Goal: Task Accomplishment & Management: Manage account settings

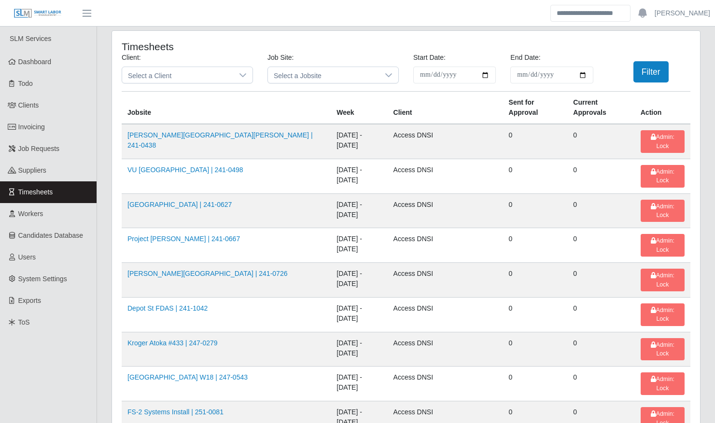
scroll to position [370, 0]
click at [208, 74] on span "Select a Client" at bounding box center [177, 75] width 111 height 16
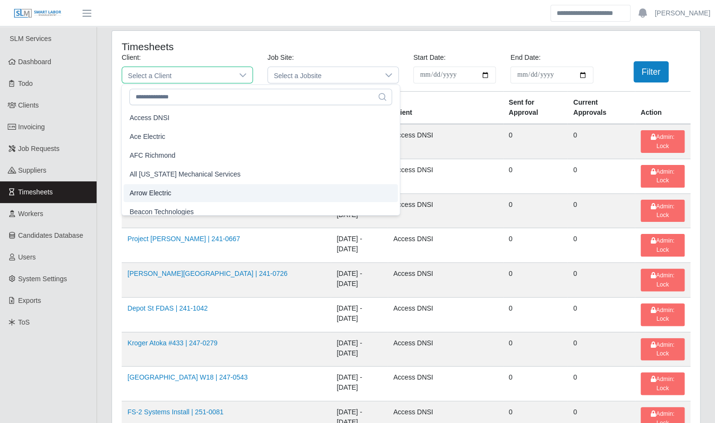
click at [177, 194] on li "Arrow Electric" at bounding box center [261, 193] width 274 height 18
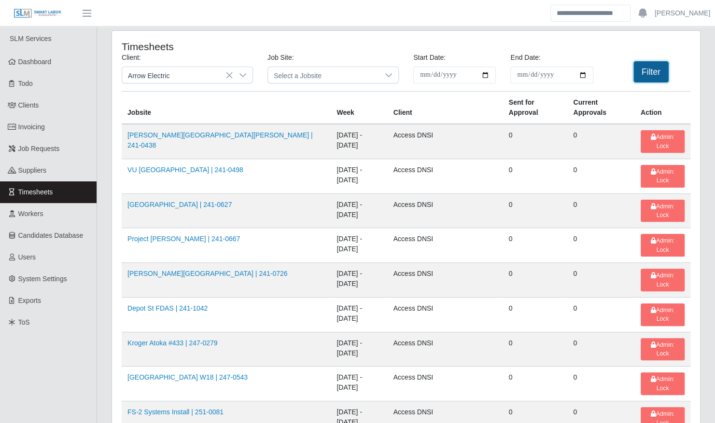
click at [653, 66] on button "Filter" at bounding box center [650, 71] width 35 height 21
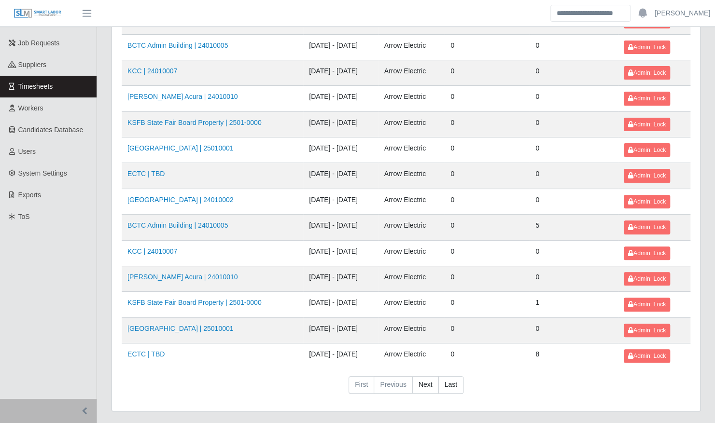
scroll to position [122, 0]
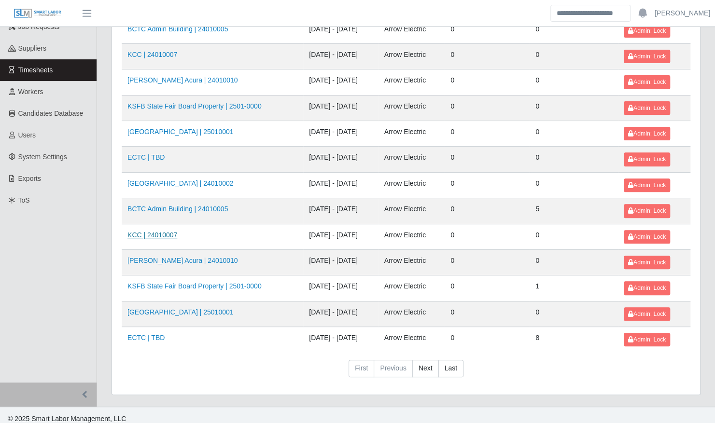
click at [162, 231] on link "KCC | 24010007" at bounding box center [152, 235] width 50 height 8
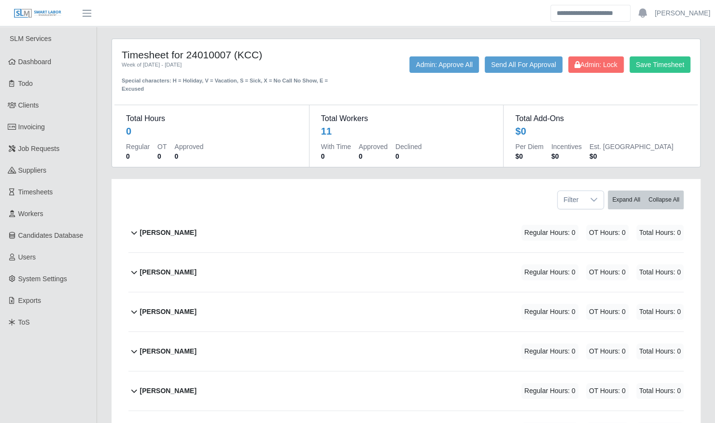
click at [150, 229] on div "Alex Zapp" at bounding box center [168, 233] width 56 height 16
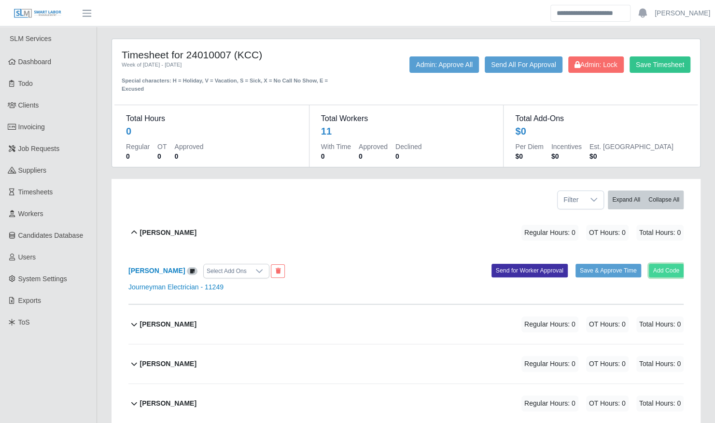
click at [667, 265] on button "Add Code" at bounding box center [666, 271] width 35 height 14
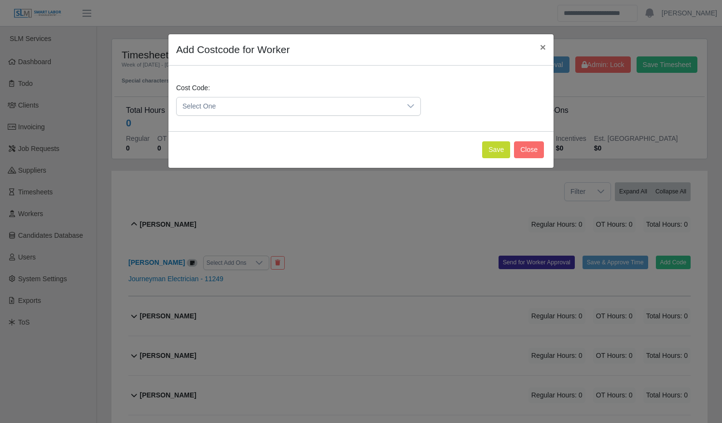
click at [409, 106] on icon at bounding box center [411, 106] width 8 height 8
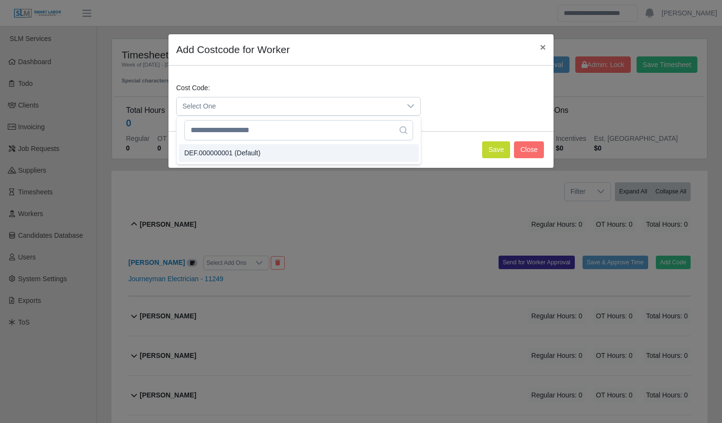
click at [352, 148] on li "DEF.000000001 (Default)" at bounding box center [299, 153] width 240 height 18
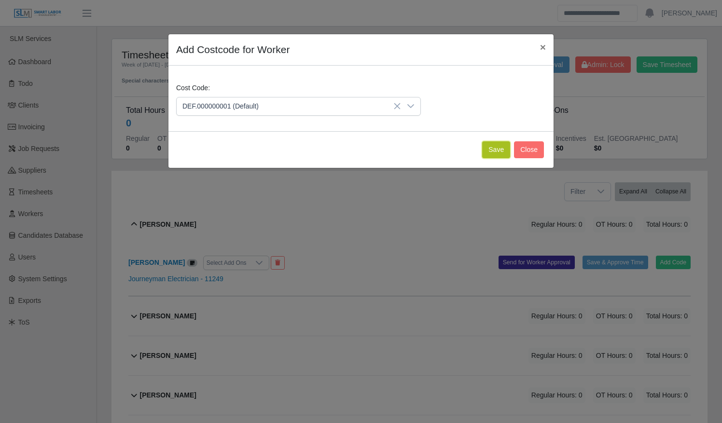
click at [504, 147] on button "Save" at bounding box center [496, 149] width 28 height 17
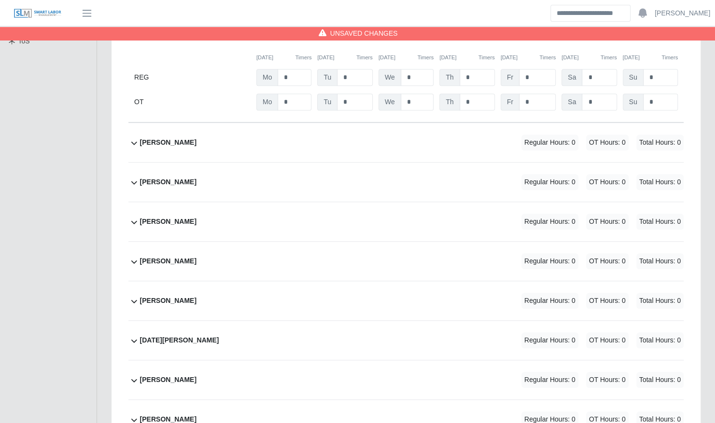
scroll to position [282, 0]
click at [304, 132] on div "Benjamin Redmon Regular Hours: 0 OT Hours: 0 Total Hours: 0" at bounding box center [411, 142] width 543 height 39
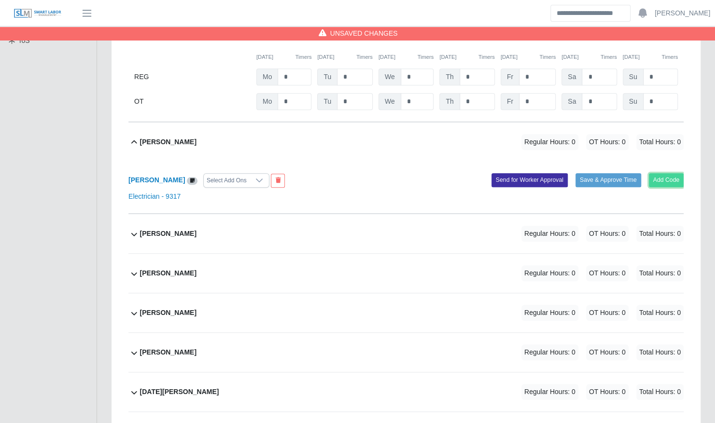
click at [671, 173] on button "Add Code" at bounding box center [666, 180] width 35 height 14
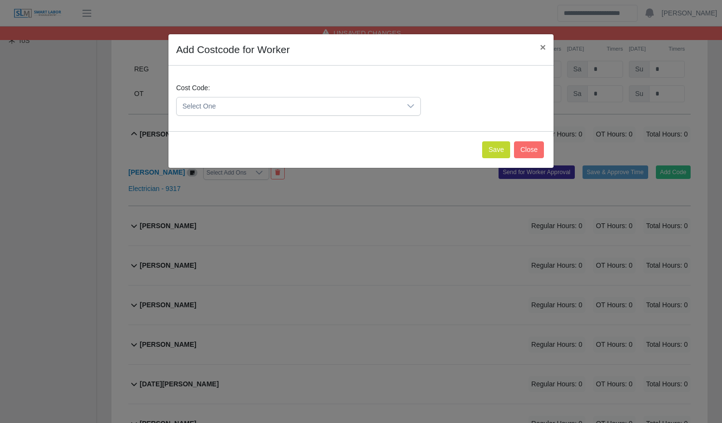
click at [264, 108] on span "Select One" at bounding box center [289, 106] width 224 height 18
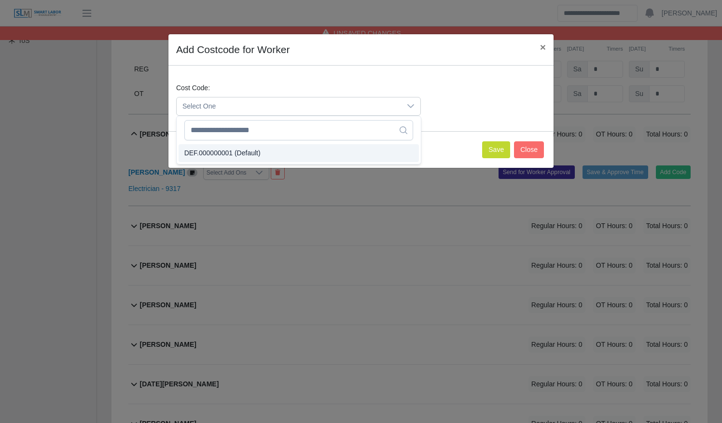
click at [253, 152] on span "DEF.000000001 (Default)" at bounding box center [222, 153] width 76 height 10
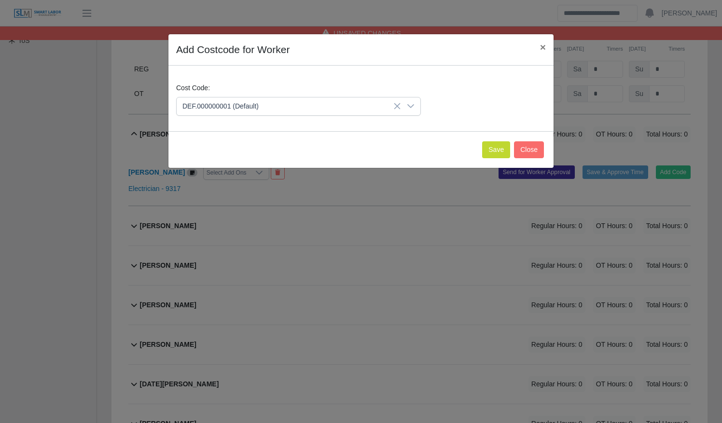
click at [484, 148] on div "Save Close" at bounding box center [360, 149] width 385 height 37
click at [499, 154] on button "Save" at bounding box center [496, 149] width 28 height 17
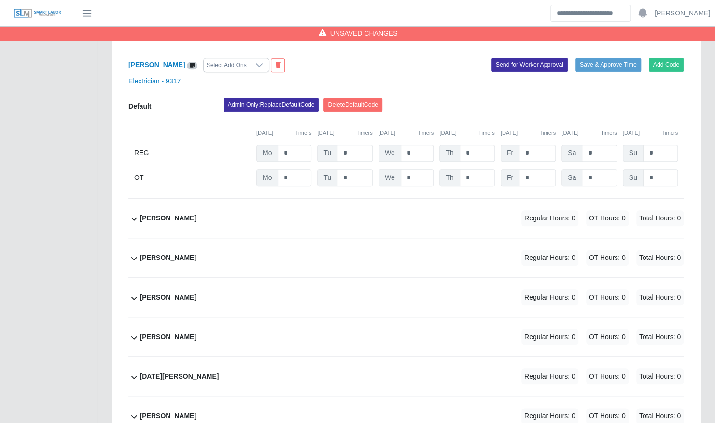
scroll to position [398, 0]
click at [356, 198] on div "Jeisson Castillo Regular Hours: 0 OT Hours: 0 Total Hours: 0" at bounding box center [411, 217] width 543 height 39
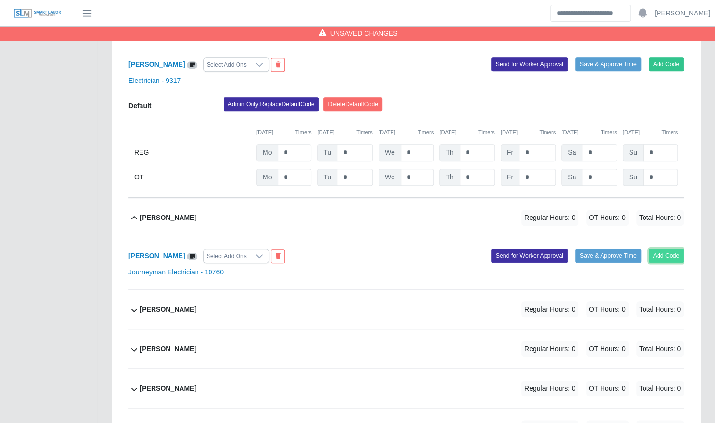
click at [672, 249] on button "Add Code" at bounding box center [666, 256] width 35 height 14
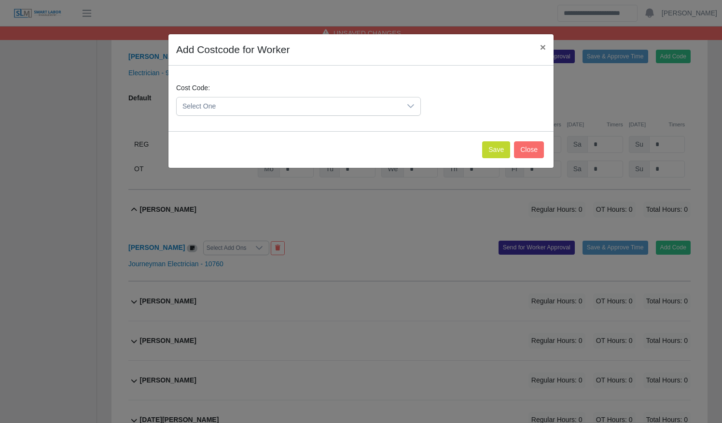
click at [341, 110] on span "Select One" at bounding box center [289, 106] width 224 height 18
click at [322, 154] on li "DEF.000000001 (Default)" at bounding box center [299, 153] width 240 height 18
click at [497, 144] on button "Save" at bounding box center [496, 149] width 28 height 17
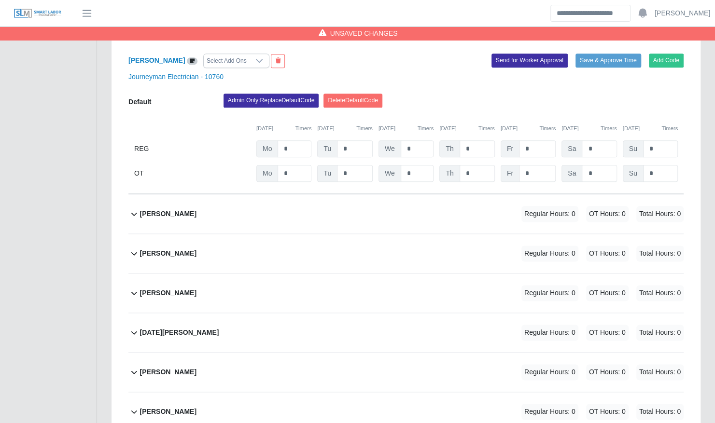
scroll to position [595, 0]
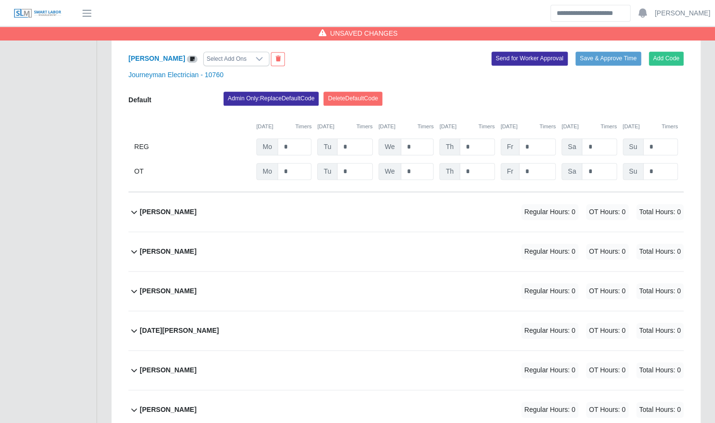
click at [400, 198] on div "Luke Riley Regular Hours: 0 OT Hours: 0 Total Hours: 0" at bounding box center [411, 212] width 543 height 39
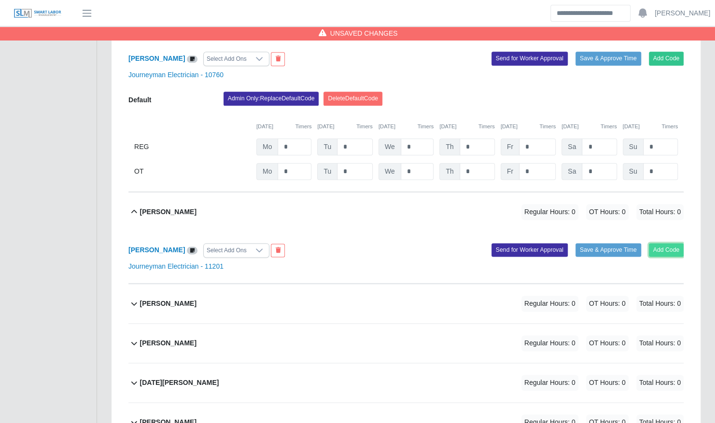
click at [673, 243] on button "Add Code" at bounding box center [666, 250] width 35 height 14
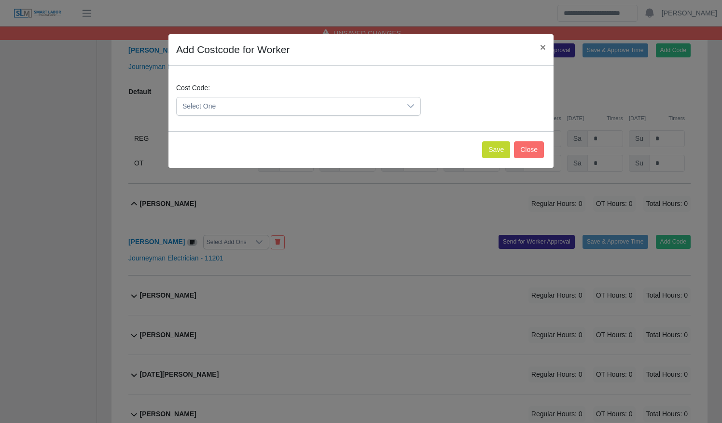
click at [306, 103] on span "Select One" at bounding box center [289, 106] width 224 height 18
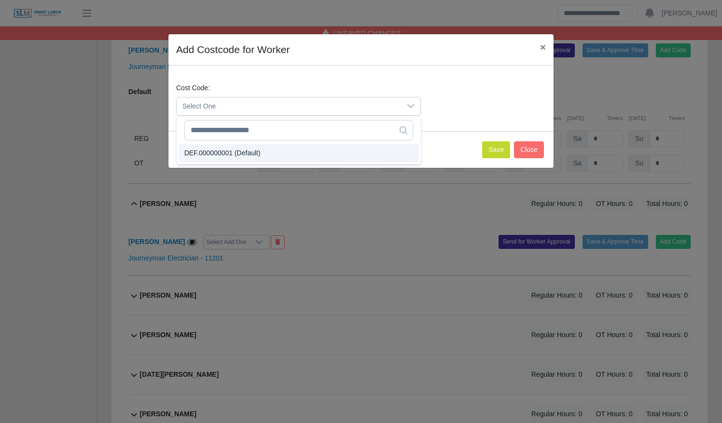
click at [296, 153] on li "DEF.000000001 (Default)" at bounding box center [299, 153] width 240 height 18
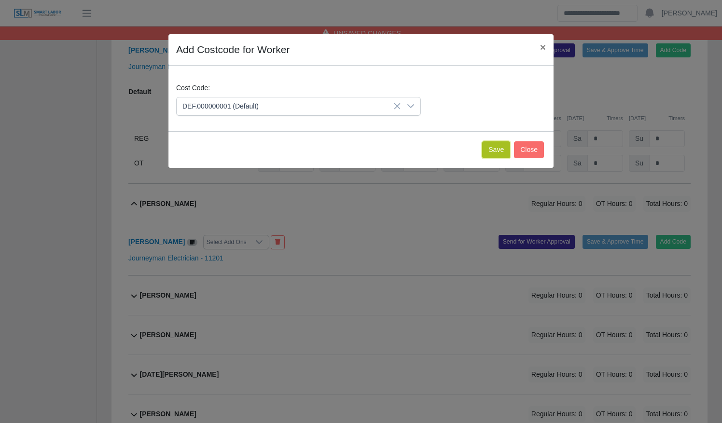
click at [505, 146] on button "Save" at bounding box center [496, 149] width 28 height 17
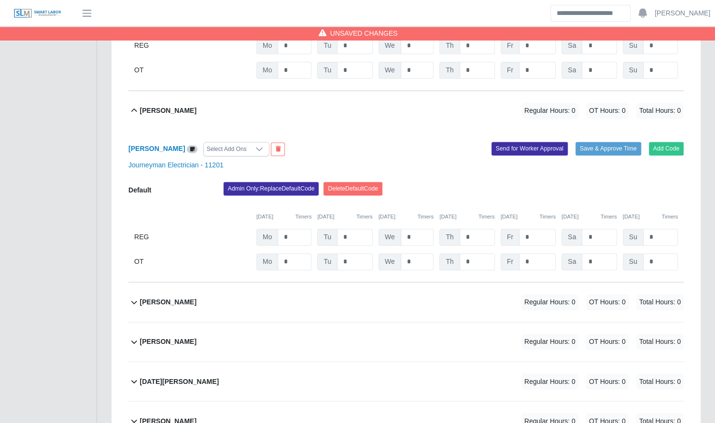
scroll to position [697, 0]
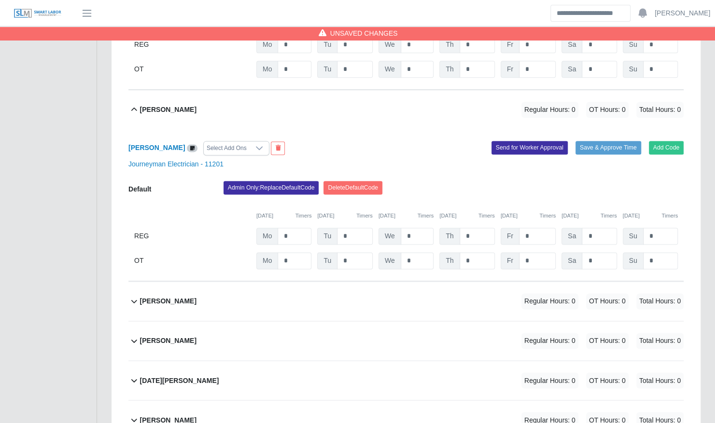
click at [257, 288] on div "Michael Ayes Regular Hours: 0 OT Hours: 0 Total Hours: 0" at bounding box center [411, 301] width 543 height 39
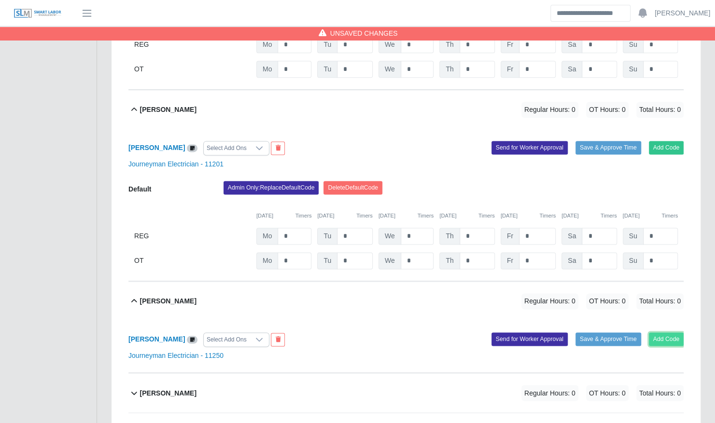
click at [674, 332] on button "Add Code" at bounding box center [666, 339] width 35 height 14
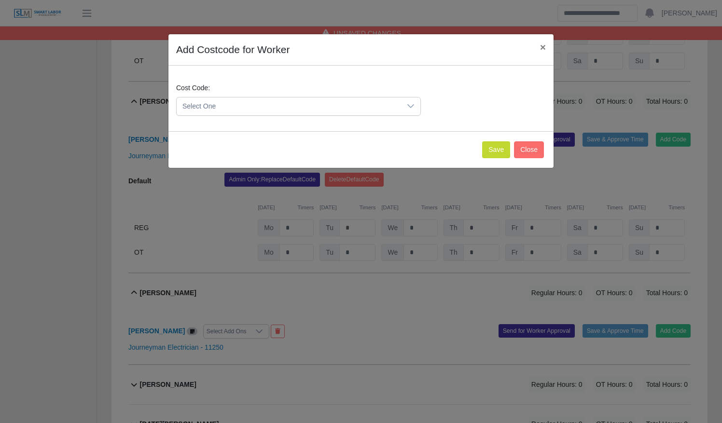
click at [284, 111] on span "Select One" at bounding box center [289, 106] width 224 height 18
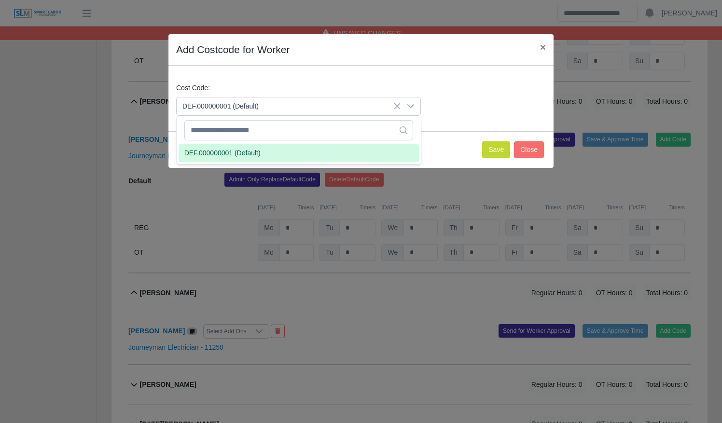
click at [284, 151] on li "DEF.000000001 (Default)" at bounding box center [299, 153] width 240 height 18
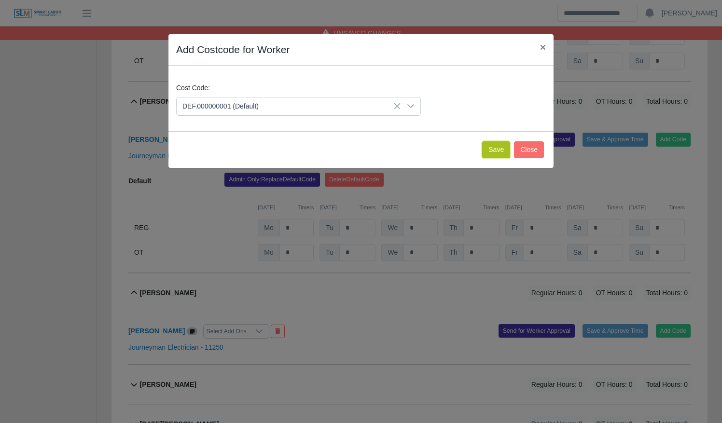
click at [506, 150] on button "Save" at bounding box center [496, 149] width 28 height 17
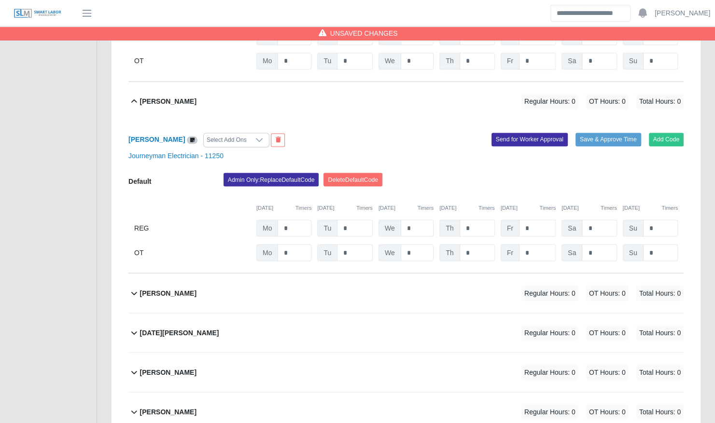
scroll to position [898, 0]
click at [375, 282] on div "Nicholas Reynolds Regular Hours: 0 OT Hours: 0 Total Hours: 0" at bounding box center [411, 292] width 543 height 39
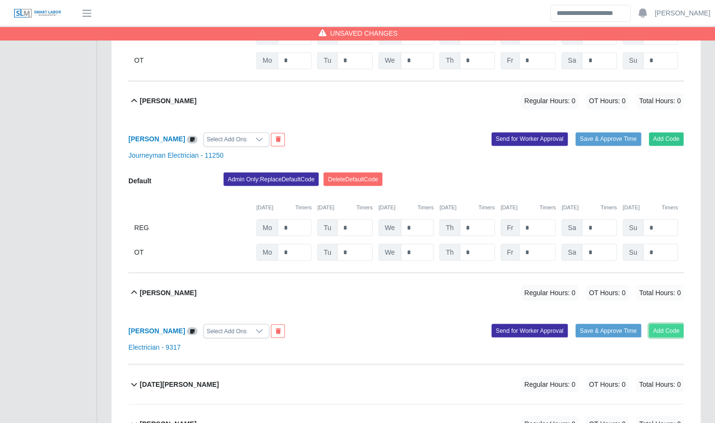
click at [666, 324] on button "Add Code" at bounding box center [666, 331] width 35 height 14
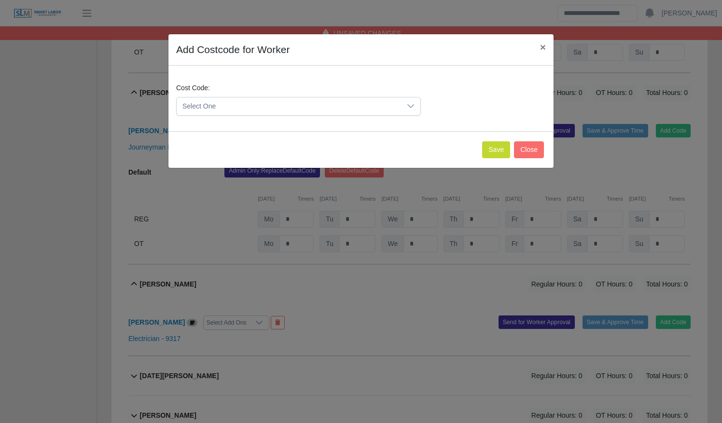
click at [318, 107] on span "Select One" at bounding box center [289, 106] width 224 height 18
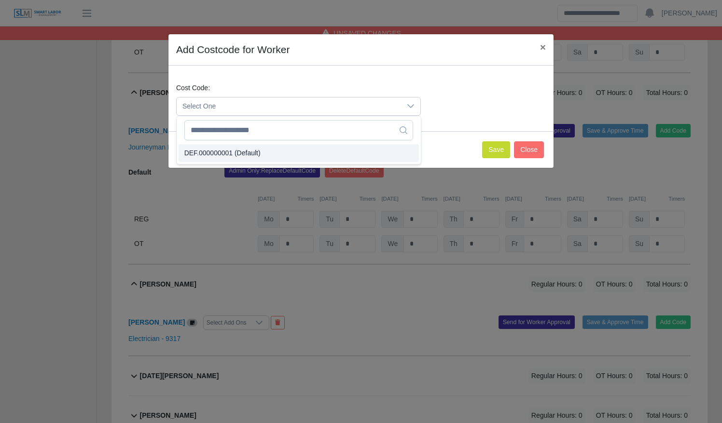
click at [309, 147] on li "DEF.000000001 (Default)" at bounding box center [299, 153] width 240 height 18
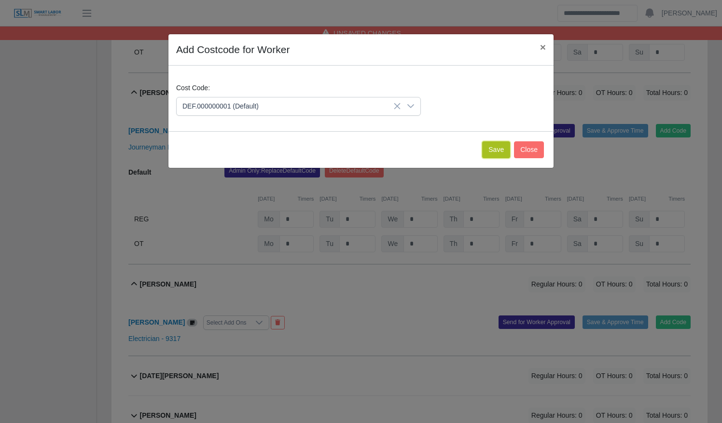
click at [496, 146] on button "Save" at bounding box center [496, 149] width 28 height 17
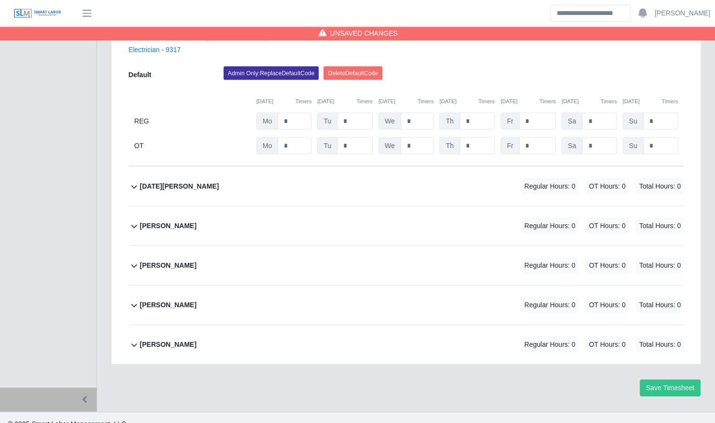
click at [277, 286] on div "Vincent Miller Regular Hours: 0 OT Hours: 0 Total Hours: 0" at bounding box center [411, 305] width 543 height 39
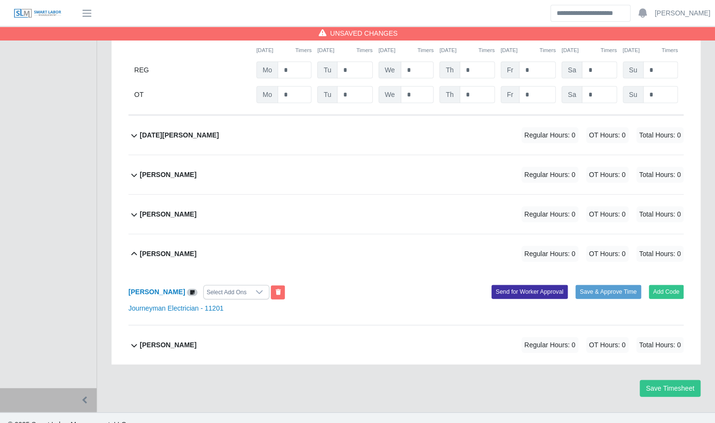
scroll to position [1247, 0]
click at [271, 285] on button at bounding box center [278, 292] width 14 height 14
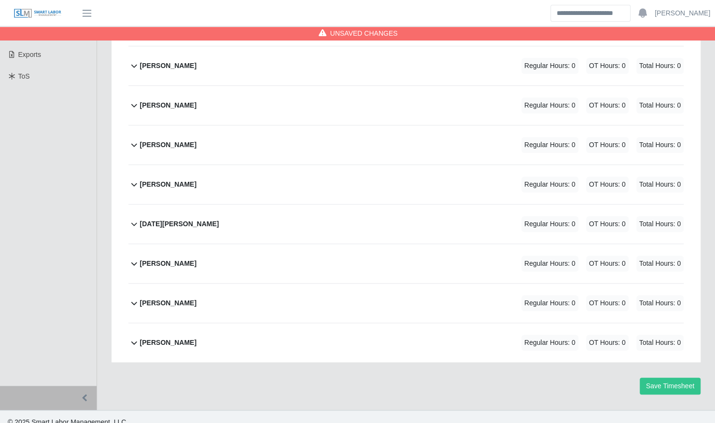
scroll to position [23, 0]
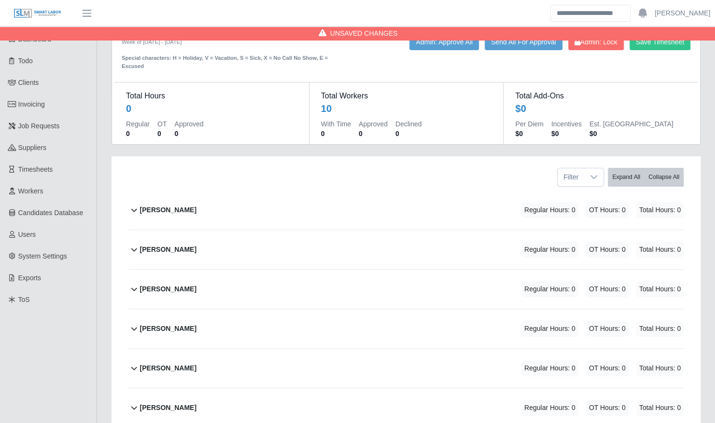
click at [326, 192] on div "Alex Zapp Regular Hours: 0 OT Hours: 0 Total Hours: 0" at bounding box center [411, 210] width 543 height 39
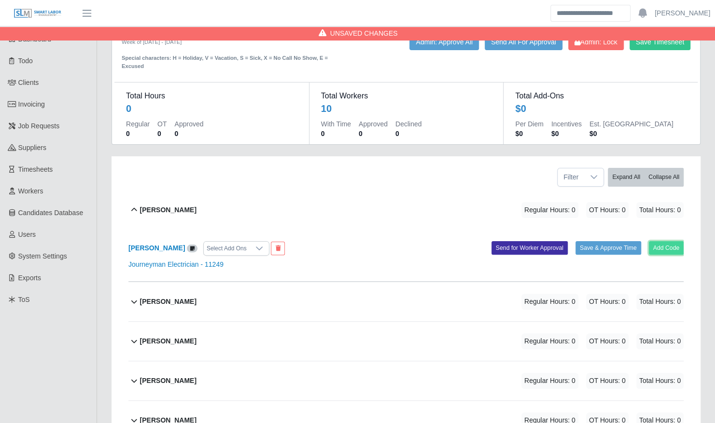
click at [672, 241] on button "Add Code" at bounding box center [666, 248] width 35 height 14
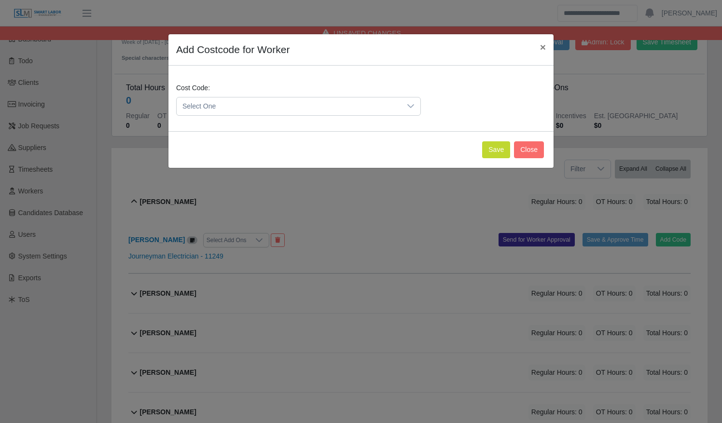
click at [344, 107] on span "Select One" at bounding box center [289, 106] width 224 height 18
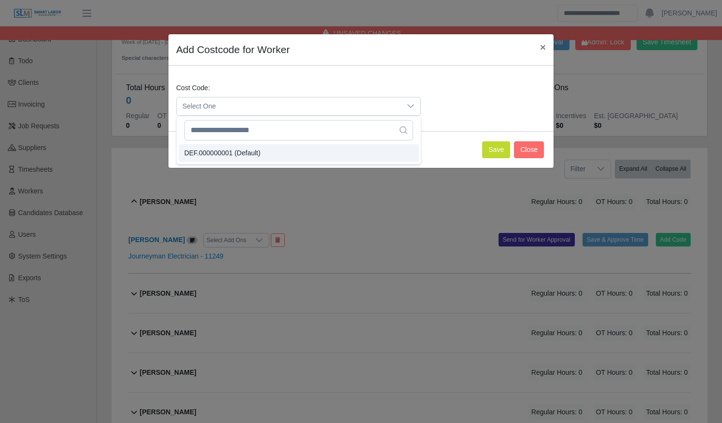
click at [340, 154] on li "DEF.000000001 (Default)" at bounding box center [299, 153] width 240 height 18
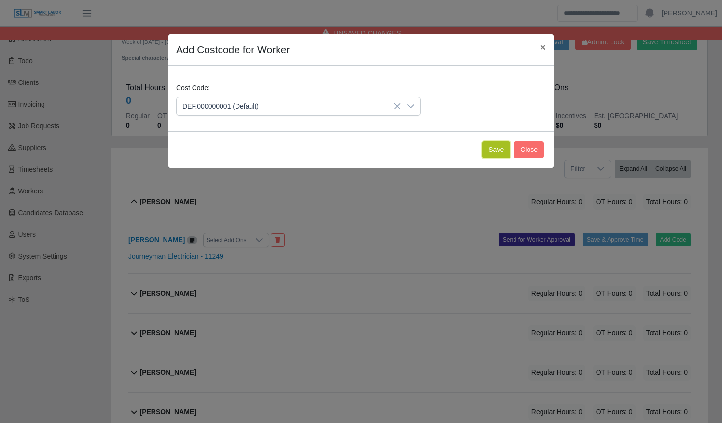
click at [500, 148] on button "Save" at bounding box center [496, 149] width 28 height 17
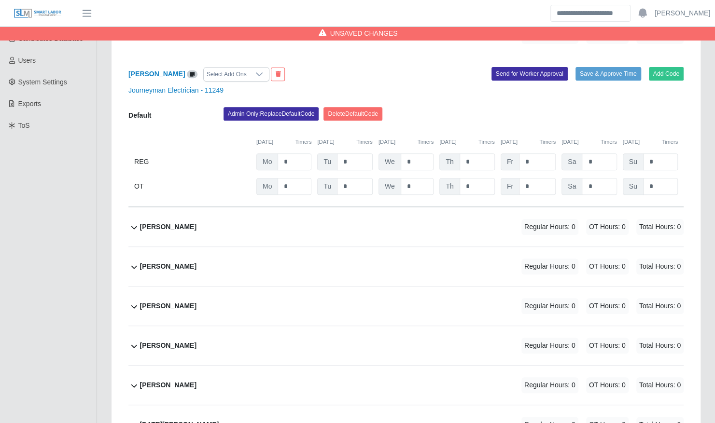
scroll to position [199, 0]
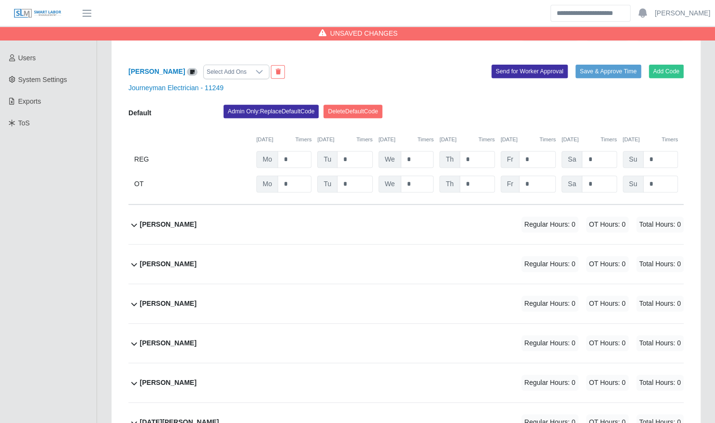
click at [307, 221] on div "Benjamin Redmon Regular Hours: 0 OT Hours: 0 Total Hours: 0" at bounding box center [411, 224] width 543 height 39
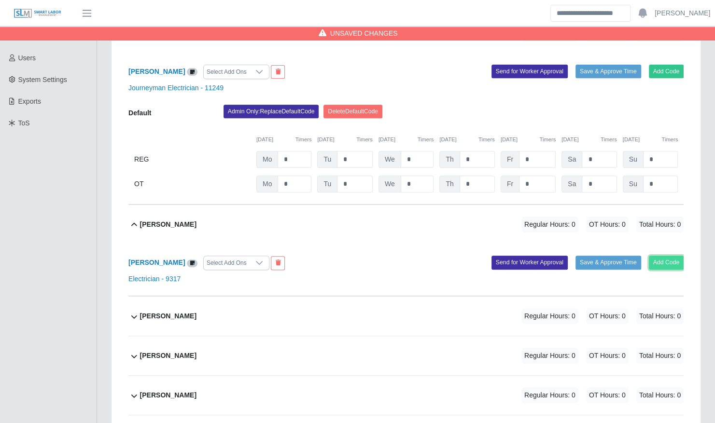
click at [670, 256] on button "Add Code" at bounding box center [666, 263] width 35 height 14
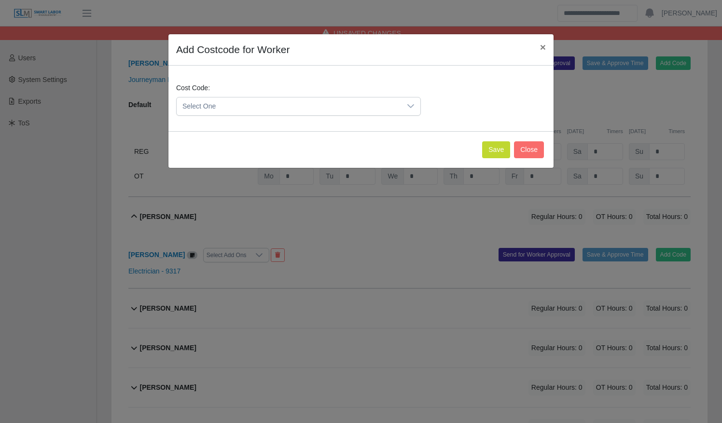
click at [385, 106] on span "Select One" at bounding box center [289, 106] width 224 height 18
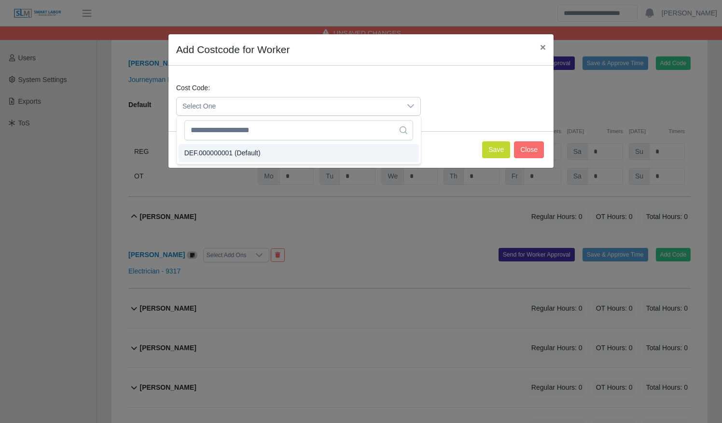
click at [370, 150] on li "DEF.000000001 (Default)" at bounding box center [299, 153] width 240 height 18
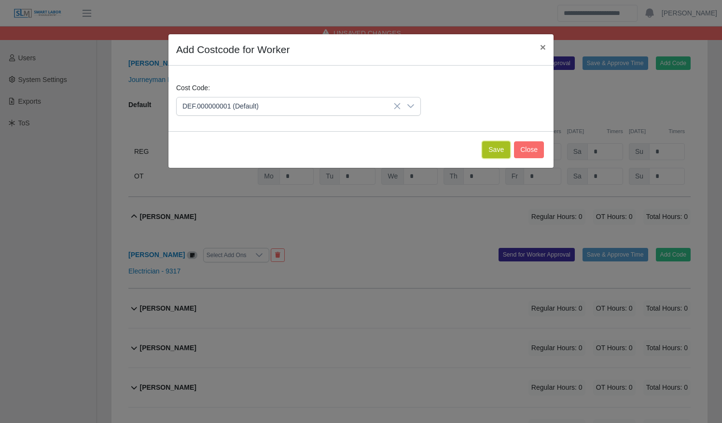
click at [490, 147] on button "Save" at bounding box center [496, 149] width 28 height 17
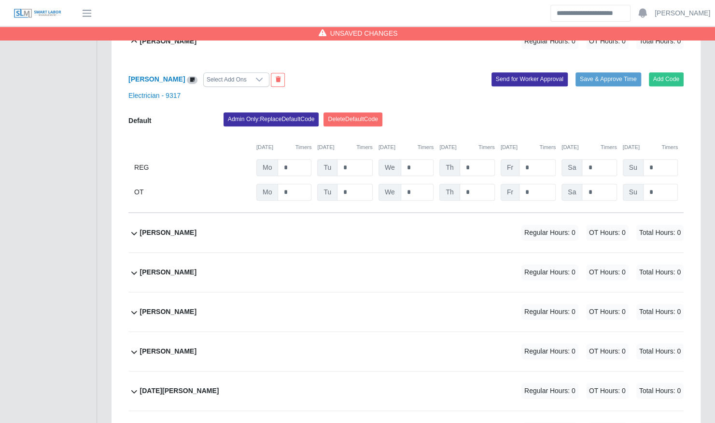
scroll to position [419, 0]
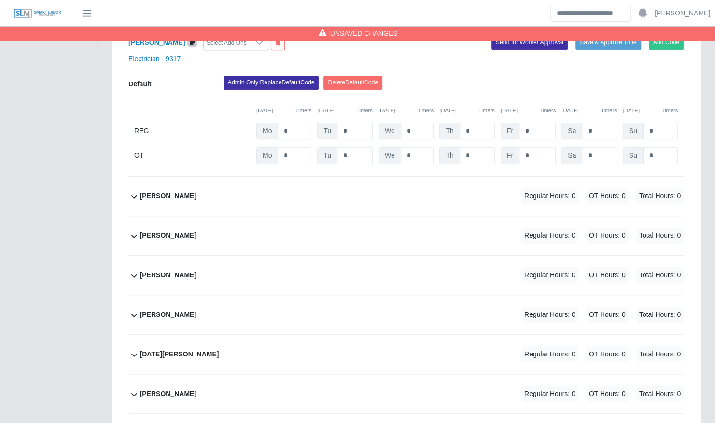
click at [392, 191] on div "Jeisson Castillo Regular Hours: 0 OT Hours: 0 Total Hours: 0" at bounding box center [411, 196] width 543 height 39
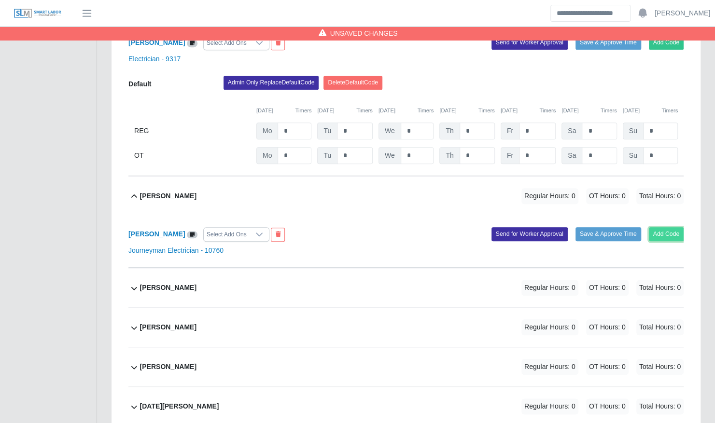
click at [678, 227] on button "Add Code" at bounding box center [666, 234] width 35 height 14
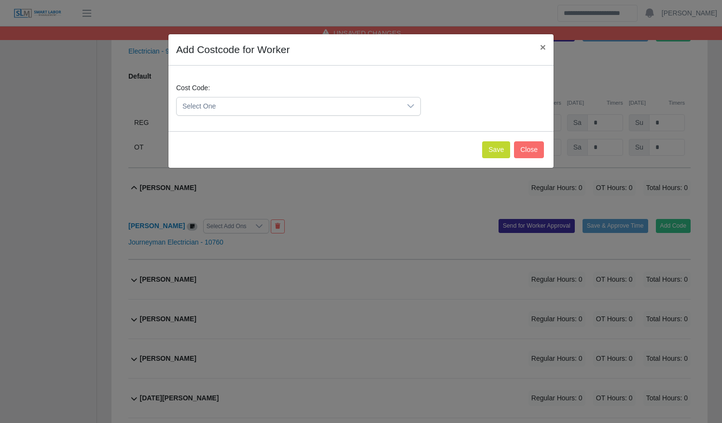
click at [404, 116] on div "Cost Code: Select One" at bounding box center [361, 103] width 374 height 41
click at [404, 109] on div at bounding box center [410, 106] width 19 height 18
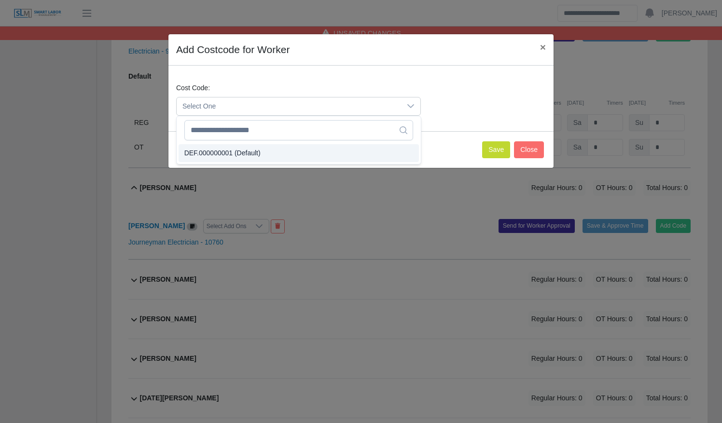
click at [366, 144] on li "DEF.000000001 (Default)" at bounding box center [299, 153] width 240 height 18
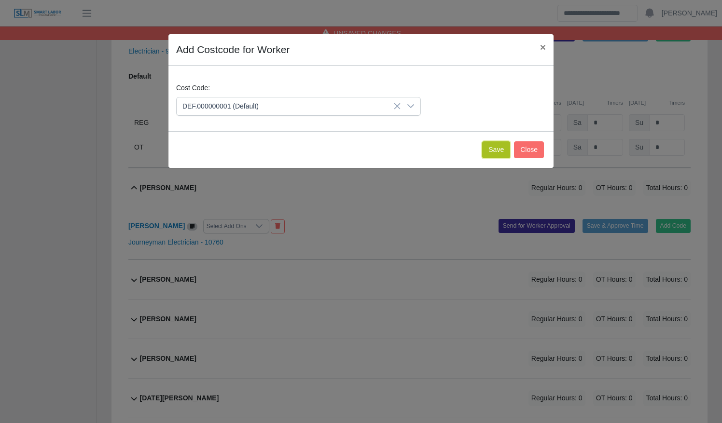
click at [496, 141] on button "Save" at bounding box center [496, 149] width 28 height 17
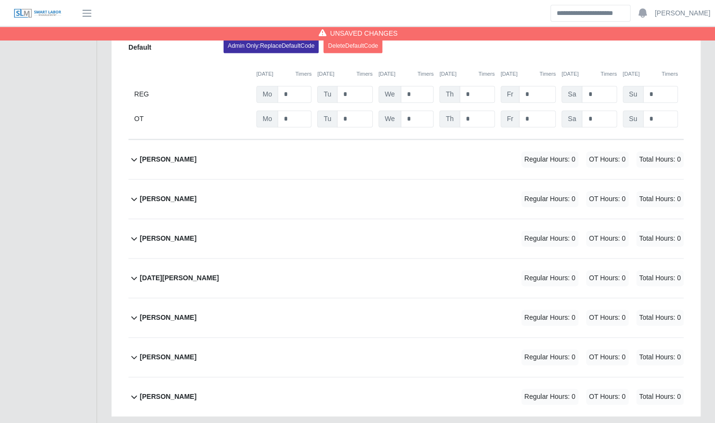
scroll to position [646, 0]
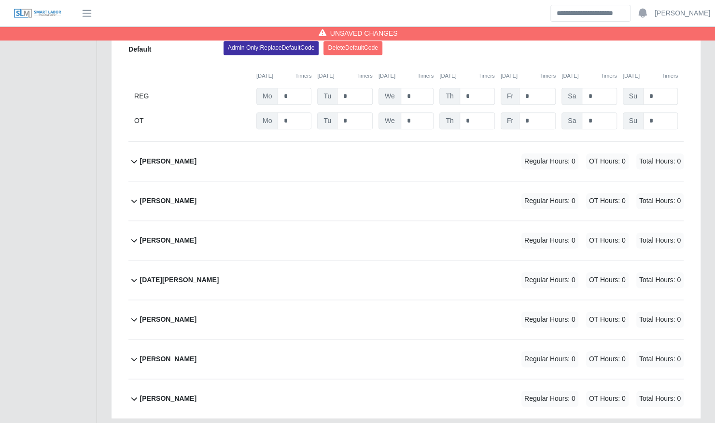
click at [396, 142] on div "Luke Riley Regular Hours: 0 OT Hours: 0 Total Hours: 0" at bounding box center [411, 161] width 543 height 39
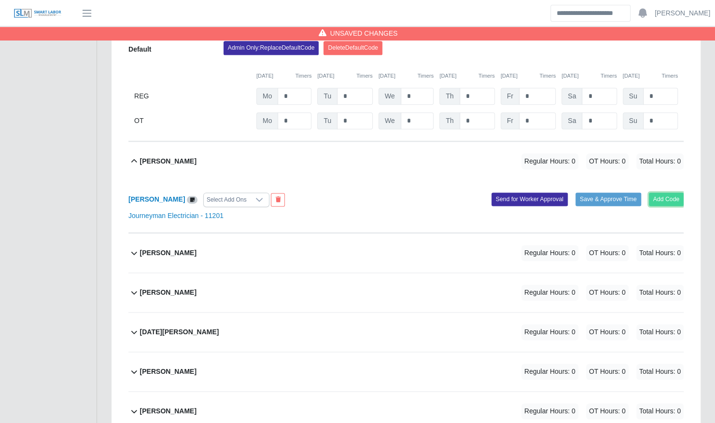
click at [678, 193] on button "Add Code" at bounding box center [666, 200] width 35 height 14
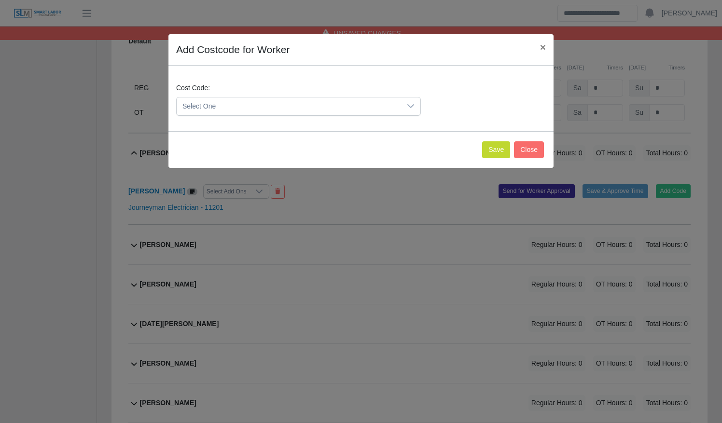
click at [314, 105] on span "Select One" at bounding box center [289, 106] width 224 height 18
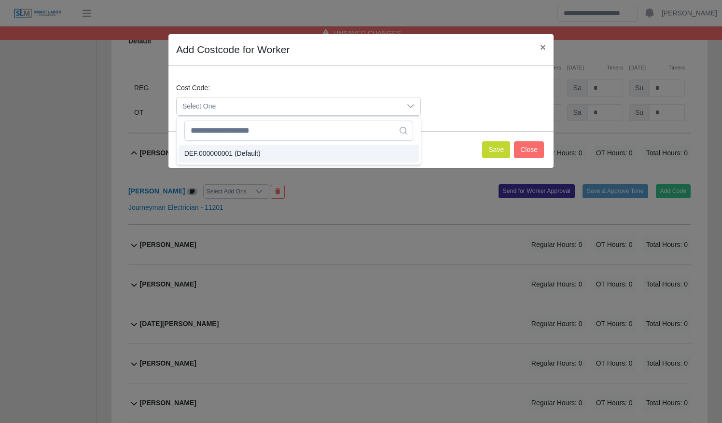
click at [299, 152] on li "DEF.000000001 (Default)" at bounding box center [299, 154] width 240 height 18
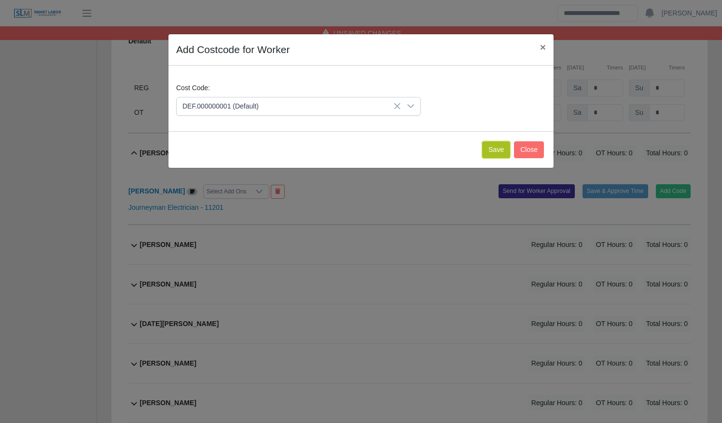
click at [493, 150] on button "Save" at bounding box center [496, 149] width 28 height 17
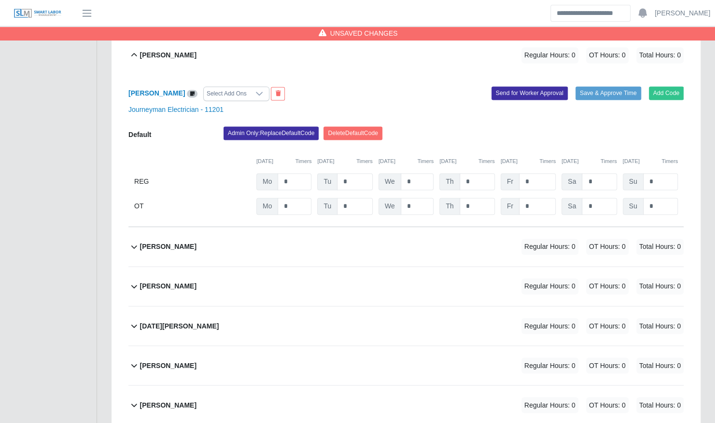
scroll to position [754, 0]
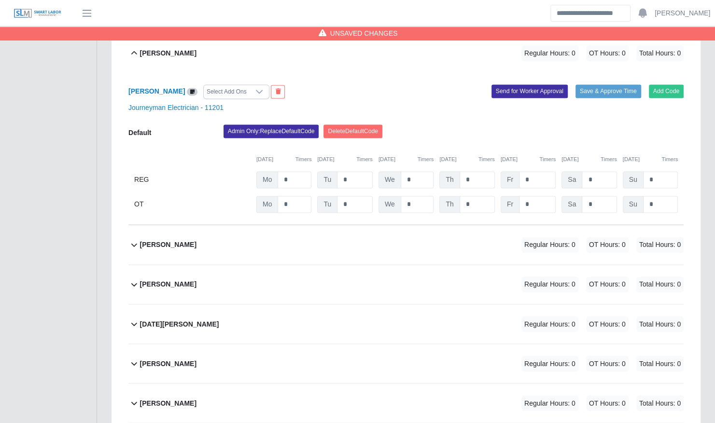
click at [445, 241] on div "Michael Ayes Regular Hours: 0 OT Hours: 0 Total Hours: 0" at bounding box center [411, 244] width 543 height 39
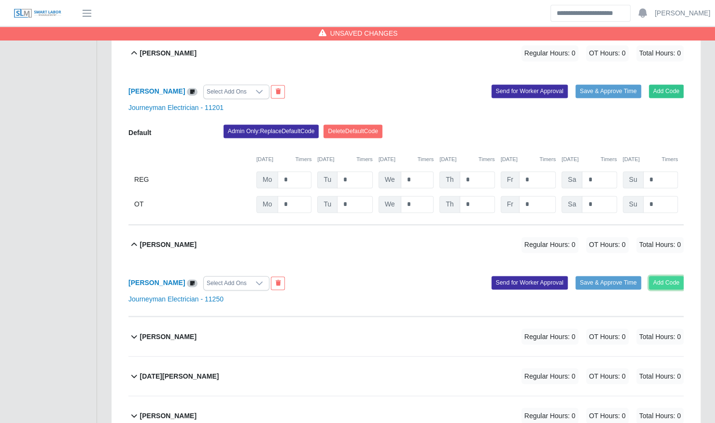
click at [679, 276] on button "Add Code" at bounding box center [666, 283] width 35 height 14
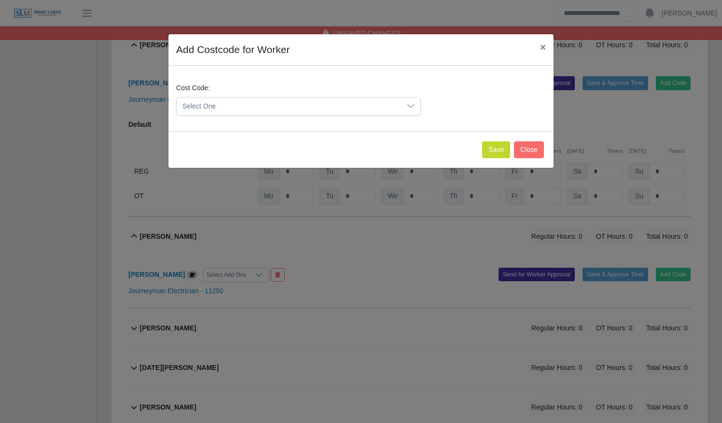
click at [355, 110] on span "Select One" at bounding box center [289, 106] width 224 height 18
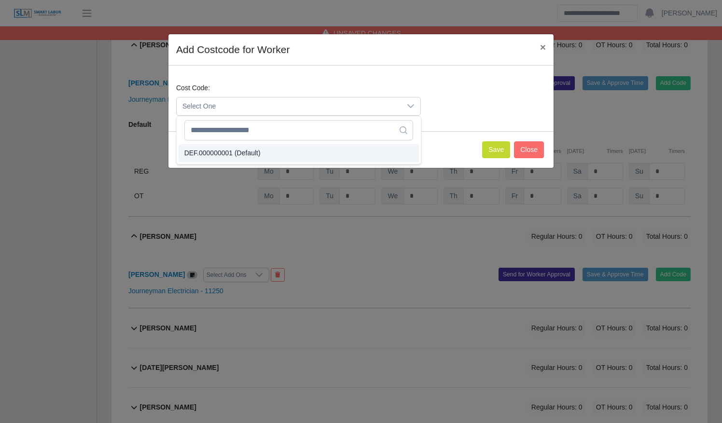
click at [329, 154] on li "DEF.000000001 (Default)" at bounding box center [299, 153] width 240 height 18
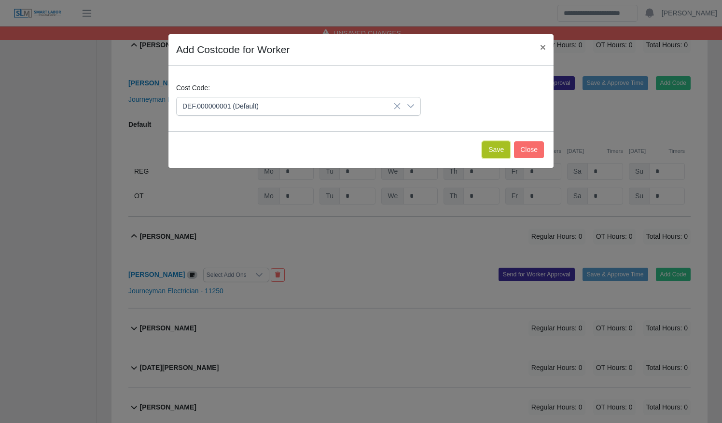
click at [500, 152] on button "Save" at bounding box center [496, 149] width 28 height 17
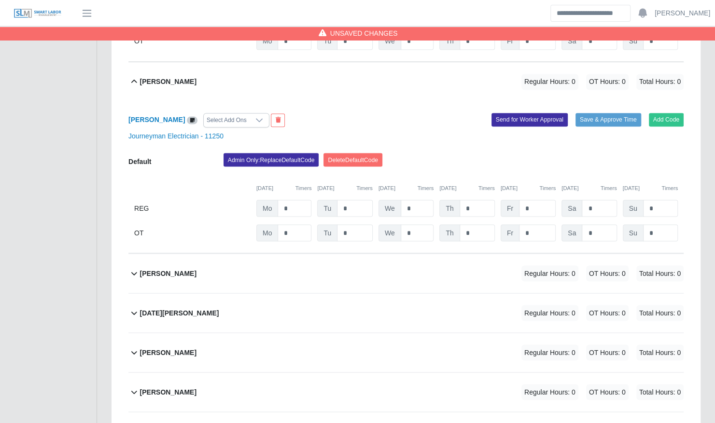
scroll to position [928, 0]
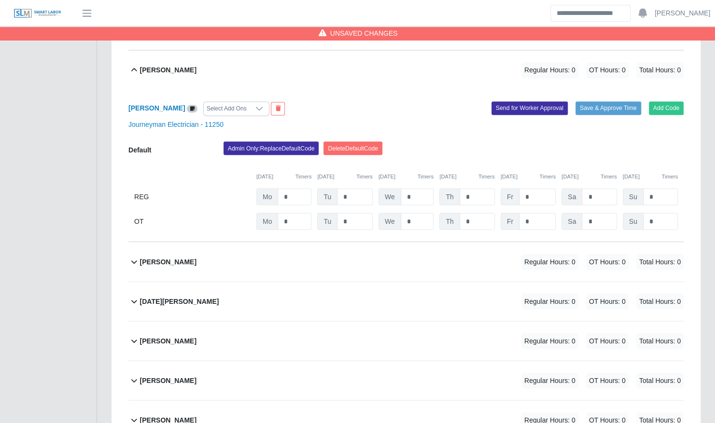
click at [361, 257] on div "Nicholas Reynolds Regular Hours: 0 OT Hours: 0 Total Hours: 0" at bounding box center [411, 261] width 543 height 39
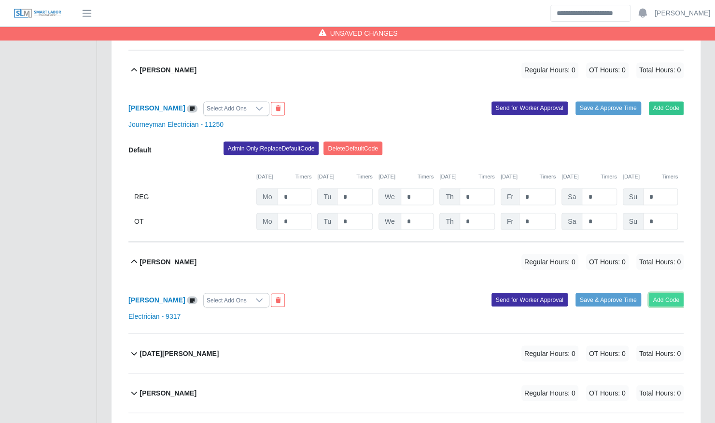
click at [680, 293] on button "Add Code" at bounding box center [666, 300] width 35 height 14
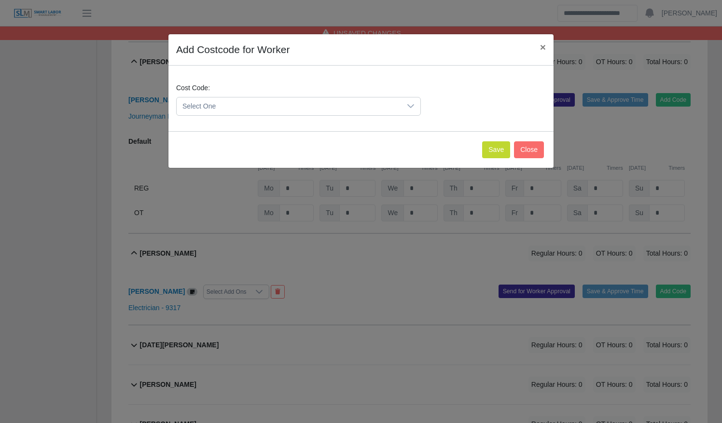
click at [387, 107] on span "Select One" at bounding box center [289, 106] width 224 height 18
click at [368, 154] on li "DEF.000000001 (Default)" at bounding box center [299, 153] width 240 height 18
click at [498, 151] on button "Save" at bounding box center [496, 149] width 28 height 17
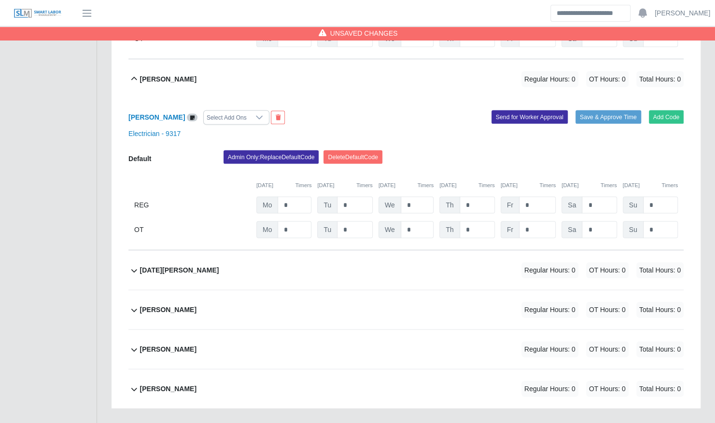
click at [338, 260] on div "Noel Lastres Regular Hours: 0 OT Hours: 0 Total Hours: 0" at bounding box center [411, 270] width 543 height 39
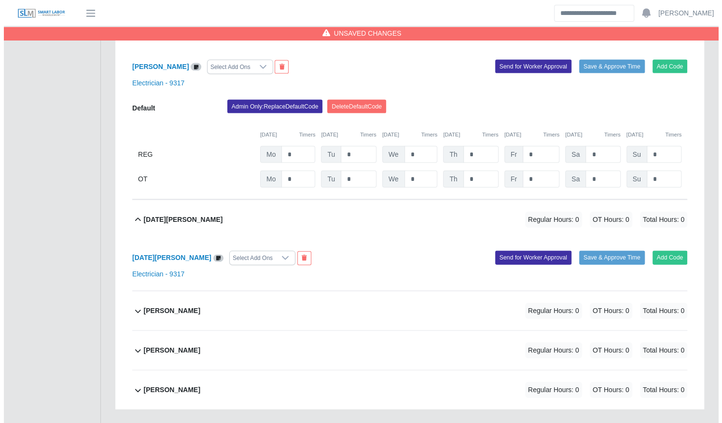
scroll to position [1163, 0]
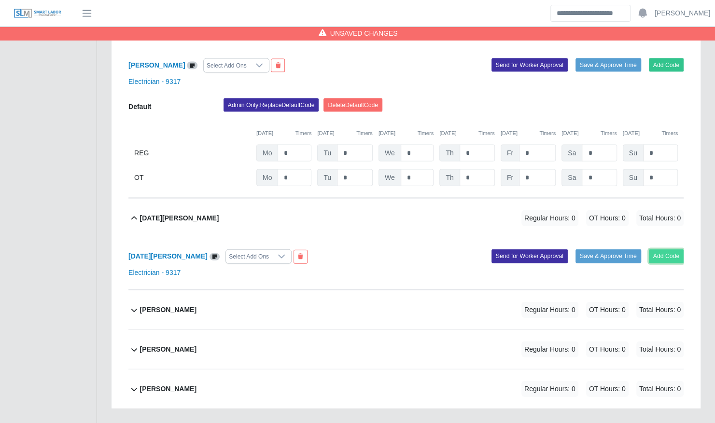
click at [663, 249] on button "Add Code" at bounding box center [666, 256] width 35 height 14
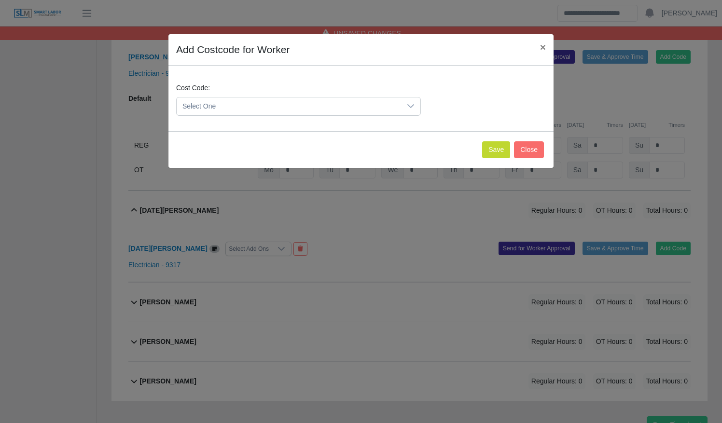
click at [360, 102] on span "Select One" at bounding box center [289, 106] width 224 height 18
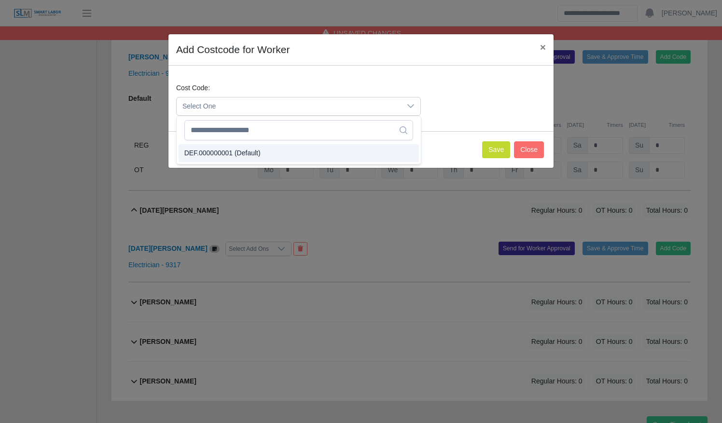
click at [339, 154] on li "DEF.000000001 (Default)" at bounding box center [299, 153] width 240 height 18
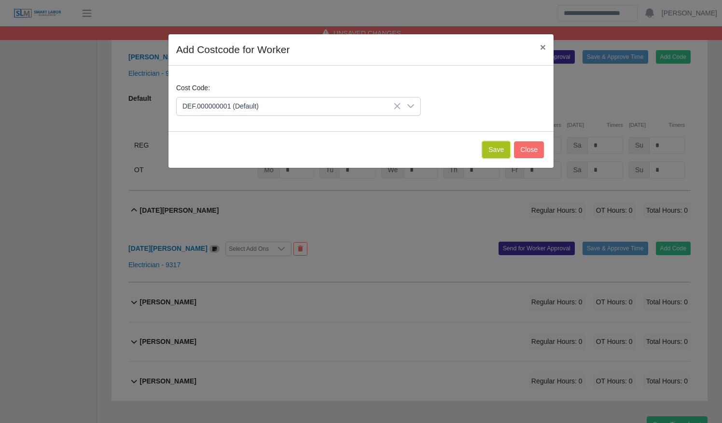
click at [504, 147] on button "Save" at bounding box center [496, 149] width 28 height 17
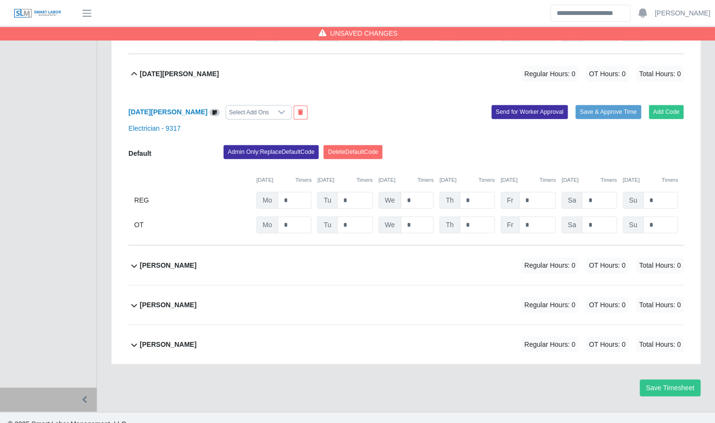
click at [415, 266] on div "Reinier Velazquez Regular Hours: 0 OT Hours: 0 Total Hours: 0" at bounding box center [411, 265] width 543 height 39
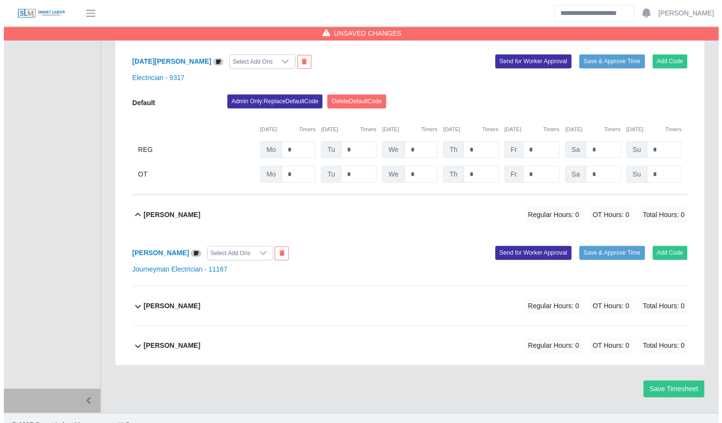
scroll to position [1359, 0]
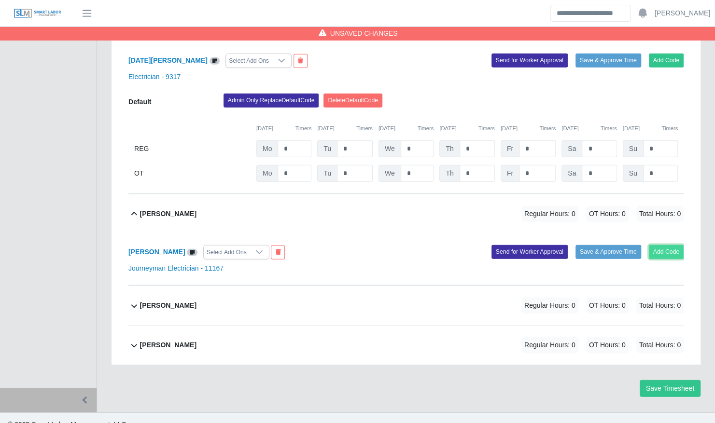
click at [657, 245] on button "Add Code" at bounding box center [666, 252] width 35 height 14
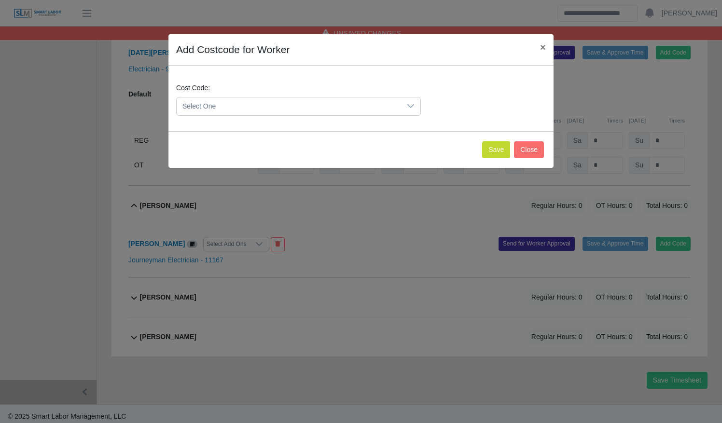
click at [301, 106] on span "Select One" at bounding box center [289, 106] width 224 height 18
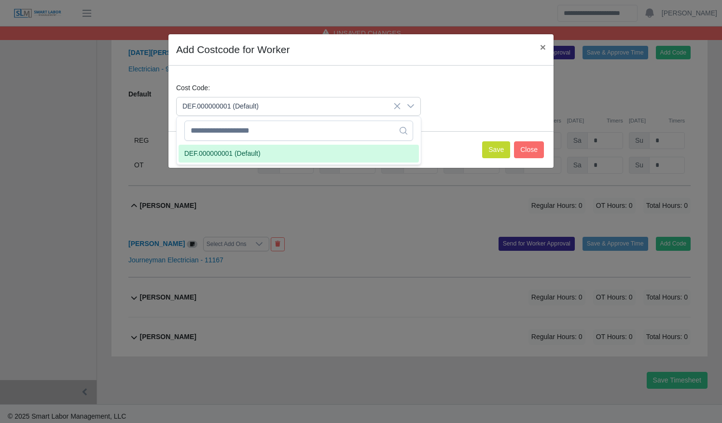
click at [290, 152] on li "DEF.000000001 (Default)" at bounding box center [299, 154] width 240 height 18
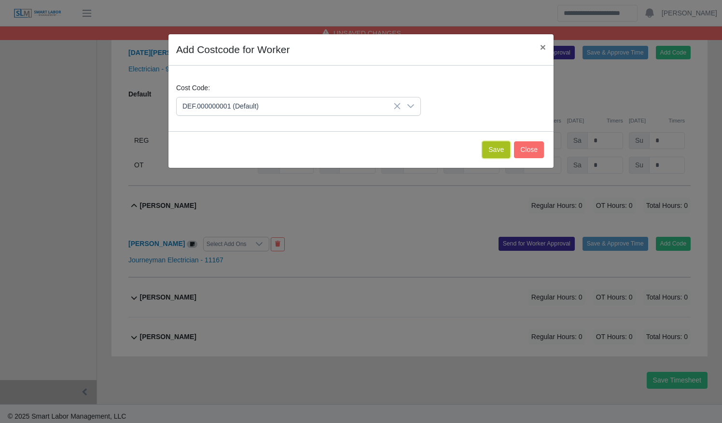
click at [501, 146] on button "Save" at bounding box center [496, 149] width 28 height 17
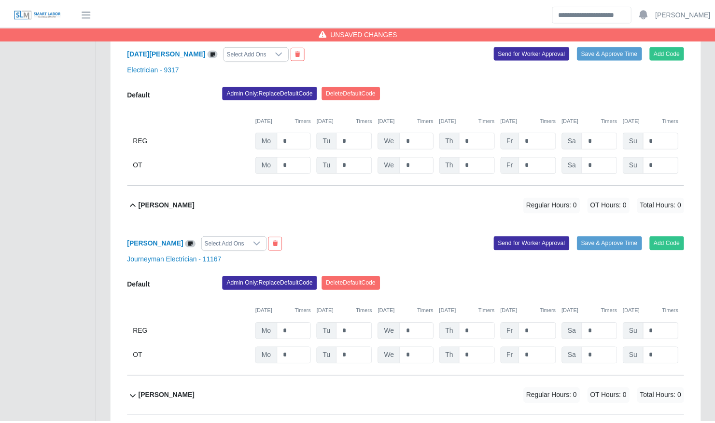
scroll to position [1459, 0]
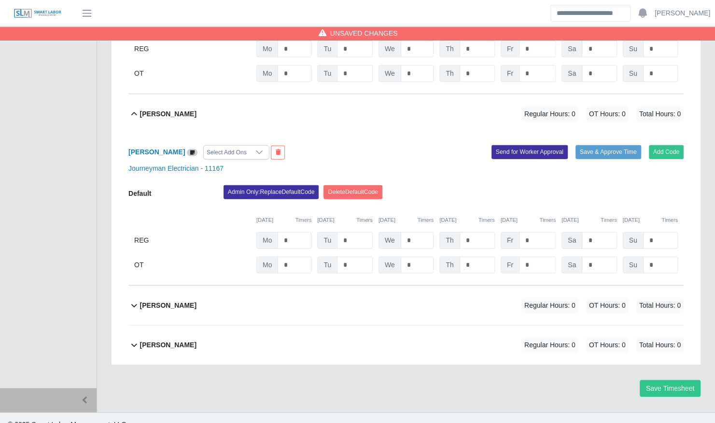
click at [393, 291] on div "Rodolfo Boixfinseca Regular Hours: 0 OT Hours: 0 Total Hours: 0" at bounding box center [411, 305] width 543 height 39
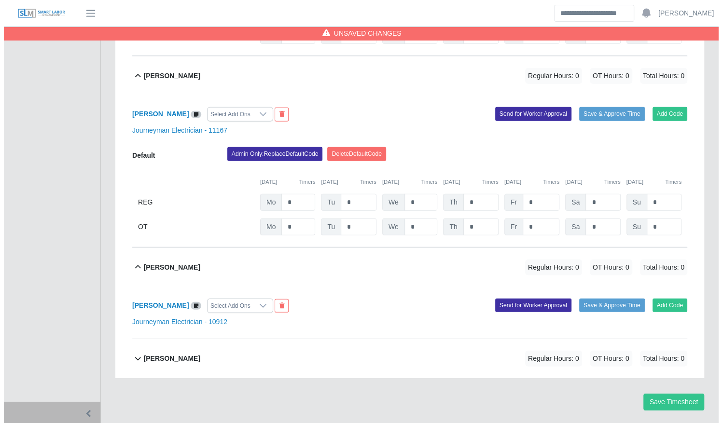
scroll to position [1510, 0]
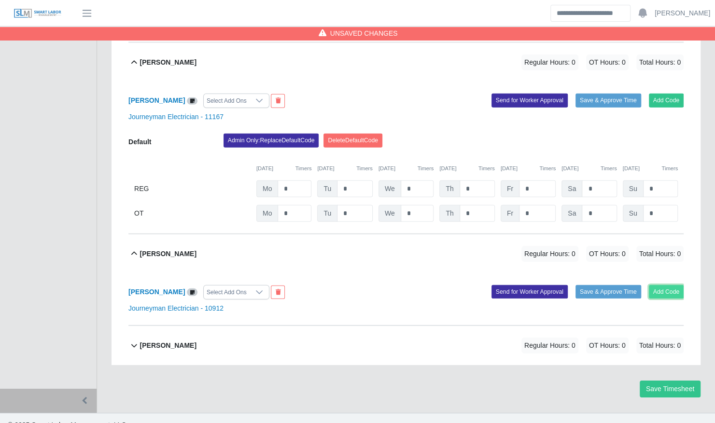
click at [677, 285] on button "Add Code" at bounding box center [666, 292] width 35 height 14
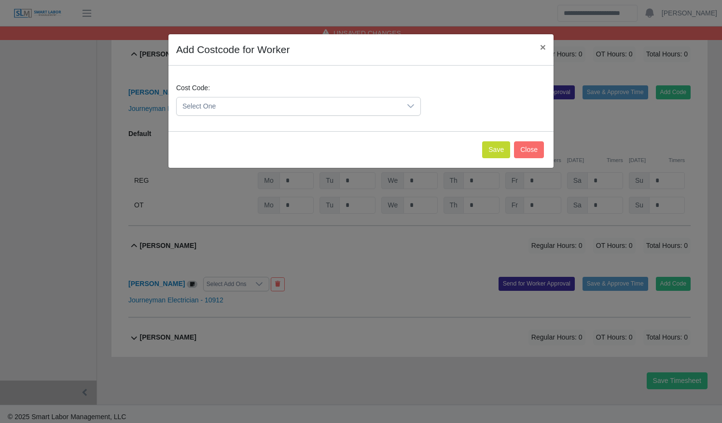
click at [408, 106] on icon at bounding box center [411, 106] width 8 height 8
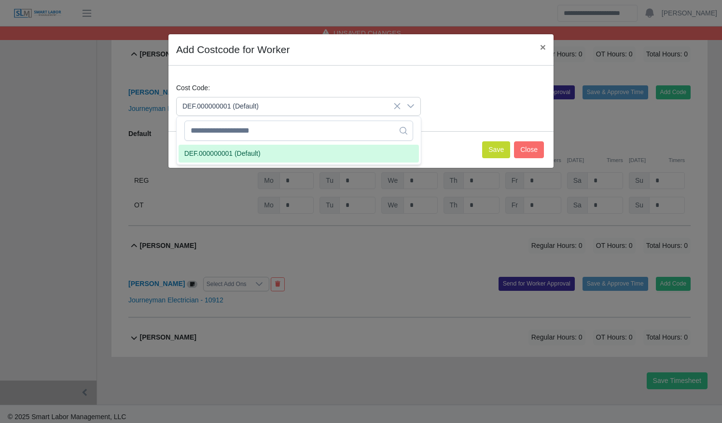
click at [381, 151] on li "DEF.000000001 (Default)" at bounding box center [299, 154] width 240 height 18
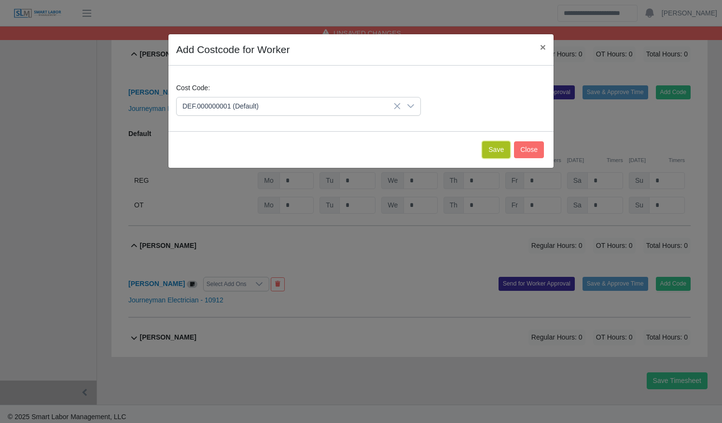
click at [501, 146] on button "Save" at bounding box center [496, 149] width 28 height 17
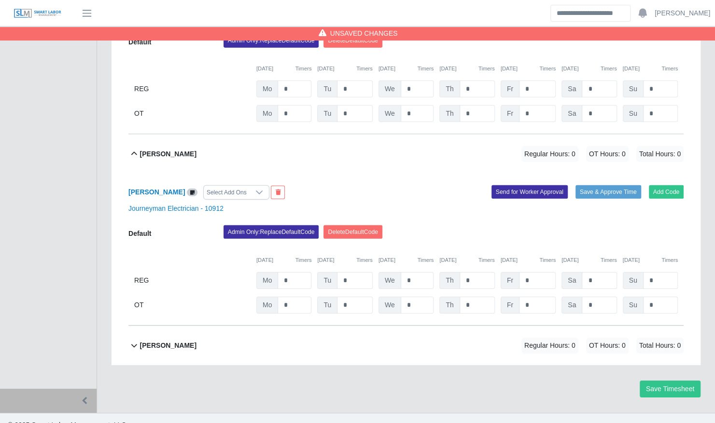
click at [371, 330] on div "Yuleimy Gonzalez Concepcion Regular Hours: 0 OT Hours: 0 Total Hours: 0" at bounding box center [411, 345] width 543 height 39
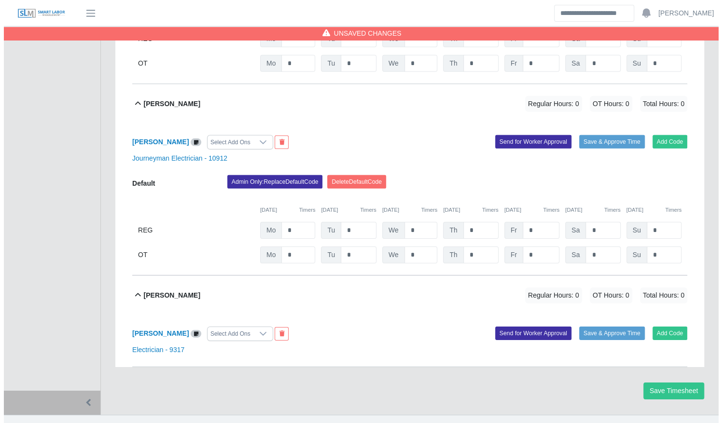
scroll to position [1662, 0]
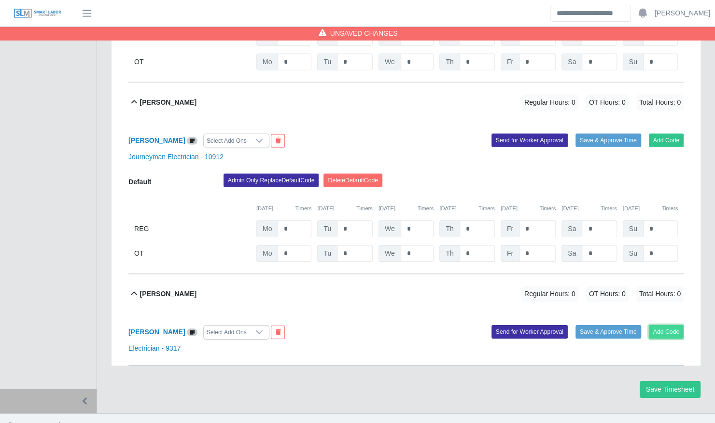
click at [670, 325] on button "Add Code" at bounding box center [666, 332] width 35 height 14
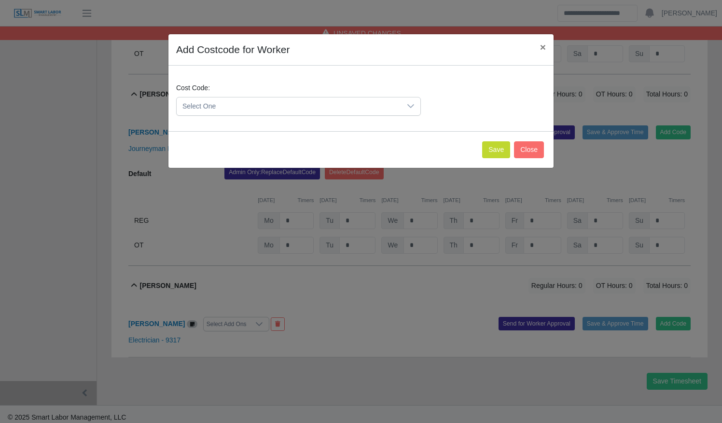
click at [402, 109] on div at bounding box center [410, 106] width 19 height 18
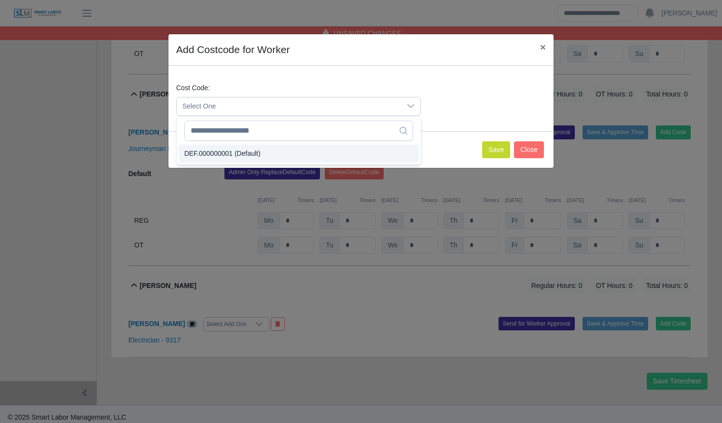
click at [391, 154] on li "DEF.000000001 (Default)" at bounding box center [299, 154] width 240 height 18
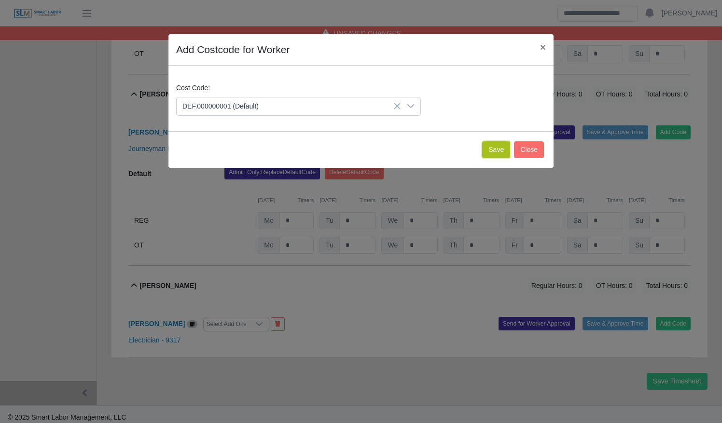
click at [505, 144] on button "Save" at bounding box center [496, 149] width 28 height 17
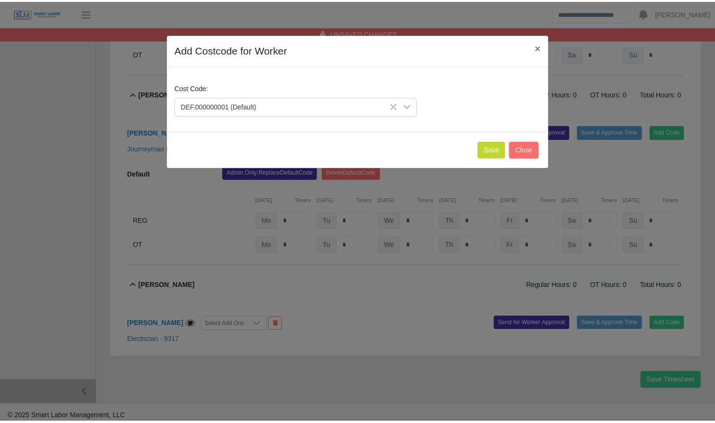
scroll to position [1762, 0]
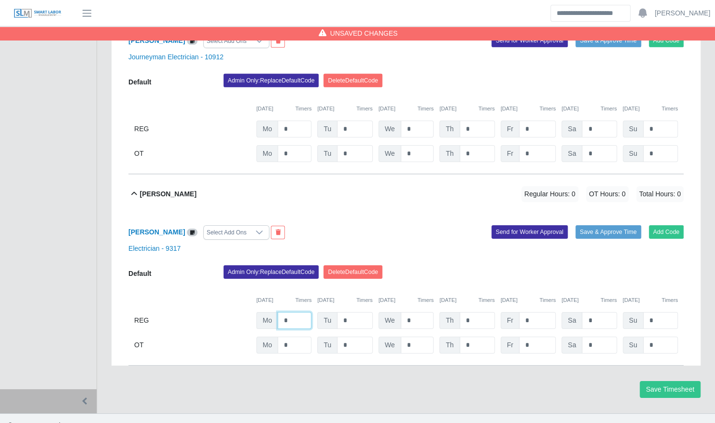
click at [296, 312] on input "*" at bounding box center [294, 320] width 34 height 17
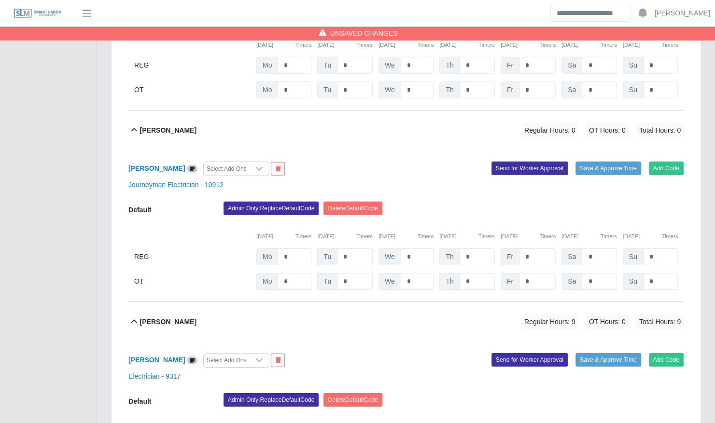
scroll to position [1633, 0]
type input "*"
click at [301, 232] on div "Default Admin Only: Replace Default Code Delete Default Code 09/22/2025 Timers …" at bounding box center [405, 246] width 555 height 88
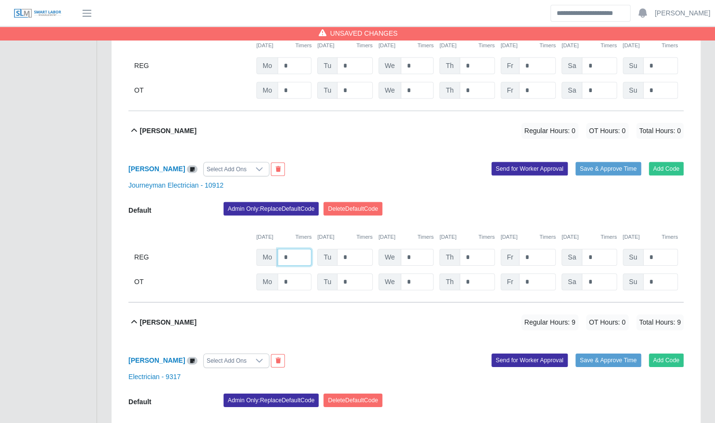
click at [296, 249] on input "*" at bounding box center [294, 257] width 34 height 17
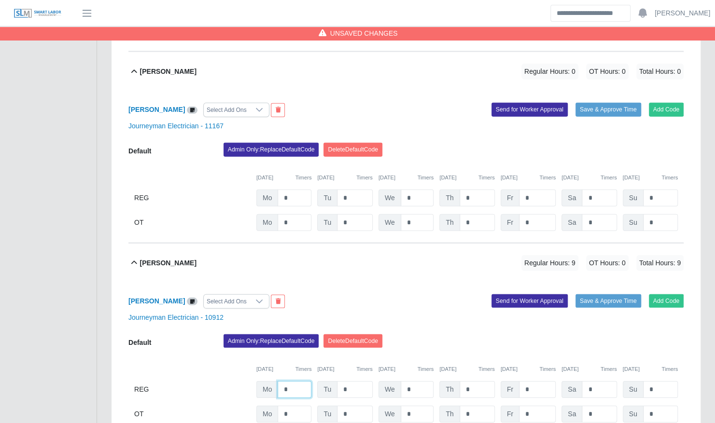
scroll to position [1500, 0]
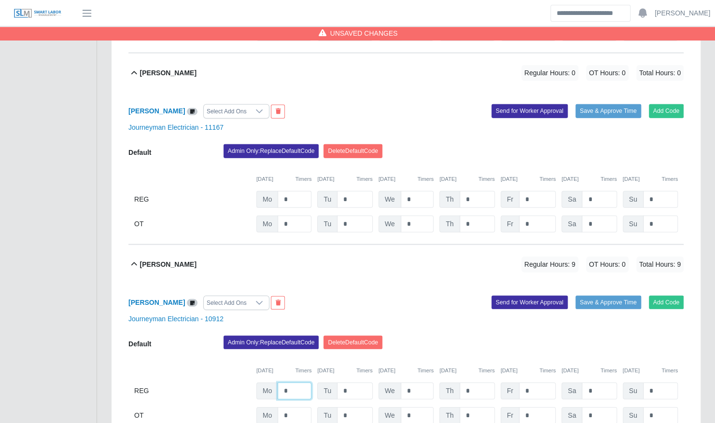
type input "*"
click at [294, 192] on input "*" at bounding box center [294, 199] width 34 height 17
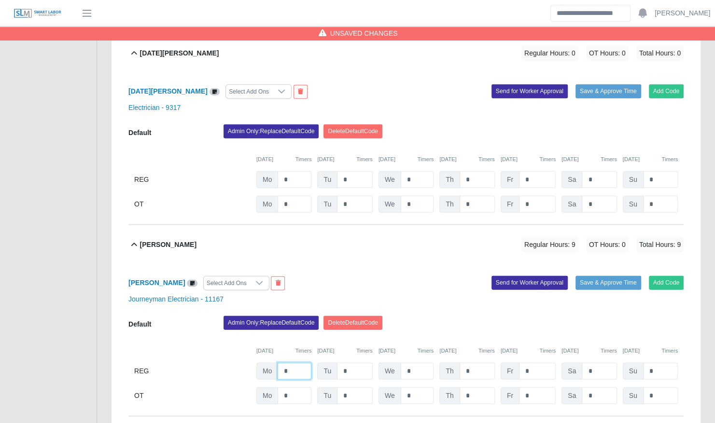
scroll to position [1313, 0]
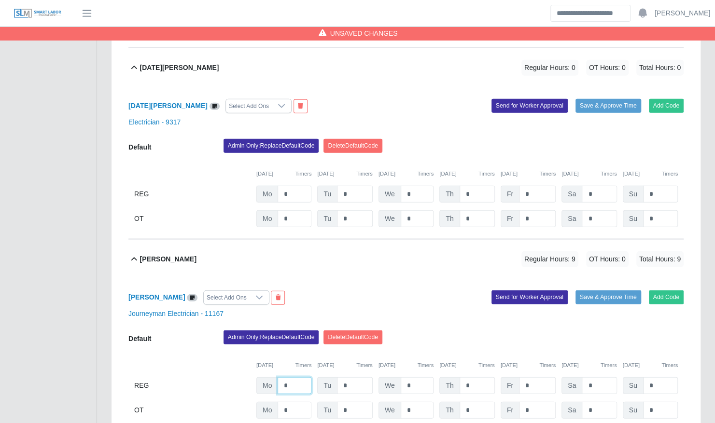
type input "*"
click at [299, 186] on input "*" at bounding box center [294, 194] width 34 height 17
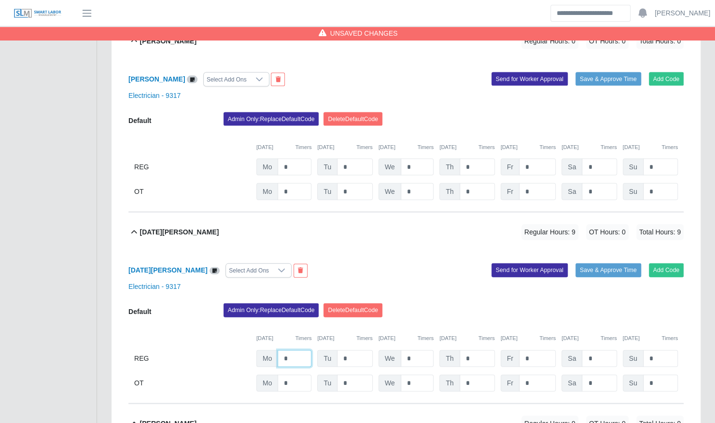
scroll to position [1146, 0]
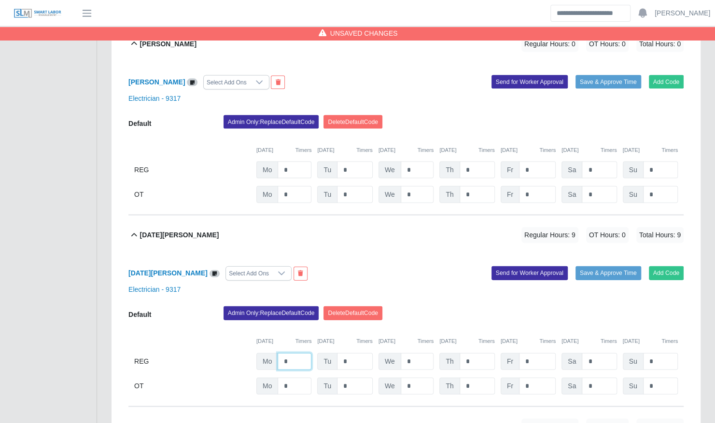
type input "*"
click at [296, 162] on input "*" at bounding box center [294, 170] width 34 height 17
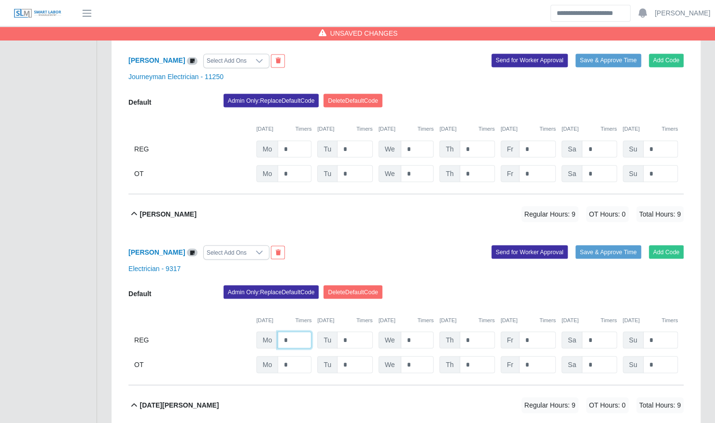
scroll to position [975, 0]
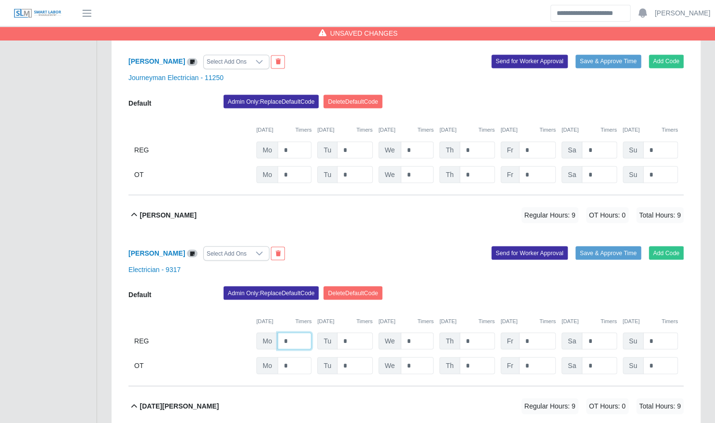
type input "*"
click at [296, 147] on div "Default Admin Only: Replace Default Code Delete Default Code 09/22/2025 Timers …" at bounding box center [405, 139] width 555 height 88
drag, startPoint x: 296, startPoint y: 147, endPoint x: 290, endPoint y: 135, distance: 13.6
click at [290, 141] on input "*" at bounding box center [294, 149] width 34 height 17
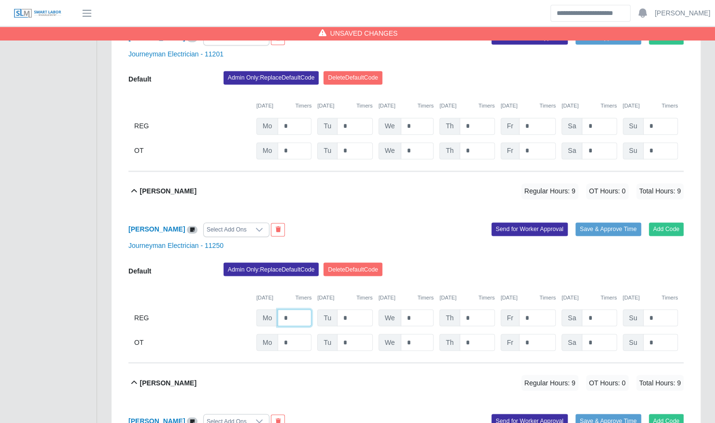
scroll to position [805, 0]
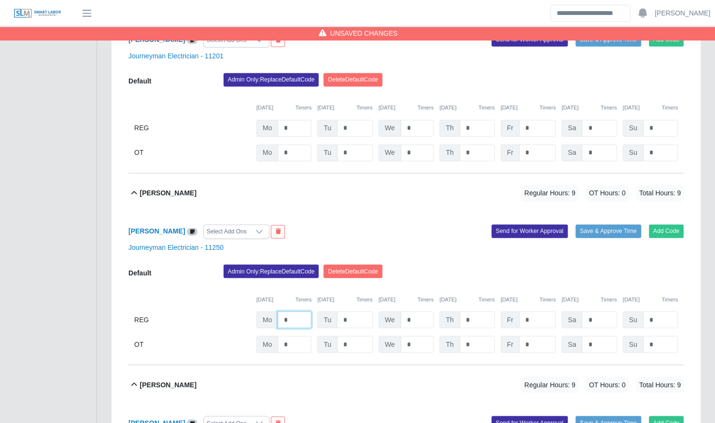
type input "*"
click at [295, 120] on input "*" at bounding box center [294, 128] width 34 height 17
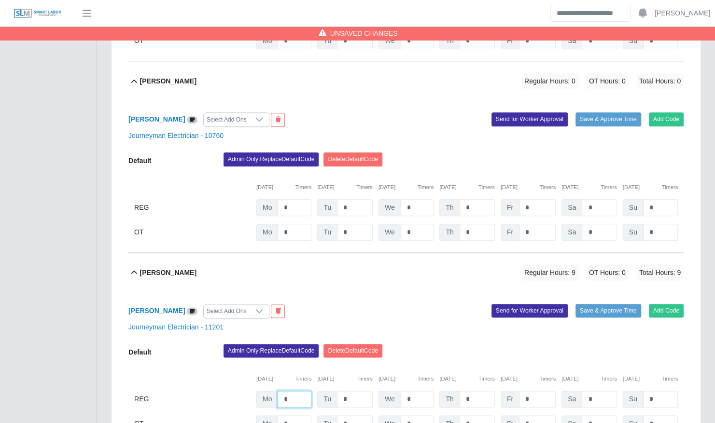
scroll to position [533, 0]
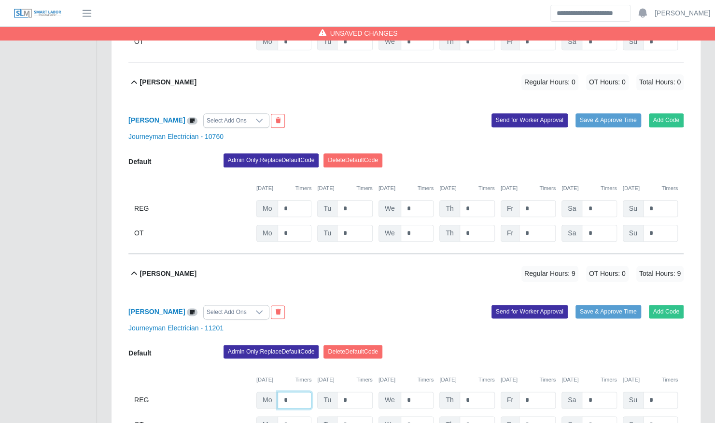
type input "*"
click at [295, 200] on input "*" at bounding box center [294, 208] width 34 height 17
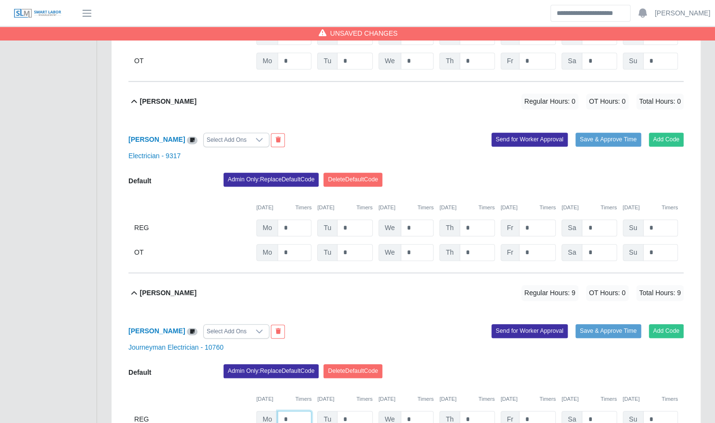
scroll to position [322, 0]
type input "*"
click at [296, 220] on input "*" at bounding box center [294, 228] width 34 height 17
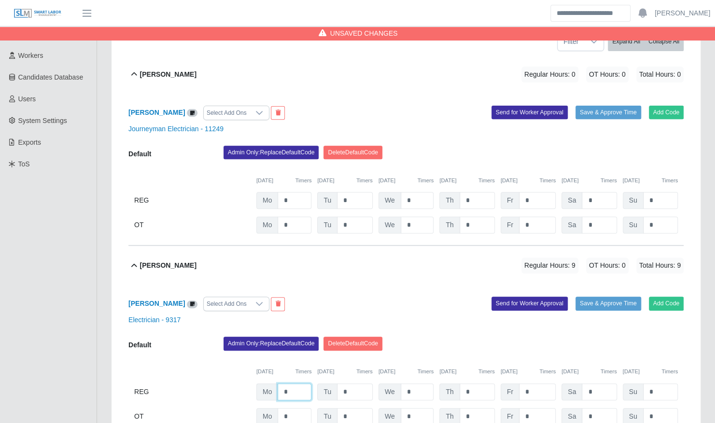
scroll to position [151, 0]
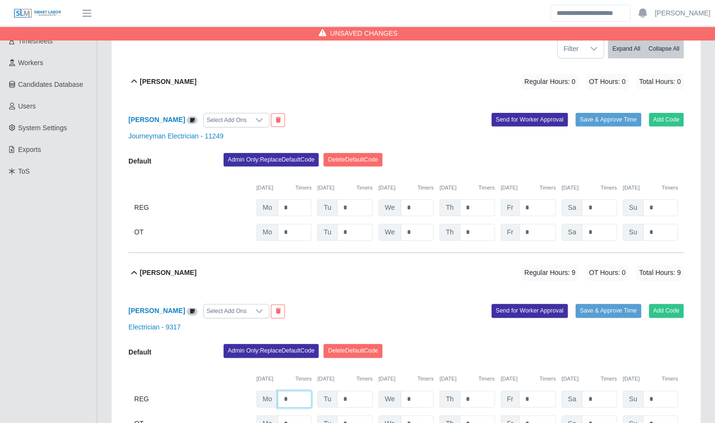
type input "*"
click at [298, 199] on input "*" at bounding box center [294, 207] width 34 height 17
type input "****"
click at [455, 141] on div "Alex Zapp Select Add Ons Add Code Save & Approve Time Send for Worker Approval …" at bounding box center [405, 177] width 555 height 152
click at [358, 199] on input "*" at bounding box center [355, 207] width 36 height 17
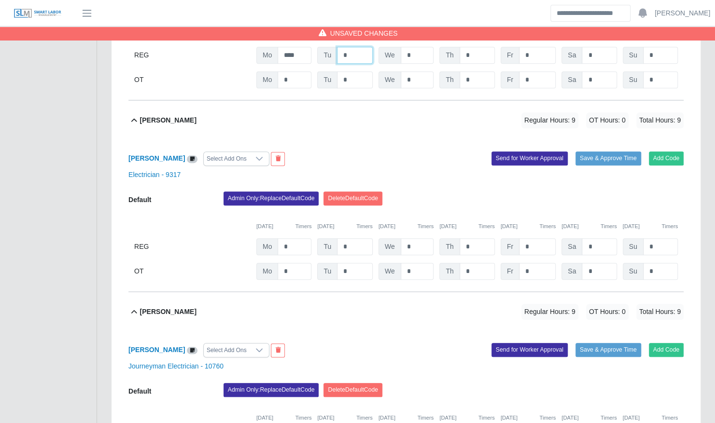
type input "*"
click at [356, 238] on input "*" at bounding box center [355, 246] width 36 height 17
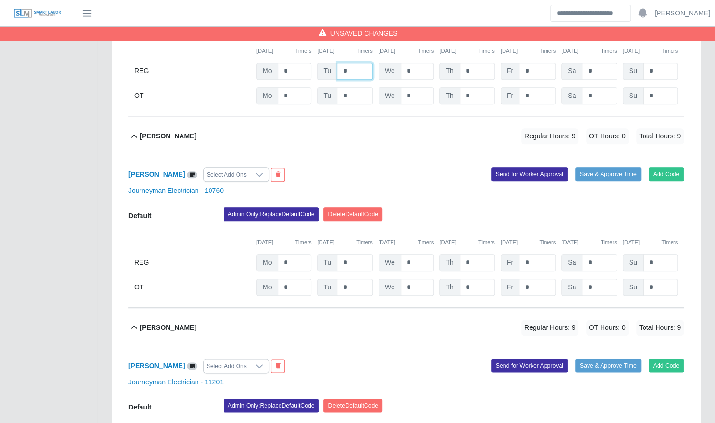
scroll to position [482, 0]
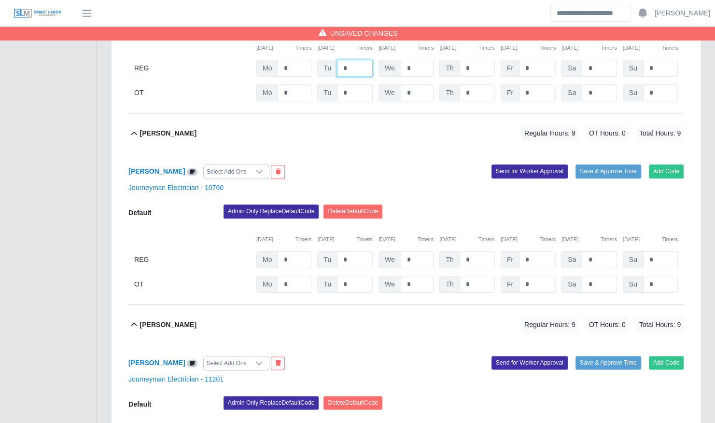
type input "*"
click at [357, 251] on input "*" at bounding box center [355, 259] width 36 height 17
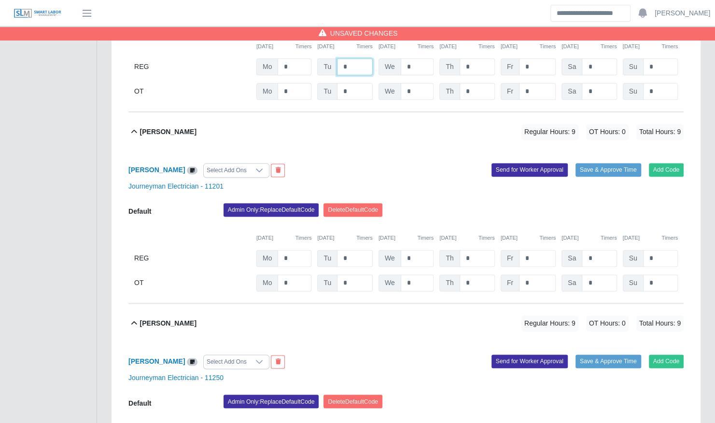
scroll to position [677, 0]
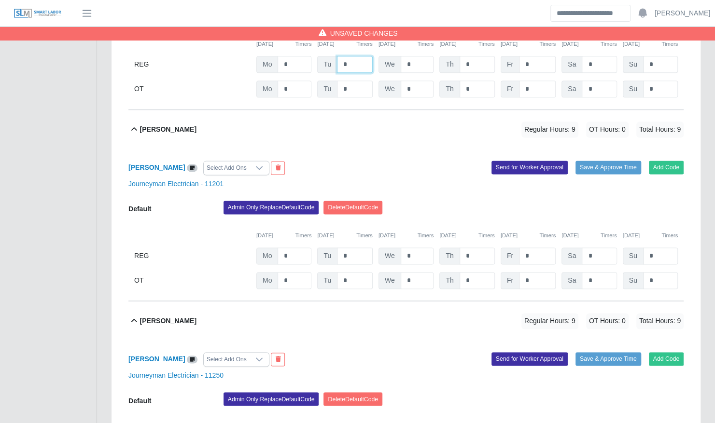
type input "*"
click at [355, 248] on input "*" at bounding box center [355, 256] width 36 height 17
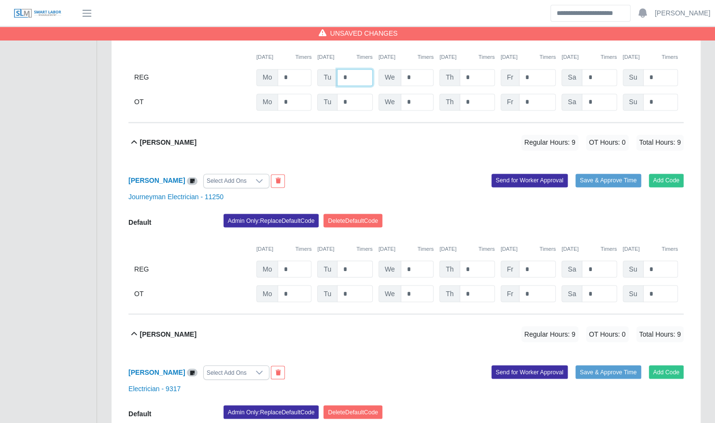
type input "*"
click at [355, 261] on input "*" at bounding box center [355, 269] width 36 height 17
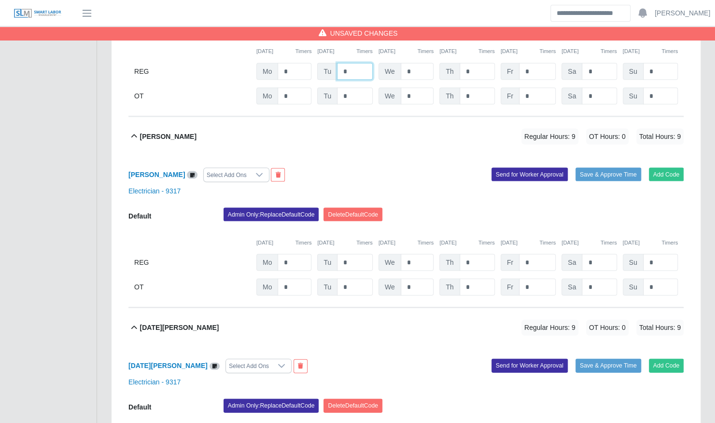
scroll to position [1059, 0]
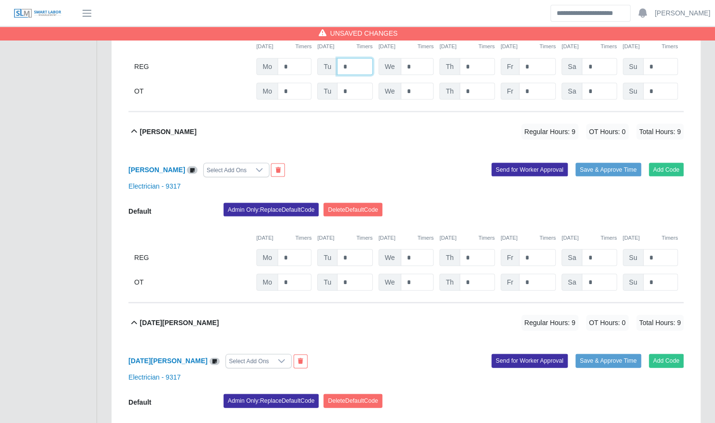
type input "*"
click at [355, 249] on input "*" at bounding box center [355, 257] width 36 height 17
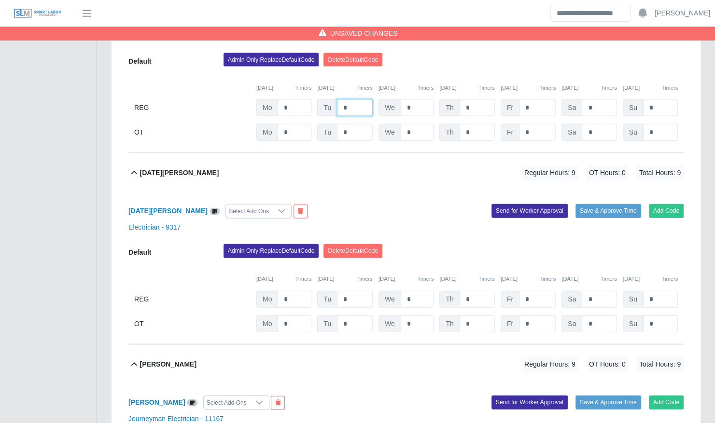
scroll to position [1211, 0]
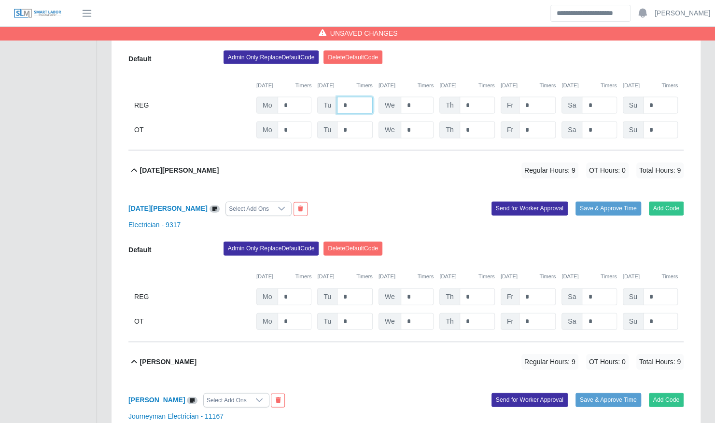
type input "*"
click at [357, 289] on input "*" at bounding box center [355, 297] width 36 height 17
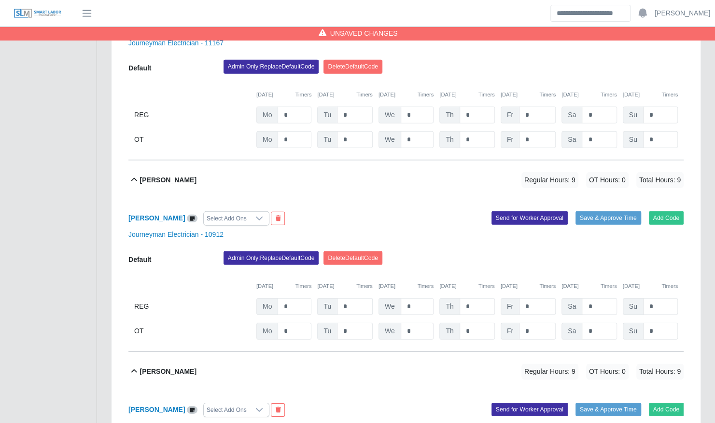
type input "*"
click at [355, 298] on input "*" at bounding box center [355, 306] width 36 height 17
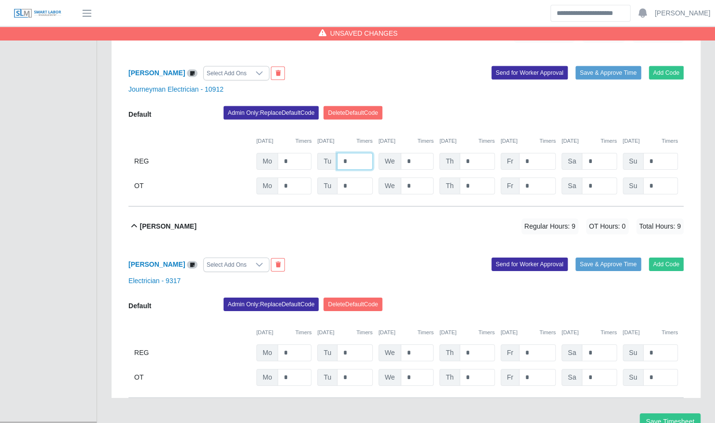
scroll to position [1762, 0]
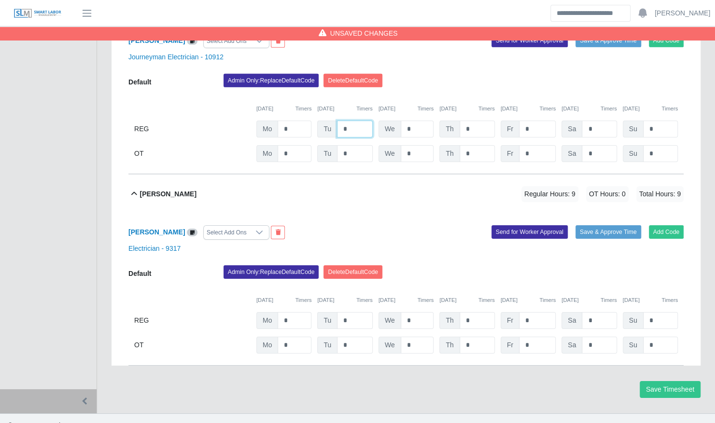
type input "*"
click at [354, 312] on input "*" at bounding box center [355, 320] width 36 height 17
type input "*"
click at [670, 381] on button "Save Timesheet" at bounding box center [669, 389] width 61 height 17
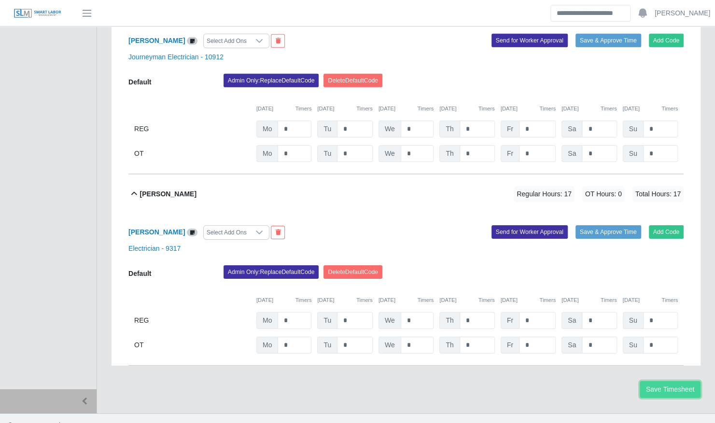
click at [670, 381] on button "Save Timesheet" at bounding box center [669, 389] width 61 height 17
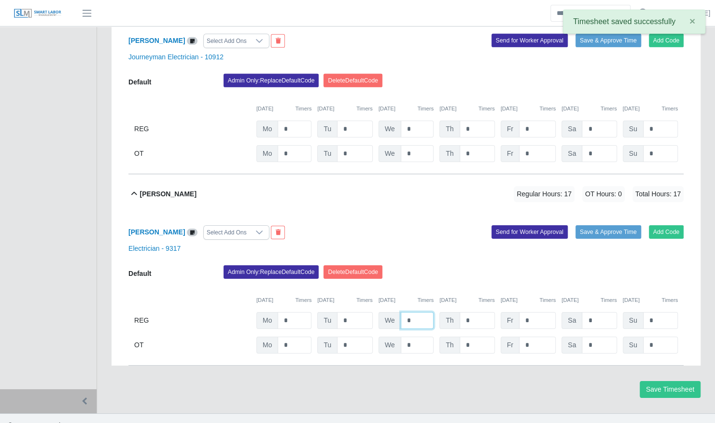
click at [418, 312] on input "*" at bounding box center [417, 320] width 33 height 17
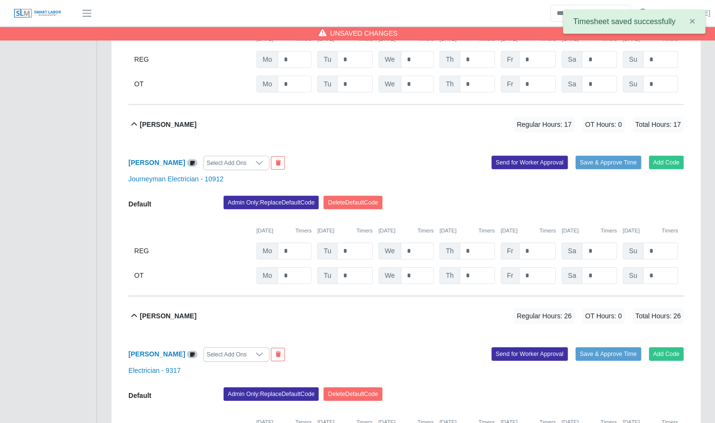
scroll to position [1639, 0]
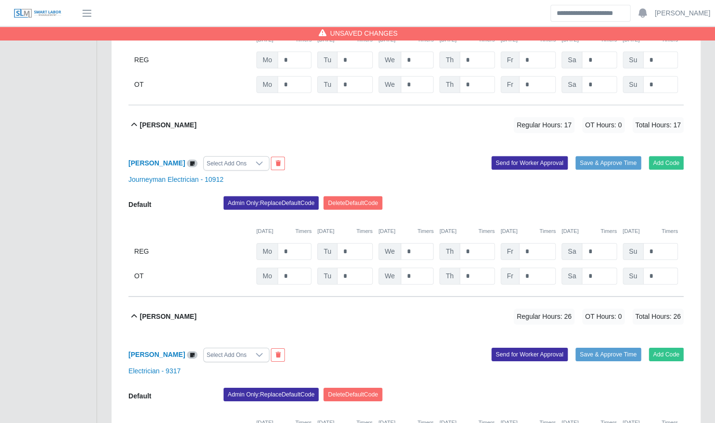
type input "*"
click at [415, 243] on input "*" at bounding box center [417, 251] width 33 height 17
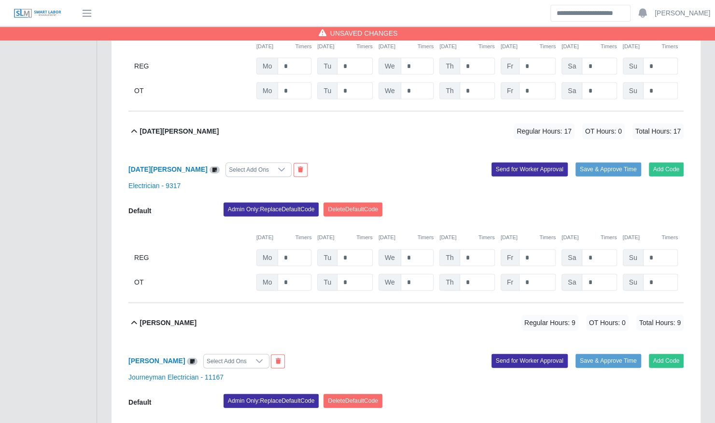
scroll to position [1212, 0]
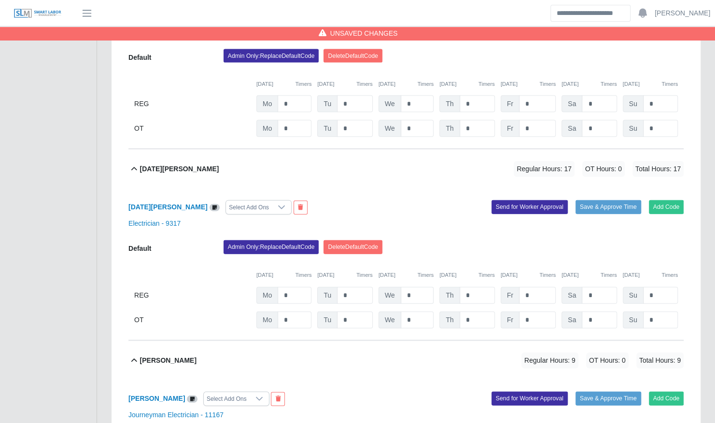
type input "*"
click at [417, 287] on input "*" at bounding box center [417, 295] width 33 height 17
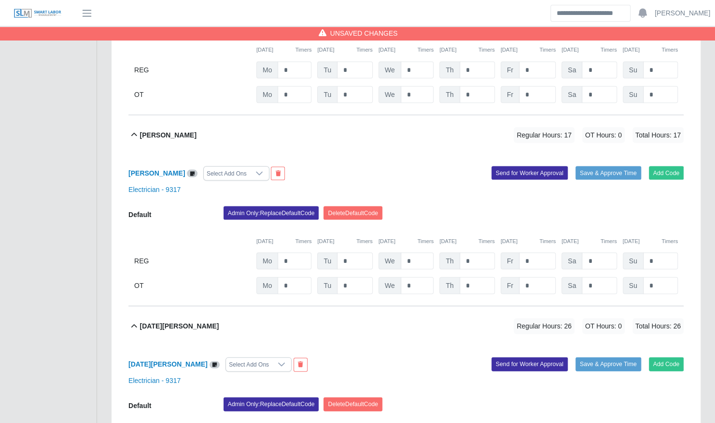
scroll to position [1040, 0]
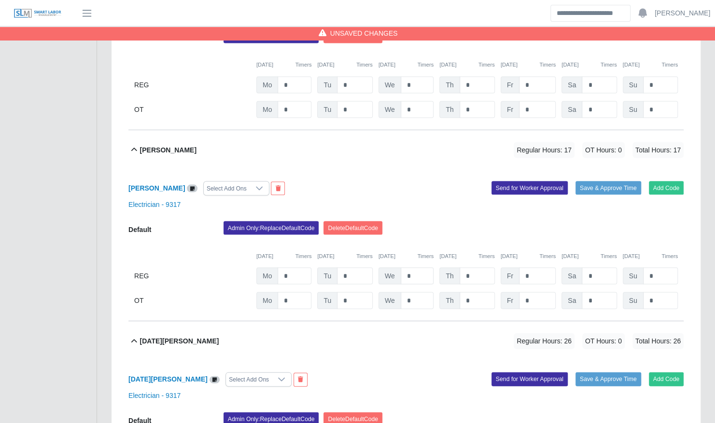
type input "*"
click at [417, 270] on input "*" at bounding box center [417, 275] width 33 height 17
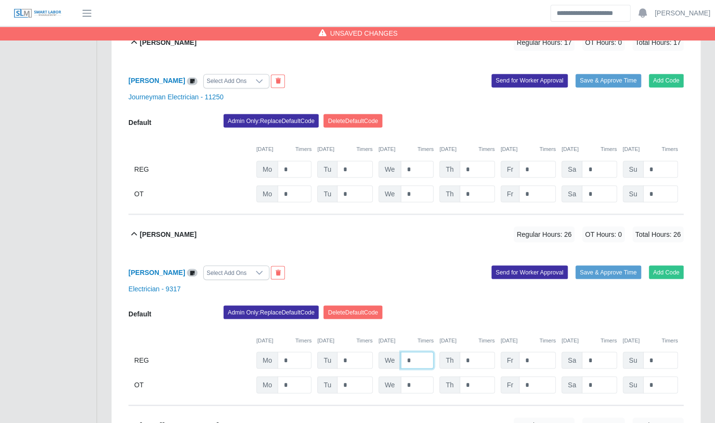
scroll to position [956, 0]
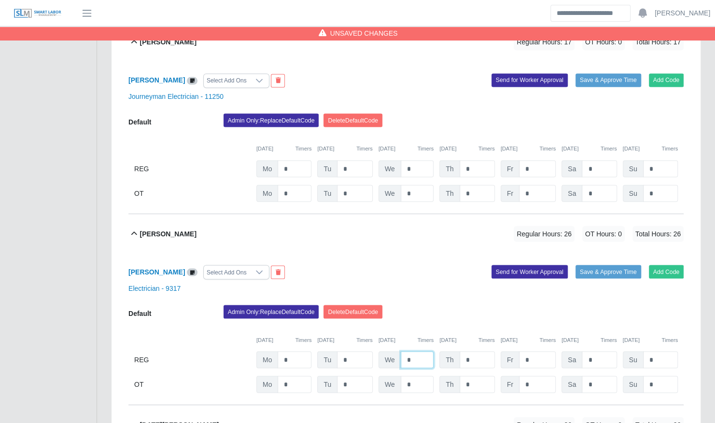
type input "*"
drag, startPoint x: 421, startPoint y: 168, endPoint x: 416, endPoint y: 156, distance: 12.7
click at [416, 160] on input "*" at bounding box center [417, 168] width 33 height 17
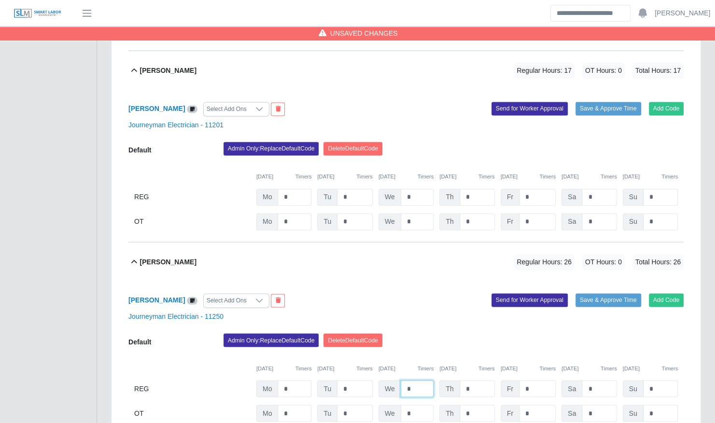
scroll to position [732, 0]
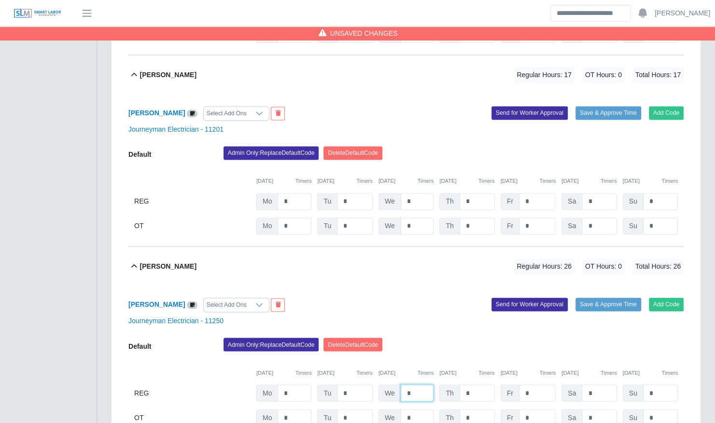
type input "*"
click at [418, 193] on input "*" at bounding box center [417, 201] width 33 height 17
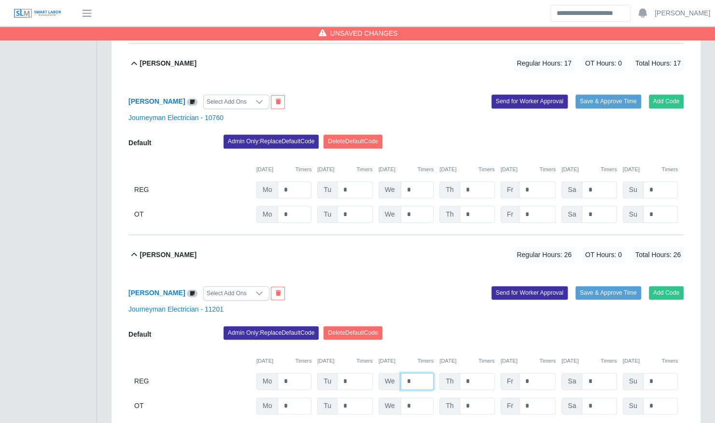
type input "*"
click at [418, 181] on input "*" at bounding box center [417, 189] width 33 height 17
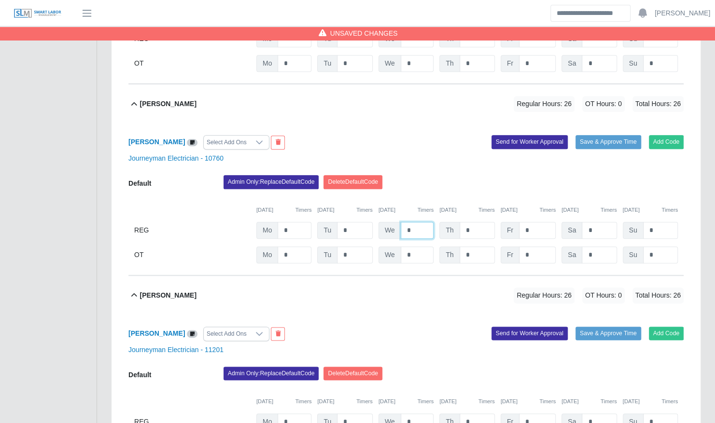
scroll to position [398, 0]
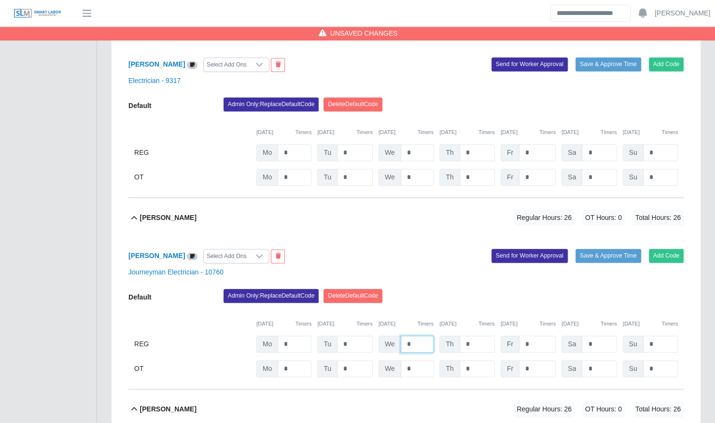
type input "*"
click at [411, 144] on input "*" at bounding box center [417, 152] width 33 height 17
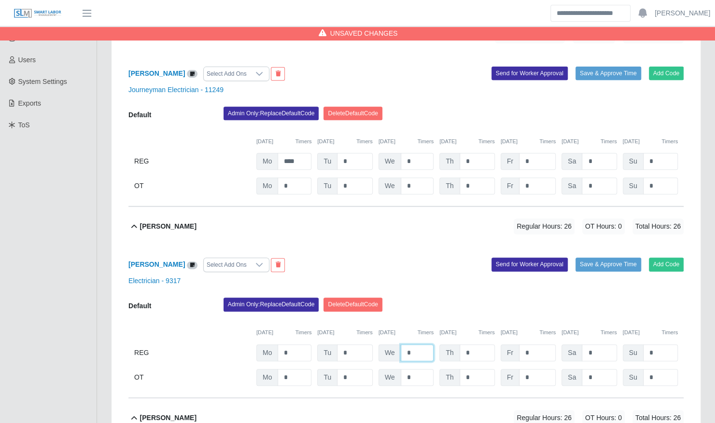
scroll to position [190, 0]
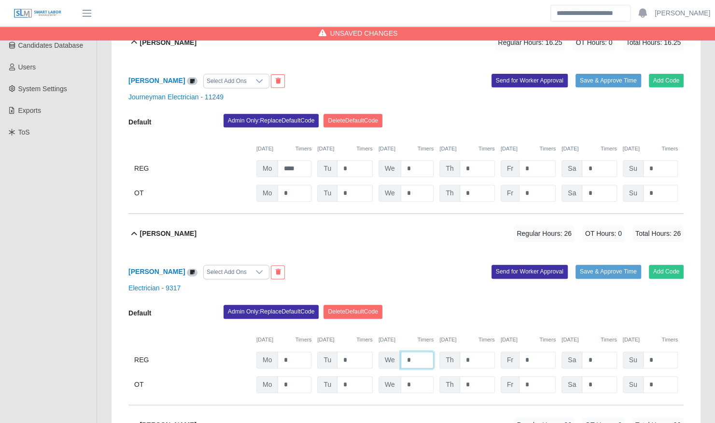
type input "*"
click at [418, 160] on input "*" at bounding box center [417, 168] width 33 height 17
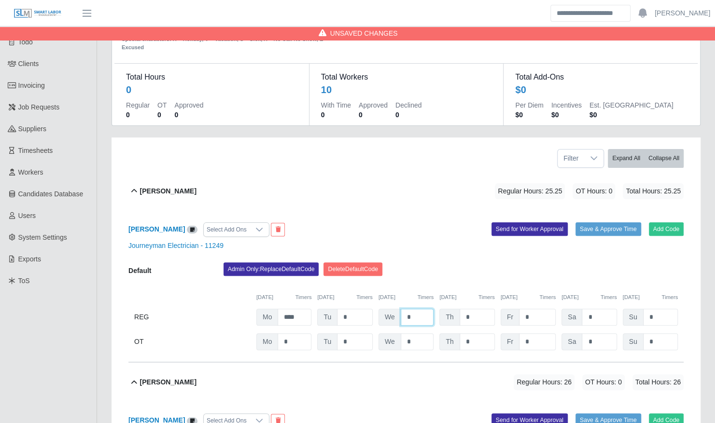
scroll to position [0, 0]
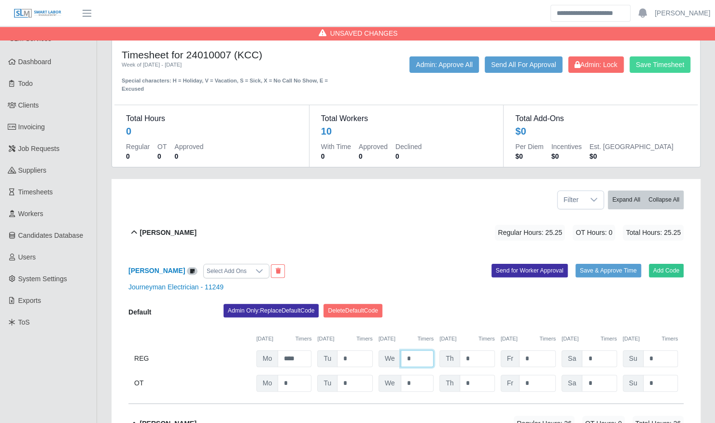
type input "*"
click at [642, 66] on button "Save Timesheet" at bounding box center [659, 64] width 61 height 16
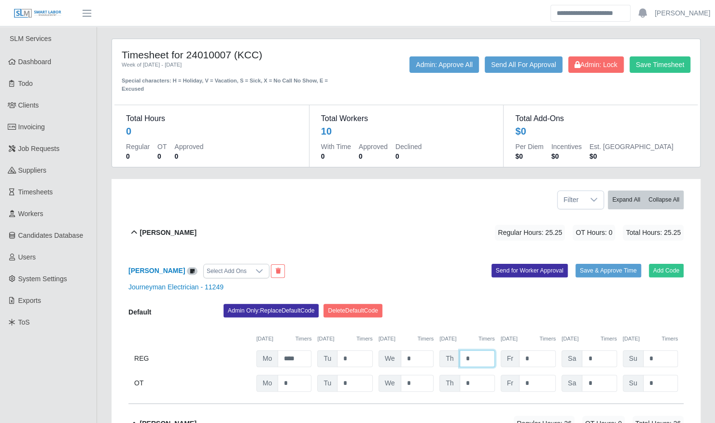
click at [476, 350] on input "*" at bounding box center [476, 358] width 35 height 17
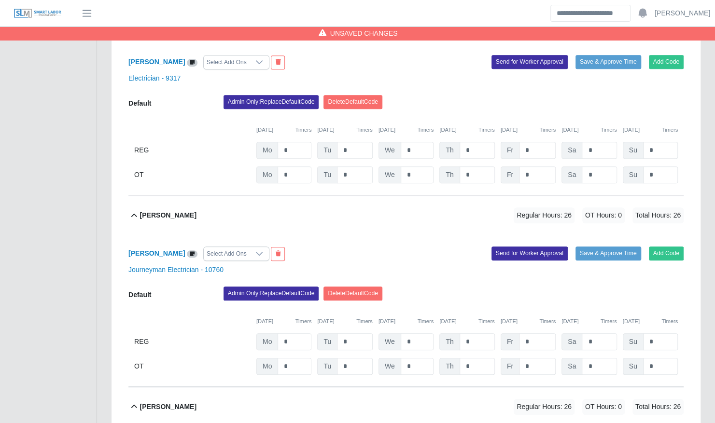
scroll to position [421, 0]
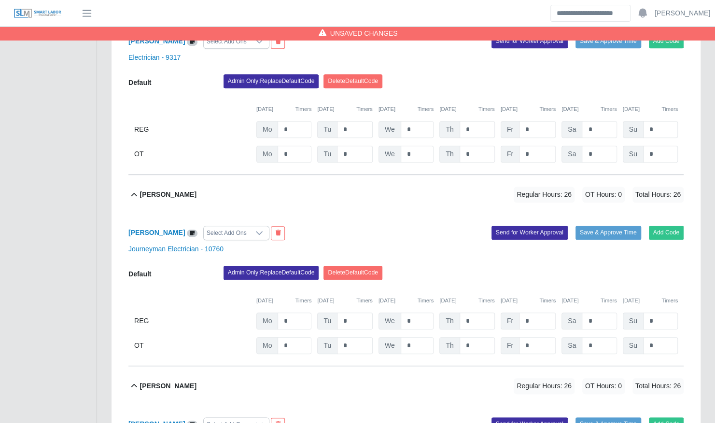
type input "*"
click at [479, 313] on input "*" at bounding box center [476, 321] width 35 height 17
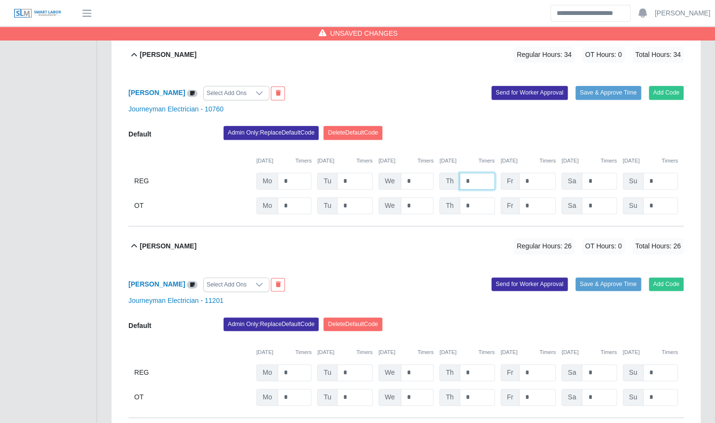
scroll to position [561, 0]
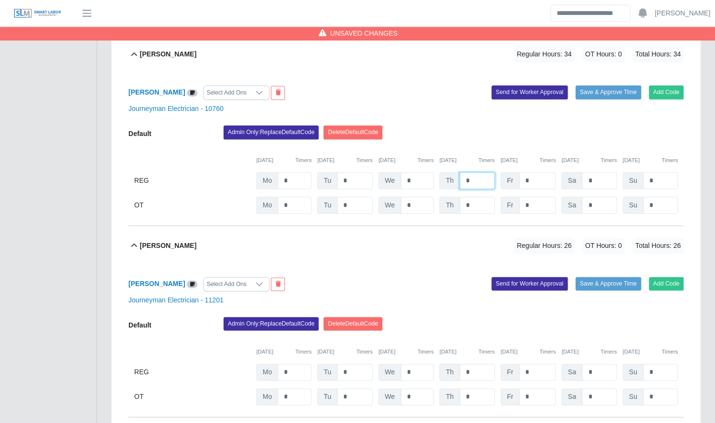
type input "*"
click at [477, 364] on input "*" at bounding box center [476, 372] width 35 height 17
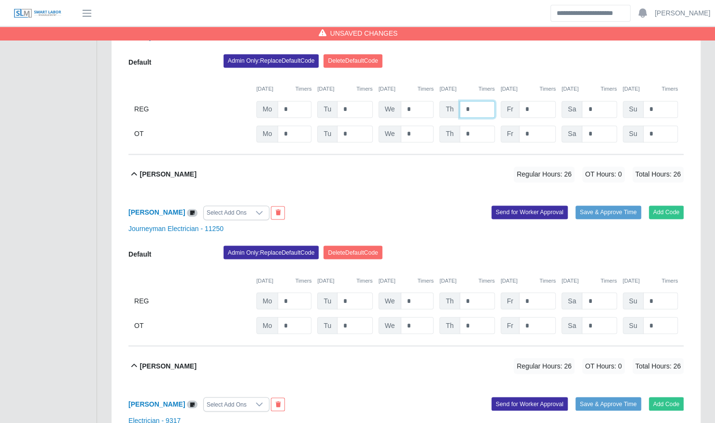
scroll to position [825, 0]
type input "*"
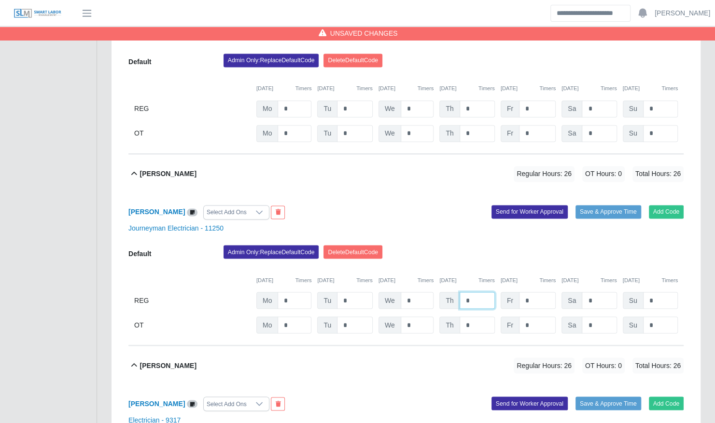
click at [471, 292] on input "*" at bounding box center [476, 300] width 35 height 17
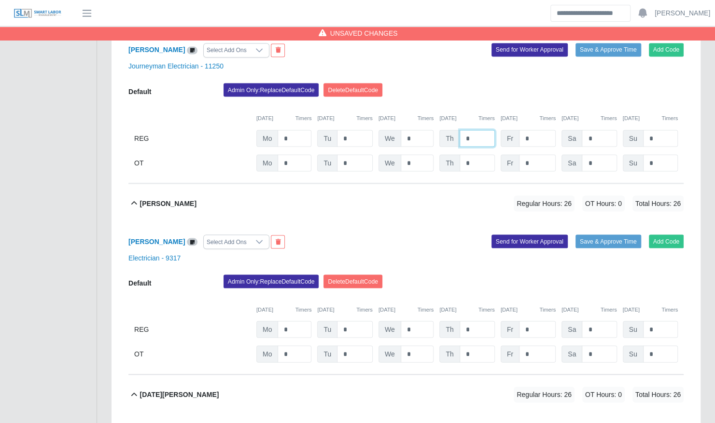
scroll to position [988, 0]
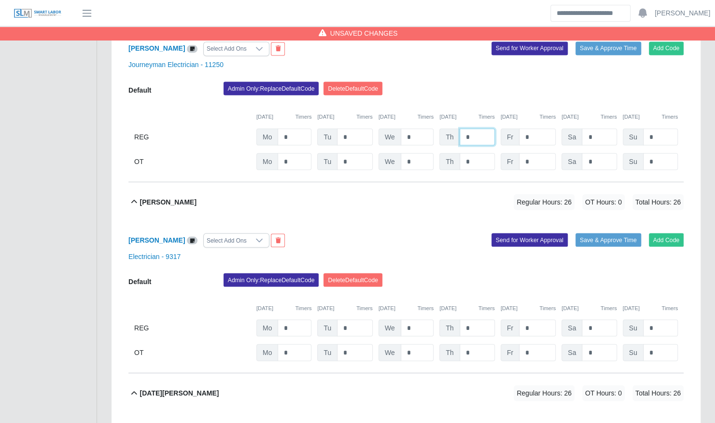
type input "*"
click at [470, 319] on input "*" at bounding box center [476, 327] width 35 height 17
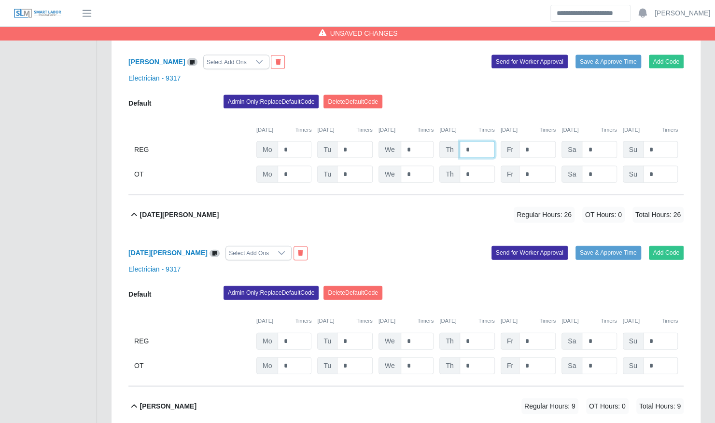
scroll to position [1167, 0]
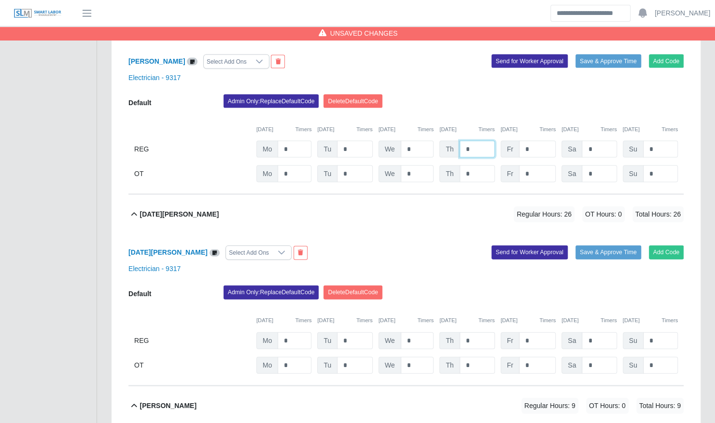
type input "*"
click at [475, 332] on input "*" at bounding box center [476, 340] width 35 height 17
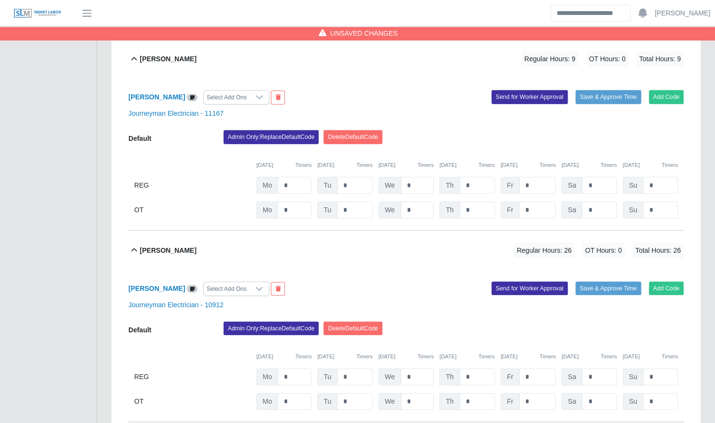
scroll to position [1514, 0]
type input "*"
click at [483, 368] on input "*" at bounding box center [476, 376] width 35 height 17
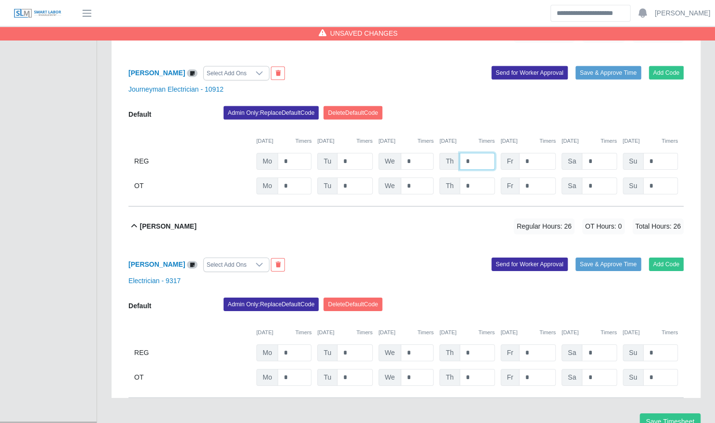
scroll to position [1730, 0]
type input "*"
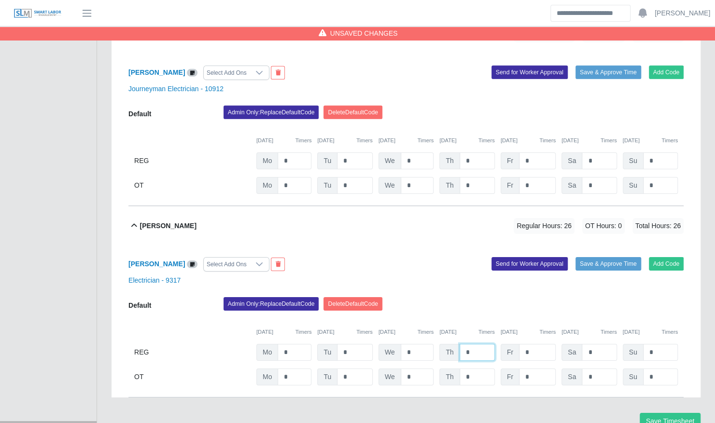
click at [477, 344] on input "*" at bounding box center [476, 352] width 35 height 17
type input "*"
click at [661, 413] on button "Save Timesheet" at bounding box center [669, 421] width 61 height 17
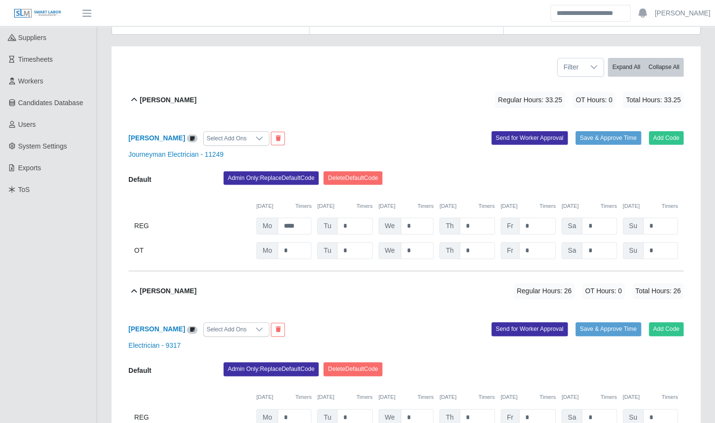
scroll to position [137, 0]
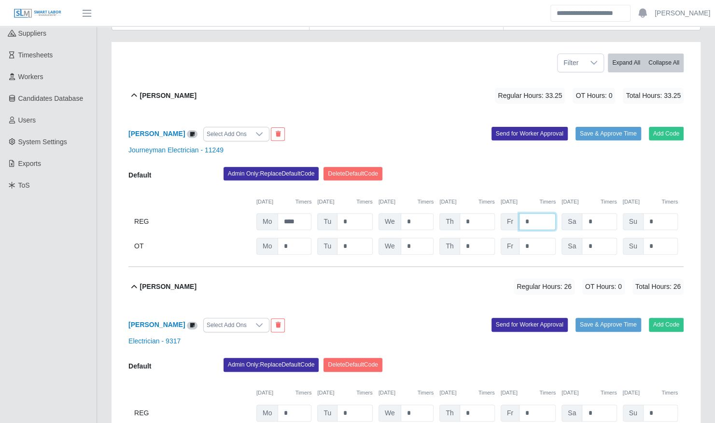
click at [535, 218] on input "*" at bounding box center [537, 221] width 37 height 17
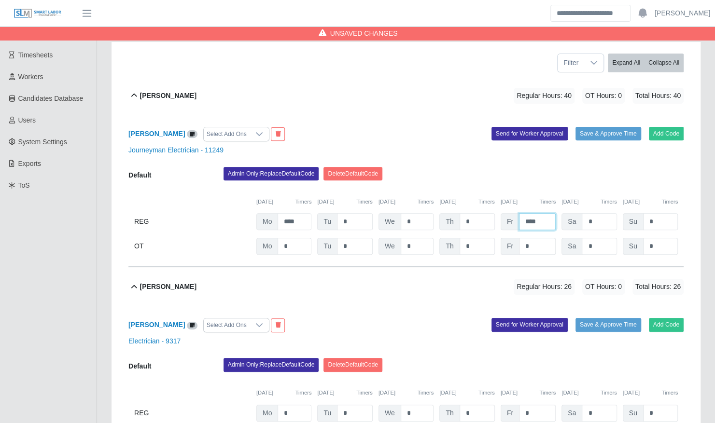
type input "****"
click at [529, 241] on input "*" at bounding box center [537, 246] width 37 height 17
type input "****"
click at [581, 169] on div "Admin Only: Replace Default Code Delete Default Code" at bounding box center [453, 176] width 474 height 19
click at [599, 127] on button "Save & Approve Time" at bounding box center [608, 134] width 66 height 14
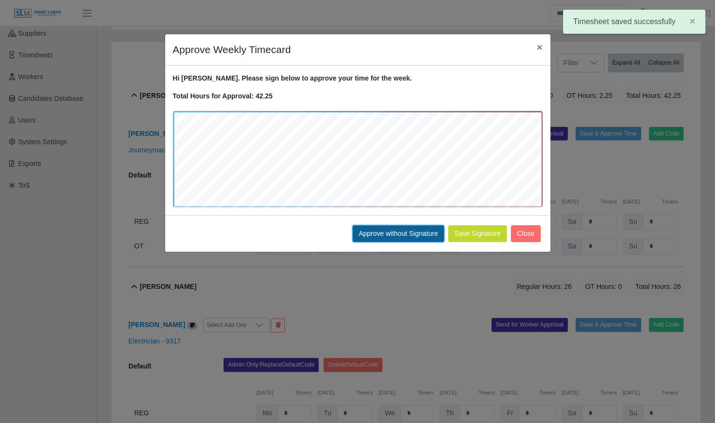
click at [415, 233] on button "Approve without Signature" at bounding box center [398, 233] width 92 height 17
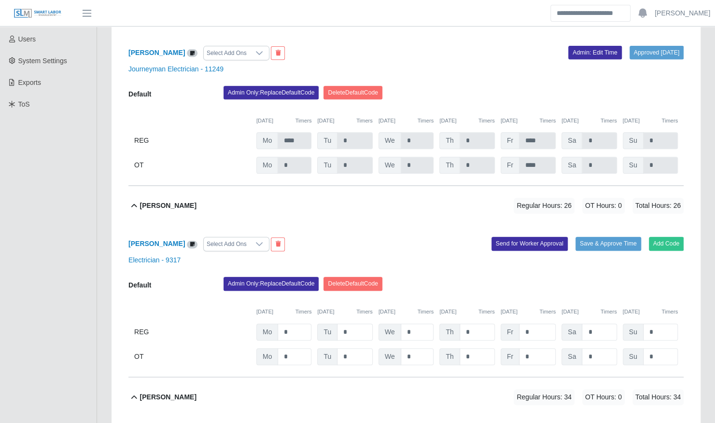
scroll to position [222, 0]
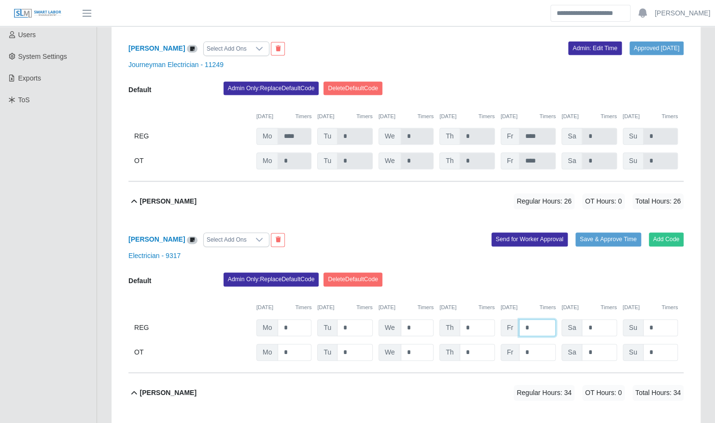
click at [531, 319] on input "*" at bounding box center [537, 327] width 37 height 17
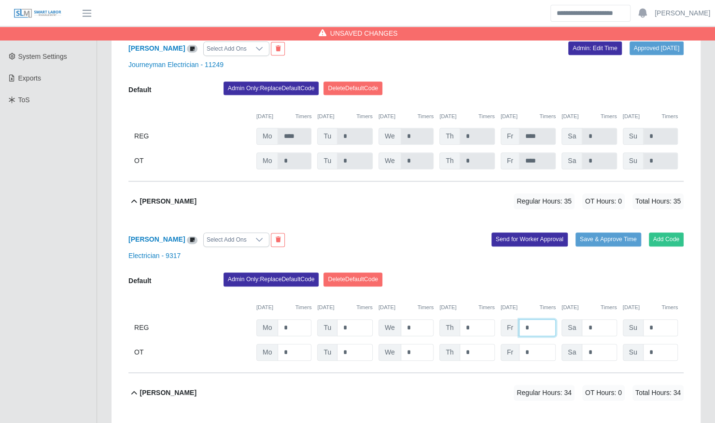
type input "*"
click at [502, 292] on div "09/22/2025 Timers 09/23/2025 Timers 09/24/2025 Timers 09/25/2025 Timers 09/26/2…" at bounding box center [405, 302] width 555 height 20
click at [589, 233] on button "Save & Approve Time" at bounding box center [608, 240] width 66 height 14
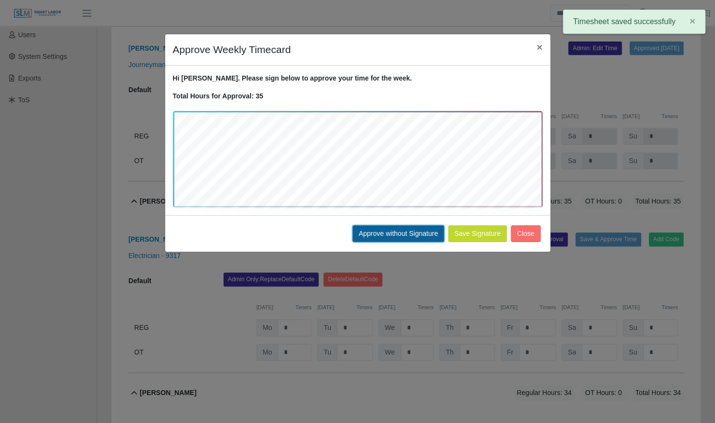
click at [421, 233] on button "Approve without Signature" at bounding box center [398, 233] width 92 height 17
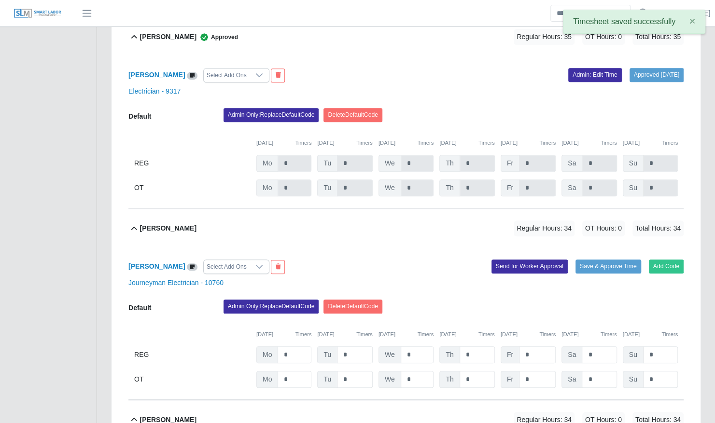
scroll to position [390, 0]
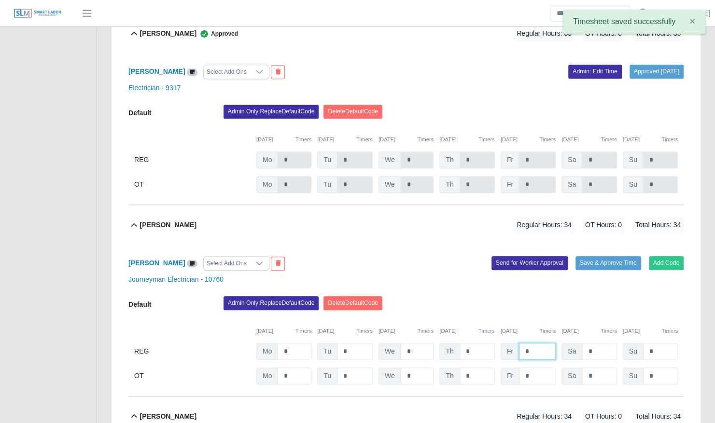
click at [532, 343] on input "*" at bounding box center [537, 351] width 37 height 17
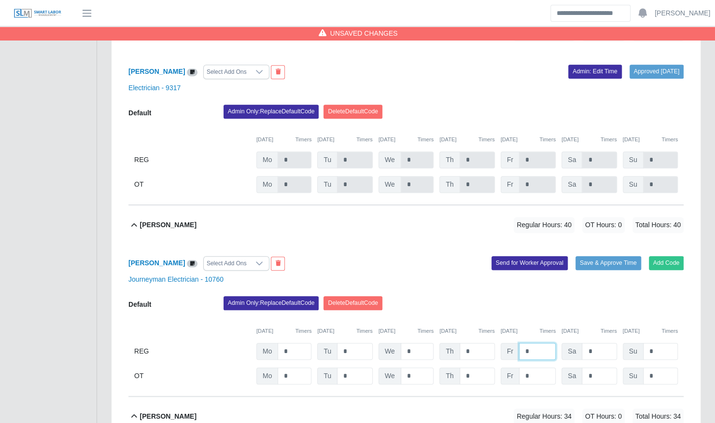
type input "*"
click at [512, 316] on div "09/22/2025 Timers 09/23/2025 Timers 09/24/2025 Timers 09/25/2025 Timers 09/26/2…" at bounding box center [405, 326] width 555 height 20
click at [533, 368] on input "*" at bounding box center [537, 376] width 37 height 17
type input "*"
click at [588, 260] on button "Save & Approve Time" at bounding box center [608, 263] width 66 height 14
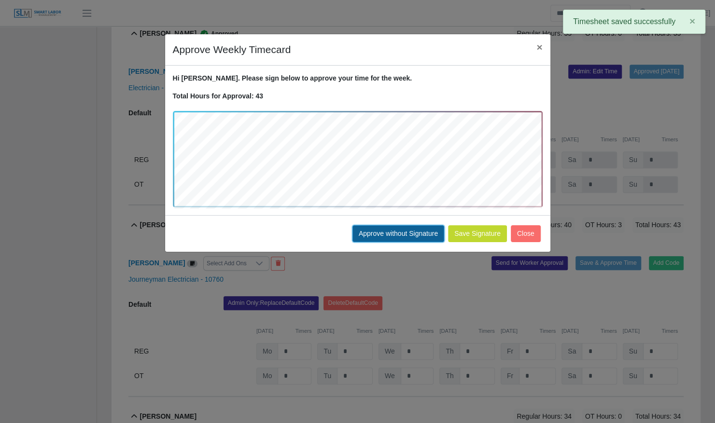
click at [422, 227] on button "Approve without Signature" at bounding box center [398, 233] width 92 height 17
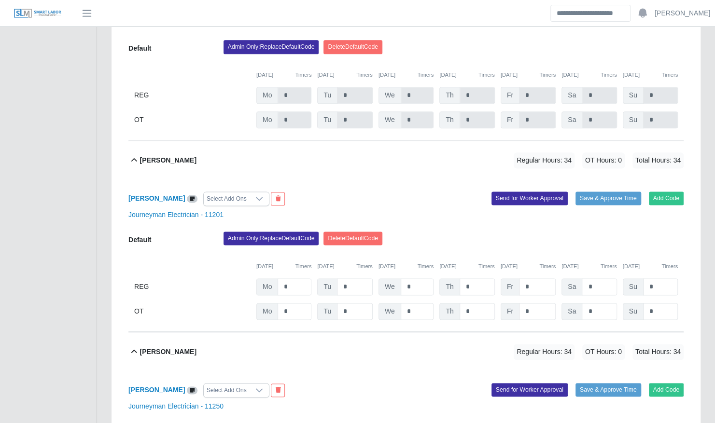
scroll to position [661, 0]
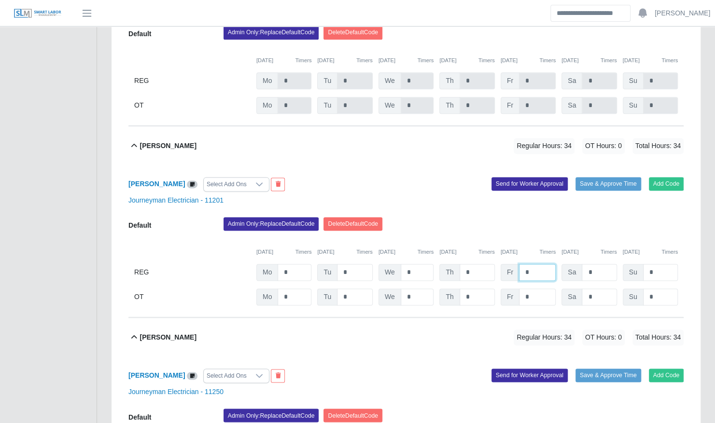
click at [539, 264] on input "*" at bounding box center [537, 272] width 37 height 17
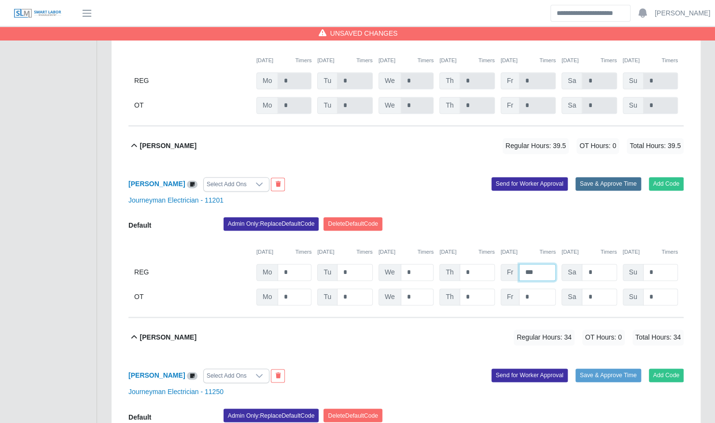
type input "***"
click at [609, 177] on button "Save & Approve Time" at bounding box center [608, 184] width 66 height 14
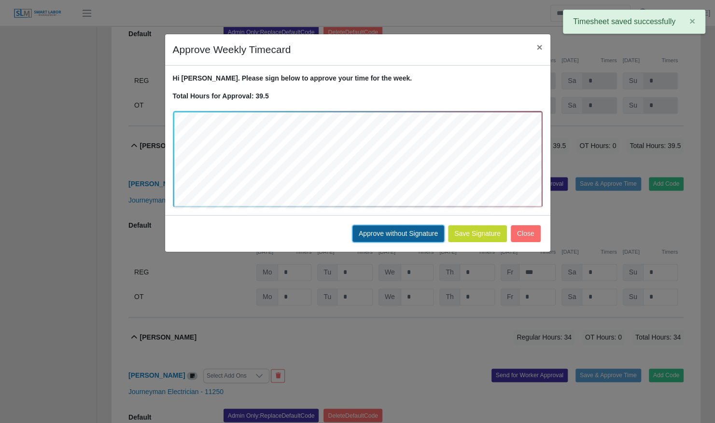
click at [402, 230] on button "Approve without Signature" at bounding box center [398, 233] width 92 height 17
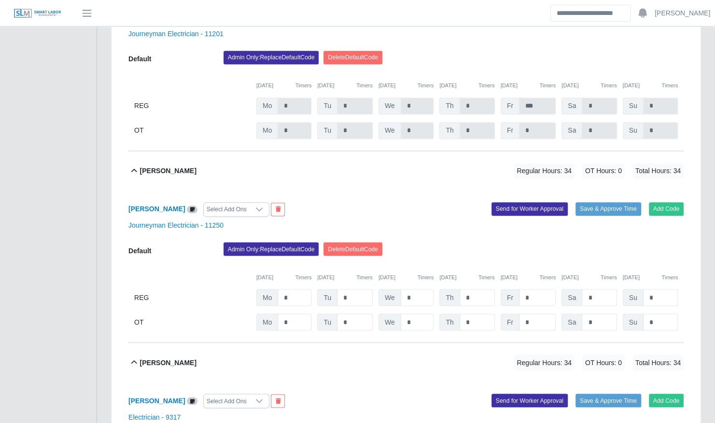
scroll to position [829, 0]
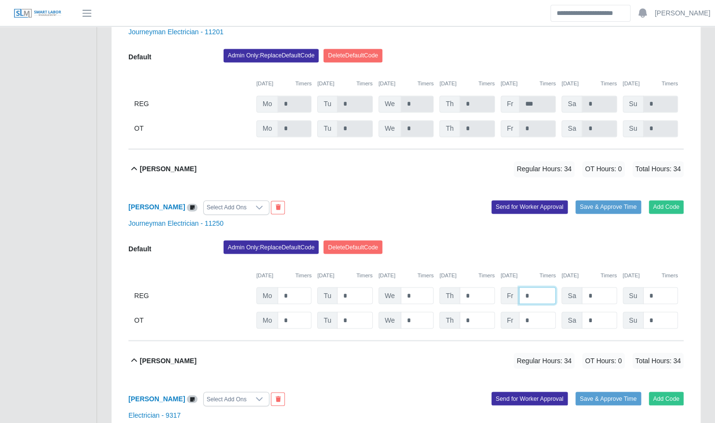
click at [539, 287] on input "*" at bounding box center [537, 295] width 37 height 17
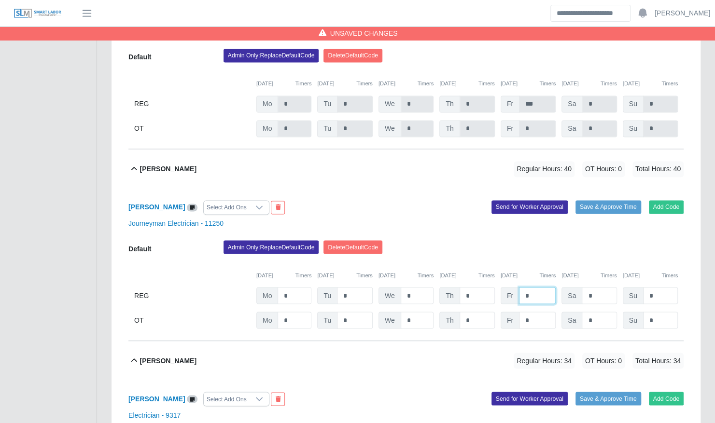
type input "*"
click at [526, 260] on div "09/22/2025 Timers 09/23/2025 Timers 09/24/2025 Timers 09/25/2025 Timers 09/26/2…" at bounding box center [405, 270] width 555 height 20
click at [531, 313] on input "*" at bounding box center [537, 320] width 37 height 17
type input "*"
click at [529, 260] on div "09/22/2025 Timers 09/23/2025 Timers 09/24/2025 Timers 09/25/2025 Timers 09/26/2…" at bounding box center [405, 270] width 555 height 20
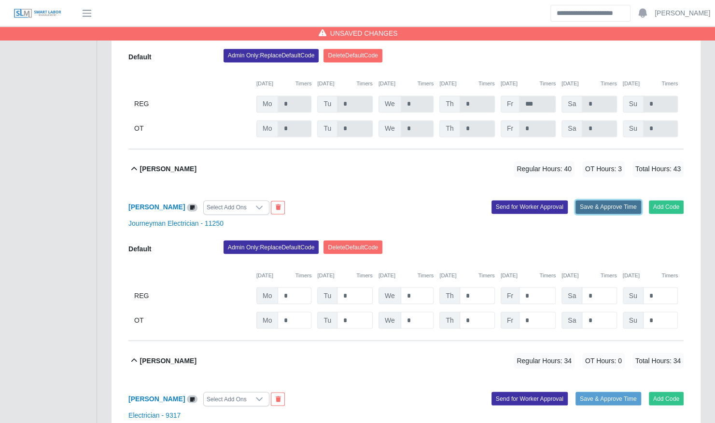
click at [587, 202] on button "Save & Approve Time" at bounding box center [608, 207] width 66 height 14
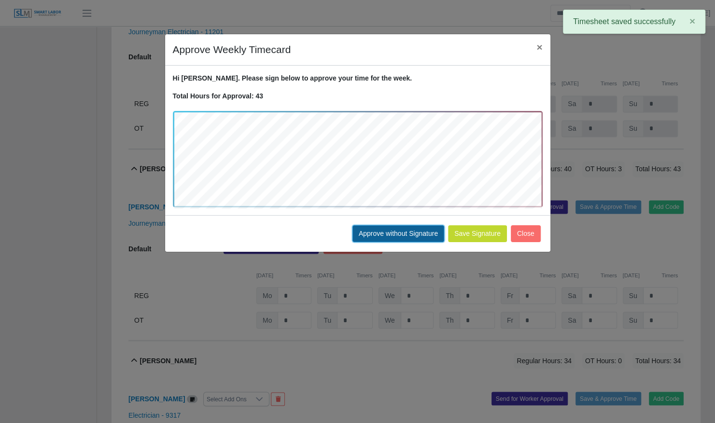
click at [414, 226] on button "Approve without Signature" at bounding box center [398, 233] width 92 height 17
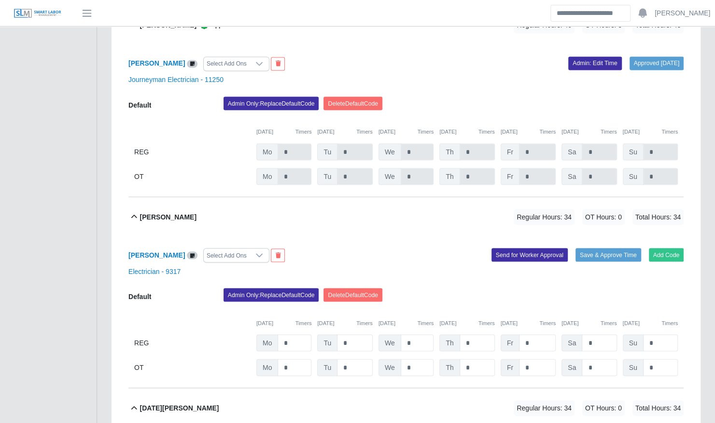
scroll to position [989, 0]
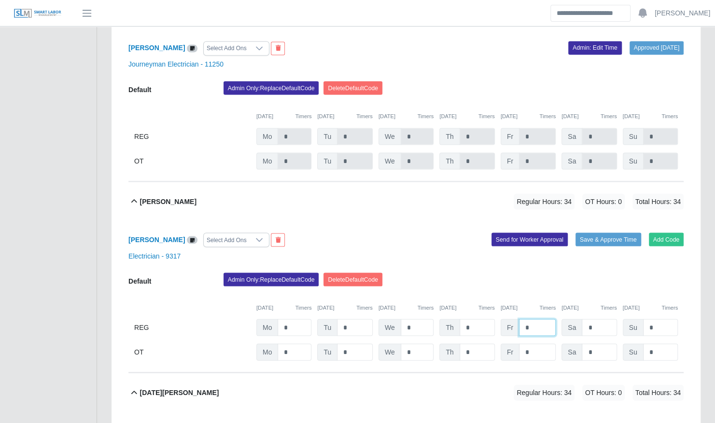
click at [540, 319] on input "*" at bounding box center [537, 327] width 37 height 17
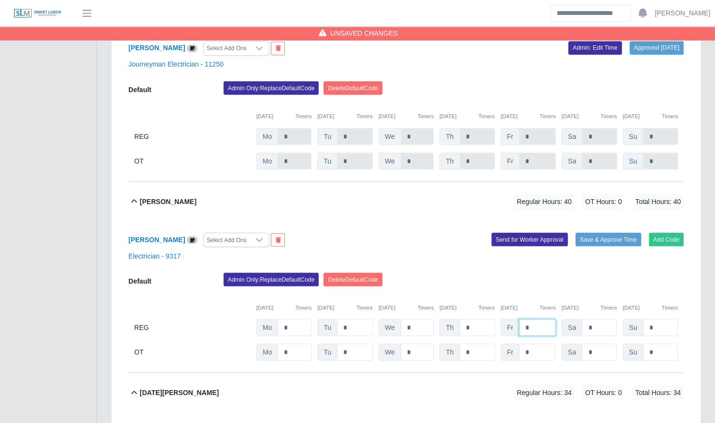
type input "*"
click at [533, 273] on div "Admin Only: Replace Default Code Delete Default Code" at bounding box center [453, 282] width 474 height 19
click at [536, 344] on input "*" at bounding box center [537, 352] width 37 height 17
type input "*"
click at [530, 273] on div "Admin Only: Replace Default Code Delete Default Code" at bounding box center [453, 282] width 474 height 19
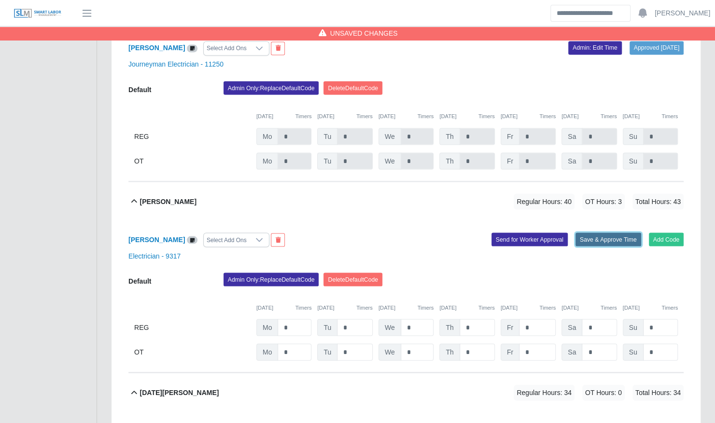
click at [582, 233] on button "Save & Approve Time" at bounding box center [608, 240] width 66 height 14
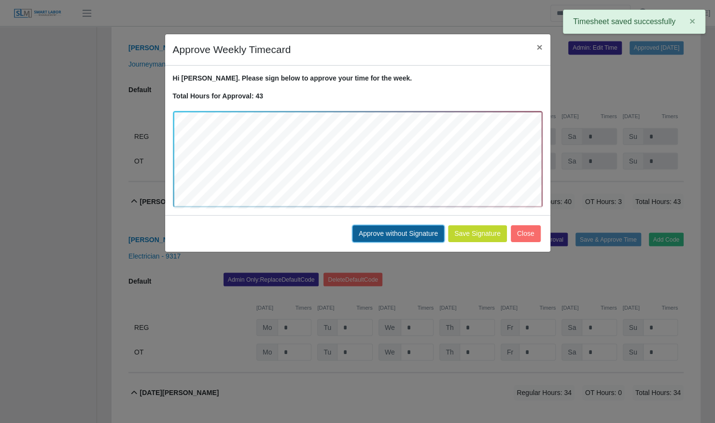
click at [428, 230] on button "Approve without Signature" at bounding box center [398, 233] width 92 height 17
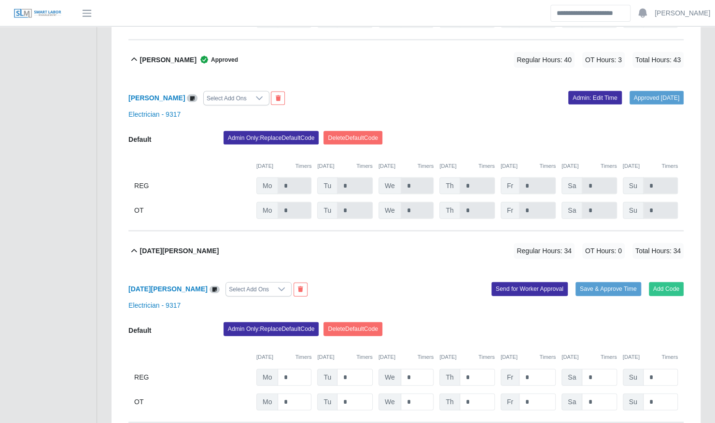
scroll to position [1133, 0]
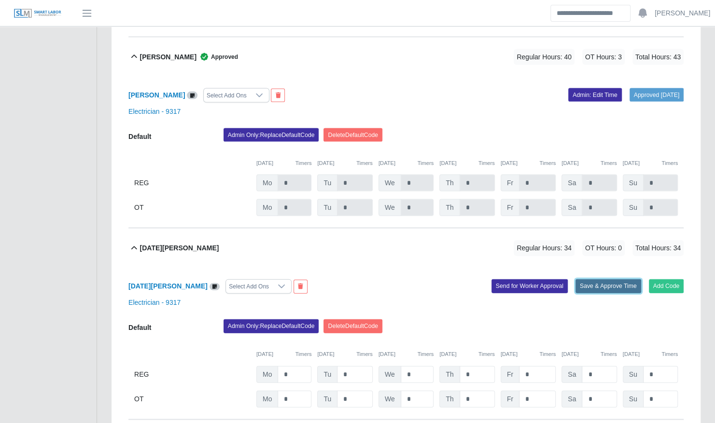
click at [609, 279] on button "Save & Approve Time" at bounding box center [608, 286] width 66 height 14
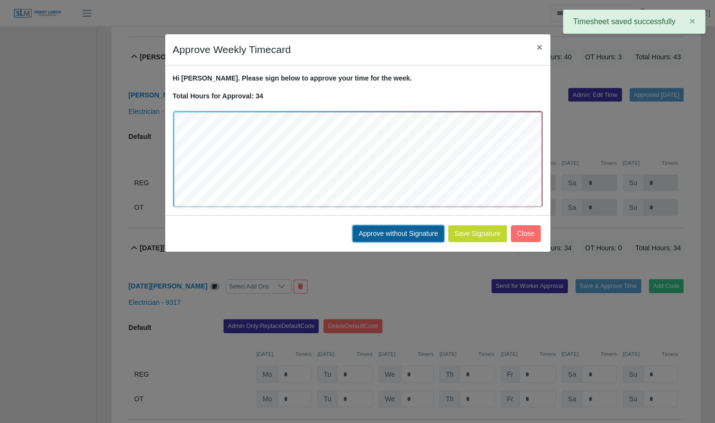
click at [423, 231] on button "Approve without Signature" at bounding box center [398, 233] width 92 height 17
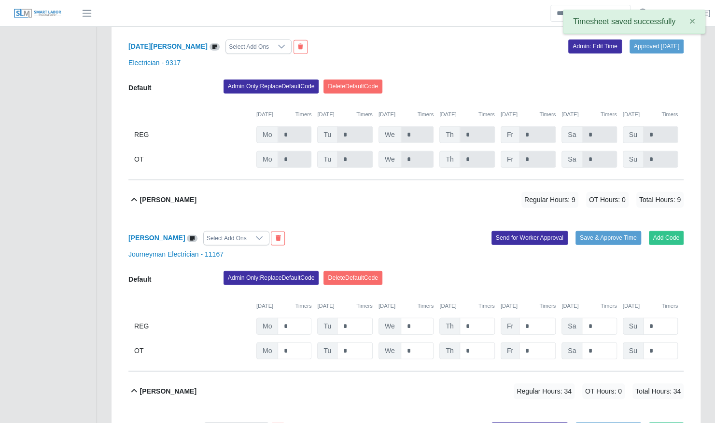
scroll to position [1392, 0]
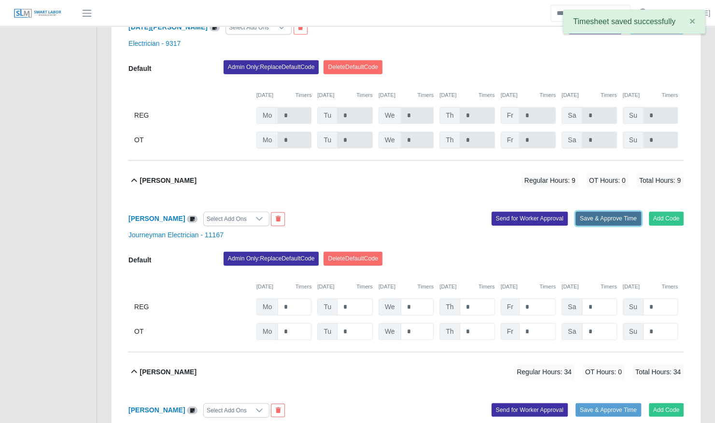
click at [592, 212] on button "Save & Approve Time" at bounding box center [608, 219] width 66 height 14
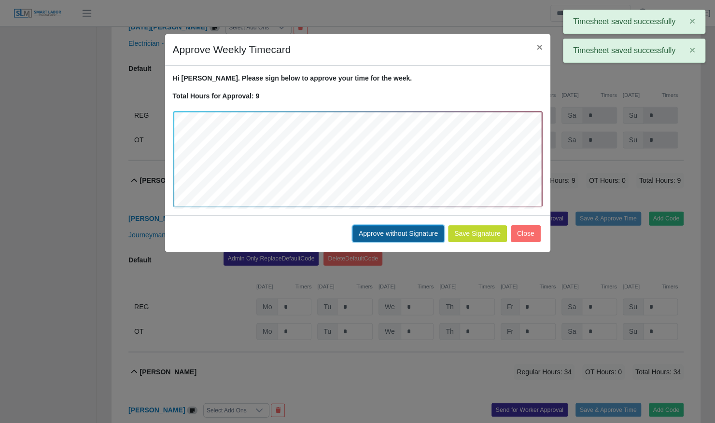
click at [407, 233] on button "Approve without Signature" at bounding box center [398, 233] width 92 height 17
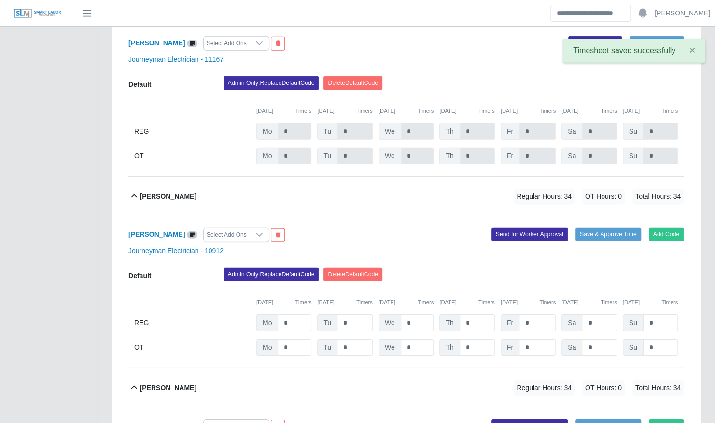
scroll to position [1575, 0]
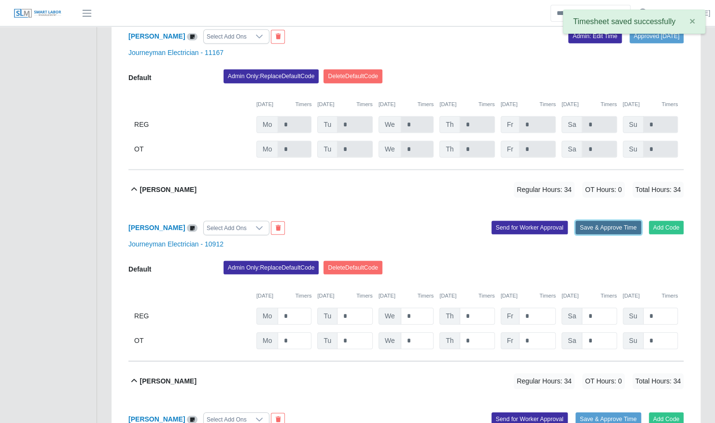
click at [587, 221] on button "Save & Approve Time" at bounding box center [608, 228] width 66 height 14
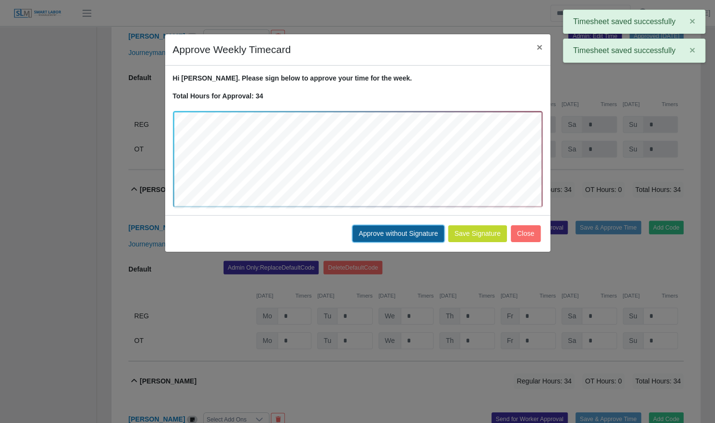
click at [408, 239] on button "Approve without Signature" at bounding box center [398, 233] width 92 height 17
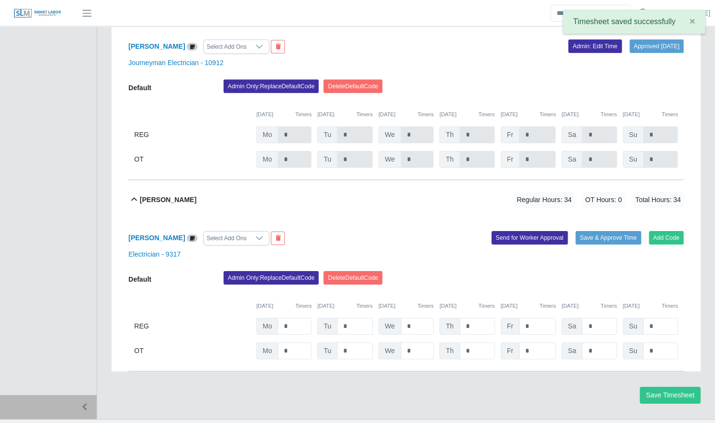
scroll to position [1762, 0]
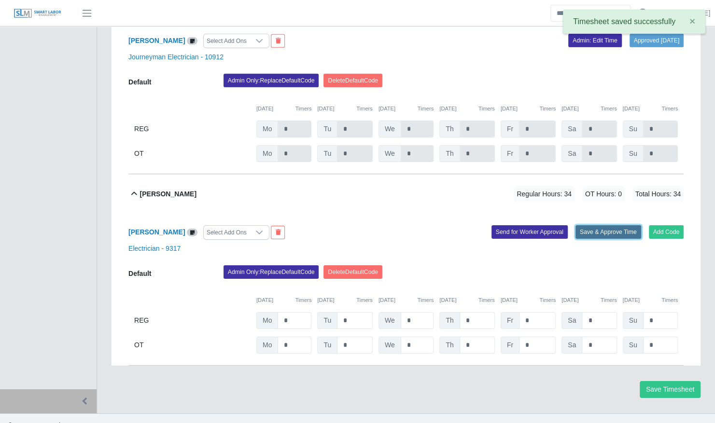
click at [601, 225] on button "Save & Approve Time" at bounding box center [608, 232] width 66 height 14
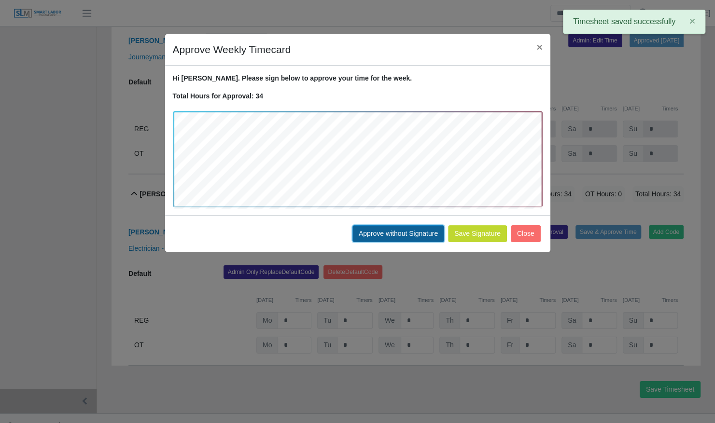
click at [399, 232] on button "Approve without Signature" at bounding box center [398, 233] width 92 height 17
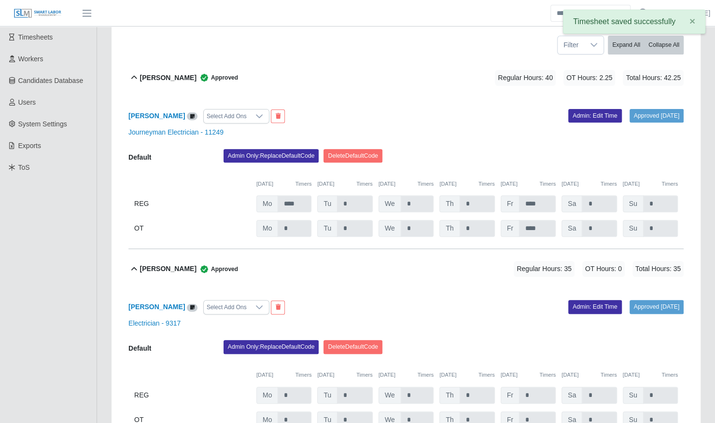
scroll to position [0, 0]
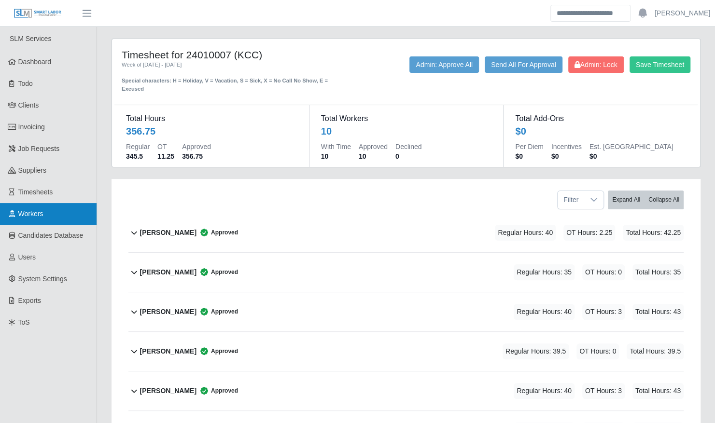
click at [55, 207] on link "Workers" at bounding box center [48, 214] width 97 height 22
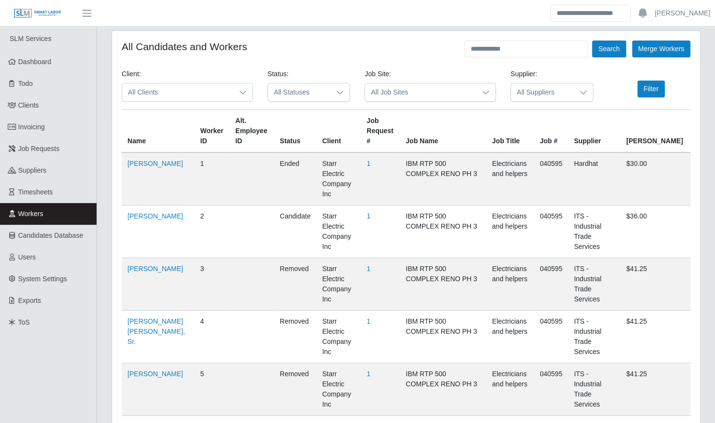
click at [192, 96] on span "All Clients" at bounding box center [177, 92] width 111 height 18
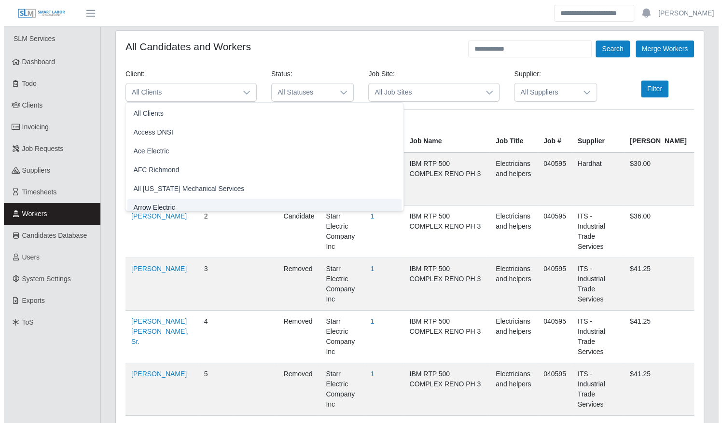
scroll to position [6, 0]
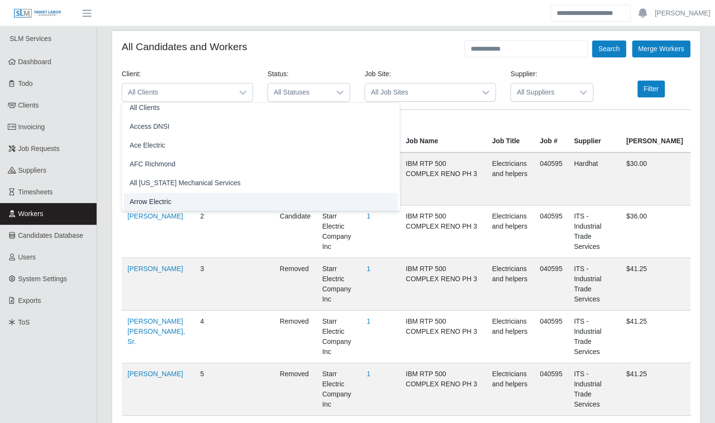
click at [180, 203] on li "Arrow Electric" at bounding box center [261, 202] width 274 height 18
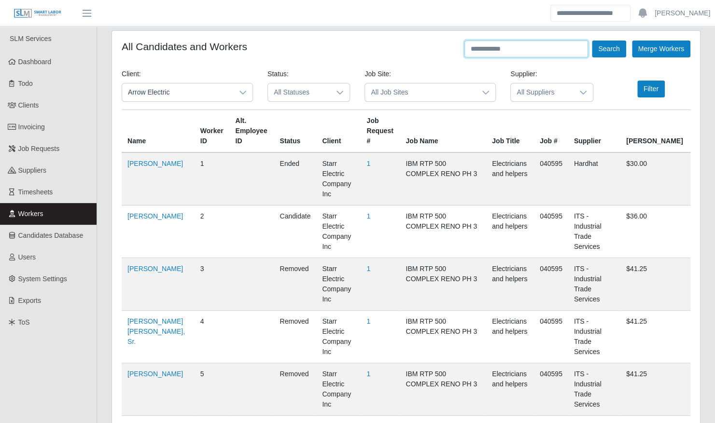
click at [558, 51] on input "text" at bounding box center [526, 49] width 124 height 17
type input "******"
click at [592, 41] on button "Search" at bounding box center [609, 49] width 34 height 17
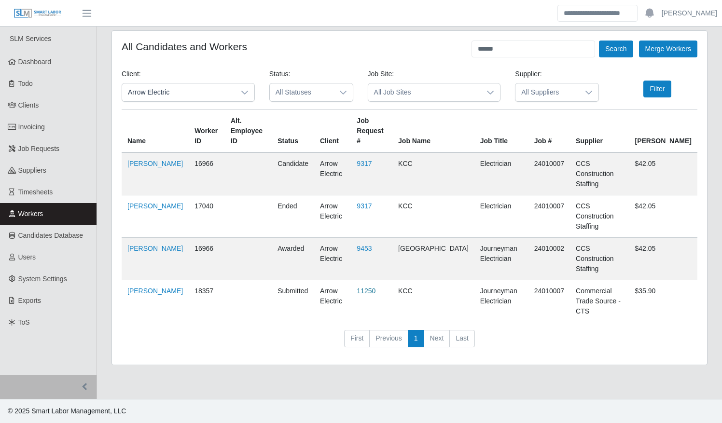
click at [374, 287] on link "11250" at bounding box center [366, 291] width 19 height 8
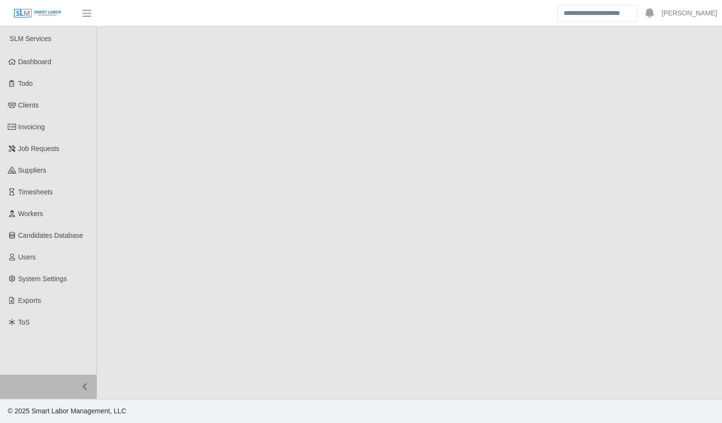
select select "******"
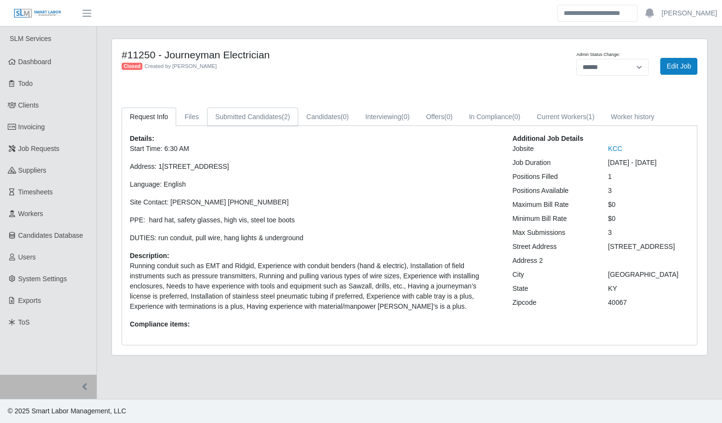
click at [245, 116] on link "Submitted Candidates (2)" at bounding box center [252, 117] width 91 height 19
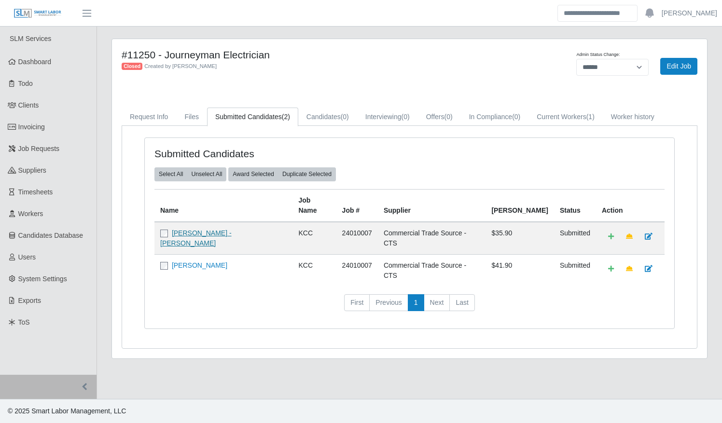
click at [199, 229] on link "[PERSON_NAME] - [PERSON_NAME]" at bounding box center [195, 238] width 71 height 18
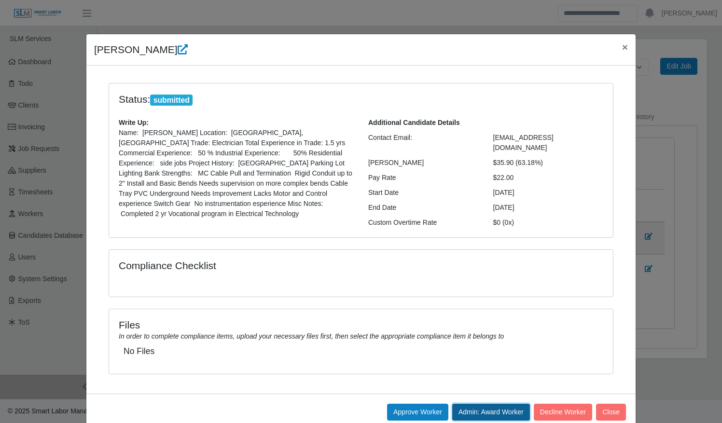
click at [474, 407] on button "Admin: Award Worker" at bounding box center [491, 412] width 78 height 17
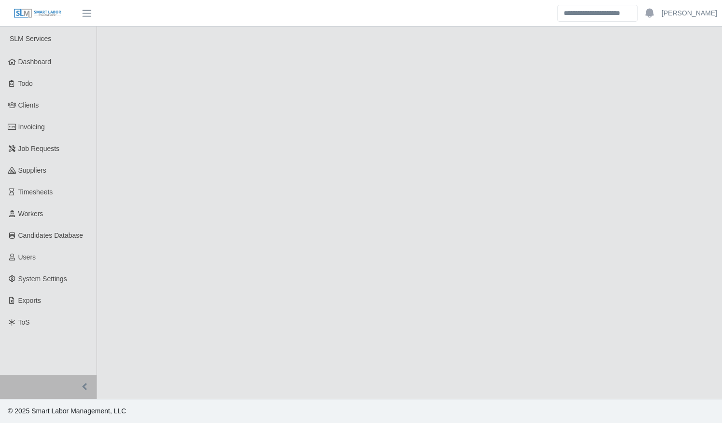
select select "******"
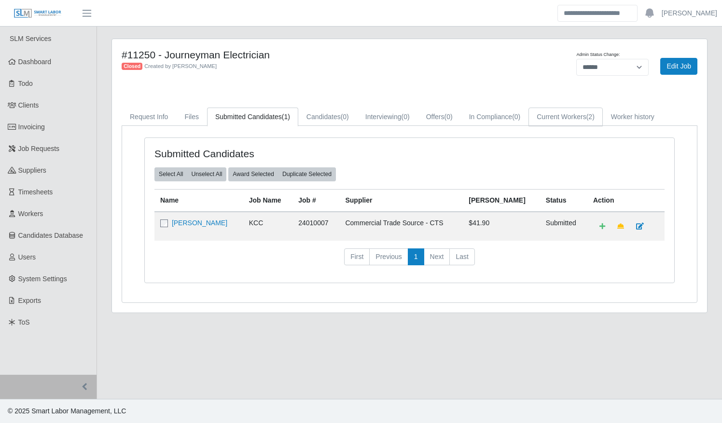
click at [559, 115] on link "Current Workers (2)" at bounding box center [565, 117] width 74 height 19
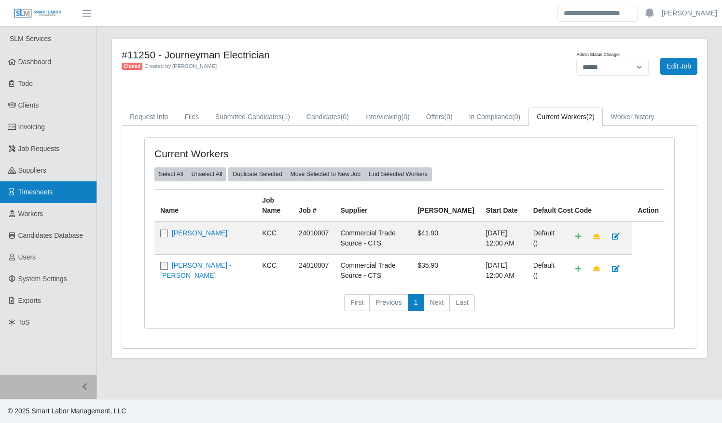
click at [53, 187] on link "Timesheets" at bounding box center [48, 192] width 97 height 22
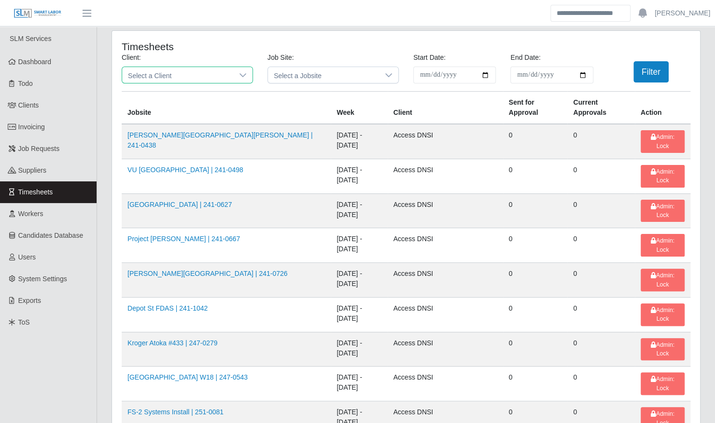
click at [171, 71] on span "Select a Client" at bounding box center [177, 75] width 111 height 16
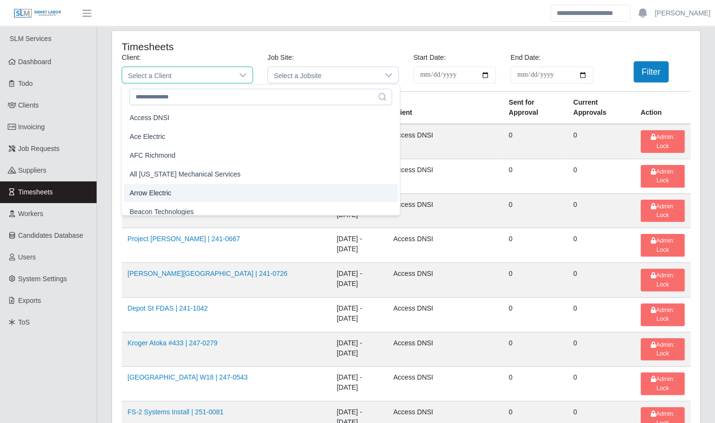
click at [167, 192] on span "Arrow Electric" at bounding box center [149, 193] width 41 height 10
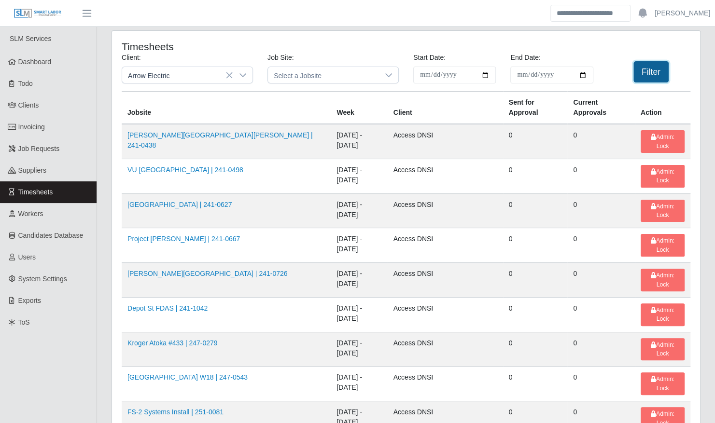
click at [650, 71] on button "Filter" at bounding box center [650, 71] width 35 height 21
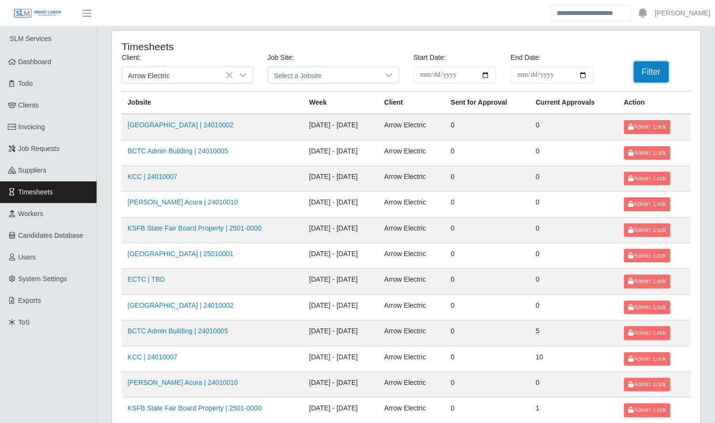
scroll to position [122, 0]
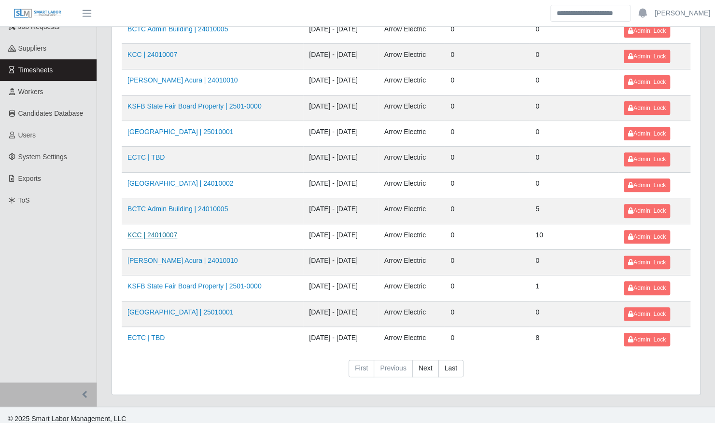
click at [144, 233] on link "KCC | 24010007" at bounding box center [152, 235] width 50 height 8
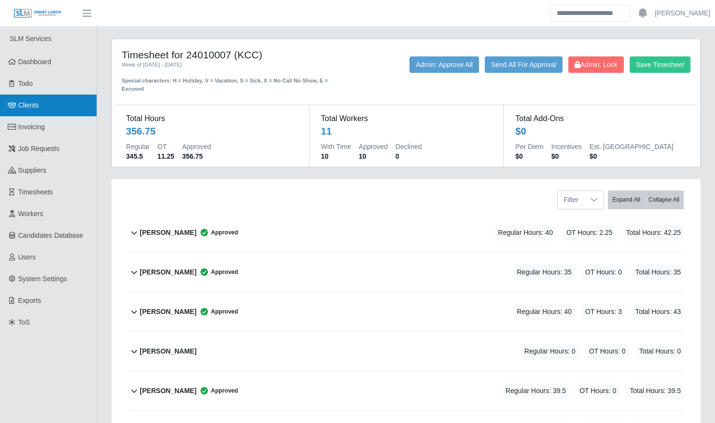
click at [61, 108] on link "Clients" at bounding box center [48, 106] width 97 height 22
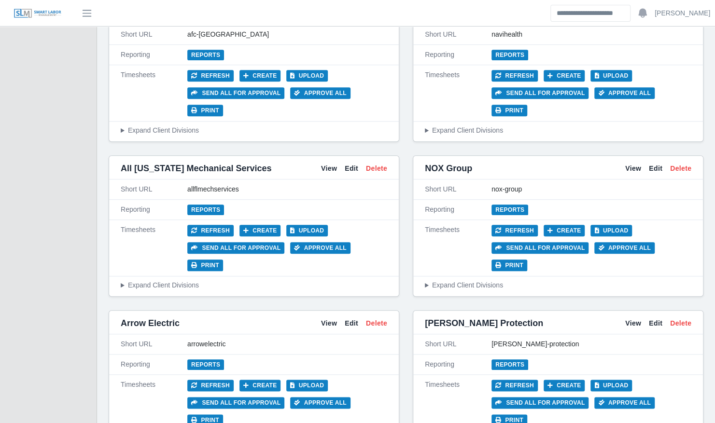
scroll to position [432, 0]
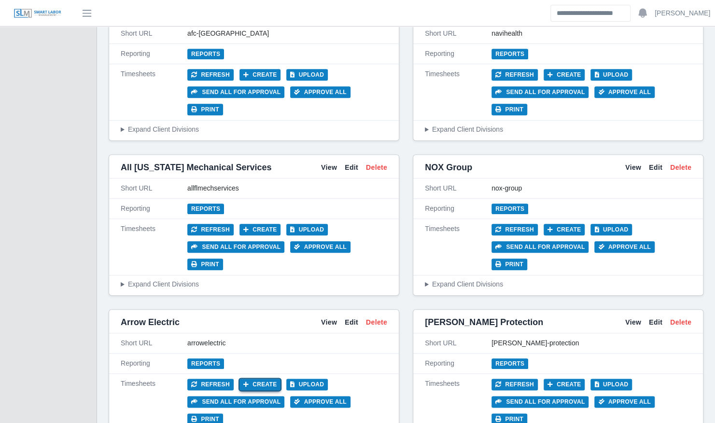
click at [261, 379] on button "Create" at bounding box center [259, 385] width 41 height 12
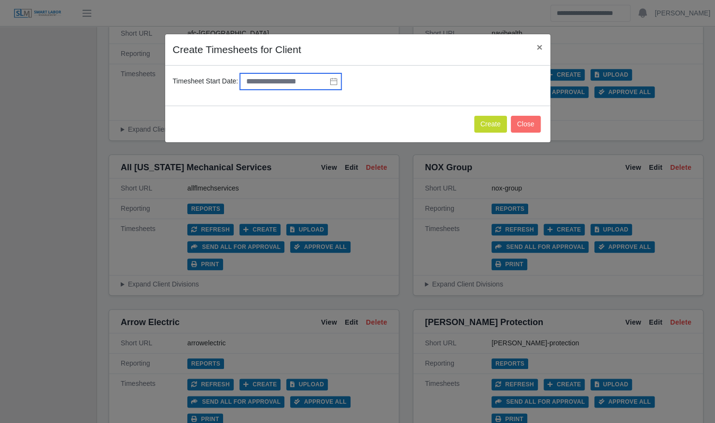
click at [304, 76] on input "text" at bounding box center [290, 81] width 101 height 16
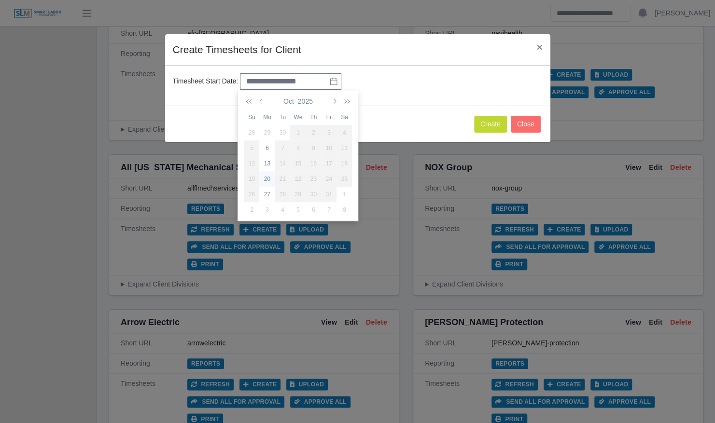
click at [272, 172] on td "20" at bounding box center [266, 178] width 15 height 15
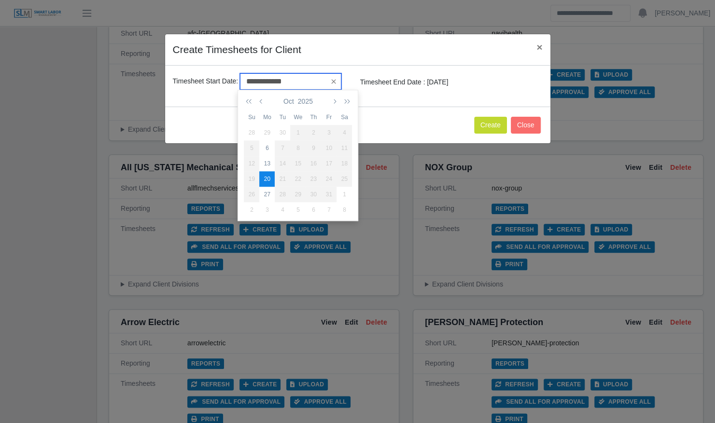
click at [305, 80] on input "**********" at bounding box center [290, 81] width 101 height 16
click at [271, 194] on div "27" at bounding box center [266, 194] width 15 height 9
click at [300, 83] on input "**********" at bounding box center [290, 81] width 101 height 16
click at [263, 100] on icon "button" at bounding box center [261, 101] width 5 height 8
click at [270, 177] on div "22" at bounding box center [266, 179] width 15 height 9
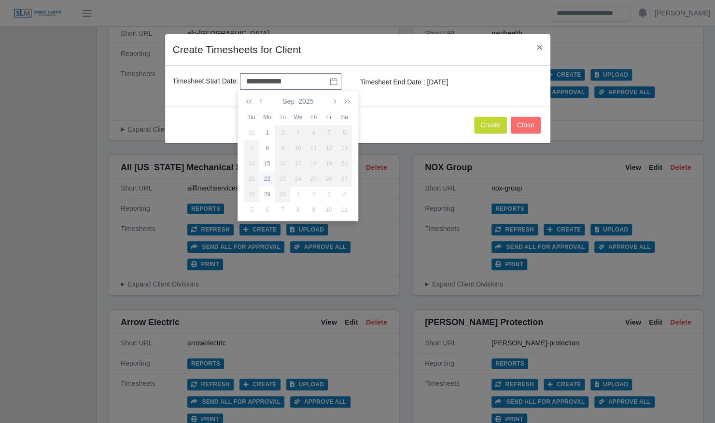
type input "**********"
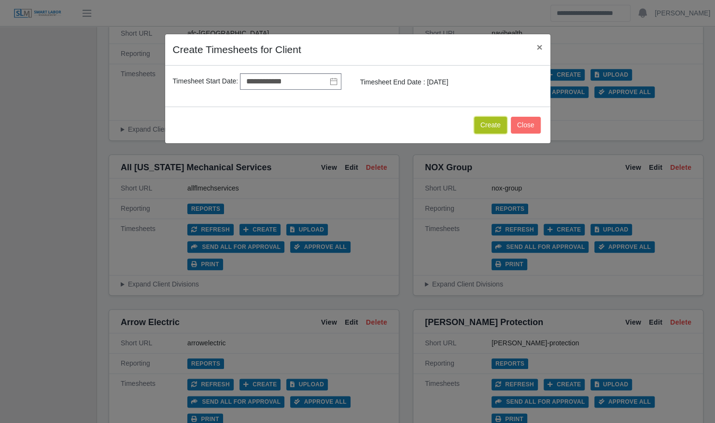
click at [484, 124] on button "Create" at bounding box center [490, 125] width 33 height 17
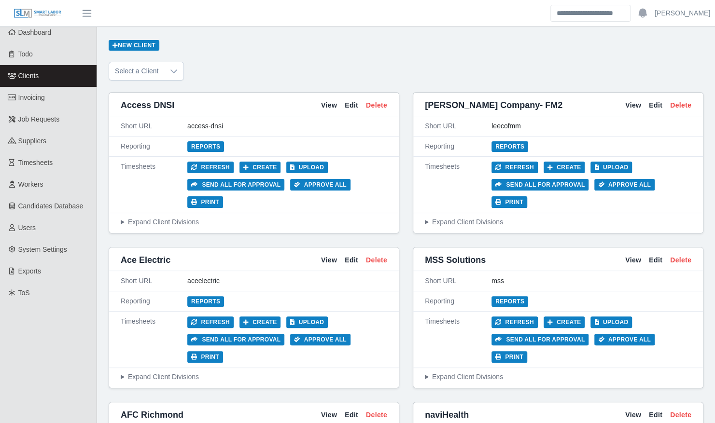
scroll to position [0, 0]
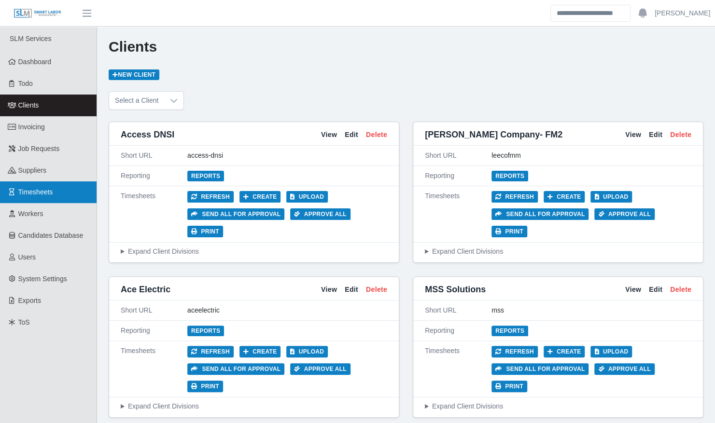
click at [40, 195] on span "Timesheets" at bounding box center [35, 192] width 35 height 8
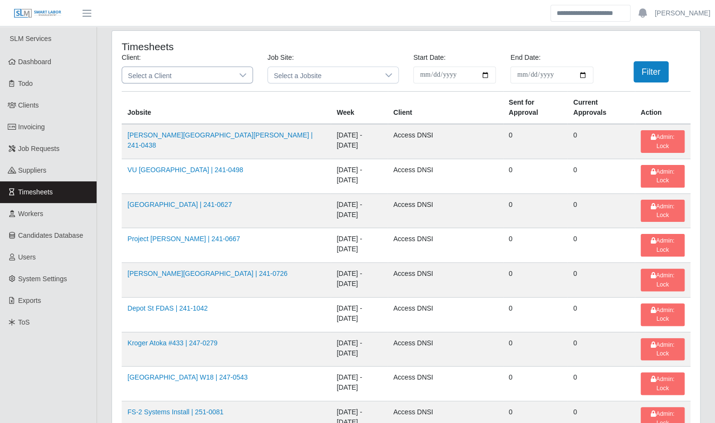
click at [168, 73] on span "Select a Client" at bounding box center [177, 75] width 111 height 16
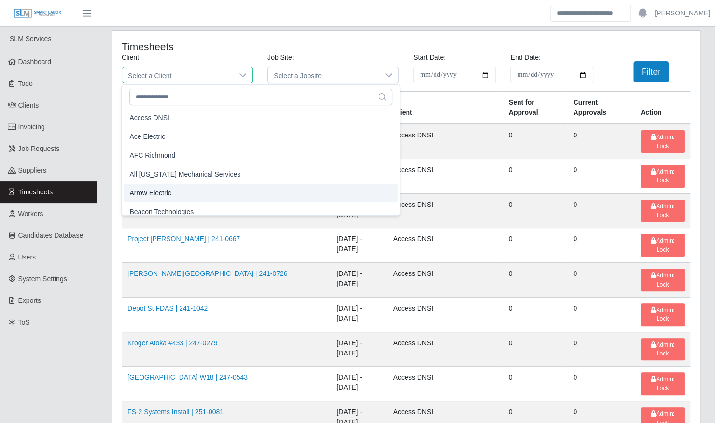
click at [168, 196] on span "Arrow Electric" at bounding box center [149, 193] width 41 height 10
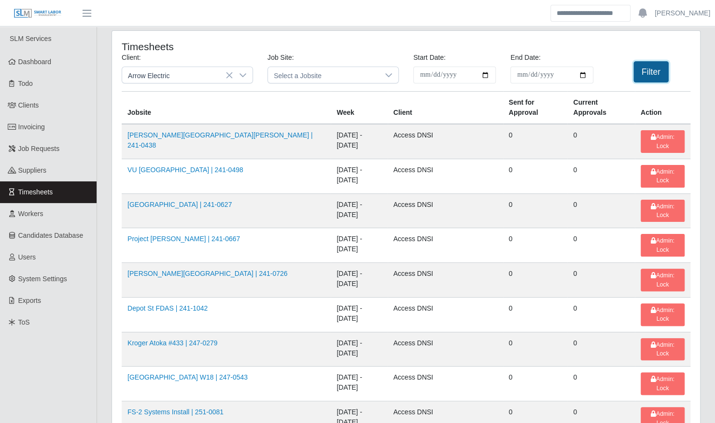
click at [639, 70] on button "Filter" at bounding box center [650, 71] width 35 height 21
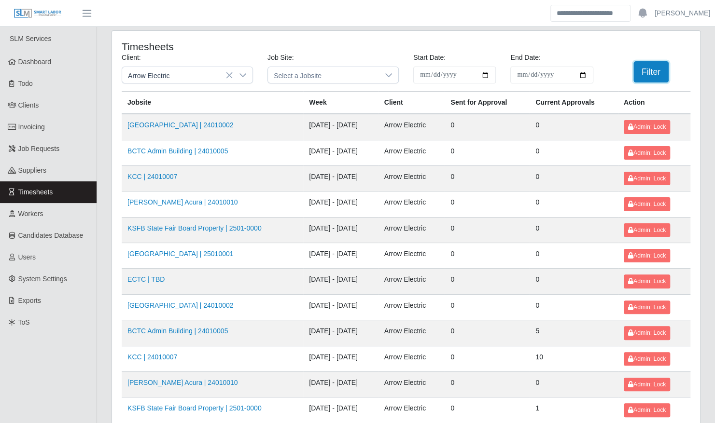
scroll to position [122, 0]
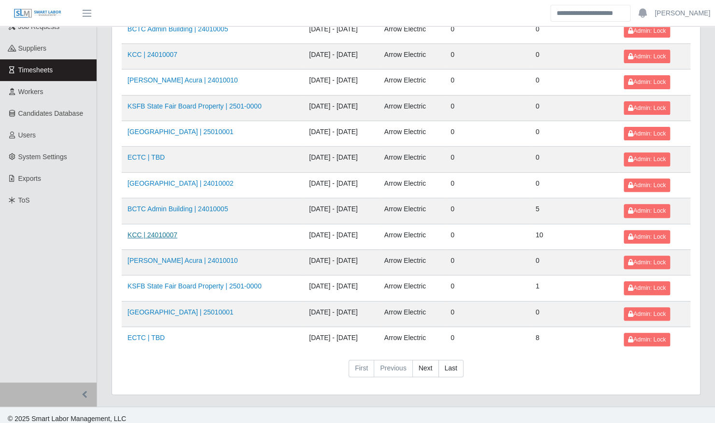
click at [164, 231] on link "KCC | 24010007" at bounding box center [152, 235] width 50 height 8
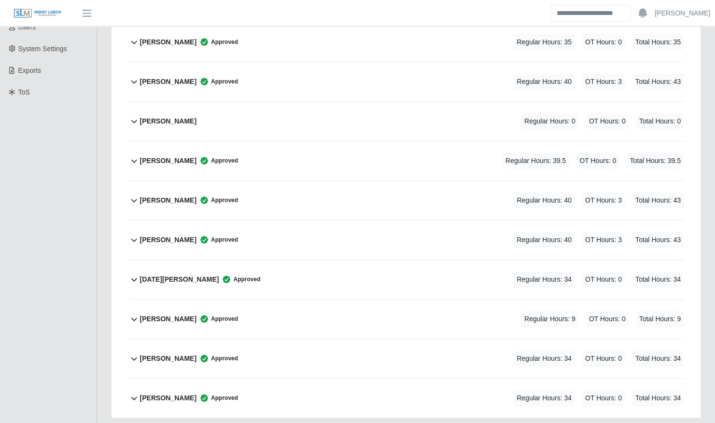
scroll to position [222, 0]
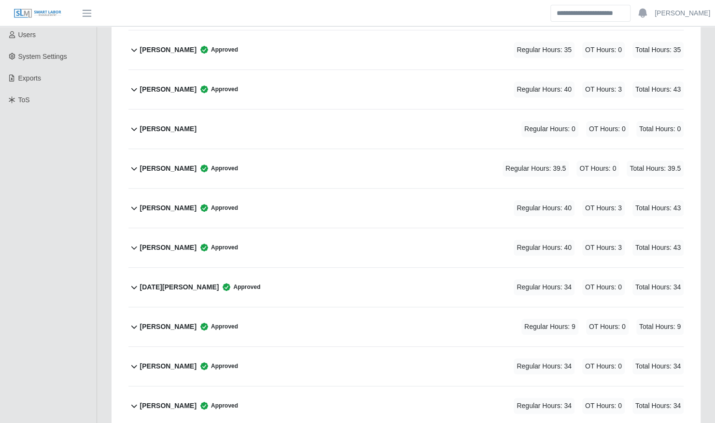
click at [180, 125] on div "Joshua Hamaker" at bounding box center [168, 129] width 56 height 16
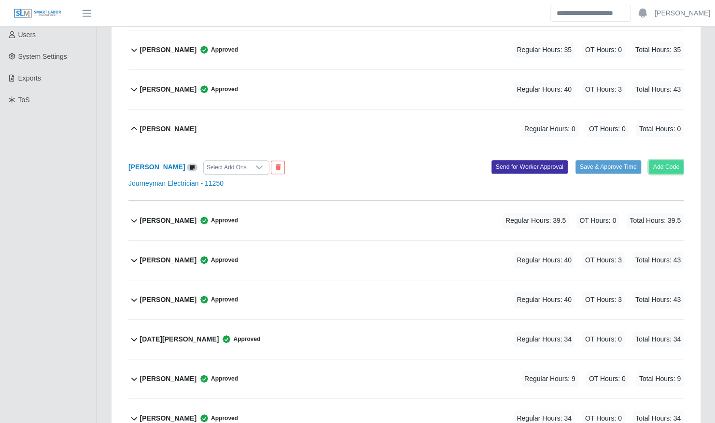
click at [674, 160] on button "Add Code" at bounding box center [666, 167] width 35 height 14
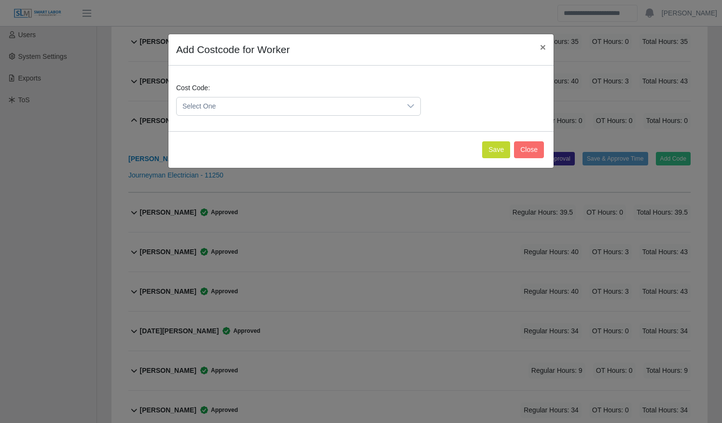
click at [385, 107] on span "Select One" at bounding box center [289, 106] width 224 height 18
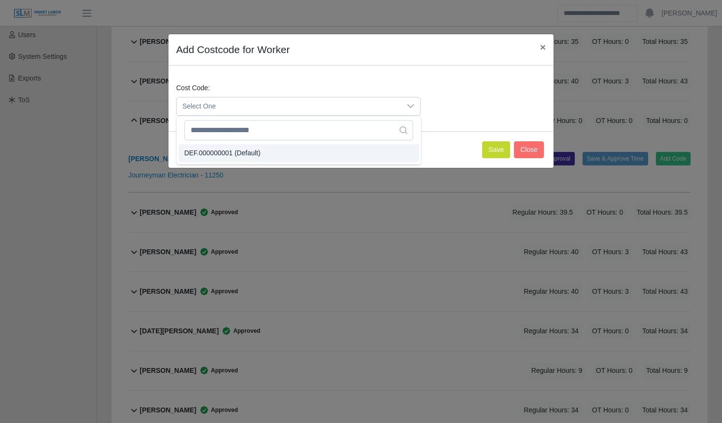
click at [386, 155] on li "DEF.000000001 (Default)" at bounding box center [299, 153] width 240 height 18
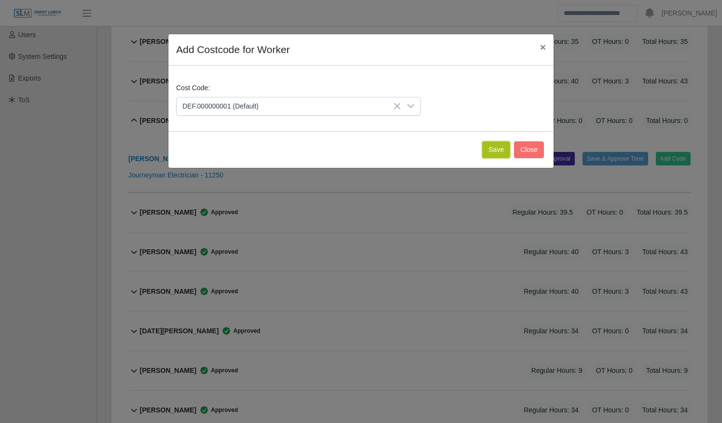
click at [496, 144] on button "Save" at bounding box center [496, 149] width 28 height 17
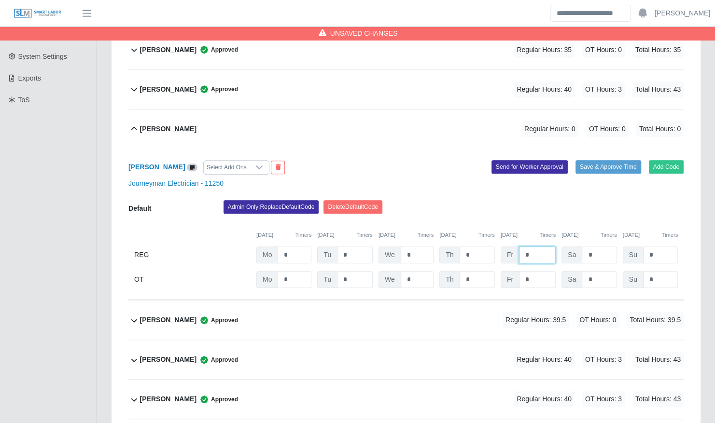
click at [531, 247] on input "*" at bounding box center [537, 255] width 37 height 17
type input "*"
click at [547, 200] on div "Admin Only: Replace Default Code Delete Default Code" at bounding box center [453, 209] width 474 height 19
click at [481, 247] on input "*" at bounding box center [476, 255] width 35 height 17
type input "*"
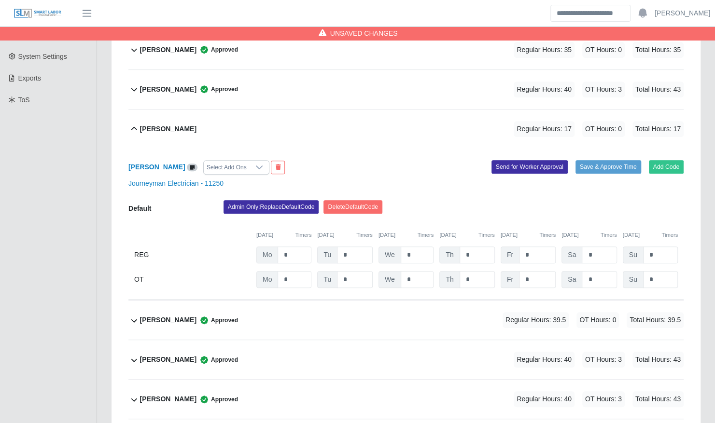
click at [508, 200] on div "Admin Only: Replace Default Code Delete Default Code" at bounding box center [453, 209] width 474 height 19
click at [620, 160] on button "Save & Approve Time" at bounding box center [608, 167] width 66 height 14
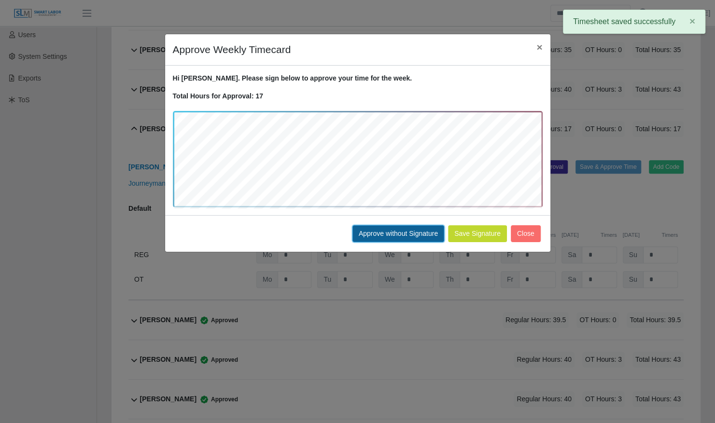
click at [399, 234] on button "Approve without Signature" at bounding box center [398, 233] width 92 height 17
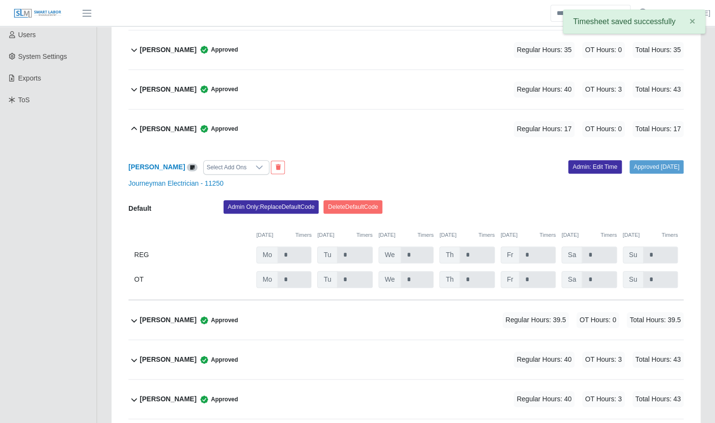
click at [152, 124] on b "Joshua Hamaker" at bounding box center [168, 129] width 56 height 10
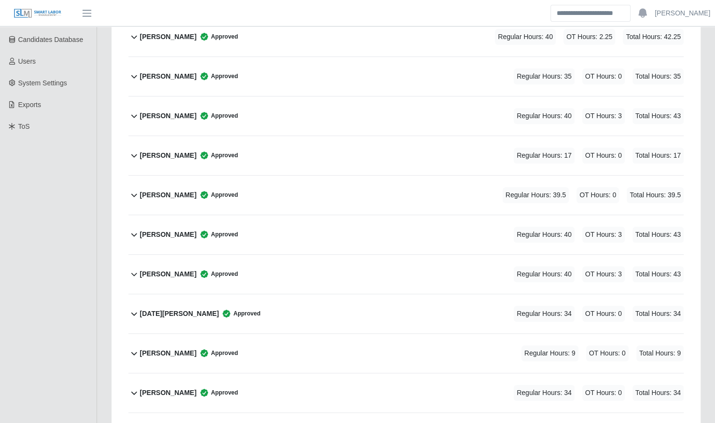
scroll to position [196, 0]
click at [335, 196] on div "Luke Riley Approved Regular Hours: 39.5 OT Hours: 0 Total Hours: 39.5" at bounding box center [411, 195] width 543 height 39
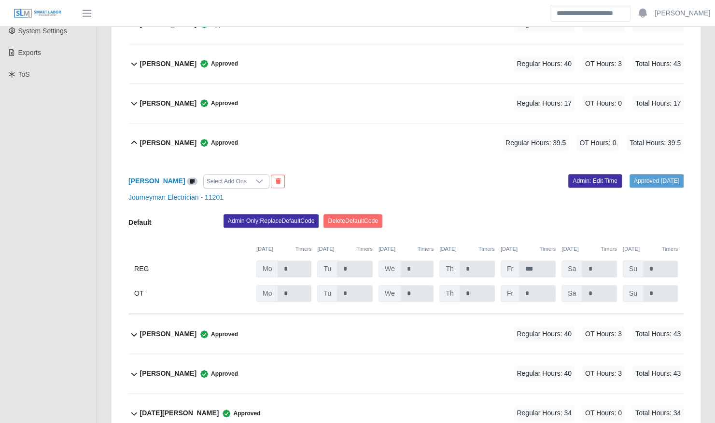
scroll to position [248, 0]
click at [609, 174] on link "Admin: Edit Time" at bounding box center [595, 181] width 54 height 14
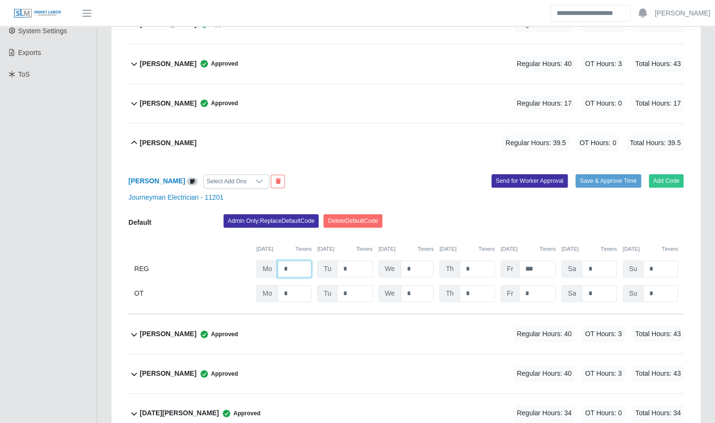
click at [295, 261] on input "*" at bounding box center [294, 269] width 34 height 17
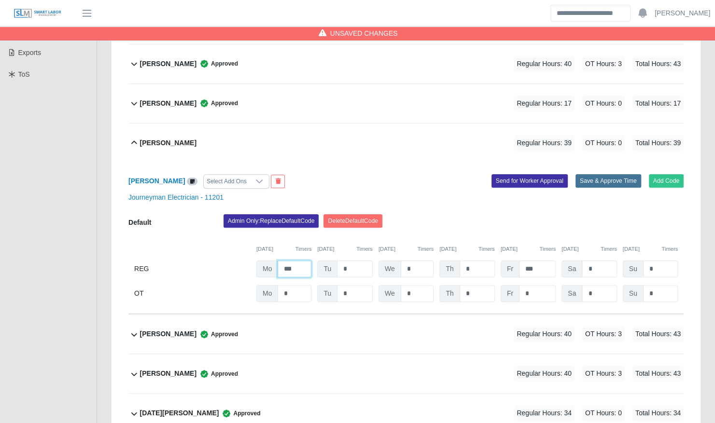
type input "***"
click at [611, 174] on button "Save & Approve Time" at bounding box center [608, 181] width 66 height 14
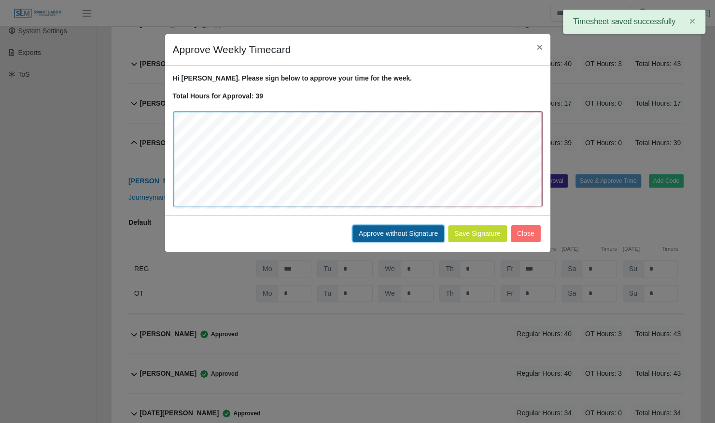
click at [402, 228] on button "Approve without Signature" at bounding box center [398, 233] width 92 height 17
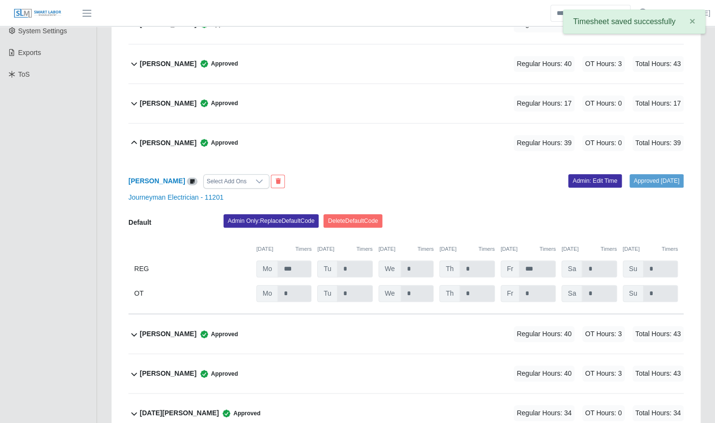
click at [326, 139] on div "Luke Riley Approved Regular Hours: 39 OT Hours: 0 Total Hours: 39" at bounding box center [411, 143] width 543 height 39
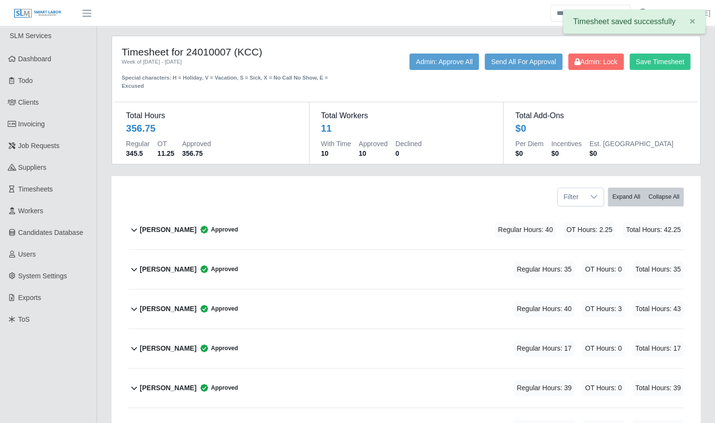
scroll to position [0, 0]
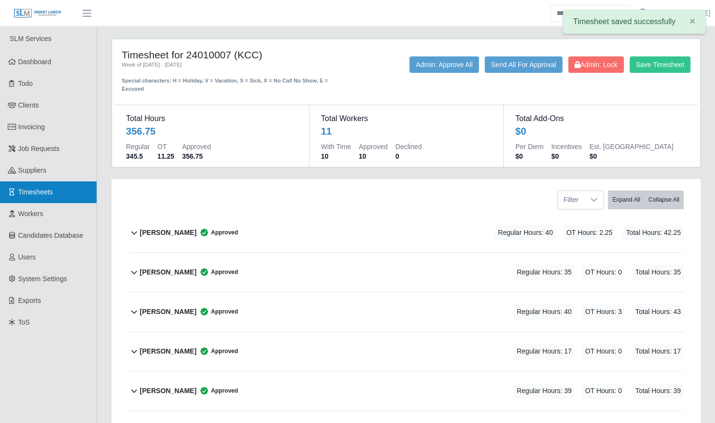
click at [62, 192] on link "Timesheets" at bounding box center [48, 192] width 97 height 22
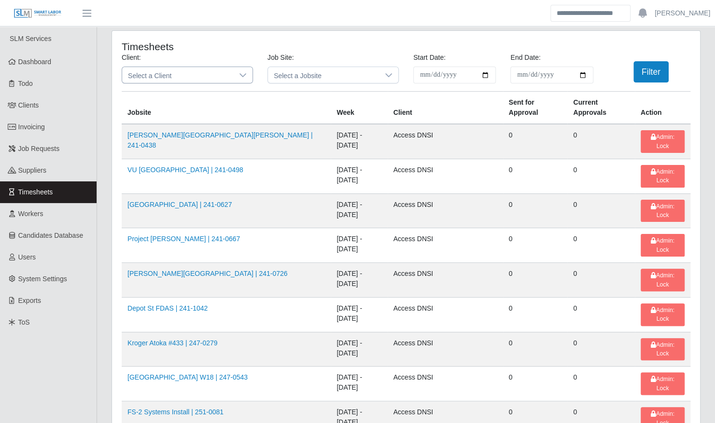
click at [214, 71] on span "Select a Client" at bounding box center [177, 75] width 111 height 16
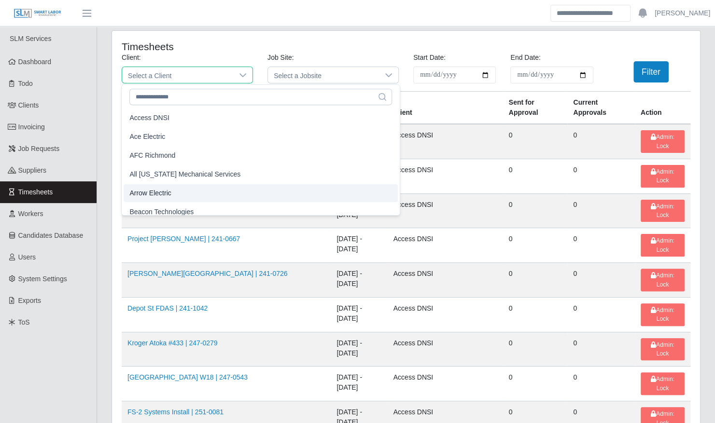
click at [185, 193] on li "Arrow Electric" at bounding box center [261, 193] width 274 height 18
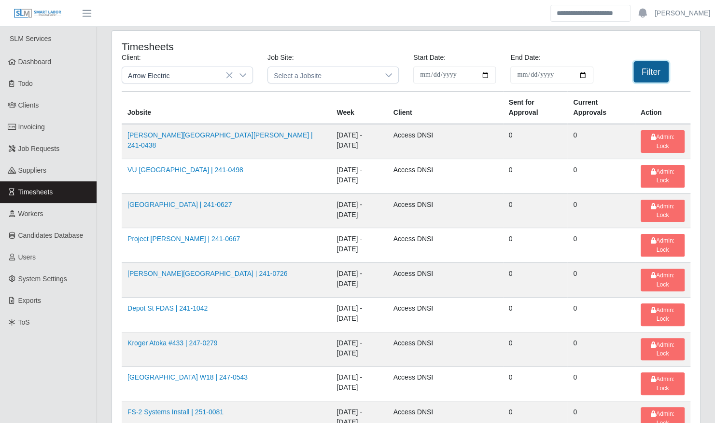
click at [651, 71] on button "Filter" at bounding box center [650, 71] width 35 height 21
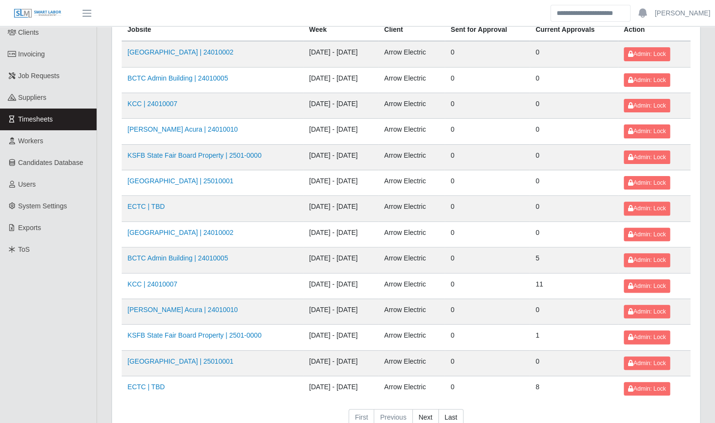
scroll to position [122, 0]
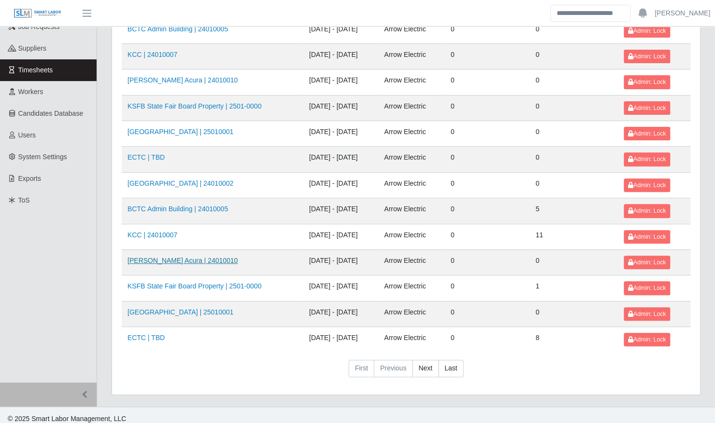
click at [203, 257] on link "[PERSON_NAME] Acura | 24010010" at bounding box center [182, 261] width 111 height 8
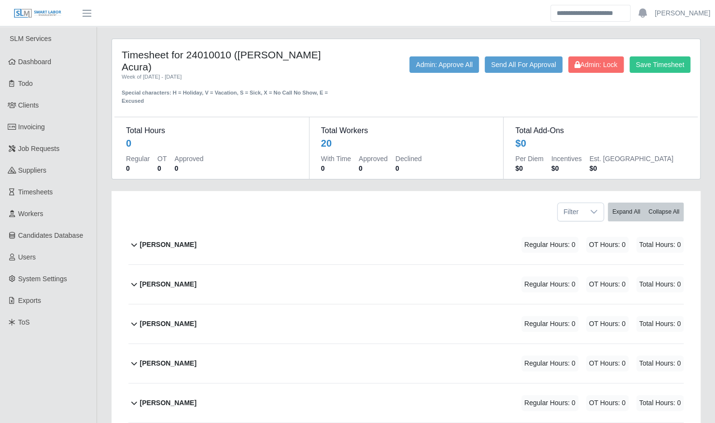
click at [128, 265] on button "[PERSON_NAME] Regular Hours: 0 OT Hours: 0 Total Hours: 0" at bounding box center [405, 284] width 555 height 39
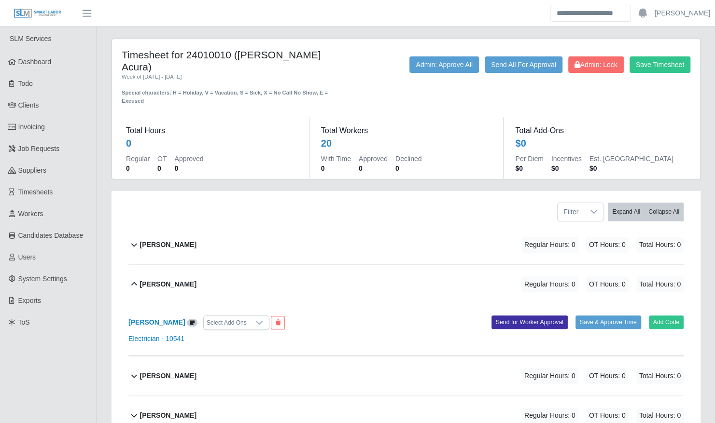
click at [128, 265] on button "[PERSON_NAME] Regular Hours: 0 OT Hours: 0 Total Hours: 0" at bounding box center [405, 284] width 555 height 39
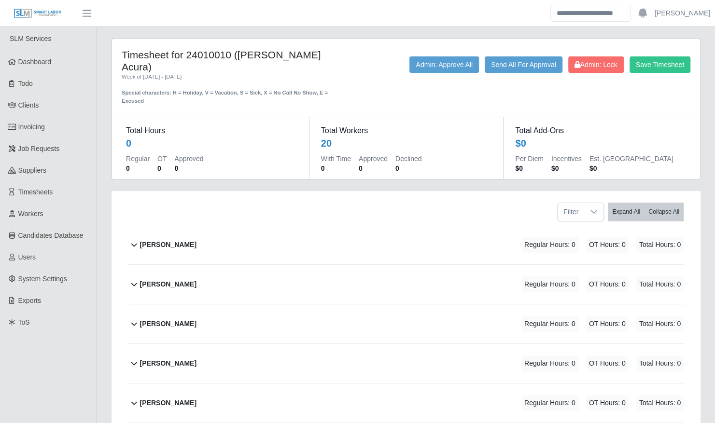
click at [128, 265] on button "[PERSON_NAME] Regular Hours: 0 OT Hours: 0 Total Hours: 0" at bounding box center [405, 284] width 555 height 39
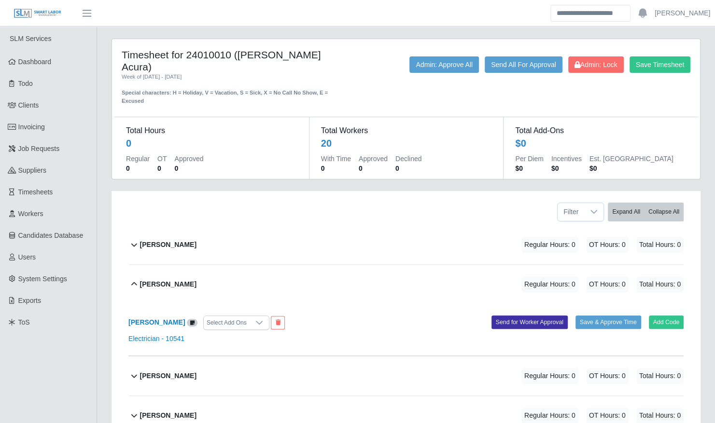
click at [128, 265] on button "[PERSON_NAME] Regular Hours: 0 OT Hours: 0 Total Hours: 0" at bounding box center [405, 284] width 555 height 39
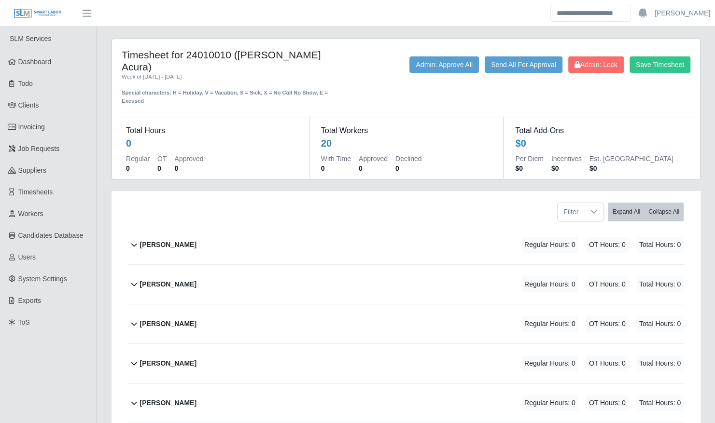
click at [128, 265] on button "[PERSON_NAME] Regular Hours: 0 OT Hours: 0 Total Hours: 0" at bounding box center [405, 284] width 555 height 39
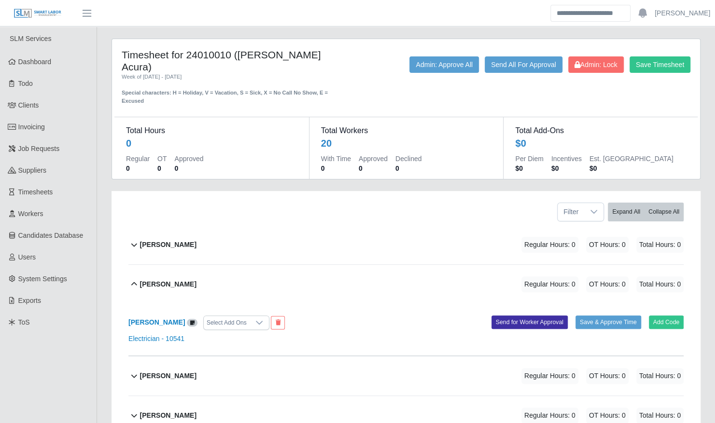
click at [128, 265] on button "[PERSON_NAME] Regular Hours: 0 OT Hours: 0 Total Hours: 0" at bounding box center [405, 284] width 555 height 39
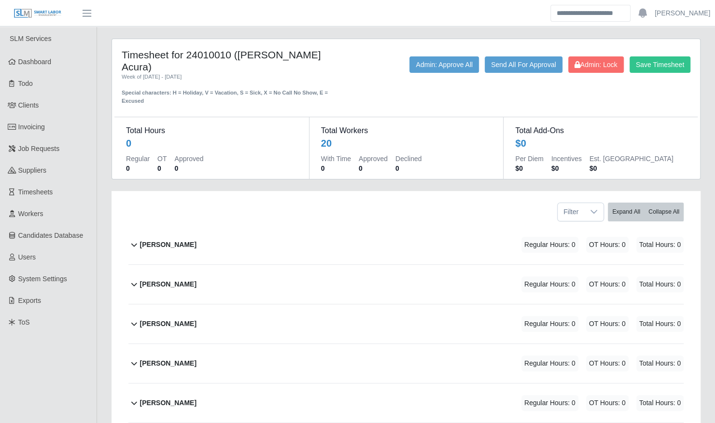
click at [128, 265] on button "[PERSON_NAME] Regular Hours: 0 OT Hours: 0 Total Hours: 0" at bounding box center [405, 284] width 555 height 39
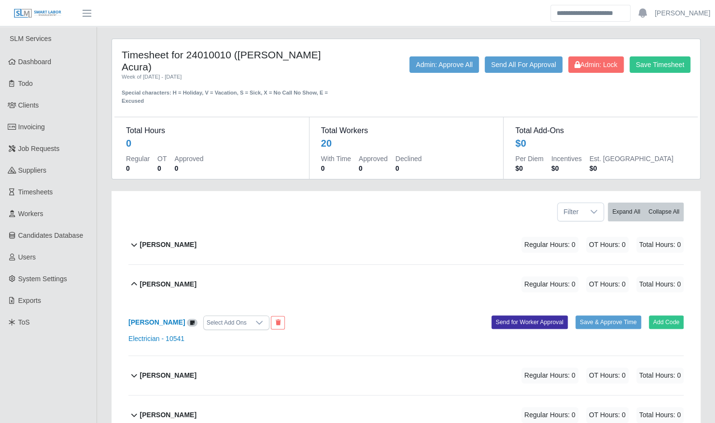
click at [203, 265] on div "[PERSON_NAME] Regular Hours: 0 OT Hours: 0 Total Hours: 0" at bounding box center [411, 284] width 543 height 39
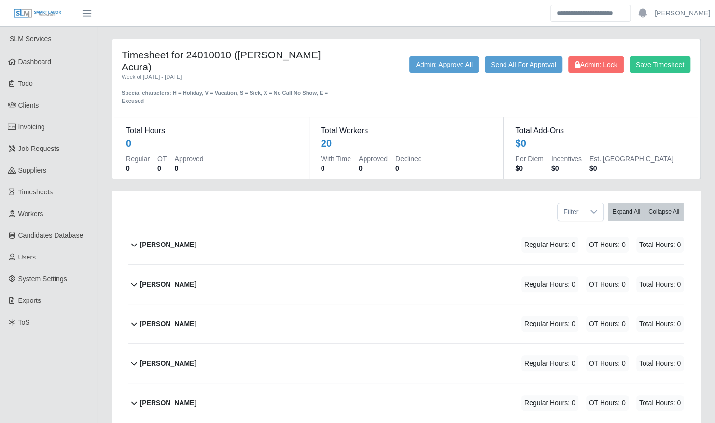
click at [128, 265] on button "[PERSON_NAME] Regular Hours: 0 OT Hours: 0 Total Hours: 0" at bounding box center [405, 284] width 555 height 39
click at [203, 265] on div "[PERSON_NAME] Regular Hours: 0 OT Hours: 0 Total Hours: 0" at bounding box center [411, 284] width 543 height 39
click at [210, 191] on div "Filter Expand All Collapse All" at bounding box center [405, 208] width 569 height 34
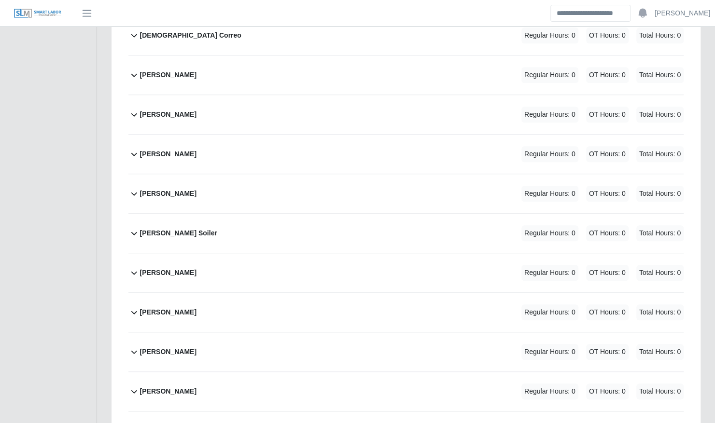
scroll to position [408, 0]
click at [256, 297] on div "[PERSON_NAME] Regular Hours: 0 OT Hours: 0 Total Hours: 0" at bounding box center [411, 311] width 543 height 39
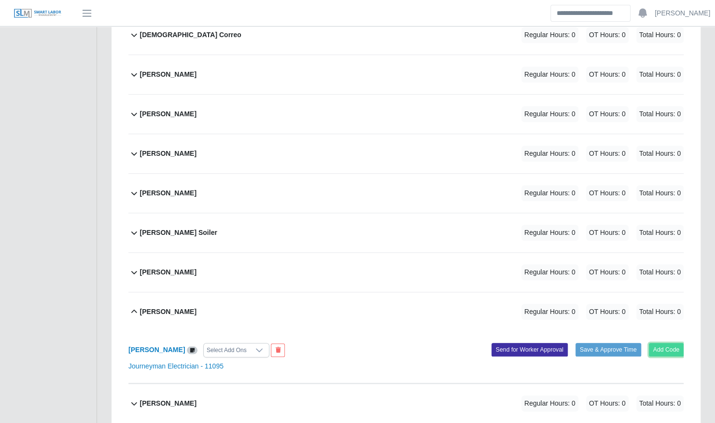
click at [670, 343] on button "Add Code" at bounding box center [666, 350] width 35 height 14
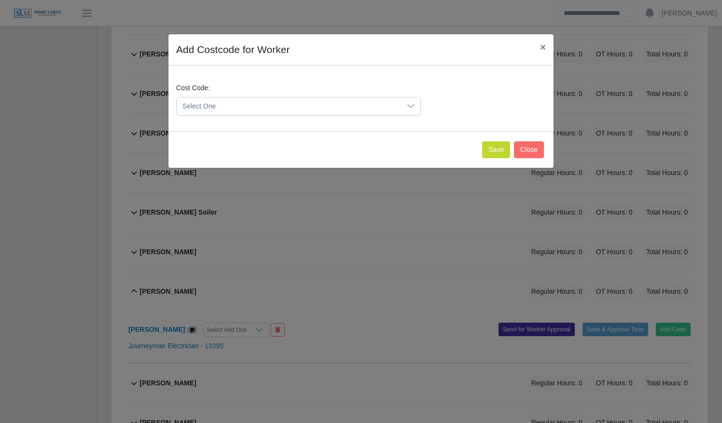
click at [315, 101] on span "Select One" at bounding box center [289, 106] width 224 height 18
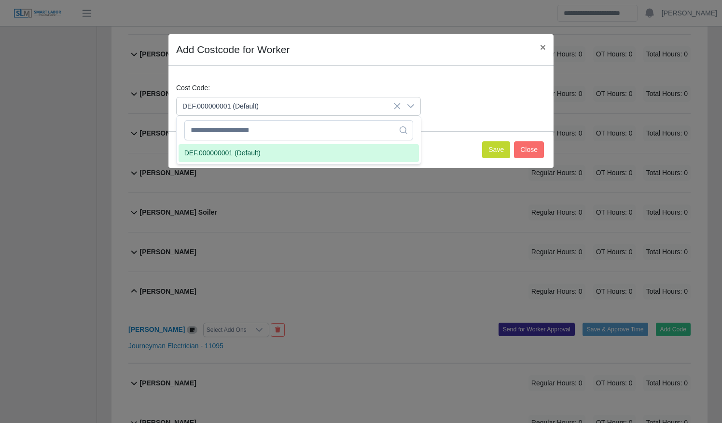
click at [310, 147] on li "DEF.000000001 (Default)" at bounding box center [299, 153] width 240 height 18
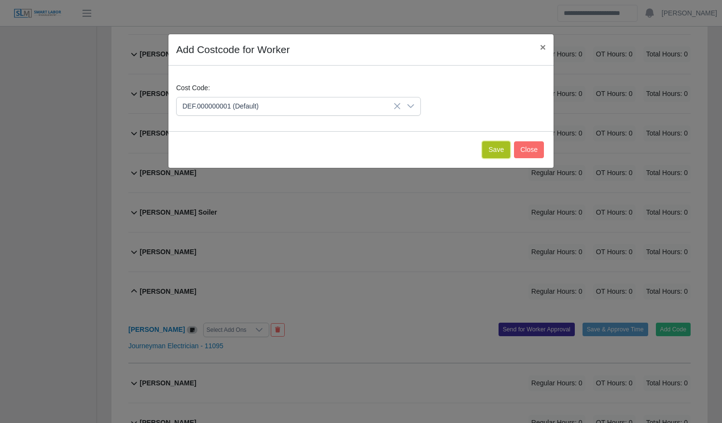
click at [496, 149] on button "Save" at bounding box center [496, 149] width 28 height 17
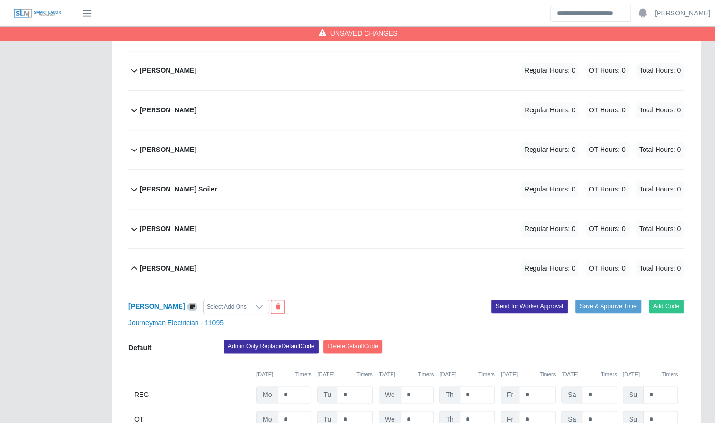
scroll to position [452, 0]
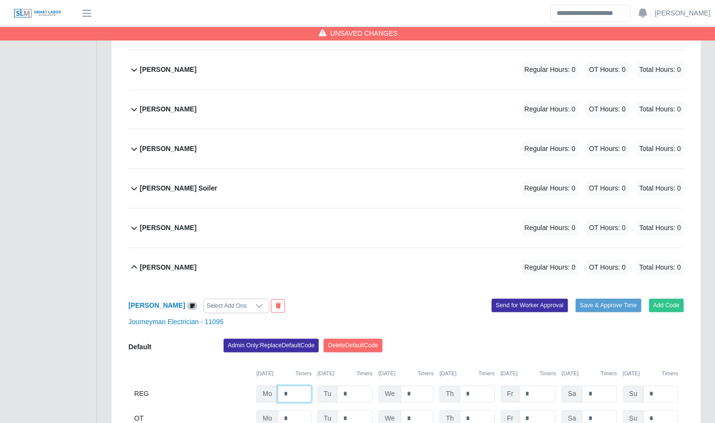
click at [290, 386] on input "*" at bounding box center [294, 394] width 34 height 17
type input "*"
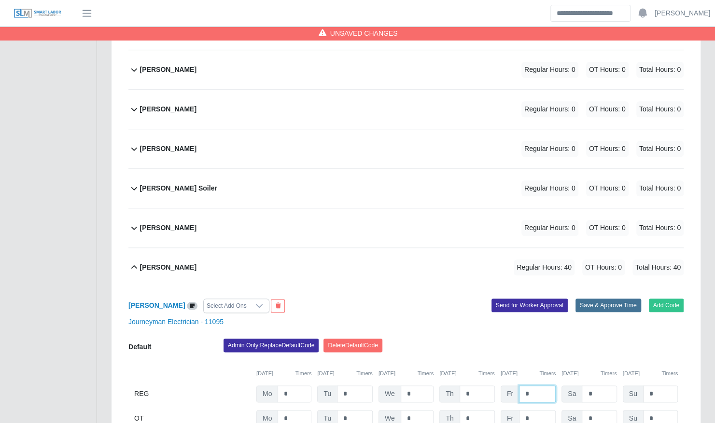
type input "*"
click at [620, 299] on button "Save & Approve Time" at bounding box center [608, 306] width 66 height 14
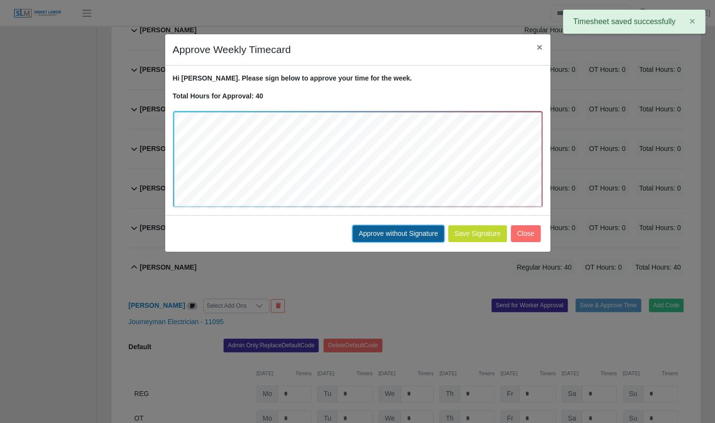
click at [413, 233] on button "Approve without Signature" at bounding box center [398, 233] width 92 height 17
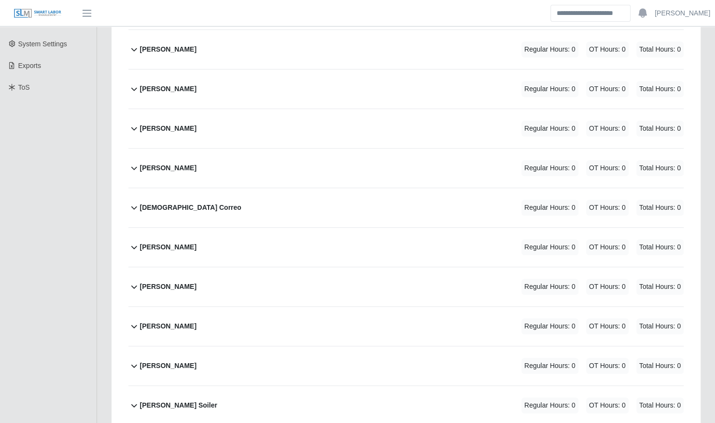
scroll to position [232, 0]
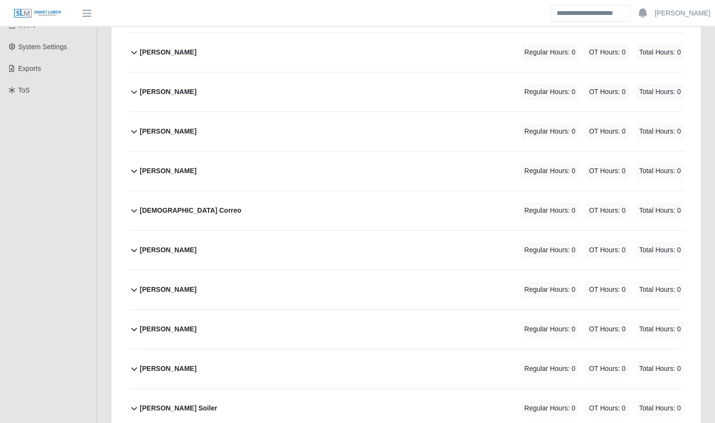
click at [240, 160] on div "[PERSON_NAME] Regular Hours: 0 OT Hours: 0 Total Hours: 0" at bounding box center [411, 171] width 543 height 39
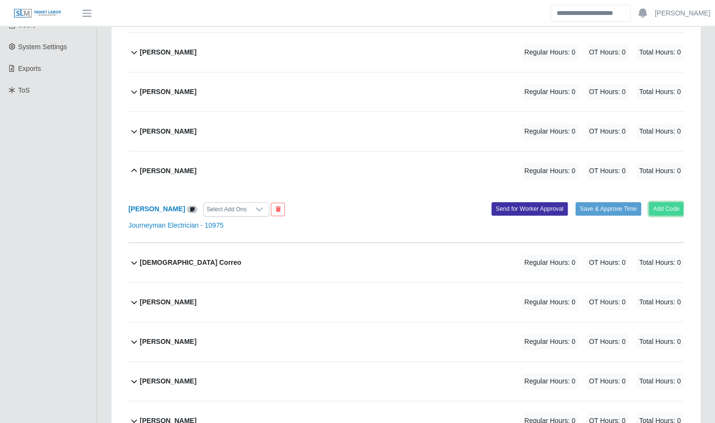
click at [671, 202] on button "Add Code" at bounding box center [666, 209] width 35 height 14
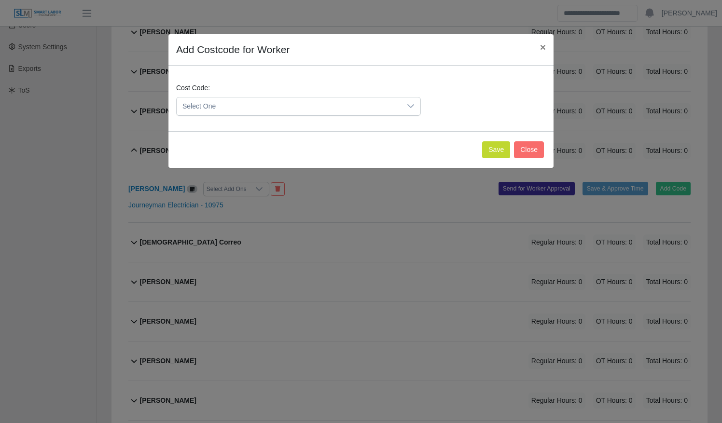
click at [207, 101] on span "Select One" at bounding box center [289, 106] width 224 height 18
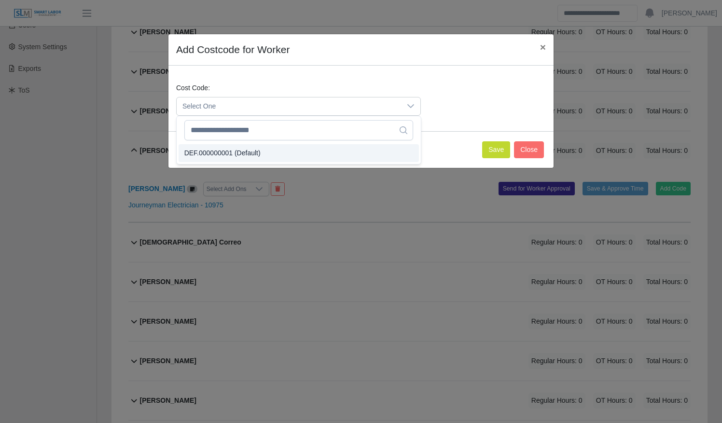
click at [246, 153] on span "DEF.000000001 (Default)" at bounding box center [222, 153] width 76 height 10
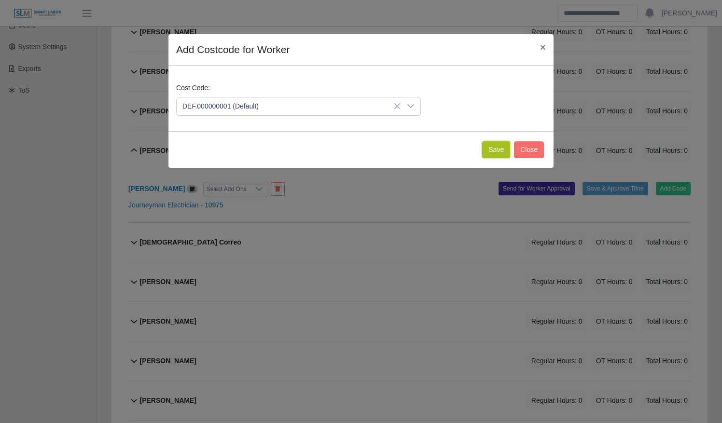
click at [510, 148] on button "Save" at bounding box center [496, 149] width 28 height 17
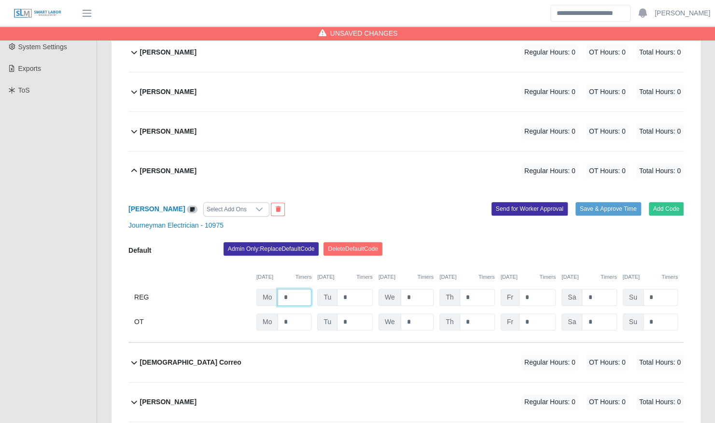
click at [294, 289] on input "*" at bounding box center [294, 297] width 34 height 17
type input "*"
type input "***"
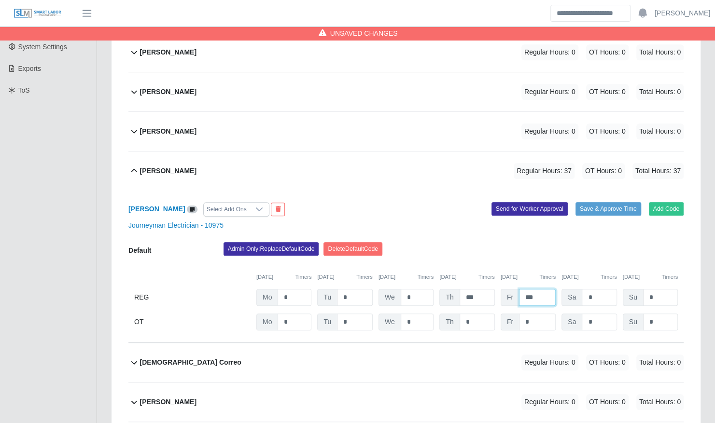
type input "***"
click at [634, 213] on div "[PERSON_NAME] Select Add Ons Add Code Save & Approve Time Send for Worker Appro…" at bounding box center [405, 267] width 555 height 152
click at [622, 202] on button "Save & Approve Time" at bounding box center [608, 209] width 66 height 14
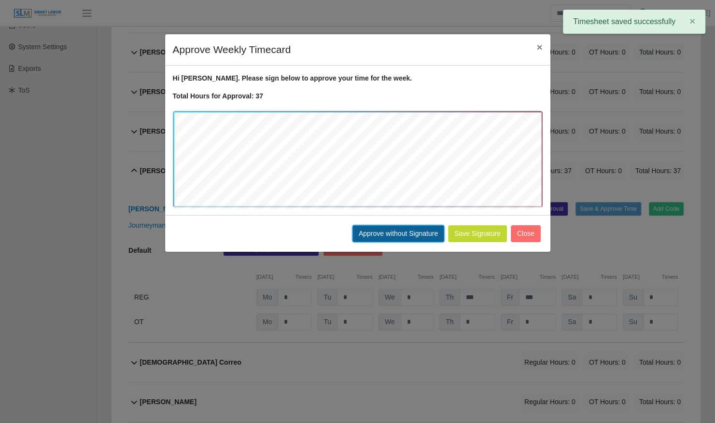
click at [420, 232] on button "Approve without Signature" at bounding box center [398, 233] width 92 height 17
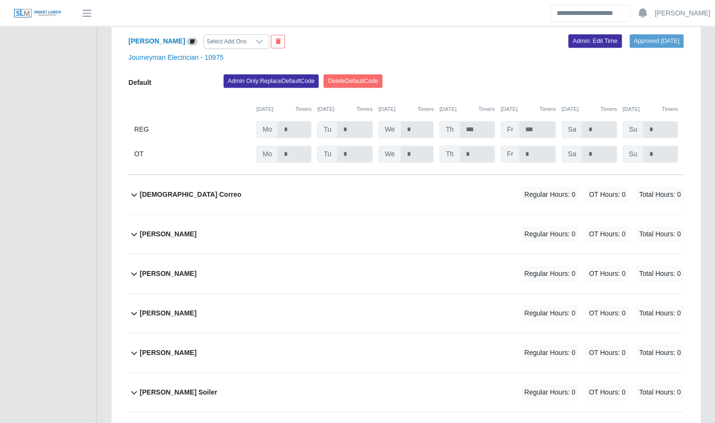
scroll to position [405, 0]
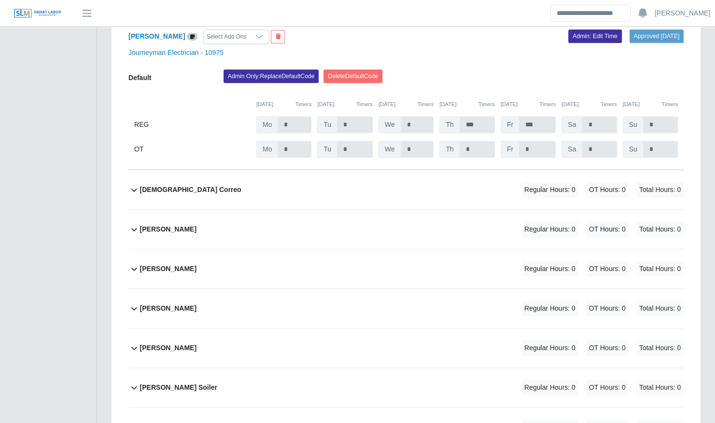
click at [308, 257] on div "[PERSON_NAME] Regular Hours: 0 OT Hours: 0 Total Hours: 0" at bounding box center [411, 268] width 543 height 39
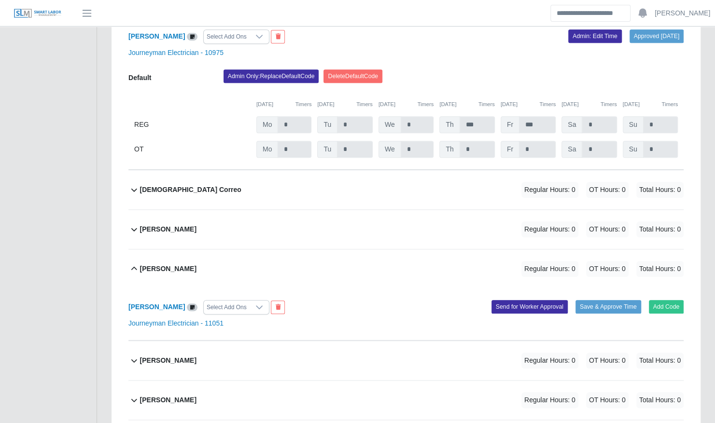
scroll to position [541, 0]
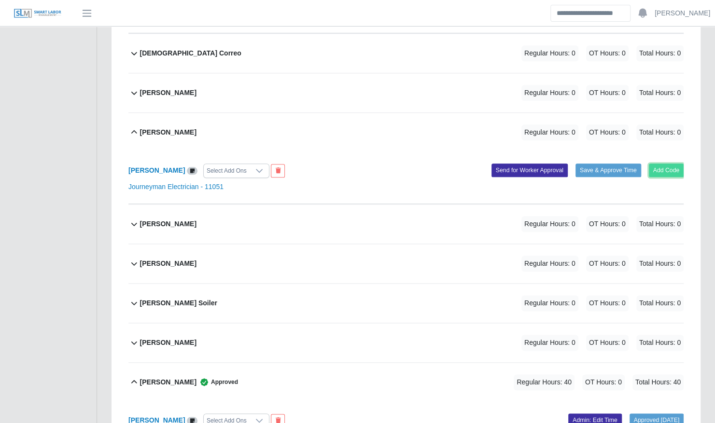
click at [672, 164] on button "Add Code" at bounding box center [666, 171] width 35 height 14
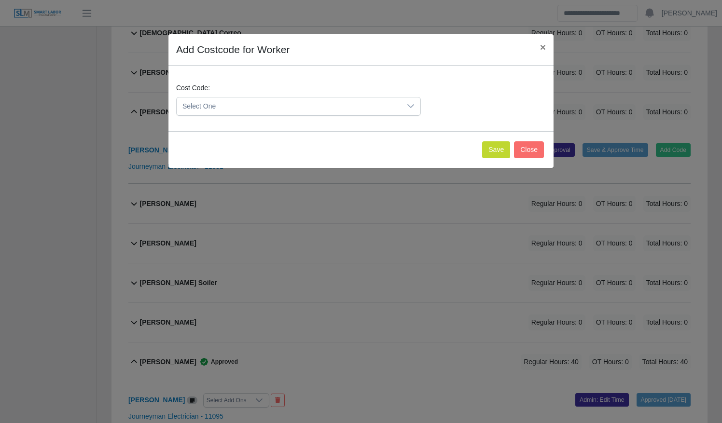
click at [346, 135] on div "Save Close" at bounding box center [360, 149] width 385 height 37
click at [348, 109] on span "Select One" at bounding box center [289, 106] width 224 height 18
click at [336, 151] on li "DEF.000000001 (Default)" at bounding box center [299, 153] width 240 height 18
click at [493, 152] on button "Save" at bounding box center [496, 149] width 28 height 17
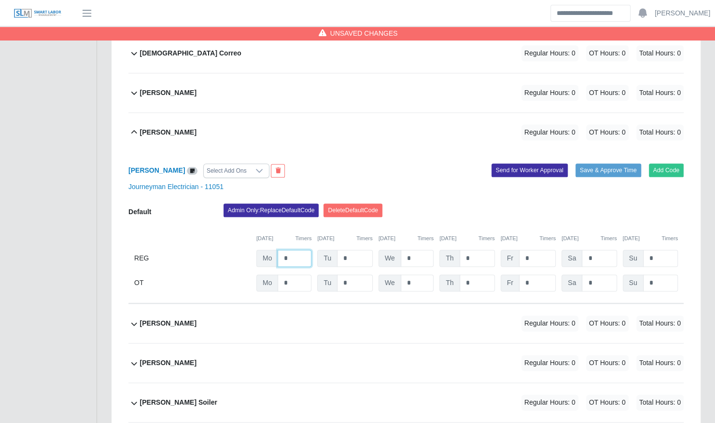
click at [301, 250] on input "*" at bounding box center [294, 258] width 34 height 17
type input "*"
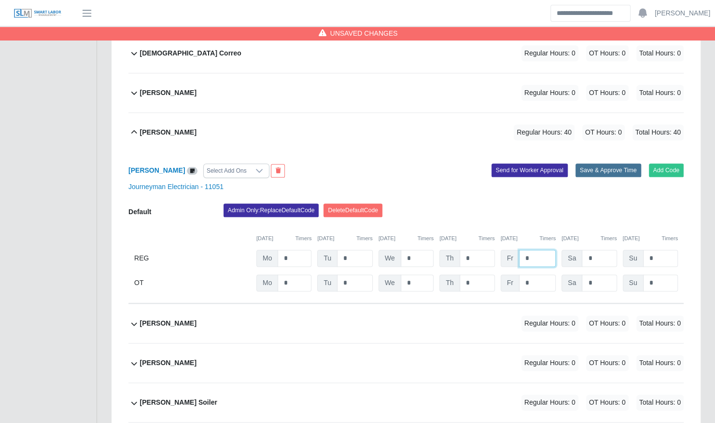
type input "*"
click at [601, 164] on button "Save & Approve Time" at bounding box center [608, 171] width 66 height 14
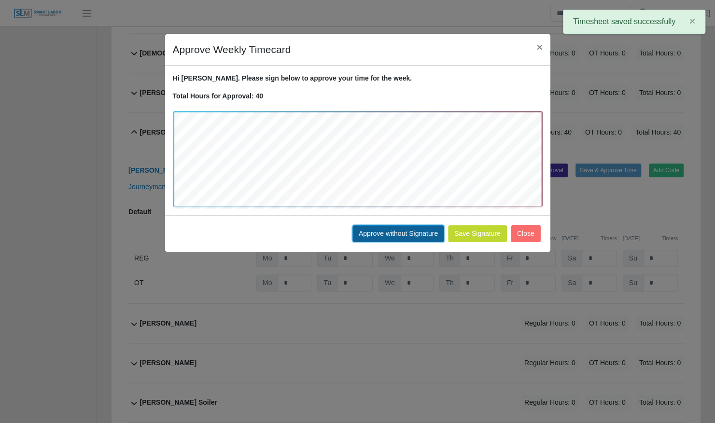
click at [420, 227] on button "Approve without Signature" at bounding box center [398, 233] width 92 height 17
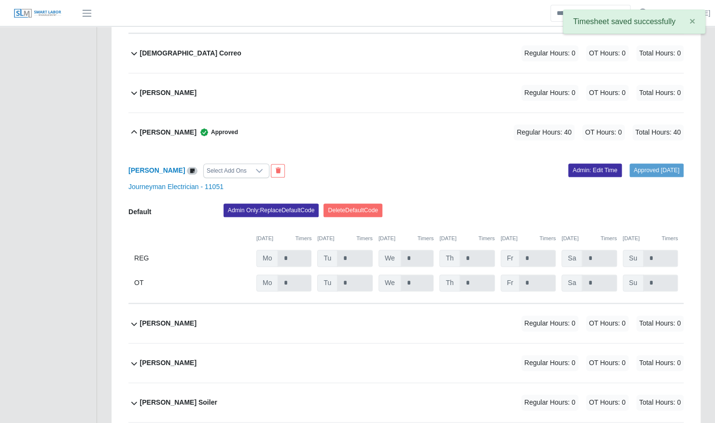
click at [309, 115] on div "Joseph Rodriguez Approved Regular Hours: 40 OT Hours: 0 Total Hours: 40" at bounding box center [411, 132] width 543 height 39
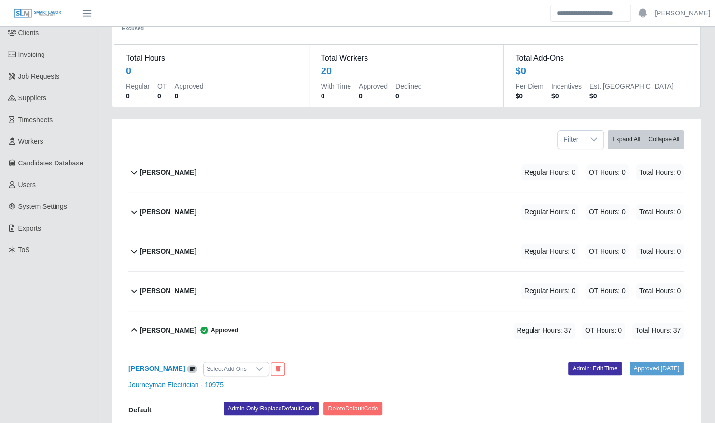
scroll to position [65, 0]
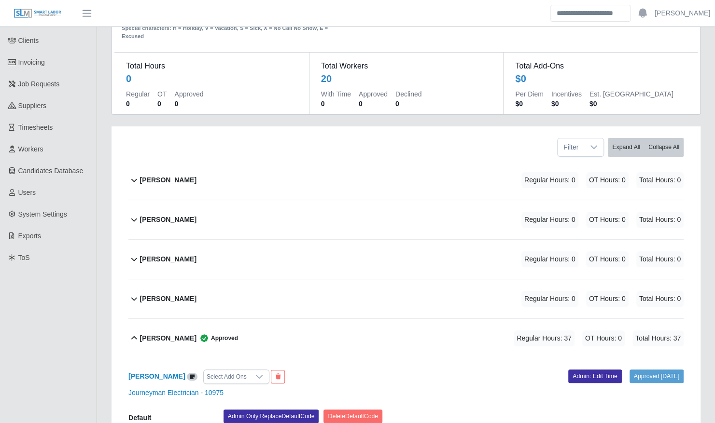
click at [276, 210] on div "Chris Mayo Regular Hours: 0 OT Hours: 0 Total Hours: 0" at bounding box center [411, 219] width 543 height 39
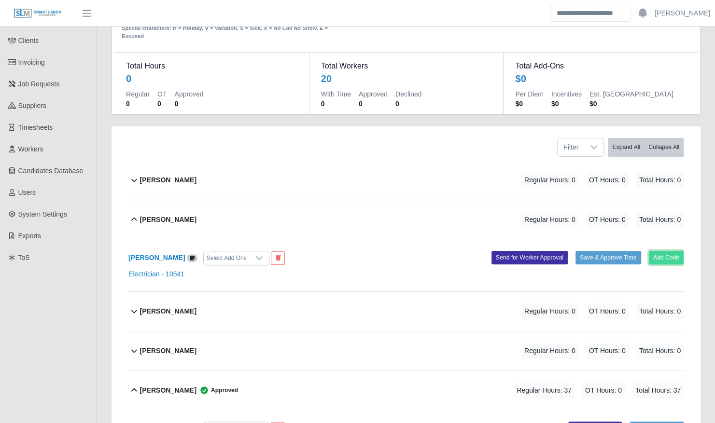
click at [676, 251] on button "Add Code" at bounding box center [666, 258] width 35 height 14
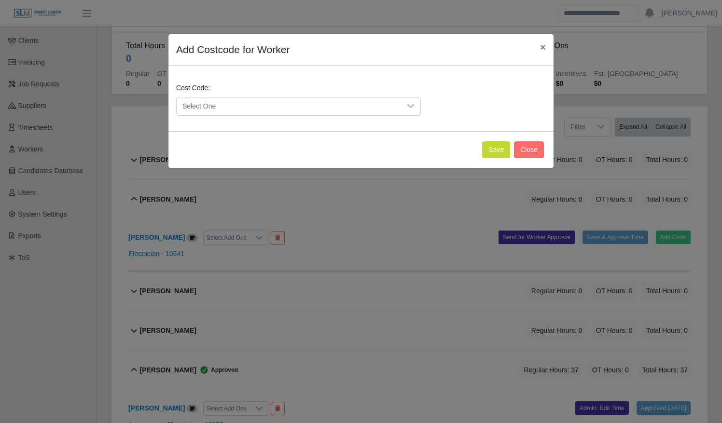
click at [289, 115] on div "Select One" at bounding box center [298, 106] width 245 height 19
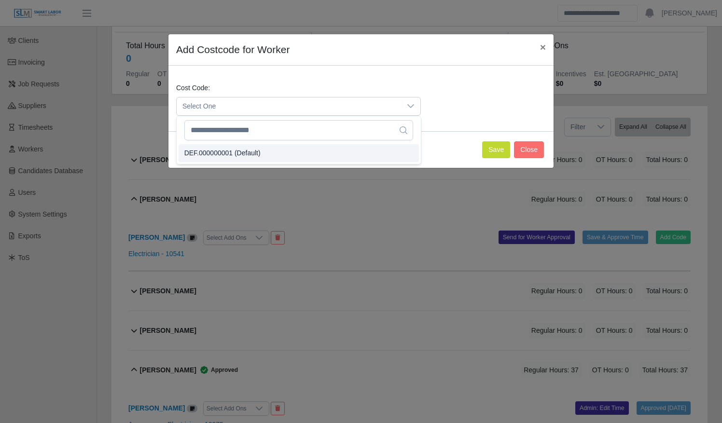
click at [277, 153] on li "DEF.000000001 (Default)" at bounding box center [299, 153] width 240 height 18
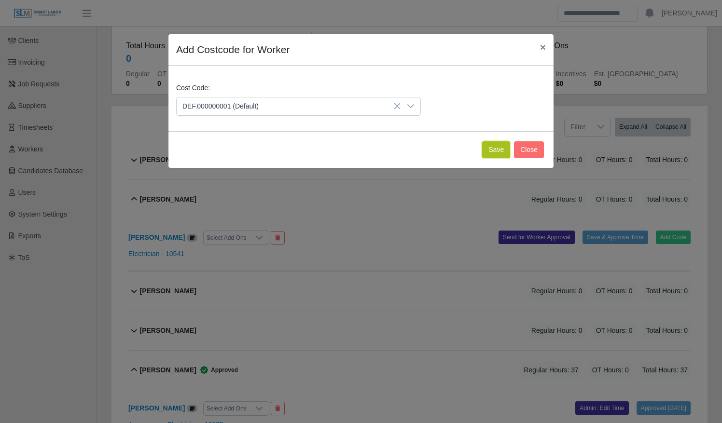
click at [491, 152] on button "Save" at bounding box center [496, 149] width 28 height 17
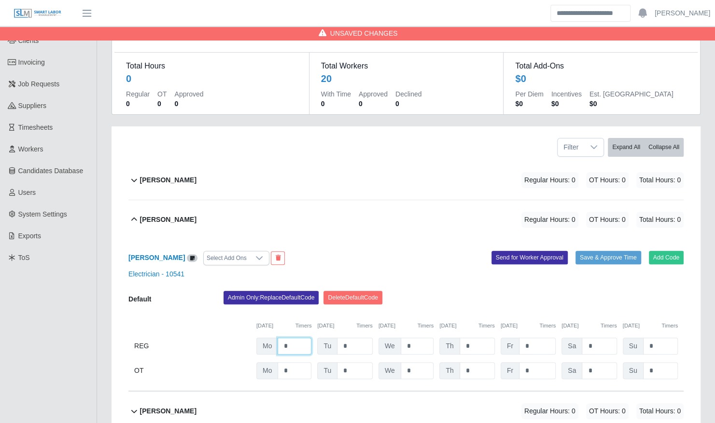
click at [301, 338] on input "*" at bounding box center [294, 346] width 34 height 17
type input "*"
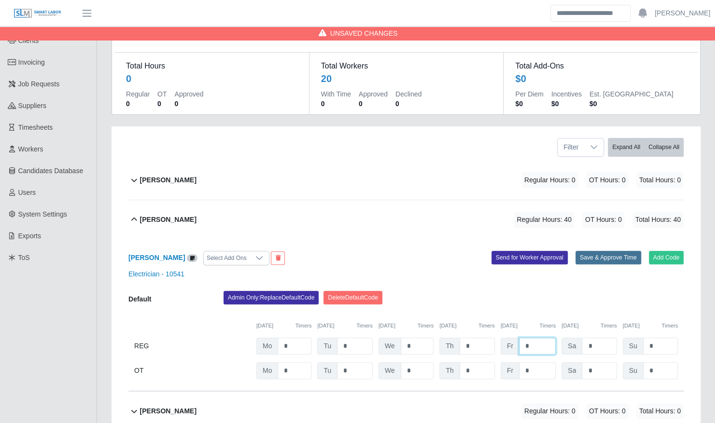
type input "*"
click at [593, 251] on button "Save & Approve Time" at bounding box center [608, 258] width 66 height 14
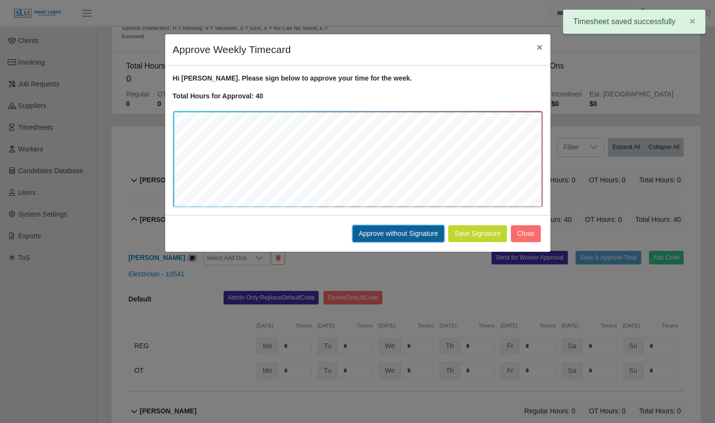
click at [386, 234] on button "Approve without Signature" at bounding box center [398, 233] width 92 height 17
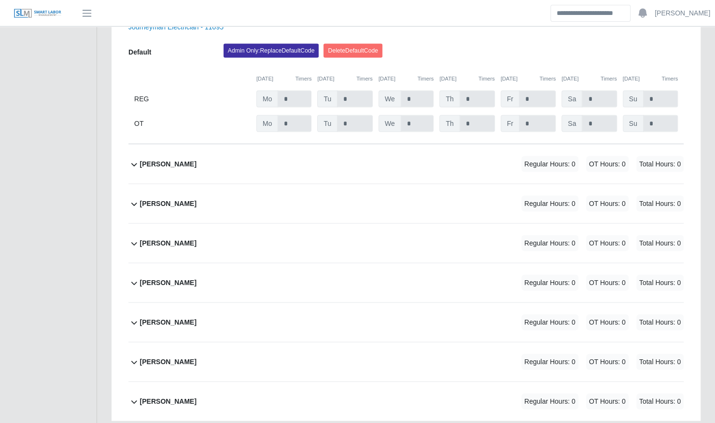
scroll to position [1095, 0]
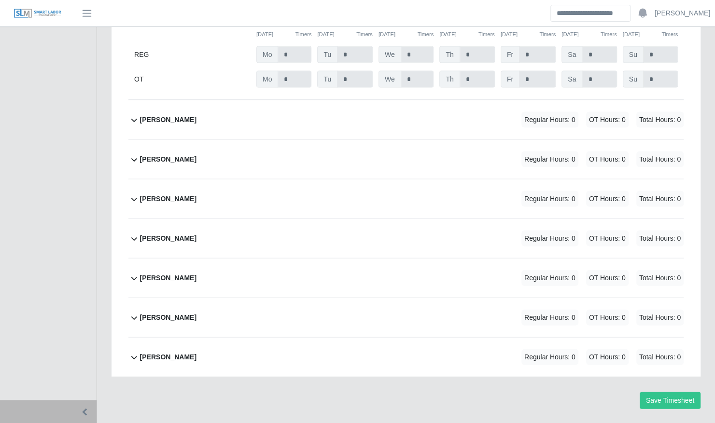
click at [316, 259] on div "Terrence Macklin Regular Hours: 0 OT Hours: 0 Total Hours: 0" at bounding box center [411, 278] width 543 height 39
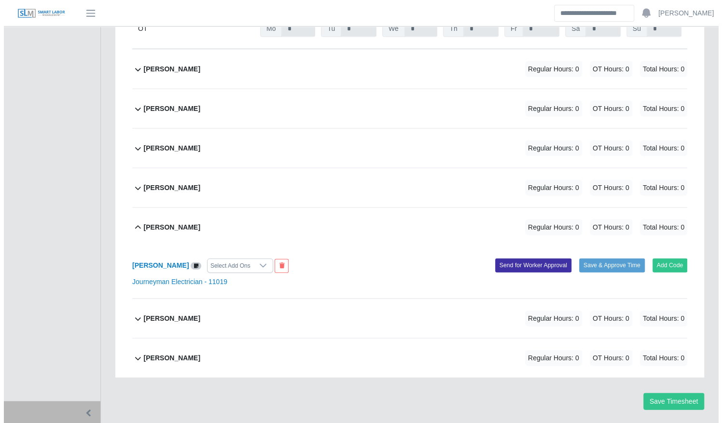
scroll to position [1147, 0]
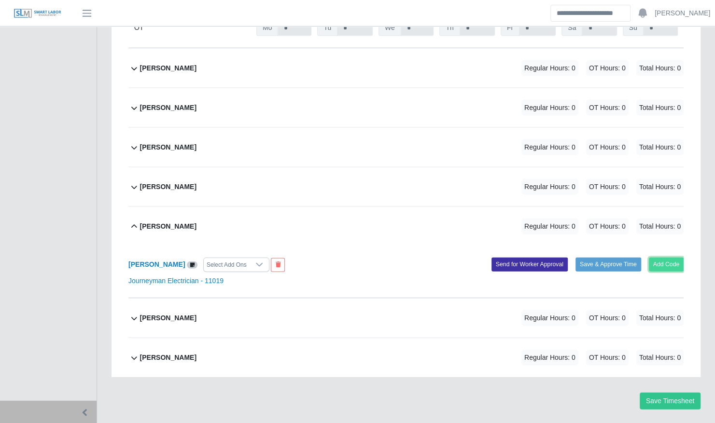
click at [675, 258] on button "Add Code" at bounding box center [666, 265] width 35 height 14
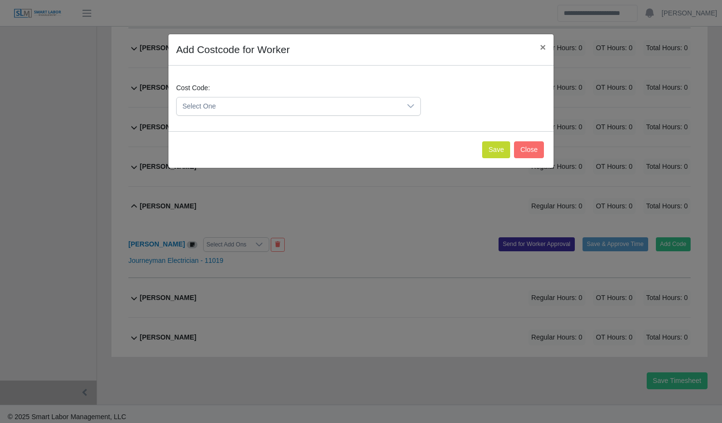
click at [313, 97] on span "Select One" at bounding box center [289, 106] width 224 height 18
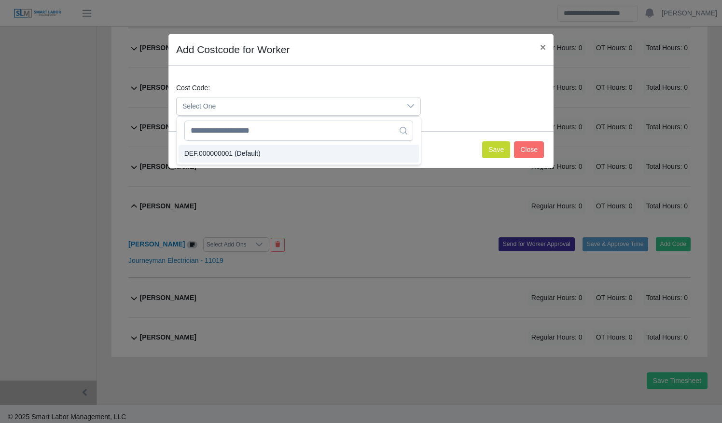
click at [298, 146] on li "DEF.000000001 (Default)" at bounding box center [299, 154] width 240 height 18
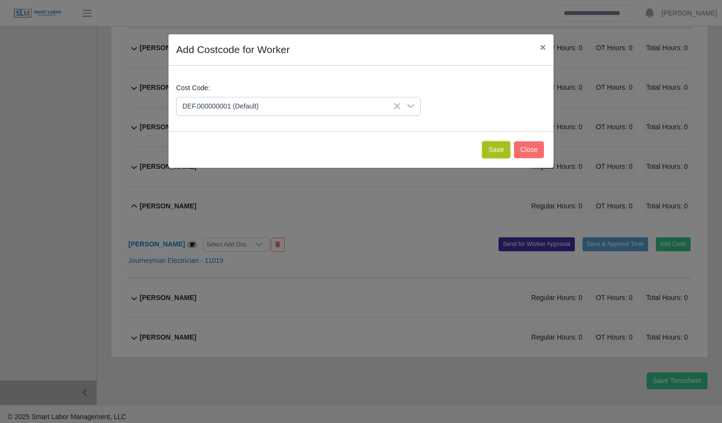
click at [498, 150] on button "Save" at bounding box center [496, 149] width 28 height 17
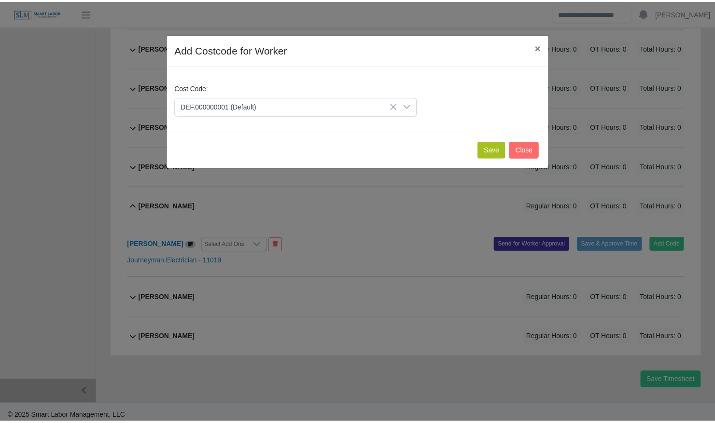
scroll to position [1246, 0]
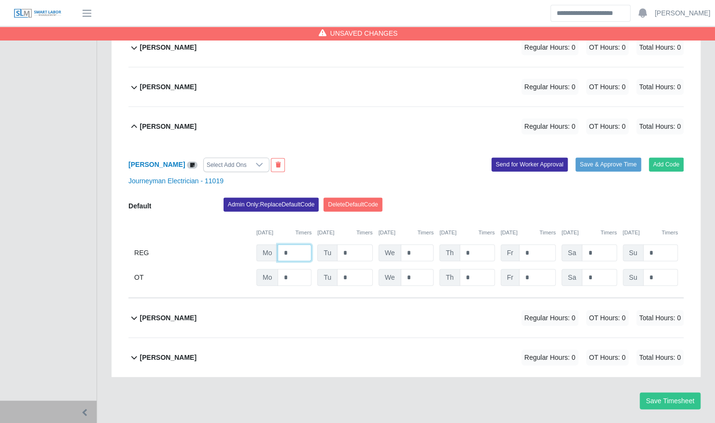
click at [297, 245] on input "*" at bounding box center [294, 253] width 34 height 17
type input "*"
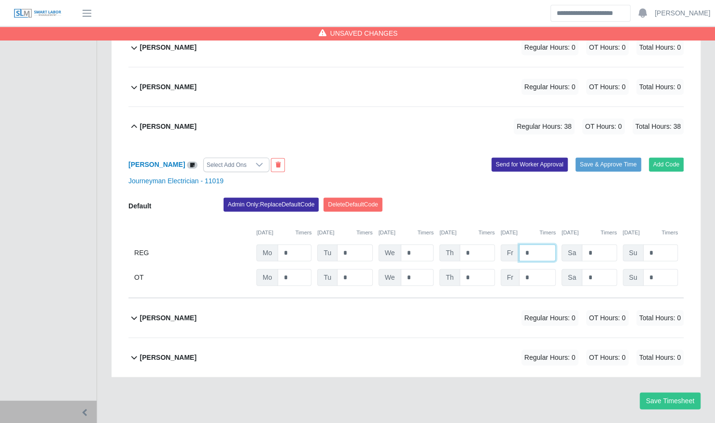
type input "*"
click at [477, 170] on div "Terrence Macklin Select Add Ons Add Code Save & Approve Time Send for Worker Ap…" at bounding box center [405, 222] width 555 height 152
click at [600, 158] on button "Save & Approve Time" at bounding box center [608, 165] width 66 height 14
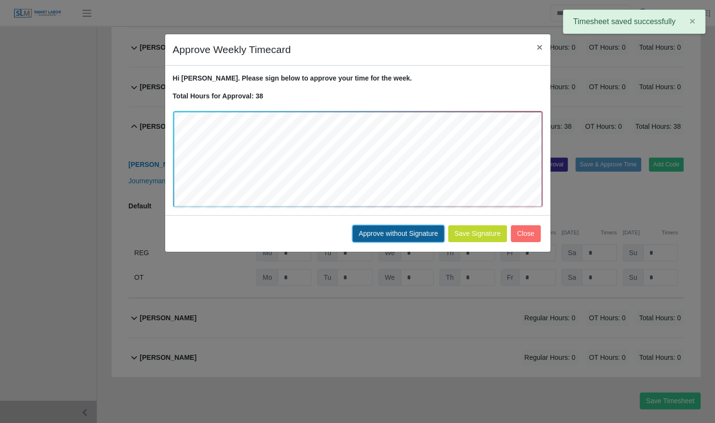
click at [396, 227] on button "Approve without Signature" at bounding box center [398, 233] width 92 height 17
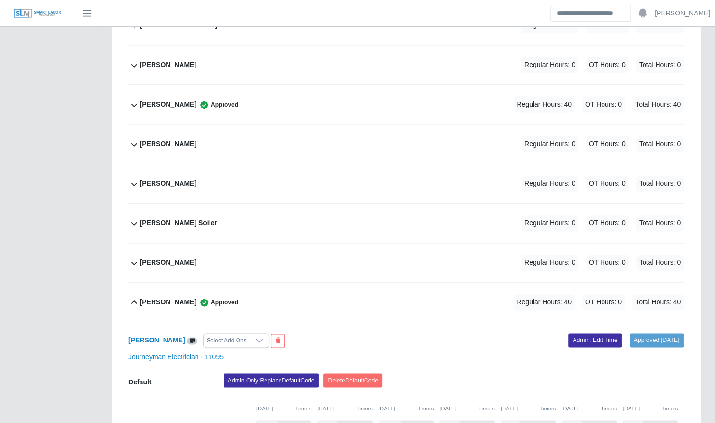
scroll to position [720, 0]
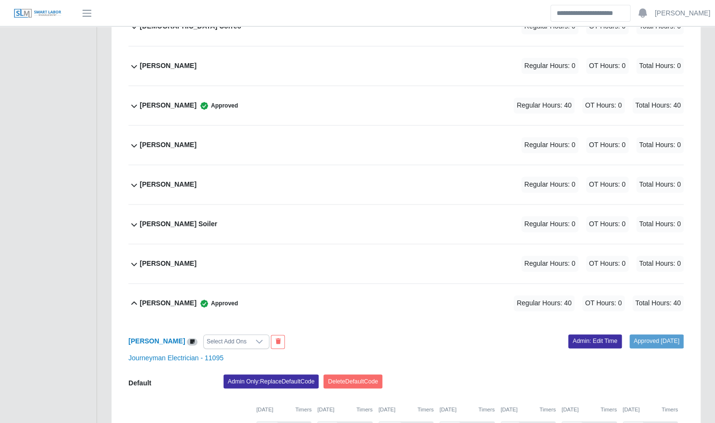
click at [315, 205] on div "Layton Soiler Regular Hours: 0 OT Hours: 0 Total Hours: 0" at bounding box center [411, 224] width 543 height 39
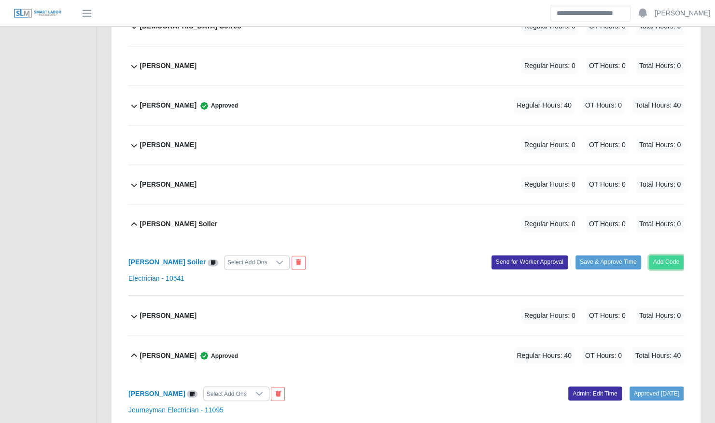
click at [677, 255] on button "Add Code" at bounding box center [666, 262] width 35 height 14
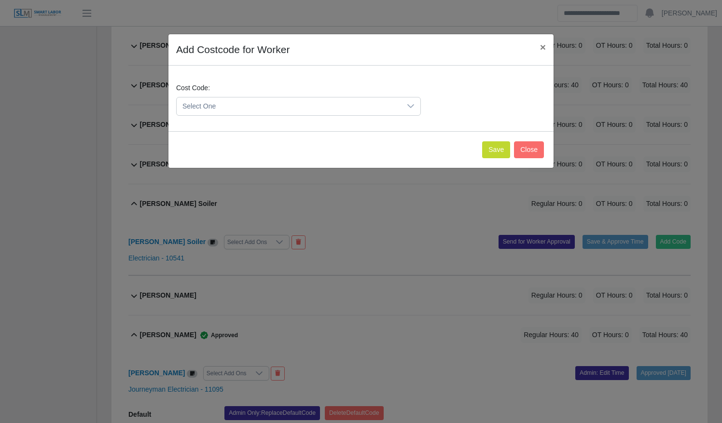
click at [285, 101] on span "Select One" at bounding box center [289, 106] width 224 height 18
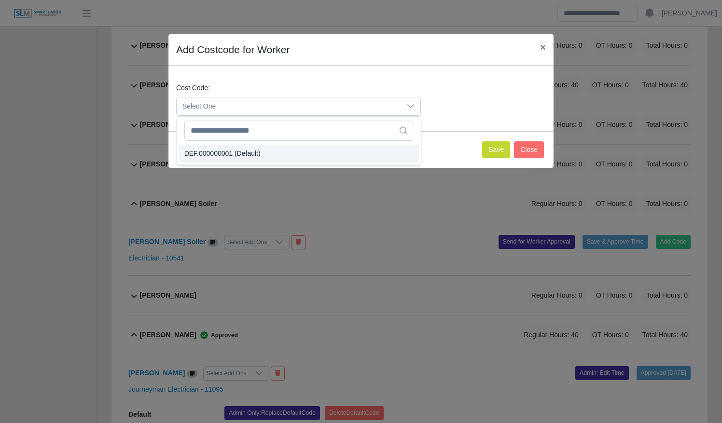
click at [281, 147] on li "DEF.000000001 (Default)" at bounding box center [299, 154] width 240 height 18
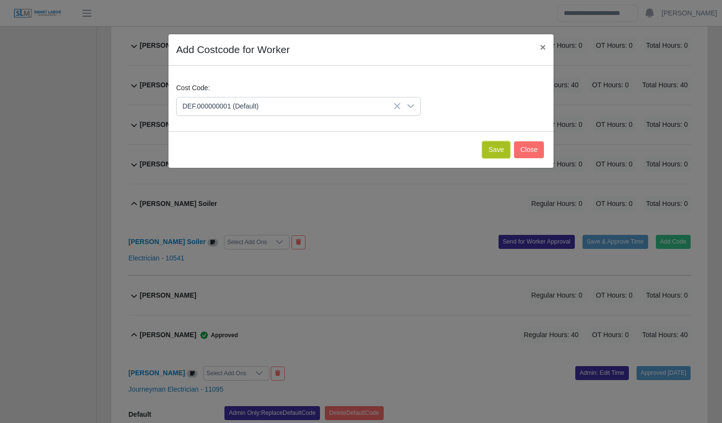
click at [499, 144] on button "Save" at bounding box center [496, 149] width 28 height 17
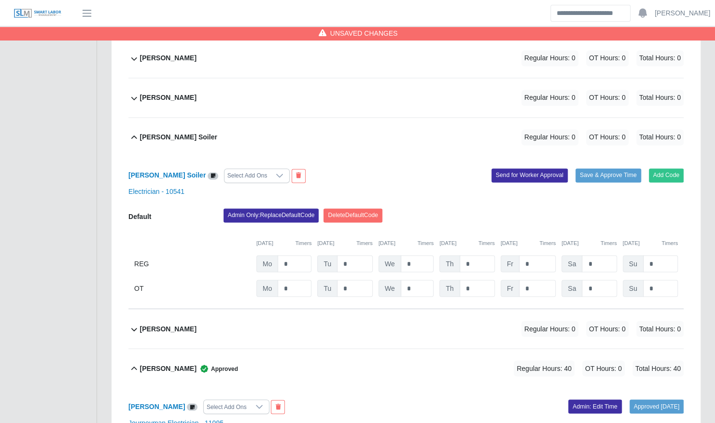
scroll to position [810, 0]
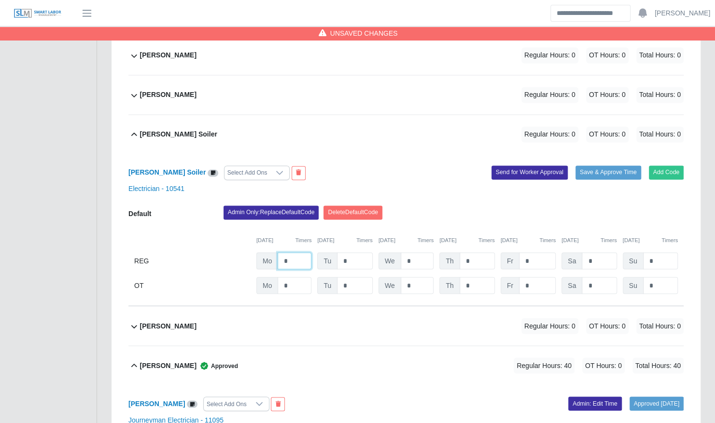
click at [300, 252] on input "*" at bounding box center [294, 260] width 34 height 17
type input "*"
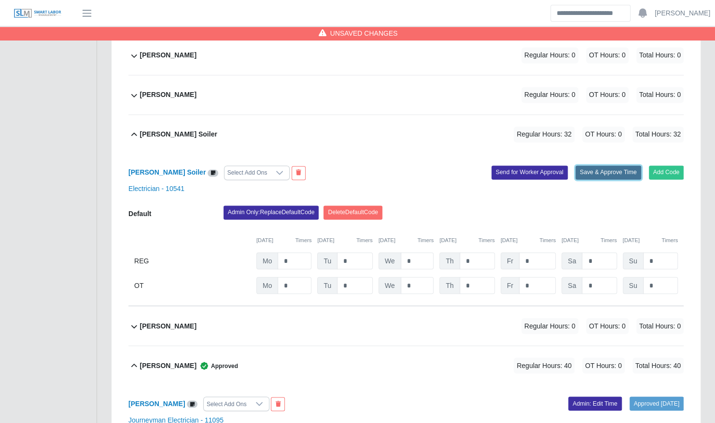
click at [585, 166] on button "Save & Approve Time" at bounding box center [608, 173] width 66 height 14
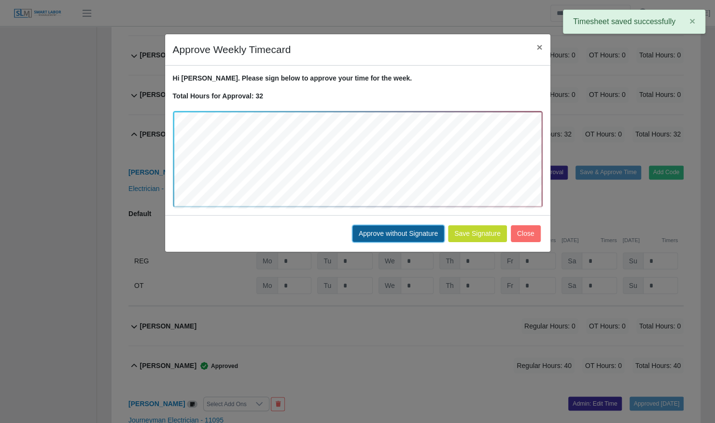
click at [402, 233] on button "Approve without Signature" at bounding box center [398, 233] width 92 height 17
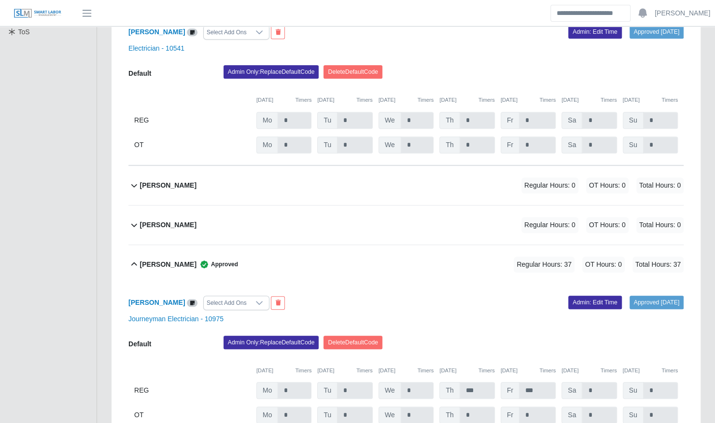
scroll to position [304, 0]
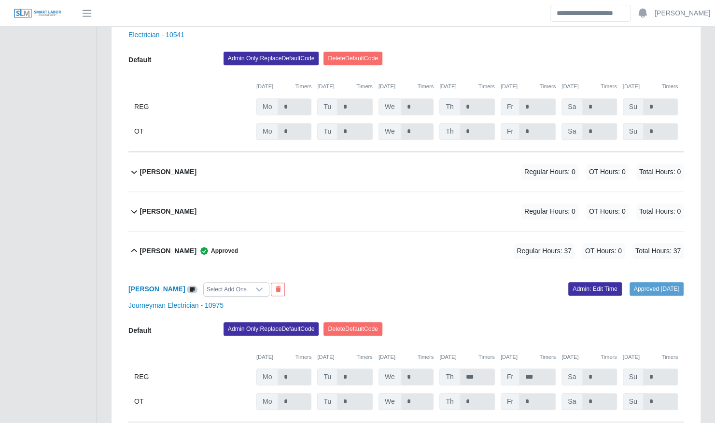
click at [204, 159] on div "Darron Johnson Regular Hours: 0 OT Hours: 0 Total Hours: 0" at bounding box center [411, 171] width 543 height 39
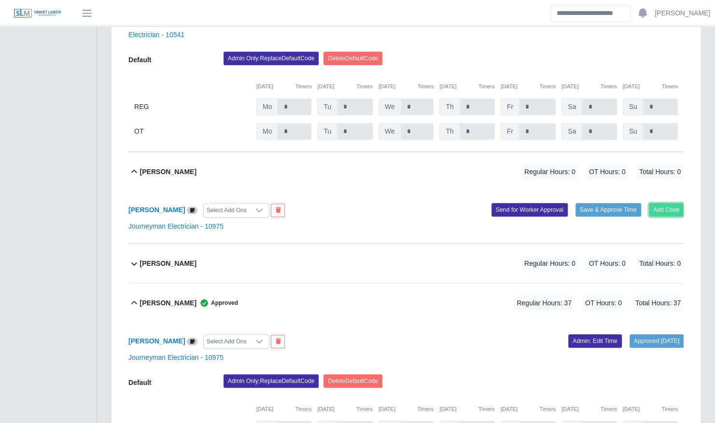
click at [665, 203] on button "Add Code" at bounding box center [666, 210] width 35 height 14
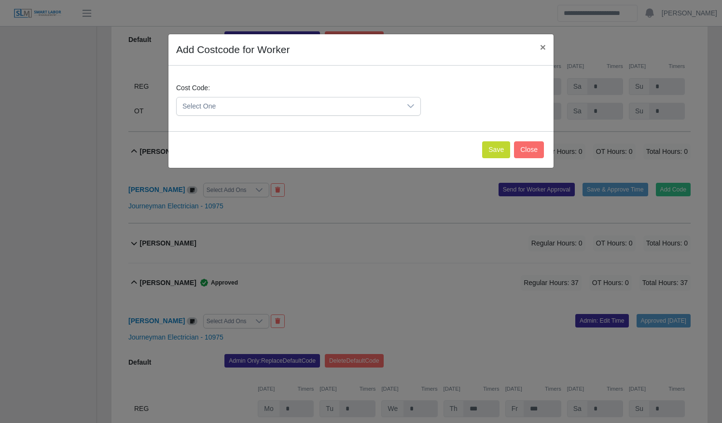
click at [254, 97] on div "Select One" at bounding box center [298, 106] width 245 height 19
click at [261, 152] on li "DEF.000000001 (Default)" at bounding box center [299, 154] width 240 height 18
click at [495, 144] on button "Save" at bounding box center [496, 149] width 28 height 17
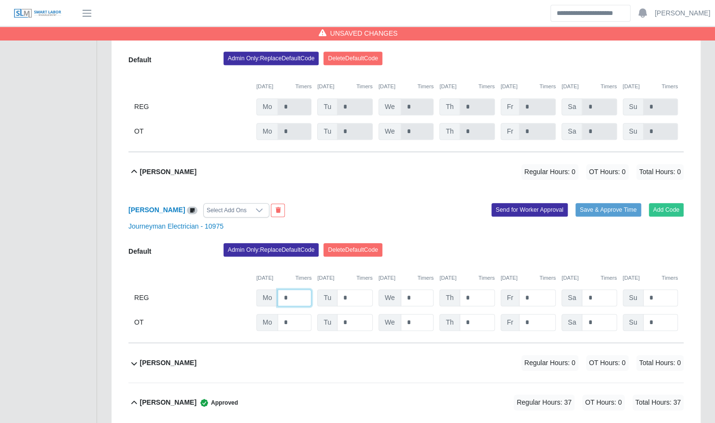
click at [300, 290] on input "*" at bounding box center [294, 298] width 34 height 17
type input "*"
click at [474, 290] on input "*" at bounding box center [476, 298] width 35 height 17
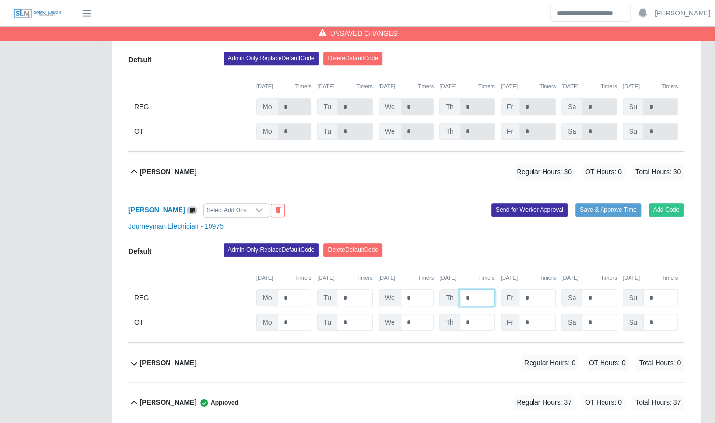
type input "*"
click at [469, 243] on div "Admin Only: Replace Default Code Delete Default Code" at bounding box center [453, 252] width 474 height 19
click at [539, 290] on input "*" at bounding box center [537, 298] width 37 height 17
type input "*"
click at [566, 243] on div "Admin Only: Replace Default Code Delete Default Code" at bounding box center [453, 252] width 474 height 19
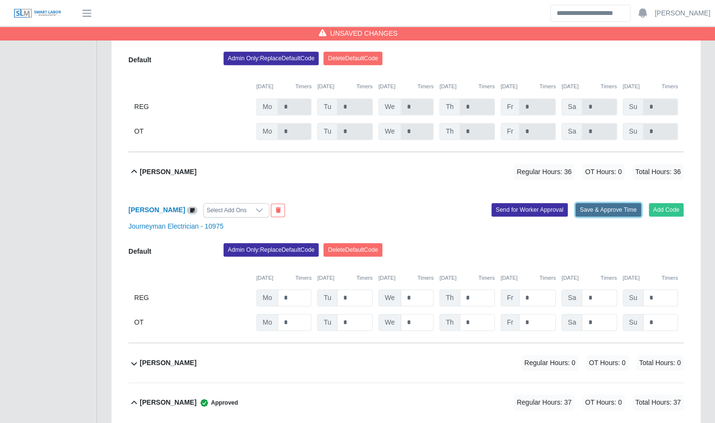
click at [597, 203] on button "Save & Approve Time" at bounding box center [608, 210] width 66 height 14
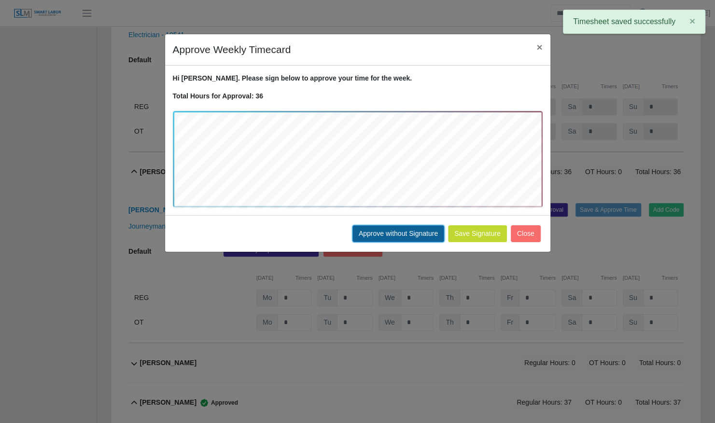
click at [398, 241] on button "Approve without Signature" at bounding box center [398, 233] width 92 height 17
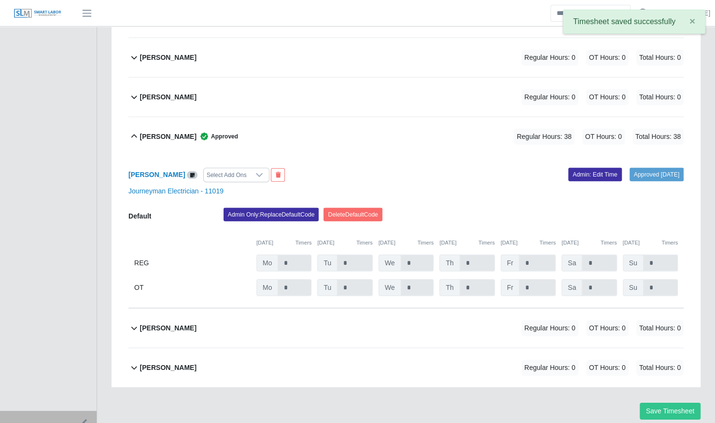
scroll to position [1541, 0]
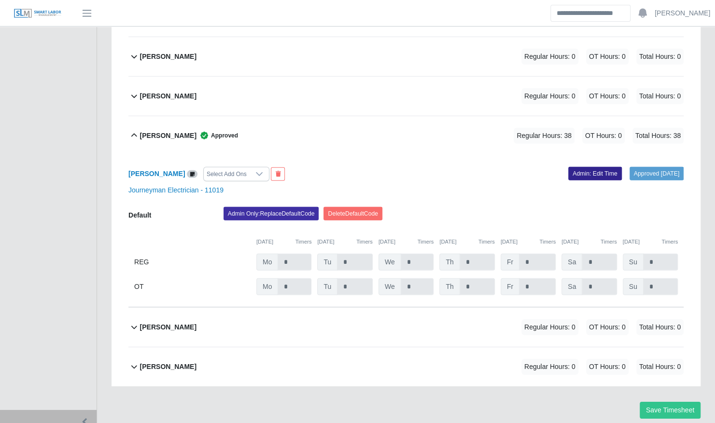
click at [577, 167] on link "Admin: Edit Time" at bounding box center [595, 174] width 54 height 14
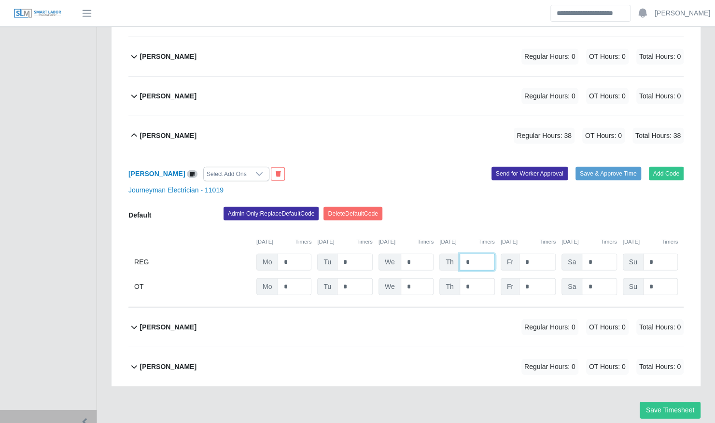
click at [472, 254] on input "*" at bounding box center [476, 262] width 35 height 17
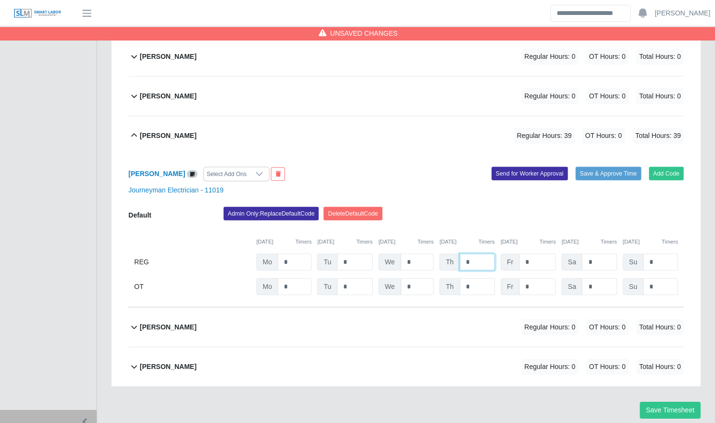
type input "*"
click at [489, 207] on div "Admin Only: Replace Default Code Delete Default Code" at bounding box center [453, 216] width 474 height 19
click at [622, 167] on button "Save & Approve Time" at bounding box center [608, 174] width 66 height 14
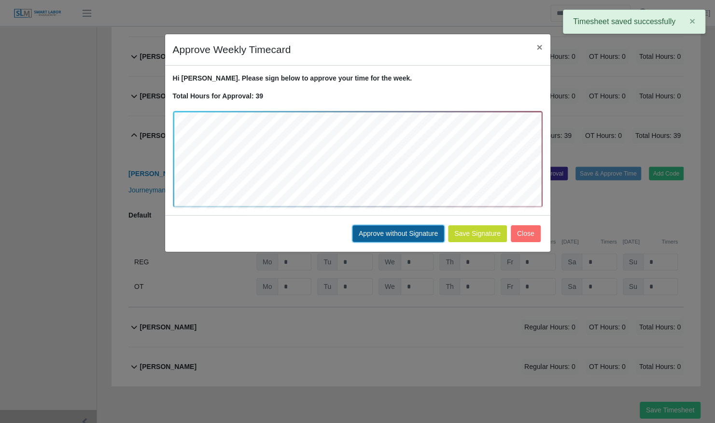
click at [397, 239] on button "Approve without Signature" at bounding box center [398, 233] width 92 height 17
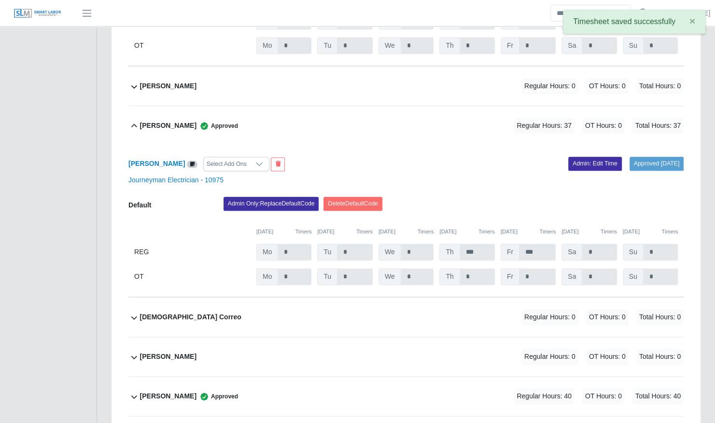
scroll to position [578, 0]
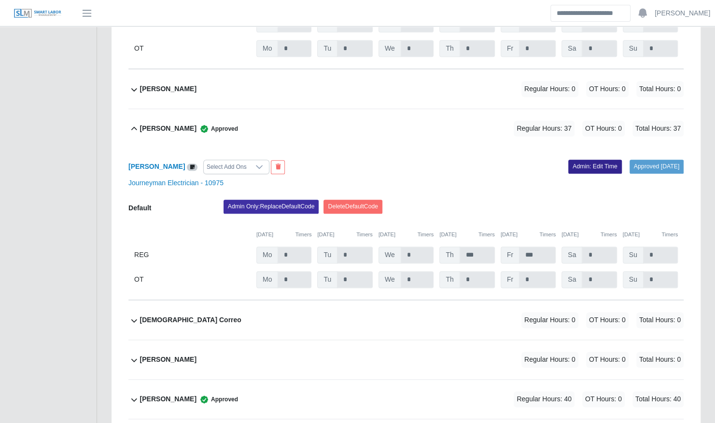
click at [585, 160] on link "Admin: Edit Time" at bounding box center [595, 167] width 54 height 14
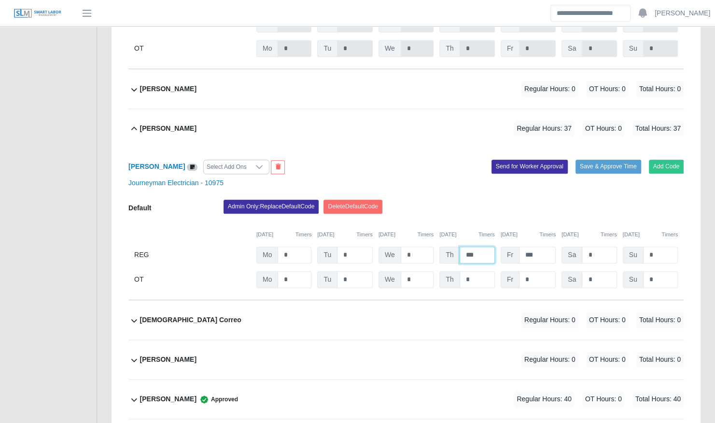
click at [468, 247] on input "***" at bounding box center [476, 255] width 35 height 17
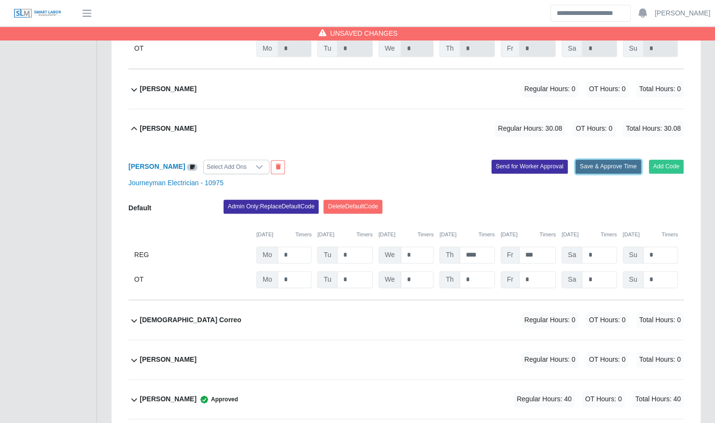
click at [600, 160] on button "Save & Approve Time" at bounding box center [608, 167] width 66 height 14
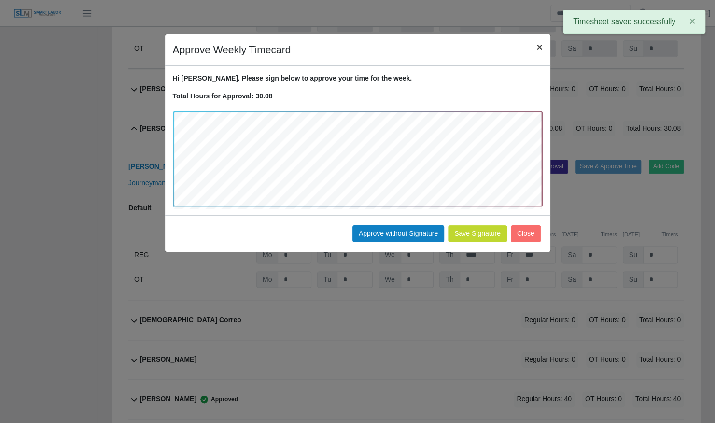
click at [540, 50] on span "×" at bounding box center [539, 46] width 6 height 11
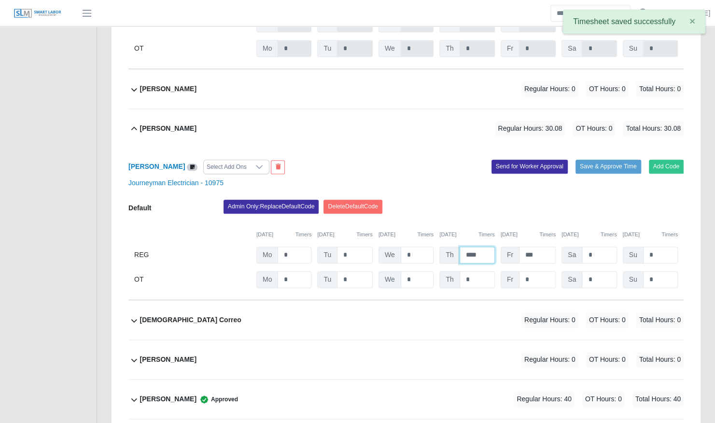
click at [479, 247] on input "****" at bounding box center [476, 255] width 35 height 17
type input "*"
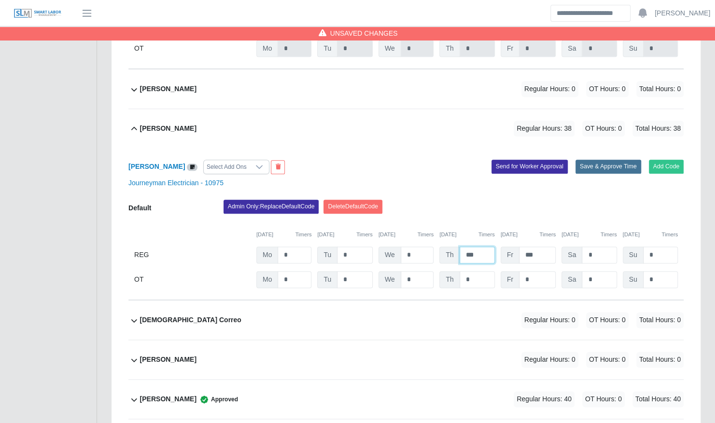
type input "***"
click at [620, 160] on button "Save & Approve Time" at bounding box center [608, 167] width 66 height 14
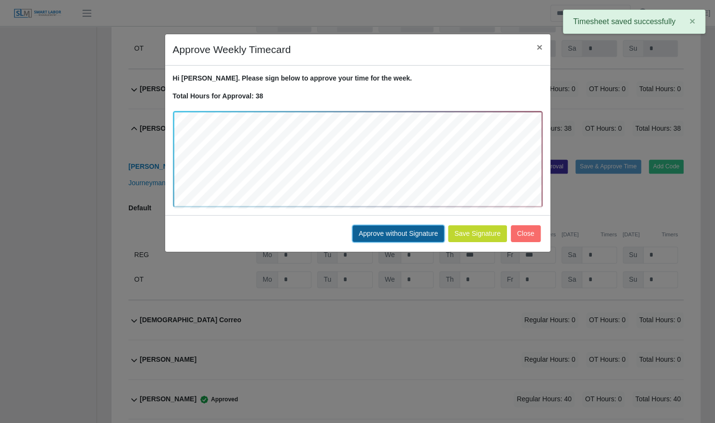
click at [417, 234] on button "Approve without Signature" at bounding box center [398, 233] width 92 height 17
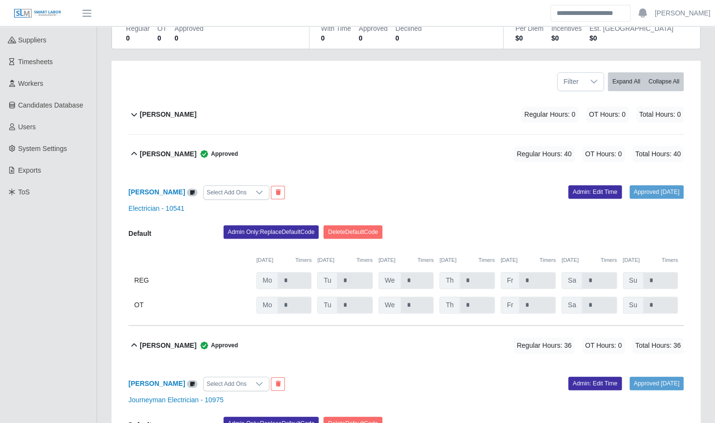
scroll to position [133, 0]
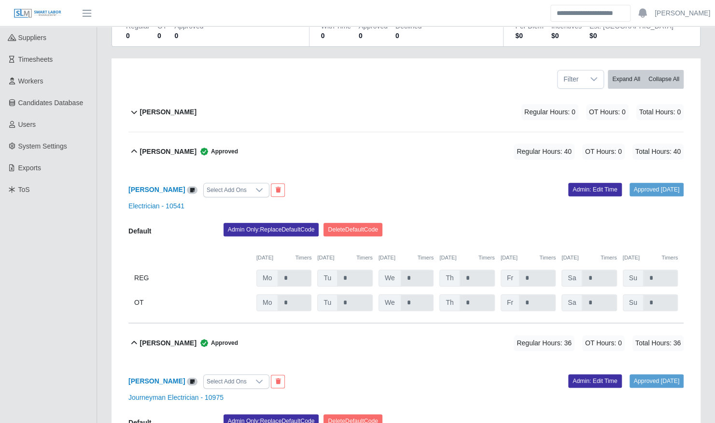
click at [276, 95] on div "Brayan Cruz Regular Hours: 0 OT Hours: 0 Total Hours: 0" at bounding box center [411, 112] width 543 height 39
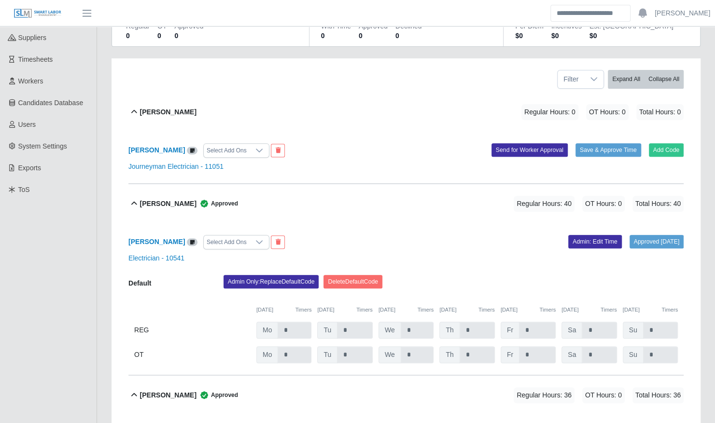
click at [608, 132] on div "Brayan Cruz Select Add Ons Add Code Save & Approve Time Send for Worker Approva…" at bounding box center [405, 158] width 555 height 52
click at [667, 132] on div "Brayan Cruz Select Add Ons Add Code Save & Approve Time Send for Worker Approva…" at bounding box center [405, 158] width 555 height 52
click at [667, 143] on button "Add Code" at bounding box center [666, 150] width 35 height 14
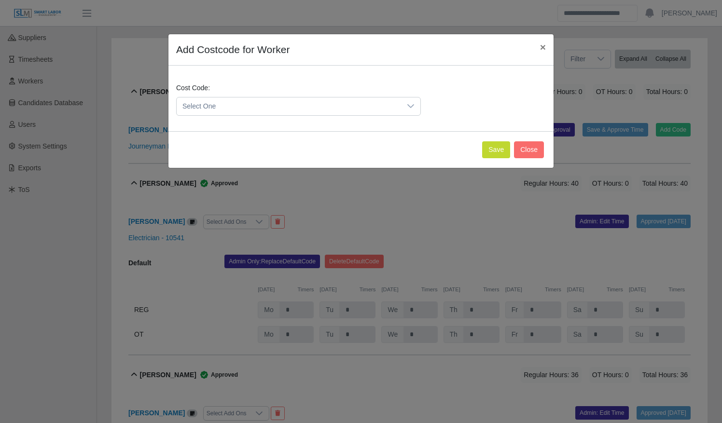
click at [297, 106] on span "Select One" at bounding box center [289, 106] width 224 height 18
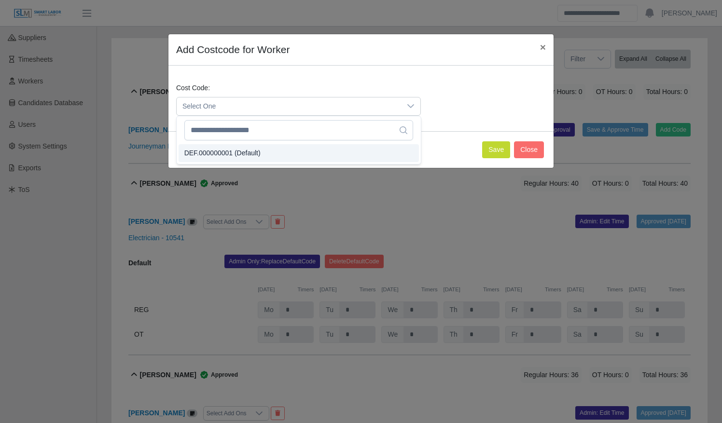
click at [295, 149] on li "DEF.000000001 (Default)" at bounding box center [299, 153] width 240 height 18
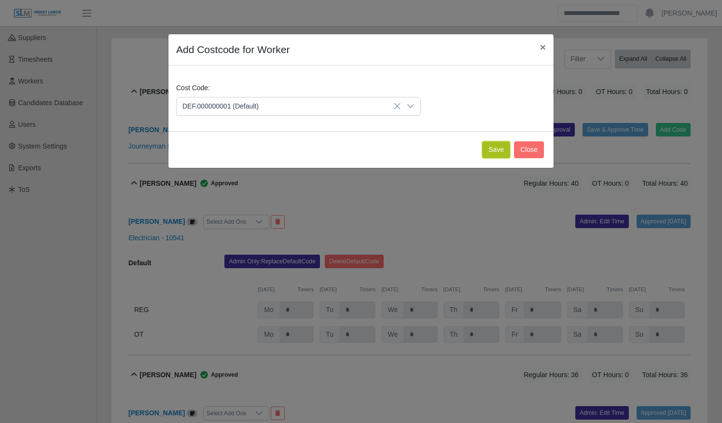
click at [493, 145] on button "Save" at bounding box center [496, 149] width 28 height 17
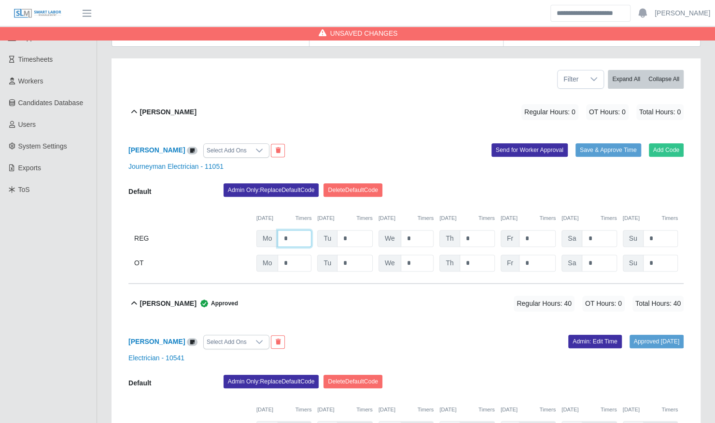
click at [289, 230] on input "*" at bounding box center [294, 238] width 34 height 17
type input "*"
click at [591, 143] on button "Save & Approve Time" at bounding box center [608, 150] width 66 height 14
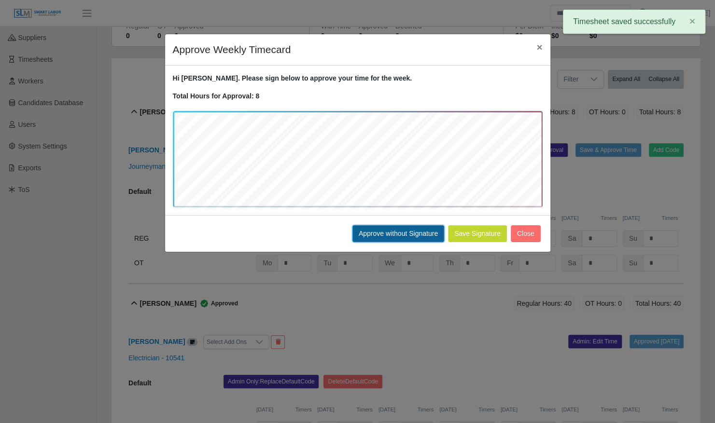
click at [393, 229] on button "Approve without Signature" at bounding box center [398, 233] width 92 height 17
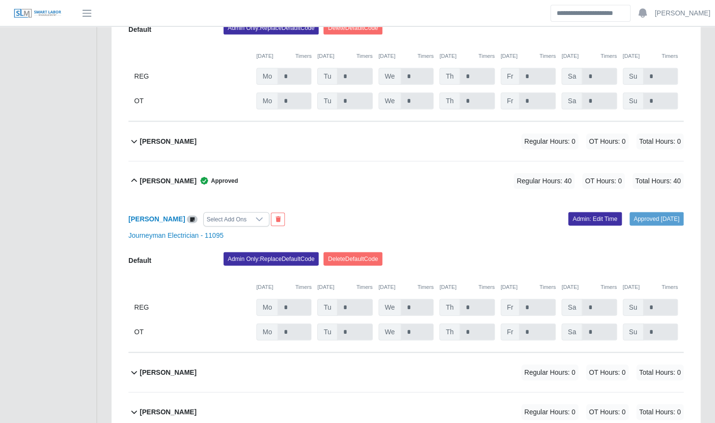
scroll to position [1299, 0]
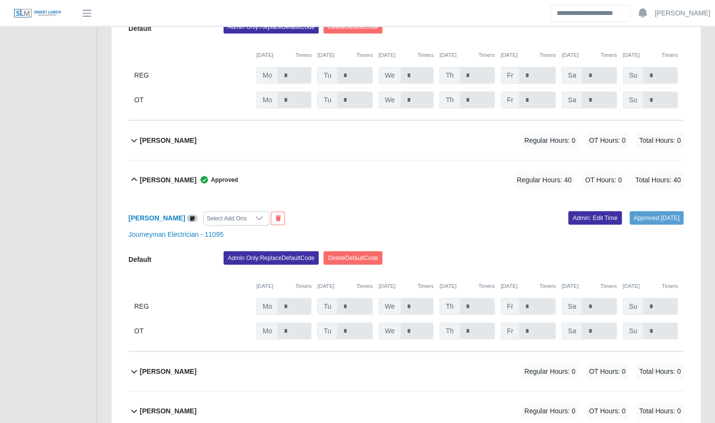
click at [301, 121] on div "Luis Griffith Regular Hours: 0 OT Hours: 0 Total Hours: 0" at bounding box center [411, 140] width 543 height 39
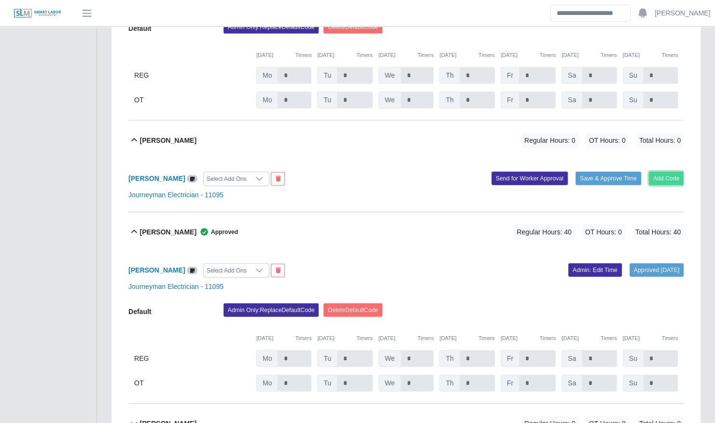
click at [653, 172] on button "Add Code" at bounding box center [666, 179] width 35 height 14
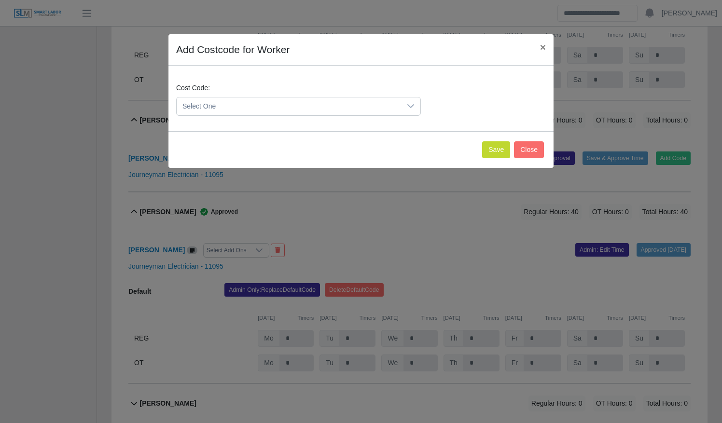
click at [238, 111] on span "Select One" at bounding box center [289, 106] width 224 height 18
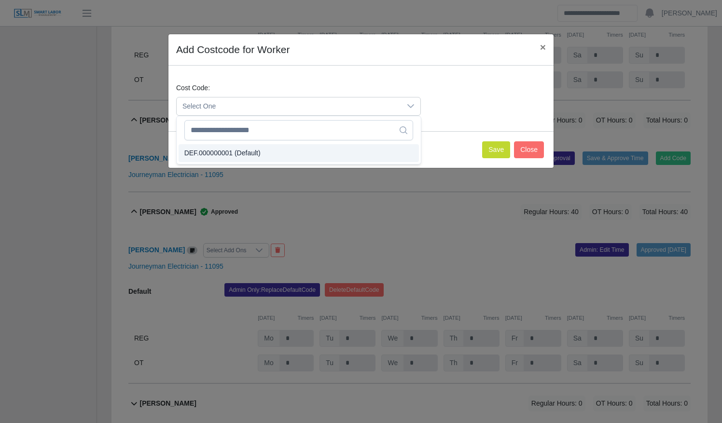
click at [246, 154] on span "DEF.000000001 (Default)" at bounding box center [222, 153] width 76 height 10
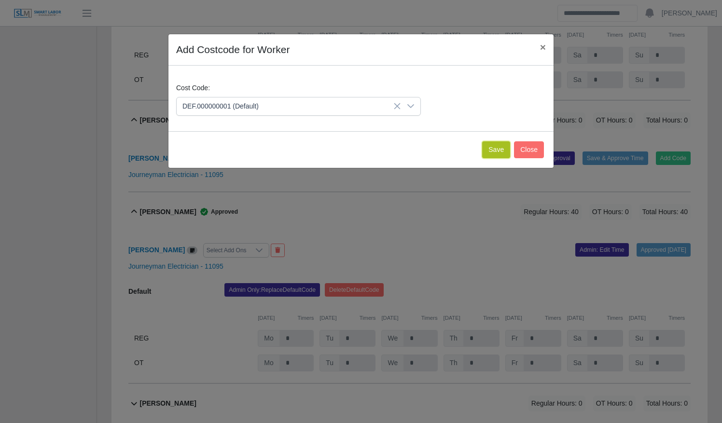
click at [502, 141] on button "Save" at bounding box center [496, 149] width 28 height 17
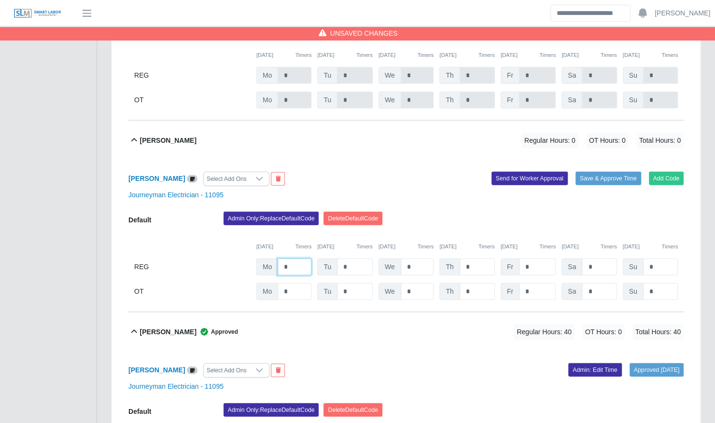
click at [294, 259] on input "*" at bounding box center [294, 267] width 34 height 17
type input "*"
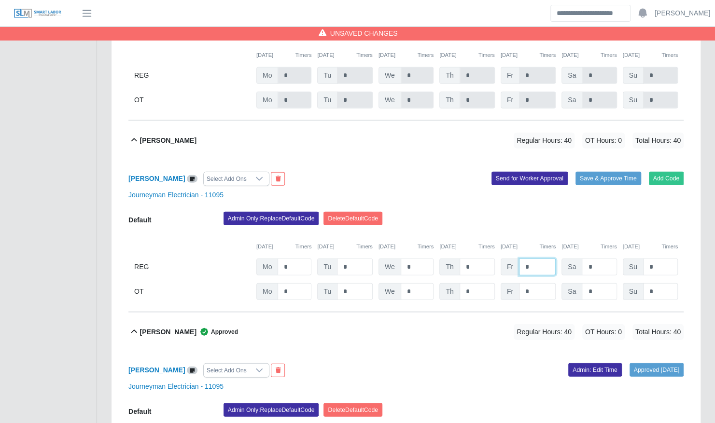
type input "*"
click at [545, 212] on div "Admin Only: Replace Default Code Delete Default Code" at bounding box center [453, 221] width 474 height 19
click at [619, 172] on button "Save & Approve Time" at bounding box center [608, 179] width 66 height 14
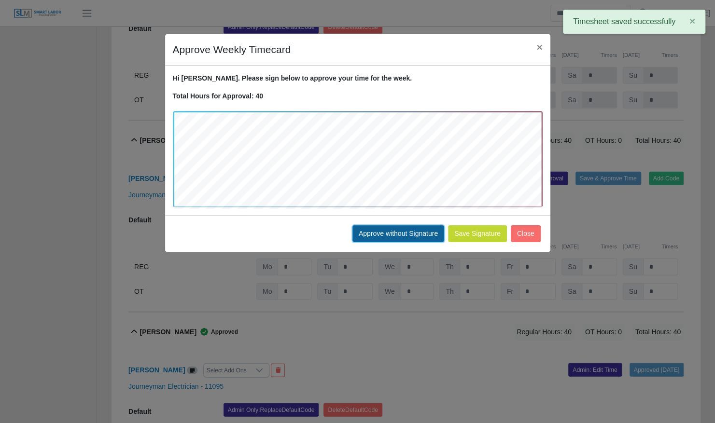
click at [395, 236] on button "Approve without Signature" at bounding box center [398, 233] width 92 height 17
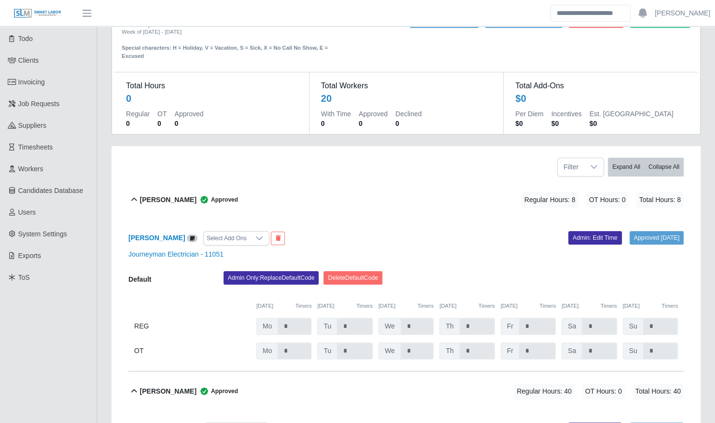
scroll to position [0, 0]
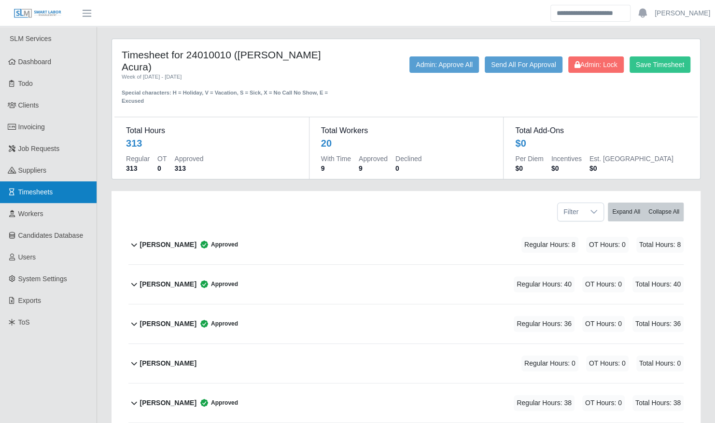
click at [18, 190] on span "Timesheets" at bounding box center [35, 192] width 35 height 8
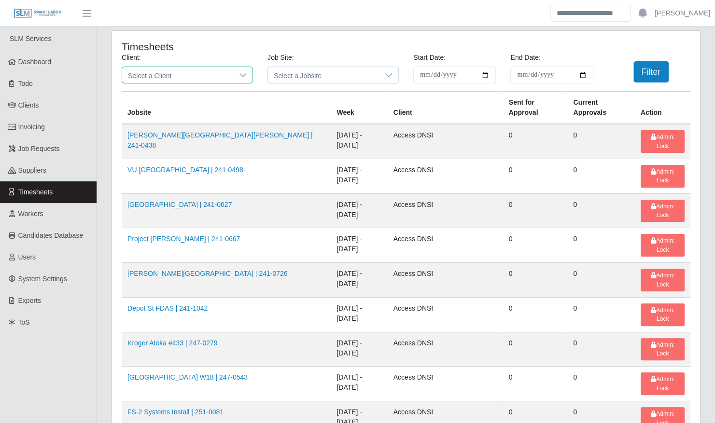
click at [178, 80] on span "Select a Client" at bounding box center [177, 75] width 111 height 16
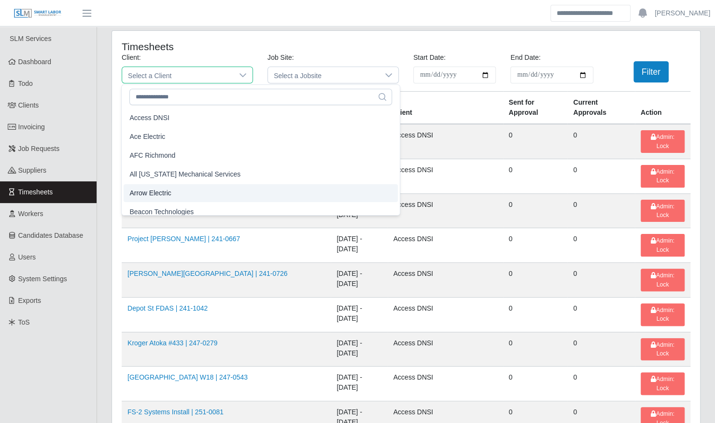
click at [181, 190] on li "Arrow Electric" at bounding box center [261, 193] width 274 height 18
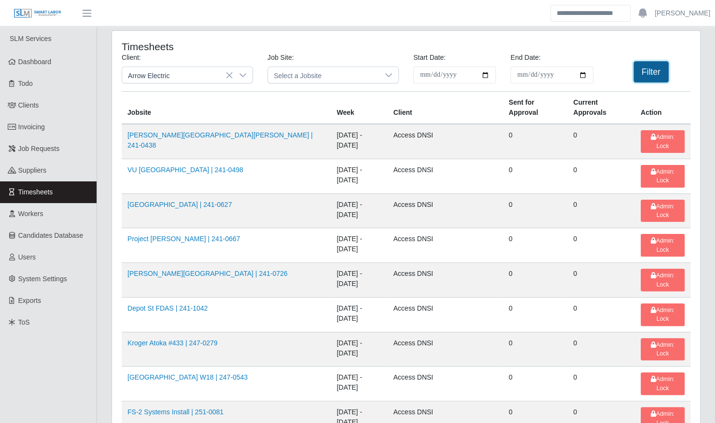
click at [655, 73] on button "Filter" at bounding box center [650, 71] width 35 height 21
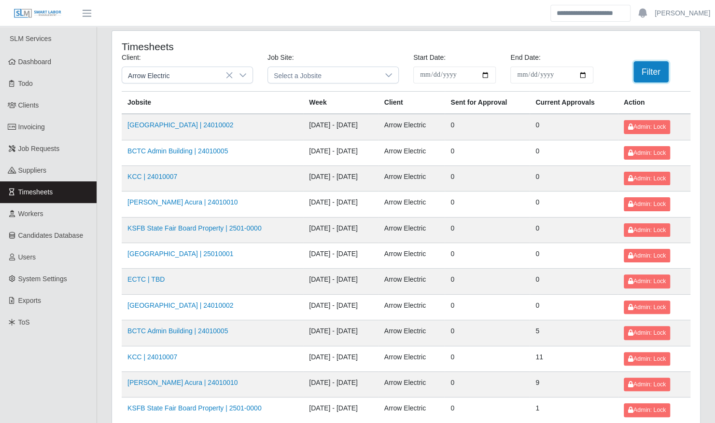
scroll to position [122, 0]
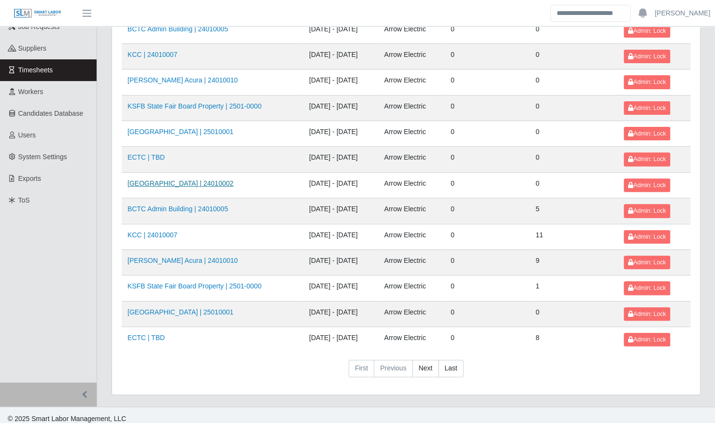
click at [194, 180] on link "[GEOGRAPHIC_DATA] | 24010002" at bounding box center [180, 184] width 106 height 8
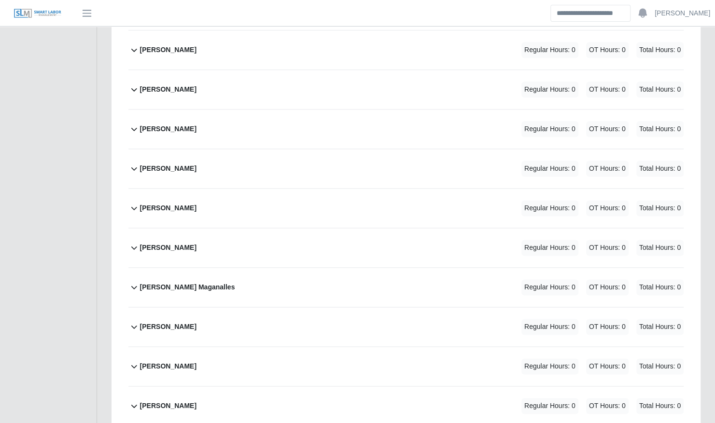
scroll to position [627, 0]
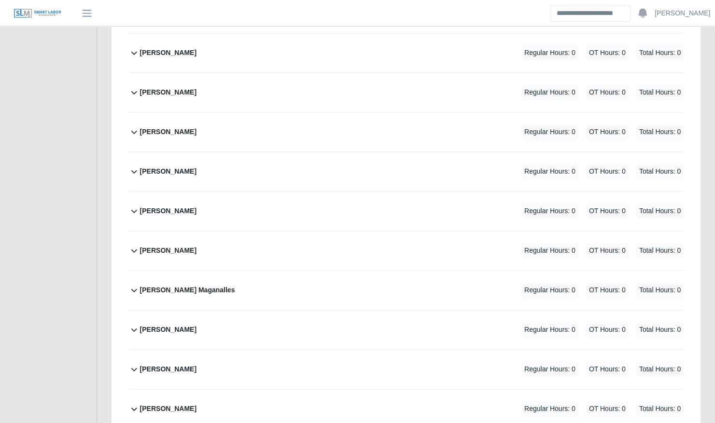
click at [223, 315] on div "[PERSON_NAME] Regular Hours: 0 OT Hours: 0 Total Hours: 0" at bounding box center [411, 329] width 543 height 39
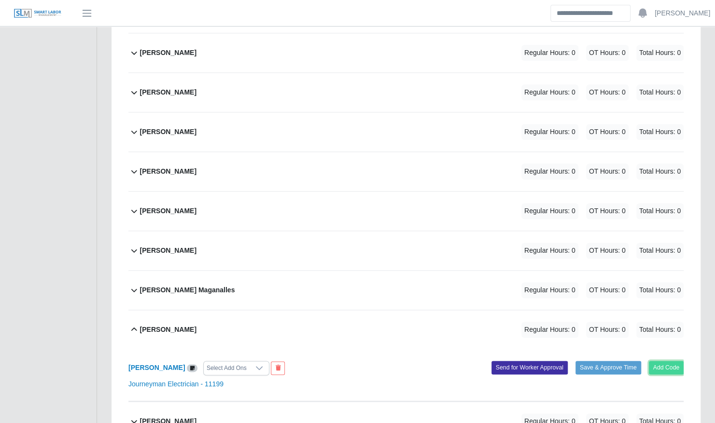
click at [664, 361] on button "Add Code" at bounding box center [666, 368] width 35 height 14
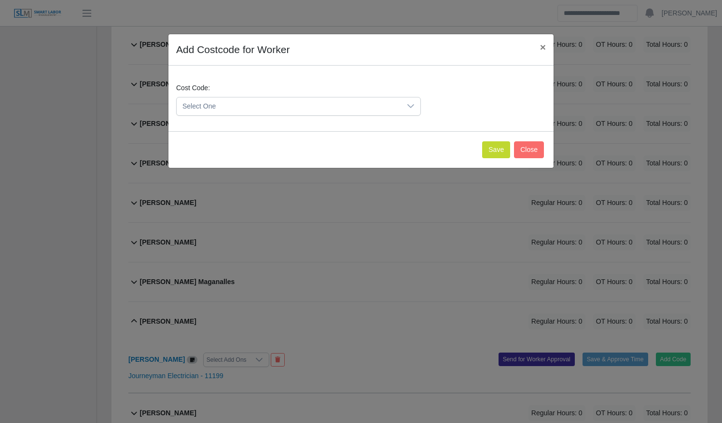
click at [289, 108] on span "Select One" at bounding box center [289, 106] width 224 height 18
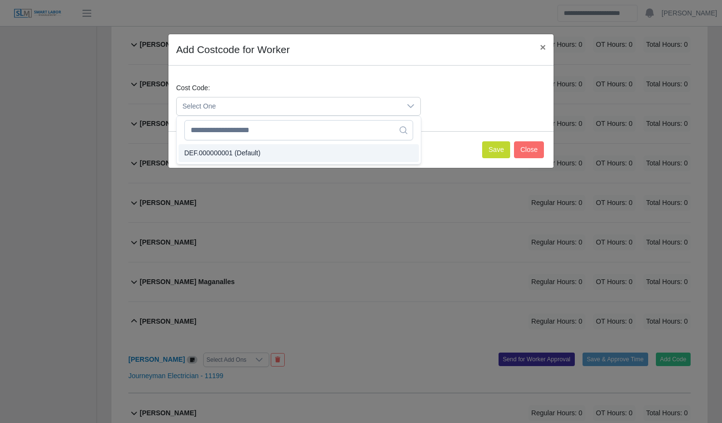
click at [270, 152] on li "DEF.000000001 (Default)" at bounding box center [299, 153] width 240 height 18
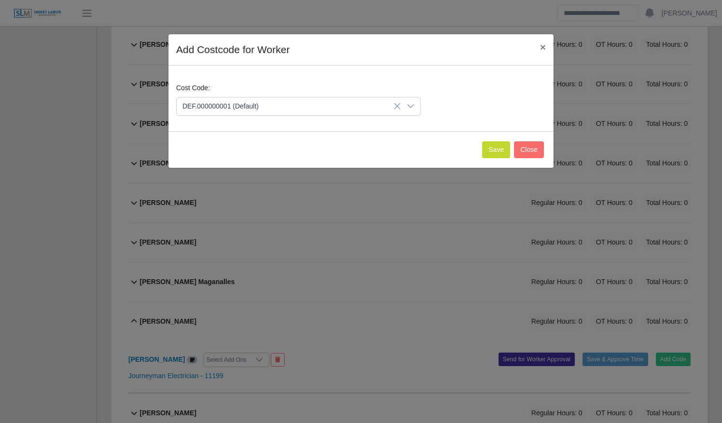
click at [499, 158] on div "Save Close" at bounding box center [360, 149] width 385 height 37
click at [498, 145] on button "Save" at bounding box center [496, 149] width 28 height 17
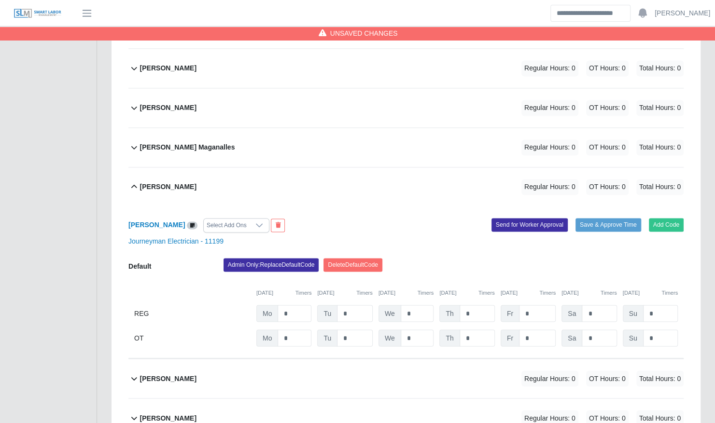
scroll to position [780, 0]
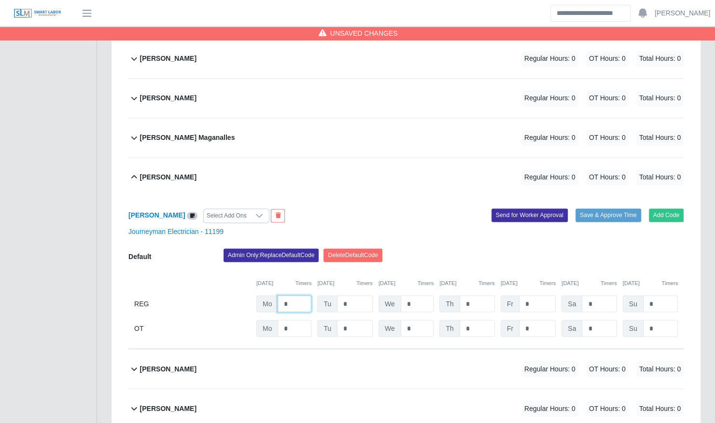
click at [295, 298] on input "*" at bounding box center [294, 303] width 34 height 17
type input "**"
click at [328, 208] on div "[PERSON_NAME] Select Add Ons" at bounding box center [263, 215] width 285 height 14
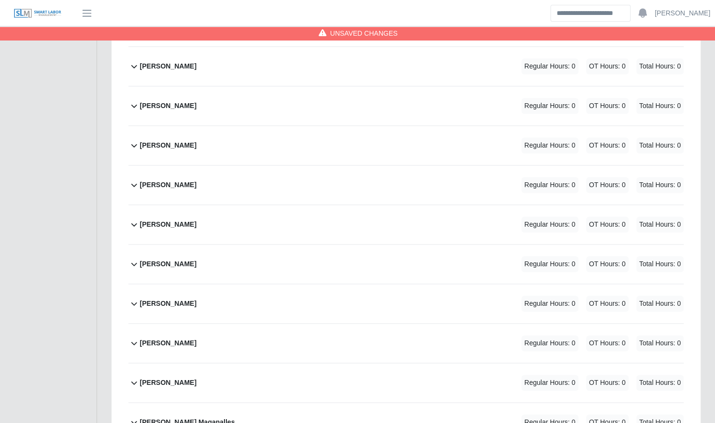
scroll to position [497, 0]
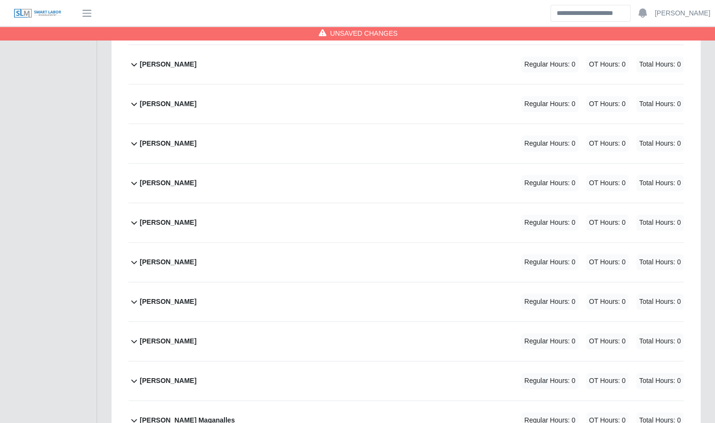
click at [227, 335] on div "[PERSON_NAME] Regular Hours: 0 OT Hours: 0 Total Hours: 0" at bounding box center [411, 341] width 543 height 39
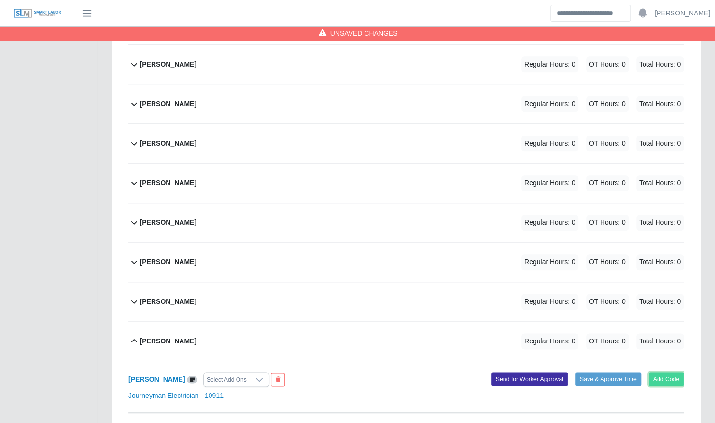
click at [670, 373] on button "Add Code" at bounding box center [666, 380] width 35 height 14
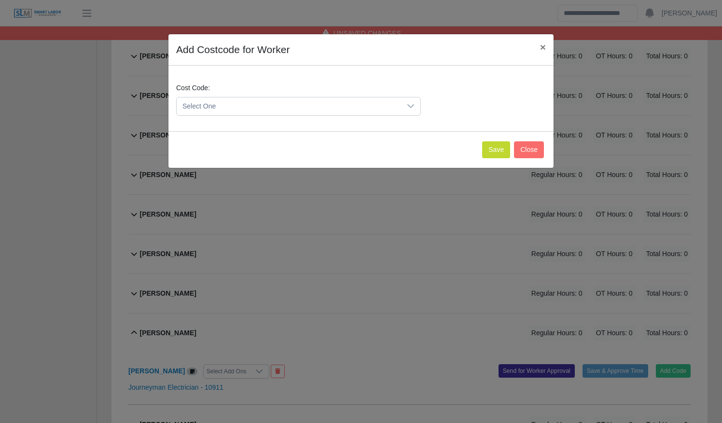
click at [313, 108] on span "Select One" at bounding box center [289, 106] width 224 height 18
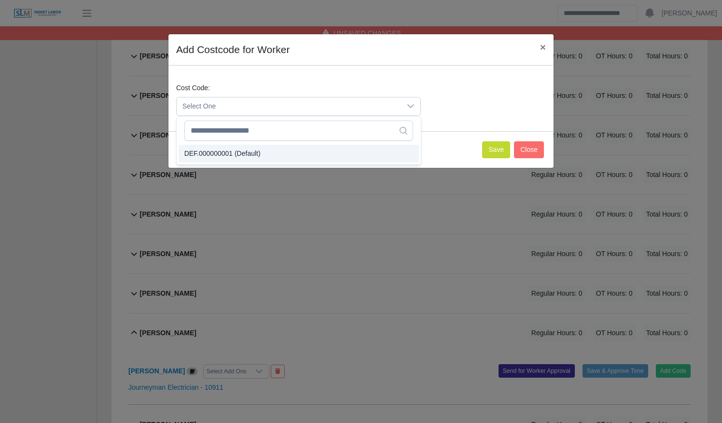
click at [292, 146] on li "DEF.000000001 (Default)" at bounding box center [299, 154] width 240 height 18
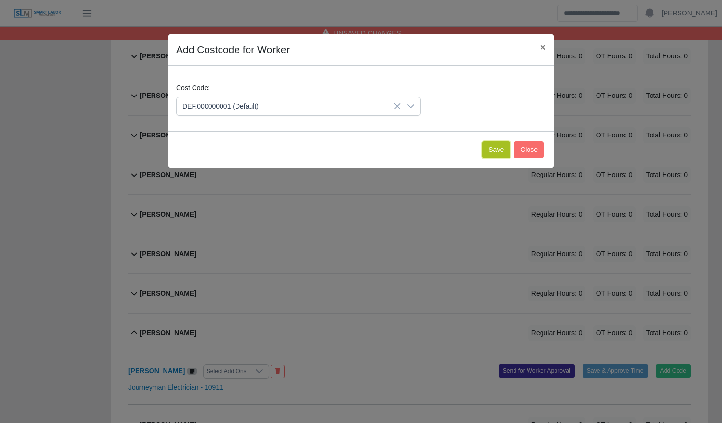
click at [496, 142] on button "Save" at bounding box center [496, 149] width 28 height 17
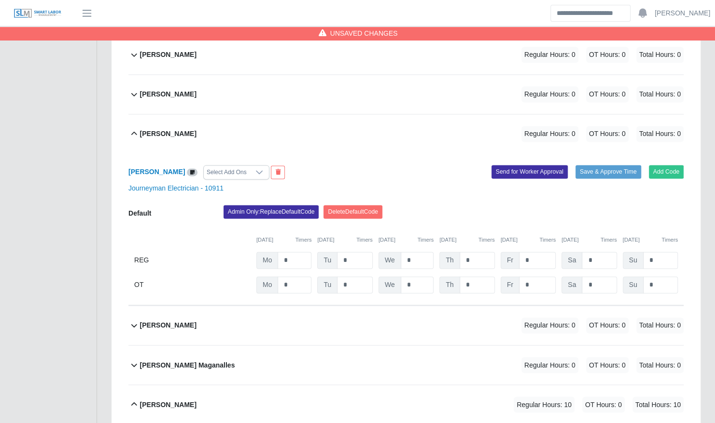
scroll to position [705, 0]
click at [304, 252] on input "*" at bounding box center [294, 260] width 34 height 17
type input "**"
click at [333, 165] on div "[PERSON_NAME] Select Add Ons" at bounding box center [263, 172] width 285 height 14
click at [321, 128] on div "[PERSON_NAME] Regular Hours: 10 OT Hours: 0 Total Hours: 10" at bounding box center [411, 133] width 543 height 39
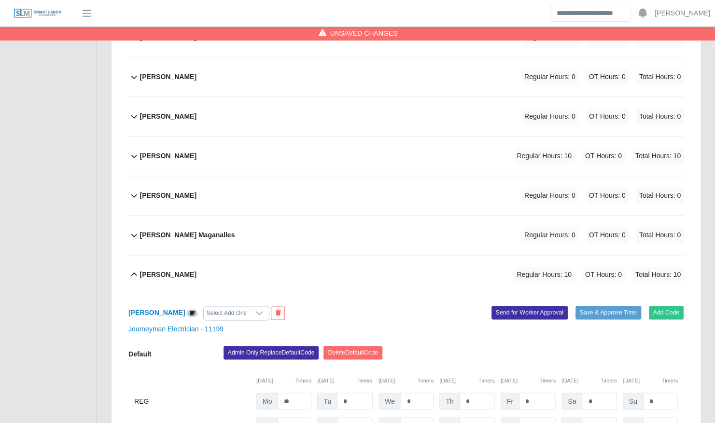
scroll to position [680, 0]
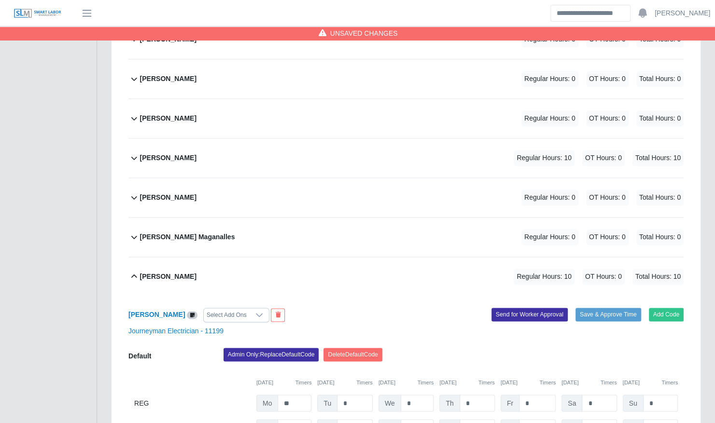
click at [312, 144] on div "[PERSON_NAME] Regular Hours: 10 OT Hours: 0 Total Hours: 10" at bounding box center [411, 157] width 543 height 39
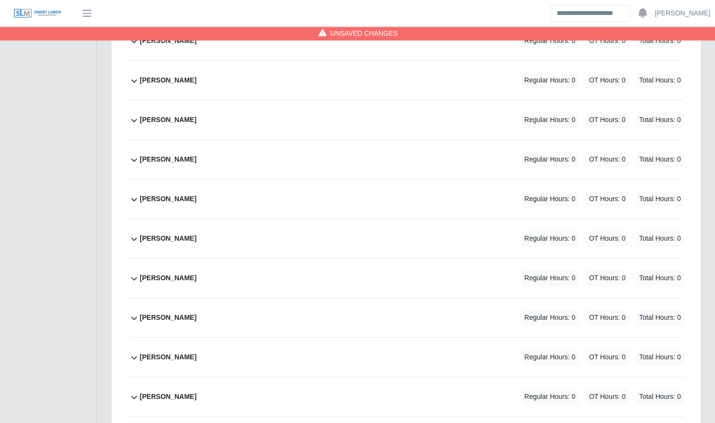
scroll to position [2216, 0]
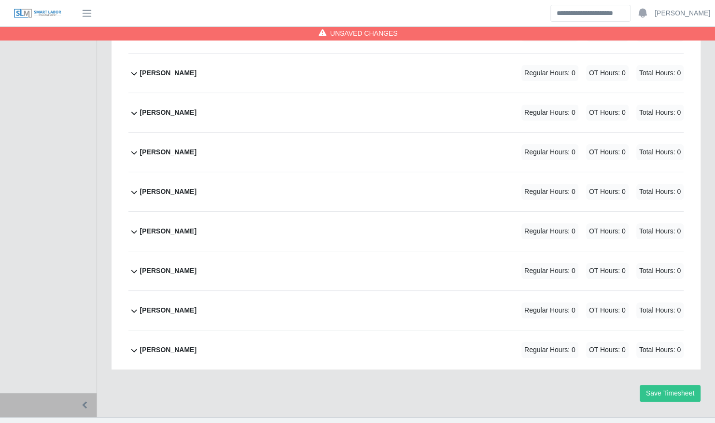
click at [262, 213] on div "[PERSON_NAME] Regular Hours: 0 OT Hours: 0 Total Hours: 0" at bounding box center [411, 231] width 543 height 39
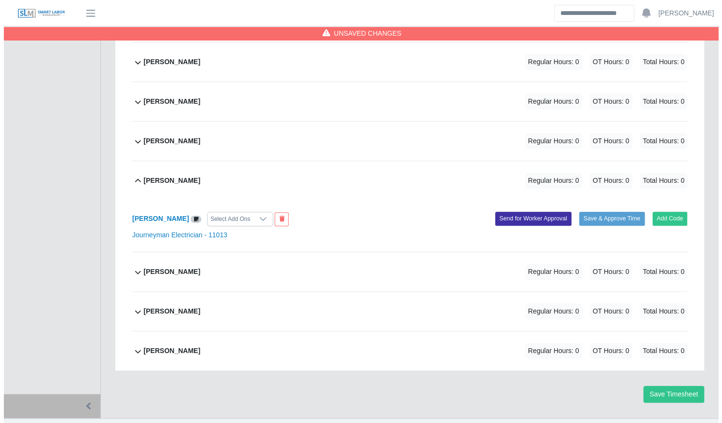
scroll to position [2268, 0]
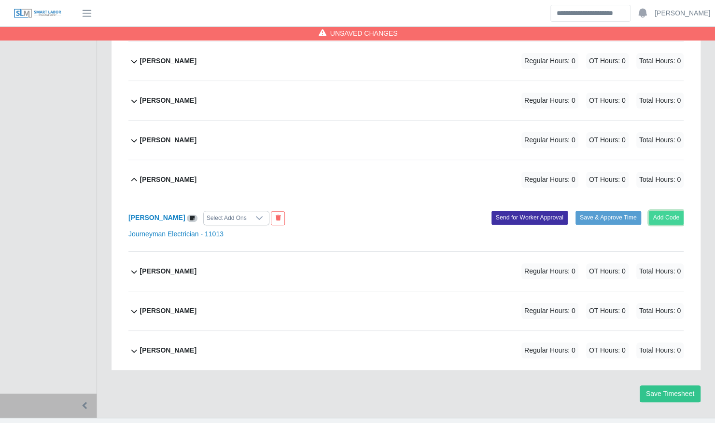
click at [657, 211] on button "Add Code" at bounding box center [666, 218] width 35 height 14
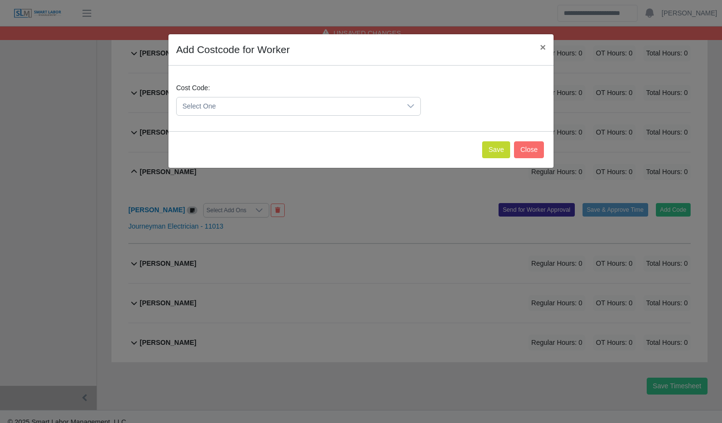
click at [210, 110] on span "Select One" at bounding box center [289, 106] width 224 height 18
click at [221, 152] on span "DEF.000000001 (Default)" at bounding box center [222, 154] width 76 height 10
click at [501, 141] on button "Save" at bounding box center [496, 149] width 28 height 17
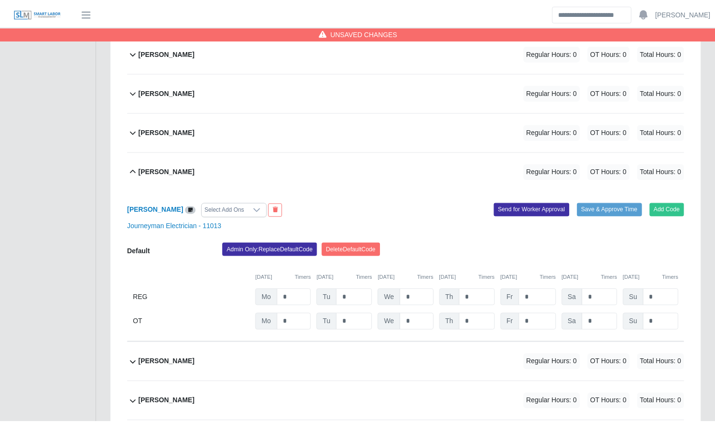
scroll to position [2368, 0]
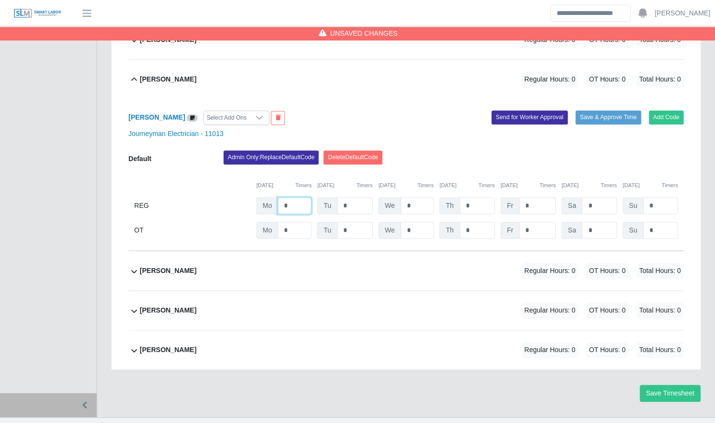
click at [294, 197] on input "*" at bounding box center [294, 205] width 34 height 17
type input "**"
click at [314, 111] on div "[PERSON_NAME] Select Add Ons" at bounding box center [263, 118] width 285 height 14
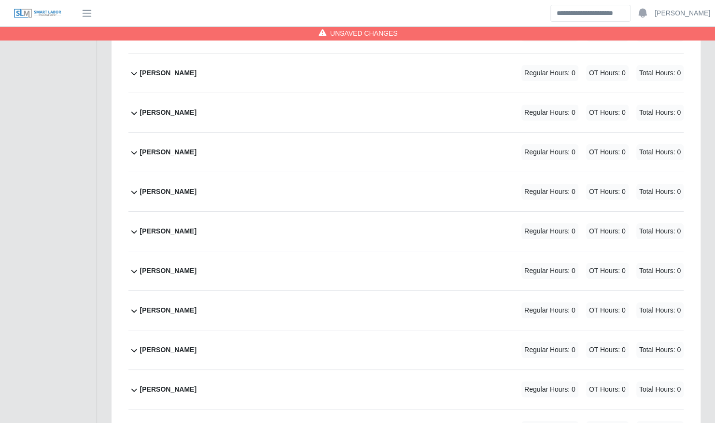
scroll to position [1949, 0]
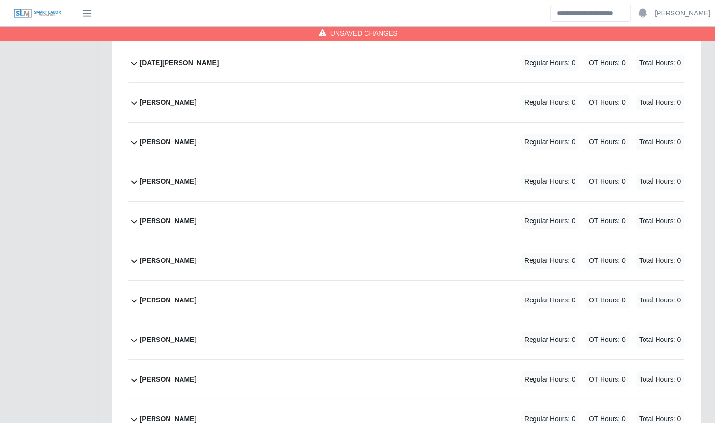
click at [318, 220] on div "[PERSON_NAME] Regular Hours: 0 OT Hours: 0 Total Hours: 0" at bounding box center [411, 221] width 543 height 39
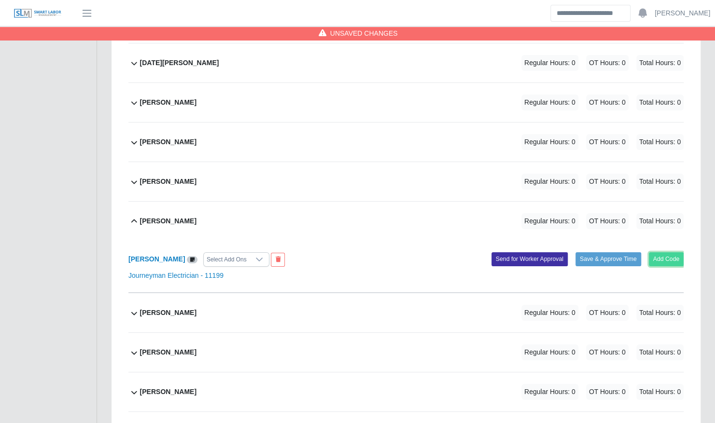
click at [670, 252] on button "Add Code" at bounding box center [666, 259] width 35 height 14
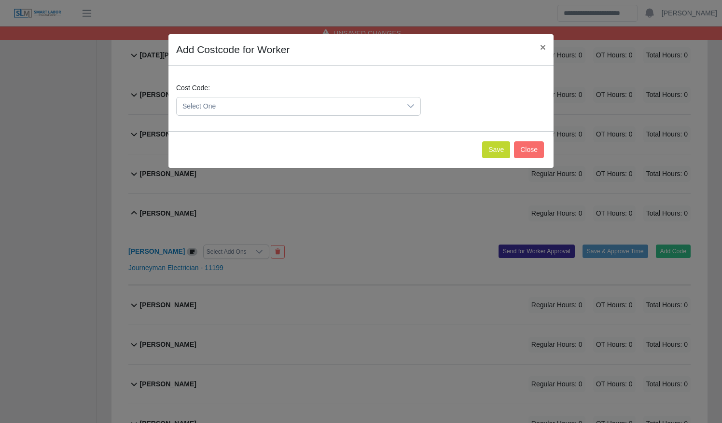
click at [311, 104] on span "Select One" at bounding box center [289, 106] width 224 height 18
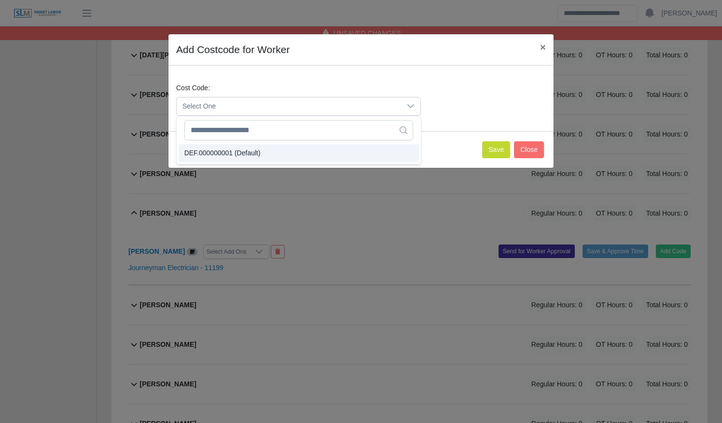
click at [309, 151] on li "DEF.000000001 (Default)" at bounding box center [299, 153] width 240 height 18
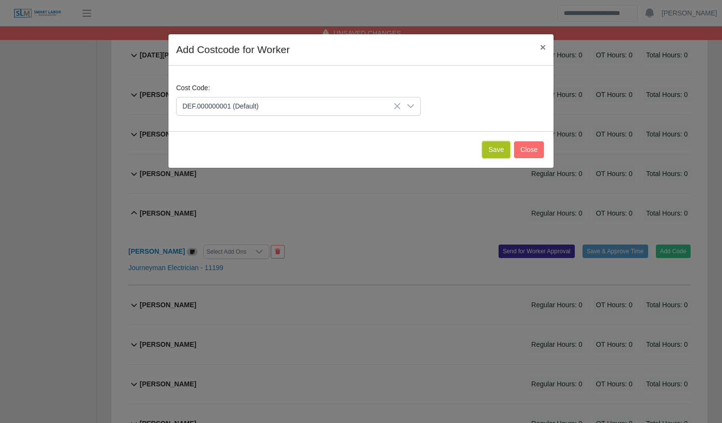
click at [495, 152] on button "Save" at bounding box center [496, 149] width 28 height 17
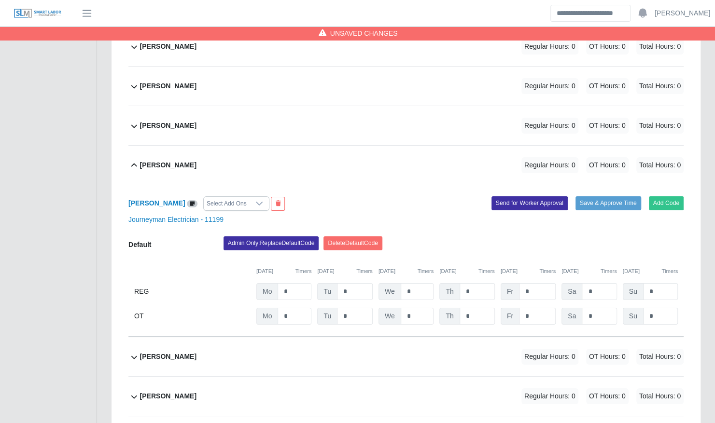
scroll to position [2006, 0]
click at [291, 283] on input "*" at bounding box center [294, 291] width 34 height 17
type input "**"
click at [349, 196] on div "Ronny Machado Select Add Ons" at bounding box center [263, 203] width 285 height 14
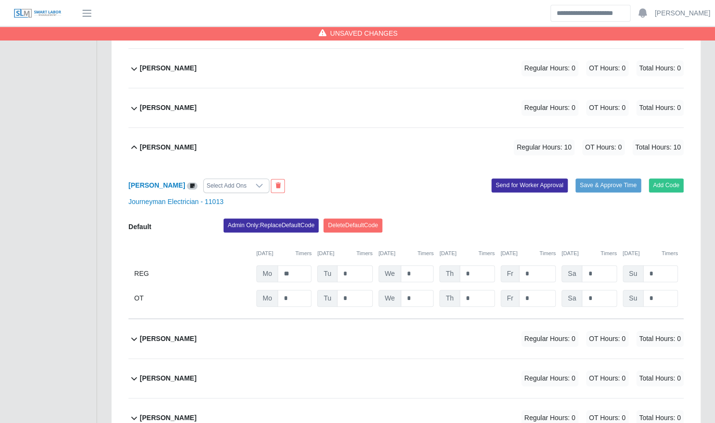
scroll to position [2520, 0]
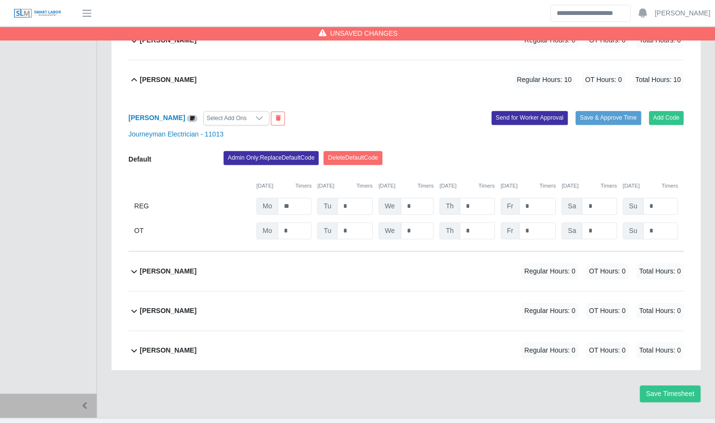
click at [320, 252] on div "Yahir Ferrer Regular Hours: 0 OT Hours: 0 Total Hours: 0" at bounding box center [411, 271] width 543 height 39
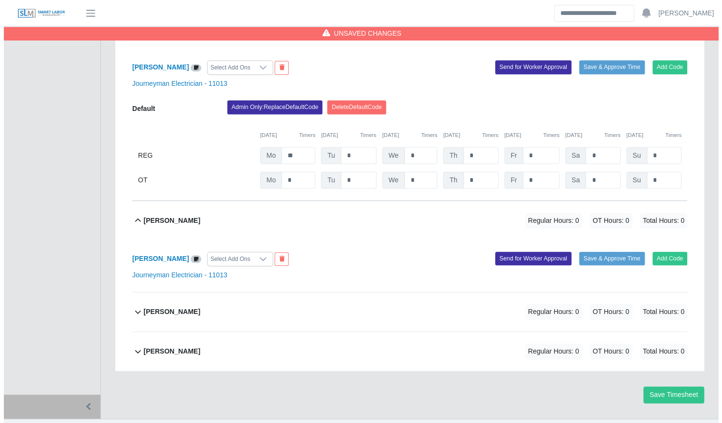
scroll to position [2571, 0]
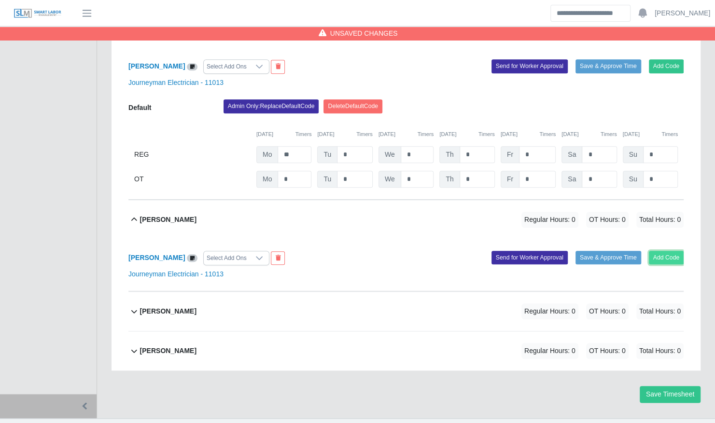
click at [664, 251] on button "Add Code" at bounding box center [666, 258] width 35 height 14
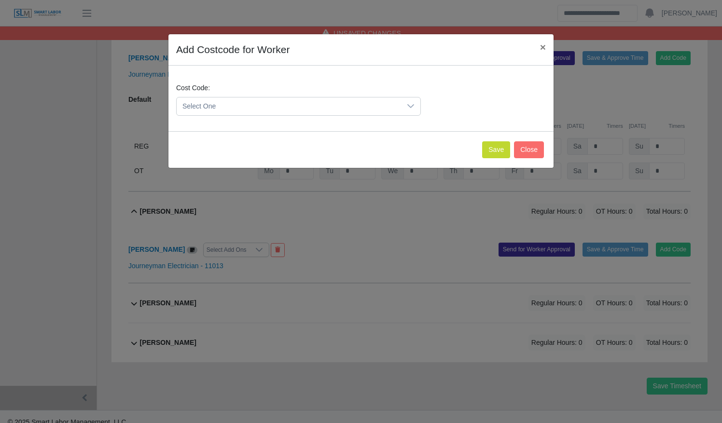
click at [292, 107] on span "Select One" at bounding box center [289, 106] width 224 height 18
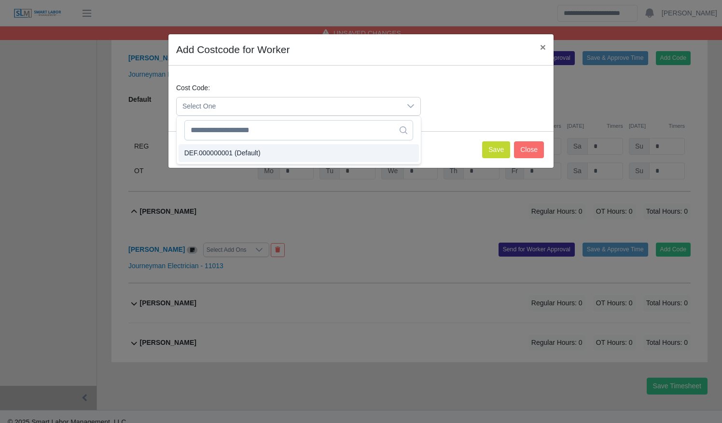
click at [280, 147] on li "DEF.000000001 (Default)" at bounding box center [299, 153] width 240 height 18
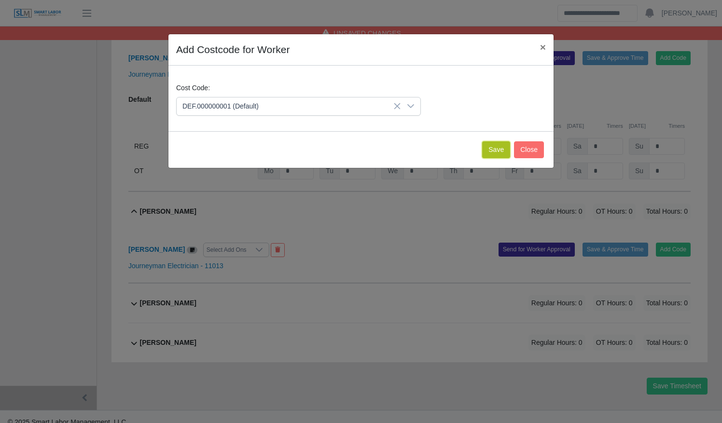
click at [499, 150] on button "Save" at bounding box center [496, 149] width 28 height 17
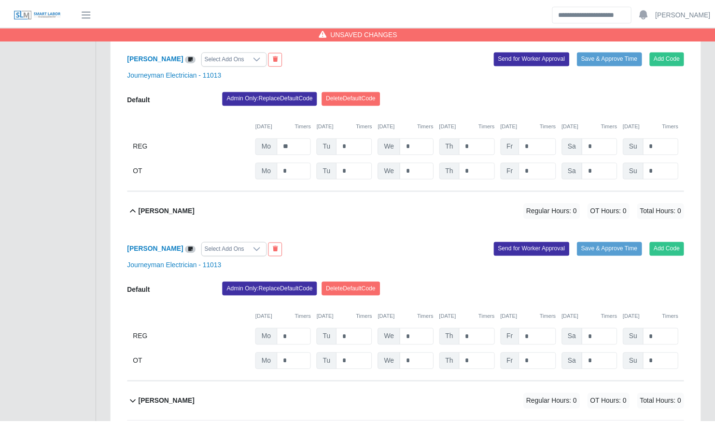
scroll to position [2671, 0]
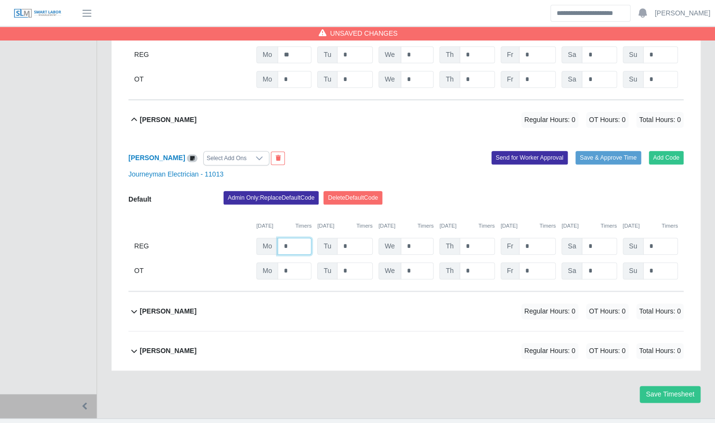
click at [295, 238] on input "*" at bounding box center [294, 246] width 34 height 17
type input "**"
click at [406, 139] on div "Yahir Ferrer Select Add Ons Add Code Save & Approve Time Send for Worker Approv…" at bounding box center [405, 215] width 555 height 152
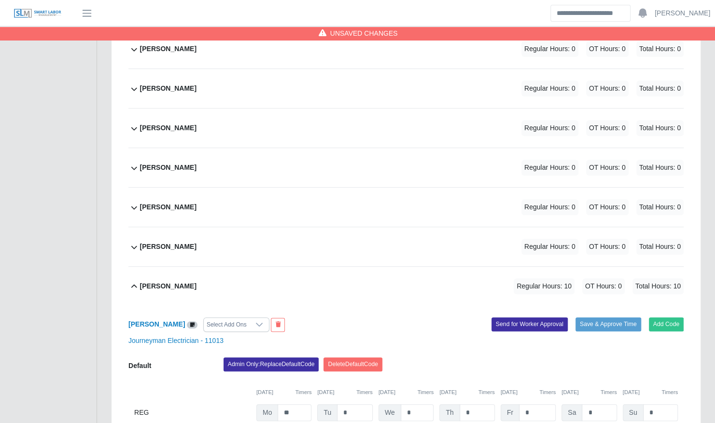
scroll to position [2309, 0]
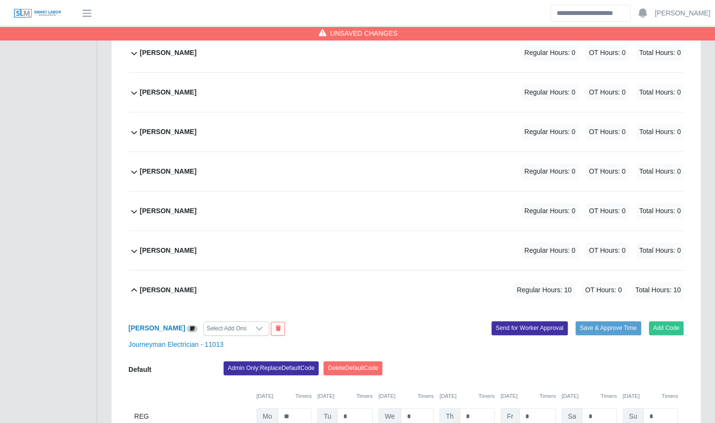
click at [299, 205] on div "Tony Barrett Regular Hours: 0 OT Hours: 0 Total Hours: 0" at bounding box center [411, 211] width 543 height 39
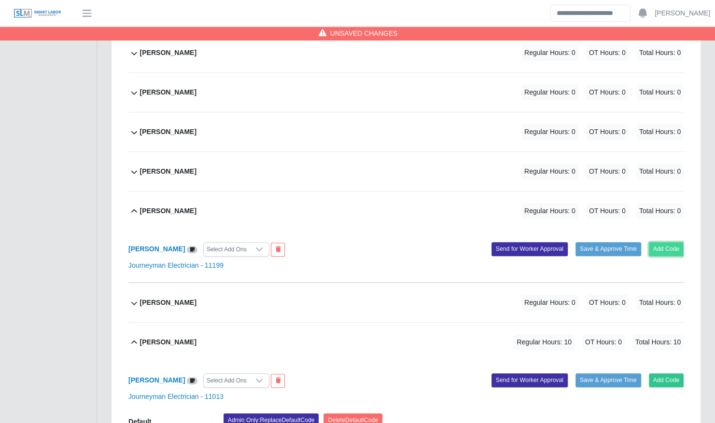
click at [663, 242] on button "Add Code" at bounding box center [666, 249] width 35 height 14
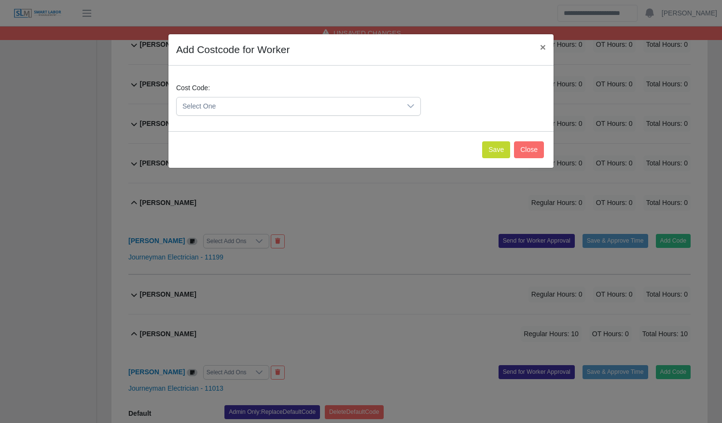
click at [249, 110] on span "Select One" at bounding box center [289, 106] width 224 height 18
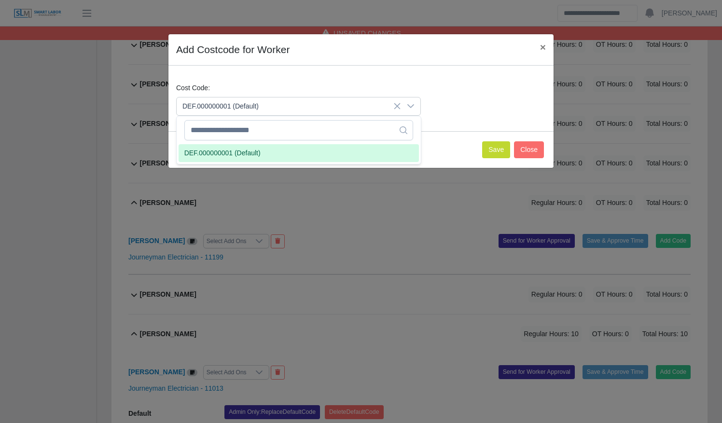
click at [251, 147] on li "DEF.000000001 (Default)" at bounding box center [299, 153] width 240 height 18
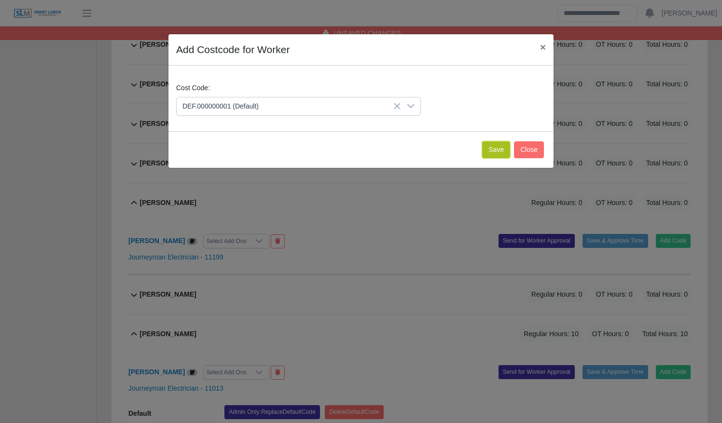
click at [497, 149] on button "Save" at bounding box center [496, 149] width 28 height 17
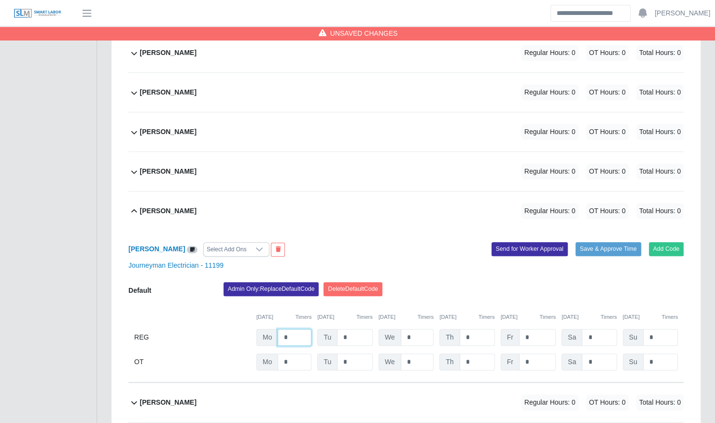
click at [295, 329] on input "*" at bounding box center [294, 337] width 34 height 17
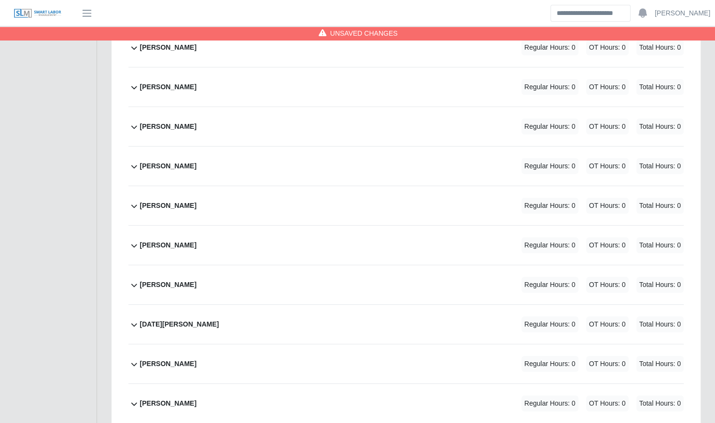
scroll to position [1677, 0]
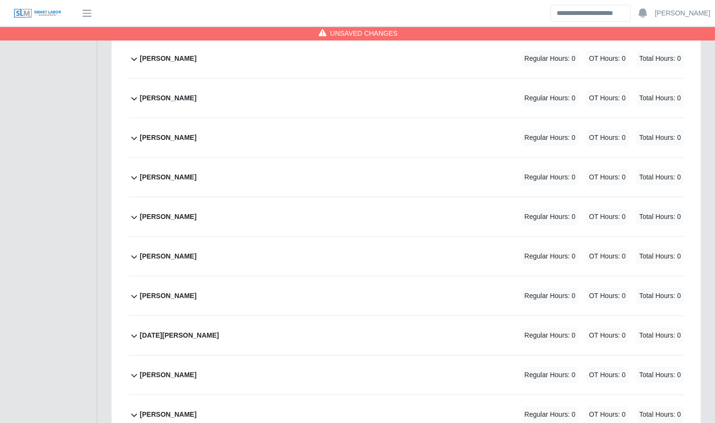
type input "**"
click at [254, 245] on div "Mitchell Tinnell Regular Hours: 0 OT Hours: 0 Total Hours: 0" at bounding box center [411, 256] width 543 height 39
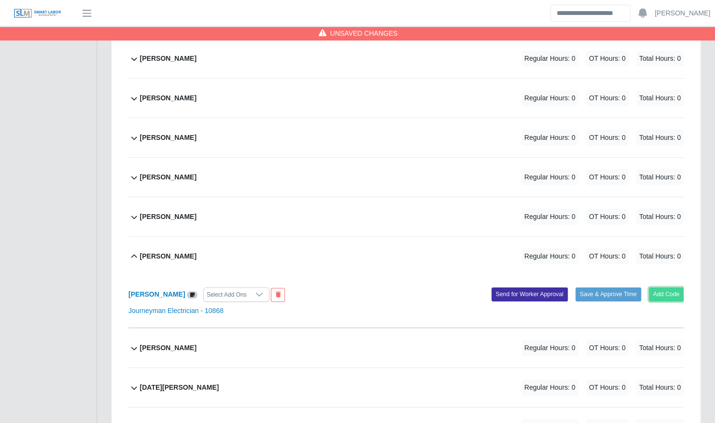
click at [664, 288] on button "Add Code" at bounding box center [666, 295] width 35 height 14
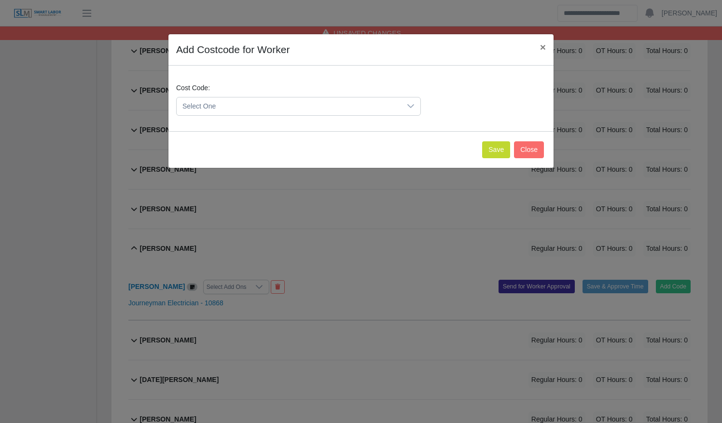
click at [259, 107] on span "Select One" at bounding box center [289, 106] width 224 height 18
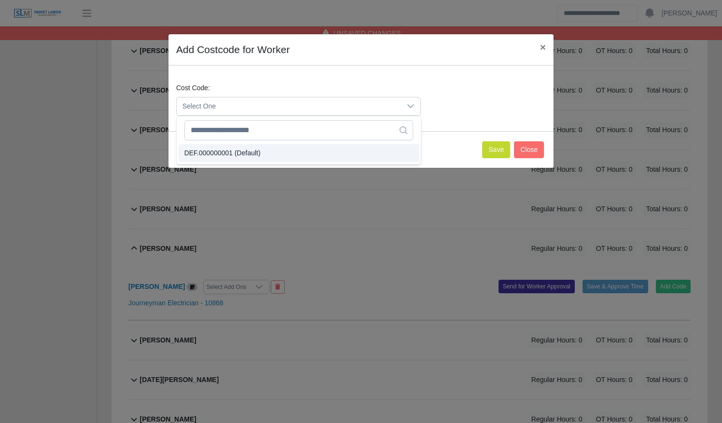
click at [262, 154] on li "DEF.000000001 (Default)" at bounding box center [299, 153] width 240 height 18
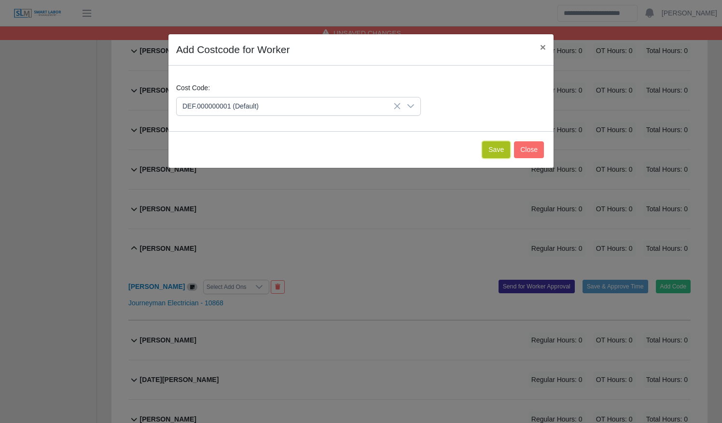
click at [507, 150] on button "Save" at bounding box center [496, 149] width 28 height 17
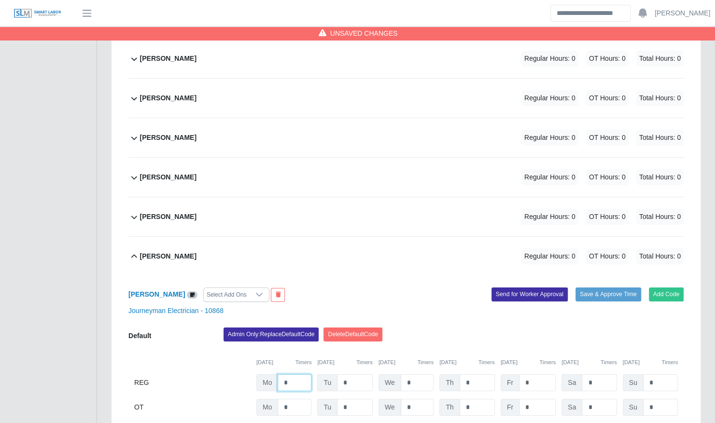
click at [293, 374] on input "*" at bounding box center [294, 382] width 34 height 17
type input "**"
click at [262, 237] on div "Mitchell Tinnell Regular Hours: 10 OT Hours: 0 Total Hours: 10" at bounding box center [411, 256] width 543 height 39
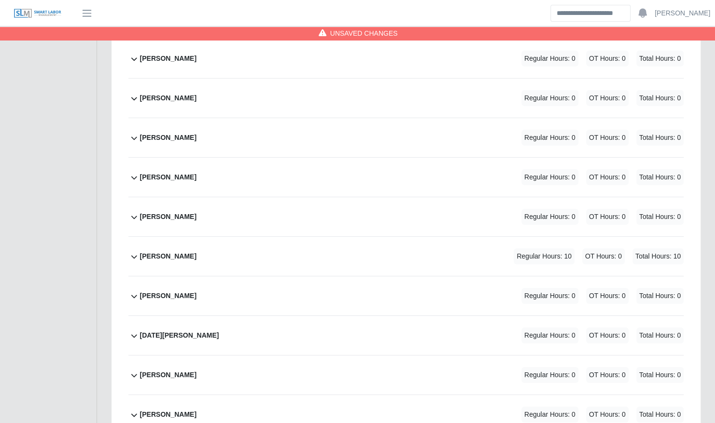
click at [262, 237] on div "Mitchell Tinnell Regular Hours: 10 OT Hours: 0 Total Hours: 10" at bounding box center [411, 256] width 543 height 39
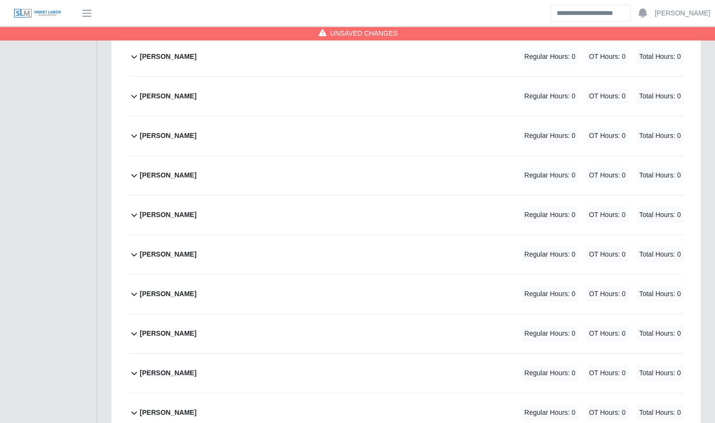
scroll to position [0, 0]
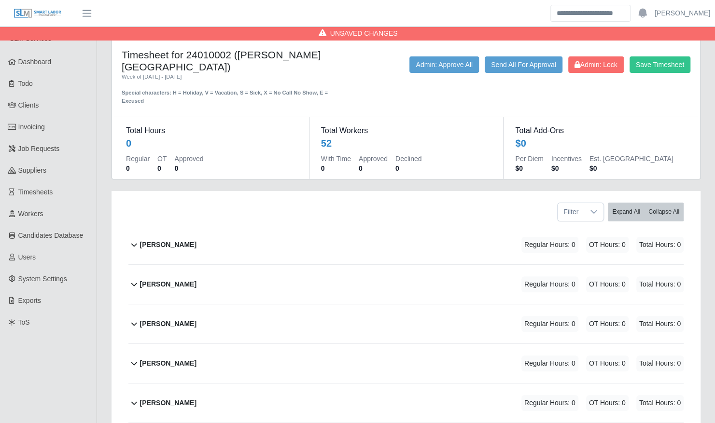
click at [319, 240] on div "aaron ramey Regular Hours: 0 OT Hours: 0 Total Hours: 0" at bounding box center [411, 244] width 543 height 39
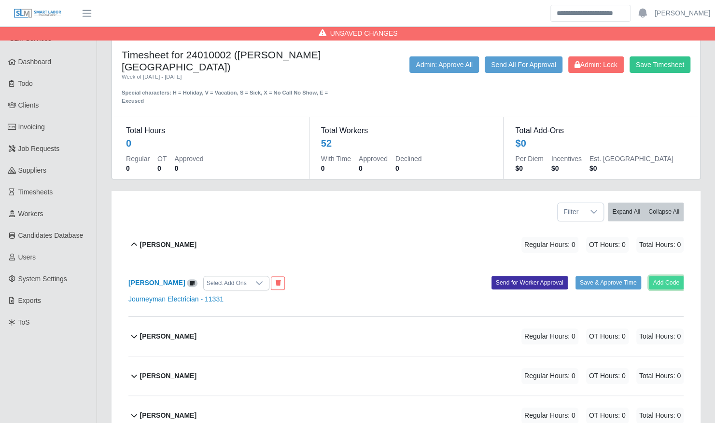
click at [662, 276] on button "Add Code" at bounding box center [666, 283] width 35 height 14
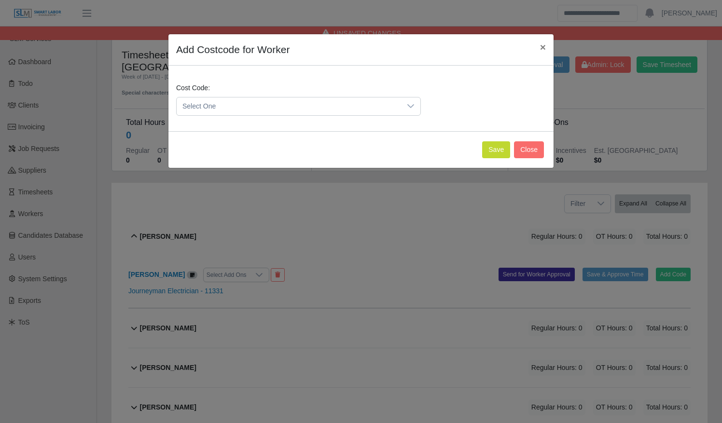
click at [315, 108] on span "Select One" at bounding box center [289, 106] width 224 height 18
click at [311, 150] on li "DEF.000000001 (Default)" at bounding box center [299, 153] width 240 height 18
click at [497, 147] on button "Save" at bounding box center [496, 149] width 28 height 17
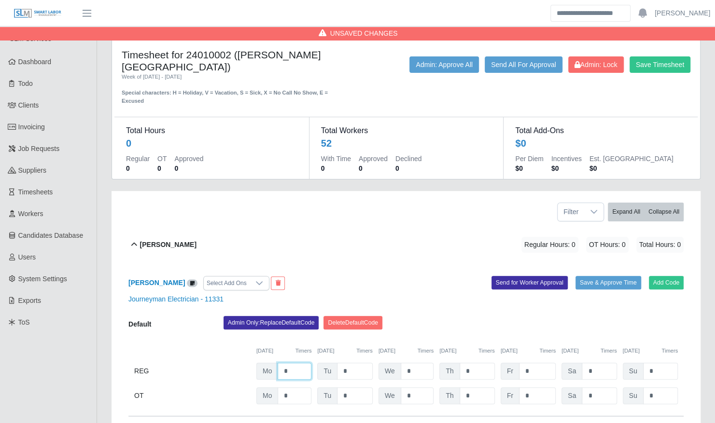
click at [295, 363] on input "*" at bounding box center [294, 371] width 34 height 17
type input "**"
click at [308, 265] on div "aaron ramey Select Add Ons Add Code Save & Approve Time Send for Worker Approva…" at bounding box center [405, 340] width 555 height 152
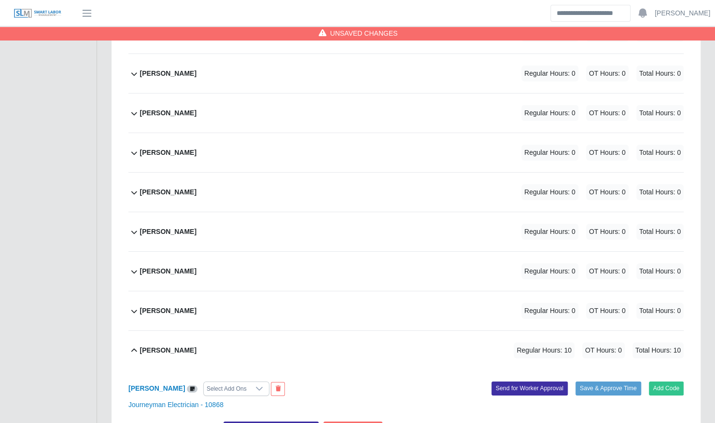
scroll to position [1732, 0]
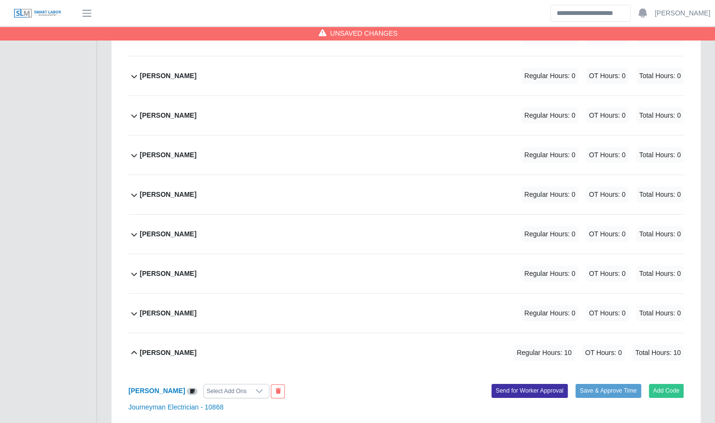
click at [313, 177] on div "Lillian Martinez Regular Hours: 0 OT Hours: 0 Total Hours: 0" at bounding box center [411, 194] width 543 height 39
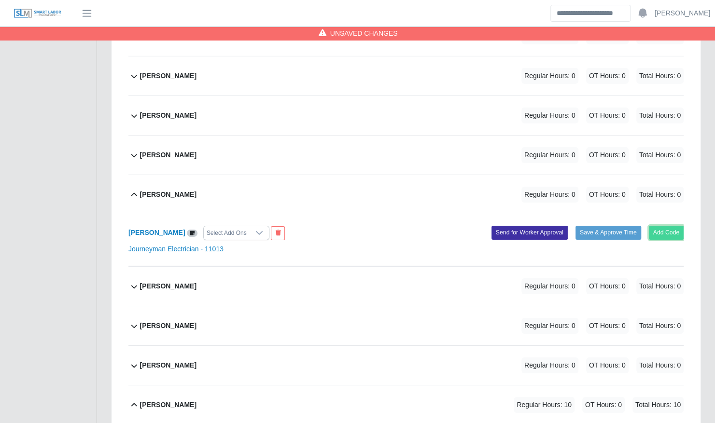
click at [667, 226] on button "Add Code" at bounding box center [666, 233] width 35 height 14
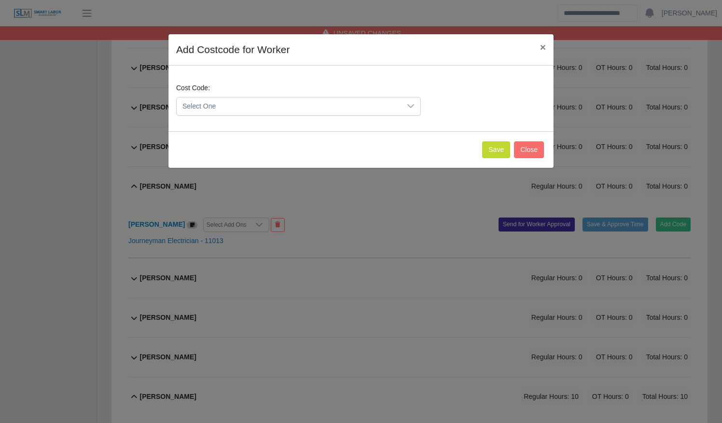
click at [321, 107] on span "Select One" at bounding box center [289, 106] width 224 height 18
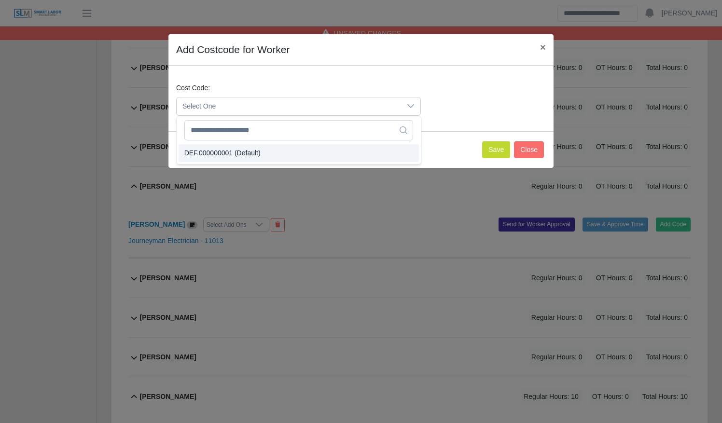
click at [315, 151] on li "DEF.000000001 (Default)" at bounding box center [299, 153] width 240 height 18
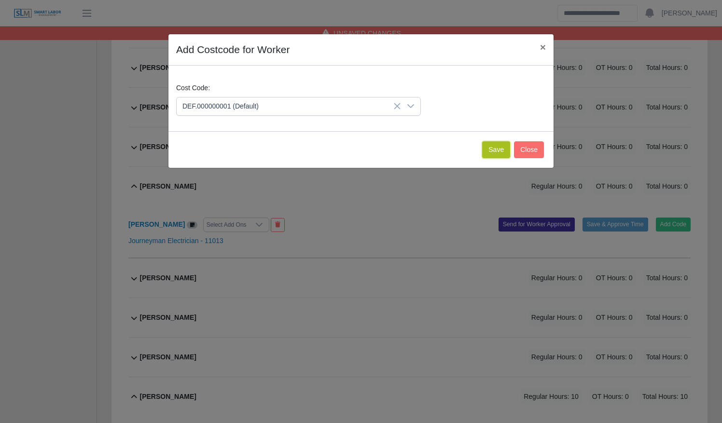
click at [494, 147] on button "Save" at bounding box center [496, 149] width 28 height 17
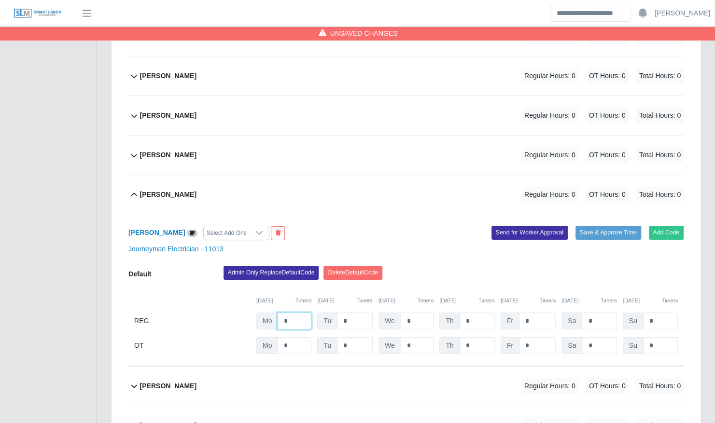
click at [298, 313] on input "*" at bounding box center [294, 321] width 34 height 17
type input "**"
click at [326, 226] on div "Lillian Martinez Select Add Ons" at bounding box center [263, 233] width 285 height 14
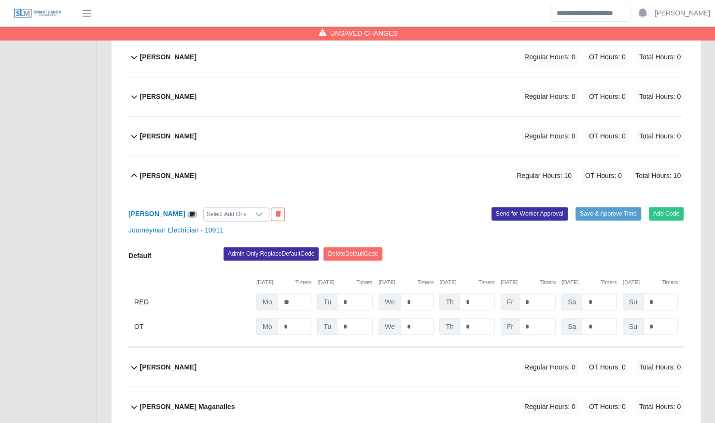
scroll to position [759, 0]
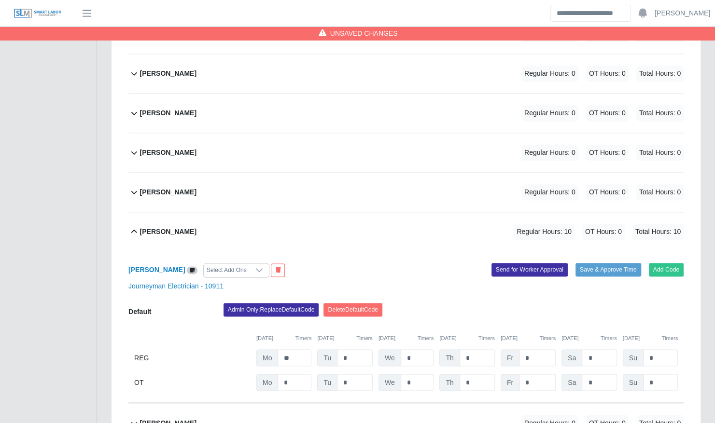
click at [276, 183] on div "Deivis Serrudo Regular Hours: 0 OT Hours: 0 Total Hours: 0" at bounding box center [411, 192] width 543 height 39
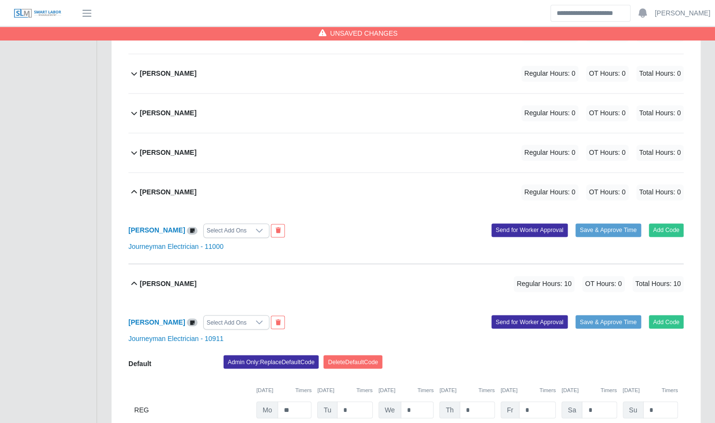
click at [662, 226] on div "Deivis Serrudo Select Add Ons Add Code Save & Approve Time Send for Worker Appr…" at bounding box center [405, 238] width 555 height 52
click at [663, 223] on button "Add Code" at bounding box center [666, 230] width 35 height 14
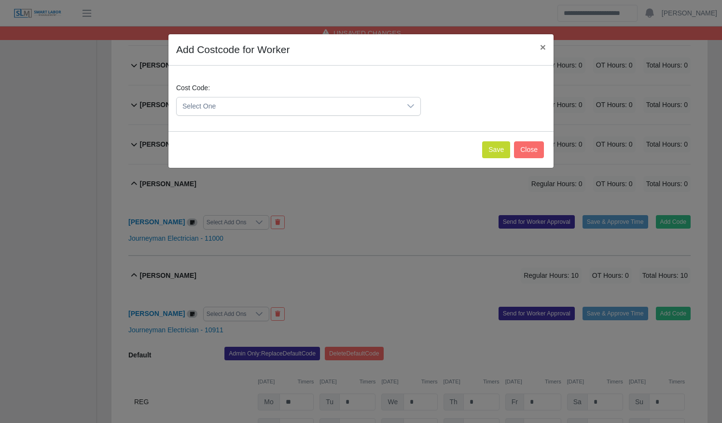
click at [264, 104] on span "Select One" at bounding box center [289, 106] width 224 height 18
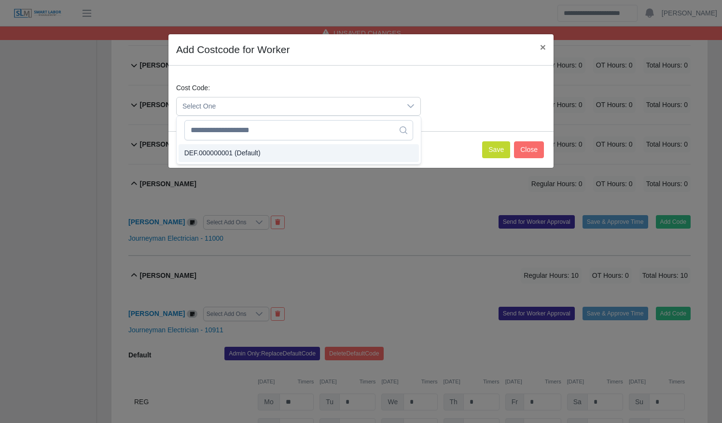
click at [268, 145] on li "DEF.000000001 (Default)" at bounding box center [299, 153] width 240 height 18
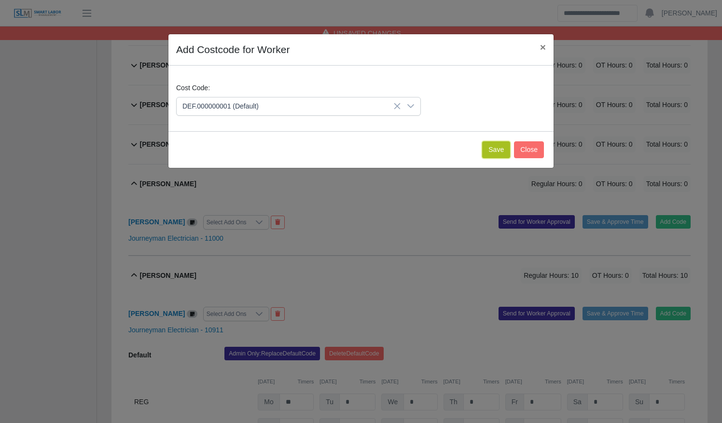
click at [497, 155] on button "Save" at bounding box center [496, 149] width 28 height 17
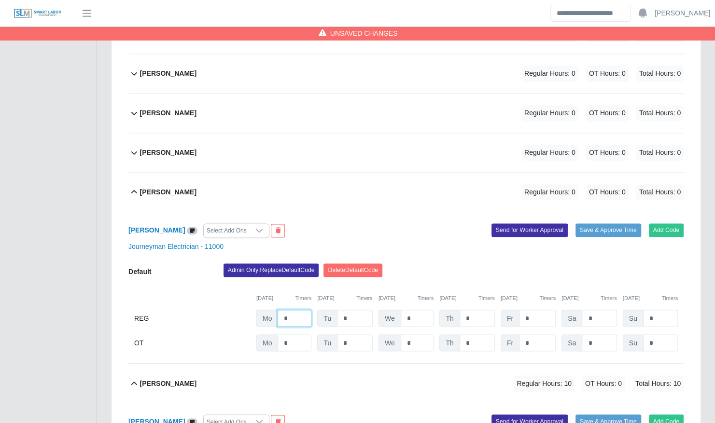
click at [289, 310] on input "*" at bounding box center [294, 318] width 34 height 17
type input "**"
click at [341, 212] on div "Deivis Serrudo Select Add Ons Add Code Save & Approve Time Send for Worker Appr…" at bounding box center [405, 288] width 555 height 152
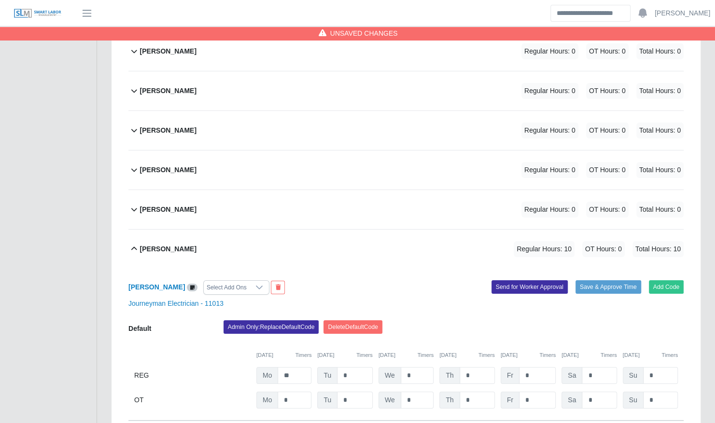
scroll to position [1849, 0]
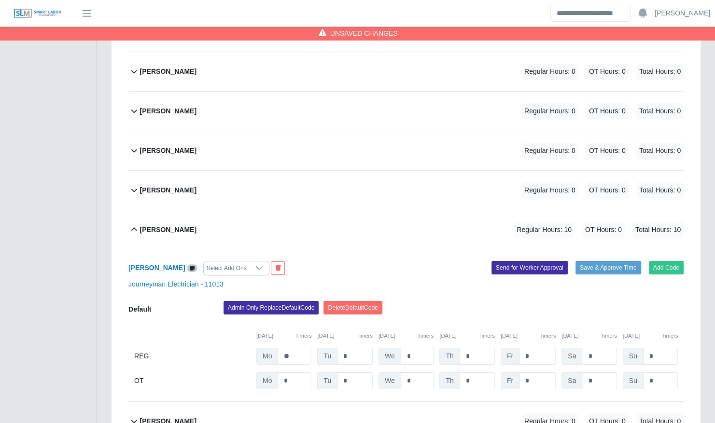
click at [339, 180] on div "Leonardo Lugo Regular Hours: 0 OT Hours: 0 Total Hours: 0" at bounding box center [411, 190] width 543 height 39
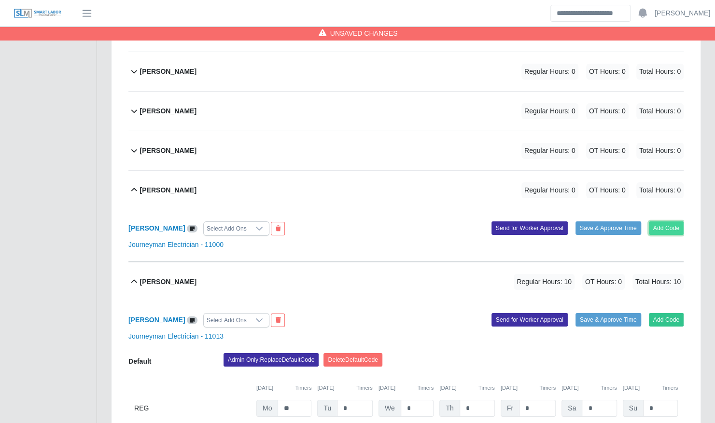
click at [667, 221] on button "Add Code" at bounding box center [666, 228] width 35 height 14
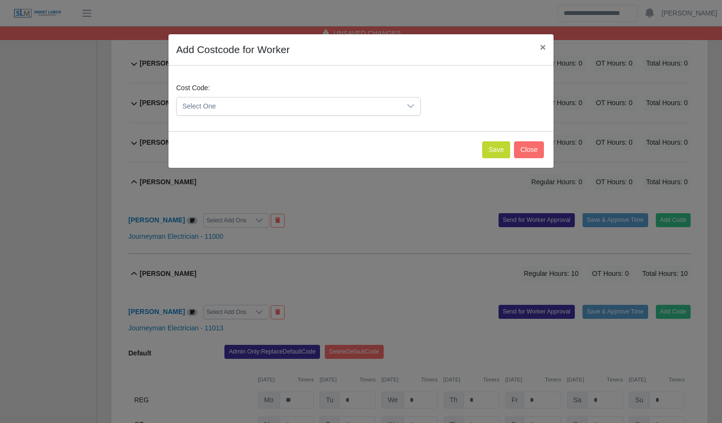
click at [271, 105] on span "Select One" at bounding box center [289, 106] width 224 height 18
click at [270, 151] on li "DEF.000000001 (Default)" at bounding box center [299, 153] width 240 height 18
click at [494, 143] on button "Save" at bounding box center [496, 149] width 28 height 17
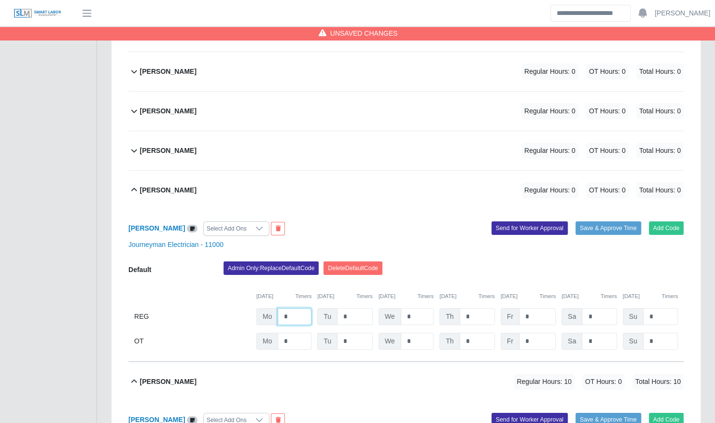
click at [303, 308] on input "*" at bounding box center [294, 316] width 34 height 17
type input "**"
click at [333, 221] on div "Leonardo Lugo Select Add Ons" at bounding box center [263, 228] width 285 height 14
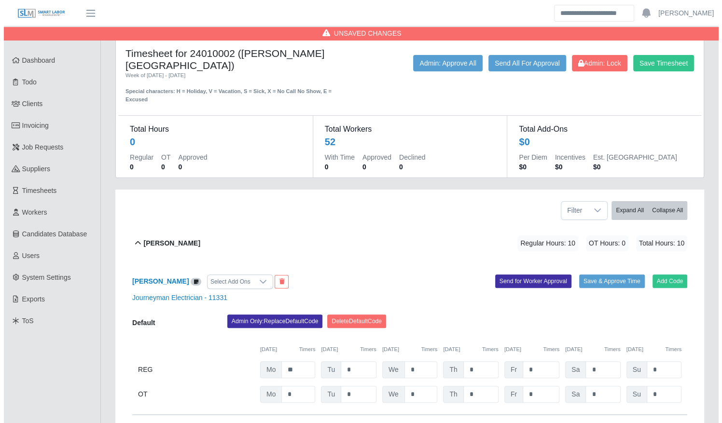
scroll to position [0, 0]
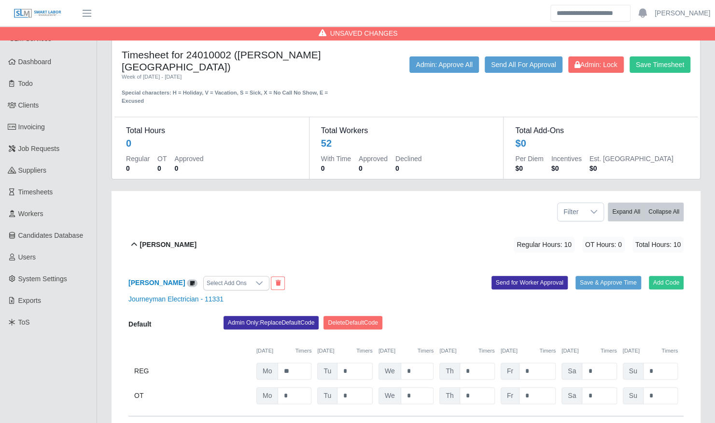
click at [655, 72] on div "Save Timesheet Admin: Lock Send All For Approval Admin: Approve All" at bounding box center [527, 80] width 340 height 49
click at [651, 64] on button "Save Timesheet" at bounding box center [659, 64] width 61 height 16
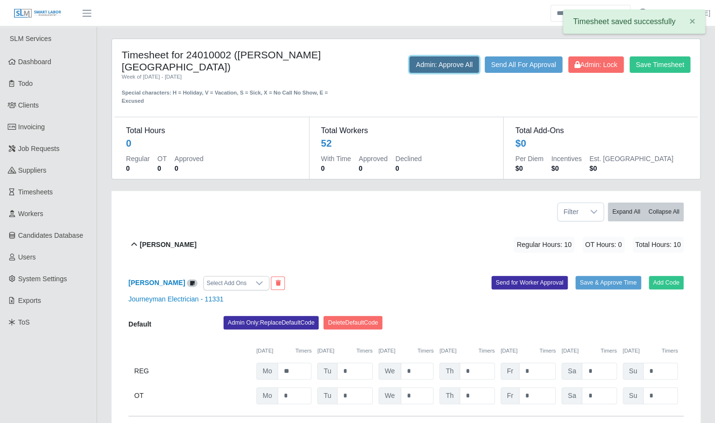
click at [442, 69] on button "Admin: Approve All" at bounding box center [443, 64] width 69 height 16
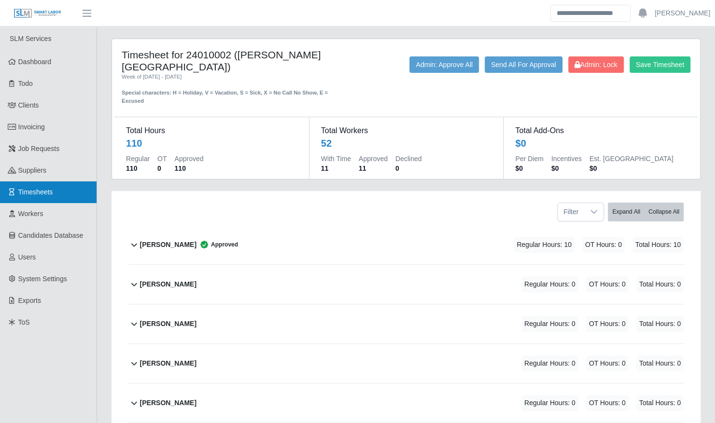
click at [52, 200] on link "Timesheets" at bounding box center [48, 192] width 97 height 22
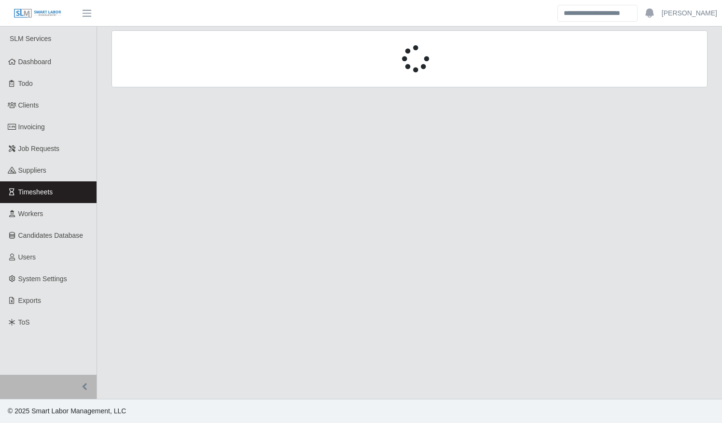
click at [207, 88] on div at bounding box center [409, 64] width 610 height 69
click at [188, 83] on div at bounding box center [409, 58] width 596 height 57
click at [179, 71] on div at bounding box center [409, 58] width 595 height 27
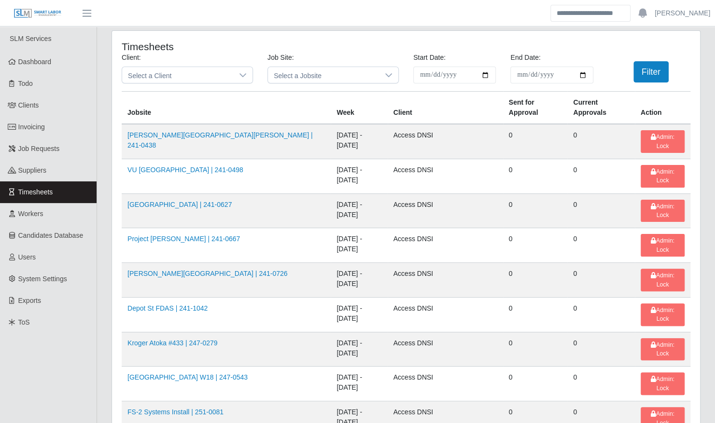
click at [179, 71] on span "Select a Client" at bounding box center [177, 75] width 111 height 16
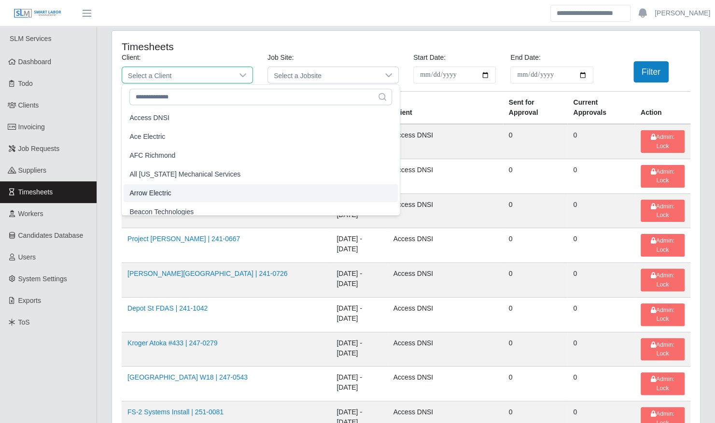
click at [181, 188] on li "Arrow Electric" at bounding box center [261, 193] width 274 height 18
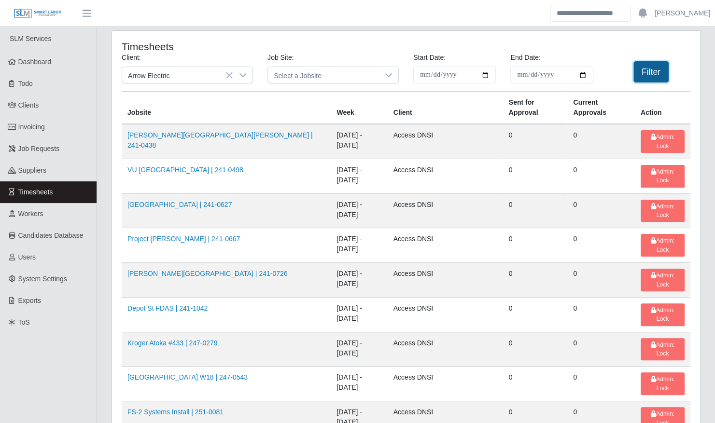
click at [664, 69] on button "Filter" at bounding box center [650, 71] width 35 height 21
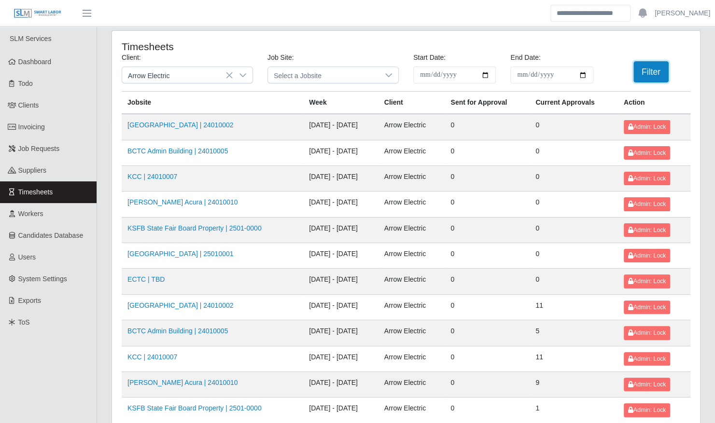
scroll to position [122, 0]
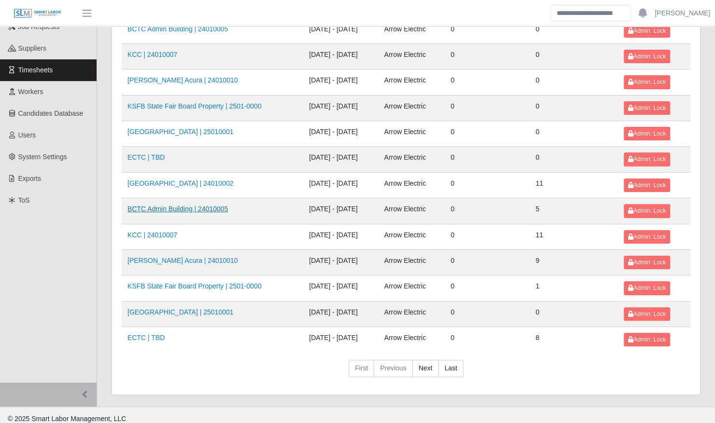
click at [193, 205] on link "BCTC Admin Building | 24010005" at bounding box center [177, 209] width 100 height 8
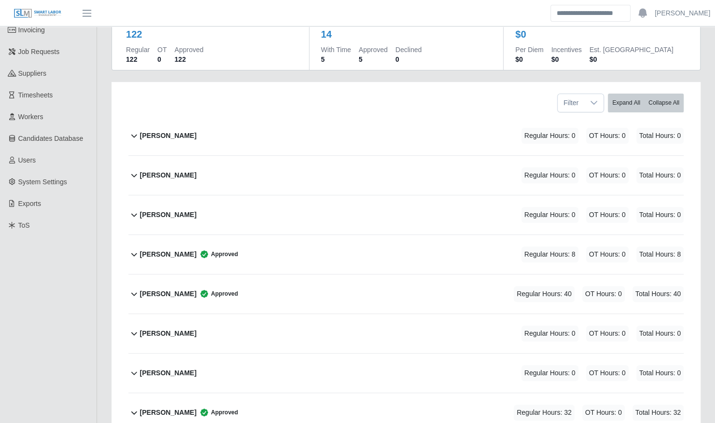
scroll to position [97, 0]
click at [181, 290] on div "[PERSON_NAME] Approved" at bounding box center [189, 294] width 98 height 16
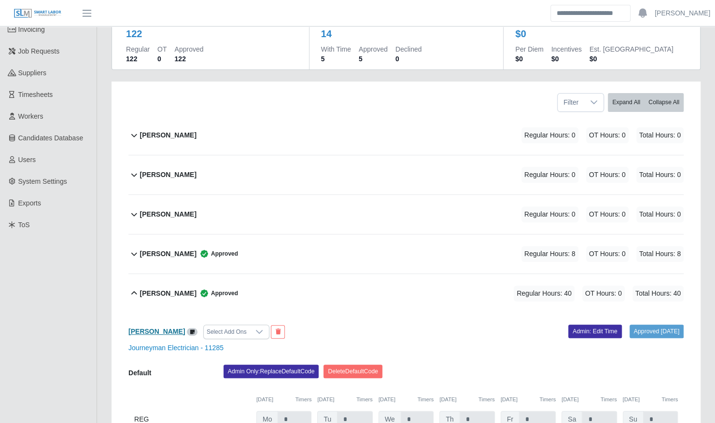
click at [162, 328] on b "[PERSON_NAME]" at bounding box center [156, 332] width 56 height 8
click at [164, 289] on b "[PERSON_NAME]" at bounding box center [168, 294] width 56 height 10
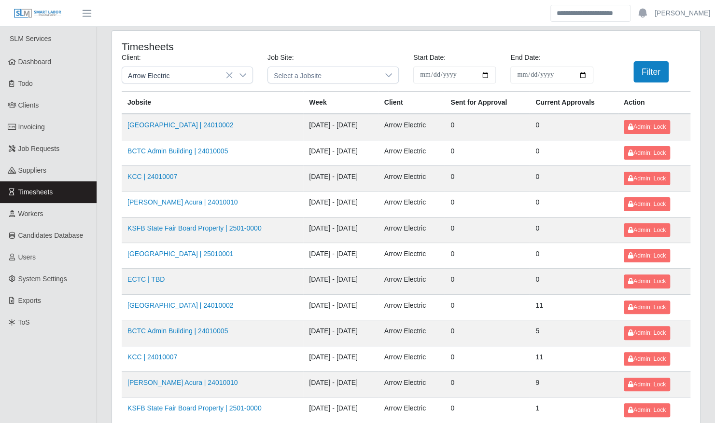
scroll to position [122, 0]
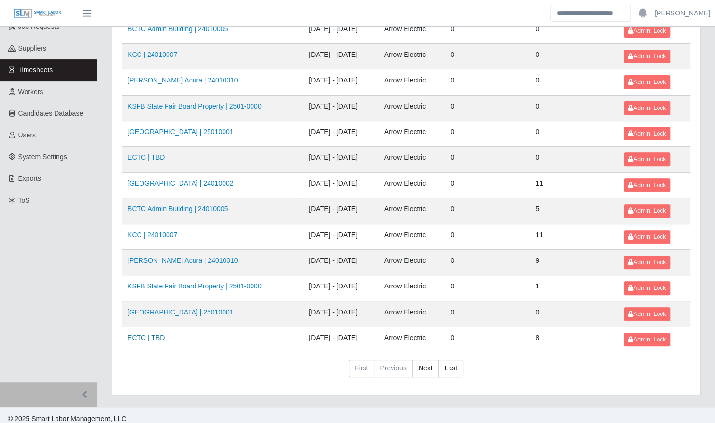
click at [157, 334] on link "ECTC | TBD" at bounding box center [145, 338] width 37 height 8
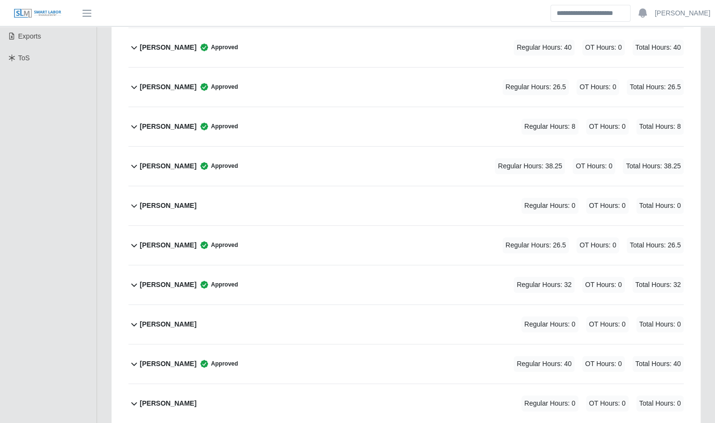
scroll to position [265, 0]
click at [242, 238] on div "[PERSON_NAME] Approved Regular Hours: 26.5 OT Hours: 0 Total Hours: 26.5" at bounding box center [411, 244] width 543 height 39
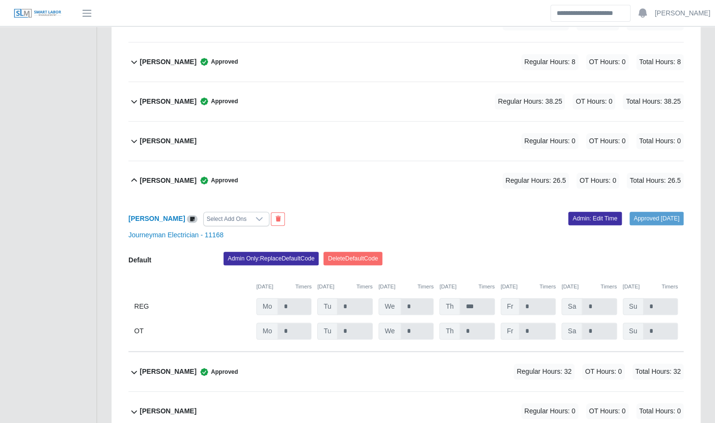
scroll to position [330, 0]
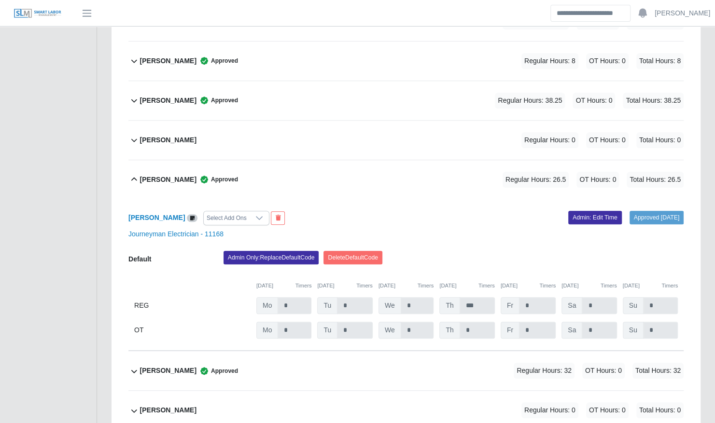
click at [336, 179] on div "[PERSON_NAME] Approved Regular Hours: 26.5 OT Hours: 0 Total Hours: 26.5" at bounding box center [411, 179] width 543 height 39
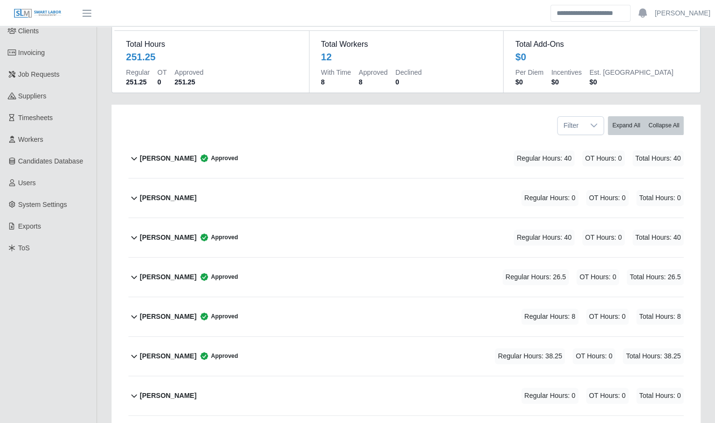
scroll to position [75, 0]
click at [263, 286] on div "[PERSON_NAME] Approved Regular Hours: 26.5 OT Hours: 0 Total Hours: 26.5" at bounding box center [411, 276] width 543 height 39
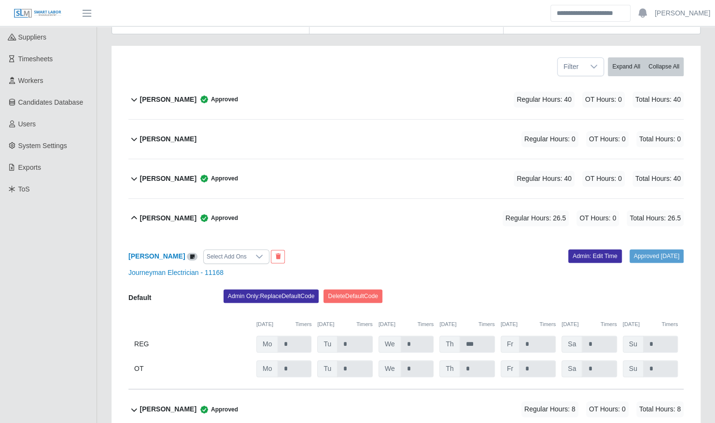
scroll to position [135, 0]
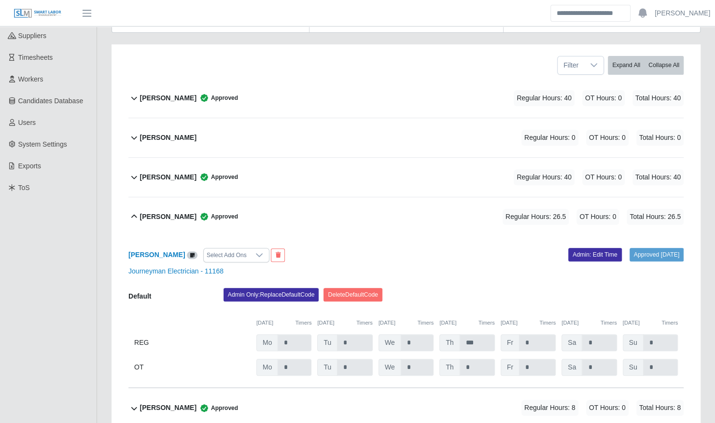
click at [342, 207] on div "[PERSON_NAME] Approved Regular Hours: 26.5 OT Hours: 0 Total Hours: 26.5" at bounding box center [411, 216] width 543 height 39
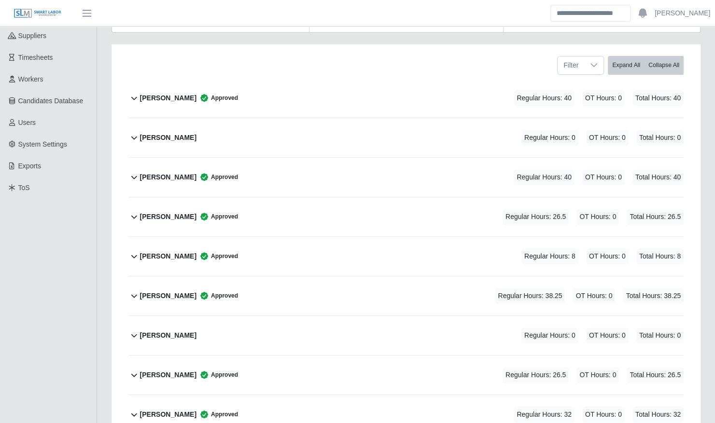
click at [314, 247] on div "[PERSON_NAME] Approved Regular Hours: 8 OT Hours: 0 Total Hours: 8" at bounding box center [411, 256] width 543 height 39
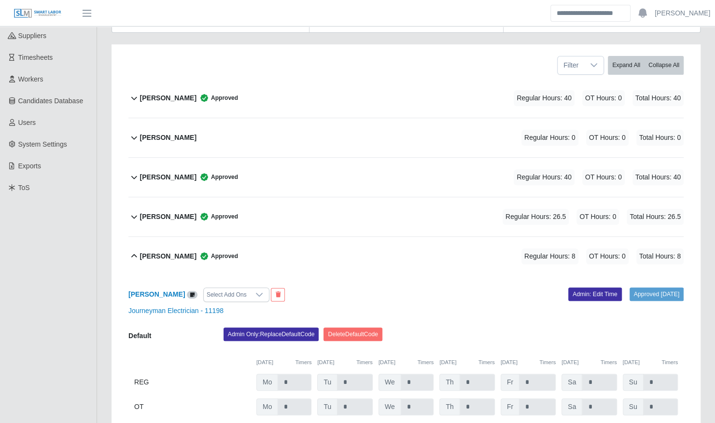
click at [315, 248] on div "[PERSON_NAME] Approved Regular Hours: 8 OT Hours: 0 Total Hours: 8" at bounding box center [411, 256] width 543 height 39
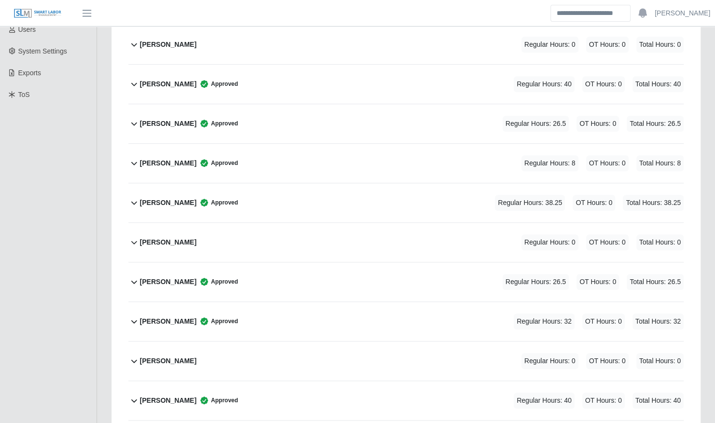
scroll to position [228, 0]
click at [342, 269] on div "[PERSON_NAME] Approved Regular Hours: 26.5 OT Hours: 0 Total Hours: 26.5" at bounding box center [411, 281] width 543 height 39
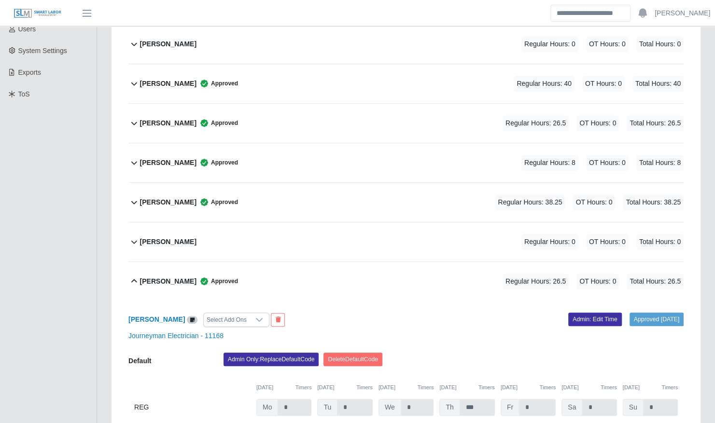
click at [342, 269] on div "[PERSON_NAME] Approved Regular Hours: 26.5 OT Hours: 0 Total Hours: 26.5" at bounding box center [411, 281] width 543 height 39
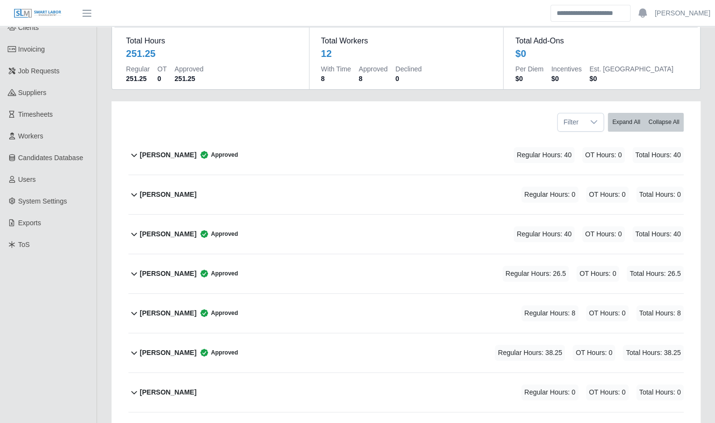
scroll to position [77, 0]
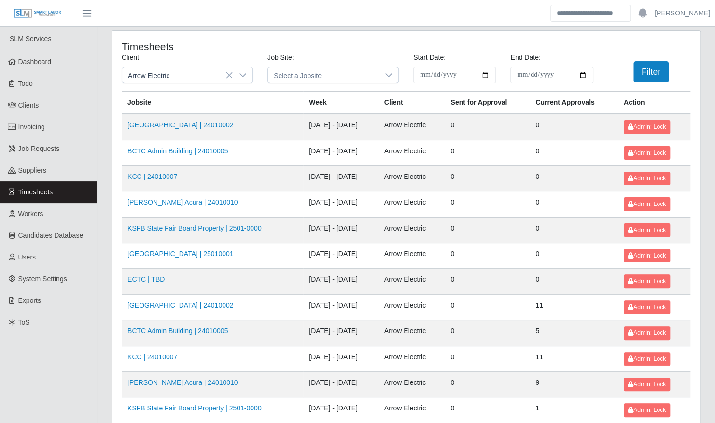
scroll to position [122, 0]
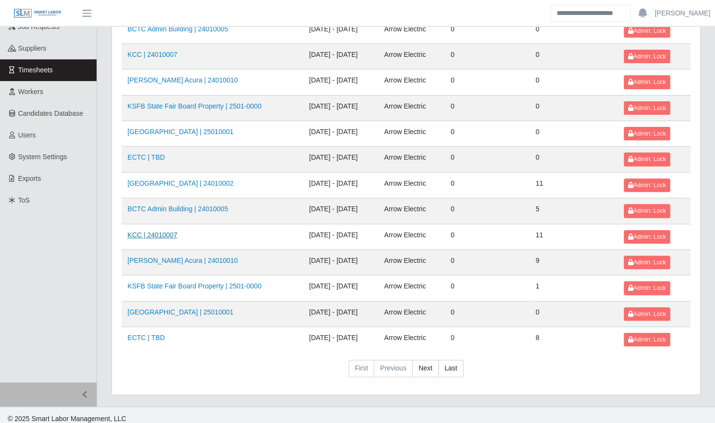
click at [155, 233] on link "KCC | 24010007" at bounding box center [152, 235] width 50 height 8
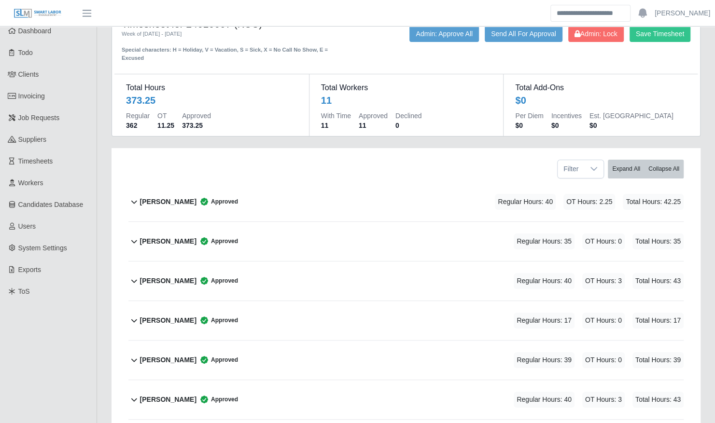
scroll to position [34, 0]
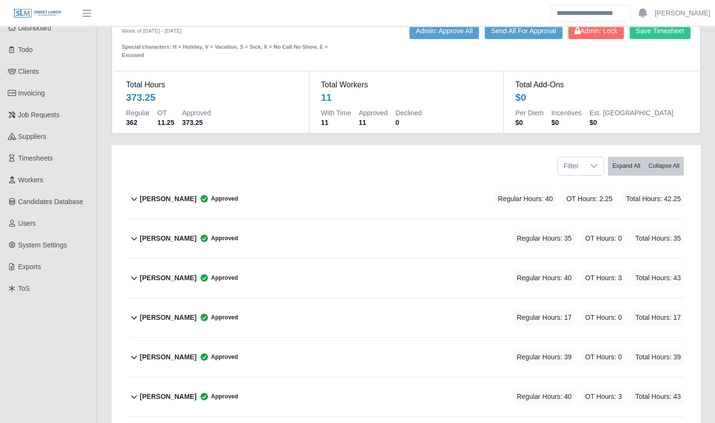
click at [261, 236] on div "[PERSON_NAME] Approved Regular Hours: 35 OT Hours: 0 Total Hours: 35" at bounding box center [411, 238] width 543 height 39
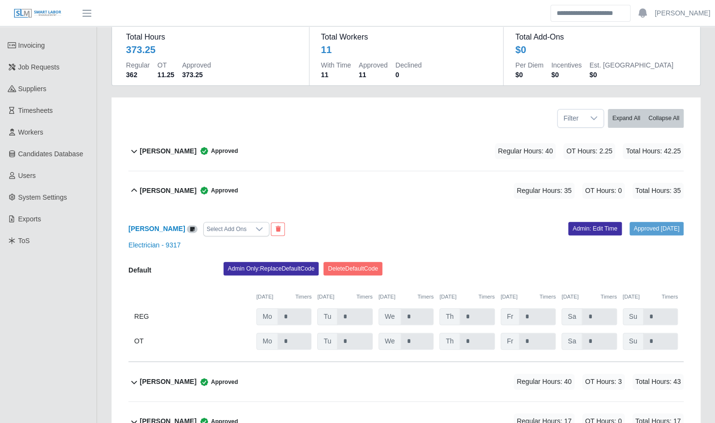
scroll to position [82, 0]
click at [270, 185] on div "[PERSON_NAME] Approved Regular Hours: 35 OT Hours: 0 Total Hours: 35" at bounding box center [411, 190] width 543 height 39
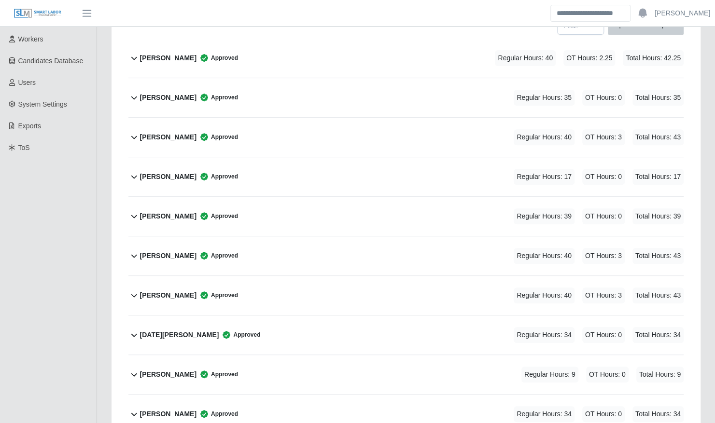
scroll to position [176, 0]
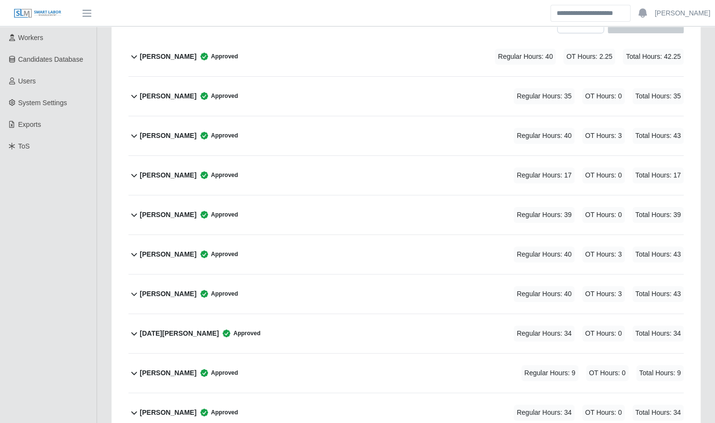
click at [276, 288] on div "[PERSON_NAME] Approved Regular Hours: 40 OT Hours: 3 Total Hours: 43" at bounding box center [411, 294] width 543 height 39
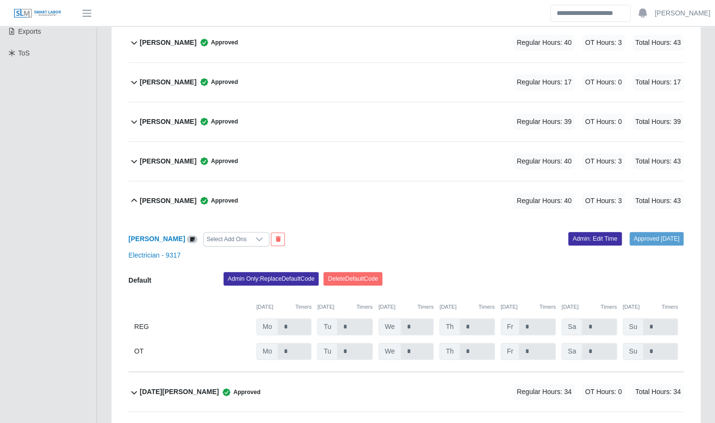
scroll to position [270, 0]
click at [294, 195] on div "[PERSON_NAME] Approved Regular Hours: 40 OT Hours: 3 Total Hours: 43" at bounding box center [411, 200] width 543 height 39
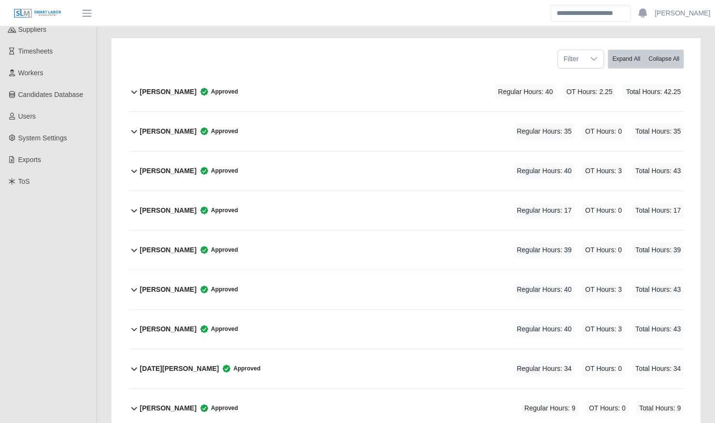
scroll to position [143, 0]
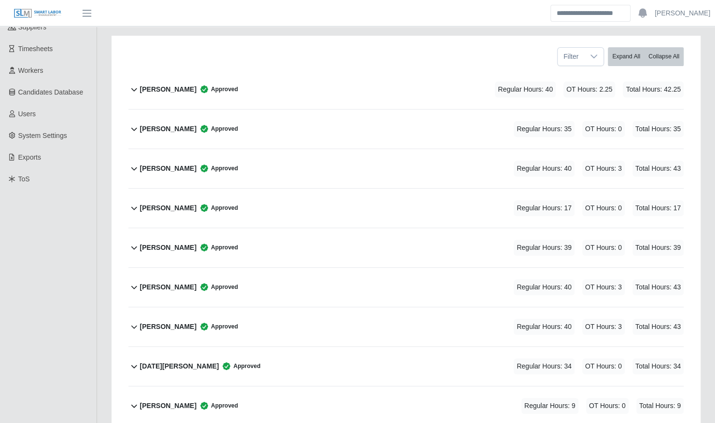
click at [177, 164] on b "[PERSON_NAME]" at bounding box center [168, 169] width 56 height 10
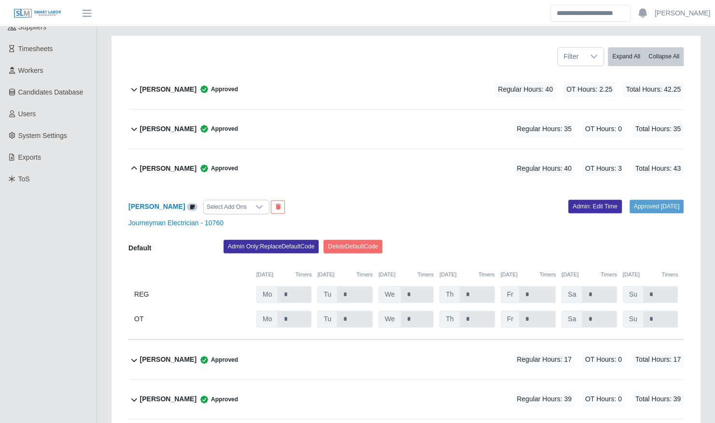
click at [177, 164] on b "[PERSON_NAME]" at bounding box center [168, 169] width 56 height 10
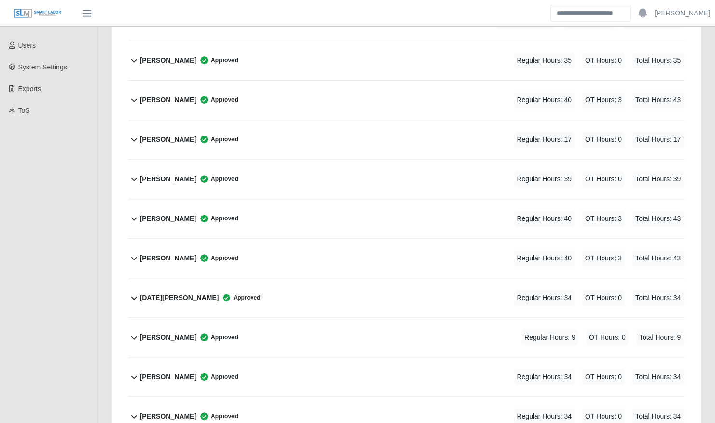
scroll to position [212, 0]
click at [172, 332] on b "[PERSON_NAME]" at bounding box center [168, 337] width 56 height 10
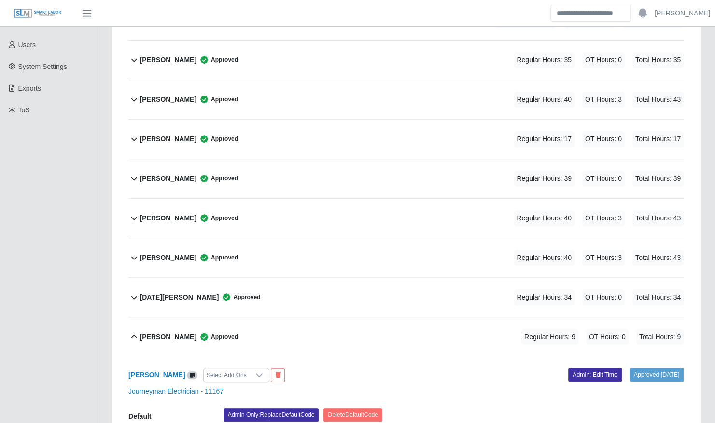
click at [172, 332] on b "[PERSON_NAME]" at bounding box center [168, 337] width 56 height 10
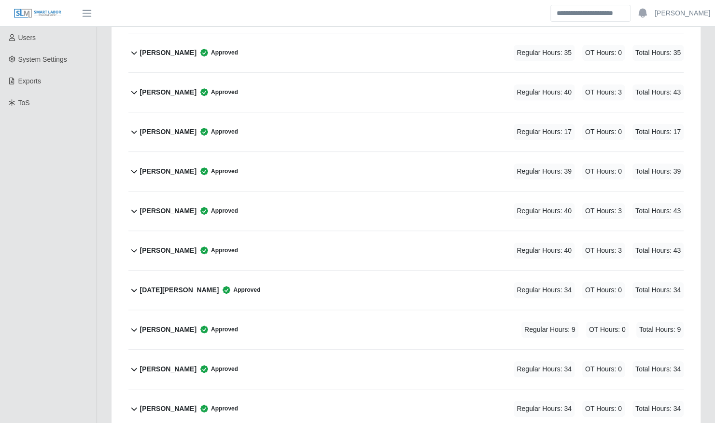
scroll to position [220, 0]
click at [180, 247] on div "[PERSON_NAME] Approved" at bounding box center [189, 250] width 98 height 16
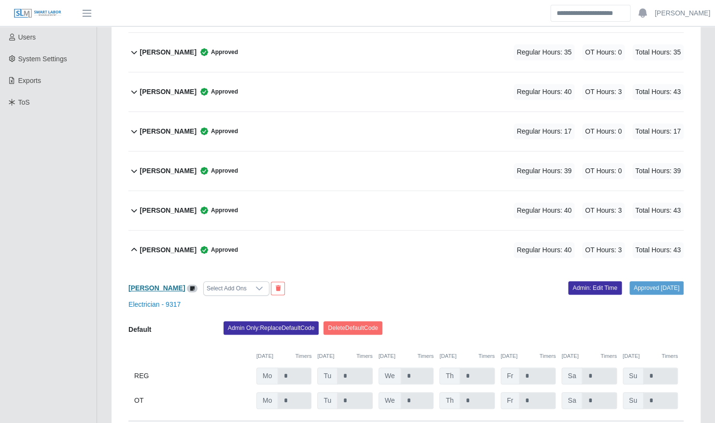
click at [169, 284] on b "[PERSON_NAME]" at bounding box center [156, 288] width 56 height 8
click at [169, 245] on b "[PERSON_NAME]" at bounding box center [168, 250] width 56 height 10
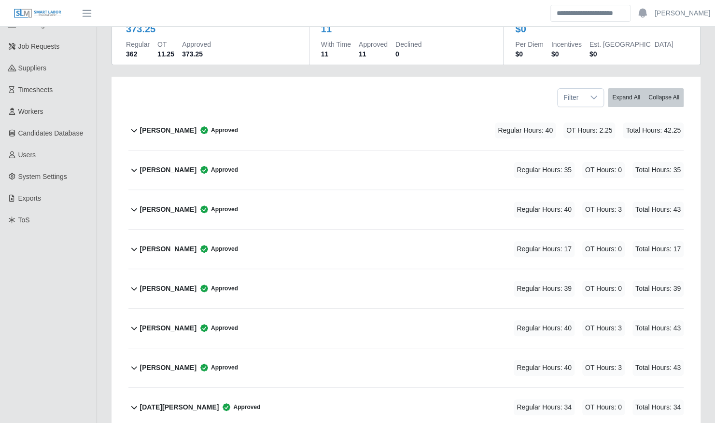
scroll to position [100, 0]
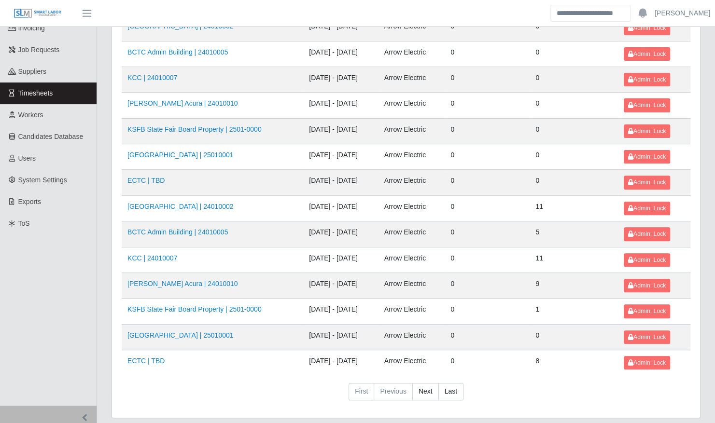
scroll to position [102, 0]
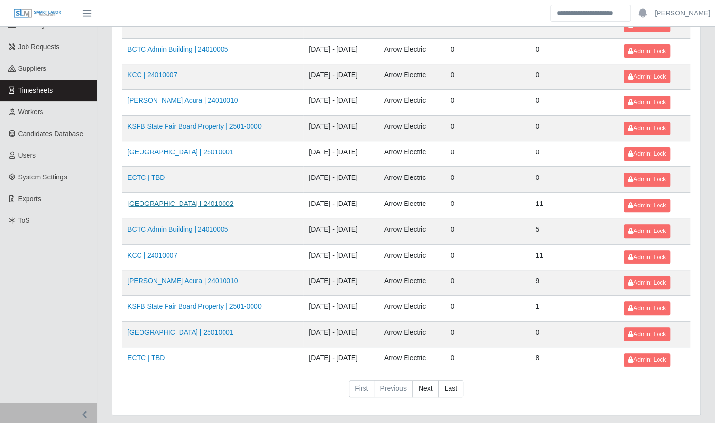
click at [222, 200] on link "[GEOGRAPHIC_DATA] | 24010002" at bounding box center [180, 204] width 106 height 8
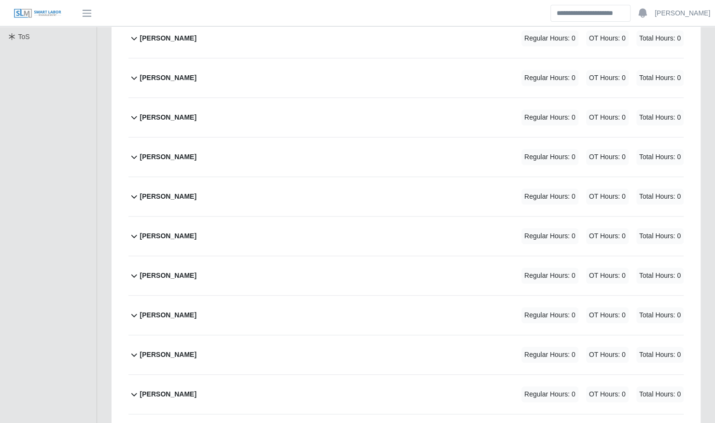
scroll to position [286, 0]
click at [332, 312] on div "[PERSON_NAME] Regular Hours: 0 OT Hours: 0 Total Hours: 0" at bounding box center [411, 314] width 543 height 39
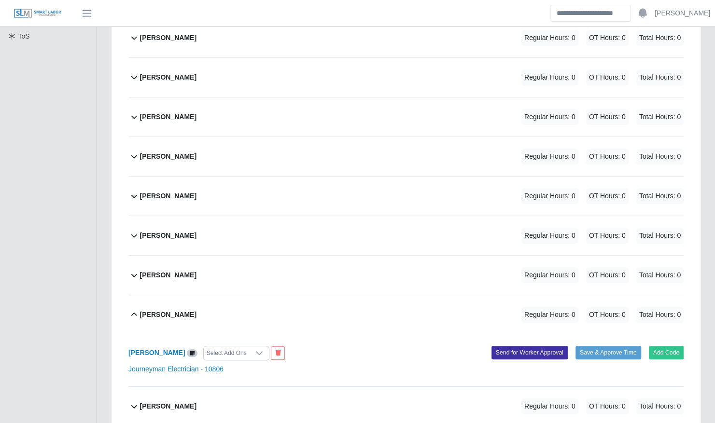
click at [310, 295] on div "[PERSON_NAME] Regular Hours: 0 OT Hours: 0 Total Hours: 0" at bounding box center [411, 314] width 543 height 39
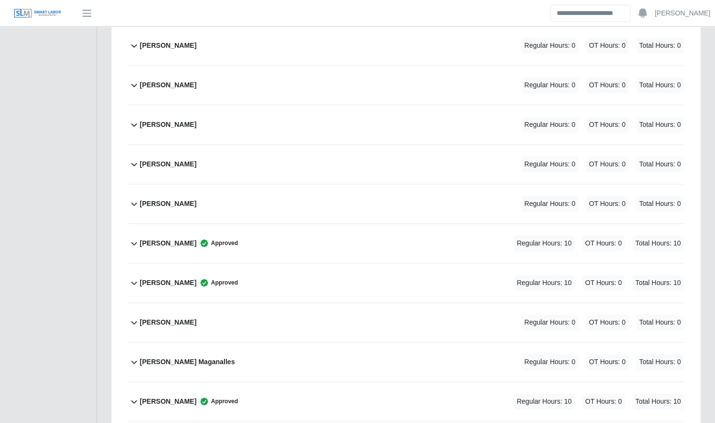
scroll to position [556, 0]
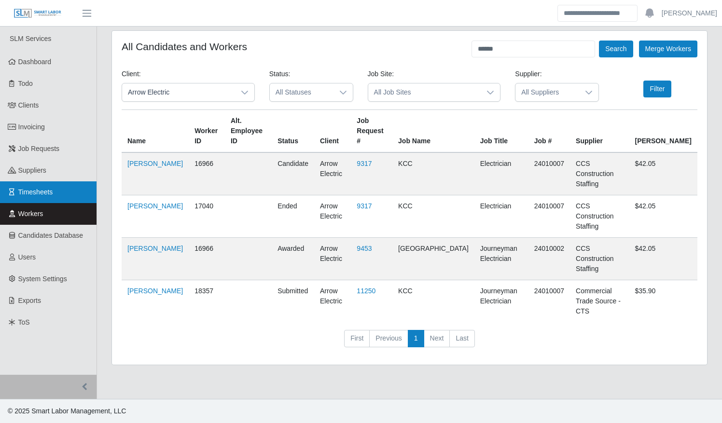
click at [46, 192] on span "Timesheets" at bounding box center [35, 192] width 35 height 8
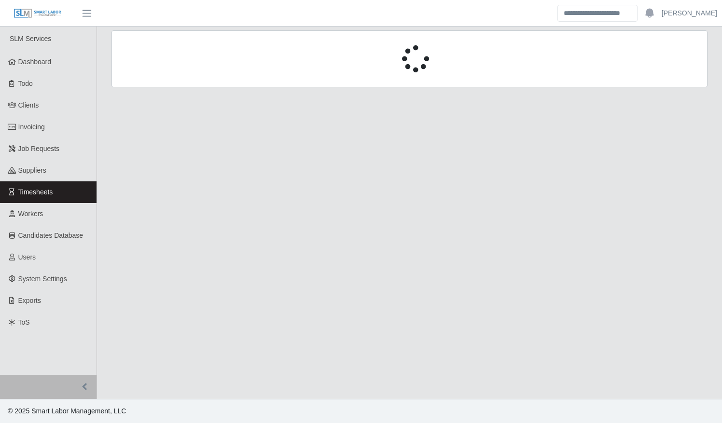
click at [193, 79] on div at bounding box center [409, 58] width 596 height 57
click at [193, 71] on div at bounding box center [409, 58] width 595 height 27
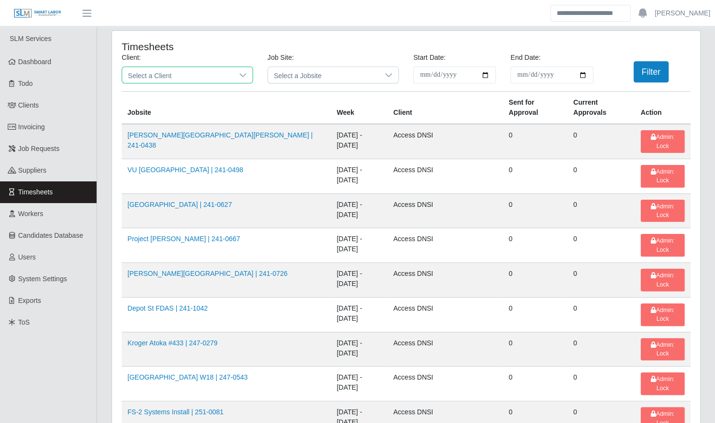
click at [193, 72] on span "Select a Client" at bounding box center [177, 75] width 111 height 16
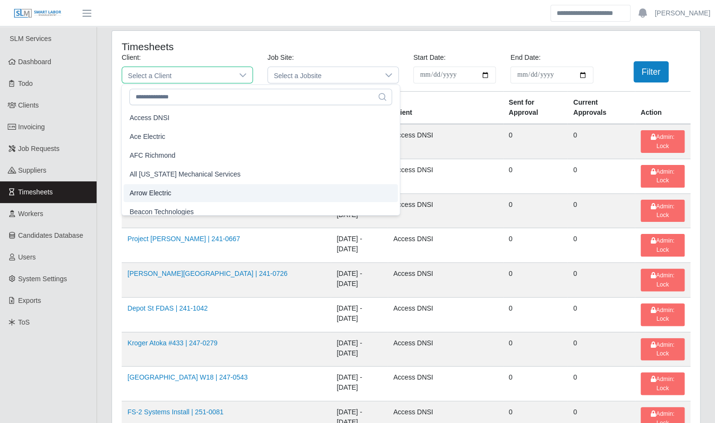
click at [179, 191] on li "Arrow Electric" at bounding box center [261, 193] width 274 height 18
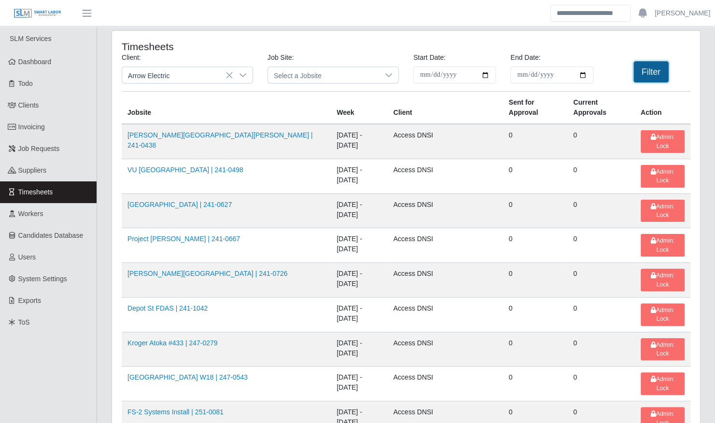
click at [641, 71] on button "Filter" at bounding box center [650, 71] width 35 height 21
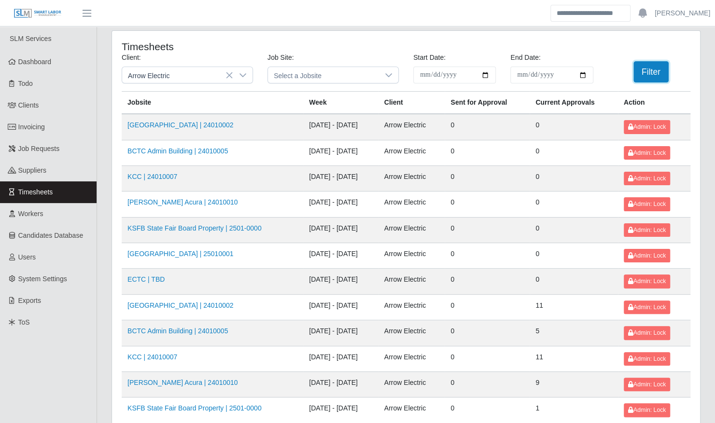
scroll to position [122, 0]
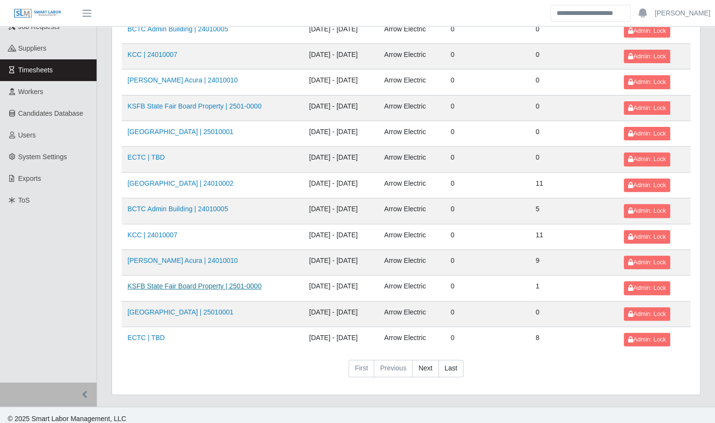
click at [179, 282] on link "KSFB State Fair Board Property | 2501-0000" at bounding box center [194, 286] width 134 height 8
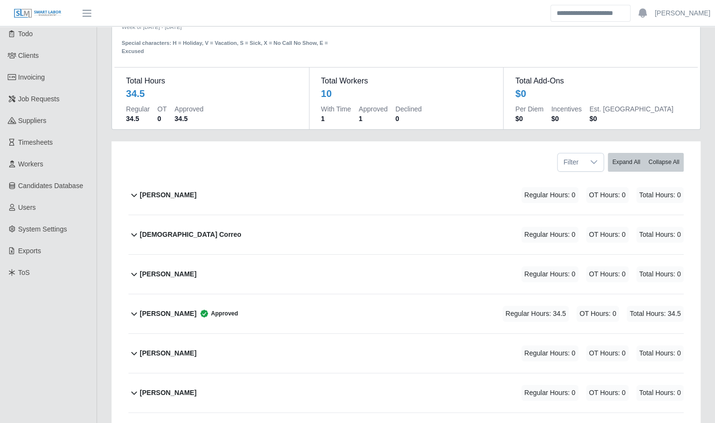
scroll to position [55, 0]
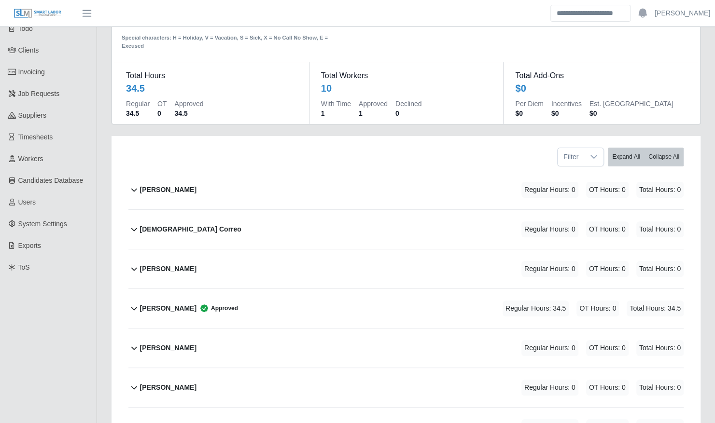
click at [179, 304] on div "[PERSON_NAME] Approved" at bounding box center [189, 309] width 98 height 16
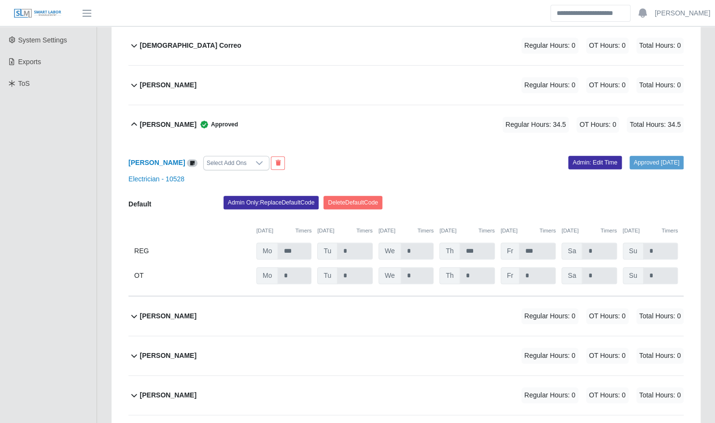
scroll to position [239, 0]
click at [424, 126] on div "[PERSON_NAME] Approved Regular Hours: 34.5 OT Hours: 0 Total Hours: 34.5" at bounding box center [411, 124] width 543 height 39
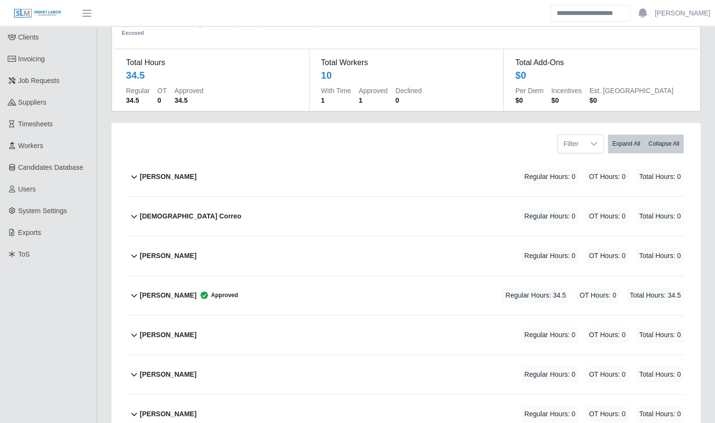
scroll to position [0, 0]
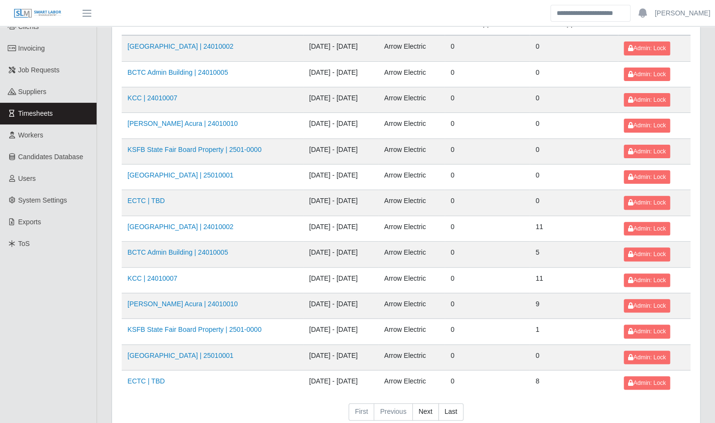
scroll to position [79, 0]
click at [202, 300] on link "[PERSON_NAME] Acura | 24010010" at bounding box center [182, 304] width 111 height 8
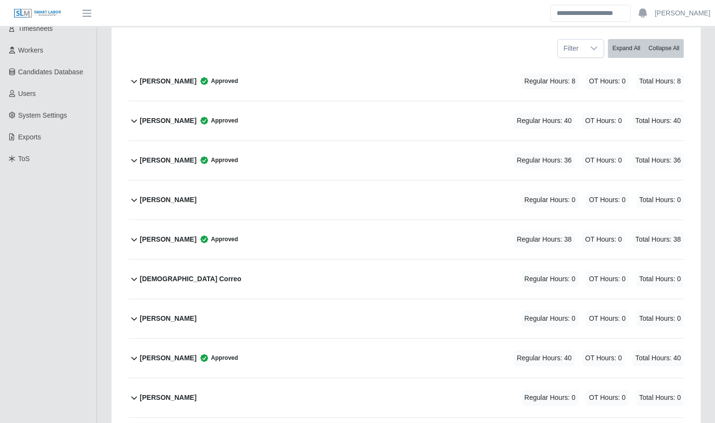
scroll to position [164, 0]
click at [199, 155] on icon at bounding box center [204, 160] width 10 height 10
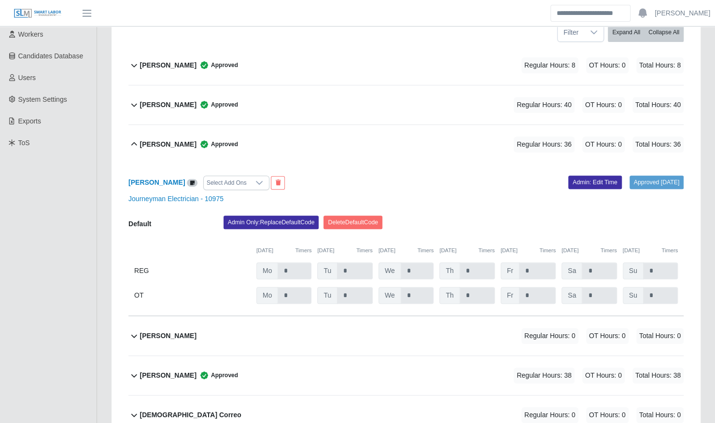
scroll to position [180, 0]
click at [172, 131] on div "[PERSON_NAME] Approved Regular Hours: 36 OT Hours: 0 Total Hours: 36" at bounding box center [411, 143] width 543 height 39
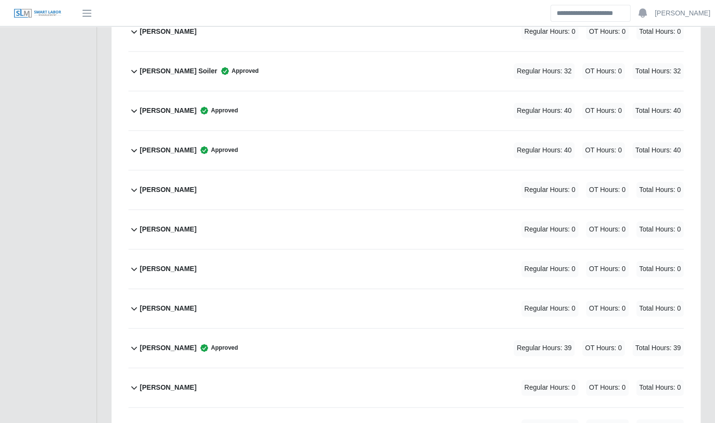
scroll to position [570, 0]
click at [252, 328] on div "Terrence Macklin Approved Regular Hours: 39 OT Hours: 0 Total Hours: 39" at bounding box center [411, 347] width 543 height 39
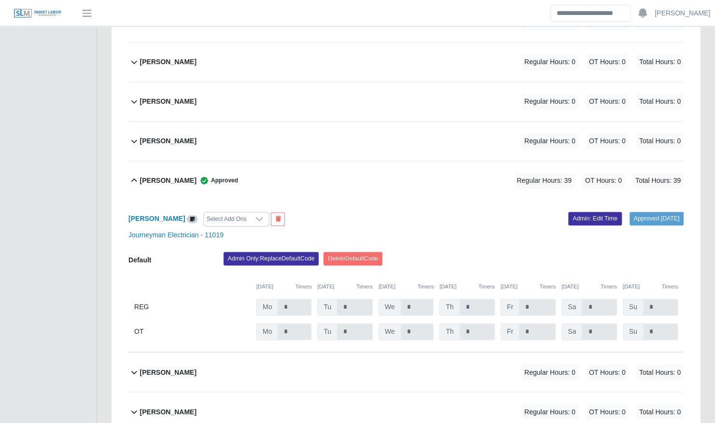
scroll to position [738, 0]
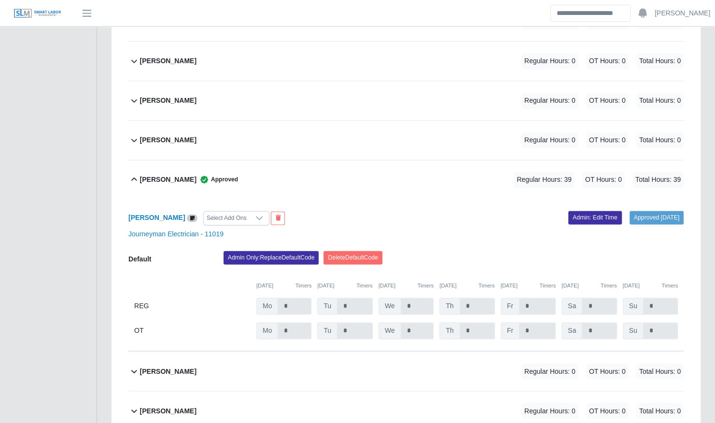
click at [284, 165] on div "Terrence Macklin Approved Regular Hours: 39 OT Hours: 0 Total Hours: 39" at bounding box center [411, 179] width 543 height 39
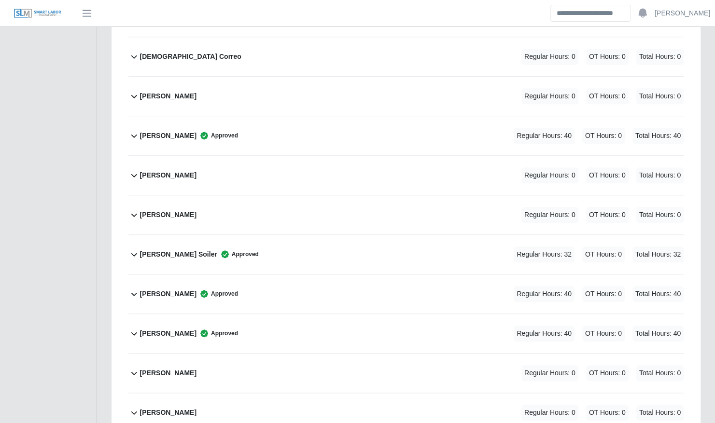
scroll to position [386, 0]
click at [249, 235] on div "Layton Soiler Approved Regular Hours: 32 OT Hours: 0 Total Hours: 32" at bounding box center [411, 254] width 543 height 39
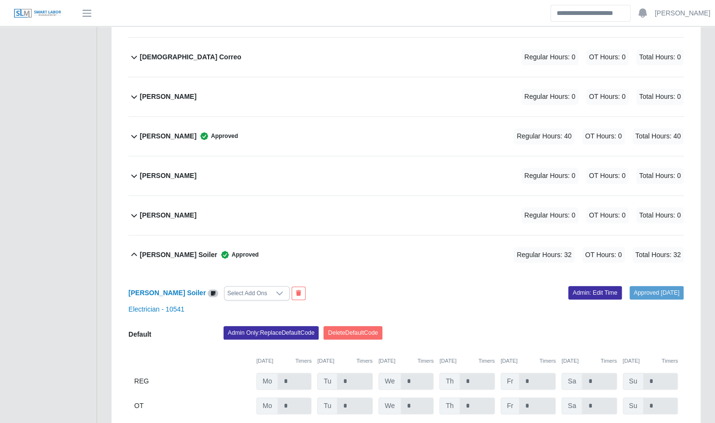
click at [249, 235] on div "Layton Soiler Approved Regular Hours: 32 OT Hours: 0 Total Hours: 32" at bounding box center [411, 254] width 543 height 39
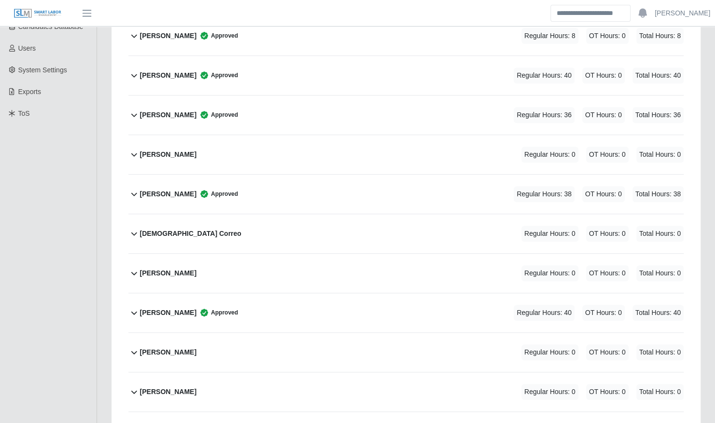
scroll to position [203, 0]
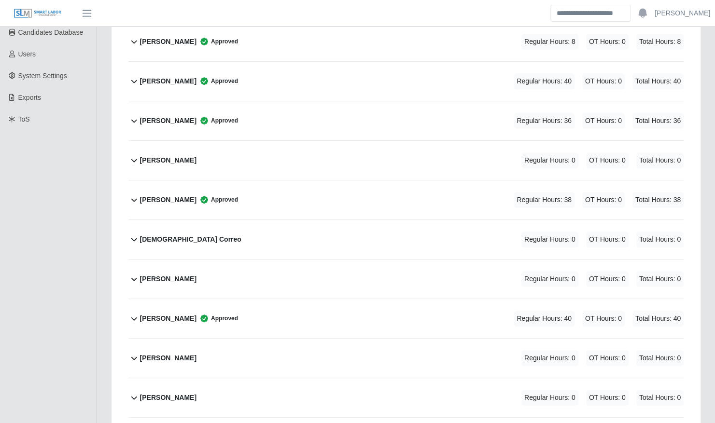
click at [261, 180] on div "Jacob Mitchum Approved Regular Hours: 38 OT Hours: 0 Total Hours: 38" at bounding box center [411, 199] width 543 height 39
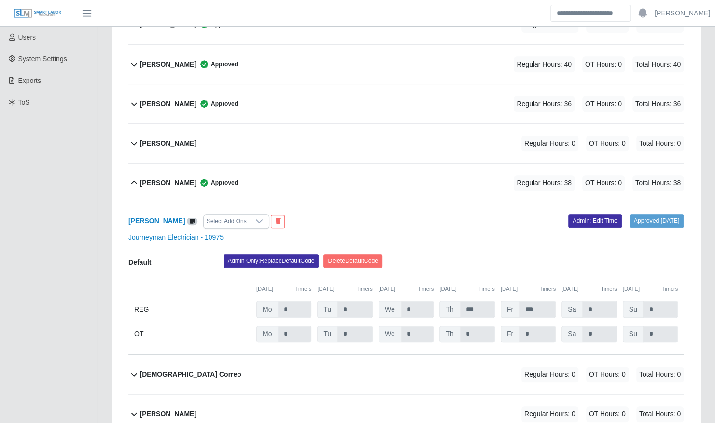
scroll to position [221, 0]
click at [290, 163] on div "Jacob Mitchum Approved Regular Hours: 38 OT Hours: 0 Total Hours: 38" at bounding box center [411, 182] width 543 height 39
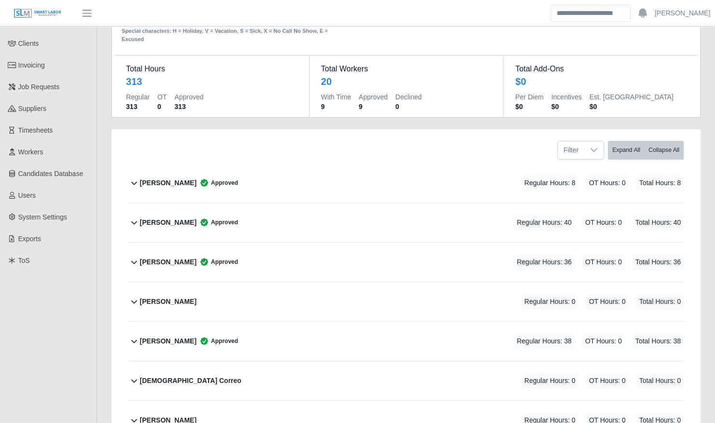
scroll to position [0, 0]
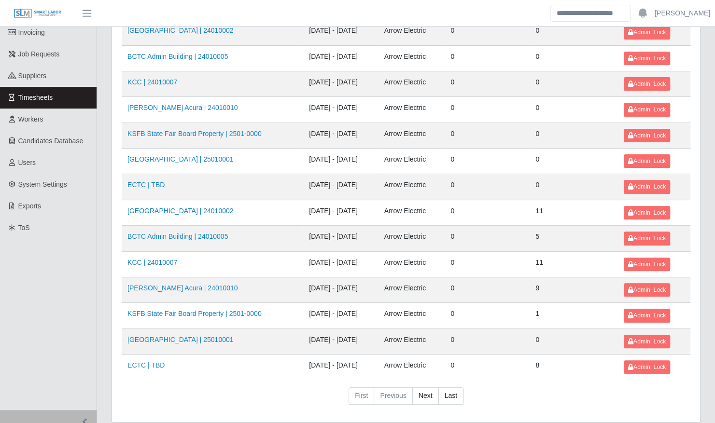
scroll to position [104, 0]
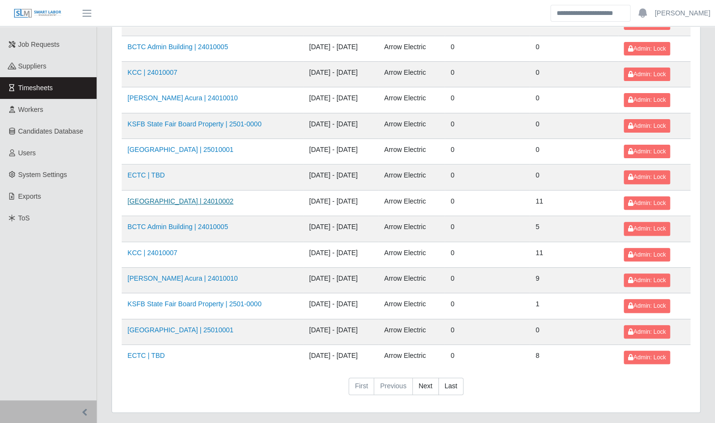
click at [214, 202] on link "[GEOGRAPHIC_DATA] | 24010002" at bounding box center [180, 201] width 106 height 8
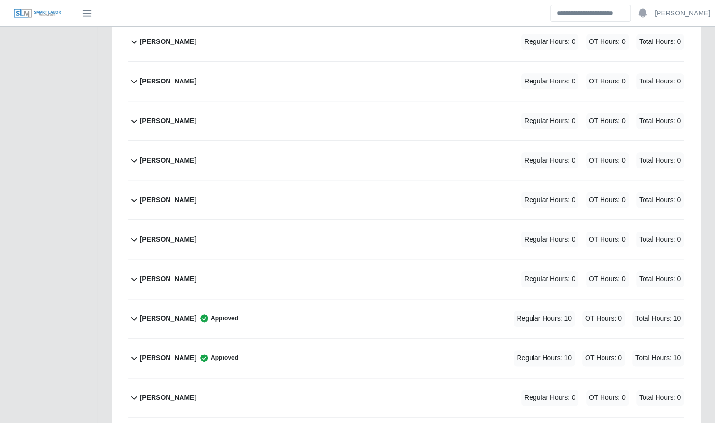
scroll to position [479, 0]
click at [230, 144] on div "[PERSON_NAME] Regular Hours: 0 OT Hours: 0 Total Hours: 0" at bounding box center [411, 161] width 543 height 39
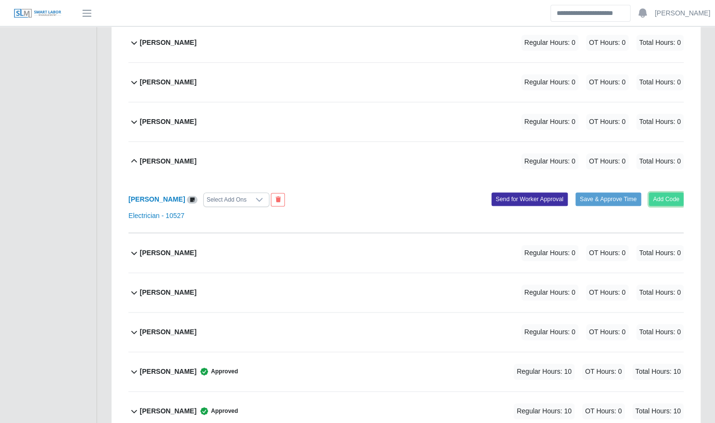
click at [659, 193] on button "Add Code" at bounding box center [666, 200] width 35 height 14
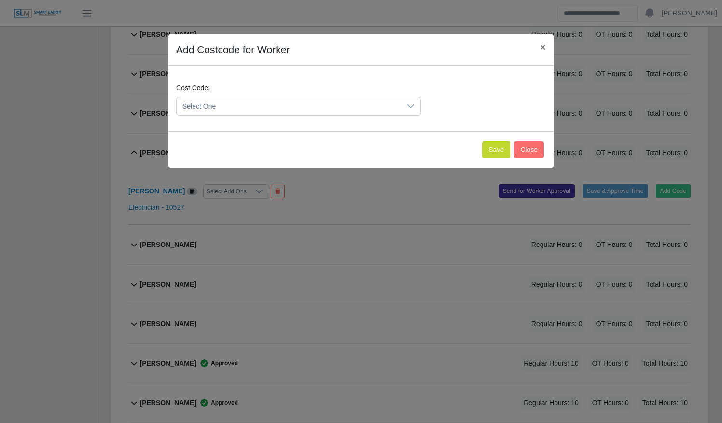
click at [378, 112] on span "Select One" at bounding box center [289, 106] width 224 height 18
click at [354, 151] on li "DEF.000000001 (Default)" at bounding box center [299, 153] width 240 height 18
click at [487, 147] on button "Save" at bounding box center [496, 149] width 28 height 17
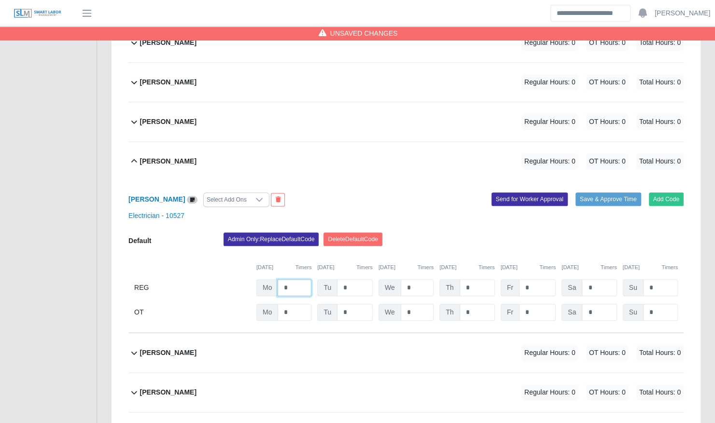
click at [300, 279] on input "*" at bounding box center [294, 287] width 34 height 17
type input "**"
click at [347, 193] on div "Christopher Miller Select Add Ons" at bounding box center [263, 200] width 285 height 14
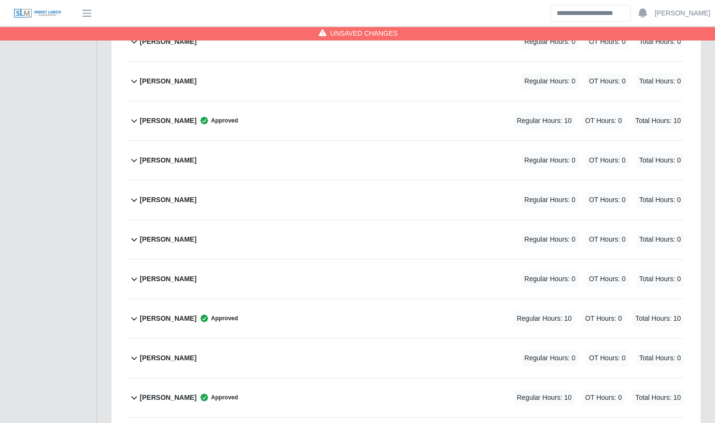
scroll to position [2065, 0]
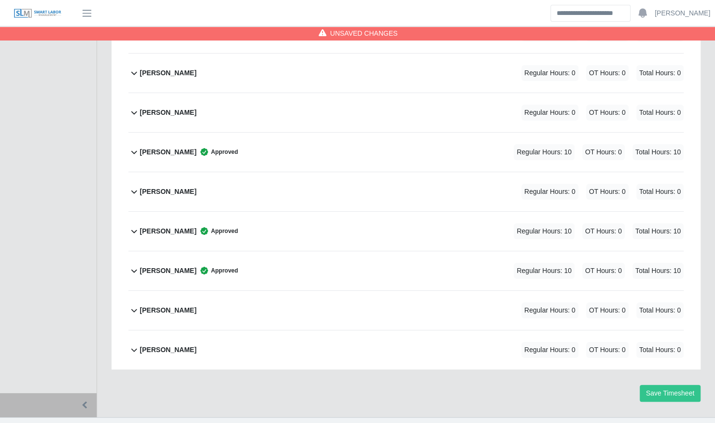
click at [264, 294] on div "Yefferson Rodriguez Regular Hours: 0 OT Hours: 0 Total Hours: 0" at bounding box center [411, 310] width 543 height 39
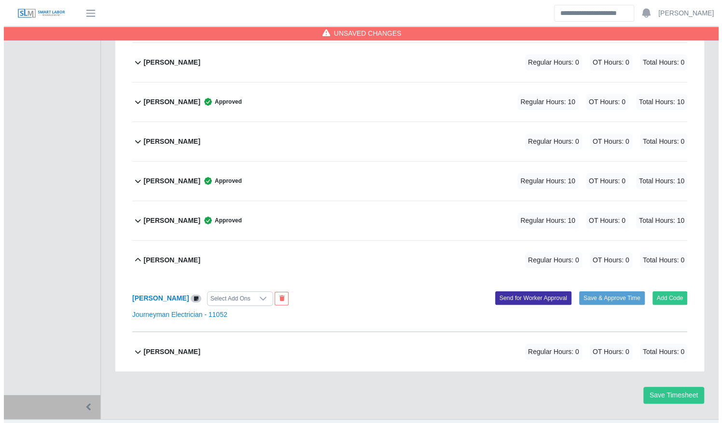
scroll to position [2116, 0]
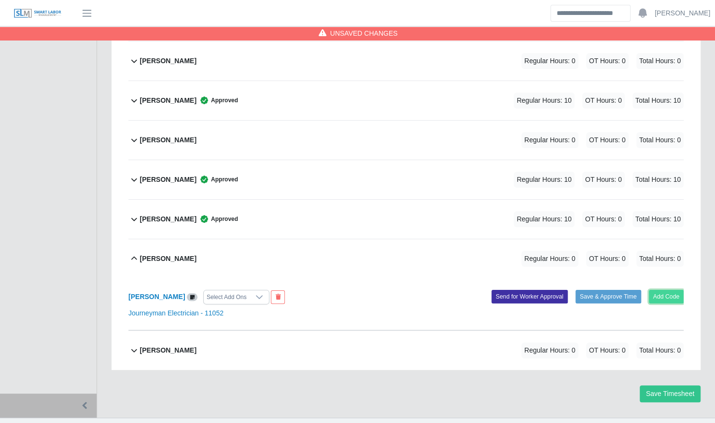
click at [656, 290] on button "Add Code" at bounding box center [666, 297] width 35 height 14
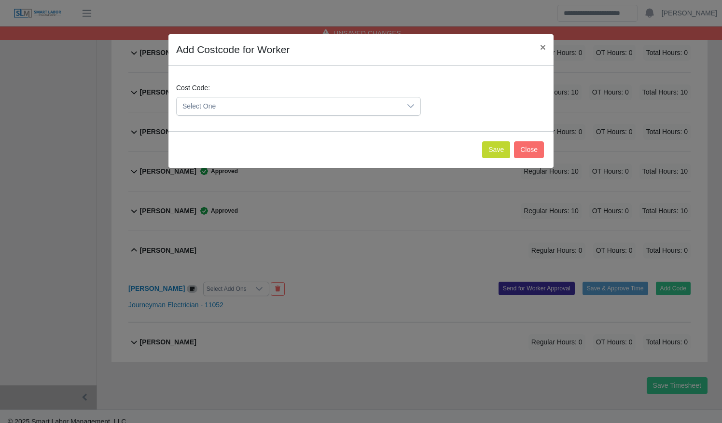
click at [240, 104] on span "Select One" at bounding box center [289, 106] width 224 height 18
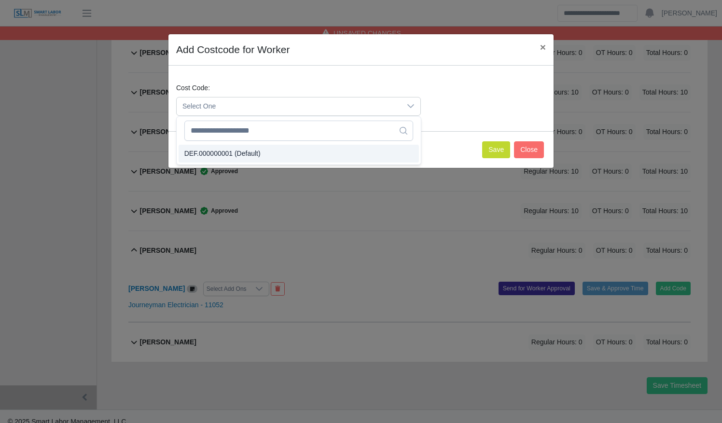
click at [245, 154] on span "DEF.000000001 (Default)" at bounding box center [222, 154] width 76 height 10
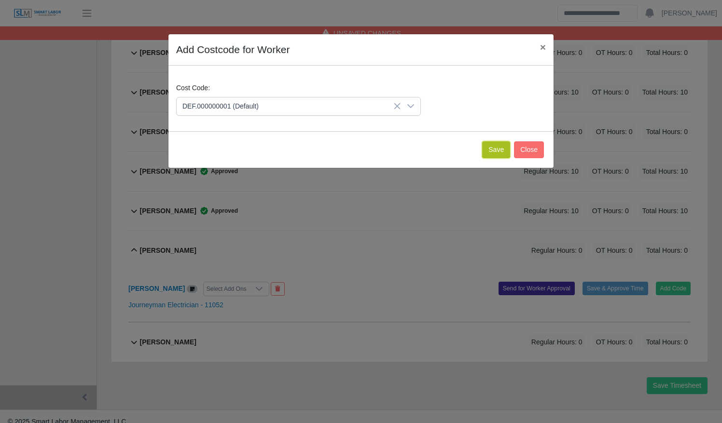
click at [496, 149] on button "Save" at bounding box center [496, 149] width 28 height 17
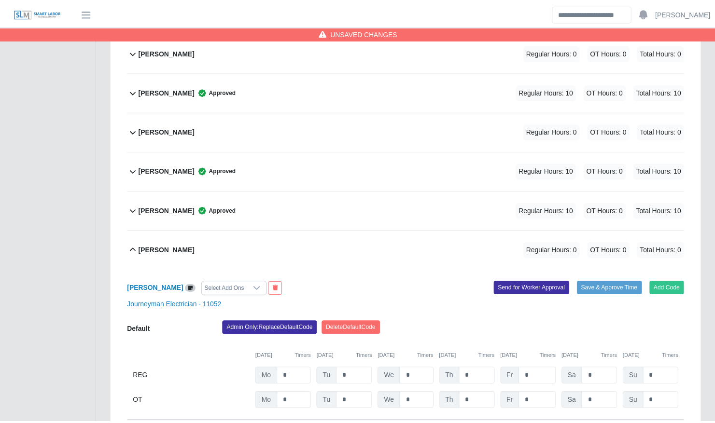
scroll to position [2216, 0]
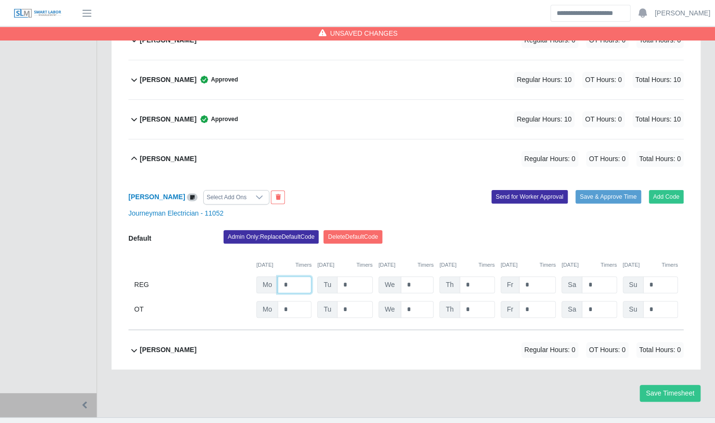
click at [295, 276] on input "*" at bounding box center [294, 284] width 34 height 17
type input "**"
click at [361, 179] on div "Yefferson Rodriguez Select Add Ons Add Code Save & Approve Time Send for Worker…" at bounding box center [405, 255] width 555 height 152
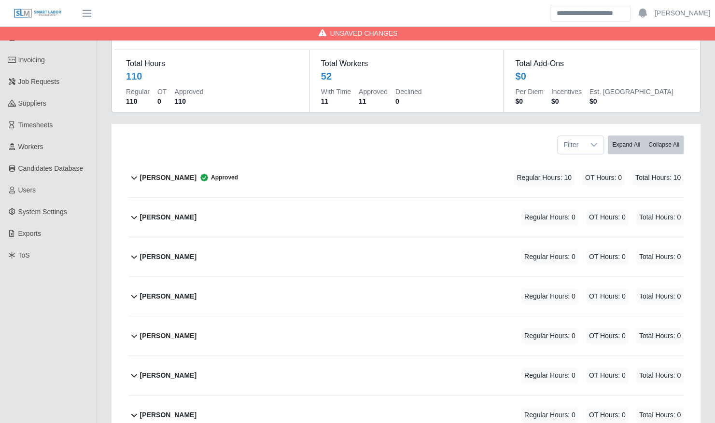
scroll to position [70, 0]
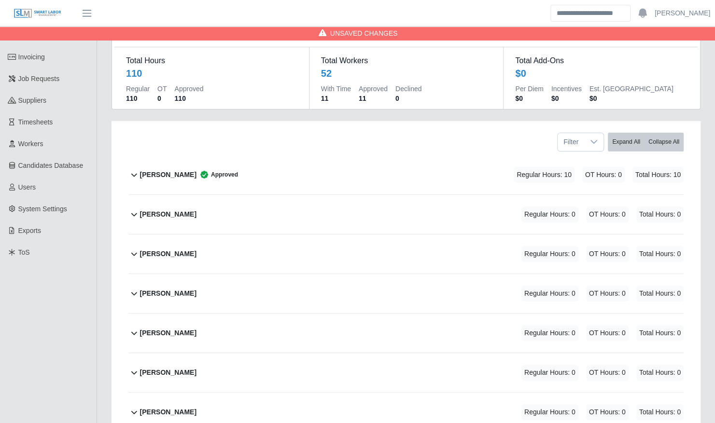
click at [325, 219] on div "Alfred Bautista Regular Hours: 0 OT Hours: 0 Total Hours: 0" at bounding box center [411, 214] width 543 height 39
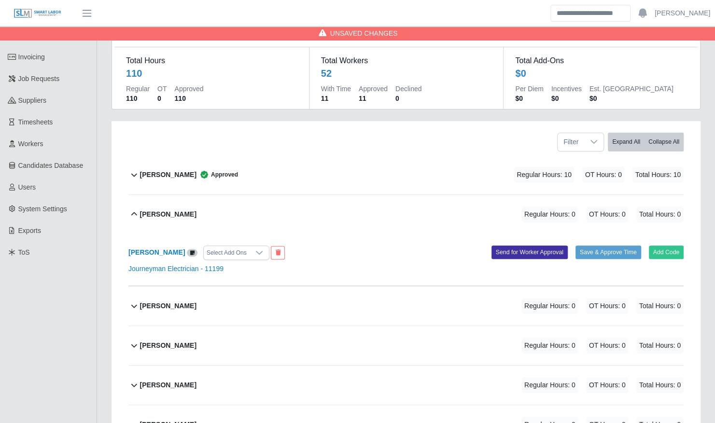
click at [326, 202] on div "Alfred Bautista Regular Hours: 0 OT Hours: 0 Total Hours: 0" at bounding box center [411, 214] width 543 height 39
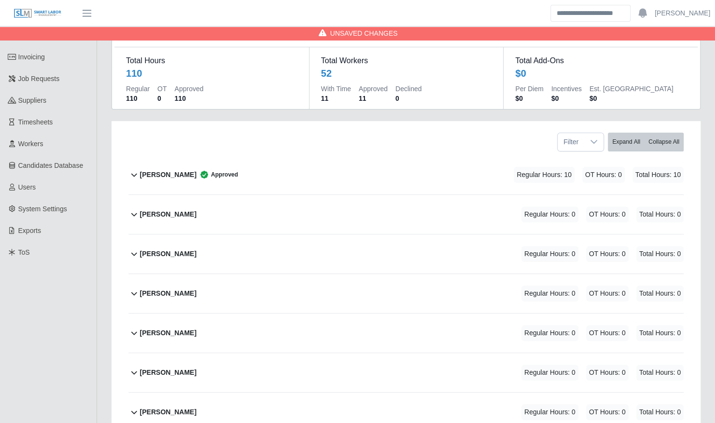
click at [327, 202] on div "Alfred Bautista Regular Hours: 0 OT Hours: 0 Total Hours: 0" at bounding box center [411, 214] width 543 height 39
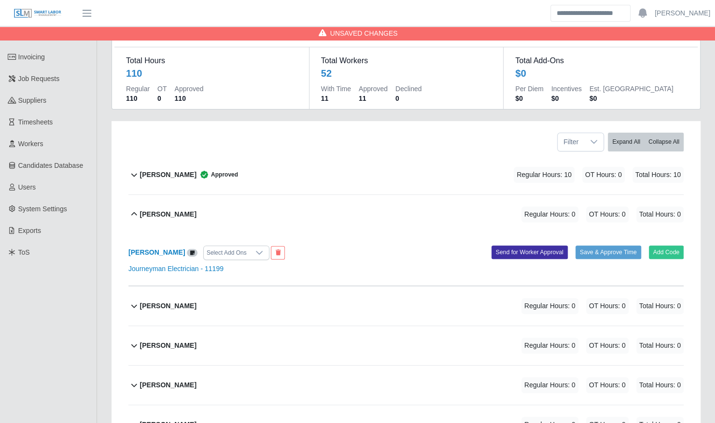
click at [667, 234] on div "Alfred Bautista Select Add Ons Add Code Save & Approve Time Send for Worker App…" at bounding box center [405, 260] width 555 height 52
click at [663, 246] on button "Add Code" at bounding box center [666, 253] width 35 height 14
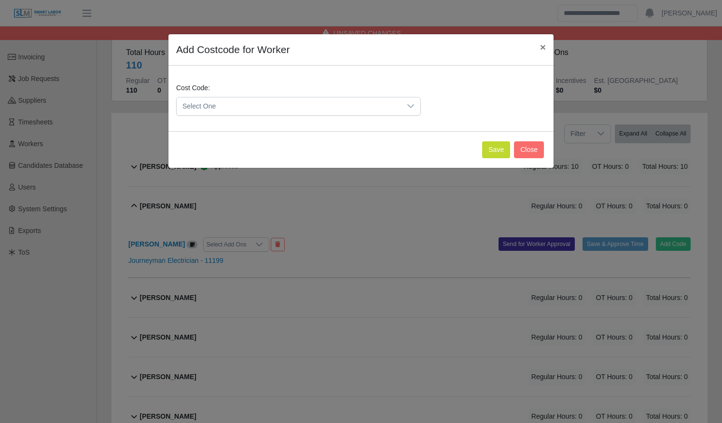
click at [278, 96] on div "Cost Code: Select One" at bounding box center [298, 99] width 249 height 33
click at [274, 113] on span "Select One" at bounding box center [289, 106] width 224 height 18
click at [271, 144] on li "DEF.000000001 (Default)" at bounding box center [299, 153] width 240 height 18
click at [492, 138] on div "Save Close" at bounding box center [360, 149] width 385 height 37
click at [499, 152] on button "Save" at bounding box center [496, 149] width 28 height 17
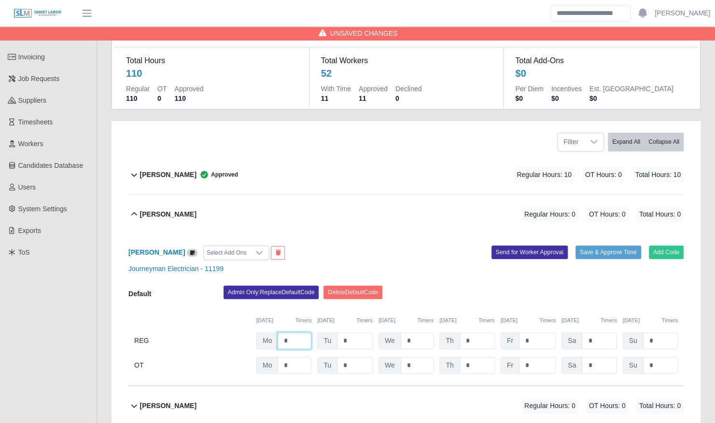
click at [304, 332] on input "*" at bounding box center [294, 340] width 34 height 17
type input "**"
click at [328, 212] on div "Alfred Bautista Regular Hours: 10 OT Hours: 0 Total Hours: 10" at bounding box center [411, 214] width 543 height 39
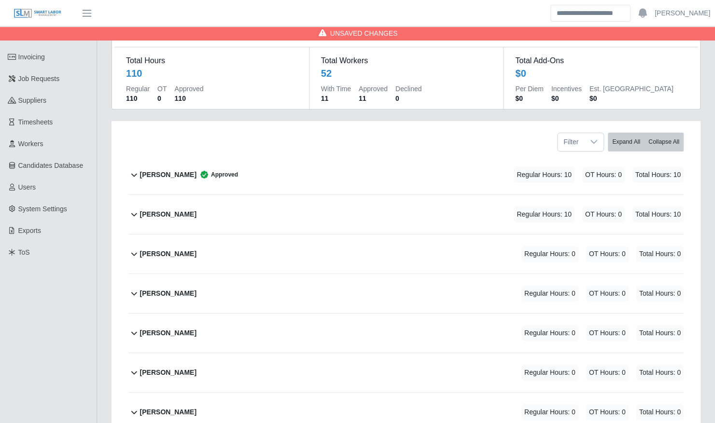
click at [328, 212] on div "Alfred Bautista Regular Hours: 10 OT Hours: 0 Total Hours: 10" at bounding box center [411, 214] width 543 height 39
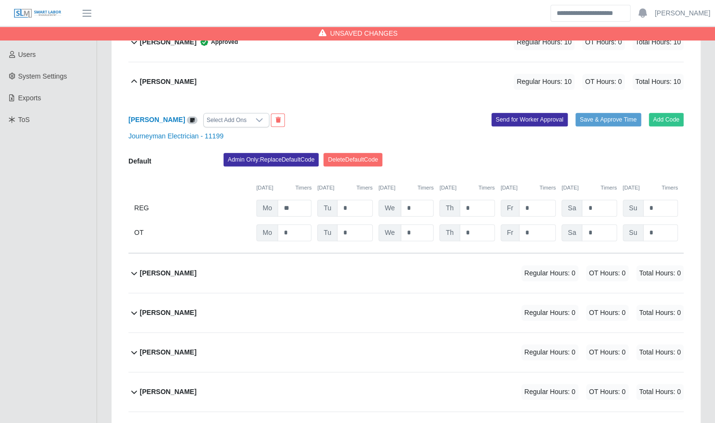
scroll to position [207, 0]
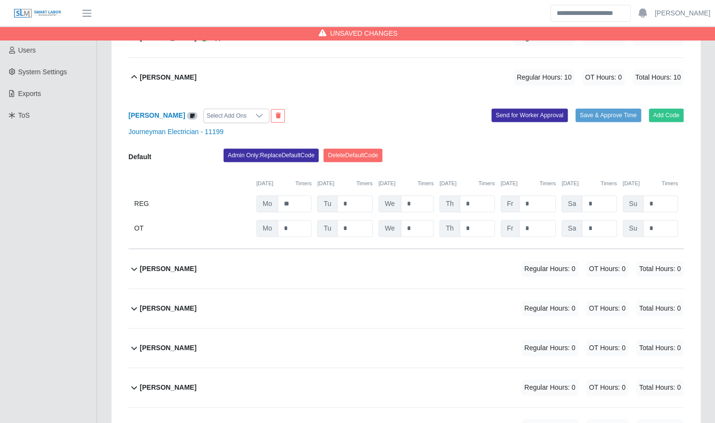
click at [299, 255] on div "Andrew Flores Regular Hours: 0 OT Hours: 0 Total Hours: 0" at bounding box center [411, 268] width 543 height 39
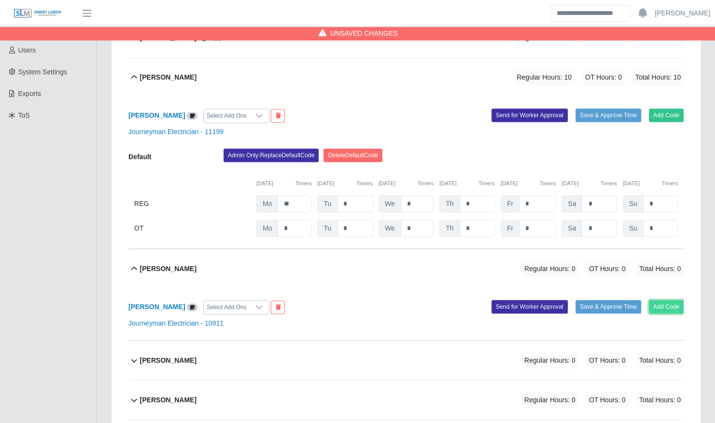
click at [666, 300] on button "Add Code" at bounding box center [666, 307] width 35 height 14
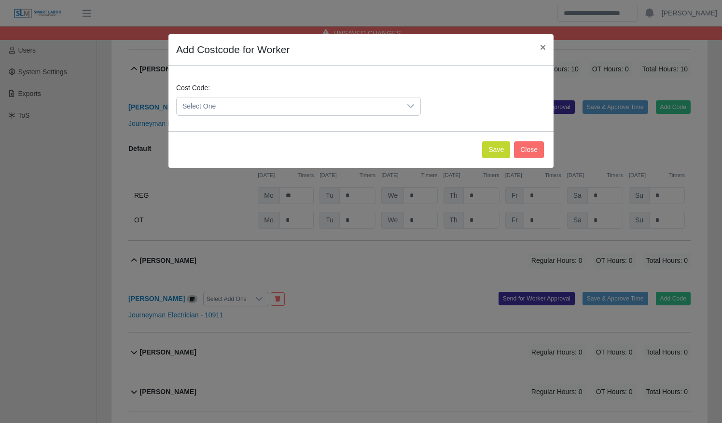
click at [290, 101] on span "Select One" at bounding box center [289, 106] width 224 height 18
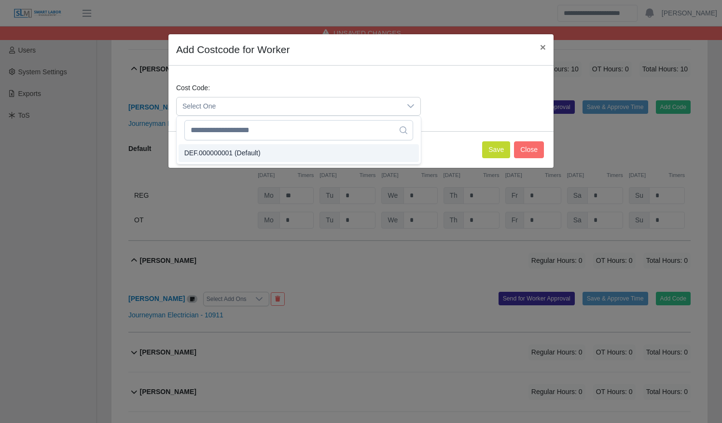
click at [285, 153] on li "DEF.000000001 (Default)" at bounding box center [299, 153] width 240 height 18
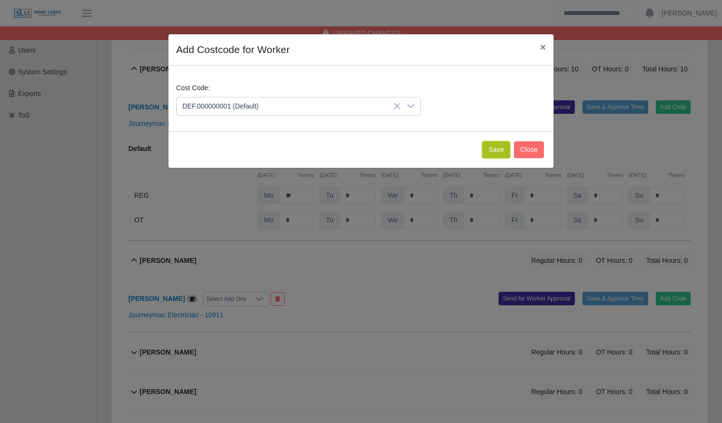
click at [504, 147] on button "Save" at bounding box center [496, 149] width 28 height 17
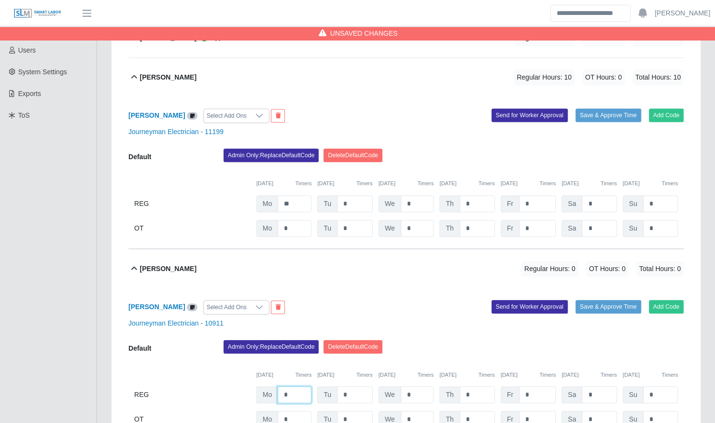
click at [294, 387] on input "*" at bounding box center [294, 395] width 34 height 17
type input "**"
click at [429, 249] on div "Andrew Flores Regular Hours: 10 OT Hours: 0 Total Hours: 10" at bounding box center [411, 268] width 543 height 39
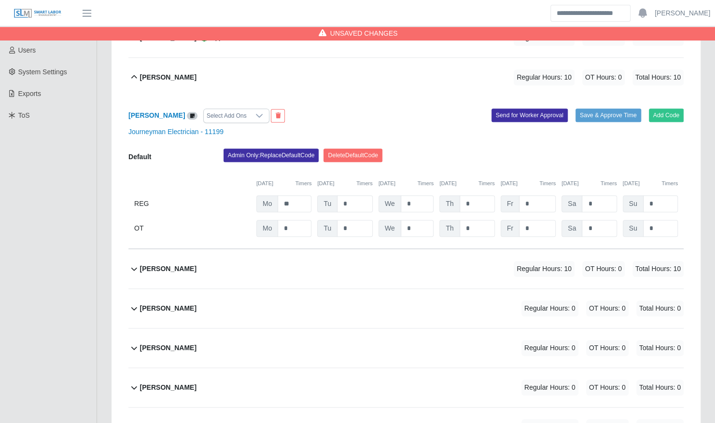
click at [429, 249] on div "Andrew Flores Regular Hours: 10 OT Hours: 0 Total Hours: 10" at bounding box center [411, 268] width 543 height 39
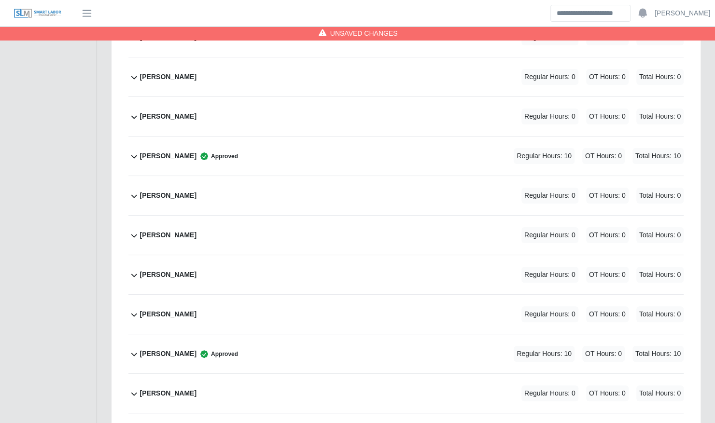
scroll to position [2143, 0]
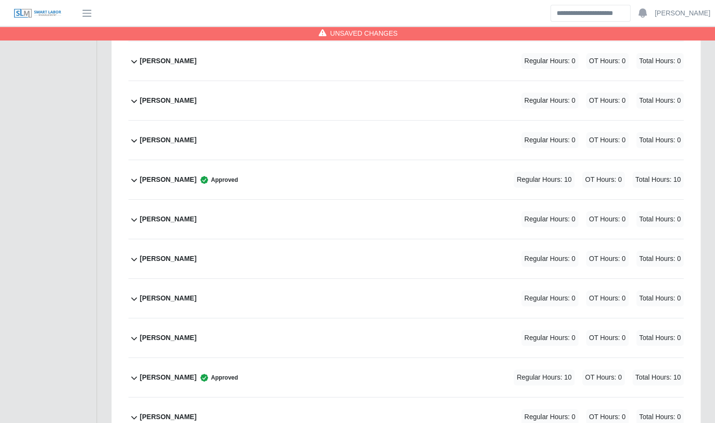
click at [341, 209] on div "Ruth Solano Regular Hours: 0 OT Hours: 0 Total Hours: 0" at bounding box center [411, 219] width 543 height 39
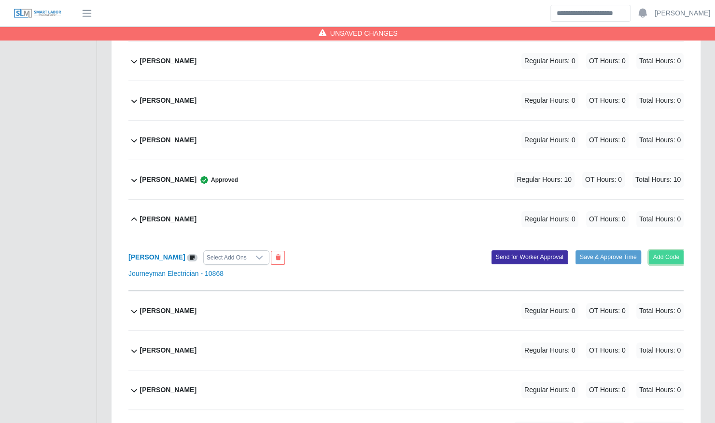
click at [654, 250] on button "Add Code" at bounding box center [666, 257] width 35 height 14
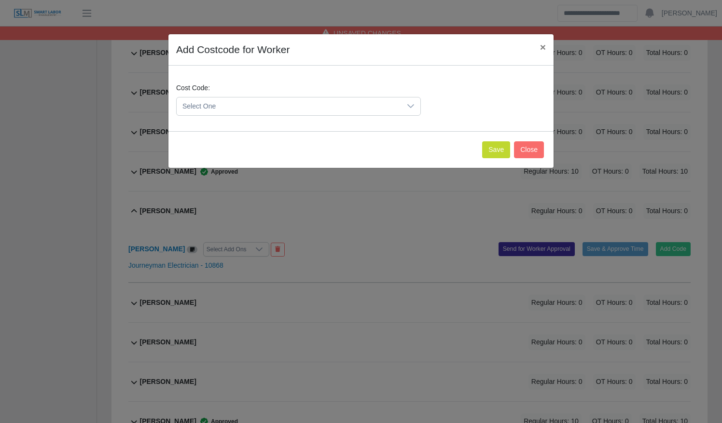
click at [283, 105] on span "Select One" at bounding box center [289, 106] width 224 height 18
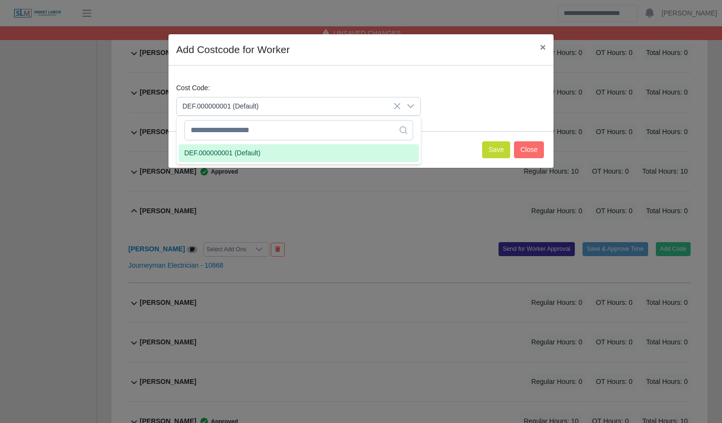
click at [282, 150] on li "DEF.000000001 (Default)" at bounding box center [299, 153] width 240 height 18
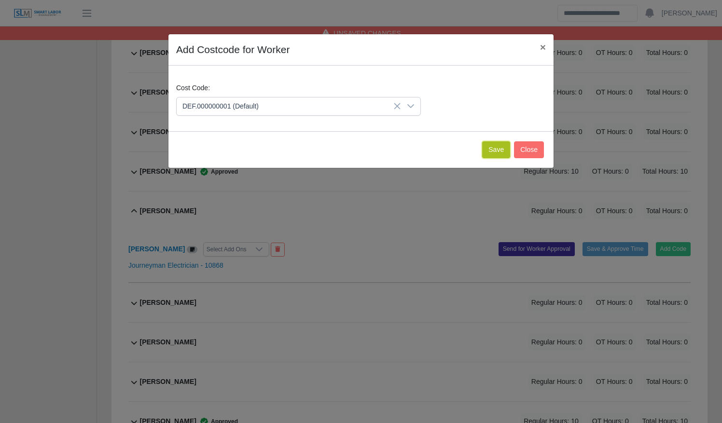
click at [489, 151] on button "Save" at bounding box center [496, 149] width 28 height 17
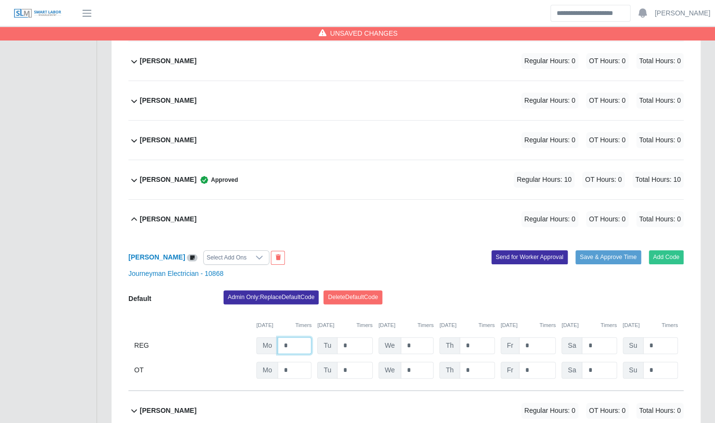
click at [293, 337] on input "*" at bounding box center [294, 345] width 34 height 17
type input "**"
click at [321, 250] on div "Ruth Solano Select Add Ons" at bounding box center [263, 257] width 285 height 14
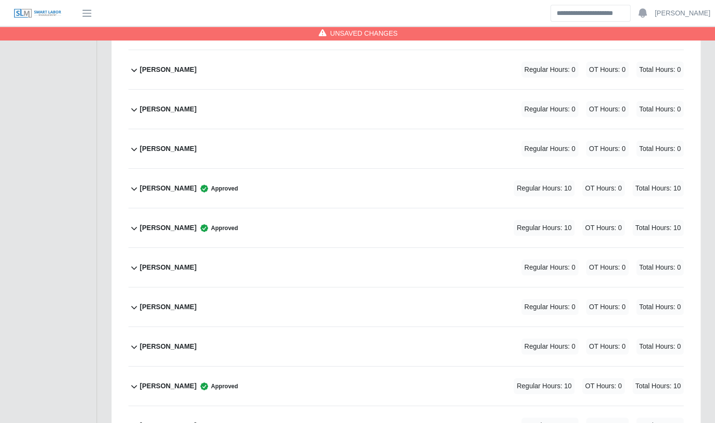
scroll to position [1713, 0]
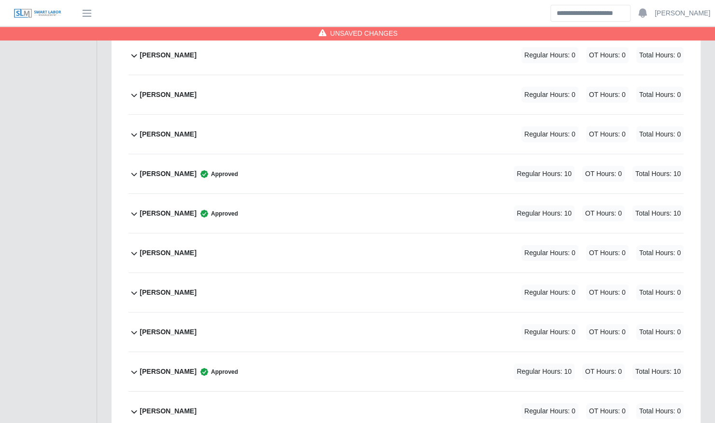
click at [365, 234] on div "Luis Arroyo Regular Hours: 0 OT Hours: 0 Total Hours: 0" at bounding box center [411, 253] width 543 height 39
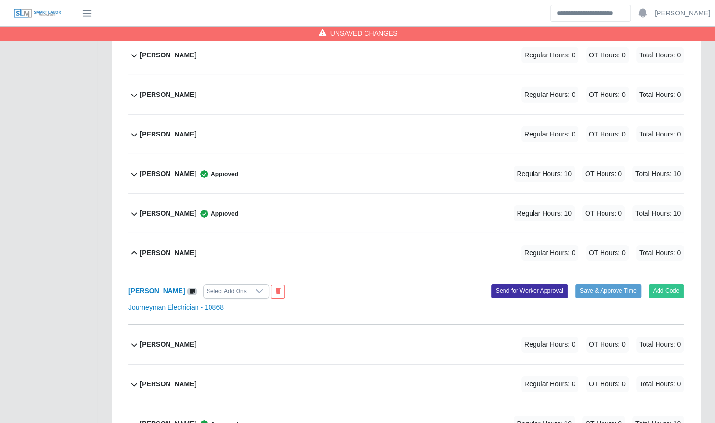
click at [664, 273] on div "Luis Arroyo Select Add Ons Add Code Save & Approve Time Send for Worker Approva…" at bounding box center [405, 299] width 555 height 52
click at [658, 284] on button "Add Code" at bounding box center [666, 291] width 35 height 14
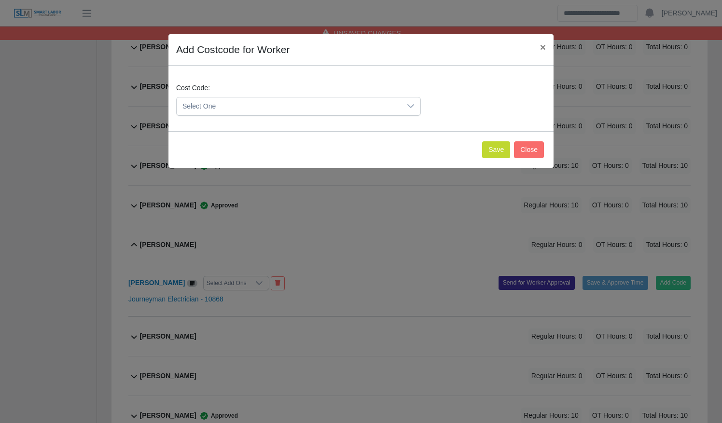
click at [219, 99] on span "Select One" at bounding box center [289, 106] width 224 height 18
click at [246, 153] on span "DEF.000000001 (Default)" at bounding box center [222, 153] width 76 height 10
click at [502, 147] on button "Save" at bounding box center [496, 149] width 28 height 17
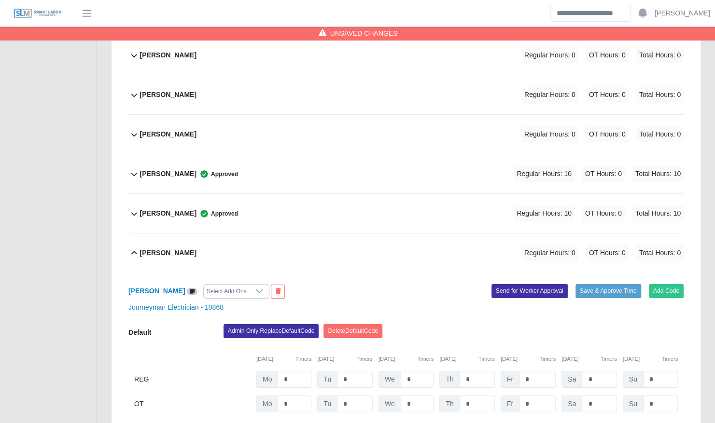
click at [291, 374] on div "Default Admin Only: Replace Default Code Delete Default Code 09/22/2025 Timers …" at bounding box center [405, 368] width 555 height 88
click at [294, 371] on input "*" at bounding box center [294, 379] width 34 height 17
type input "**"
click at [300, 284] on div "Luis Arroyo Select Add Ons" at bounding box center [263, 291] width 285 height 14
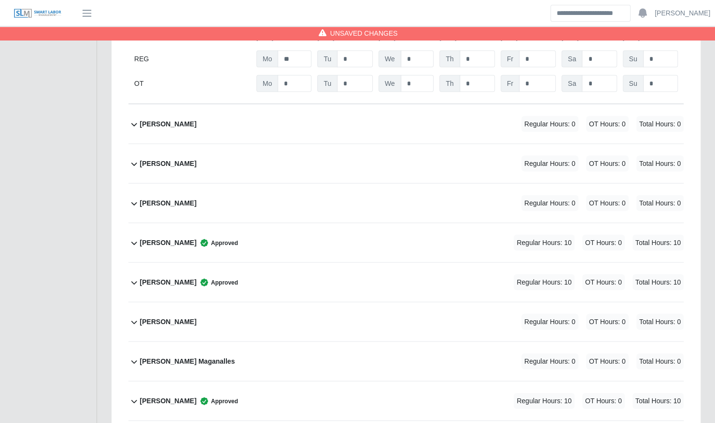
scroll to position [999, 0]
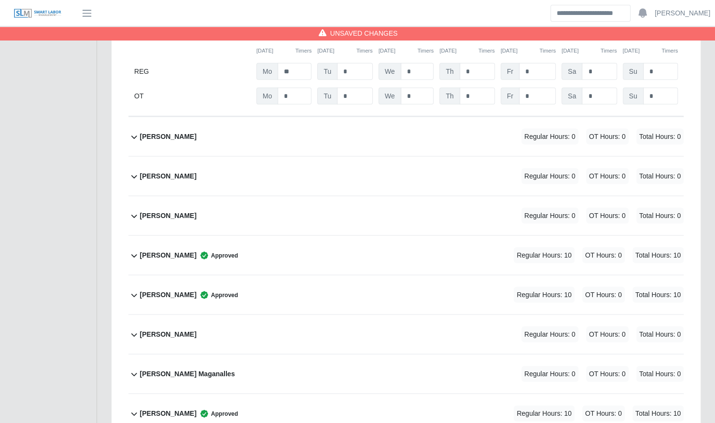
click at [296, 171] on div "Darwin Rodas Regular Hours: 0 OT Hours: 0 Total Hours: 0" at bounding box center [411, 175] width 543 height 39
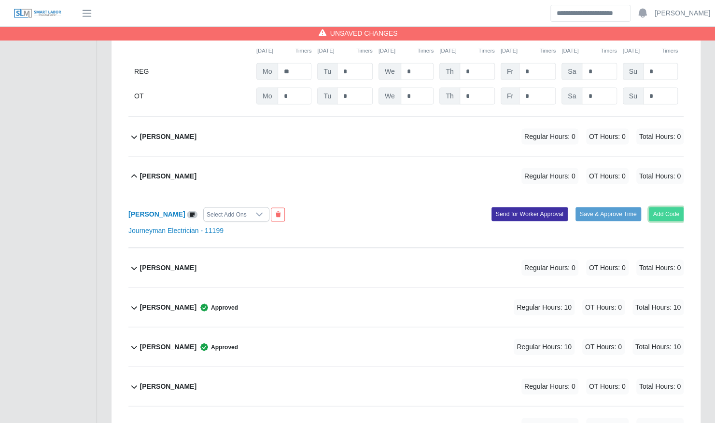
click at [660, 207] on button "Add Code" at bounding box center [666, 214] width 35 height 14
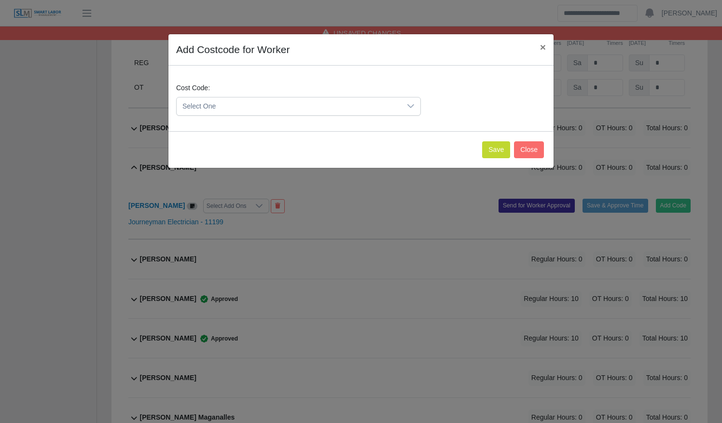
click at [267, 106] on span "Select One" at bounding box center [289, 106] width 224 height 18
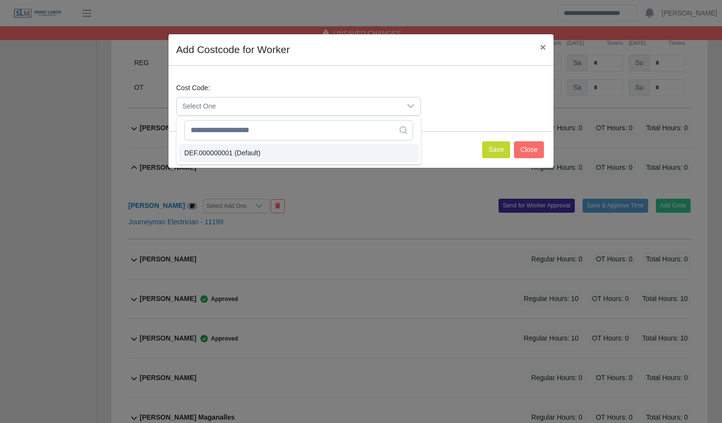
click at [280, 155] on li "DEF.000000001 (Default)" at bounding box center [299, 153] width 240 height 18
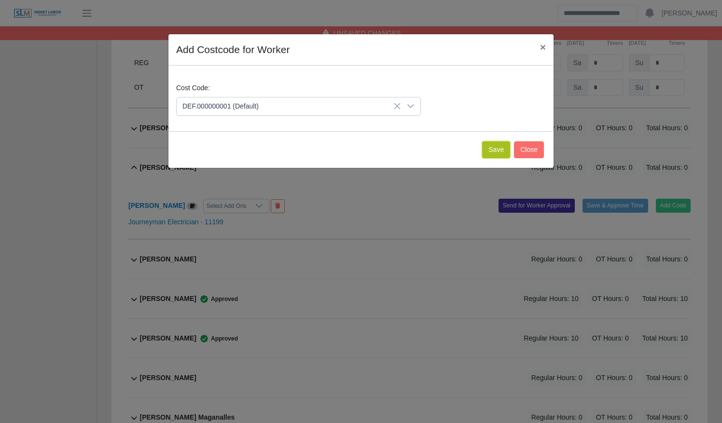
click at [497, 152] on button "Save" at bounding box center [496, 149] width 28 height 17
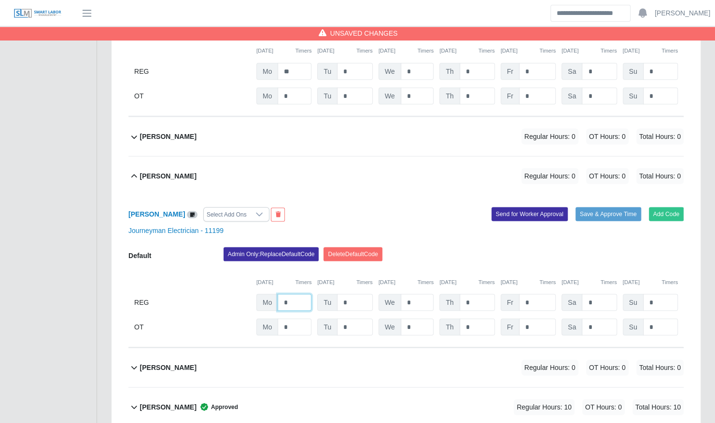
click at [298, 294] on input "*" at bounding box center [294, 302] width 34 height 17
type input "**"
click at [322, 195] on div "Darwin Rodas Select Add Ons Add Code Save & Approve Time Send for Worker Approv…" at bounding box center [405, 271] width 555 height 152
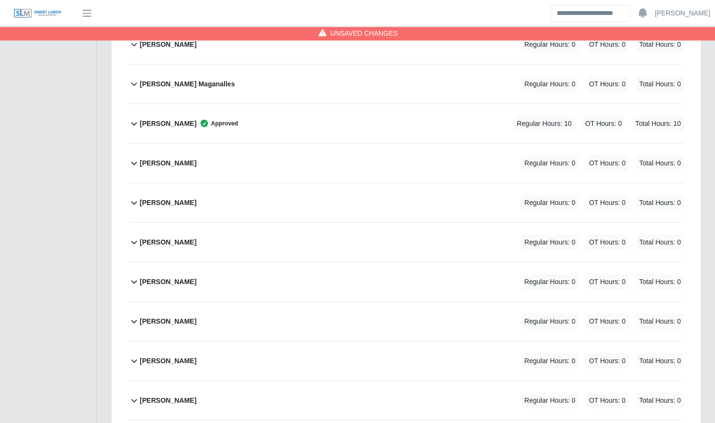
scroll to position [1441, 0]
click at [318, 207] on div "Heriberto Veliz Regular Hours: 0 OT Hours: 0 Total Hours: 0" at bounding box center [411, 202] width 543 height 39
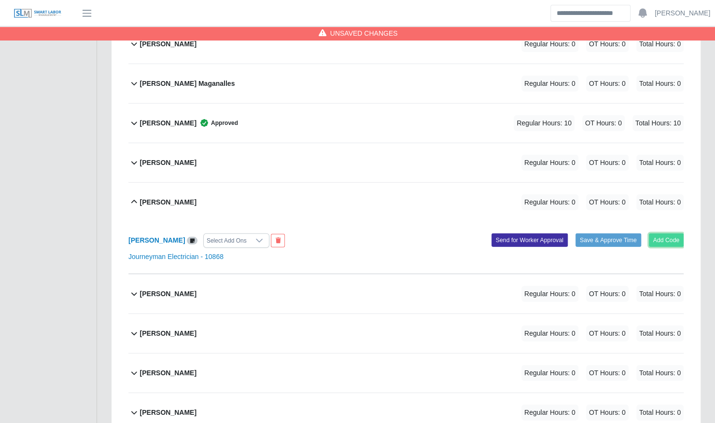
click at [655, 234] on button "Add Code" at bounding box center [666, 241] width 35 height 14
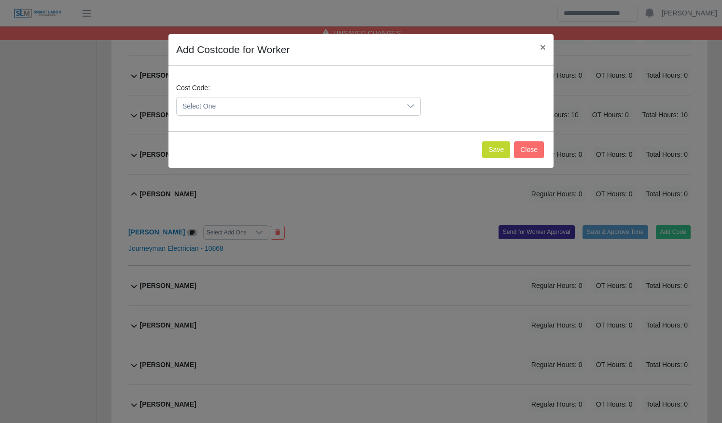
click at [314, 103] on span "Select One" at bounding box center [289, 106] width 224 height 18
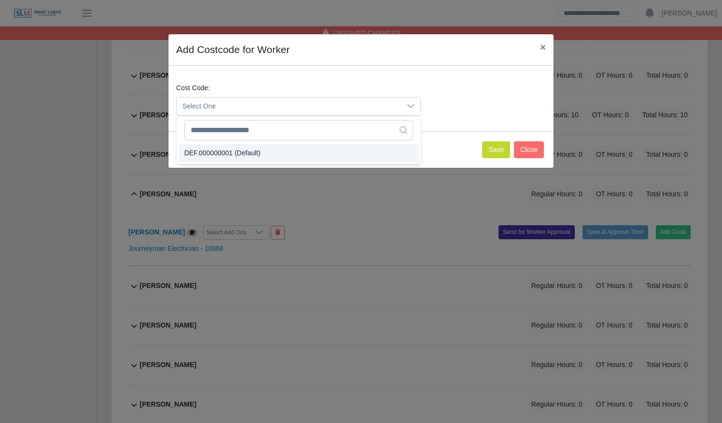
click at [303, 150] on li "DEF.000000001 (Default)" at bounding box center [299, 153] width 240 height 18
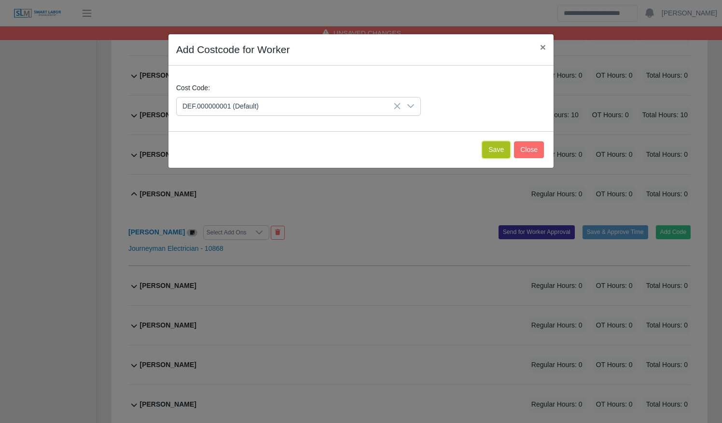
click at [498, 150] on button "Save" at bounding box center [496, 149] width 28 height 17
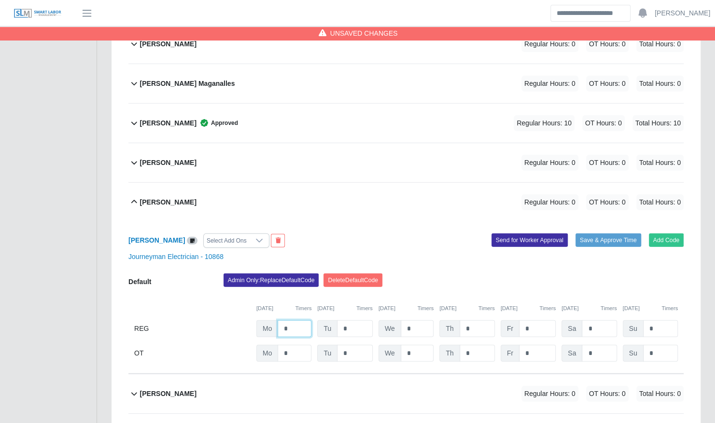
click at [296, 320] on input "*" at bounding box center [294, 328] width 34 height 17
type input "**"
click at [325, 252] on div "Journeyman Electrician - 10868" at bounding box center [405, 257] width 569 height 10
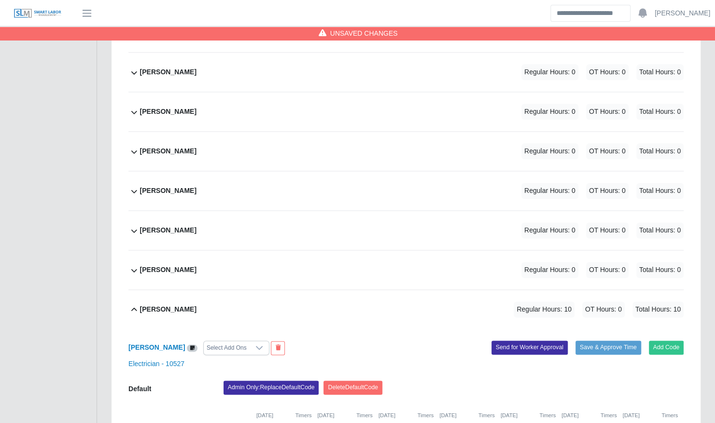
scroll to position [634, 0]
click at [331, 174] on div "Bryam Interiano Regular Hours: 0 OT Hours: 0 Total Hours: 0" at bounding box center [411, 191] width 543 height 39
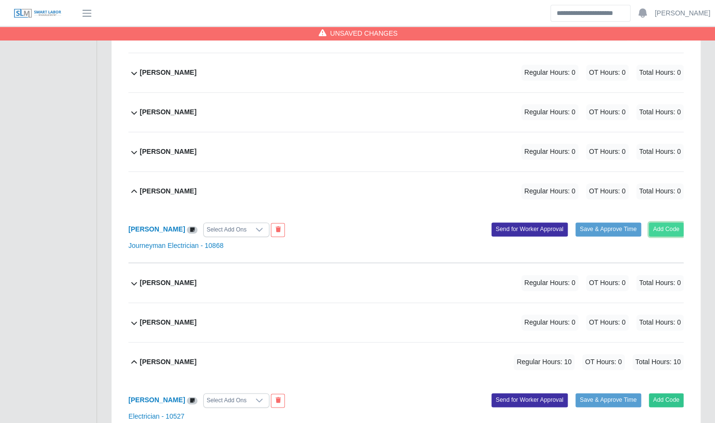
click at [669, 222] on button "Add Code" at bounding box center [666, 229] width 35 height 14
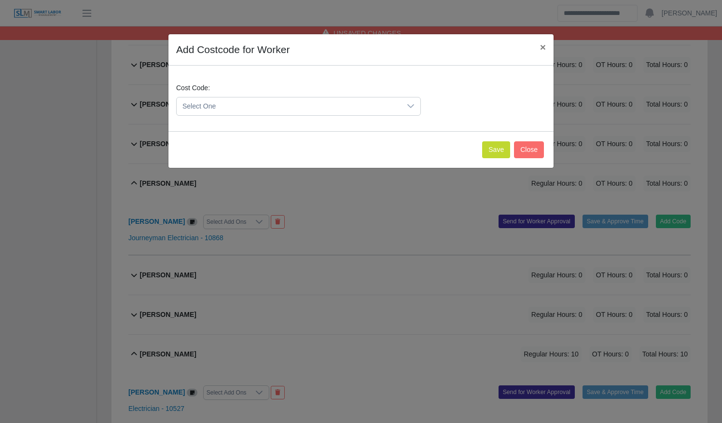
click at [224, 106] on span "Select One" at bounding box center [289, 106] width 224 height 18
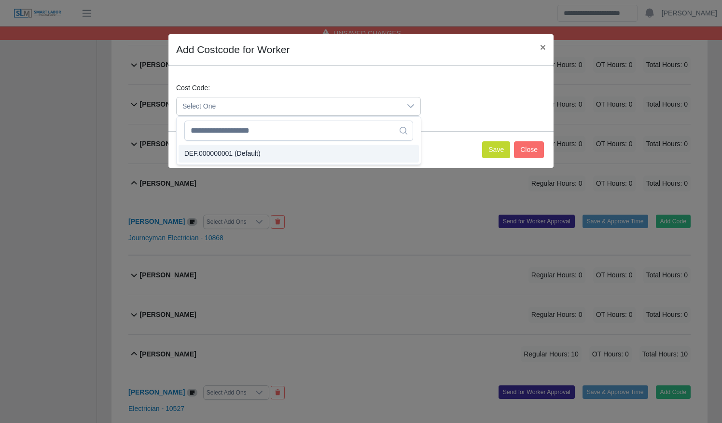
click at [246, 152] on span "DEF.000000001 (Default)" at bounding box center [222, 154] width 76 height 10
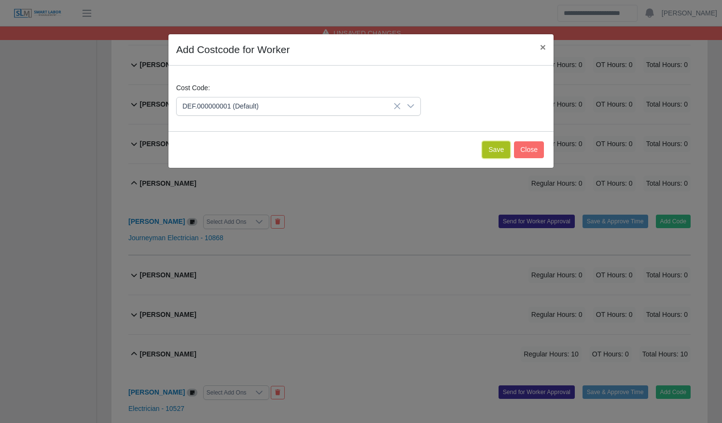
click at [497, 155] on button "Save" at bounding box center [496, 149] width 28 height 17
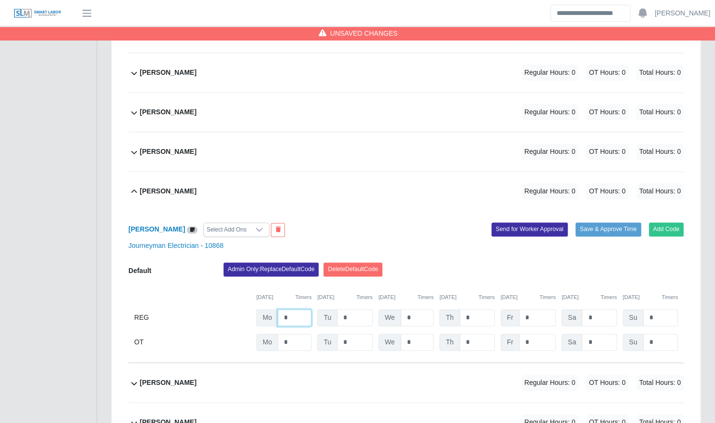
click at [290, 309] on input "*" at bounding box center [294, 317] width 34 height 17
type input "**"
click at [329, 222] on div "Bryam Interiano Select Add Ons" at bounding box center [263, 229] width 285 height 14
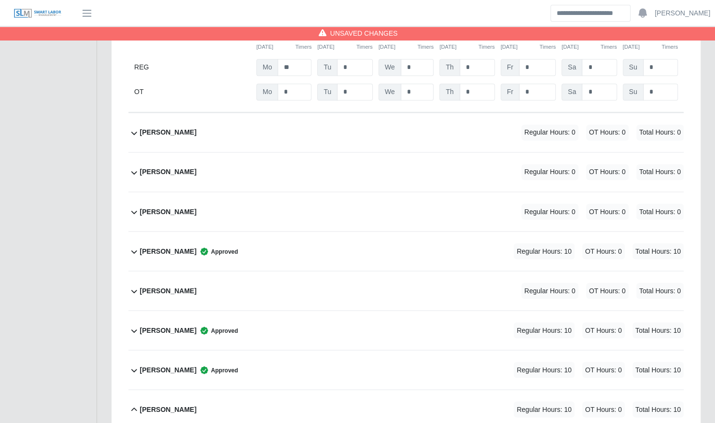
scroll to position [3030, 0]
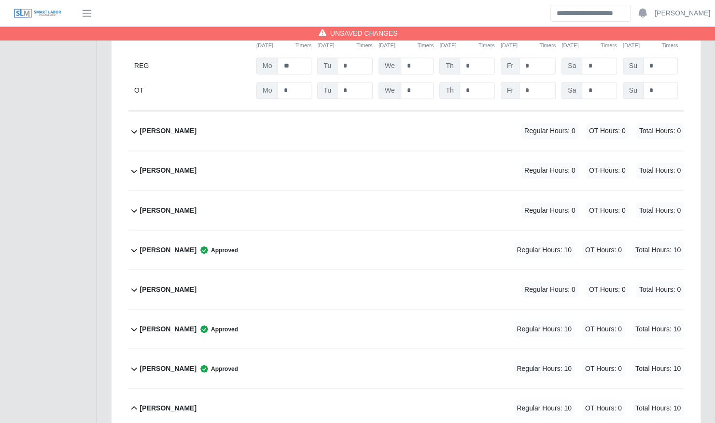
click at [313, 111] on div "Samual Vargas Regular Hours: 0 OT Hours: 0 Total Hours: 0" at bounding box center [411, 130] width 543 height 39
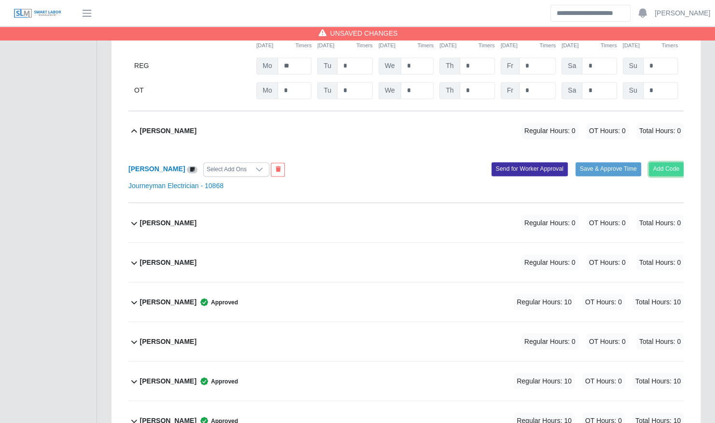
click at [673, 162] on button "Add Code" at bounding box center [666, 169] width 35 height 14
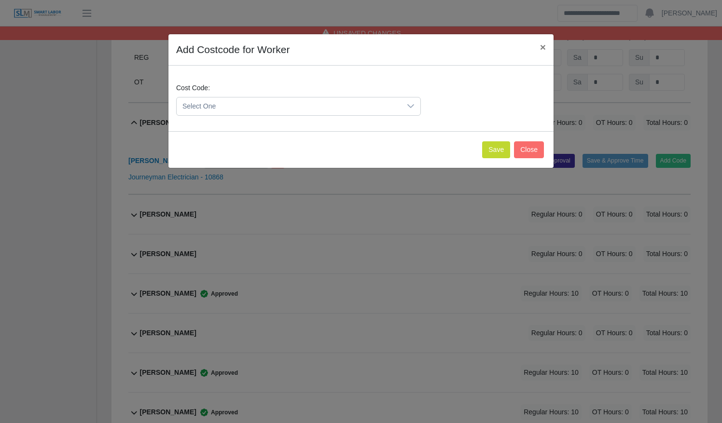
click at [234, 109] on span "Select One" at bounding box center [289, 106] width 224 height 18
click at [246, 147] on li "DEF.000000001 (Default)" at bounding box center [299, 154] width 240 height 18
click at [500, 151] on button "Save" at bounding box center [496, 149] width 28 height 17
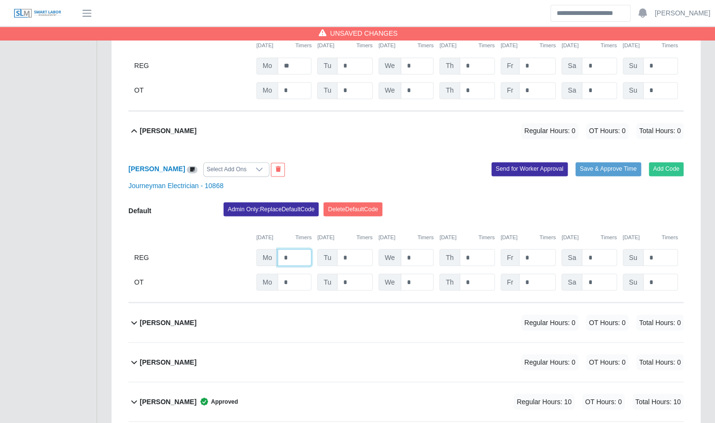
click at [290, 249] on input "*" at bounding box center [294, 257] width 34 height 17
type input "**"
click at [323, 162] on div "Samual Vargas Select Add Ons" at bounding box center [263, 169] width 285 height 14
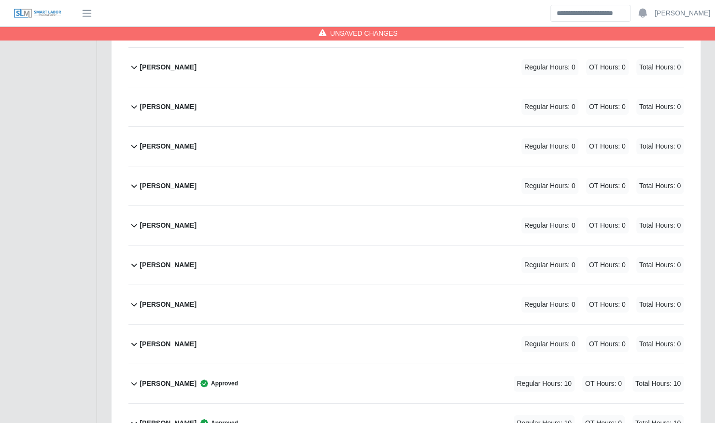
scroll to position [1959, 0]
click at [269, 259] on div "Jose Hernandez Regular Hours: 0 OT Hours: 0 Total Hours: 0" at bounding box center [411, 266] width 543 height 39
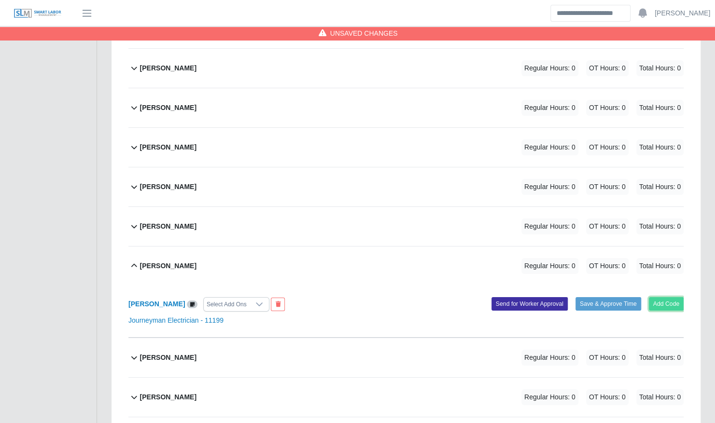
click at [668, 297] on button "Add Code" at bounding box center [666, 304] width 35 height 14
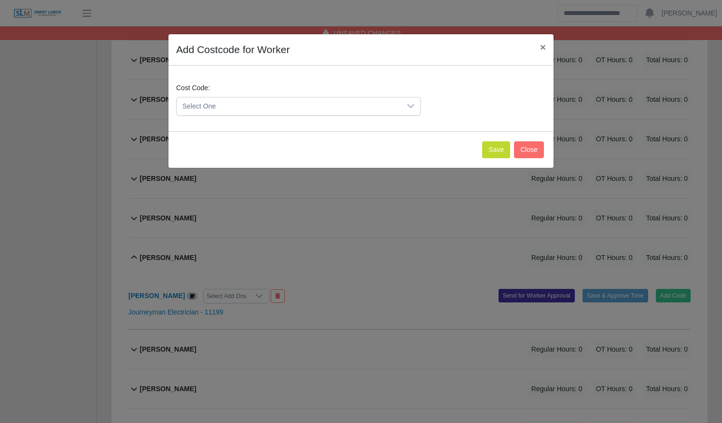
click at [283, 106] on span "Select One" at bounding box center [289, 106] width 224 height 18
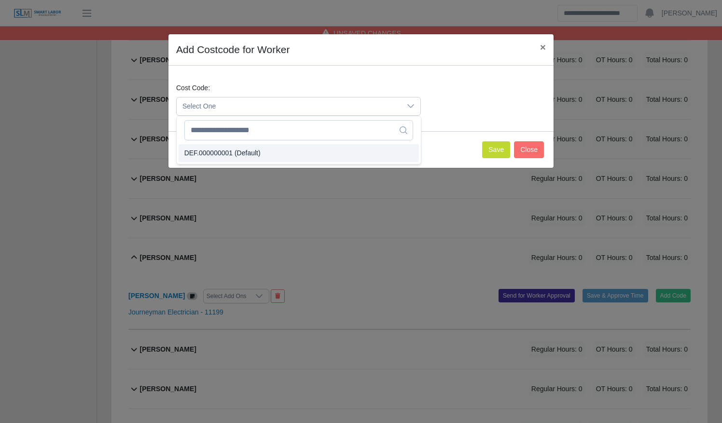
click at [290, 158] on li "DEF.000000001 (Default)" at bounding box center [299, 153] width 240 height 18
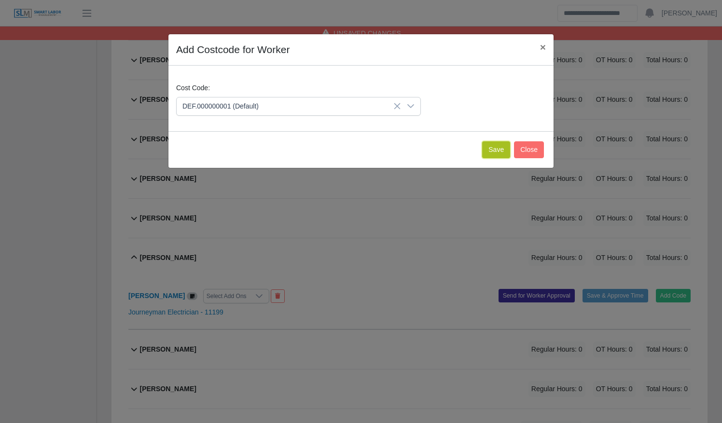
click at [498, 146] on button "Save" at bounding box center [496, 149] width 28 height 17
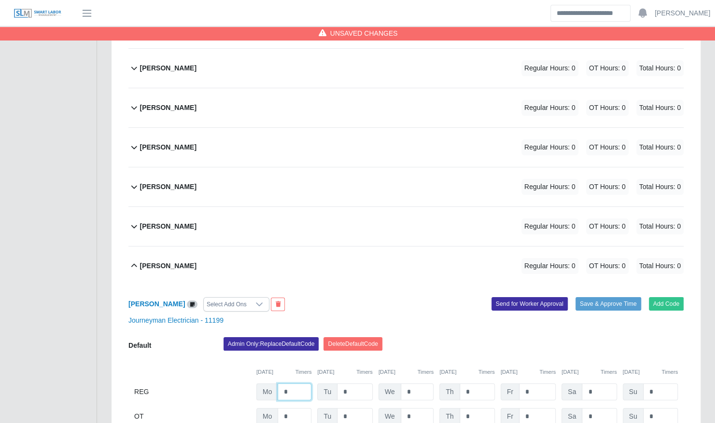
click at [291, 384] on input "*" at bounding box center [294, 392] width 34 height 17
type input "**"
click at [305, 286] on div "Jose Hernandez Select Add Ons Add Code Save & Approve Time Send for Worker Appr…" at bounding box center [405, 362] width 555 height 152
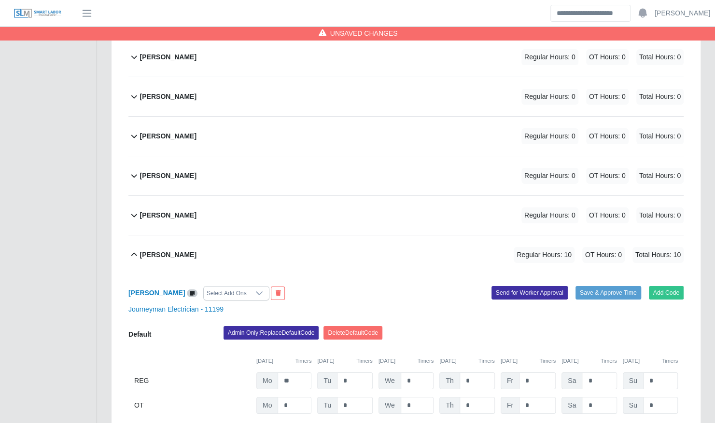
scroll to position [1971, 0]
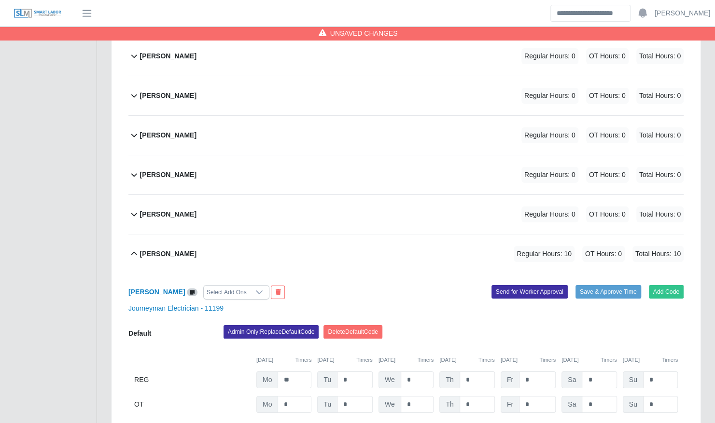
click at [303, 202] on div "Jose Diaz Regular Hours: 0 OT Hours: 0 Total Hours: 0" at bounding box center [411, 214] width 543 height 39
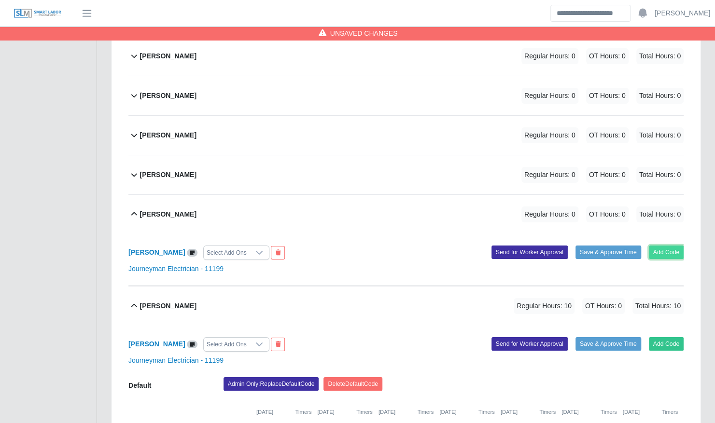
click at [673, 246] on button "Add Code" at bounding box center [666, 253] width 35 height 14
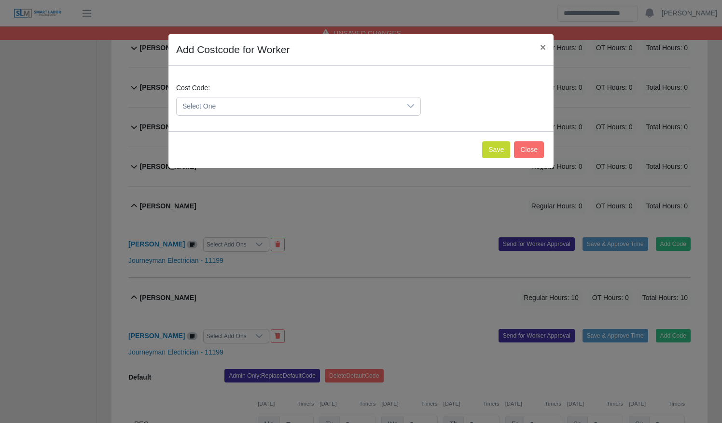
click at [344, 102] on span "Select One" at bounding box center [289, 106] width 224 height 18
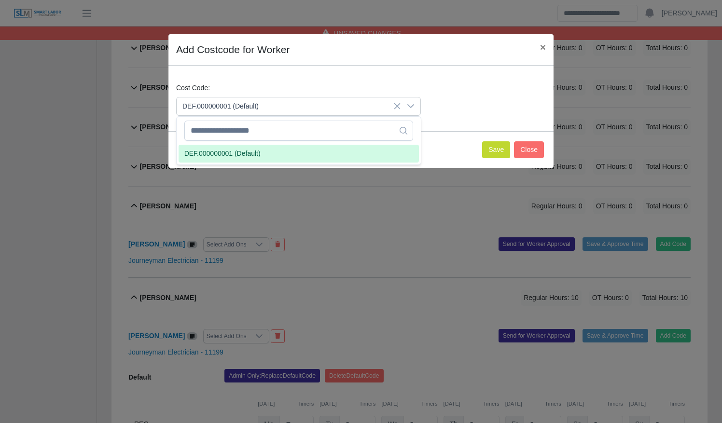
click at [331, 151] on li "DEF.000000001 (Default)" at bounding box center [299, 154] width 240 height 18
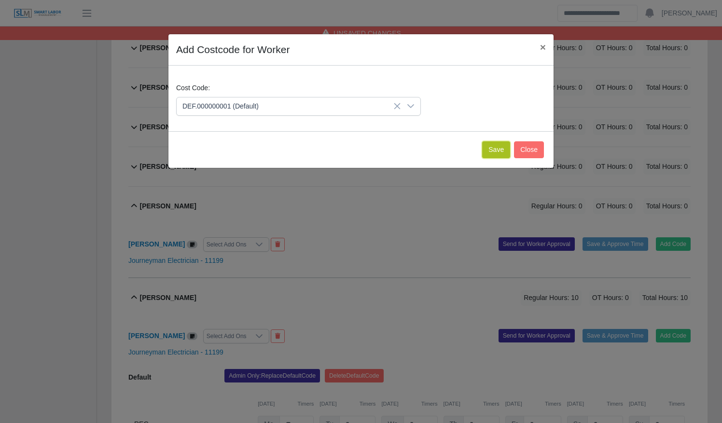
click at [496, 152] on button "Save" at bounding box center [496, 149] width 28 height 17
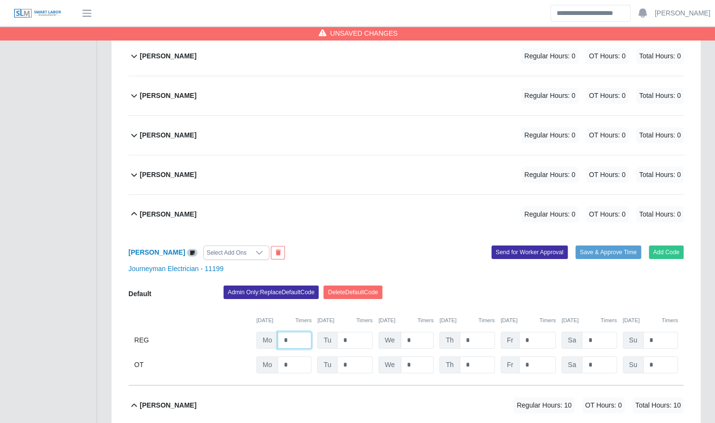
click at [299, 332] on input "*" at bounding box center [294, 340] width 34 height 17
type input "**"
click at [314, 246] on div "Jose Diaz Select Add Ons" at bounding box center [263, 253] width 285 height 14
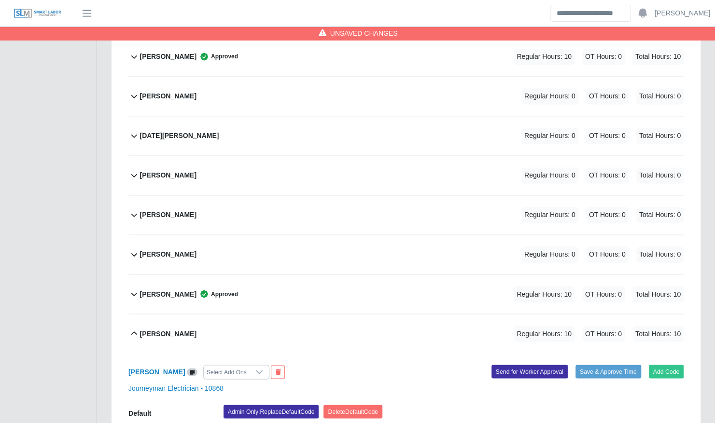
scroll to position [2949, 0]
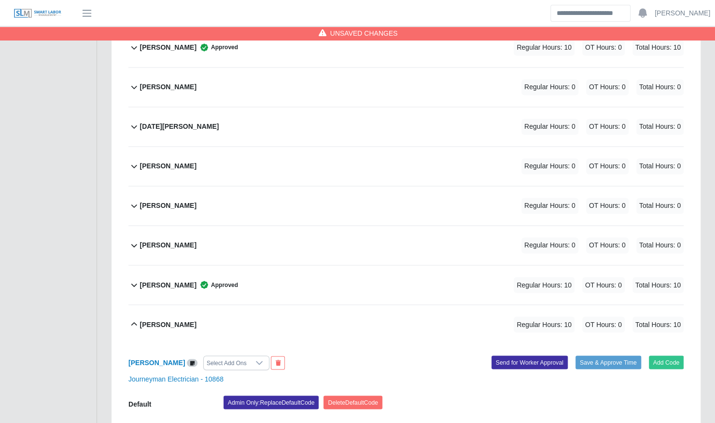
click at [317, 147] on div "Oswal Molina Regular Hours: 0 OT Hours: 0 Total Hours: 0" at bounding box center [411, 166] width 543 height 39
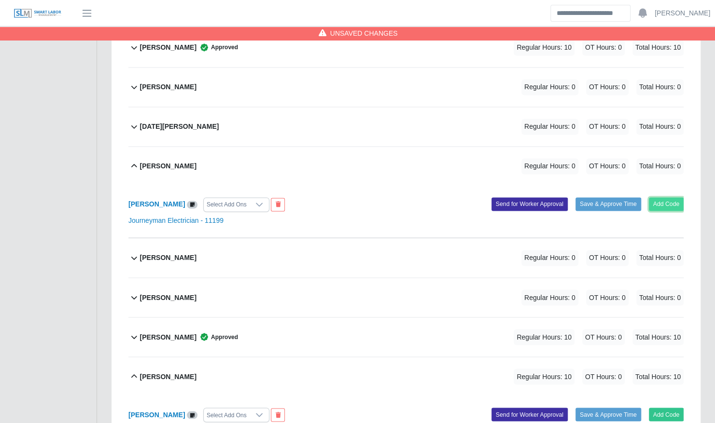
click at [659, 197] on button "Add Code" at bounding box center [666, 204] width 35 height 14
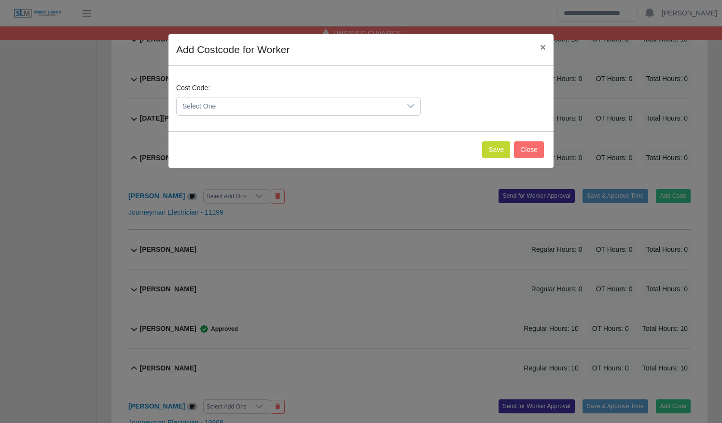
click at [205, 103] on span "Select One" at bounding box center [289, 106] width 224 height 18
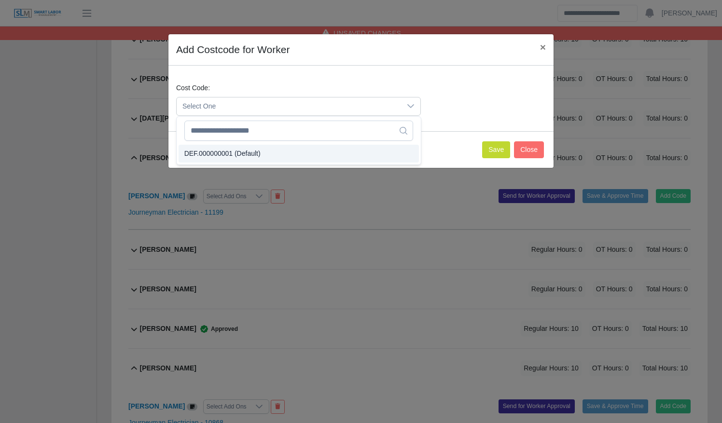
click at [217, 145] on li "DEF.000000001 (Default)" at bounding box center [299, 154] width 240 height 18
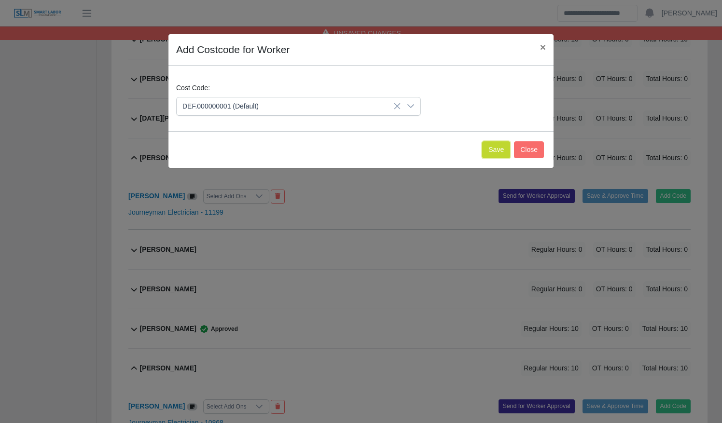
click at [501, 148] on button "Save" at bounding box center [496, 149] width 28 height 17
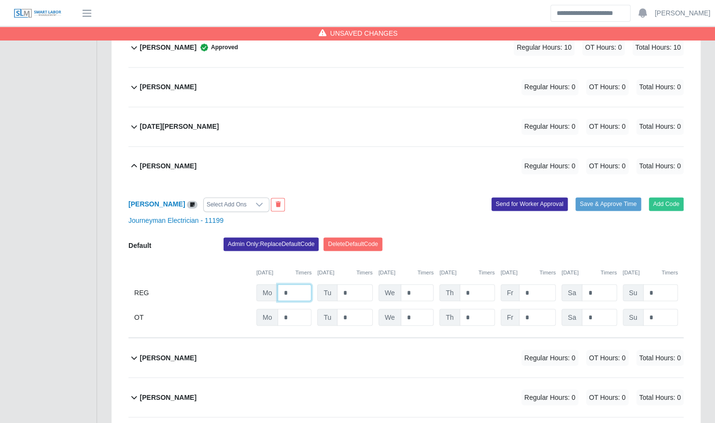
click at [295, 284] on input "*" at bounding box center [294, 292] width 34 height 17
type input "**"
click at [318, 186] on div "Oswal Molina Select Add Ons Add Code Save & Approve Time Send for Worker Approv…" at bounding box center [405, 262] width 555 height 152
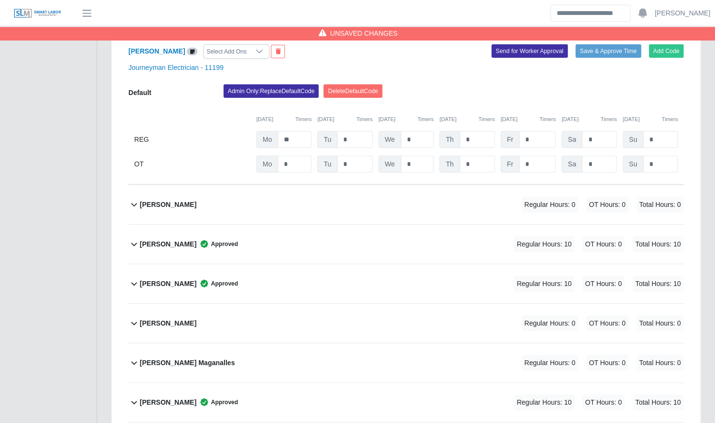
scroll to position [1317, 0]
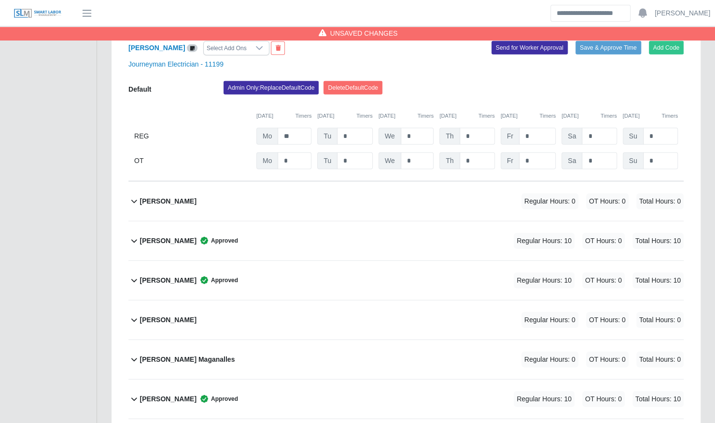
click at [281, 191] on div "David Pearson Regular Hours: 0 OT Hours: 0 Total Hours: 0" at bounding box center [411, 201] width 543 height 39
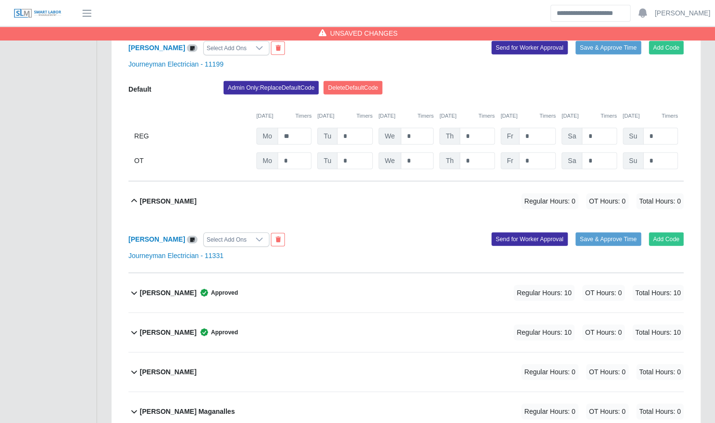
click at [676, 233] on button "Add Code" at bounding box center [666, 240] width 35 height 14
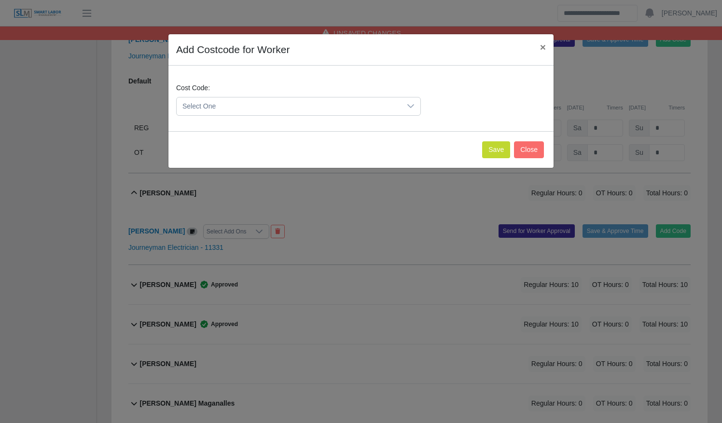
click at [219, 107] on span "Select One" at bounding box center [289, 106] width 224 height 18
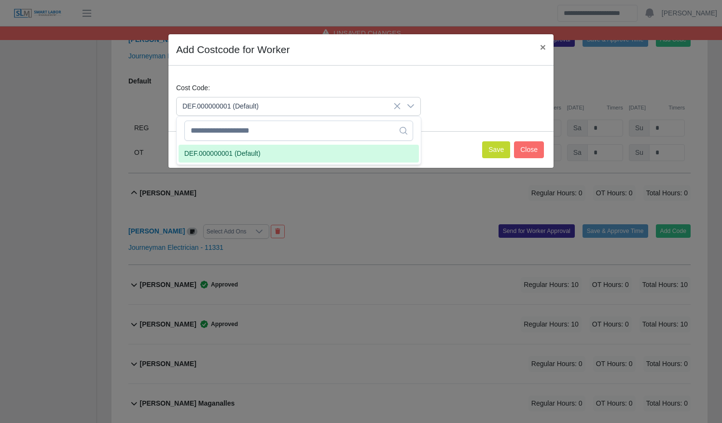
click at [240, 158] on li "DEF.000000001 (Default)" at bounding box center [299, 154] width 240 height 18
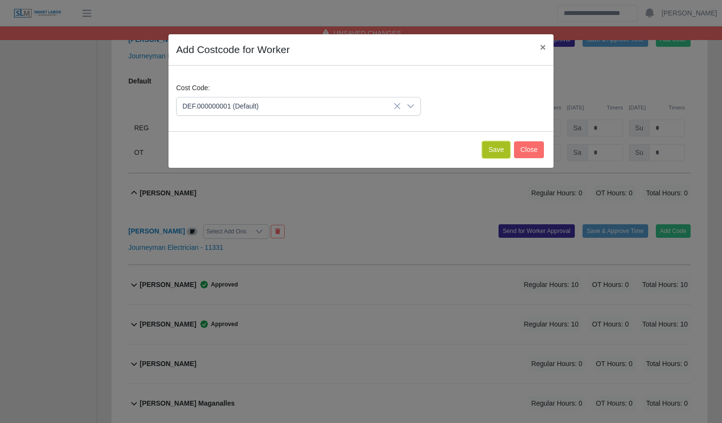
click at [501, 146] on button "Save" at bounding box center [496, 149] width 28 height 17
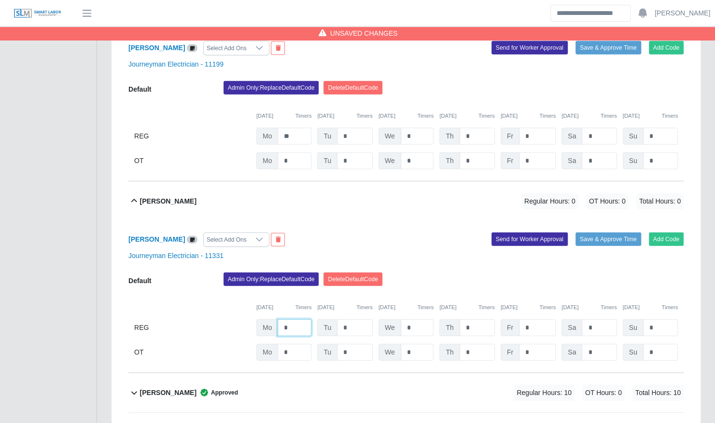
click at [295, 319] on input "*" at bounding box center [294, 327] width 34 height 17
type input "**"
click at [332, 221] on div "David Pearson Select Add Ons Add Code Save & Approve Time Send for Worker Appro…" at bounding box center [405, 297] width 555 height 152
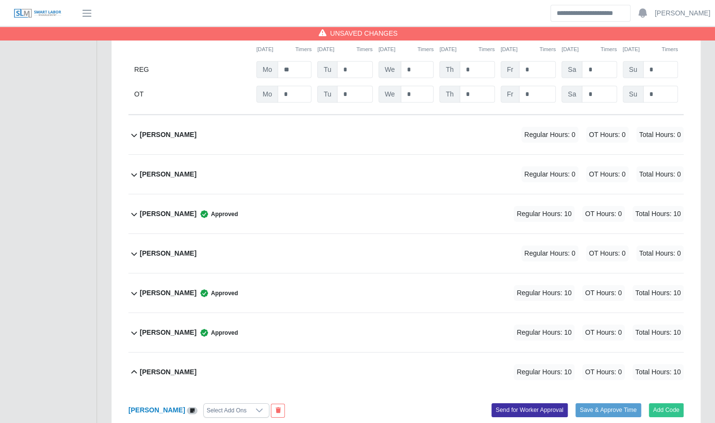
scroll to position [3827, 0]
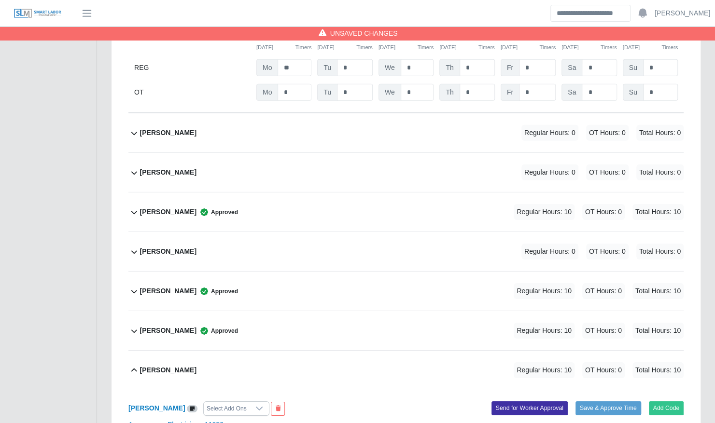
click at [303, 234] on div "Vincent Becknell Regular Hours: 0 OT Hours: 0 Total Hours: 0" at bounding box center [411, 251] width 543 height 39
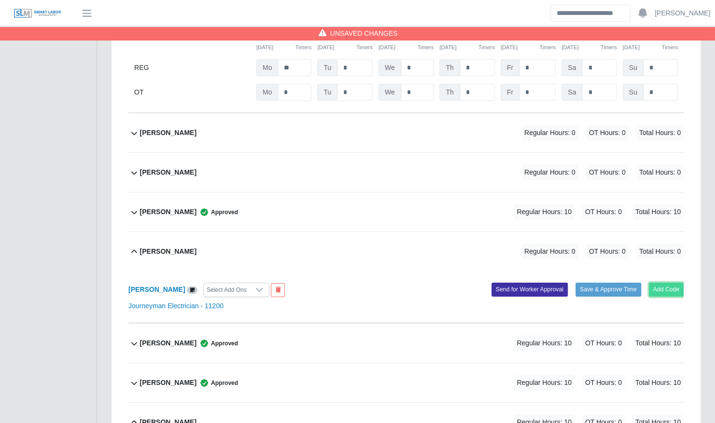
click at [661, 283] on button "Add Code" at bounding box center [666, 290] width 35 height 14
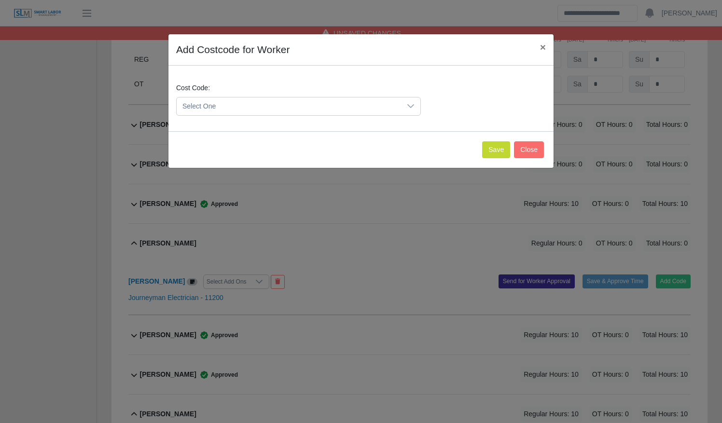
click at [278, 107] on span "Select One" at bounding box center [289, 106] width 224 height 18
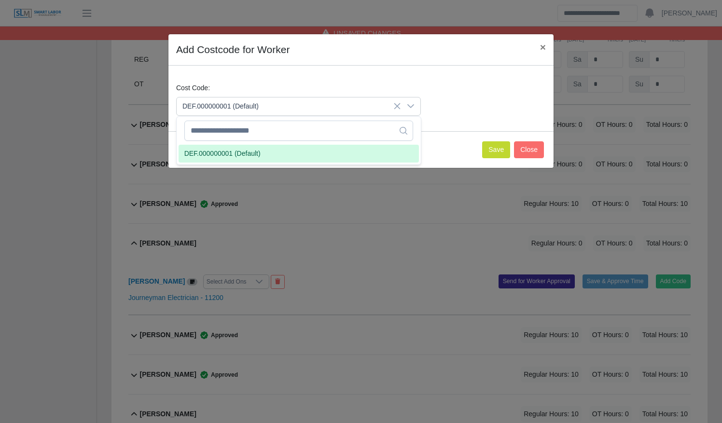
click at [278, 146] on li "DEF.000000001 (Default)" at bounding box center [299, 154] width 240 height 18
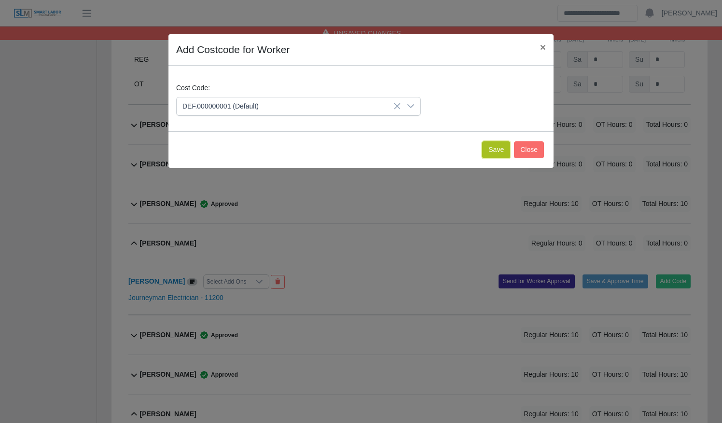
click at [494, 148] on button "Save" at bounding box center [496, 149] width 28 height 17
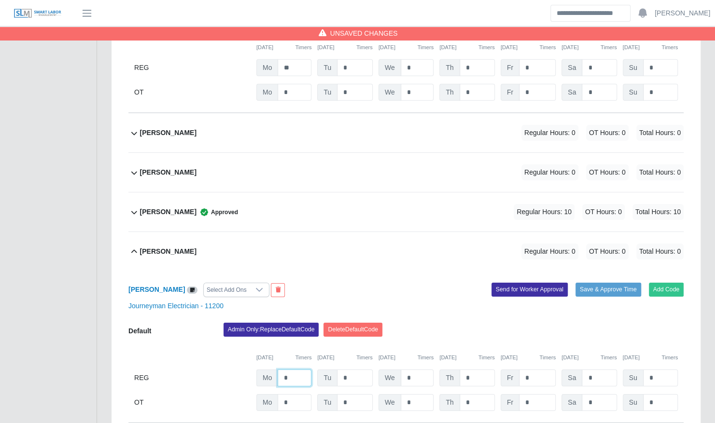
click at [299, 370] on input "*" at bounding box center [294, 378] width 34 height 17
type input "**"
click at [331, 238] on div "Vincent Becknell Regular Hours: 10 OT Hours: 0 Total Hours: 10" at bounding box center [411, 251] width 543 height 39
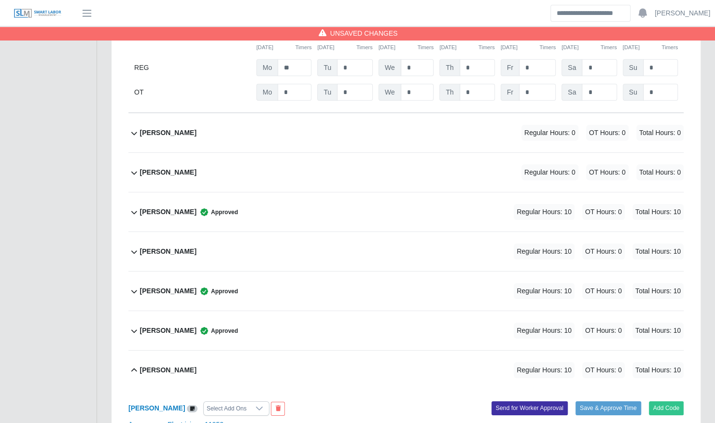
scroll to position [4035, 0]
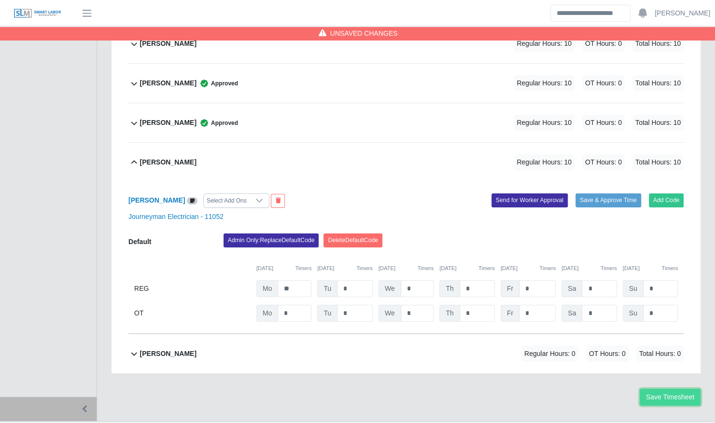
click at [687, 389] on button "Save Timesheet" at bounding box center [669, 397] width 61 height 17
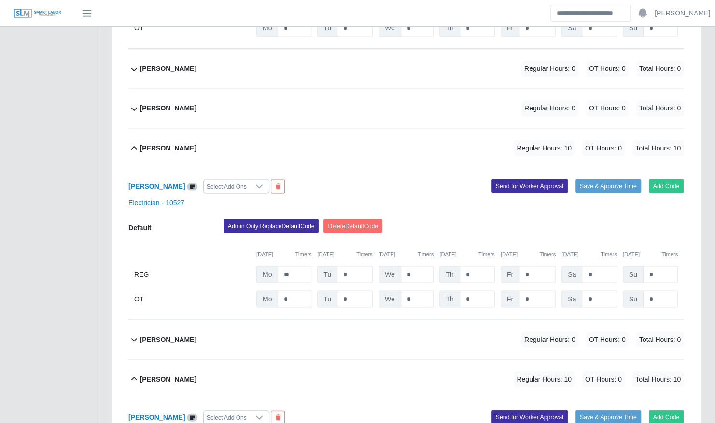
scroll to position [950, 0]
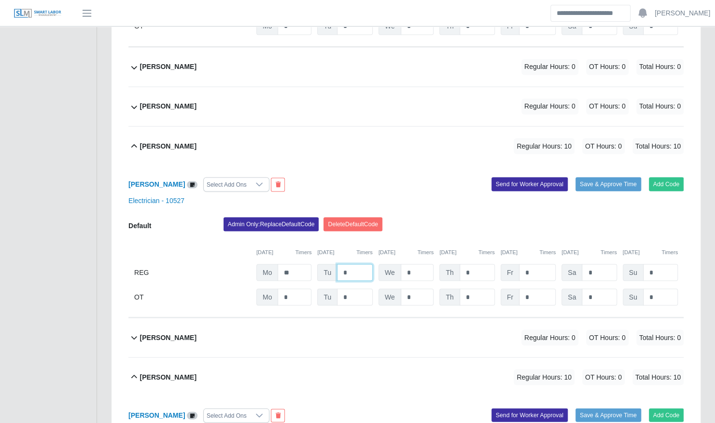
click at [350, 264] on input "*" at bounding box center [355, 272] width 36 height 17
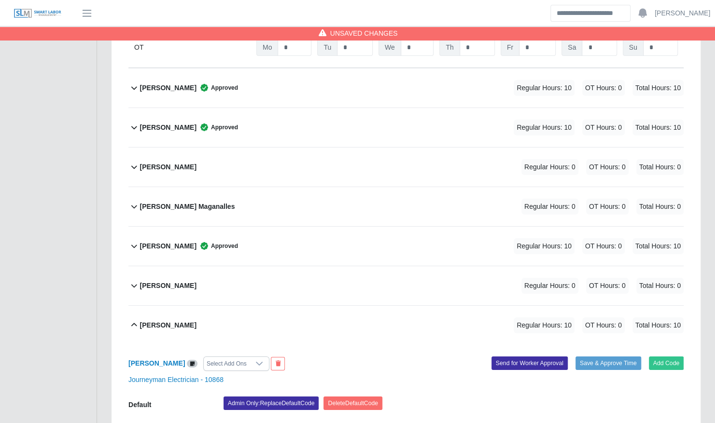
scroll to position [1620, 0]
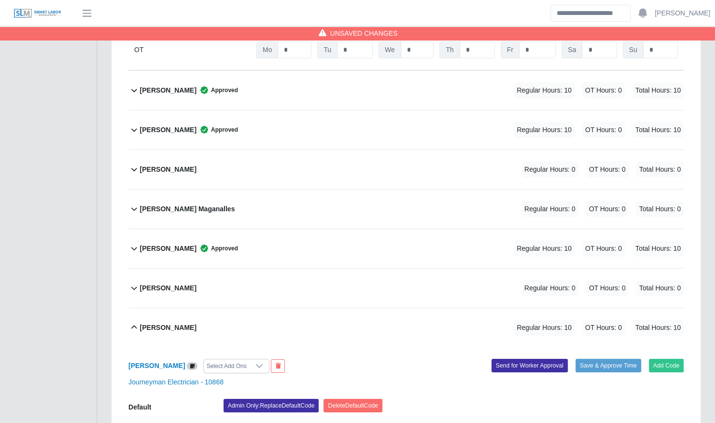
type input "**"
click at [301, 229] on div "George Avery Approved Regular Hours: 10 OT Hours: 0 Total Hours: 10" at bounding box center [411, 248] width 543 height 39
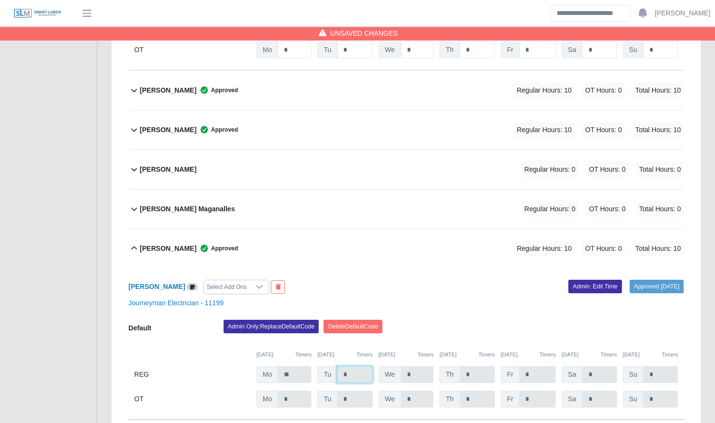
click at [352, 366] on input "*" at bounding box center [355, 374] width 36 height 17
click at [571, 280] on link "Admin: Edit Time" at bounding box center [595, 287] width 54 height 14
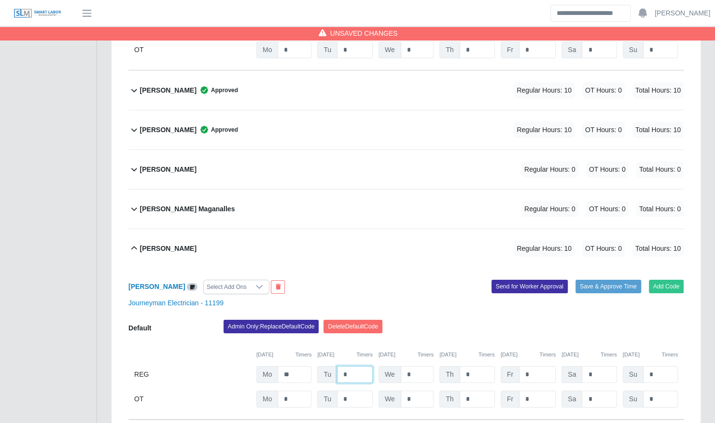
click at [362, 366] on input "*" at bounding box center [355, 374] width 36 height 17
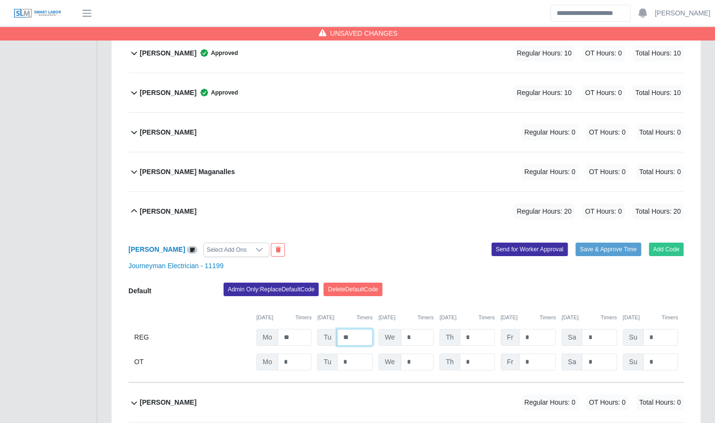
scroll to position [1658, 0]
type input "**"
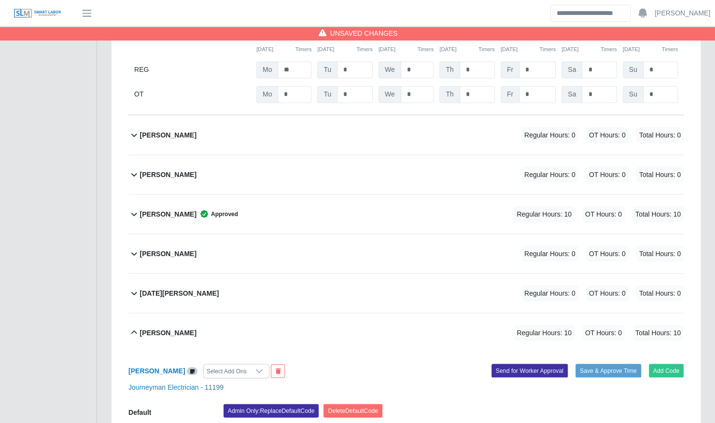
scroll to position [3087, 0]
click at [281, 207] on div "Mitchell Tinnell Approved Regular Hours: 10 OT Hours: 0 Total Hours: 10" at bounding box center [411, 213] width 543 height 39
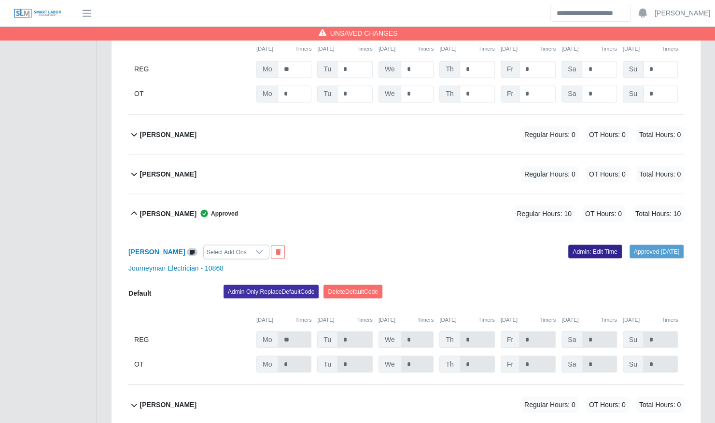
click at [576, 245] on link "Admin: Edit Time" at bounding box center [595, 252] width 54 height 14
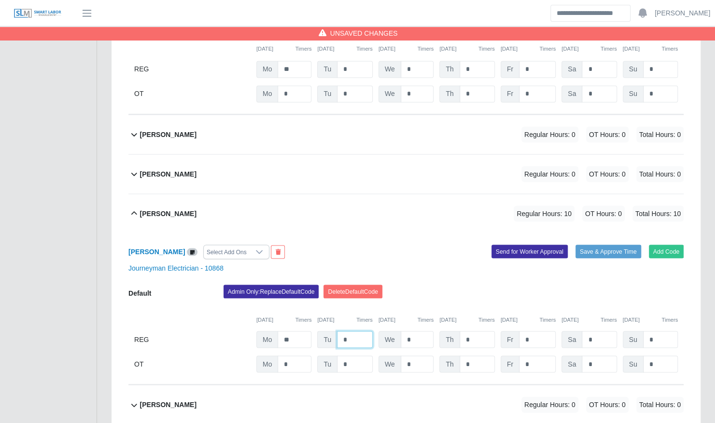
click at [354, 331] on input "*" at bounding box center [355, 339] width 36 height 17
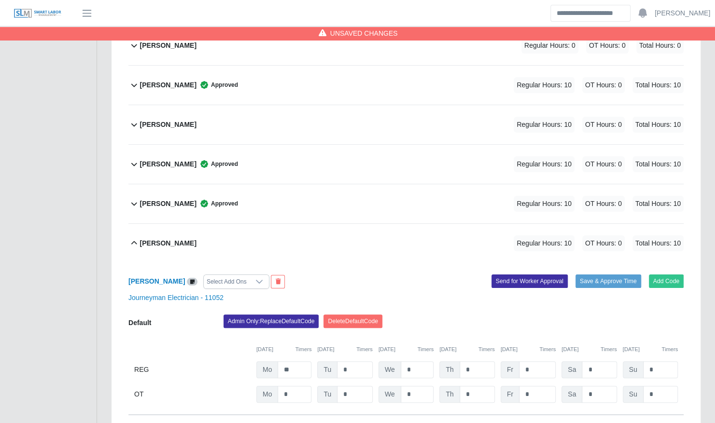
scroll to position [4338, 0]
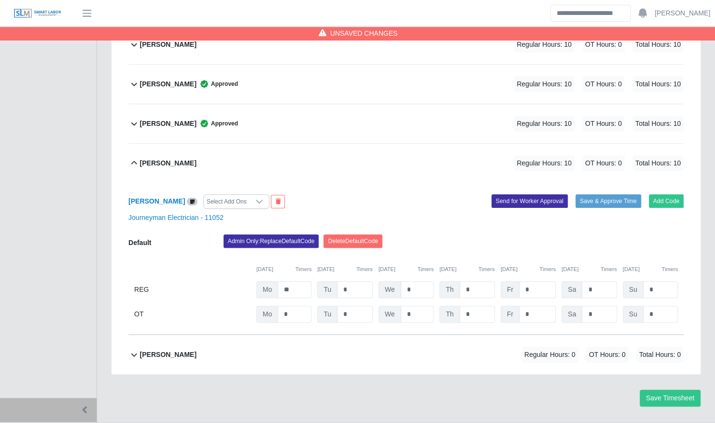
type input "**"
click at [358, 281] on input "*" at bounding box center [355, 289] width 36 height 17
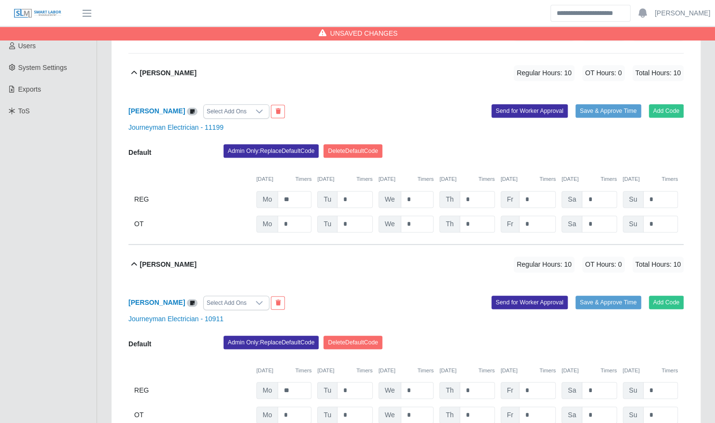
scroll to position [215, 0]
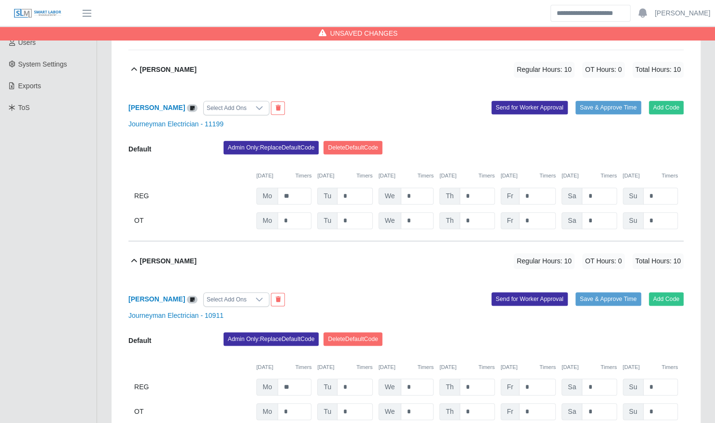
type input "**"
click at [350, 190] on input "*" at bounding box center [355, 196] width 36 height 17
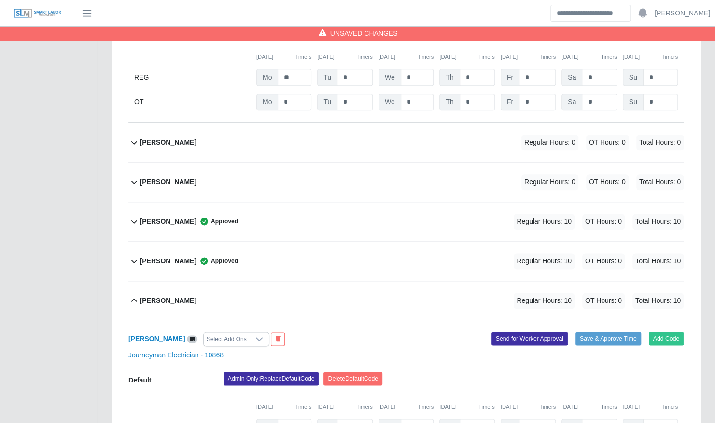
scroll to position [2730, 0]
type input "**"
click at [330, 258] on div "Lillian Martinez Approved Regular Hours: 10 OT Hours: 0 Total Hours: 10" at bounding box center [411, 260] width 543 height 39
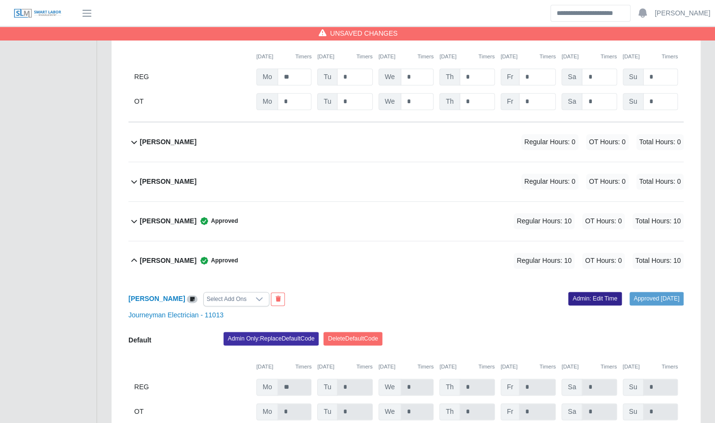
click at [578, 292] on link "Admin: Edit Time" at bounding box center [595, 299] width 54 height 14
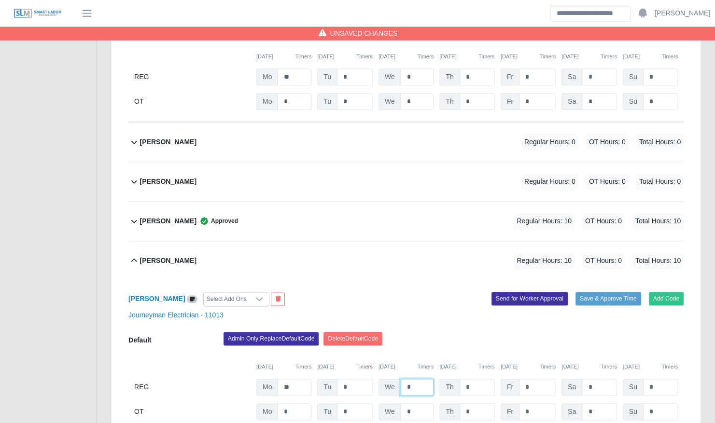
click at [411, 379] on input "*" at bounding box center [417, 387] width 33 height 17
click at [358, 379] on input "*" at bounding box center [355, 387] width 36 height 17
type input "**"
click at [360, 257] on div "Lillian Martinez Regular Hours: 20 OT Hours: 0 Total Hours: 20" at bounding box center [411, 260] width 543 height 39
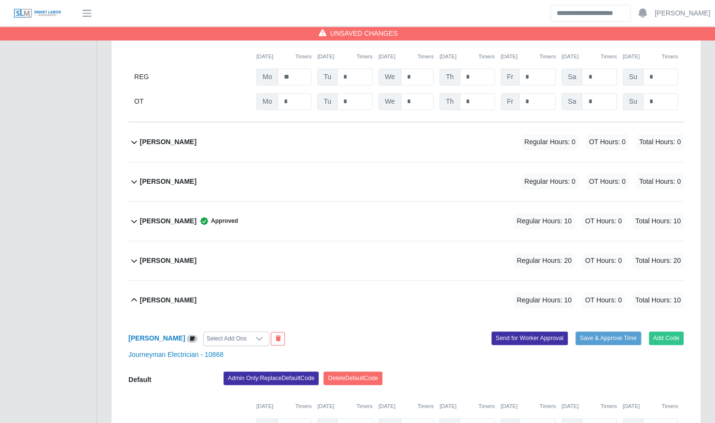
click at [350, 241] on div "Lillian Martinez Regular Hours: 20 OT Hours: 0 Total Hours: 20" at bounding box center [411, 260] width 543 height 39
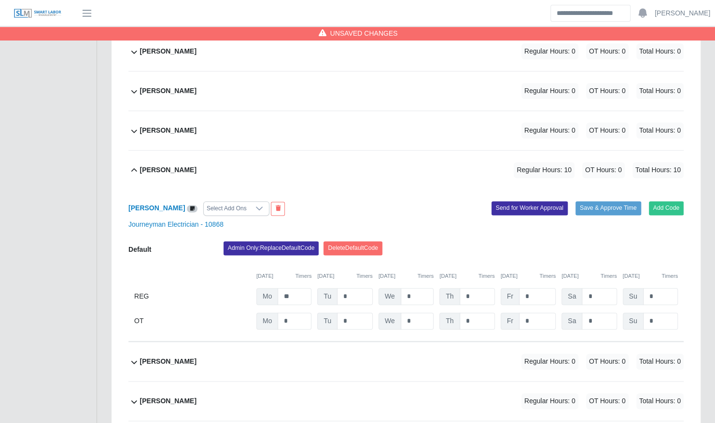
scroll to position [644, 0]
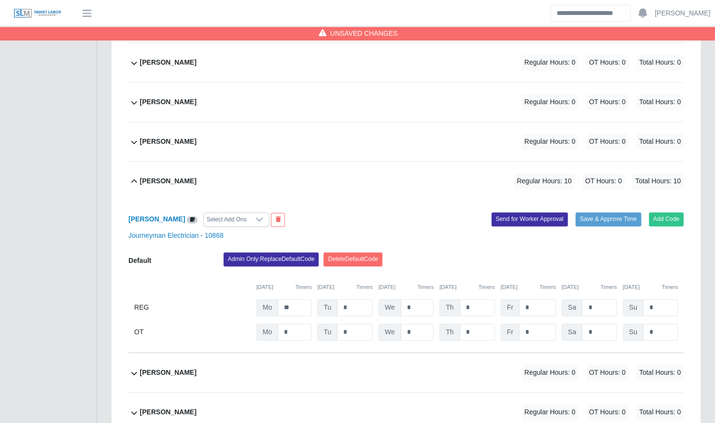
click at [288, 362] on div "Bryce Jackson Regular Hours: 0 OT Hours: 0 Total Hours: 0" at bounding box center [411, 372] width 543 height 39
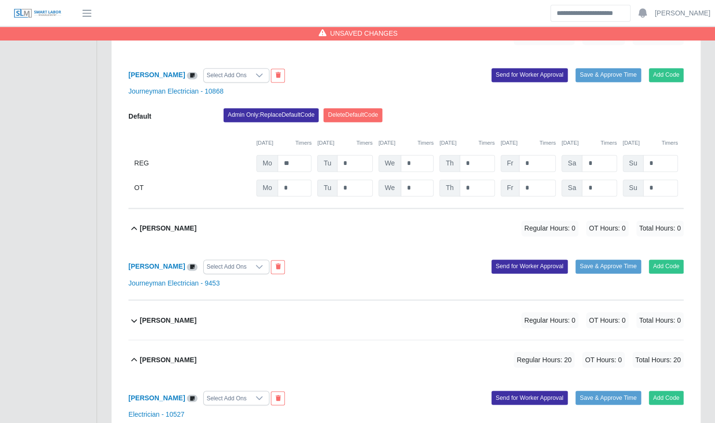
scroll to position [789, 0]
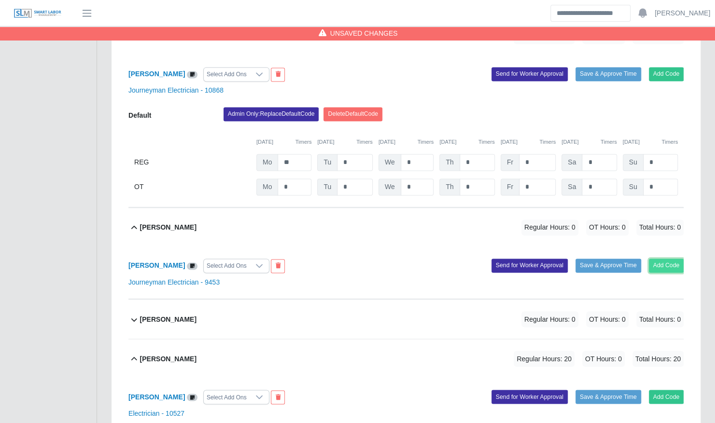
click at [660, 259] on button "Add Code" at bounding box center [666, 266] width 35 height 14
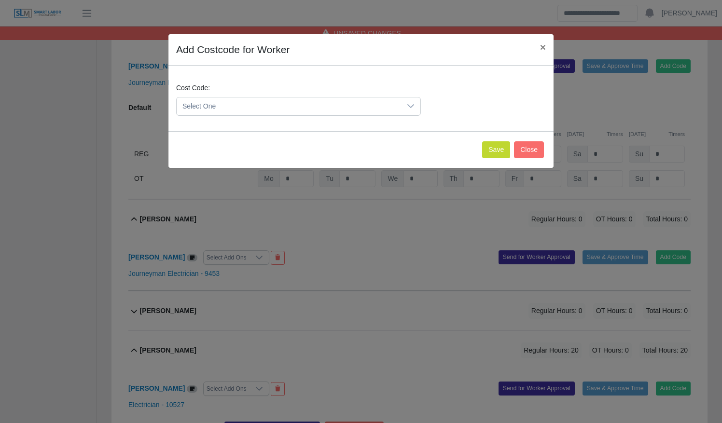
click at [308, 111] on span "Select One" at bounding box center [289, 106] width 224 height 18
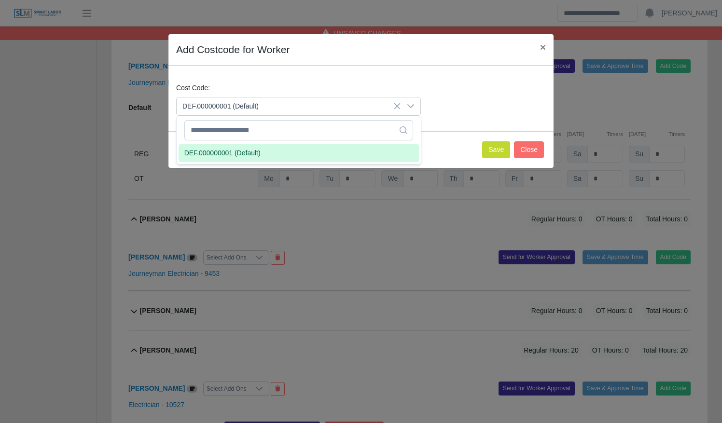
click at [297, 152] on li "DEF.000000001 (Default)" at bounding box center [299, 153] width 240 height 18
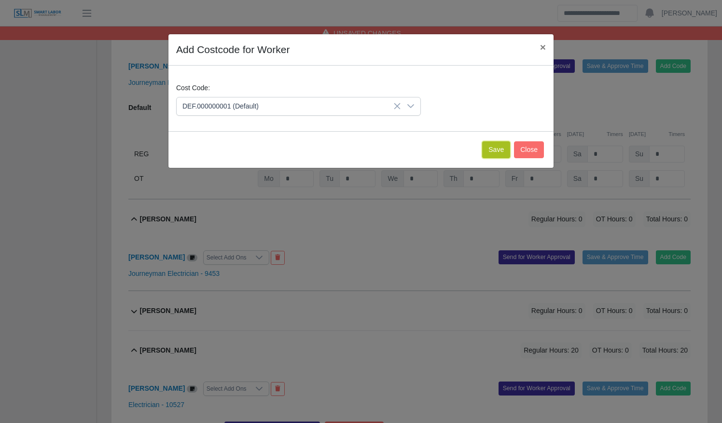
click at [496, 150] on button "Save" at bounding box center [496, 149] width 28 height 17
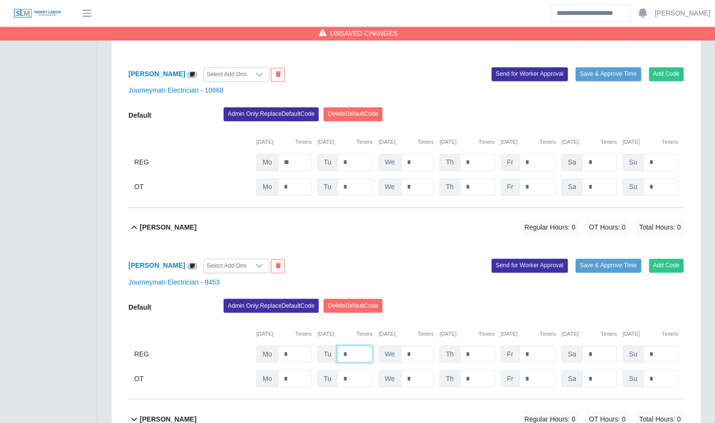
click at [355, 345] on input "*" at bounding box center [355, 353] width 36 height 17
type input "**"
click at [373, 259] on div "Bryce Jackson Select Add Ons" at bounding box center [263, 266] width 285 height 14
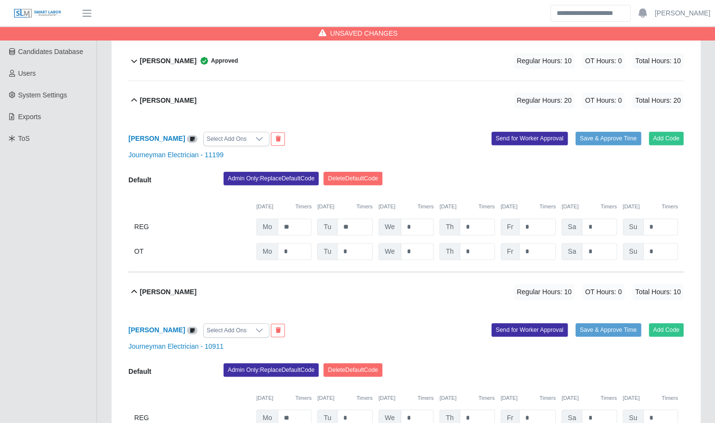
scroll to position [0, 0]
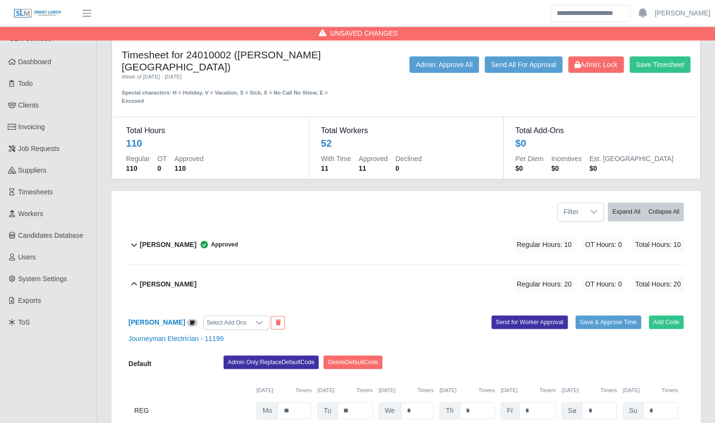
click at [368, 248] on div "aaron ramey Approved Regular Hours: 10 OT Hours: 0 Total Hours: 10" at bounding box center [411, 244] width 543 height 39
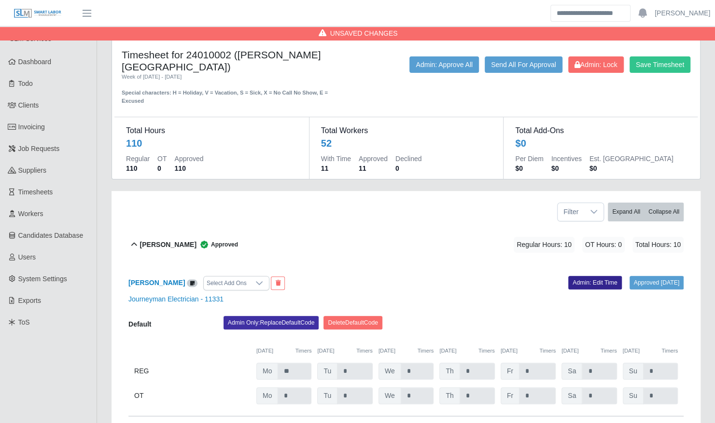
click at [601, 276] on link "Admin: Edit Time" at bounding box center [595, 283] width 54 height 14
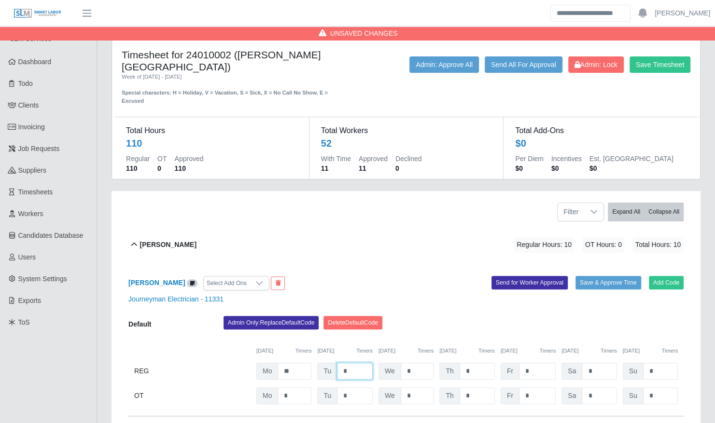
click at [349, 365] on input "*" at bounding box center [355, 371] width 36 height 17
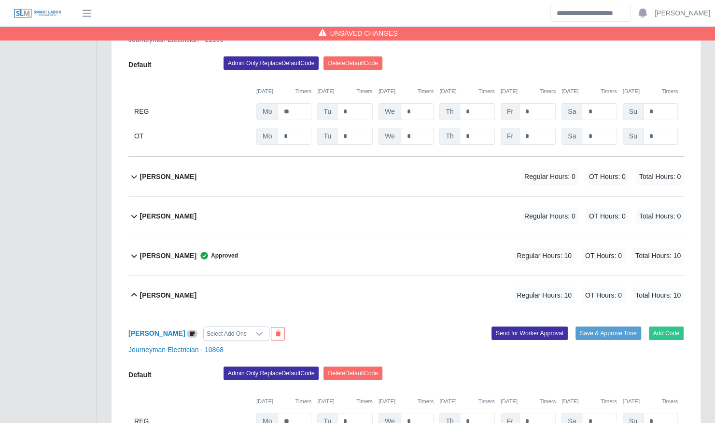
scroll to position [4042, 0]
type input "**"
click at [339, 236] on div "Ronny Machado Approved Regular Hours: 10 OT Hours: 0 Total Hours: 10" at bounding box center [411, 255] width 543 height 39
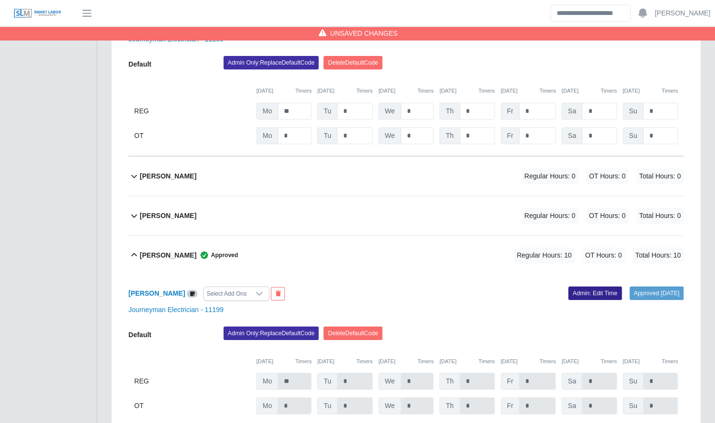
click at [588, 287] on link "Admin: Edit Time" at bounding box center [595, 294] width 54 height 14
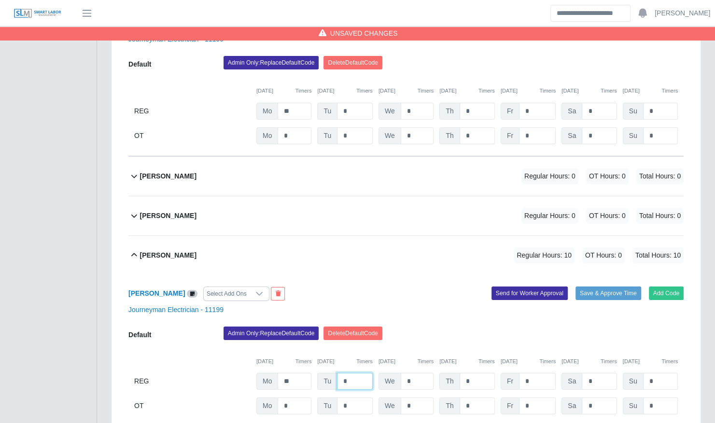
click at [365, 373] on input "*" at bounding box center [355, 381] width 36 height 17
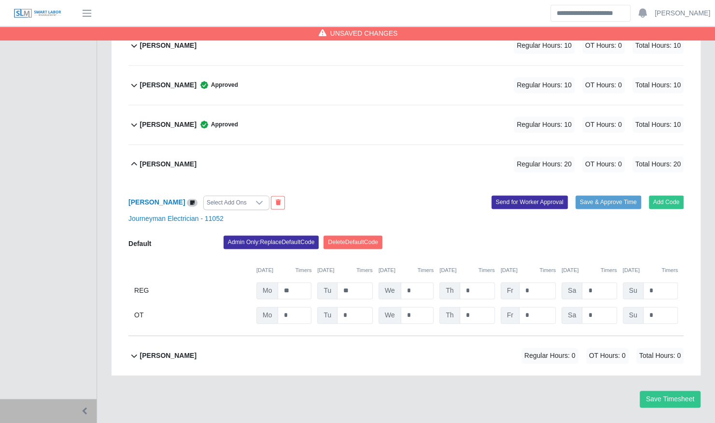
scroll to position [4773, 0]
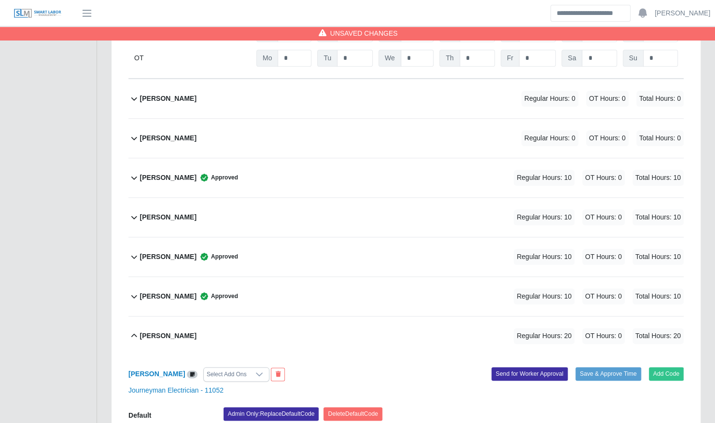
type input "**"
click at [343, 237] on div "Yahin Ferrer Approved Regular Hours: 10 OT Hours: 0 Total Hours: 10" at bounding box center [411, 256] width 543 height 39
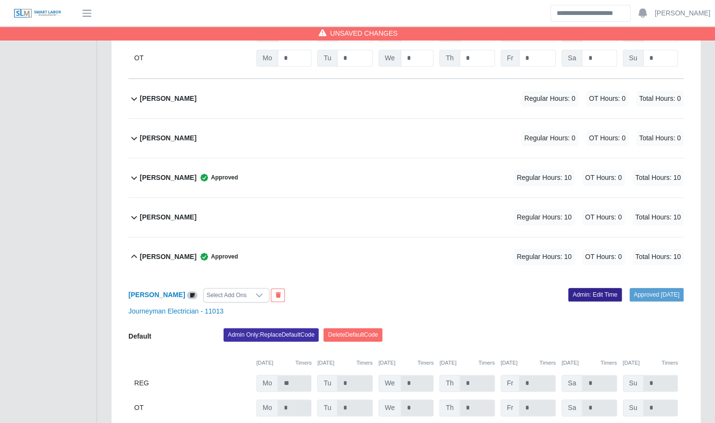
click at [592, 288] on link "Admin: Edit Time" at bounding box center [595, 295] width 54 height 14
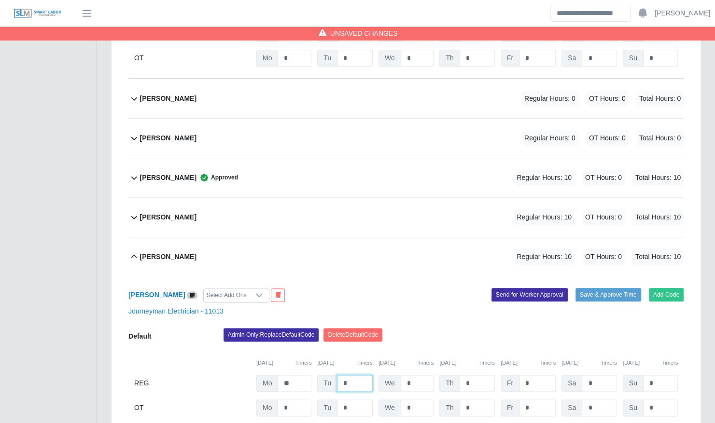
click at [353, 375] on input "*" at bounding box center [355, 383] width 36 height 17
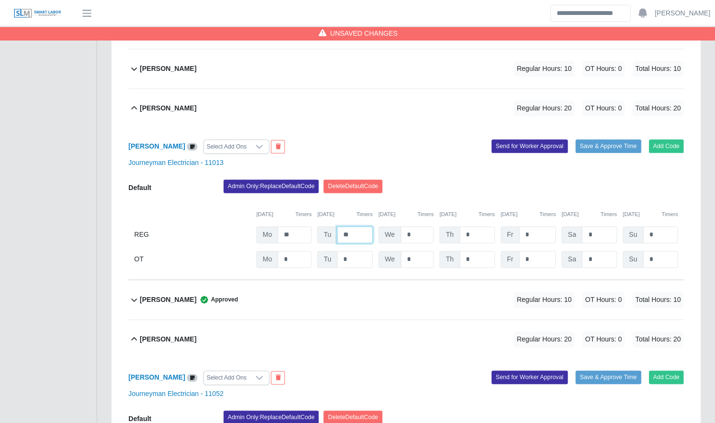
scroll to position [4924, 0]
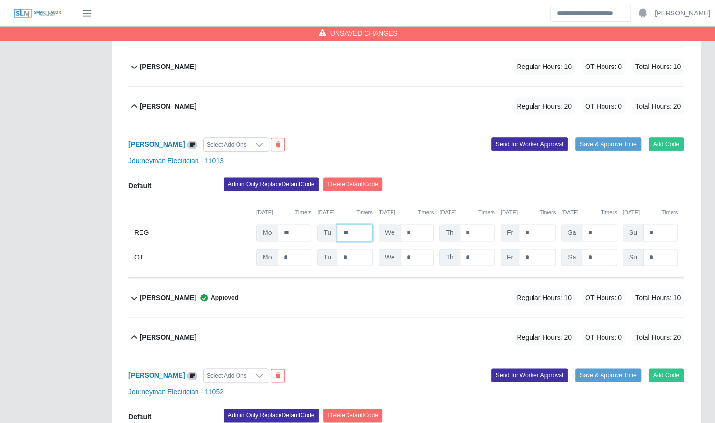
type input "**"
click at [580, 290] on div "Regular Hours: 10 OT Hours: 0 Total Hours: 10" at bounding box center [584, 298] width 197 height 16
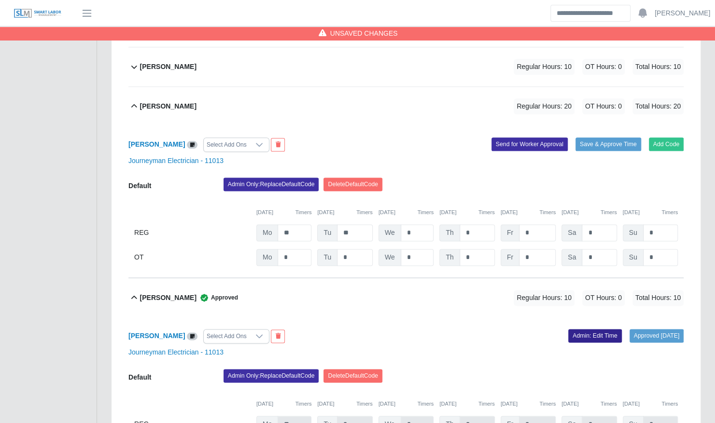
click at [578, 329] on link "Admin: Edit Time" at bounding box center [595, 336] width 54 height 14
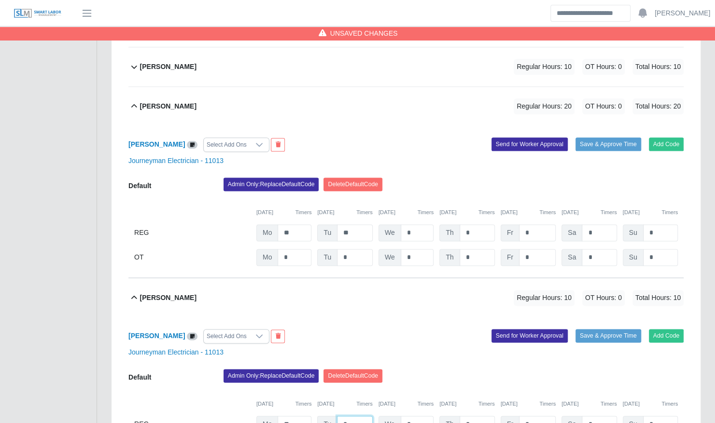
click at [357, 416] on input "*" at bounding box center [355, 424] width 36 height 17
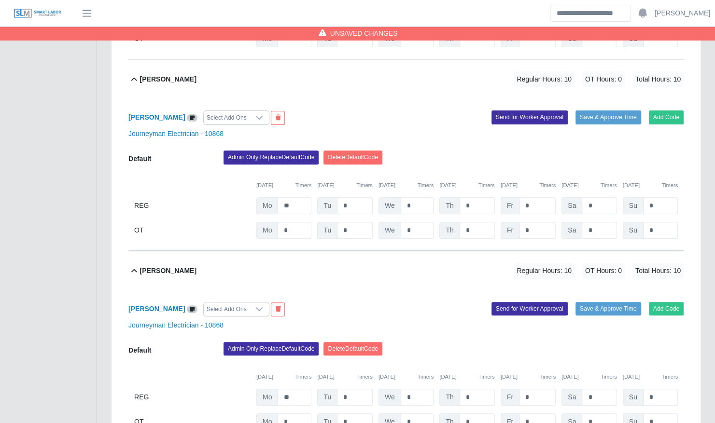
scroll to position [4387, 0]
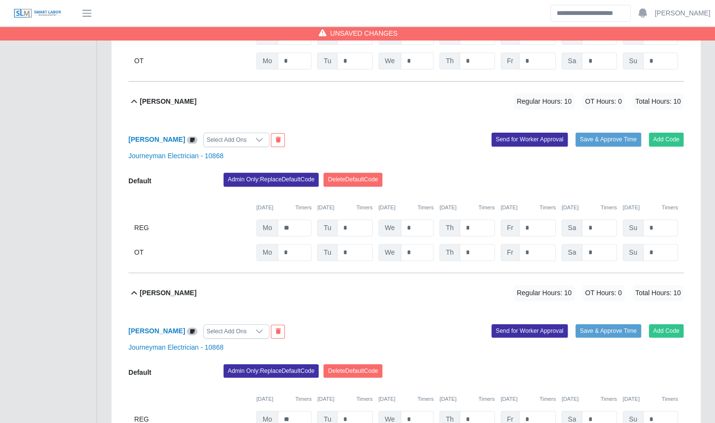
type input "**"
click at [352, 411] on input "*" at bounding box center [355, 419] width 36 height 17
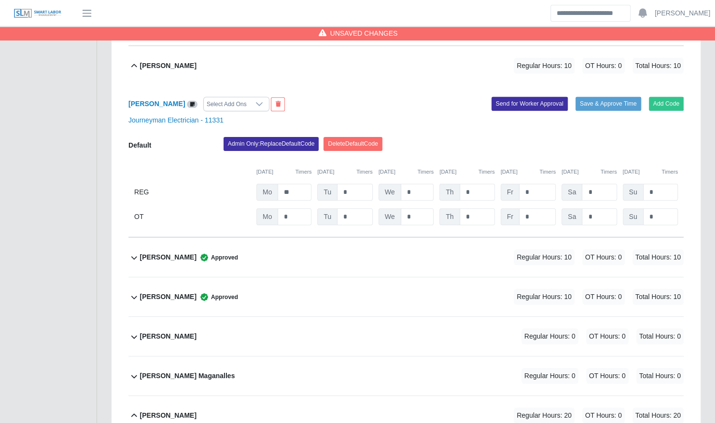
scroll to position [1738, 0]
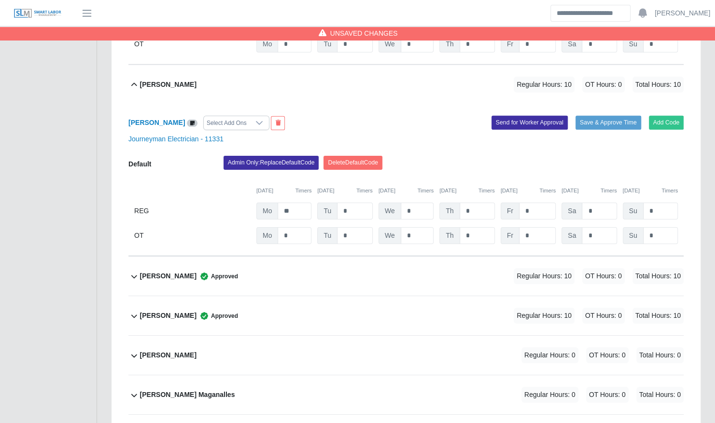
type input "**"
click at [344, 267] on div "Deivis Serrudo Approved Regular Hours: 10 OT Hours: 0 Total Hours: 10" at bounding box center [411, 276] width 543 height 39
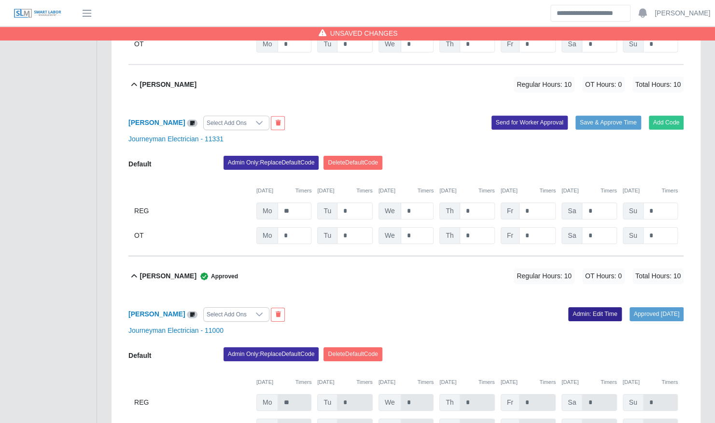
click at [568, 307] on link "Admin: Edit Time" at bounding box center [595, 314] width 54 height 14
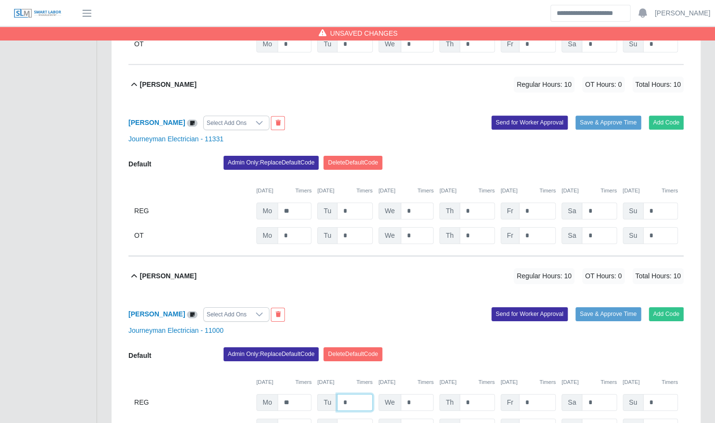
click at [351, 394] on input "*" at bounding box center [355, 402] width 36 height 17
type input "**"
click at [361, 307] on div "Deivis Serrudo Select Add Ons" at bounding box center [263, 314] width 285 height 14
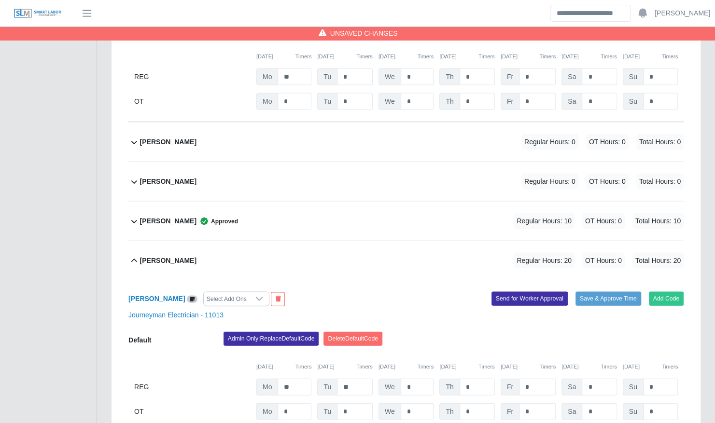
scroll to position [3185, 0]
click at [350, 205] on div "Leonardo Lugo Approved Regular Hours: 10 OT Hours: 0 Total Hours: 10" at bounding box center [411, 221] width 543 height 39
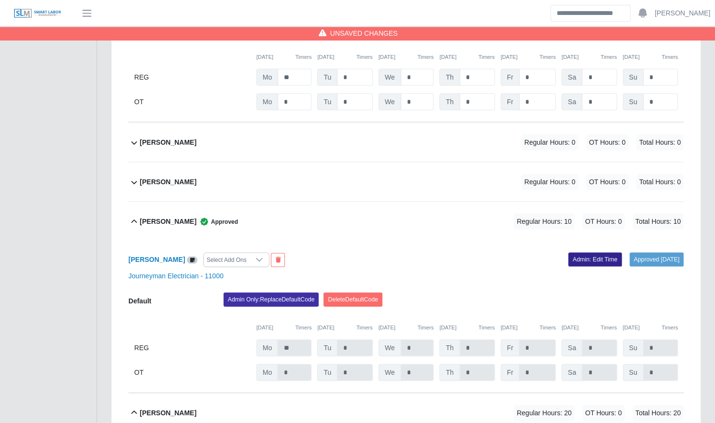
click at [568, 252] on link "Admin: Edit Time" at bounding box center [595, 259] width 54 height 14
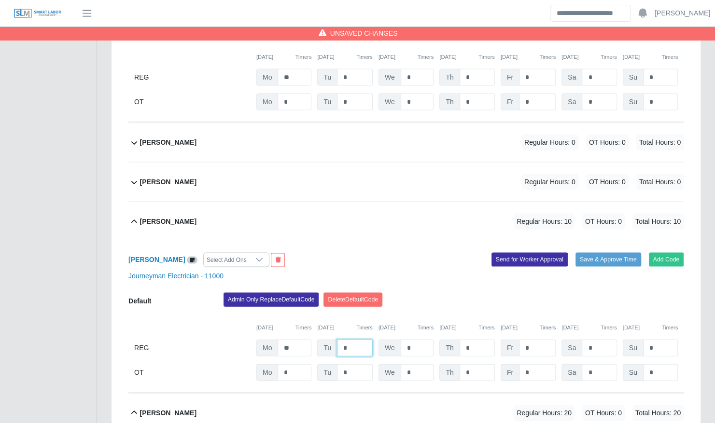
click at [360, 339] on input "*" at bounding box center [355, 347] width 36 height 17
type input "**"
click at [362, 252] on div "Leonardo Lugo Select Add Ons" at bounding box center [263, 259] width 285 height 14
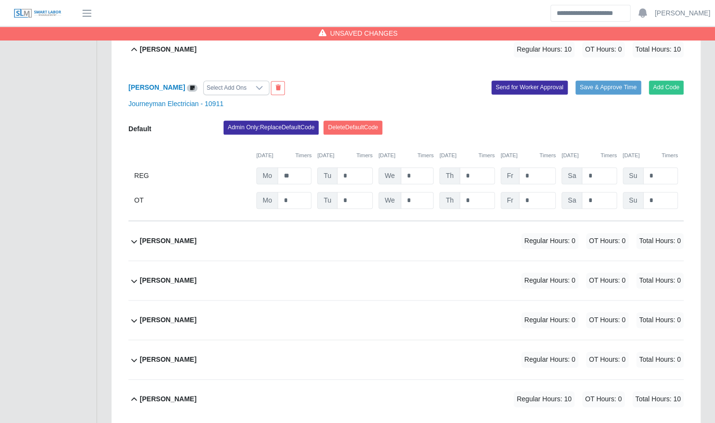
scroll to position [578, 0]
click at [337, 231] on div "Angel Mendez SR Regular Hours: 0 OT Hours: 0 Total Hours: 0" at bounding box center [411, 241] width 543 height 39
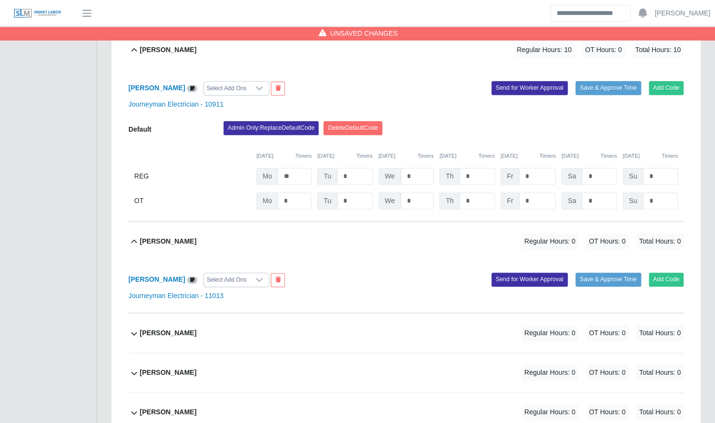
click at [347, 230] on div "Angel Mendez SR Regular Hours: 0 OT Hours: 0 Total Hours: 0" at bounding box center [411, 241] width 543 height 39
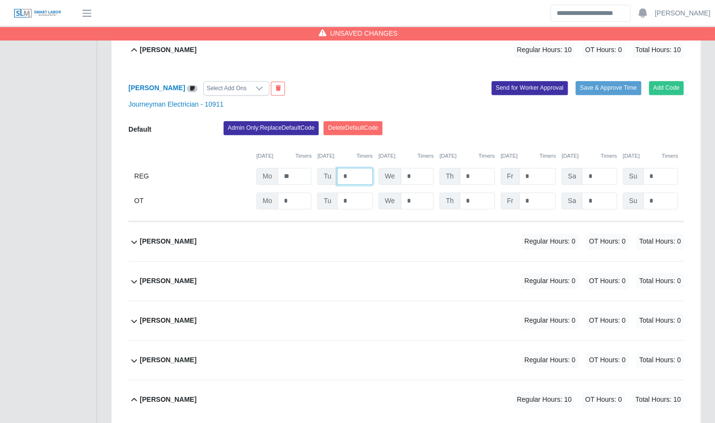
click at [351, 168] on input "*" at bounding box center [355, 176] width 36 height 17
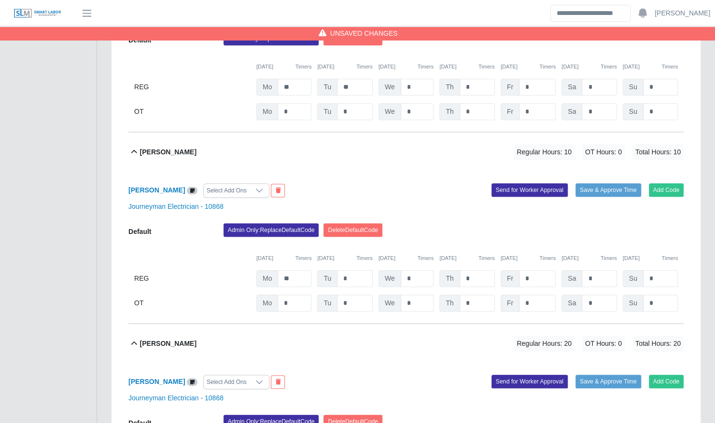
scroll to position [4643, 0]
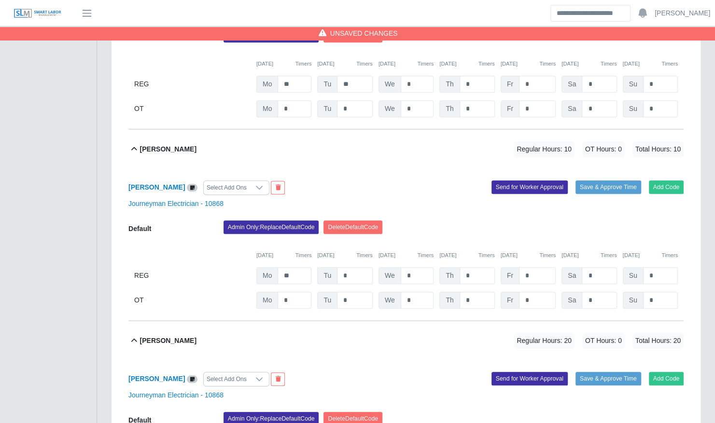
type input "**"
click at [353, 267] on input "*" at bounding box center [355, 275] width 36 height 17
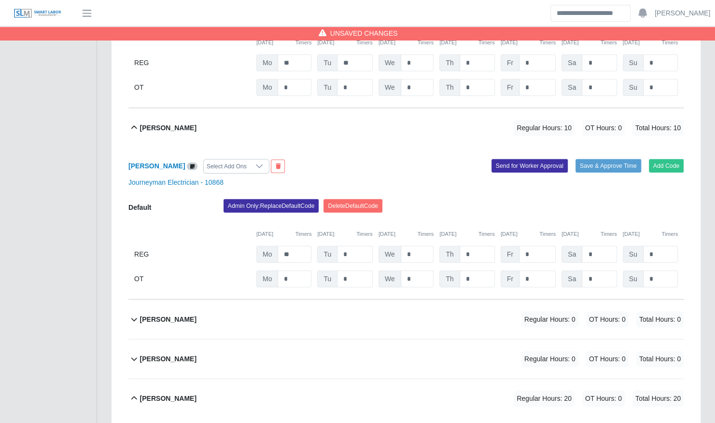
scroll to position [3661, 0]
type input "**"
click at [349, 247] on input "*" at bounding box center [355, 255] width 36 height 17
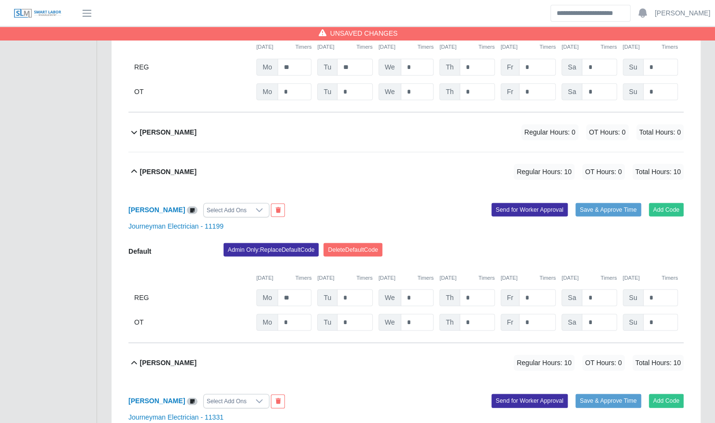
scroll to position [1459, 0]
type input "**"
click at [356, 290] on input "*" at bounding box center [355, 298] width 36 height 17
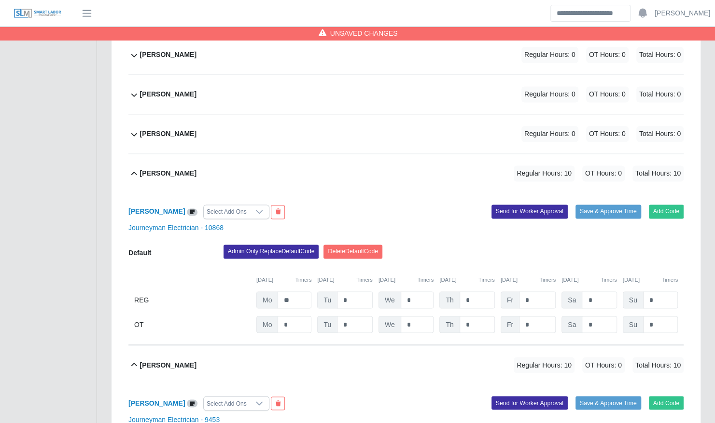
scroll to position [806, 0]
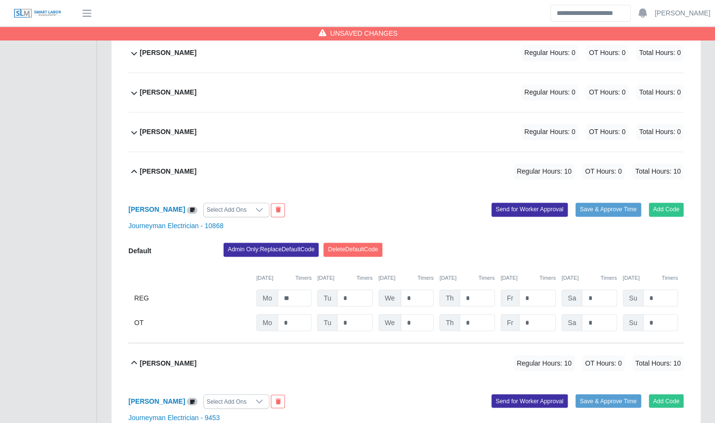
type input "**"
click at [350, 290] on input "*" at bounding box center [355, 298] width 36 height 17
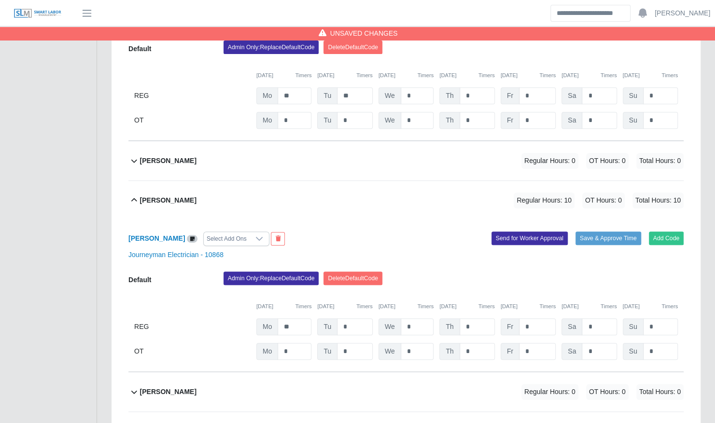
scroll to position [2356, 0]
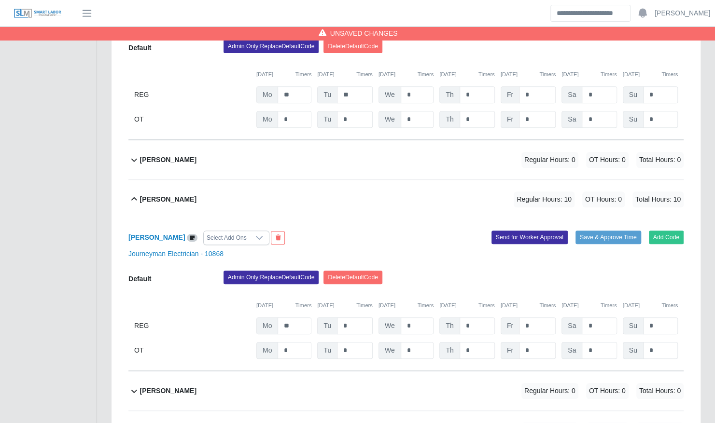
type input "**"
click at [355, 318] on input "*" at bounding box center [355, 326] width 36 height 17
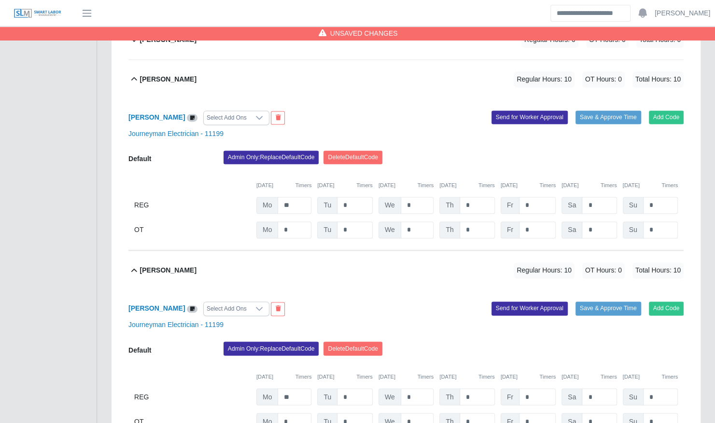
scroll to position [2880, 0]
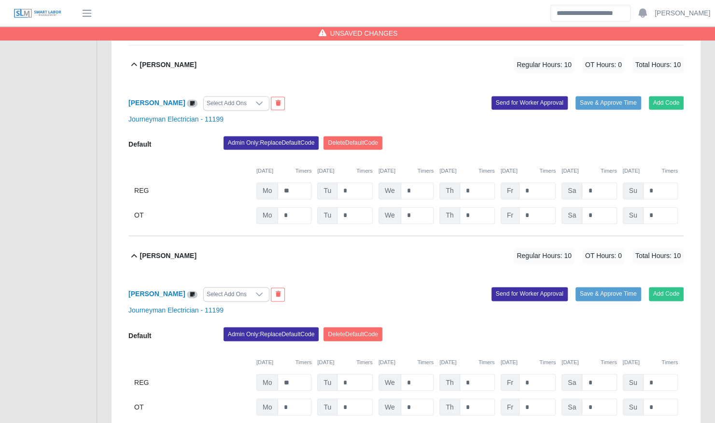
type input "**"
click at [350, 374] on input "*" at bounding box center [355, 382] width 36 height 17
type input "**"
click at [351, 182] on input "*" at bounding box center [355, 190] width 36 height 17
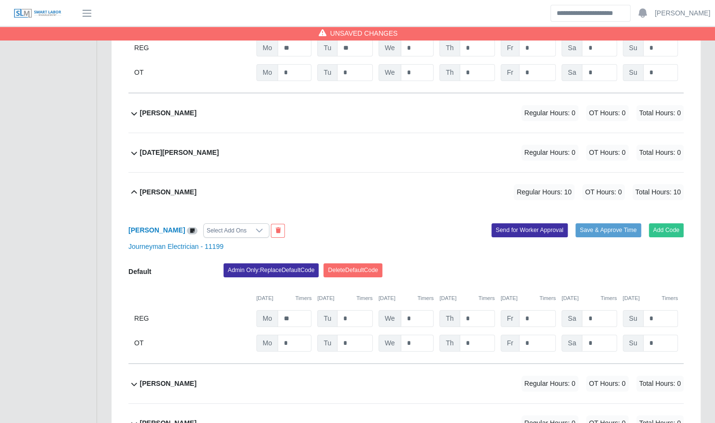
scroll to position [4195, 0]
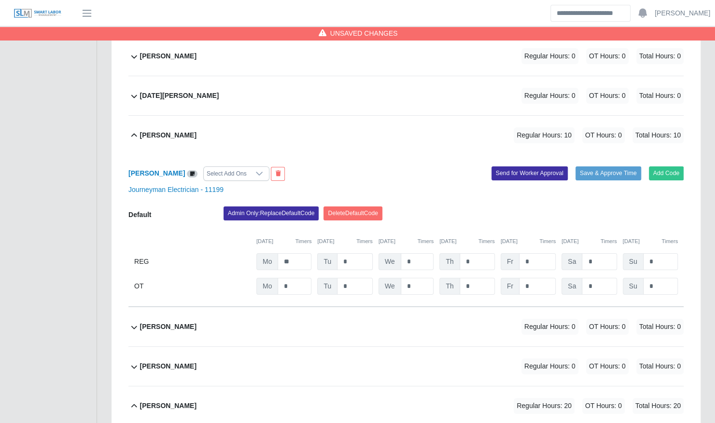
type input "**"
click at [351, 253] on input "*" at bounding box center [355, 261] width 36 height 17
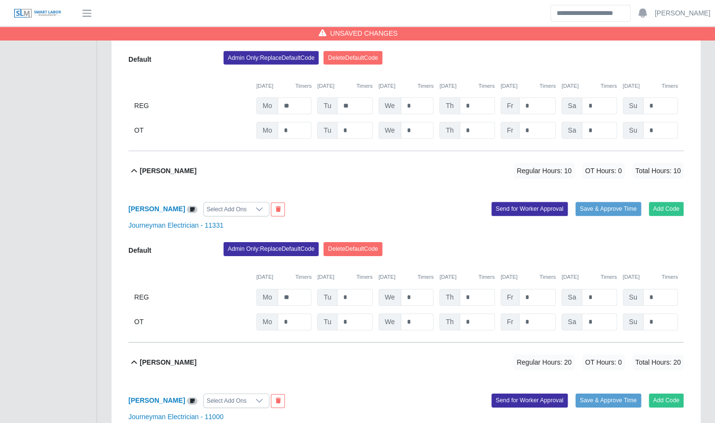
scroll to position [1650, 0]
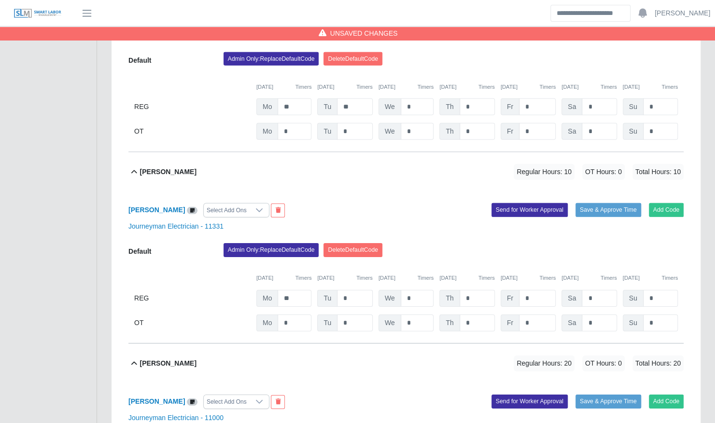
type input "**"
click at [355, 290] on input "*" at bounding box center [355, 298] width 36 height 17
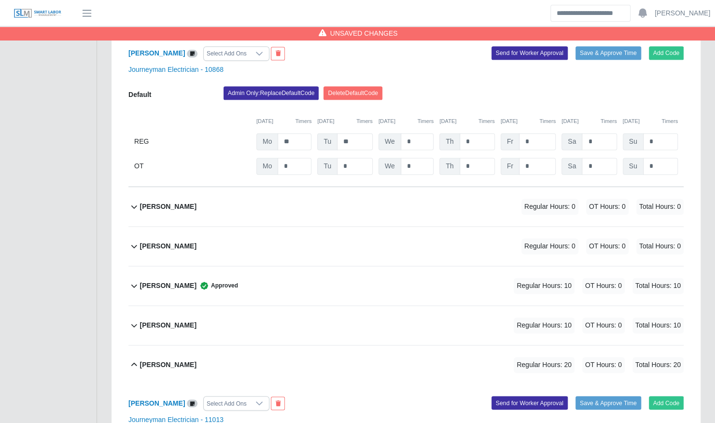
scroll to position [4966, 0]
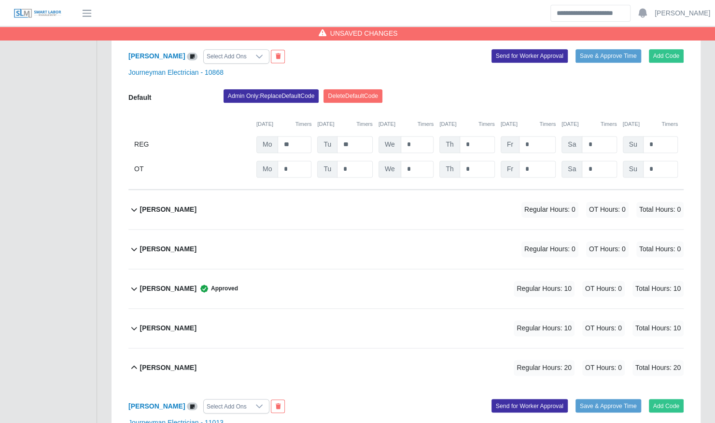
type input "**"
click at [318, 309] on div "Vincent Becknell Regular Hours: 10 OT Hours: 0 Total Hours: 10" at bounding box center [411, 328] width 543 height 39
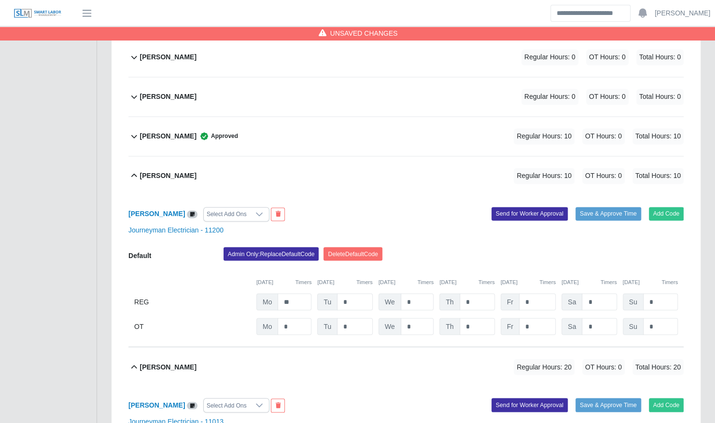
scroll to position [5135, 0]
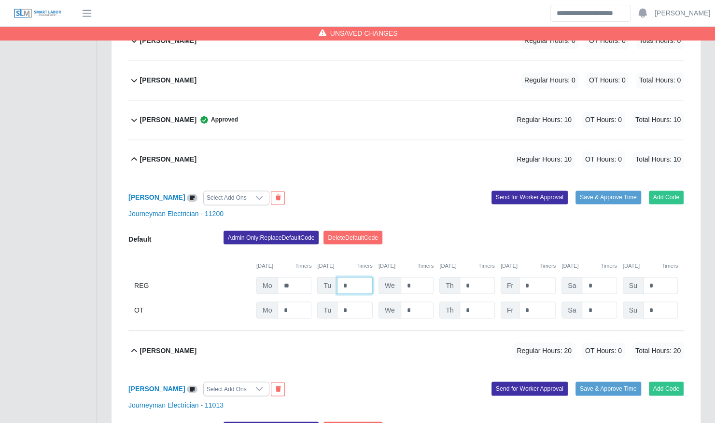
click at [350, 277] on input "*" at bounding box center [355, 285] width 36 height 17
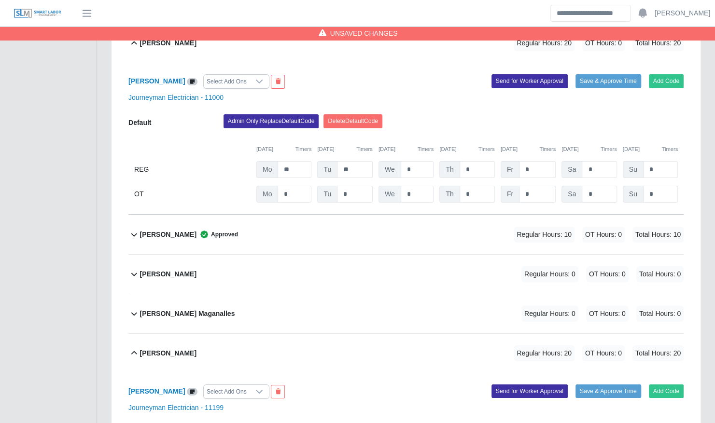
scroll to position [1970, 0]
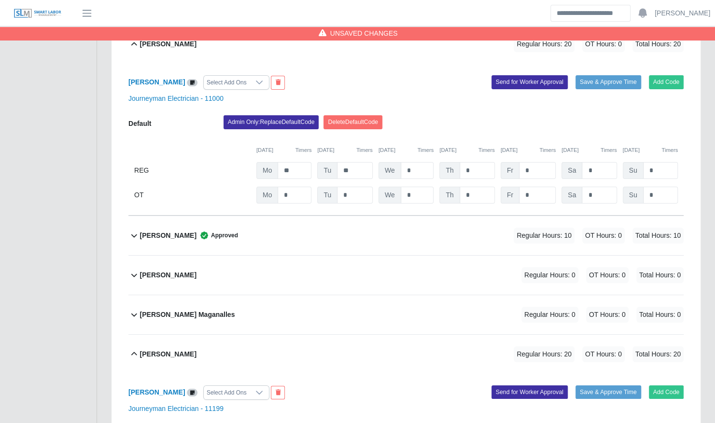
type input "**"
click at [324, 263] on div "Edwin Villa Regular Hours: 0 OT Hours: 0 Total Hours: 0" at bounding box center [411, 275] width 543 height 39
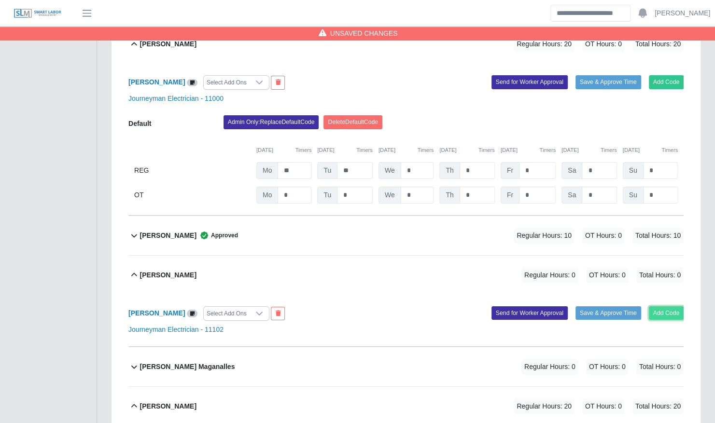
click at [664, 306] on button "Add Code" at bounding box center [666, 313] width 35 height 14
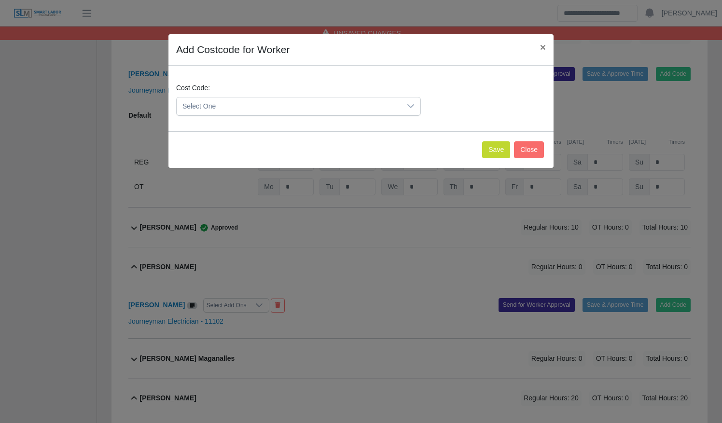
click at [381, 106] on span "Select One" at bounding box center [289, 106] width 224 height 18
click at [371, 141] on div "1 results are available" at bounding box center [299, 129] width 244 height 26
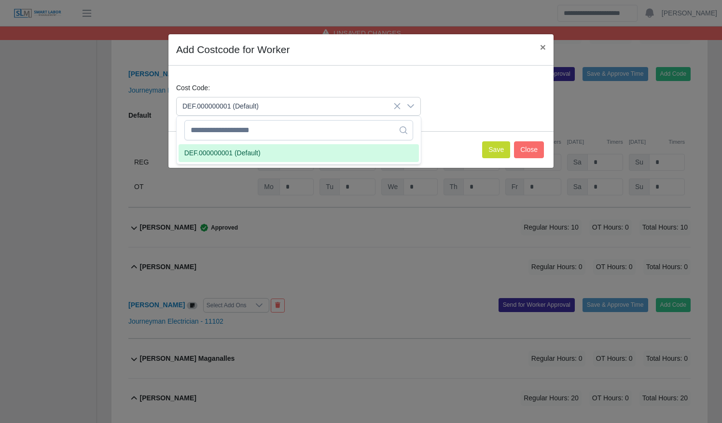
click at [365, 152] on li "DEF.000000001 (Default)" at bounding box center [299, 153] width 240 height 18
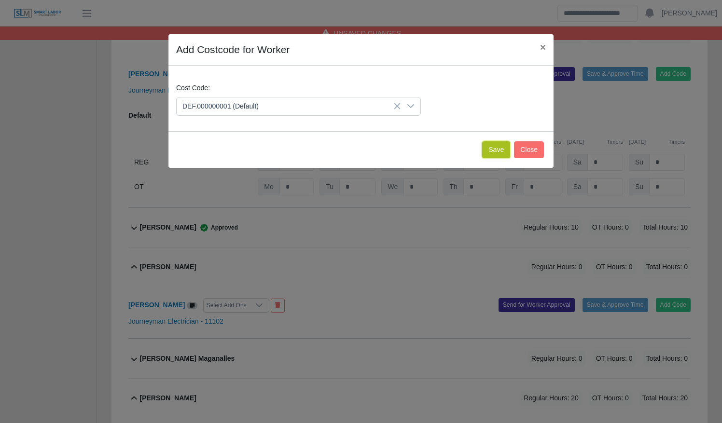
click at [494, 152] on button "Save" at bounding box center [496, 149] width 28 height 17
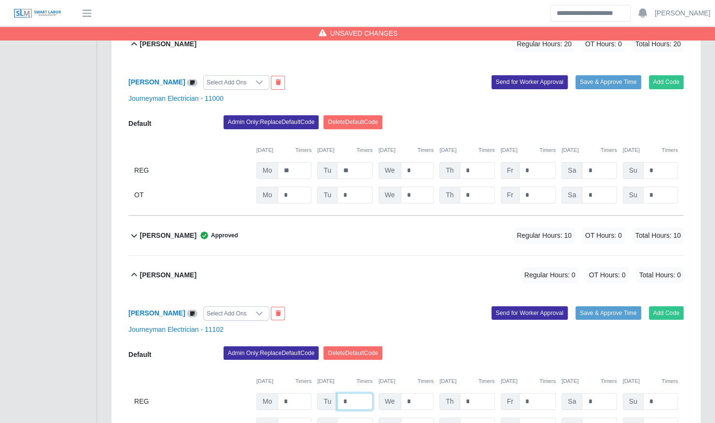
click at [359, 393] on input "*" at bounding box center [355, 401] width 36 height 17
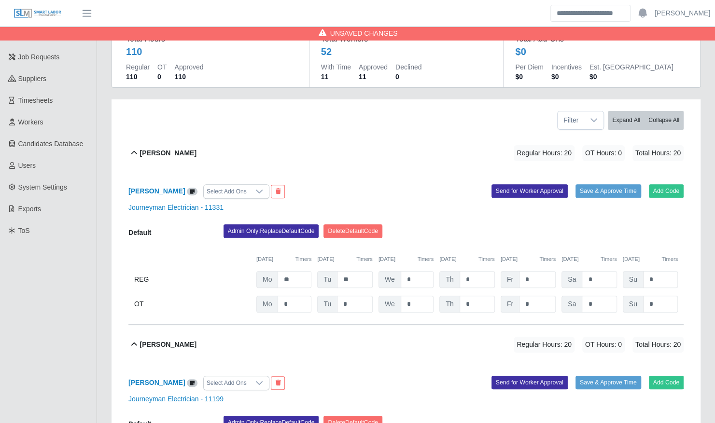
scroll to position [0, 0]
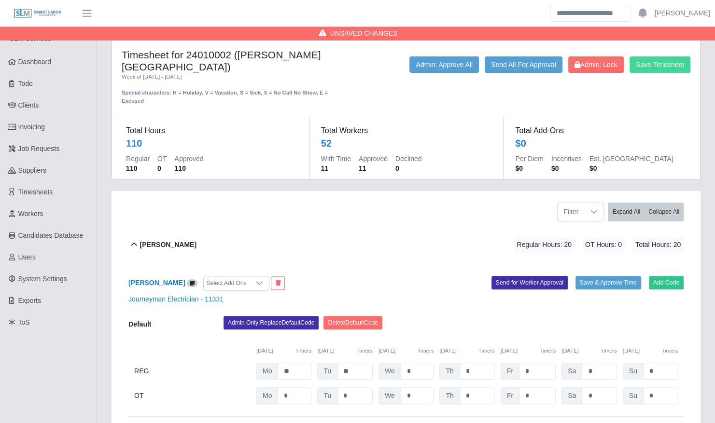
type input "**"
click at [662, 69] on button "Save Timesheet" at bounding box center [659, 64] width 61 height 16
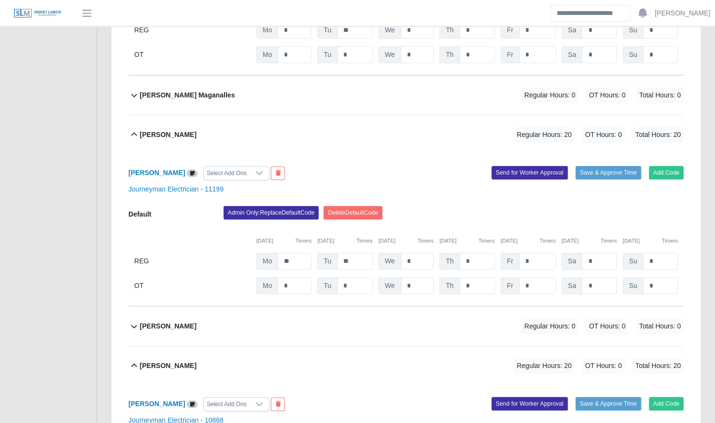
scroll to position [2343, 0]
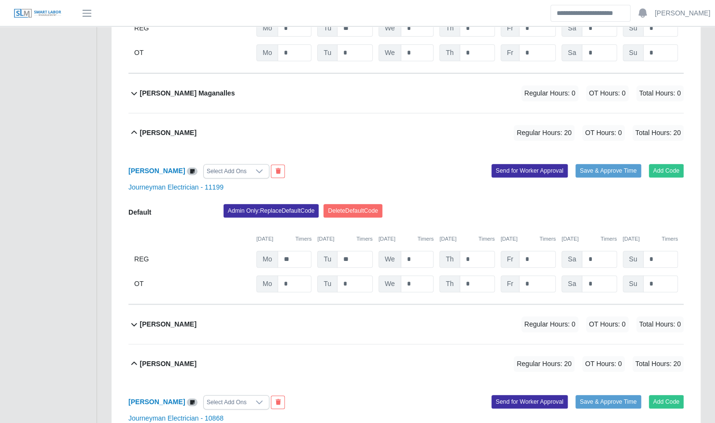
click at [419, 235] on div "Default Admin Only: Replace Default Code Delete Default Code 09/22/2025 Timers …" at bounding box center [405, 248] width 555 height 88
click at [418, 251] on input "*" at bounding box center [417, 259] width 33 height 17
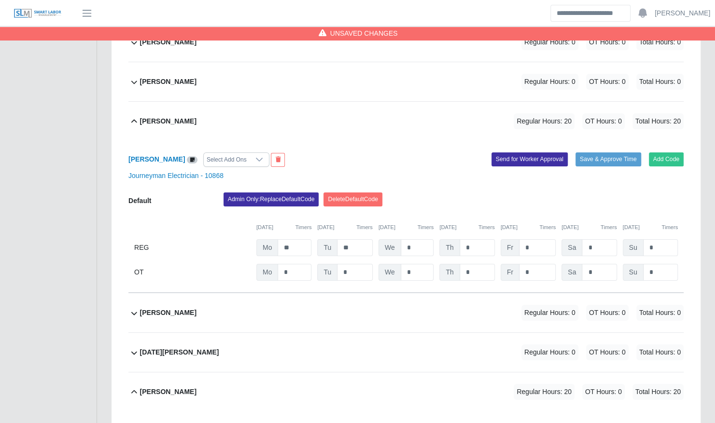
scroll to position [4111, 0]
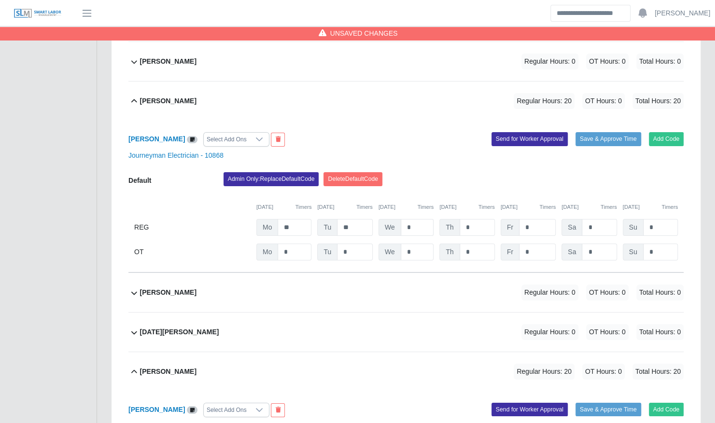
type input "**"
click at [413, 219] on input "*" at bounding box center [417, 227] width 33 height 17
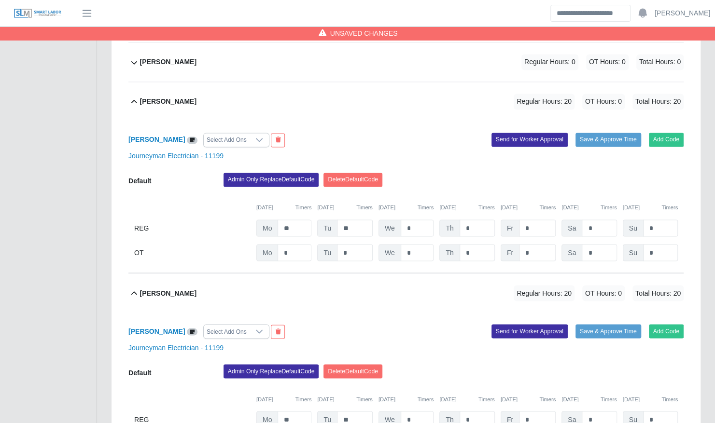
scroll to position [2992, 0]
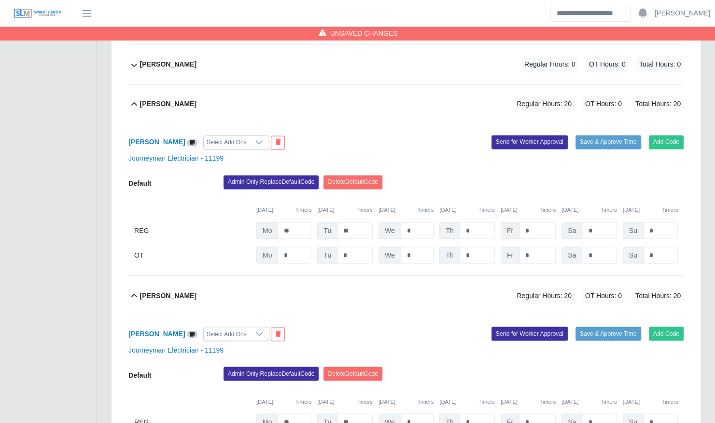
type input "**"
click at [412, 414] on input "*" at bounding box center [417, 422] width 33 height 17
type input "**"
click at [407, 367] on div "Admin Only: Replace Default Code Delete Default Code" at bounding box center [453, 376] width 474 height 19
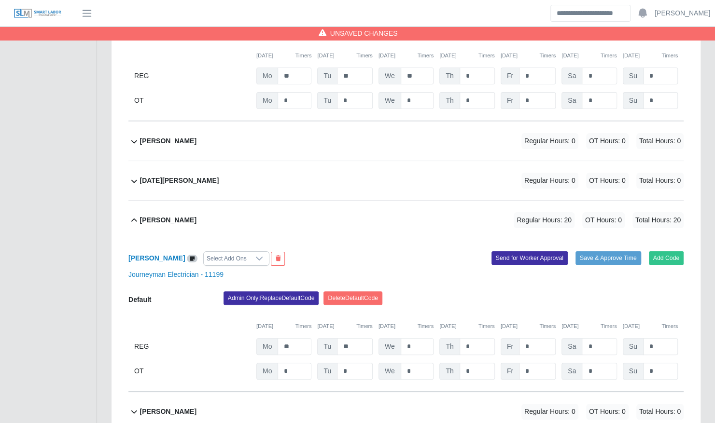
scroll to position [4267, 0]
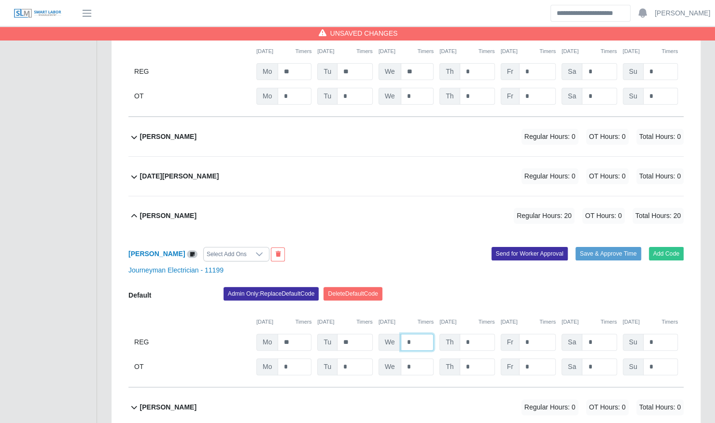
click at [414, 334] on input "*" at bounding box center [417, 342] width 33 height 17
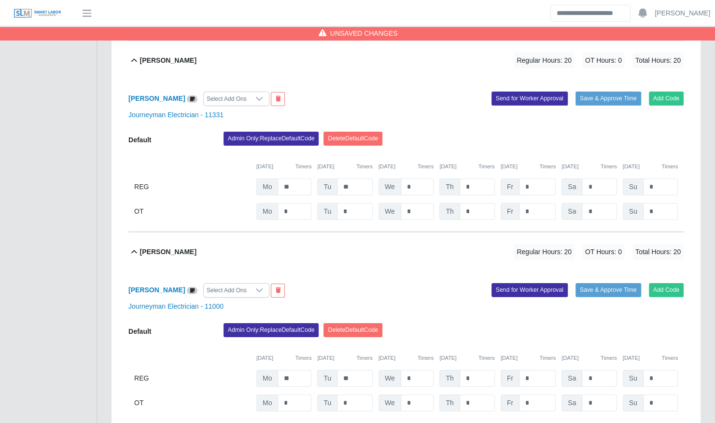
scroll to position [1786, 0]
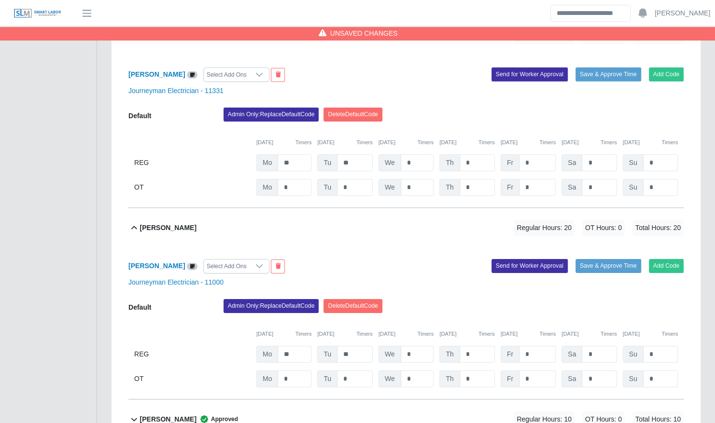
type input "**"
click at [413, 346] on input "*" at bounding box center [417, 354] width 33 height 17
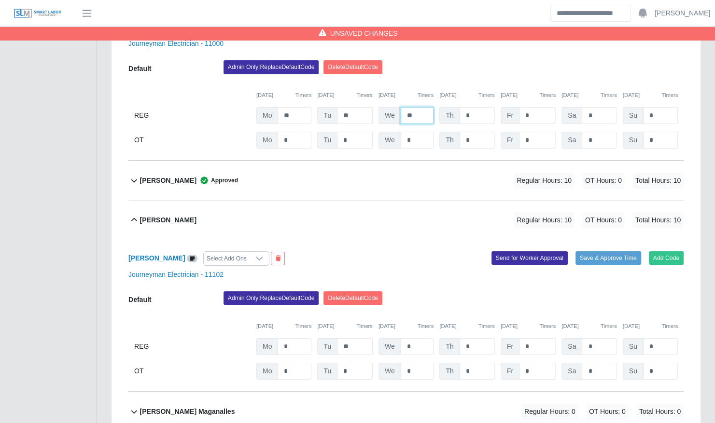
scroll to position [2026, 0]
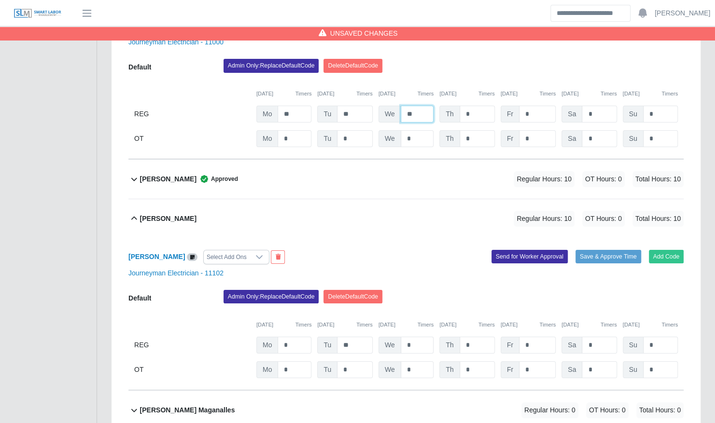
type input "**"
click at [411, 337] on input "*" at bounding box center [417, 345] width 33 height 17
type input "**"
click at [360, 238] on div "Edwin Villa Select Add Ons Add Code Save & Approve Time Send for Worker Approva…" at bounding box center [405, 314] width 555 height 152
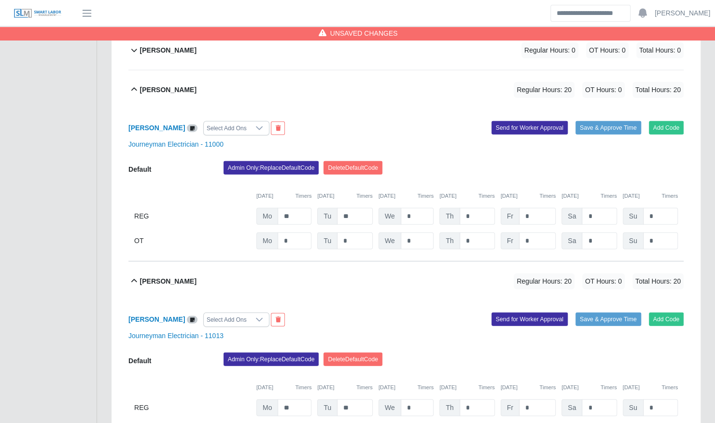
scroll to position [3466, 0]
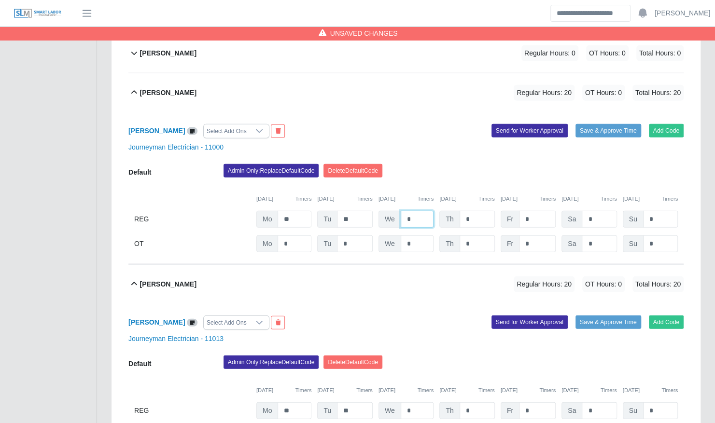
click at [420, 211] on input "*" at bounding box center [417, 219] width 33 height 17
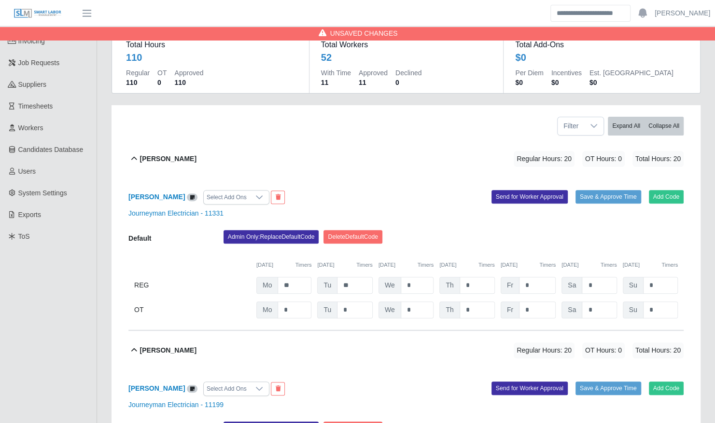
scroll to position [85, 0]
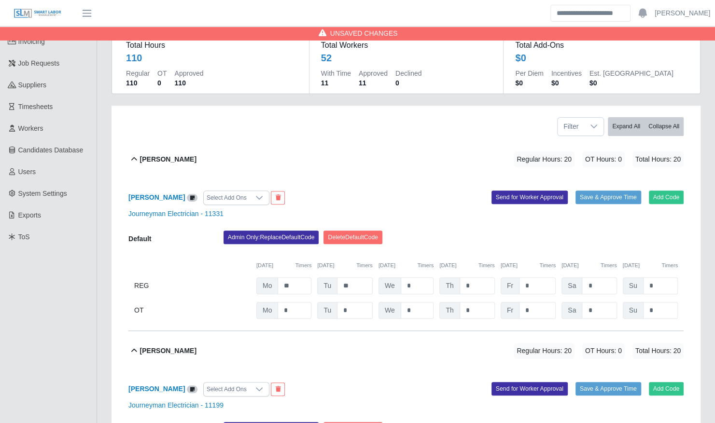
type input "**"
click at [418, 283] on input "*" at bounding box center [417, 285] width 33 height 17
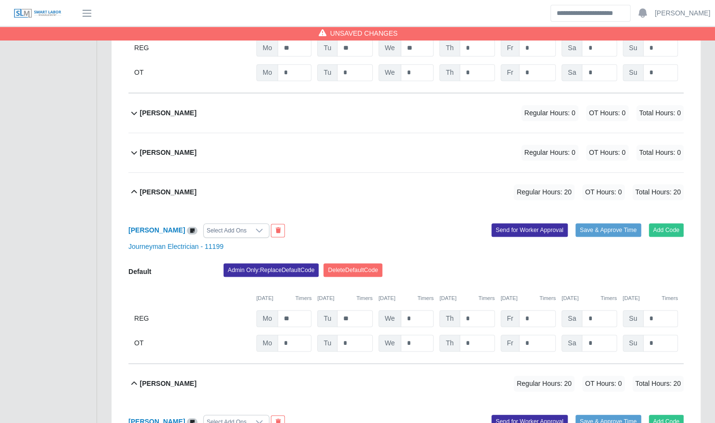
scroll to position [4558, 0]
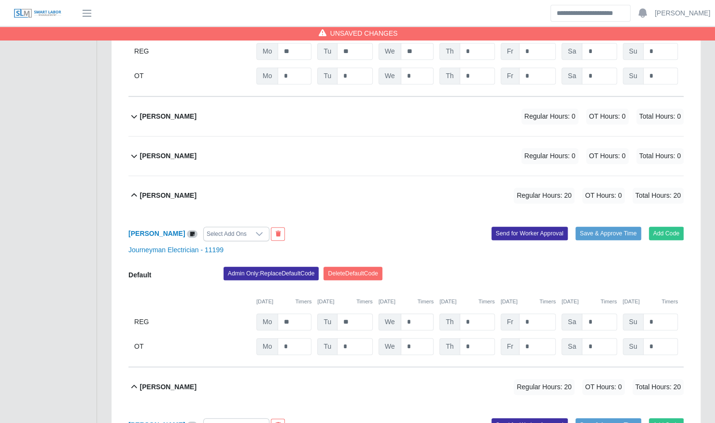
type input "**"
click at [416, 314] on input "*" at bounding box center [417, 322] width 33 height 17
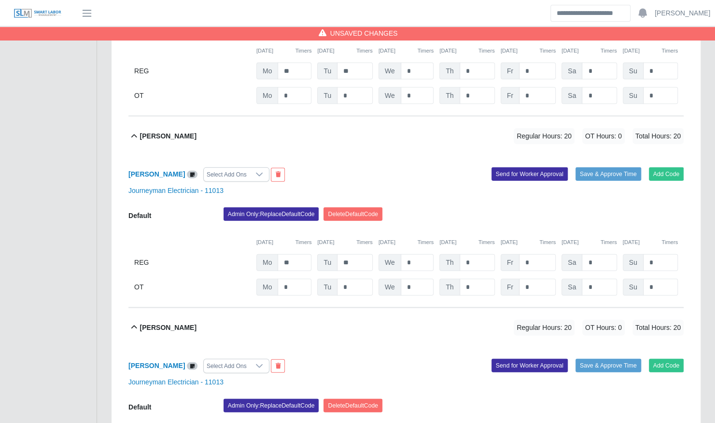
scroll to position [5502, 0]
type input "**"
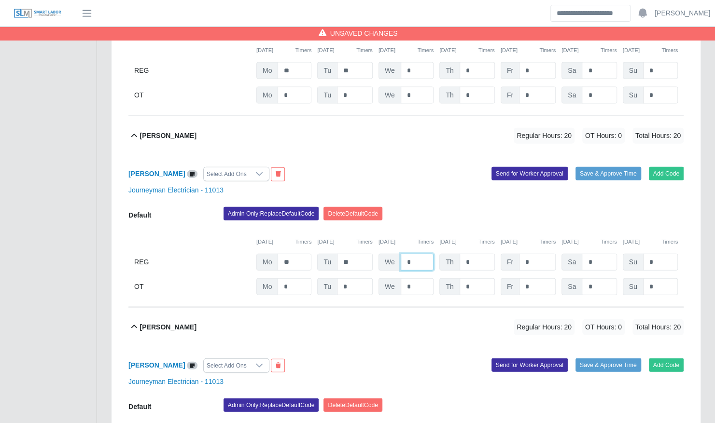
click at [418, 254] on input "*" at bounding box center [417, 262] width 33 height 17
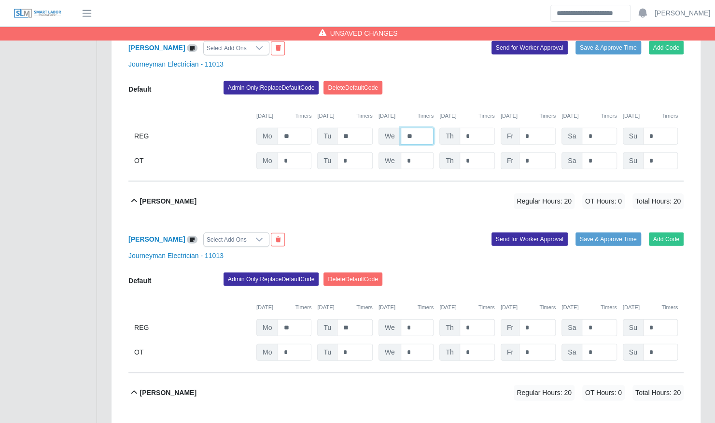
scroll to position [5629, 0]
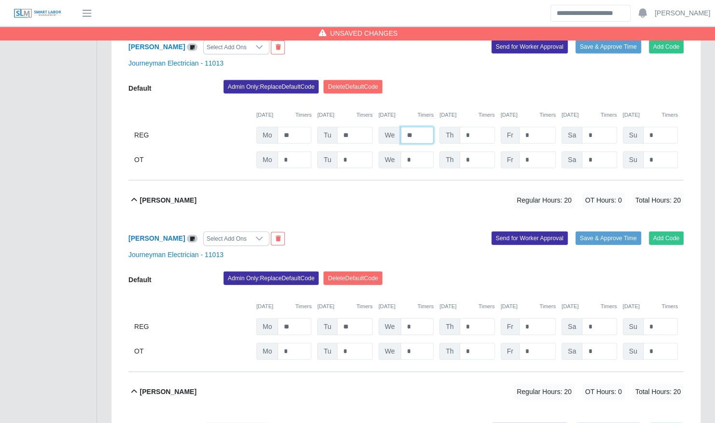
type input "**"
click at [414, 318] on input "*" at bounding box center [417, 326] width 33 height 17
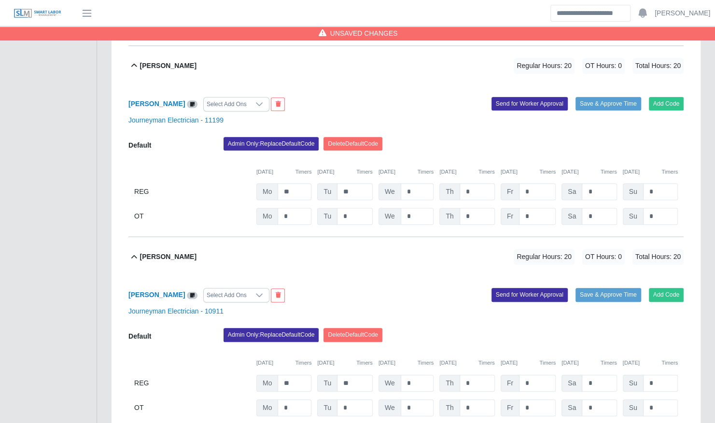
scroll to position [374, 0]
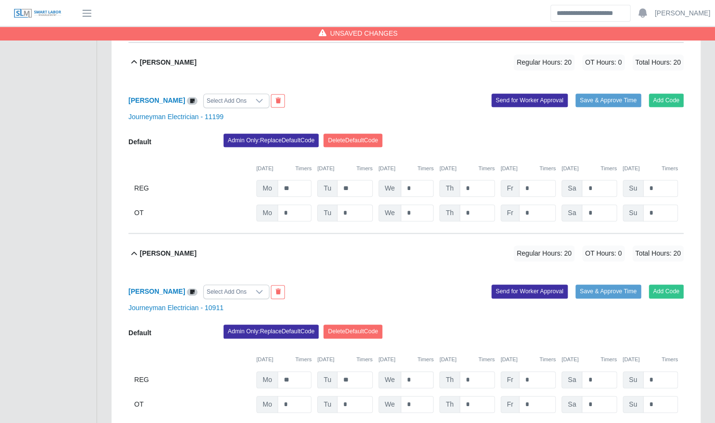
type input "**"
click at [414, 372] on input "*" at bounding box center [417, 380] width 33 height 17
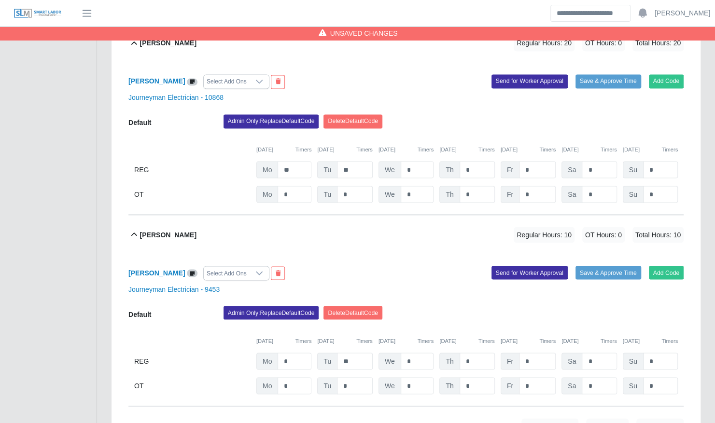
scroll to position [942, 0]
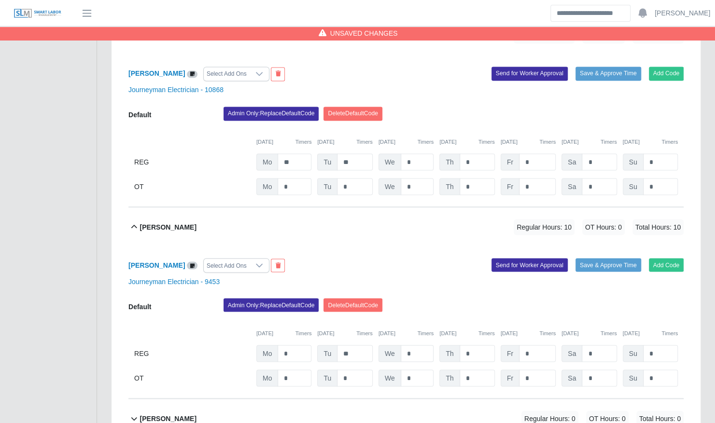
type input "**"
click at [415, 346] on input "*" at bounding box center [417, 353] width 33 height 17
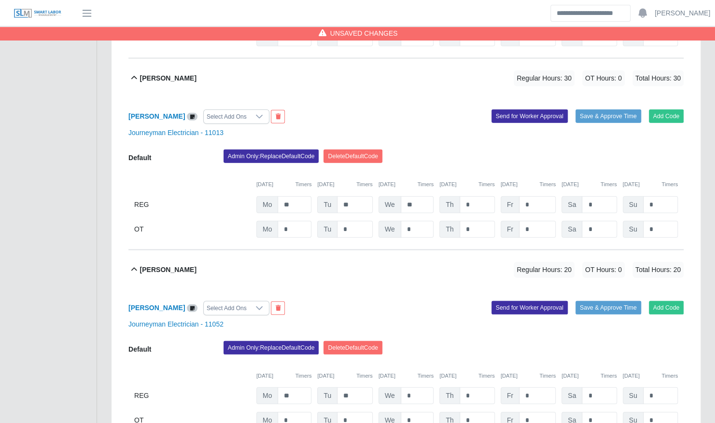
scroll to position [5747, 0]
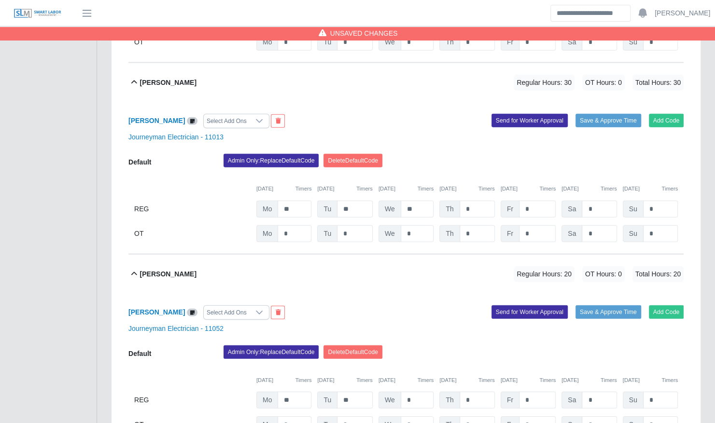
type input "**"
click at [410, 392] on input "*" at bounding box center [417, 400] width 33 height 17
type input "**"
click at [357, 265] on div "Yefferson Rodriguez Regular Hours: 30 OT Hours: 0 Total Hours: 30" at bounding box center [411, 274] width 543 height 39
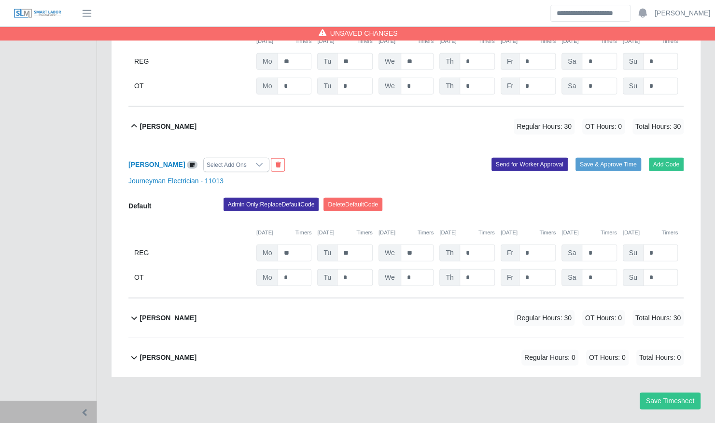
click at [348, 299] on div "Yefferson Rodriguez Regular Hours: 30 OT Hours: 0 Total Hours: 30" at bounding box center [411, 318] width 543 height 39
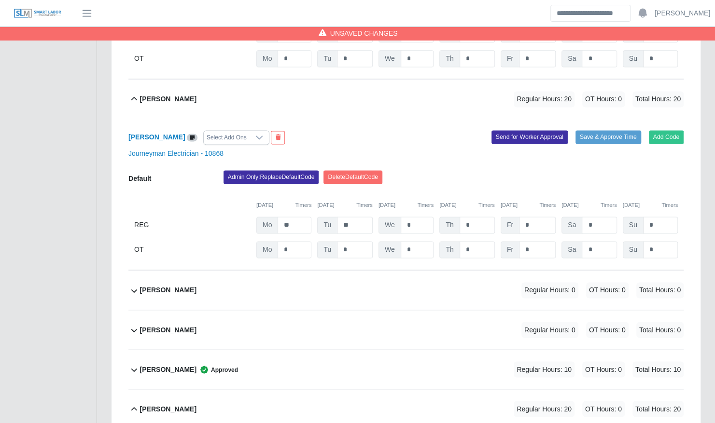
scroll to position [5035, 0]
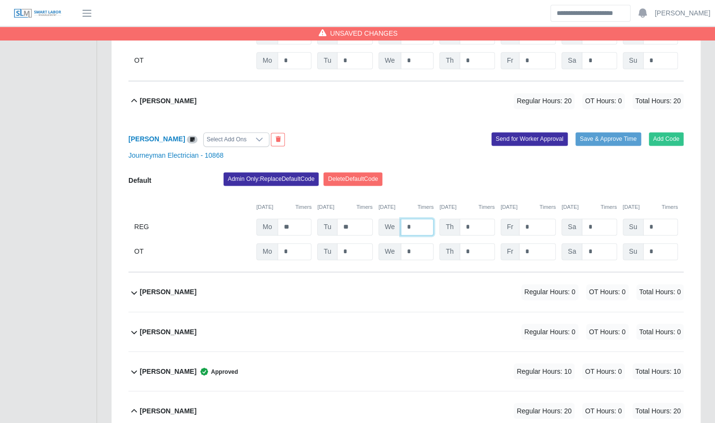
click at [415, 219] on input "*" at bounding box center [417, 227] width 33 height 17
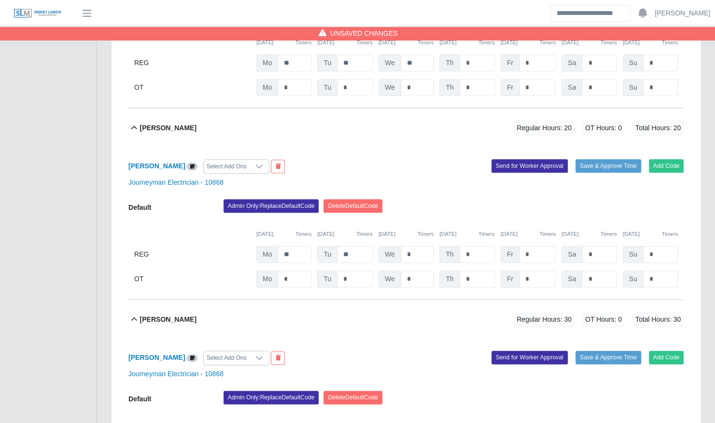
scroll to position [4814, 0]
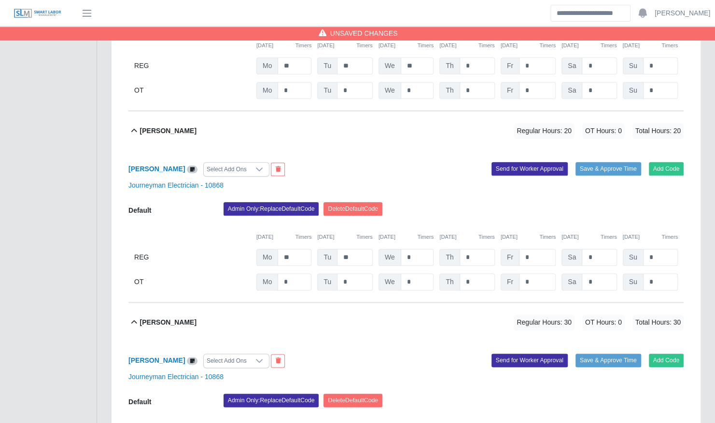
type input "**"
click at [420, 249] on input "*" at bounding box center [417, 257] width 33 height 17
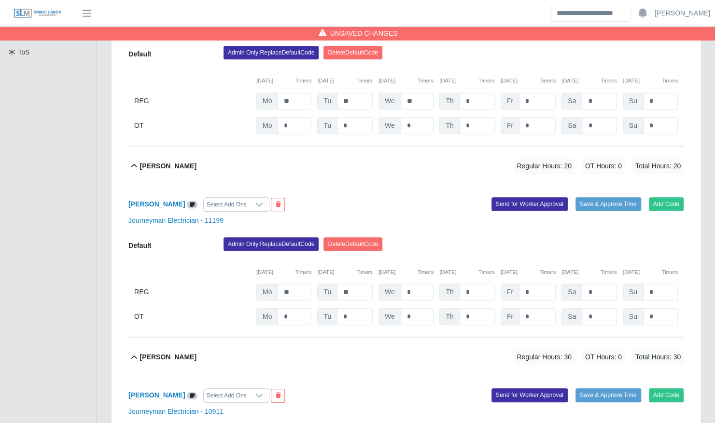
scroll to position [271, 0]
type input "**"
click at [412, 286] on input "*" at bounding box center [417, 291] width 33 height 17
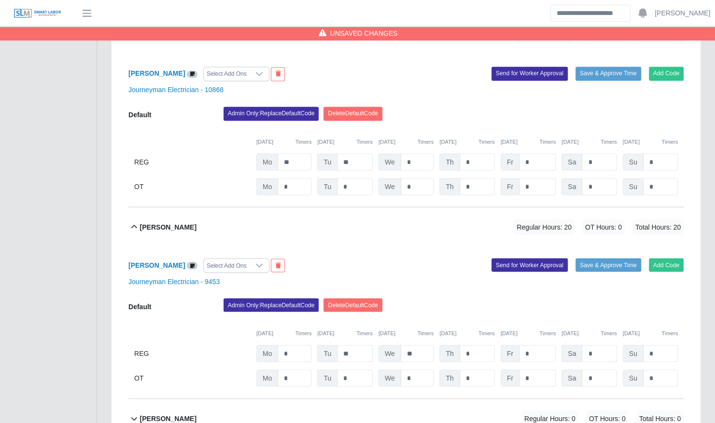
scroll to position [943, 0]
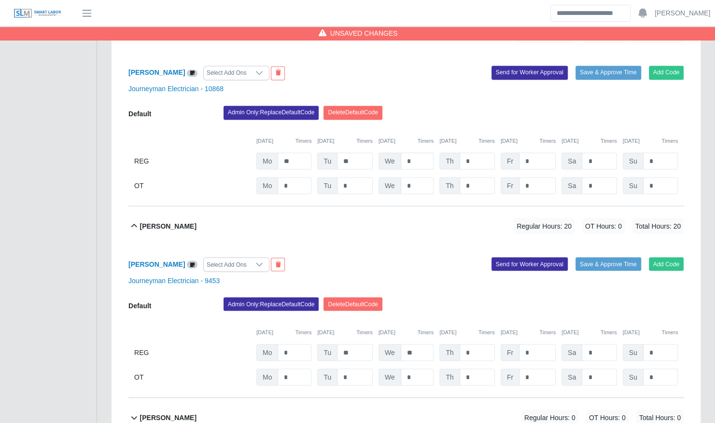
type input "**"
click at [420, 153] on input "*" at bounding box center [417, 160] width 33 height 17
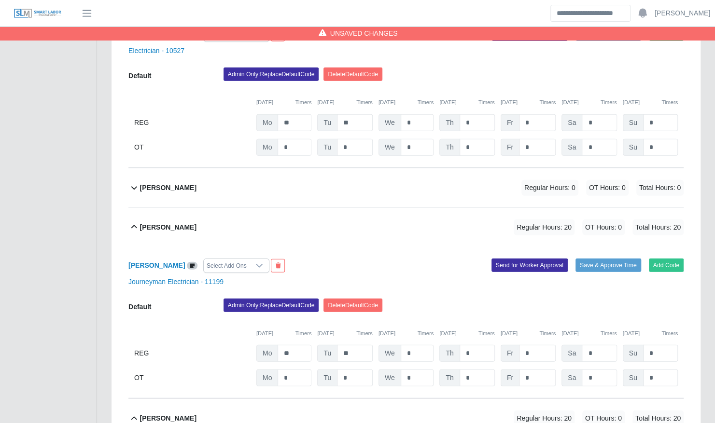
scroll to position [1404, 0]
type input "***"
click at [418, 114] on input "*" at bounding box center [417, 122] width 33 height 17
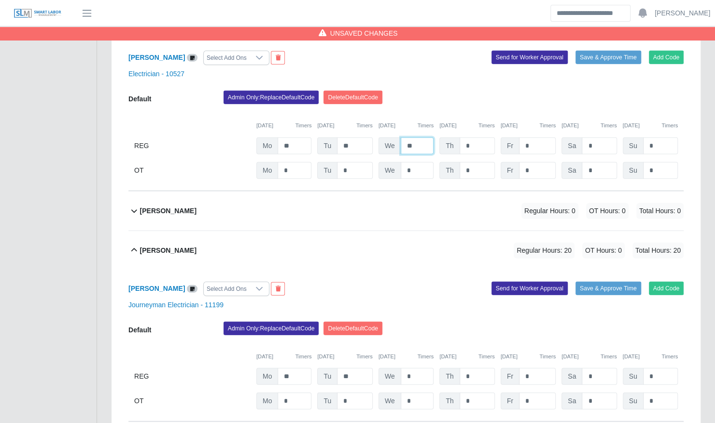
scroll to position [1379, 0]
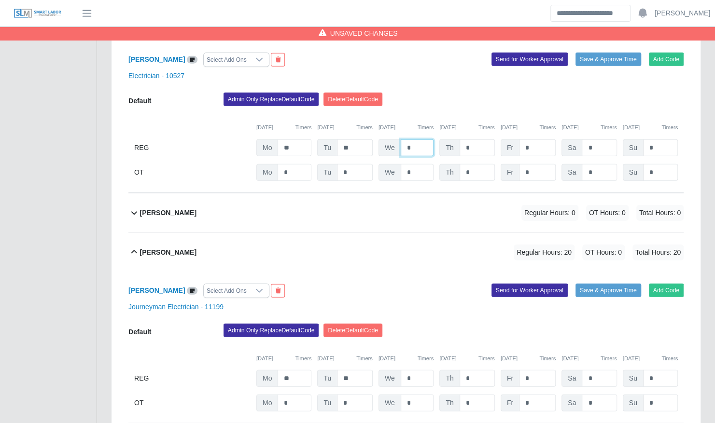
type input "*"
click at [622, 53] on button "Save & Approve Time" at bounding box center [608, 60] width 66 height 14
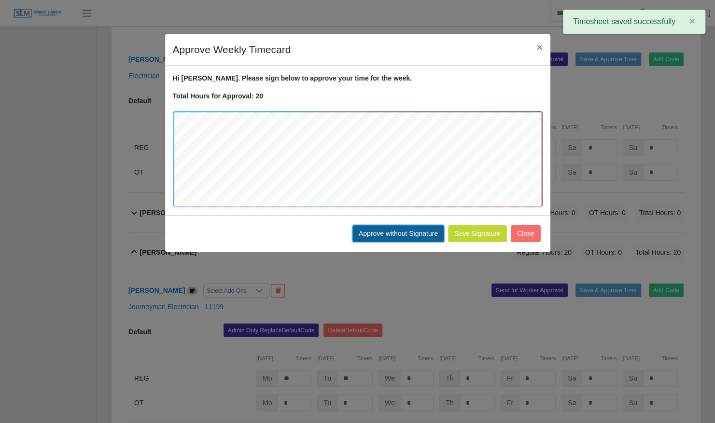
click at [388, 234] on button "Approve without Signature" at bounding box center [398, 233] width 92 height 17
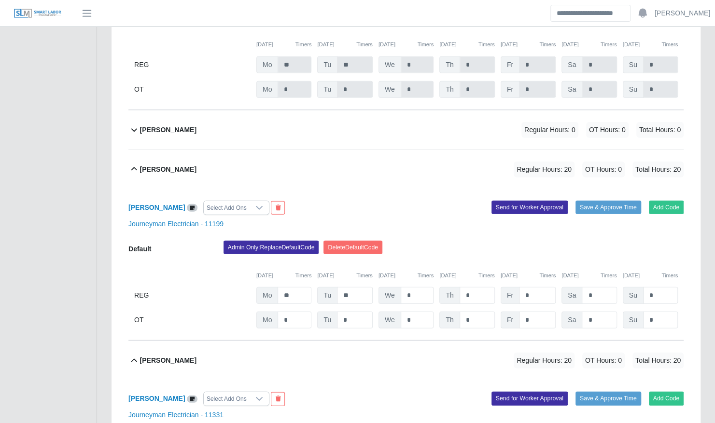
scroll to position [1464, 0]
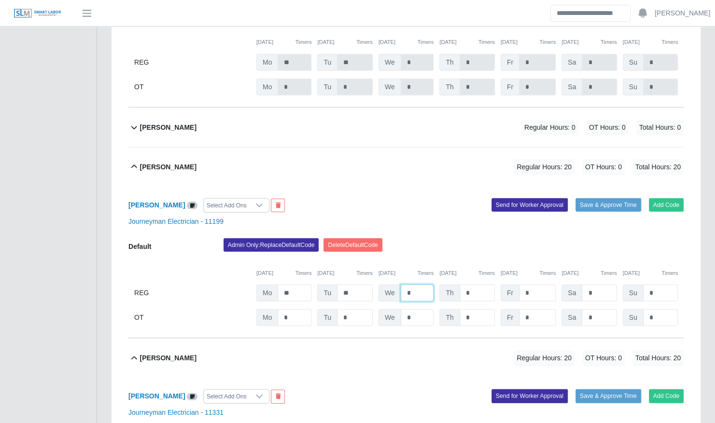
click at [416, 285] on input "*" at bounding box center [417, 293] width 33 height 17
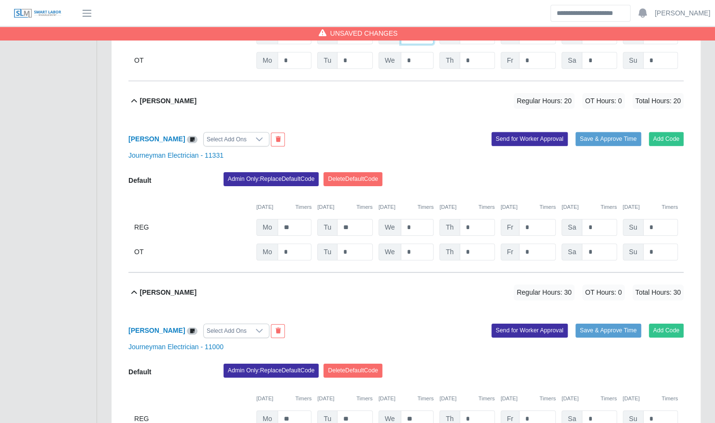
scroll to position [1724, 0]
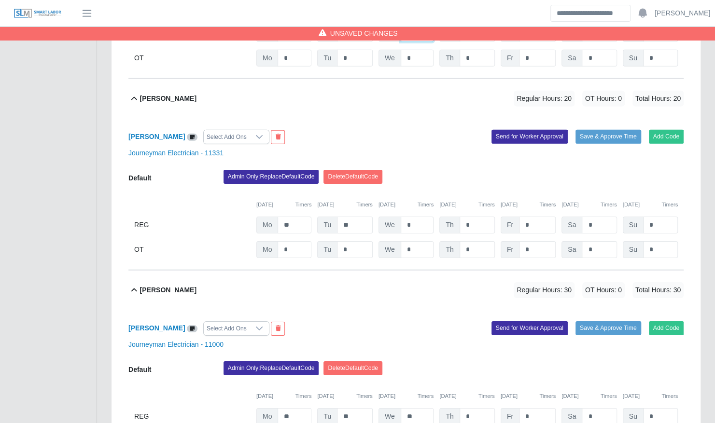
type input "**"
click at [417, 217] on input "*" at bounding box center [417, 225] width 33 height 17
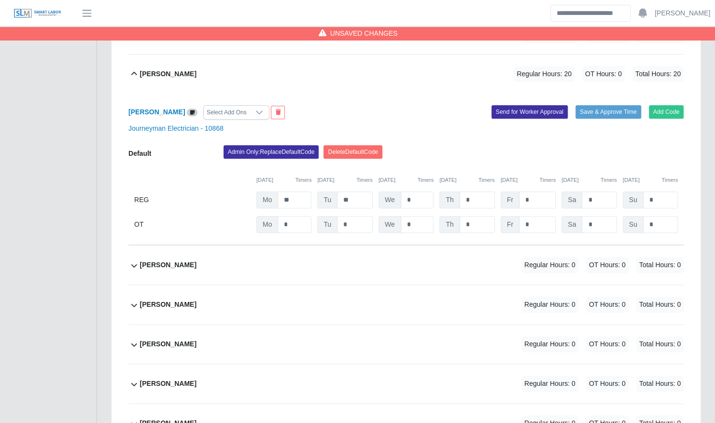
scroll to position [2617, 0]
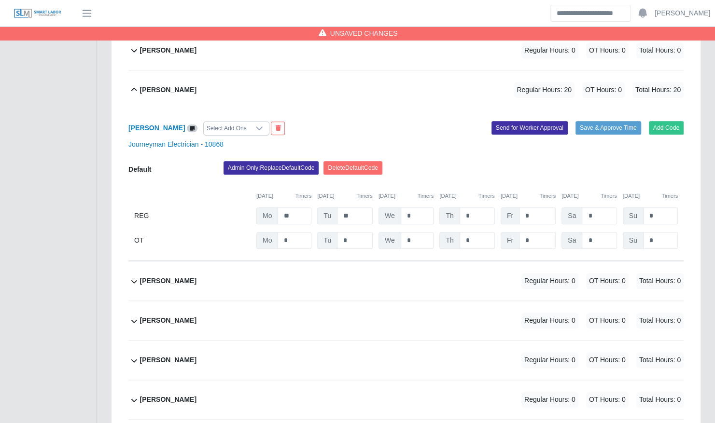
type input "**"
click at [417, 207] on input "*" at bounding box center [417, 215] width 33 height 17
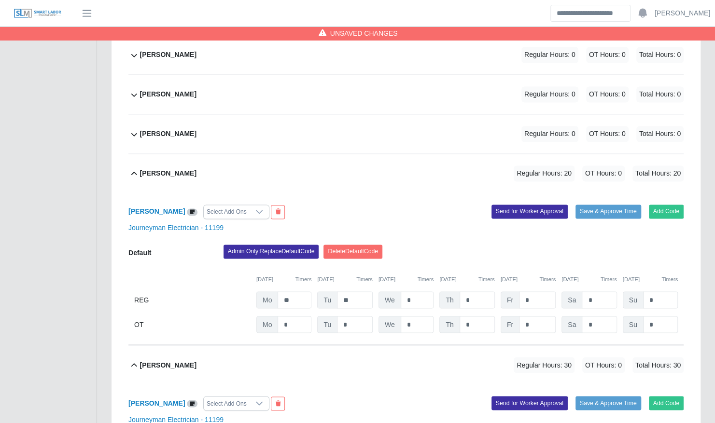
scroll to position [3040, 0]
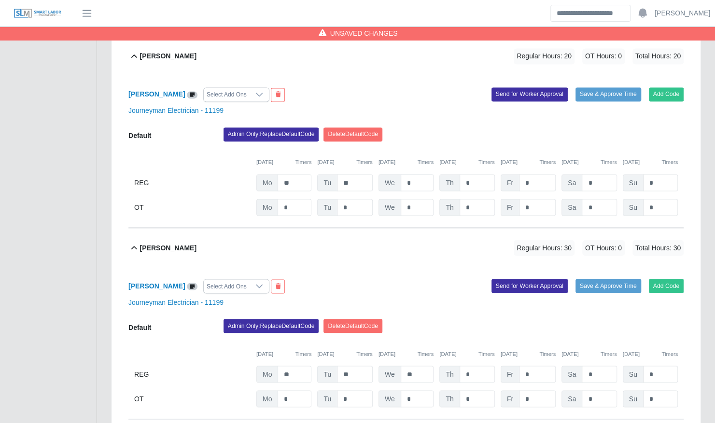
type input "**"
click at [411, 174] on input "*" at bounding box center [417, 182] width 33 height 17
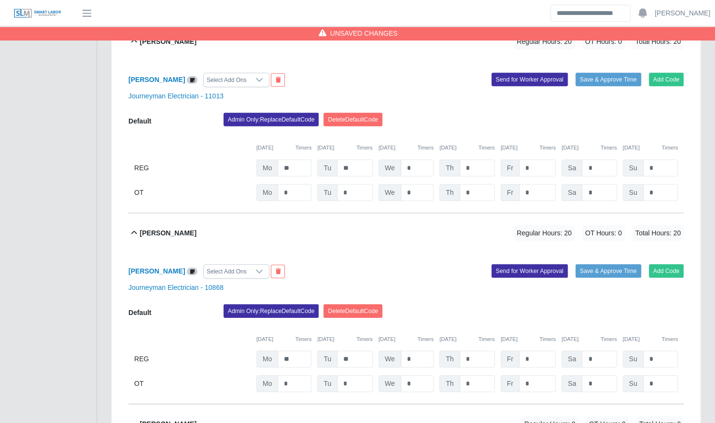
scroll to position [3709, 0]
type input "**"
click at [413, 159] on input "*" at bounding box center [417, 167] width 33 height 17
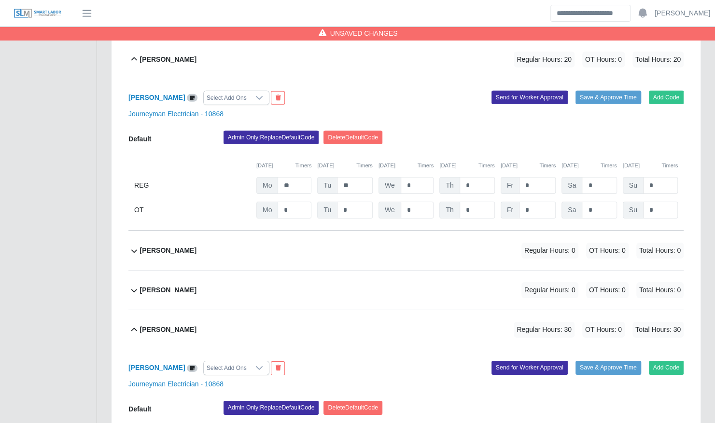
scroll to position [3883, 0]
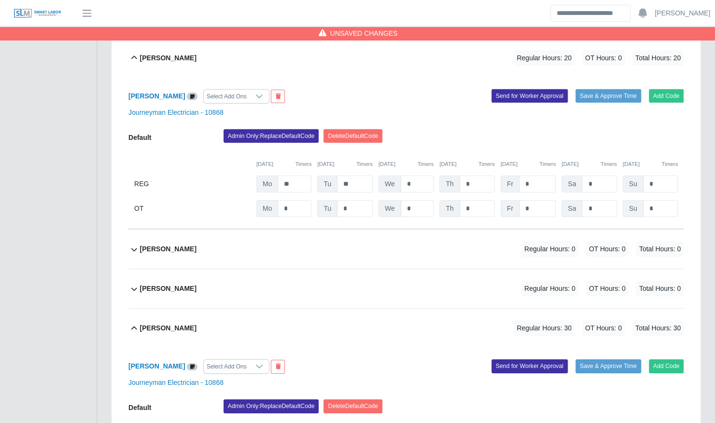
type input "**"
click at [417, 176] on input "*" at bounding box center [417, 184] width 33 height 17
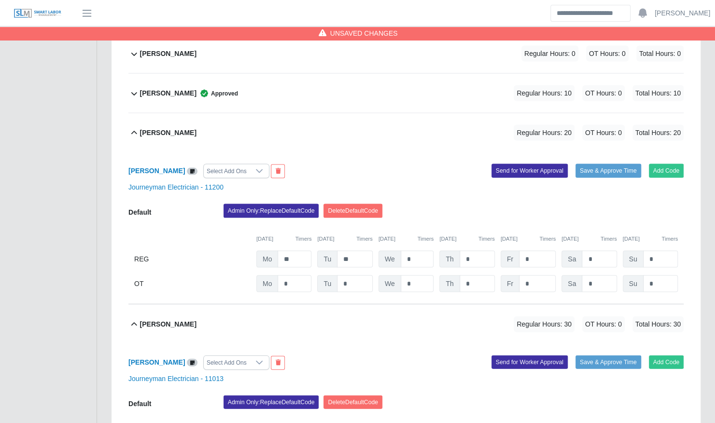
scroll to position [5348, 0]
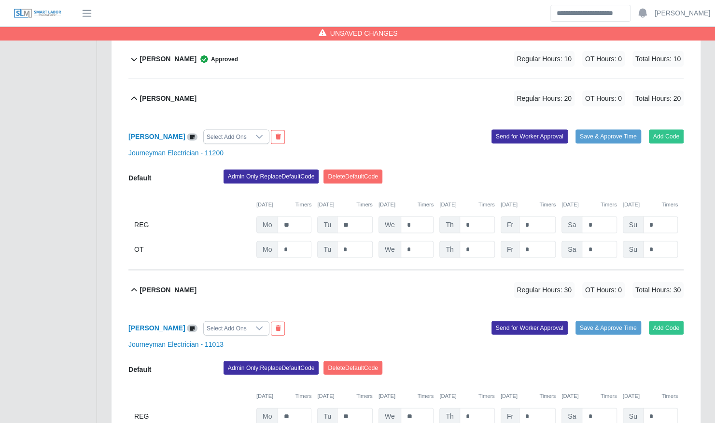
type input "**"
click at [415, 216] on input "*" at bounding box center [417, 224] width 33 height 17
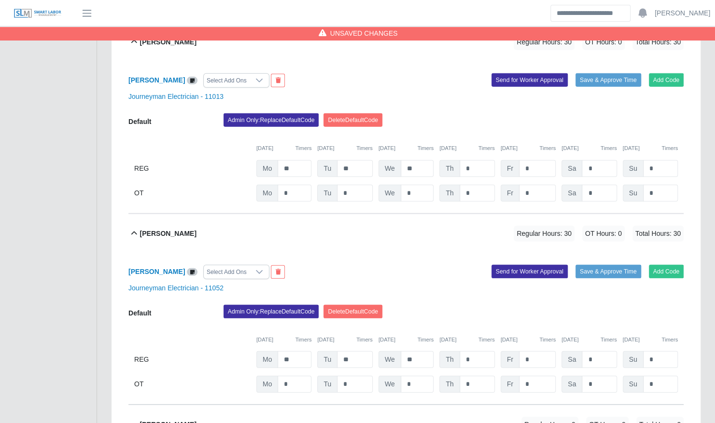
scroll to position [5855, 0]
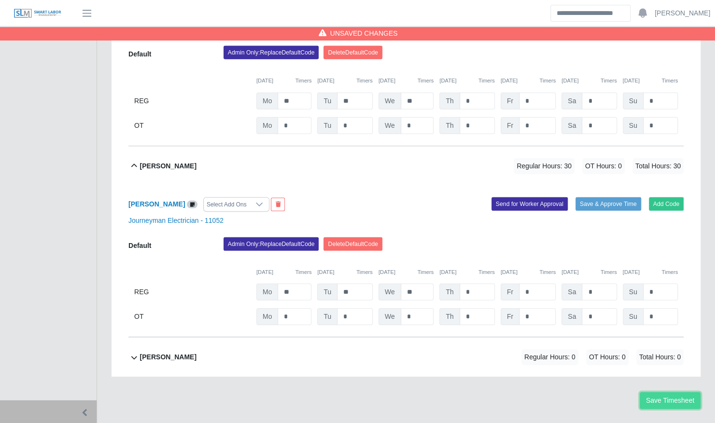
click at [667, 392] on button "Save Timesheet" at bounding box center [669, 400] width 61 height 17
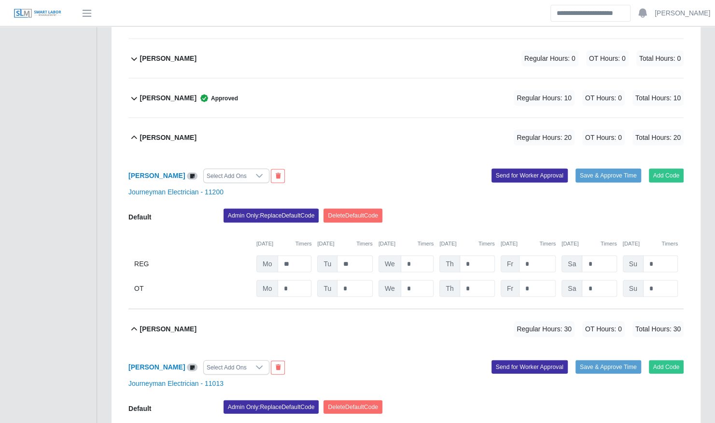
scroll to position [5308, 0]
click at [481, 256] on input "*" at bounding box center [476, 264] width 35 height 17
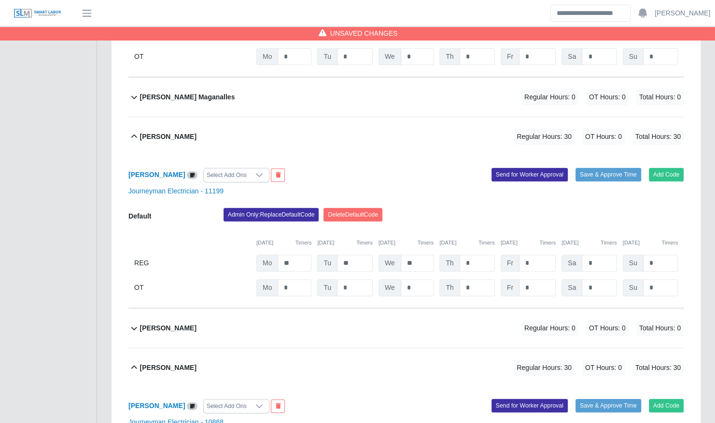
scroll to position [2339, 0]
type input "**"
click at [477, 255] on input "*" at bounding box center [476, 263] width 35 height 17
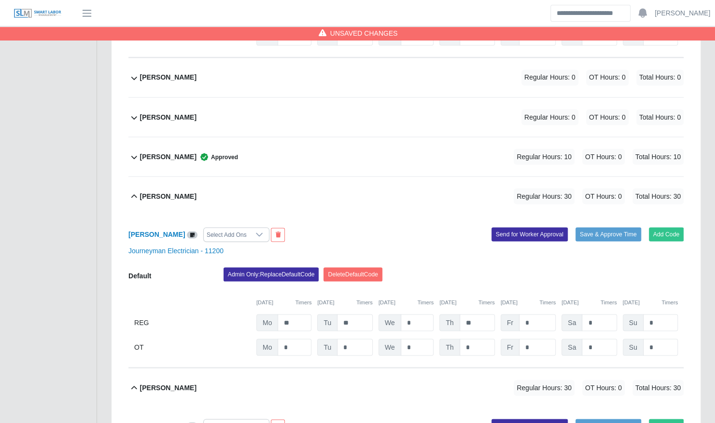
scroll to position [5250, 0]
type input "**"
click at [448, 137] on div "Tony Barrett Approved Regular Hours: 10 OT Hours: 0 Total Hours: 10" at bounding box center [411, 156] width 543 height 39
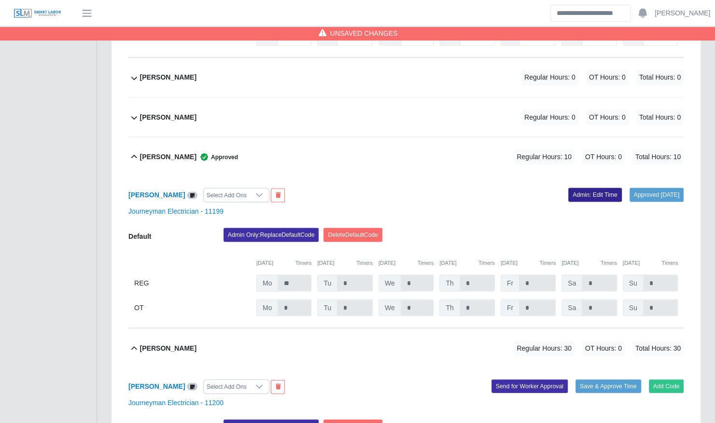
click at [568, 188] on link "Admin: Edit Time" at bounding box center [595, 195] width 54 height 14
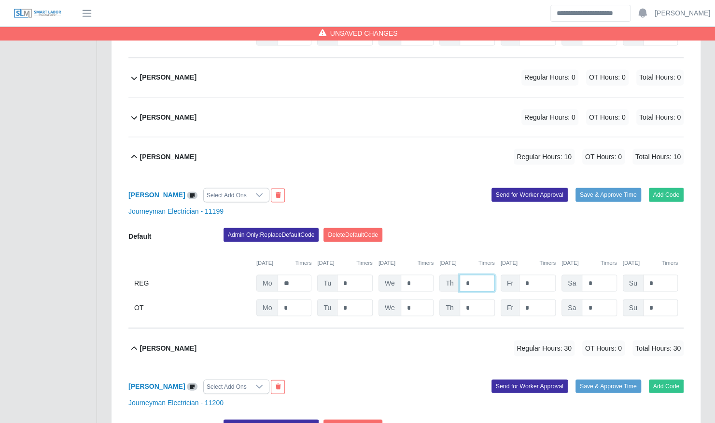
click at [468, 275] on input "*" at bounding box center [476, 283] width 35 height 17
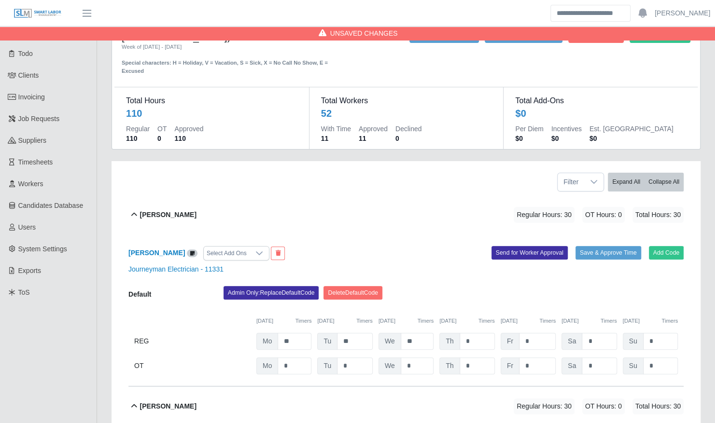
scroll to position [0, 0]
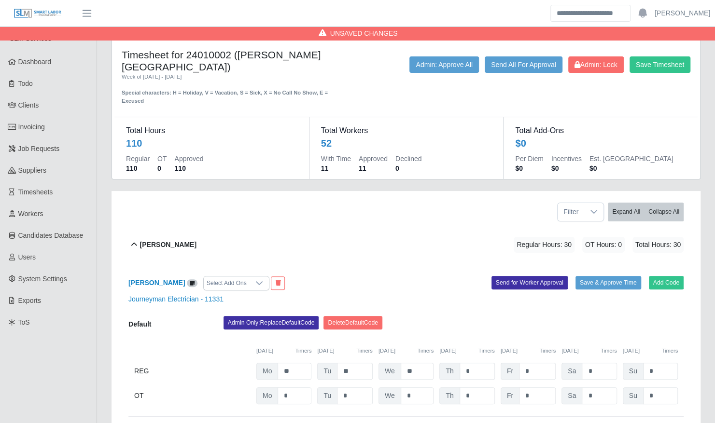
type input "**"
click at [478, 363] on input "*" at bounding box center [476, 371] width 35 height 17
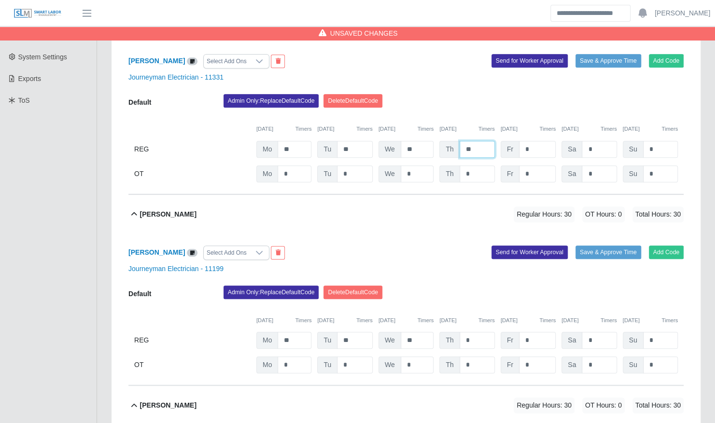
scroll to position [224, 0]
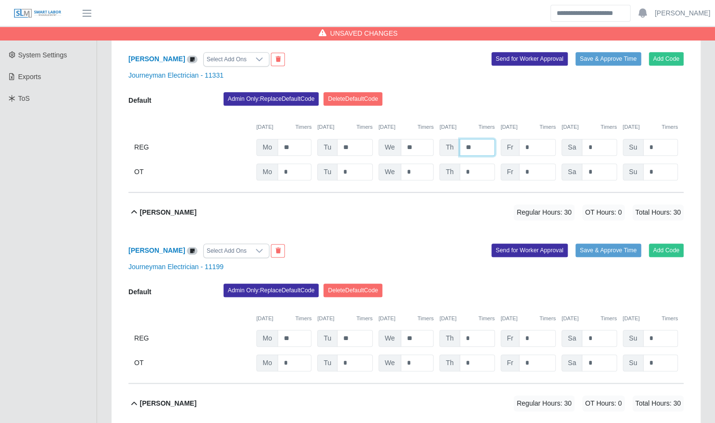
type input "**"
click at [470, 330] on input "*" at bounding box center [476, 338] width 35 height 17
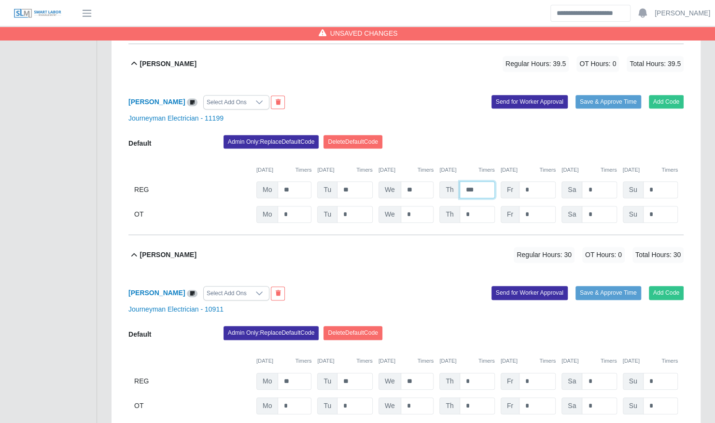
scroll to position [373, 0]
type input "***"
click at [473, 373] on input "*" at bounding box center [476, 381] width 35 height 17
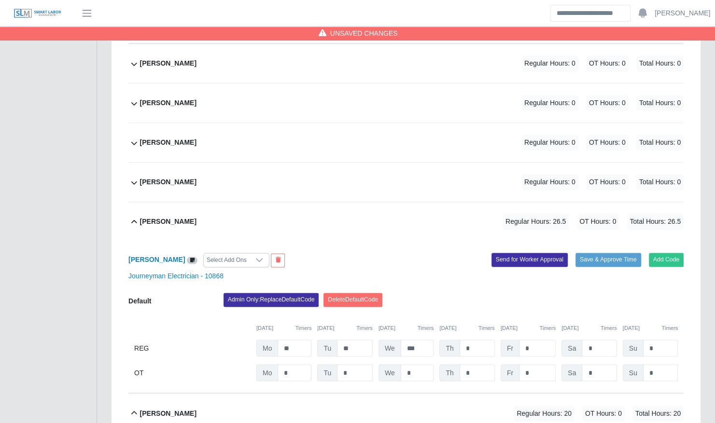
scroll to position [756, 0]
type input "***"
click at [474, 340] on input "*" at bounding box center [476, 348] width 35 height 17
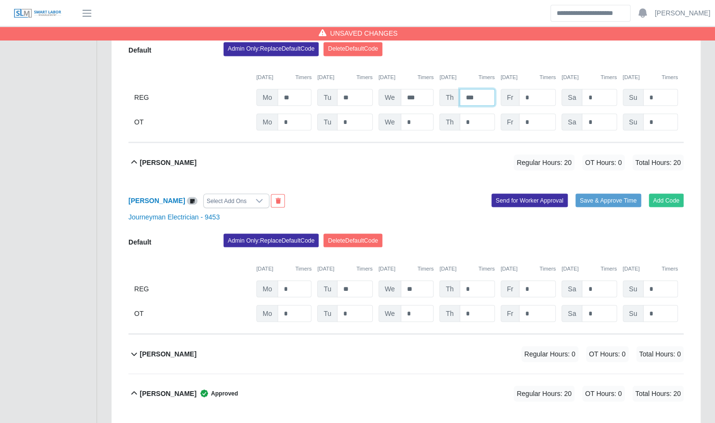
scroll to position [1009, 0]
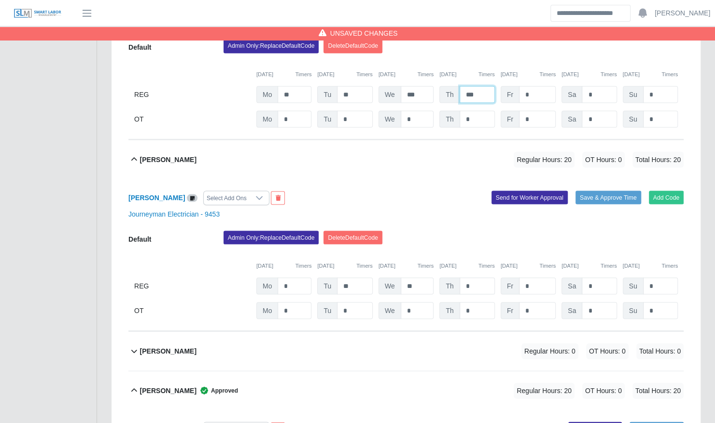
type input "***"
click at [474, 277] on input "*" at bounding box center [476, 285] width 35 height 17
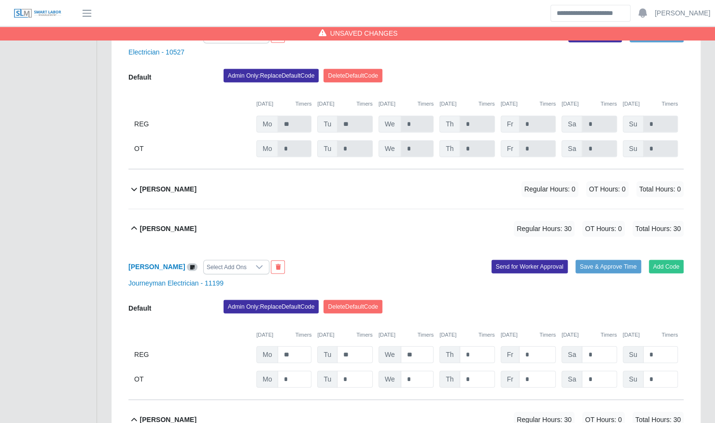
scroll to position [1403, 0]
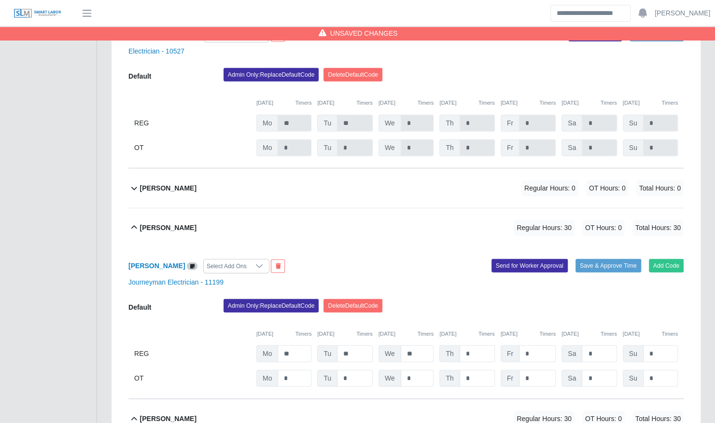
type input "***"
click at [472, 345] on input "*" at bounding box center [476, 353] width 35 height 17
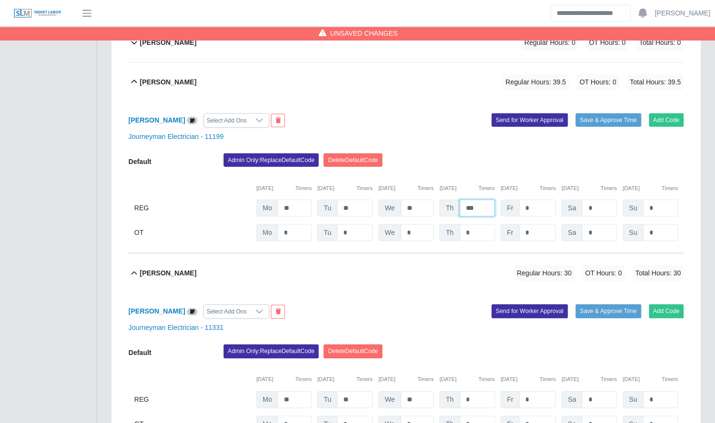
scroll to position [1640, 0]
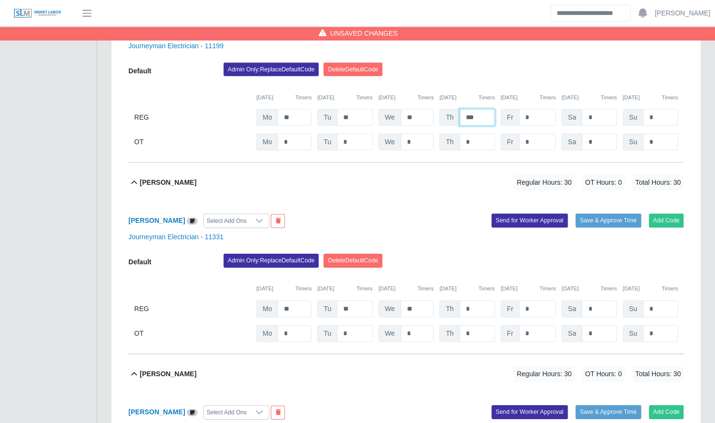
type input "***"
click at [476, 301] on input "*" at bounding box center [476, 309] width 35 height 17
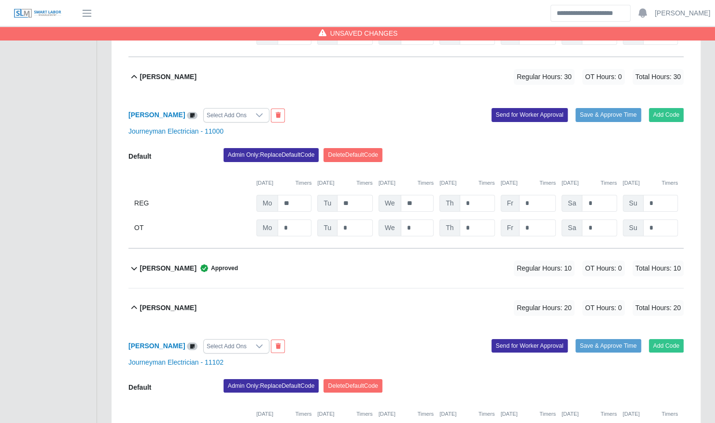
scroll to position [1937, 0]
type input "***"
click at [478, 195] on input "*" at bounding box center [476, 203] width 35 height 17
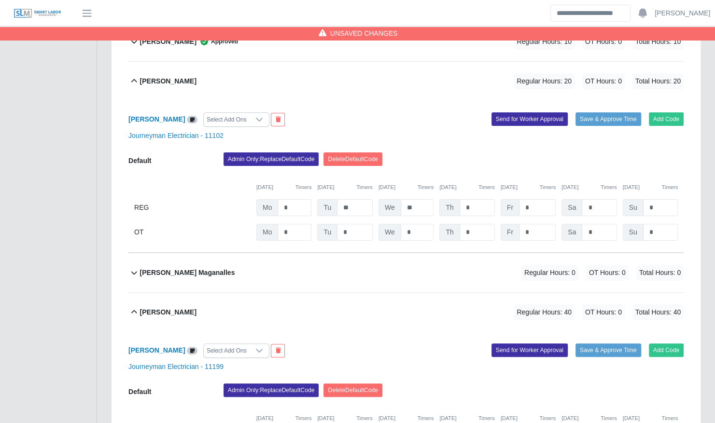
scroll to position [2164, 0]
type input "***"
click at [479, 199] on input "*" at bounding box center [476, 207] width 35 height 17
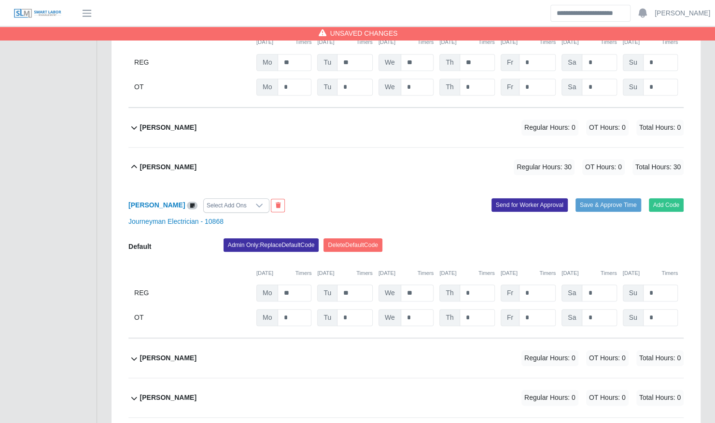
scroll to position [2549, 0]
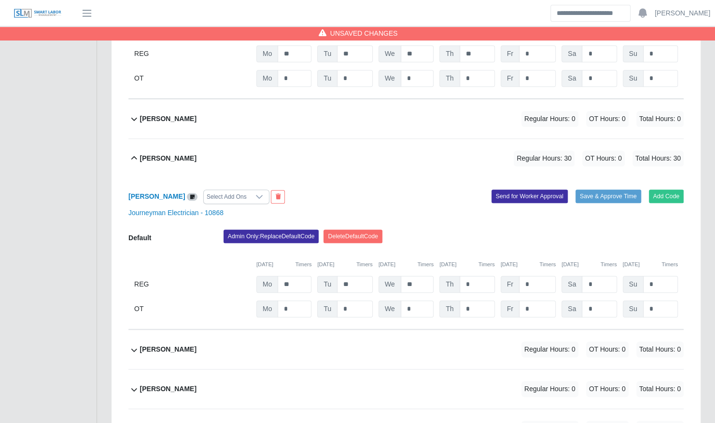
type input "***"
click at [476, 276] on input "*" at bounding box center [476, 284] width 35 height 17
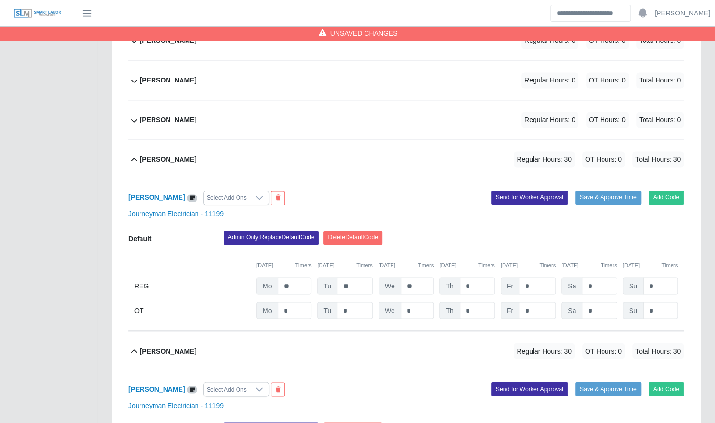
scroll to position [2938, 0]
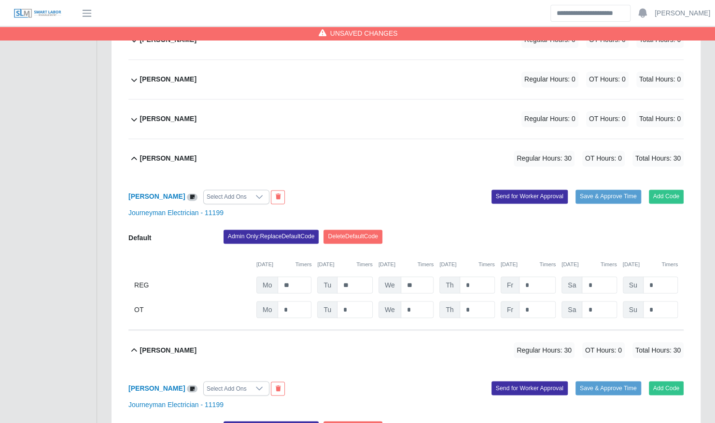
type input "***"
click at [476, 276] on input "*" at bounding box center [476, 284] width 35 height 17
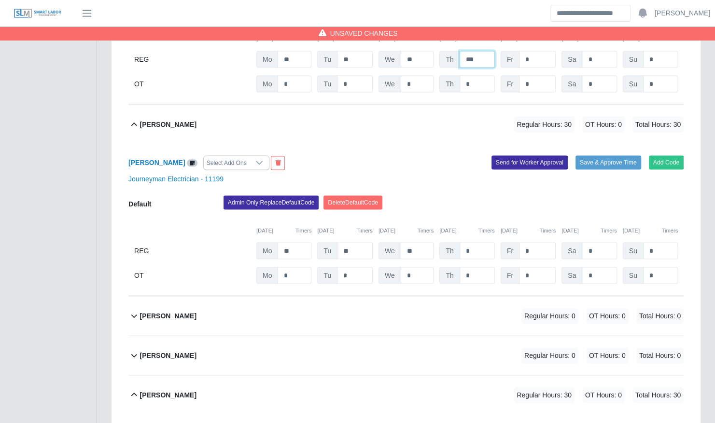
scroll to position [3184, 0]
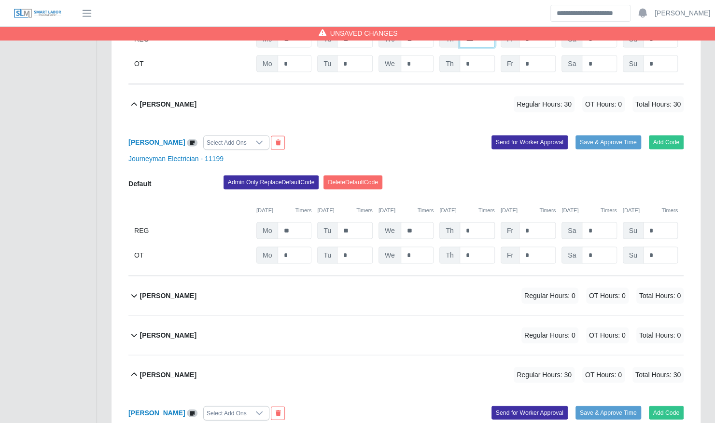
type input "***"
click at [477, 222] on input "*" at bounding box center [476, 230] width 35 height 17
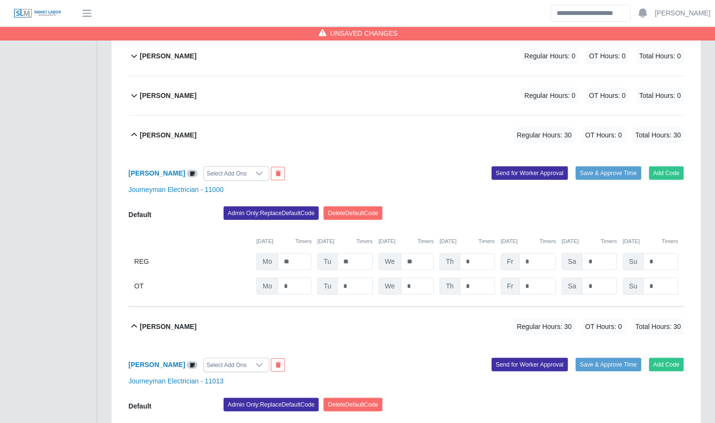
scroll to position [3425, 0]
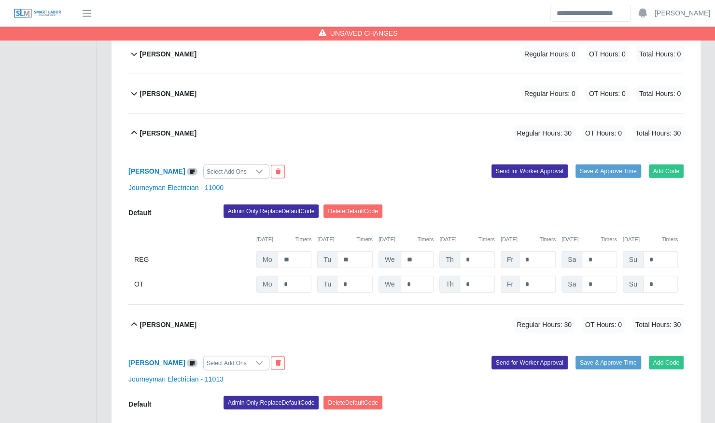
type input "***"
click at [478, 251] on input "*" at bounding box center [476, 259] width 35 height 17
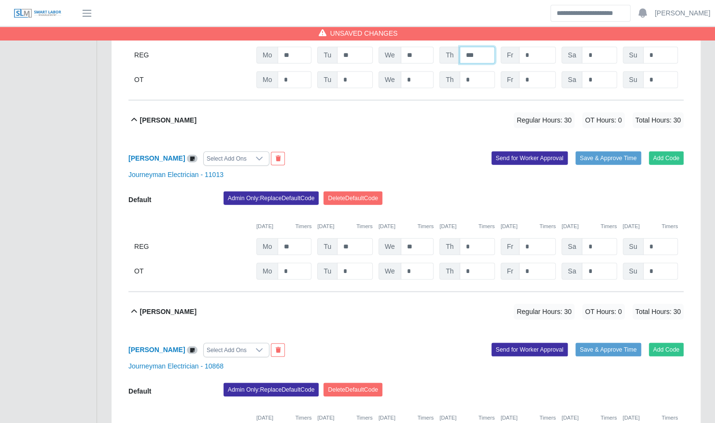
scroll to position [3634, 0]
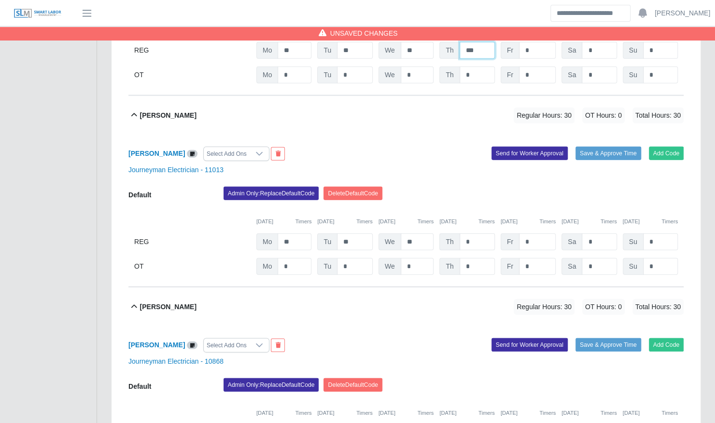
type input "***"
click at [478, 234] on input "*" at bounding box center [476, 242] width 35 height 17
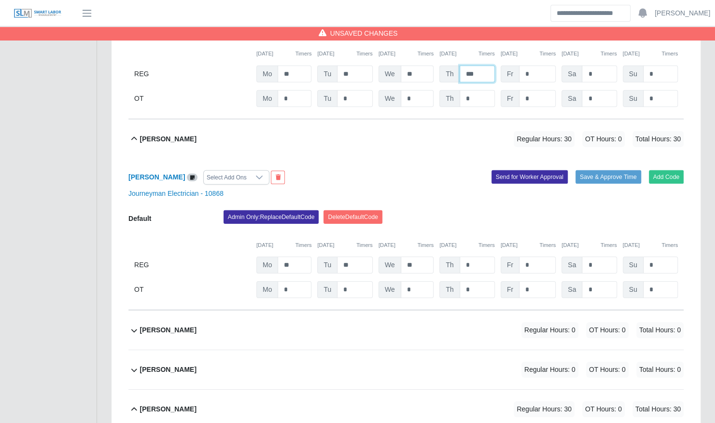
scroll to position [3806, 0]
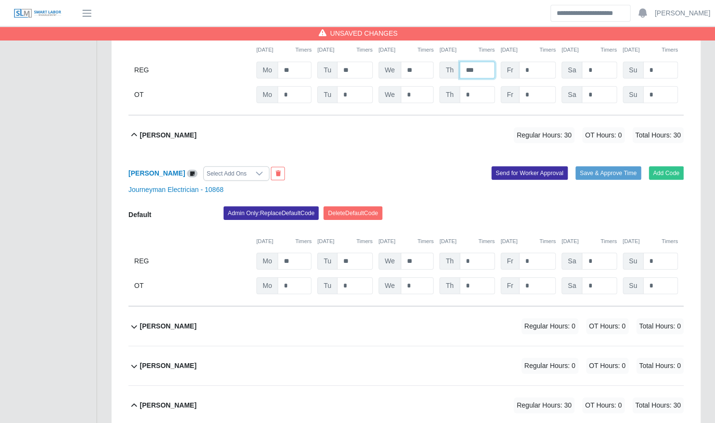
type input "***"
click at [478, 253] on input "*" at bounding box center [476, 261] width 35 height 17
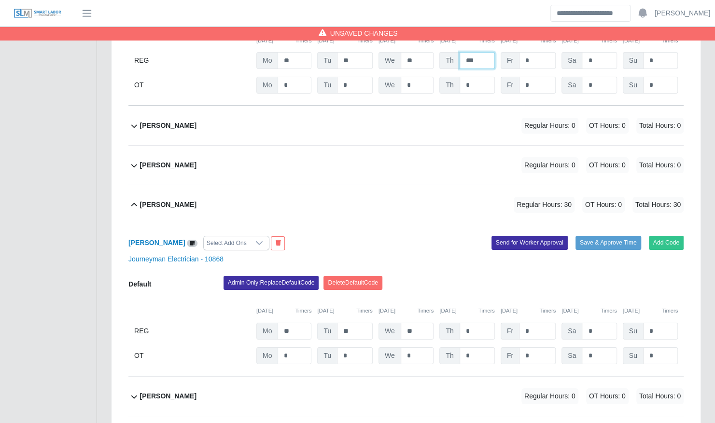
scroll to position [4015, 0]
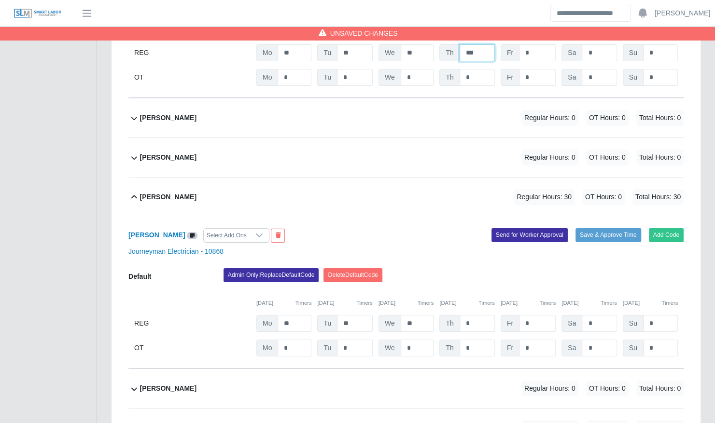
type input "***"
click at [470, 315] on input "*" at bounding box center [476, 323] width 35 height 17
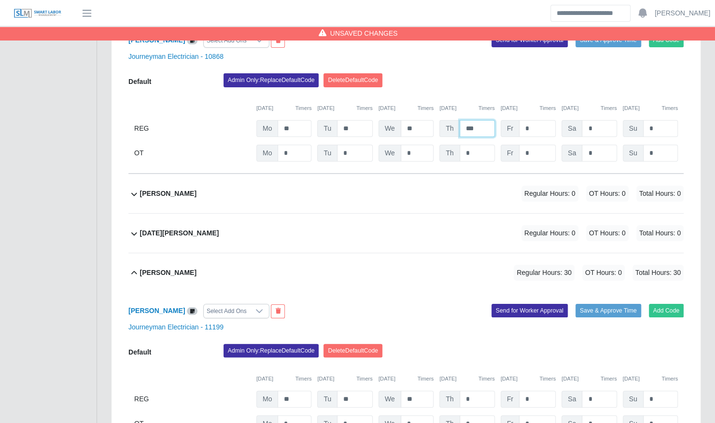
scroll to position [4211, 0]
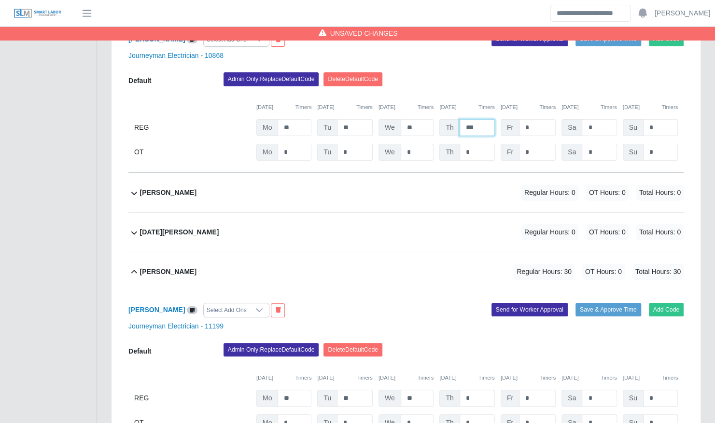
type input "***"
click at [481, 390] on input "*" at bounding box center [476, 398] width 35 height 17
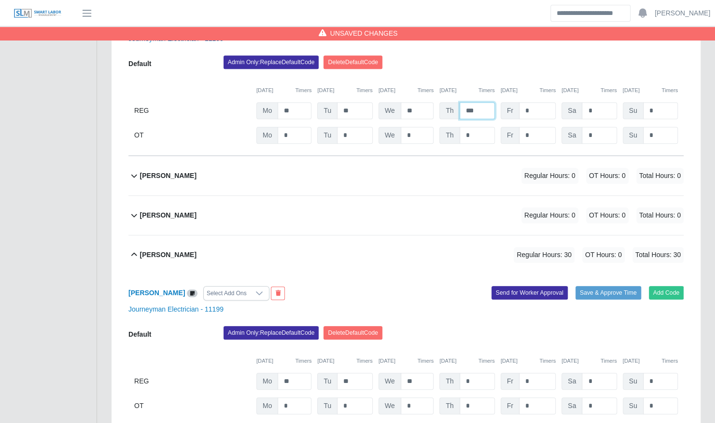
scroll to position [4499, 0]
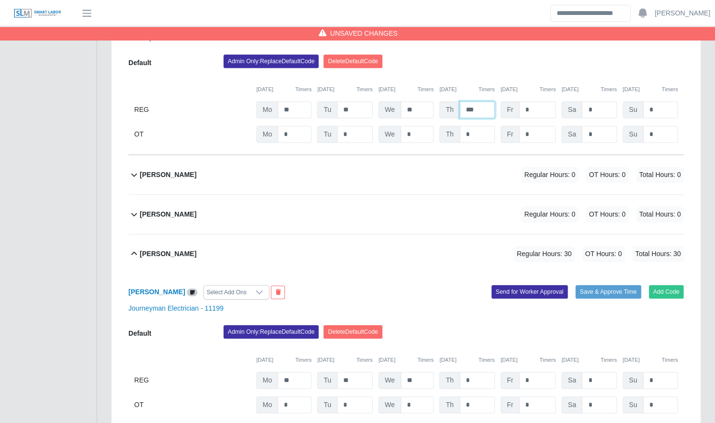
type input "***"
click at [478, 372] on input "*" at bounding box center [476, 380] width 35 height 17
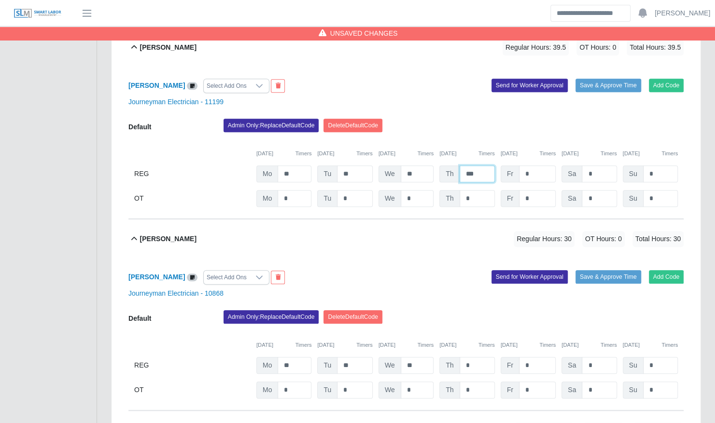
scroll to position [4708, 0]
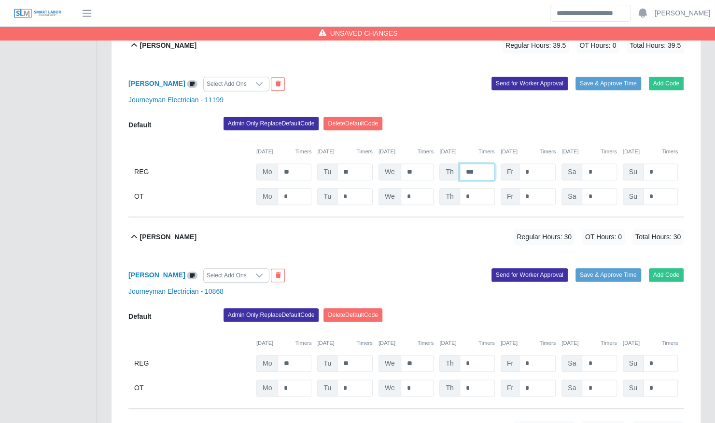
type input "***"
click at [478, 355] on input "*" at bounding box center [476, 363] width 35 height 17
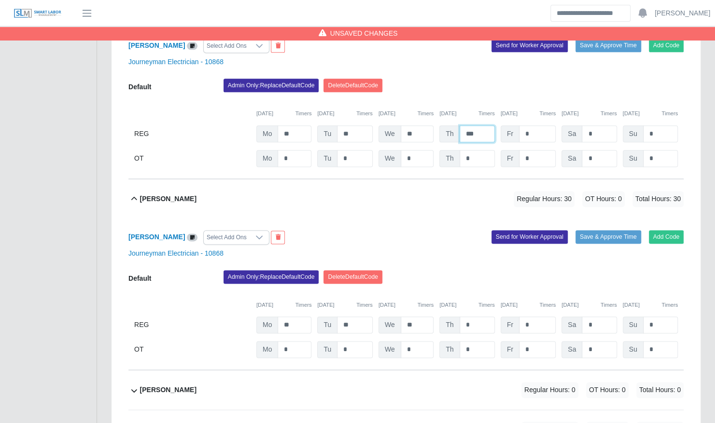
scroll to position [4943, 0]
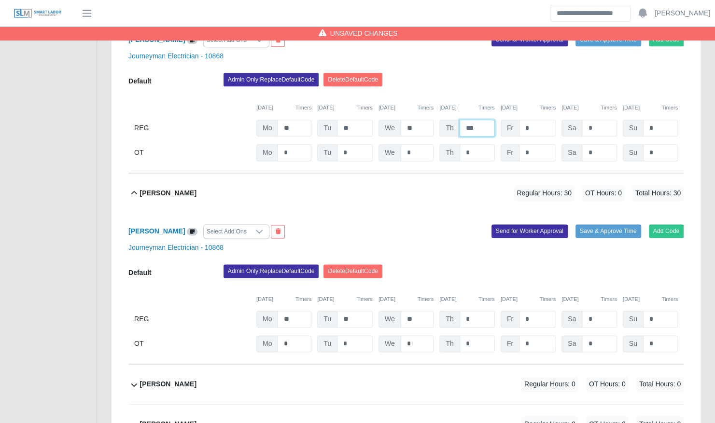
type input "***"
click at [474, 311] on input "*" at bounding box center [476, 319] width 35 height 17
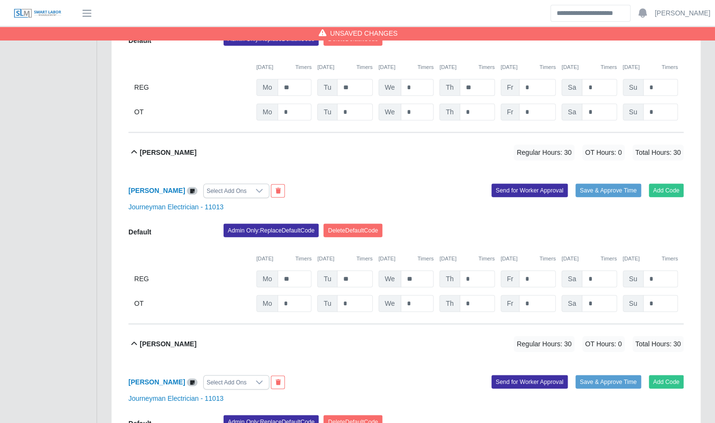
scroll to position [5638, 0]
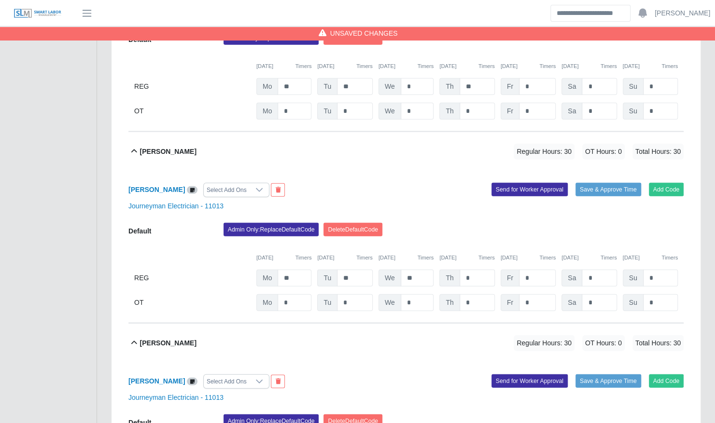
type input "***"
click at [473, 270] on input "*" at bounding box center [476, 278] width 35 height 17
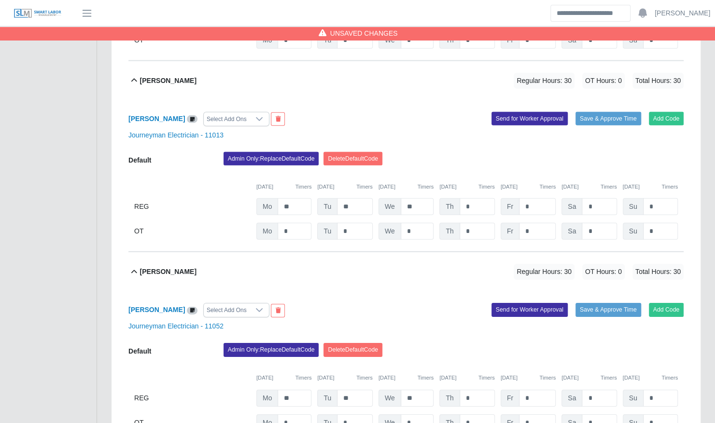
scroll to position [5903, 0]
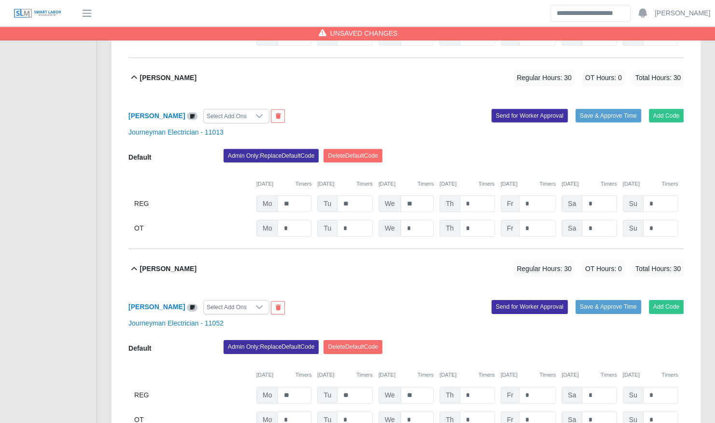
type input "***"
click at [480, 195] on input "*" at bounding box center [476, 203] width 35 height 17
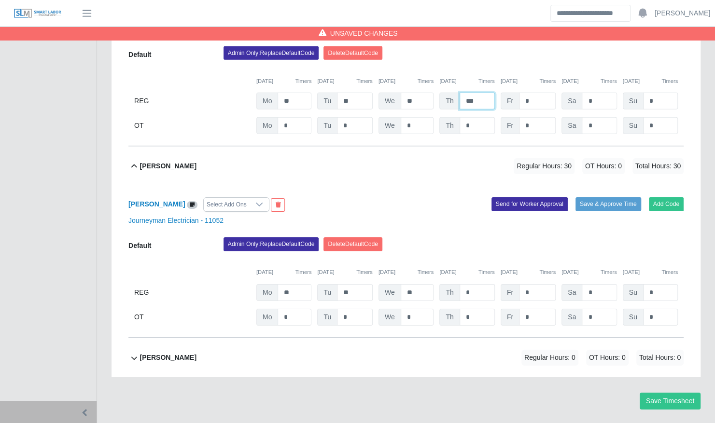
type input "***"
click at [481, 284] on input "*" at bounding box center [476, 292] width 35 height 17
type input "***"
click at [669, 393] on button "Save Timesheet" at bounding box center [669, 401] width 61 height 17
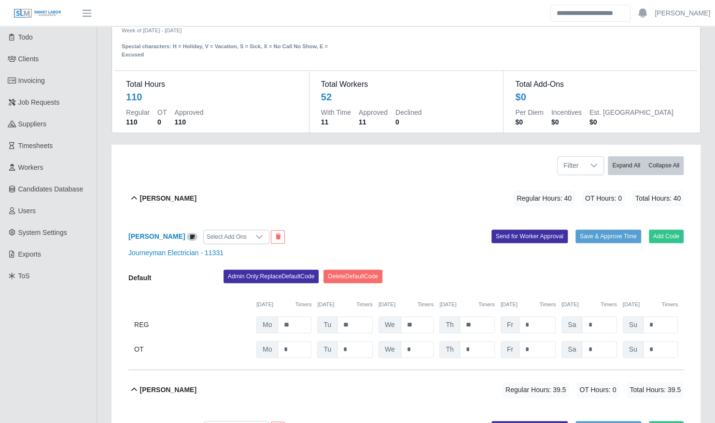
scroll to position [0, 0]
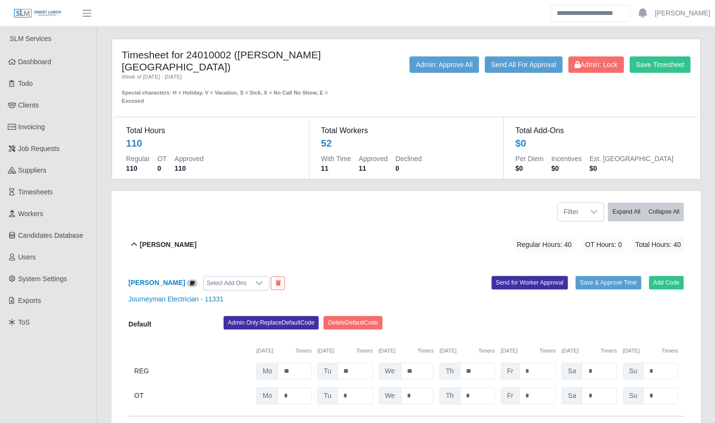
click at [443, 276] on div "Add Code Save & Approve Time Send for Worker Approval" at bounding box center [548, 283] width 285 height 14
click at [656, 58] on button "Save Timesheet" at bounding box center [659, 64] width 61 height 16
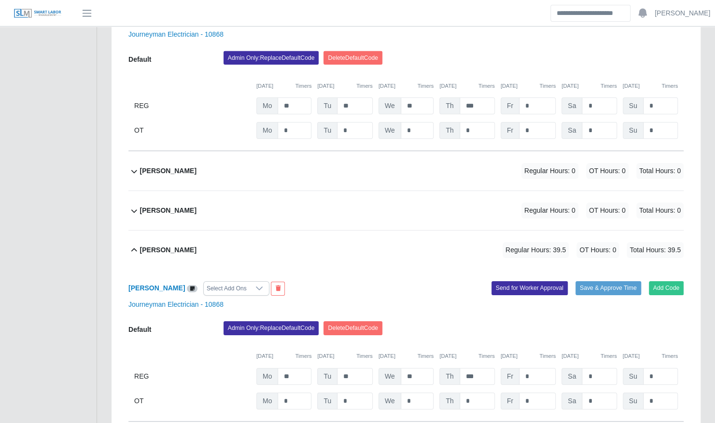
scroll to position [3975, 0]
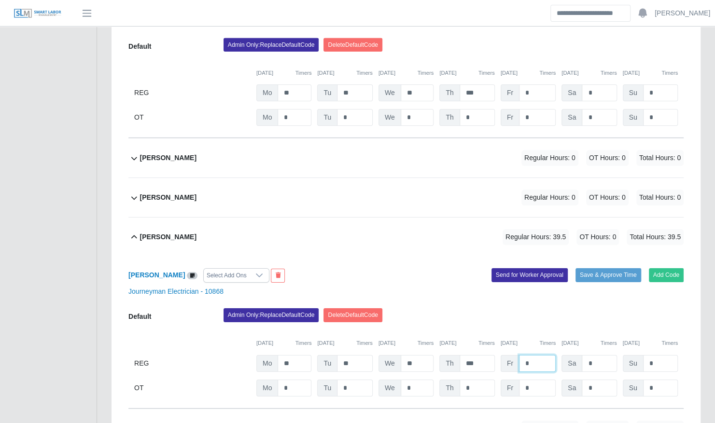
click at [539, 355] on input "*" at bounding box center [537, 363] width 37 height 17
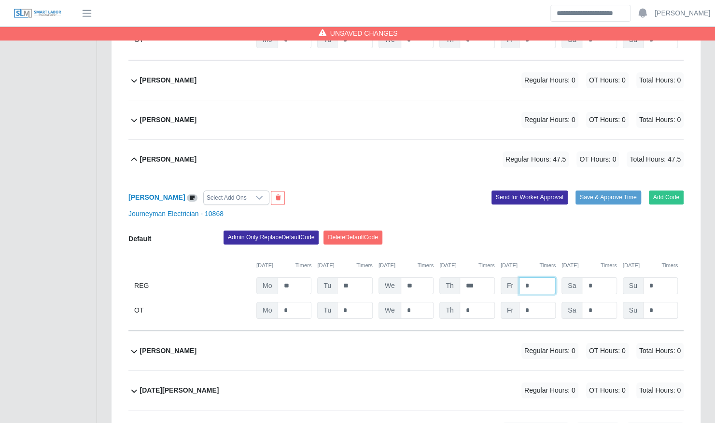
scroll to position [4053, 0]
type input "***"
click at [542, 302] on input "*" at bounding box center [537, 310] width 37 height 17
type input "*"
click at [536, 230] on div "Admin Only: Replace Default Code Delete Default Code" at bounding box center [453, 239] width 474 height 19
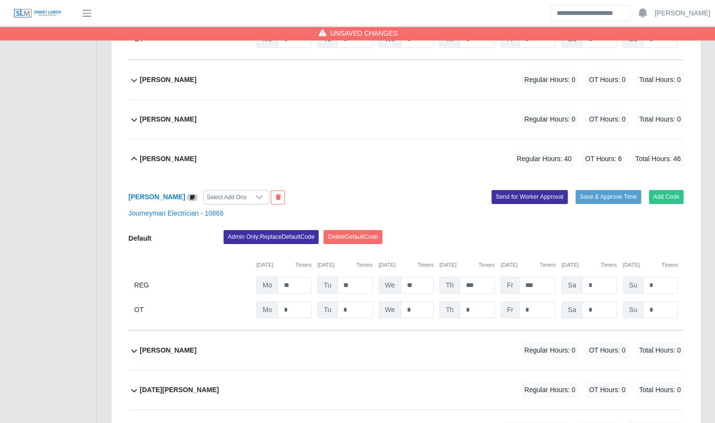
click at [536, 230] on div "Admin Only: Replace Default Code Delete Default Code" at bounding box center [453, 239] width 474 height 19
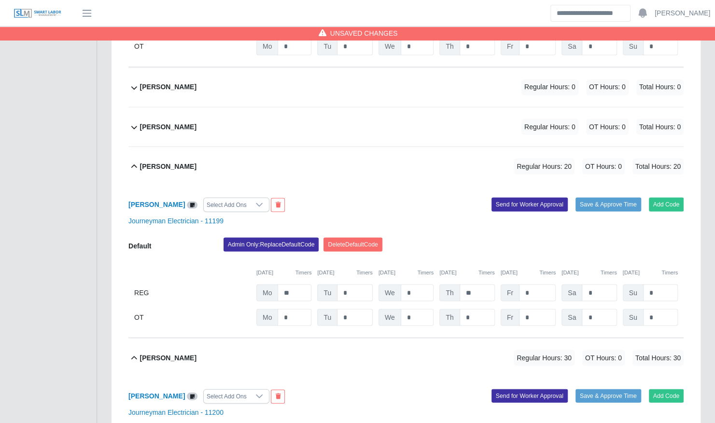
scroll to position [5282, 0]
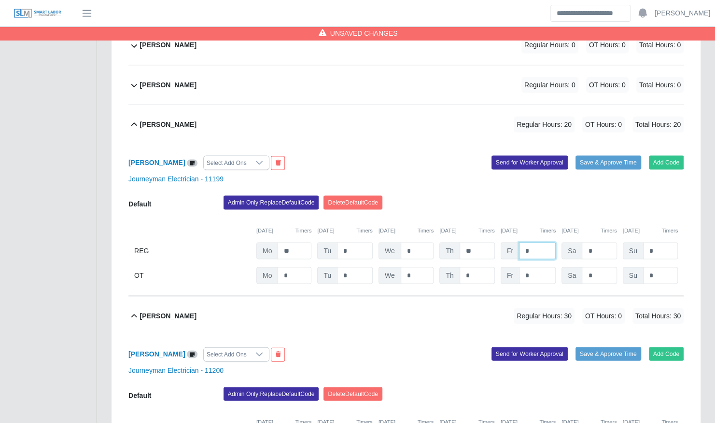
click at [539, 242] on input "*" at bounding box center [537, 250] width 37 height 17
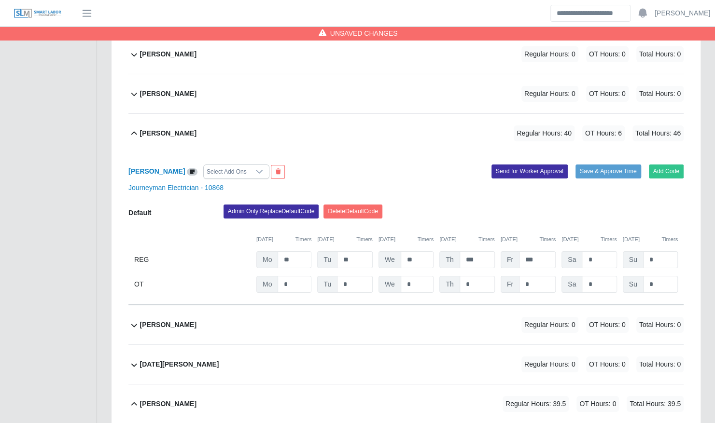
scroll to position [4079, 0]
type input "*"
click at [543, 276] on input "*" at bounding box center [537, 284] width 37 height 17
type input "***"
click at [531, 204] on div "Admin Only: Replace Default Code Delete Default Code" at bounding box center [453, 213] width 474 height 19
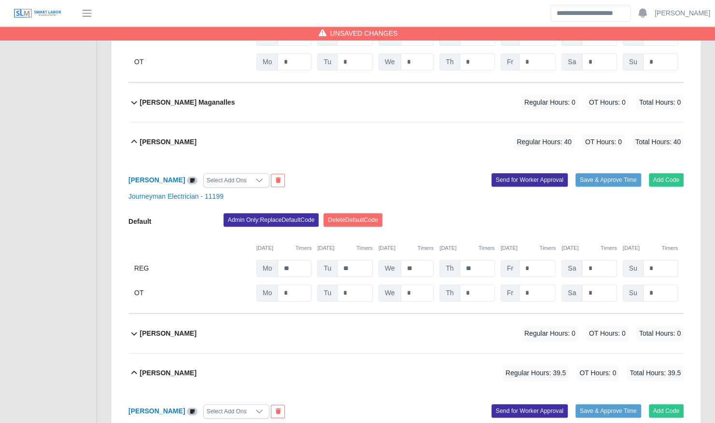
scroll to position [2330, 0]
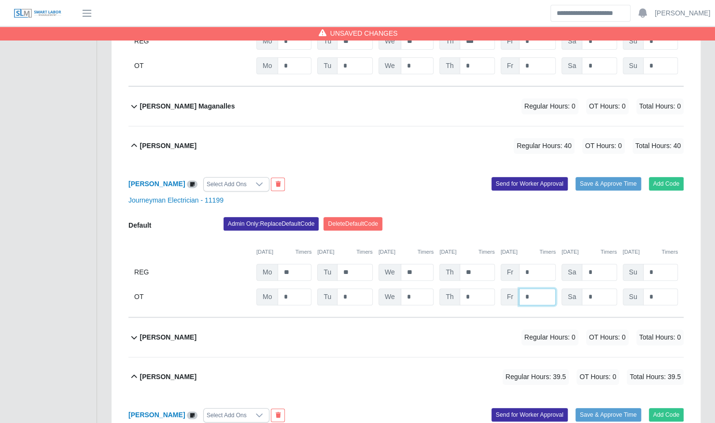
click at [535, 289] on input "*" at bounding box center [537, 297] width 37 height 17
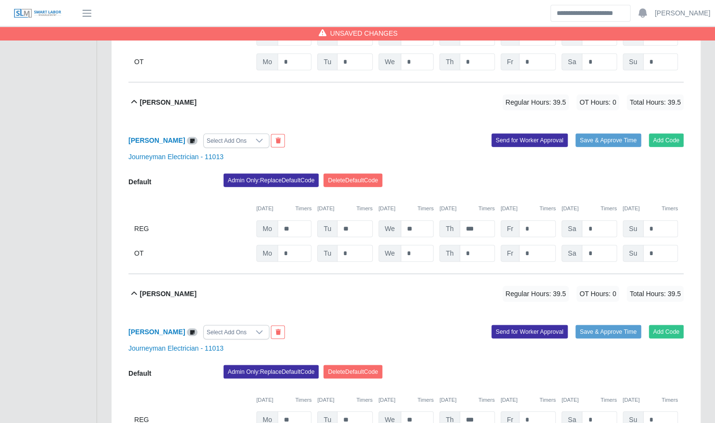
scroll to position [5687, 0]
type input "*"
click at [531, 221] on input "*" at bounding box center [537, 229] width 37 height 17
type input "***"
click at [528, 245] on input "*" at bounding box center [537, 253] width 37 height 17
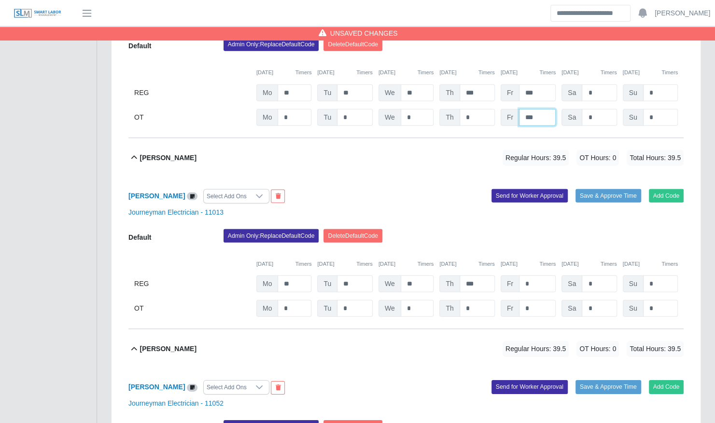
scroll to position [5827, 0]
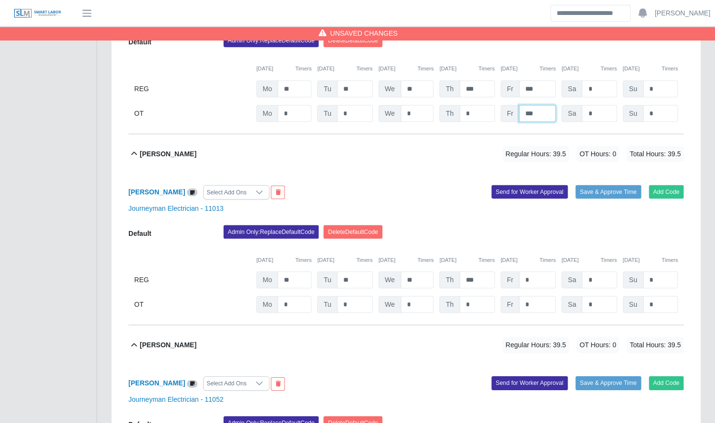
type input "***"
click at [526, 245] on div "Default Admin Only: Replace Default Code Delete Default Code 09/22/2025 Timers …" at bounding box center [405, 269] width 555 height 88
click at [531, 272] on input "*" at bounding box center [537, 280] width 37 height 17
type input "***"
click at [526, 296] on input "*" at bounding box center [537, 304] width 37 height 17
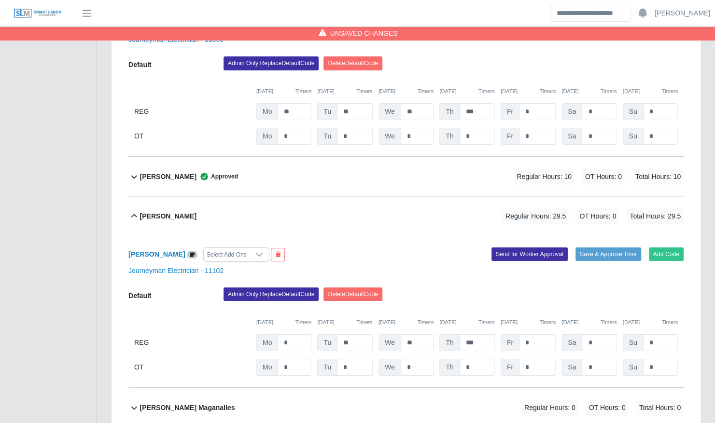
scroll to position [2023, 0]
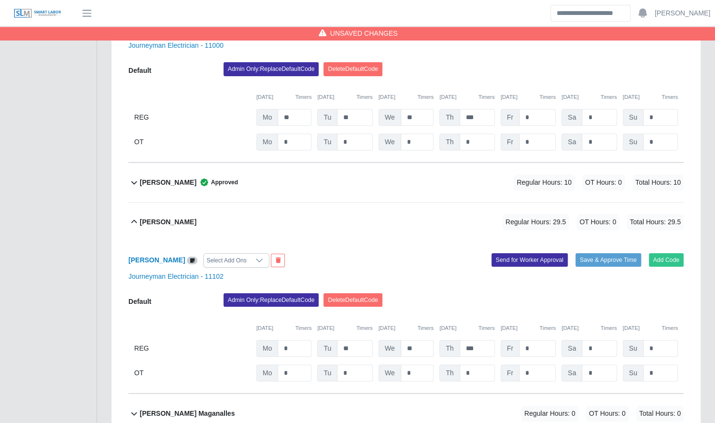
type input "***"
click at [535, 112] on div "Default Admin Only: Replace Default Code Delete Default Code 09/22/2025 Timers …" at bounding box center [405, 106] width 555 height 88
click at [536, 109] on input "*" at bounding box center [537, 117] width 37 height 17
type input "***"
click at [532, 134] on input "*" at bounding box center [537, 142] width 37 height 17
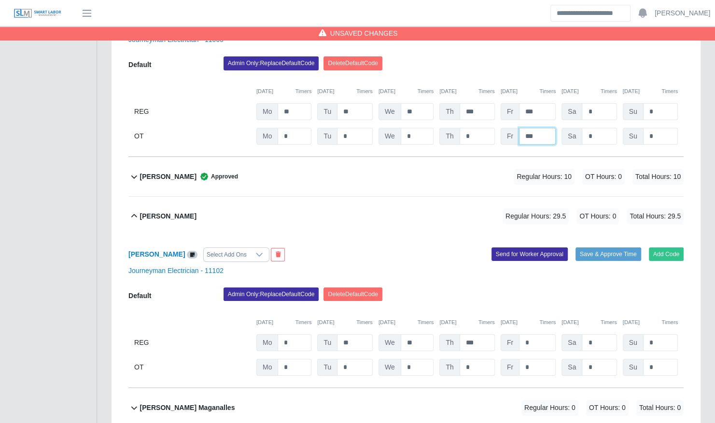
scroll to position [2030, 0]
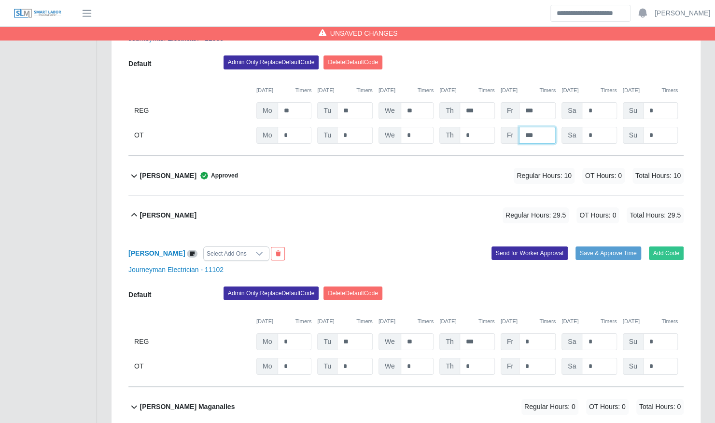
type input "***"
click at [545, 333] on input "*" at bounding box center [537, 341] width 37 height 17
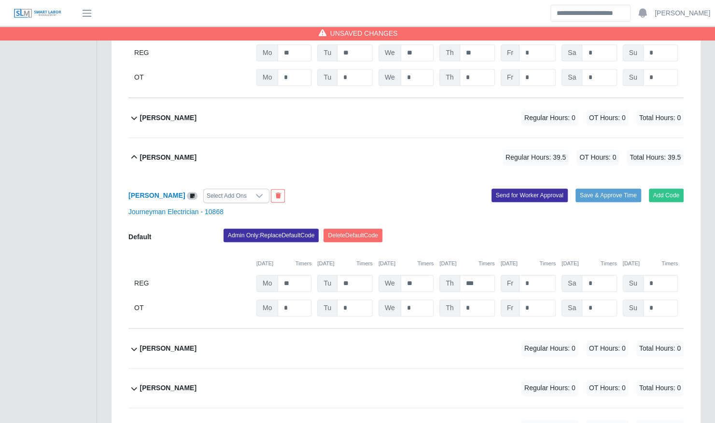
scroll to position [2551, 0]
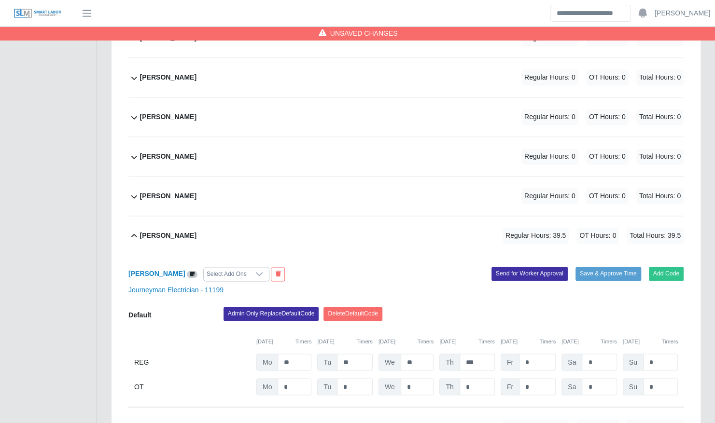
type input "*"
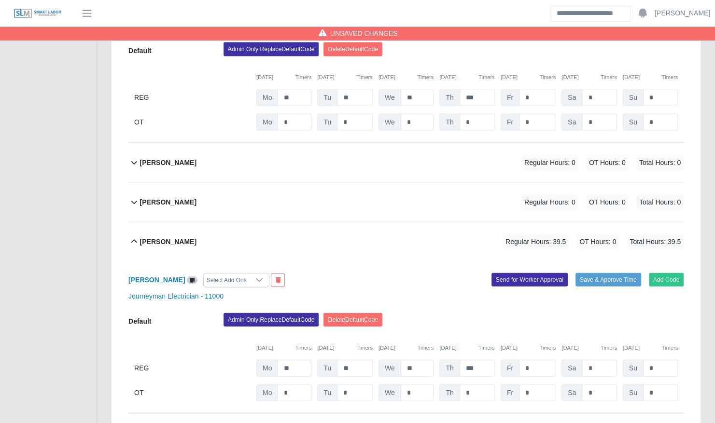
scroll to position [3320, 0]
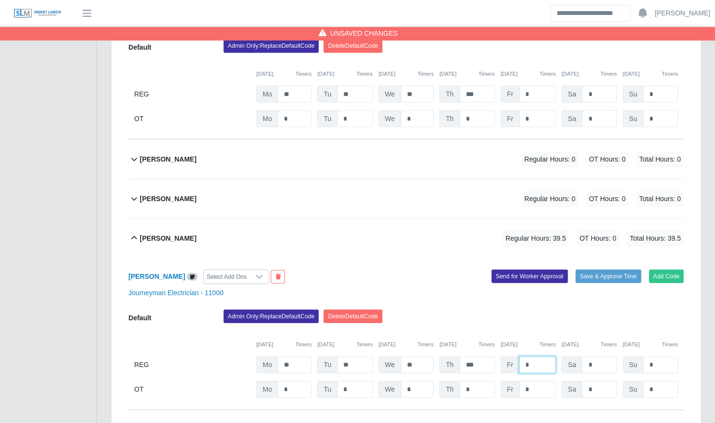
click at [539, 357] on input "*" at bounding box center [537, 365] width 37 height 17
type input "***"
click at [535, 381] on input "*" at bounding box center [537, 389] width 37 height 17
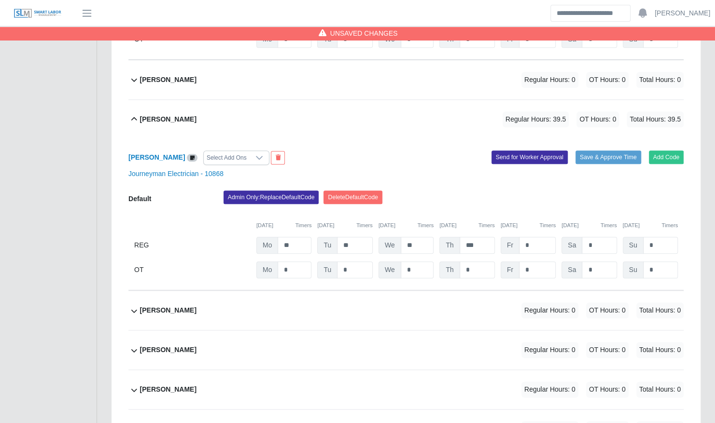
scroll to position [2593, 0]
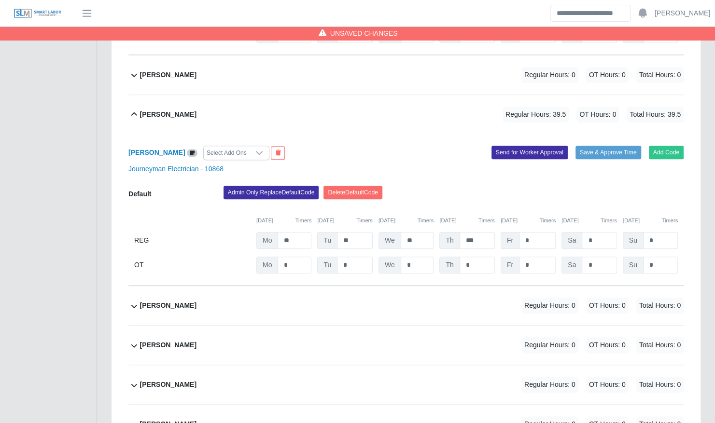
type input "***"
click at [533, 232] on input "*" at bounding box center [537, 240] width 37 height 17
type input "***"
click at [529, 257] on input "*" at bounding box center [537, 265] width 37 height 17
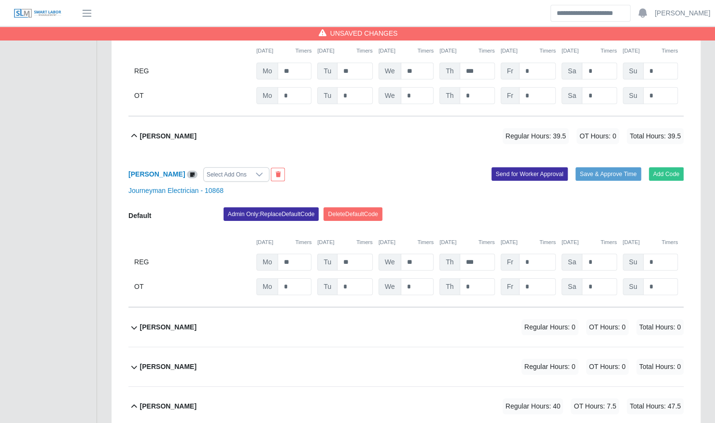
scroll to position [3804, 0]
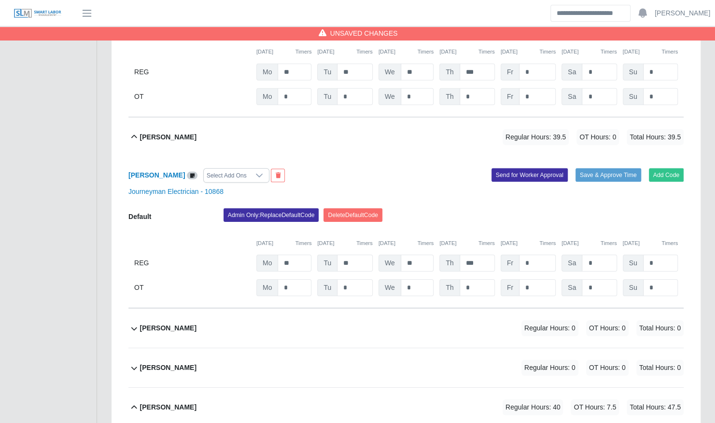
type input "***"
click at [535, 255] on input "*" at bounding box center [537, 263] width 37 height 17
type input "***"
click at [534, 279] on input "*" at bounding box center [537, 287] width 37 height 17
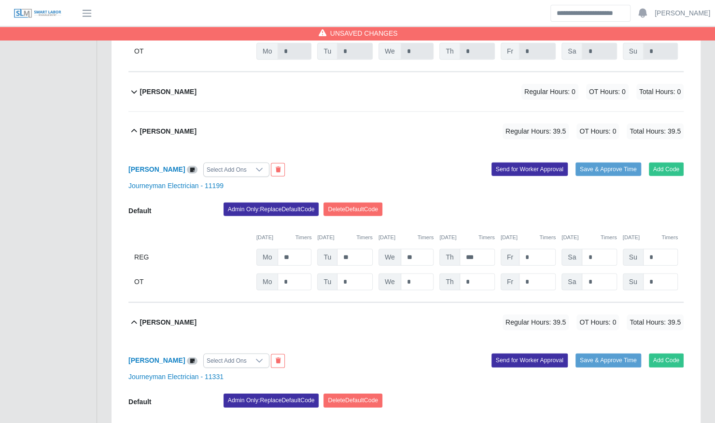
scroll to position [1491, 0]
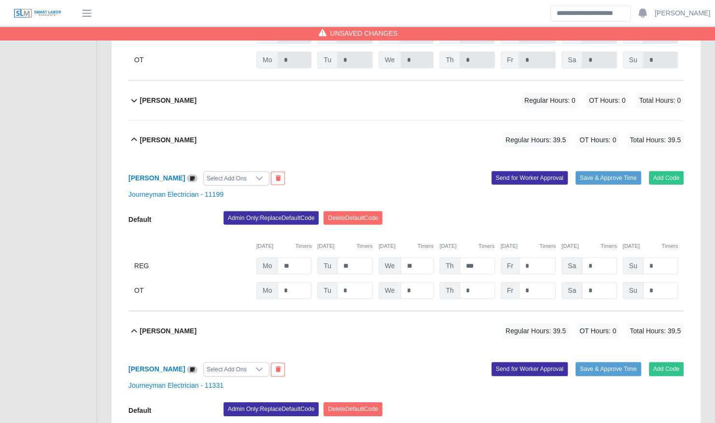
type input "***"
click at [539, 258] on input "*" at bounding box center [537, 266] width 37 height 17
type input "***"
click at [530, 282] on input "*" at bounding box center [537, 290] width 37 height 17
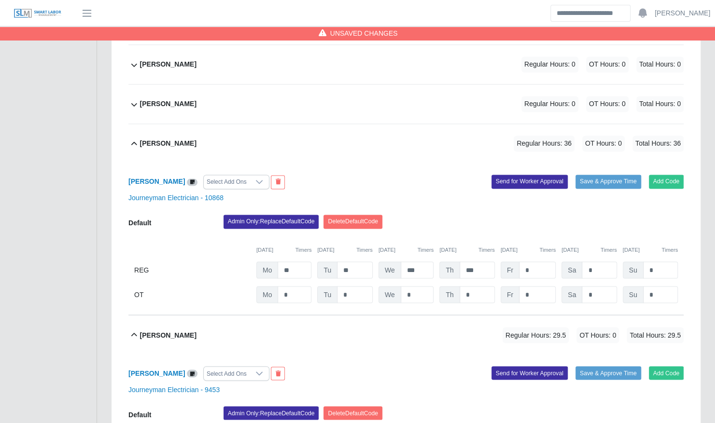
scroll to position [831, 0]
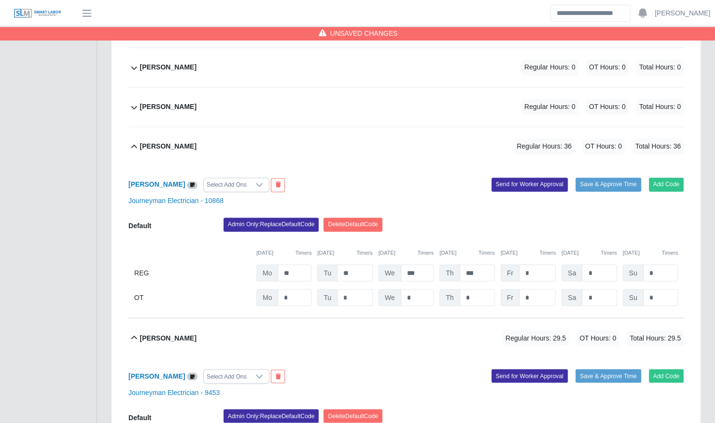
type input "***"
click at [528, 264] on input "*" at bounding box center [537, 272] width 37 height 17
type input "*"
click at [519, 289] on input "*" at bounding box center [537, 297] width 37 height 17
click at [533, 289] on input "*" at bounding box center [537, 297] width 37 height 17
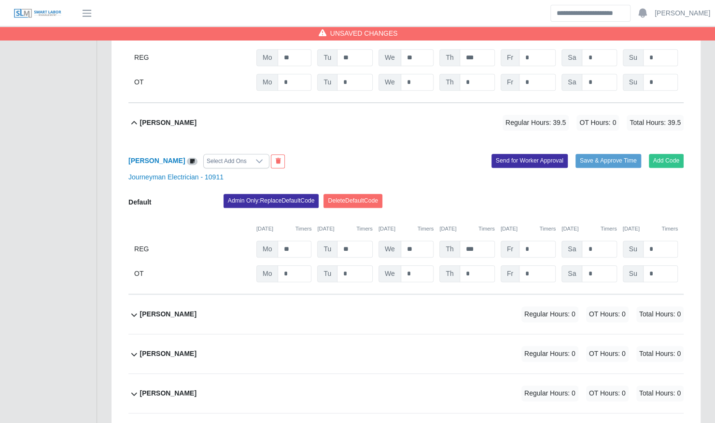
scroll to position [492, 0]
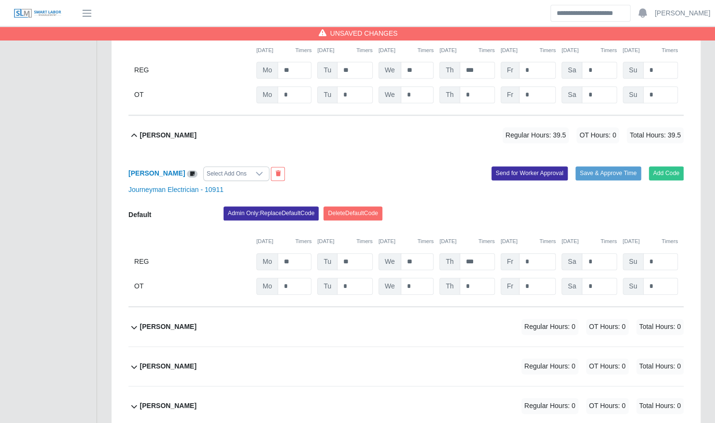
type input "*"
click at [541, 253] on input "*" at bounding box center [537, 261] width 37 height 17
type input "***"
click at [529, 282] on input "*" at bounding box center [537, 286] width 37 height 17
type input "***"
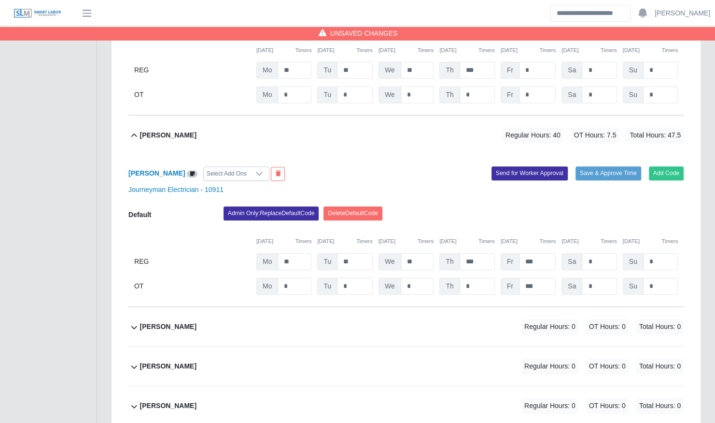
click at [527, 188] on div "Andrew Flores Select Add Ons Add Code Save & Approve Time Send for Worker Appro…" at bounding box center [405, 231] width 555 height 152
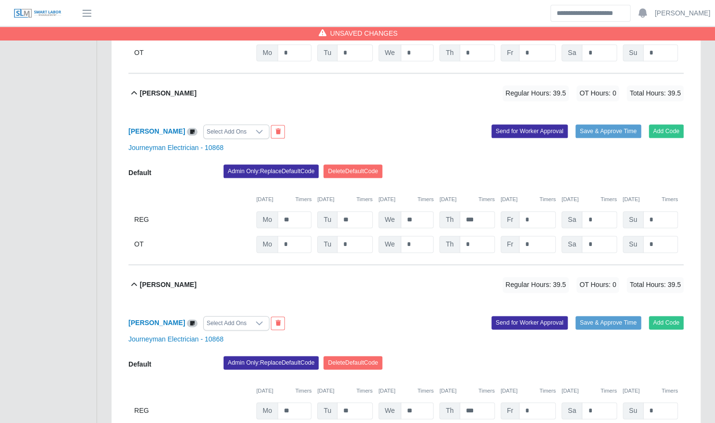
scroll to position [4853, 0]
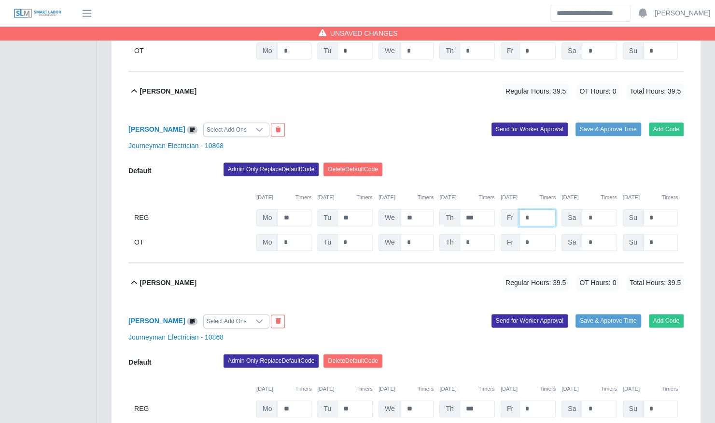
click at [534, 209] on input "*" at bounding box center [537, 217] width 37 height 17
type input "***"
click at [534, 234] on input "*" at bounding box center [537, 242] width 37 height 17
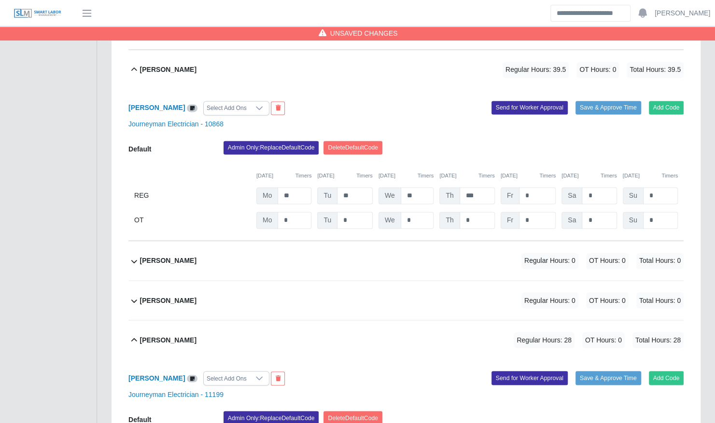
scroll to position [5067, 0]
type input "***"
click at [540, 187] on input "*" at bounding box center [537, 195] width 37 height 17
type input "***"
click at [535, 212] on input "*" at bounding box center [537, 220] width 37 height 17
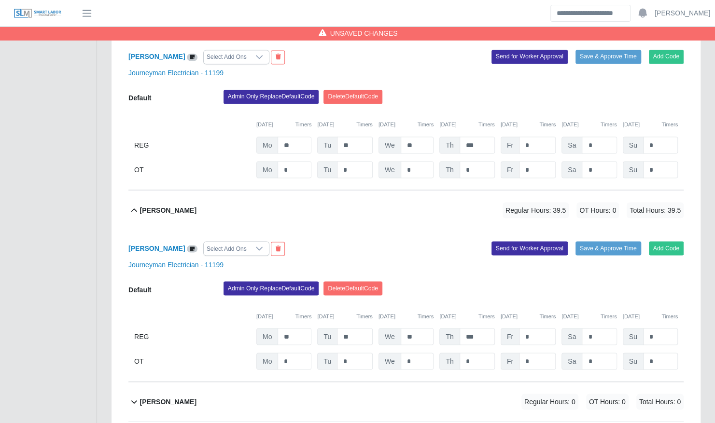
scroll to position [3072, 0]
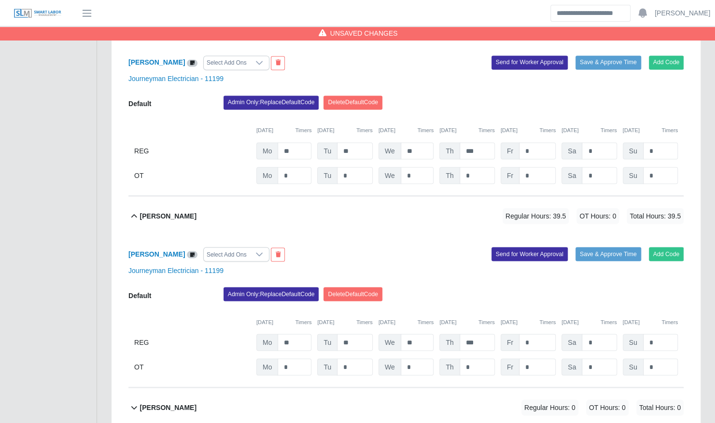
type input "***"
click at [546, 334] on input "*" at bounding box center [537, 342] width 37 height 17
type input "***"
click at [534, 359] on input "*" at bounding box center [537, 367] width 37 height 17
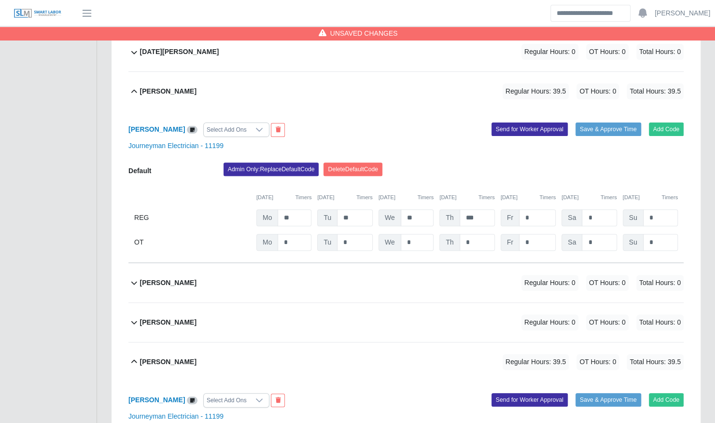
scroll to position [4384, 0]
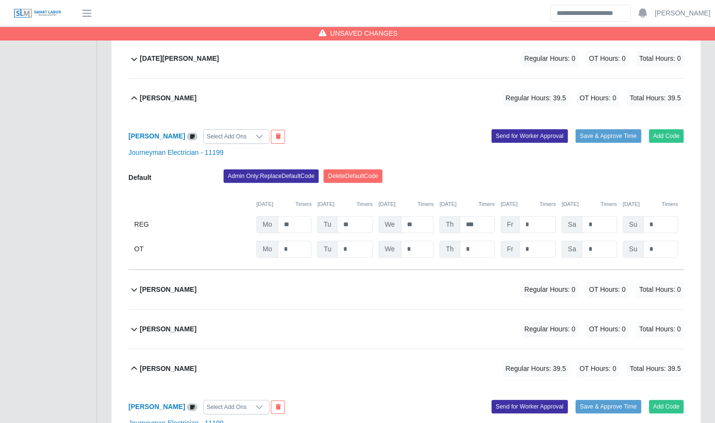
type input "***"
click at [539, 216] on input "*" at bounding box center [537, 224] width 37 height 17
type input "***"
click at [539, 241] on input "*" at bounding box center [537, 249] width 37 height 17
type input "*"
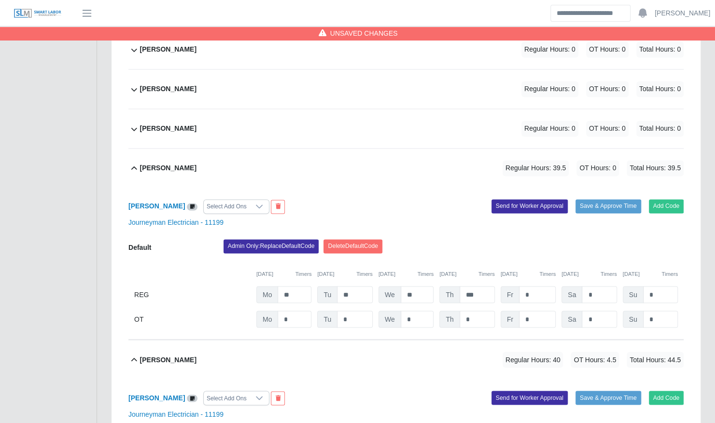
scroll to position [2921, 0]
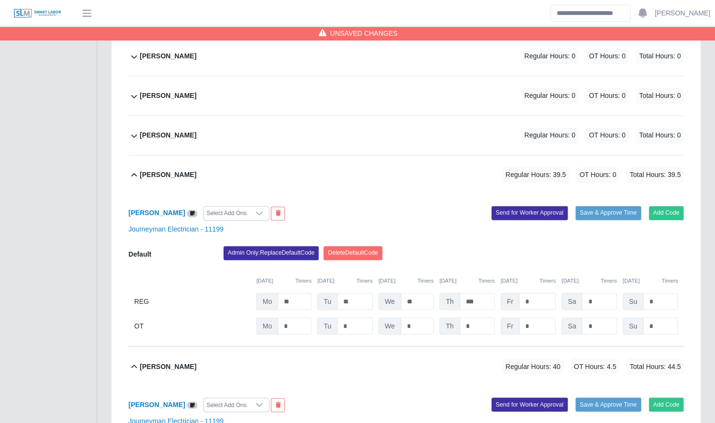
type input "***"
click at [540, 293] on input "*" at bounding box center [537, 301] width 37 height 17
type input "***"
click at [537, 318] on input "*" at bounding box center [537, 326] width 37 height 17
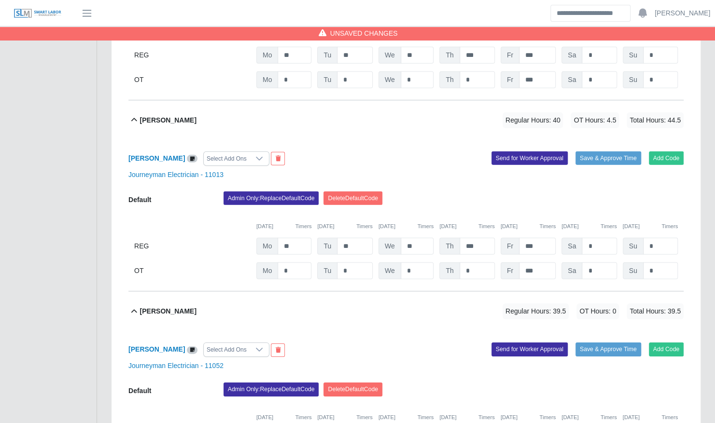
scroll to position [6006, 0]
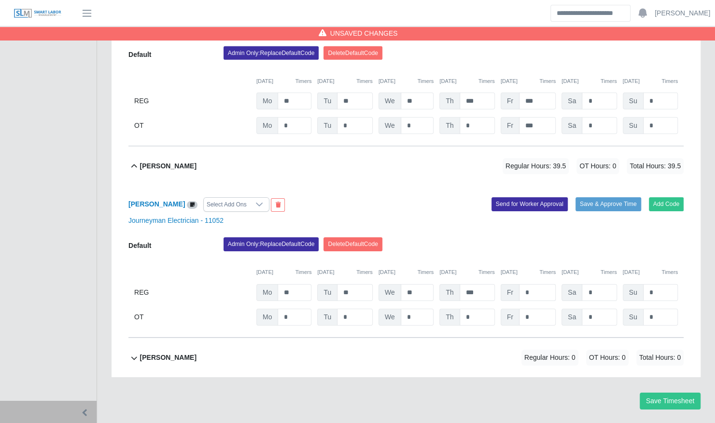
type input "***"
click at [539, 284] on input "*" at bounding box center [537, 292] width 37 height 17
type input "***"
click at [534, 309] on input "*" at bounding box center [537, 317] width 37 height 17
type input "*"
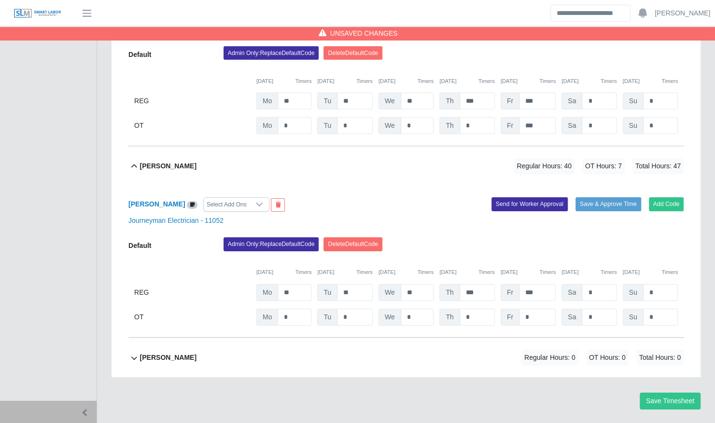
click at [545, 211] on div "Yefferson Rodriguez Select Add Ons Add Code Save & Approve Time Send for Worker…" at bounding box center [405, 262] width 555 height 152
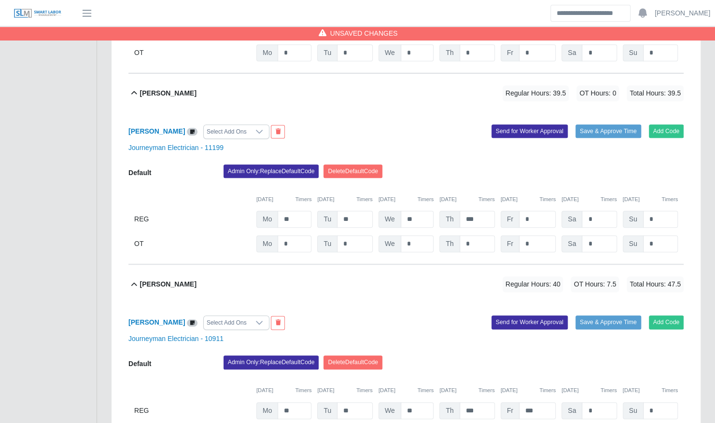
scroll to position [350, 0]
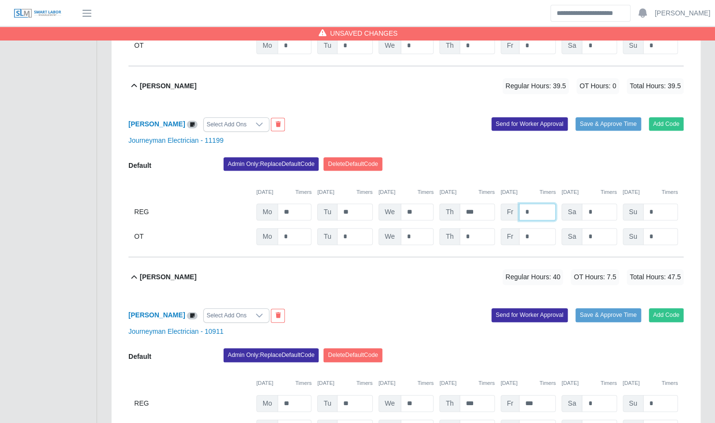
click at [537, 204] on input "*" at bounding box center [537, 212] width 37 height 17
type input "***"
click at [539, 231] on input "*" at bounding box center [537, 236] width 37 height 17
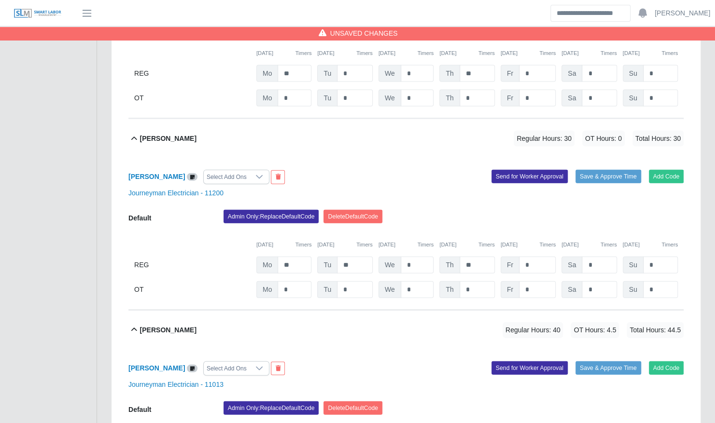
scroll to position [5433, 0]
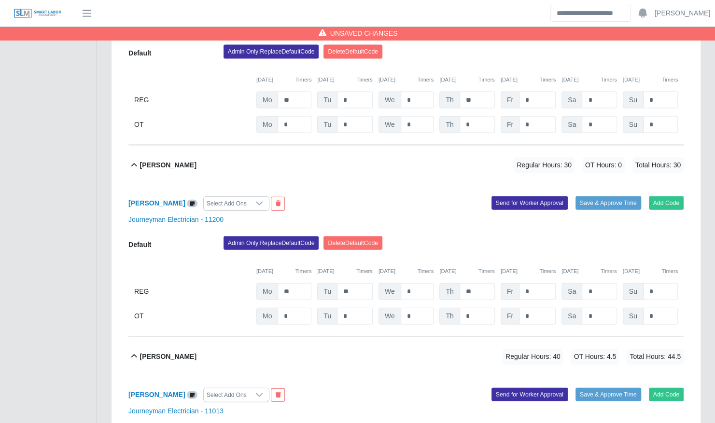
type input "*"
click at [536, 283] on input "*" at bounding box center [537, 291] width 37 height 17
type input "*"
click at [571, 205] on div "Vincent Becknell Select Add Ons Add Code Save & Approve Time Send for Worker Ap…" at bounding box center [405, 261] width 555 height 152
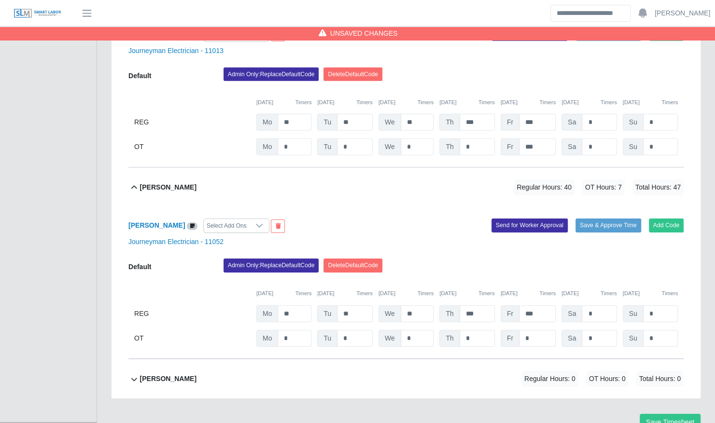
scroll to position [6006, 0]
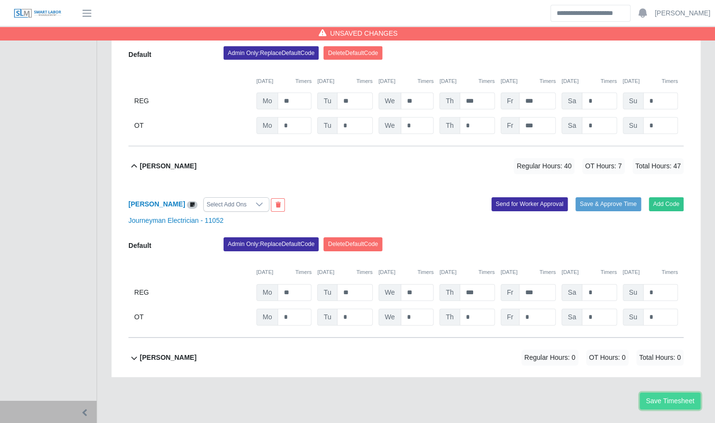
click at [656, 393] on button "Save Timesheet" at bounding box center [669, 401] width 61 height 17
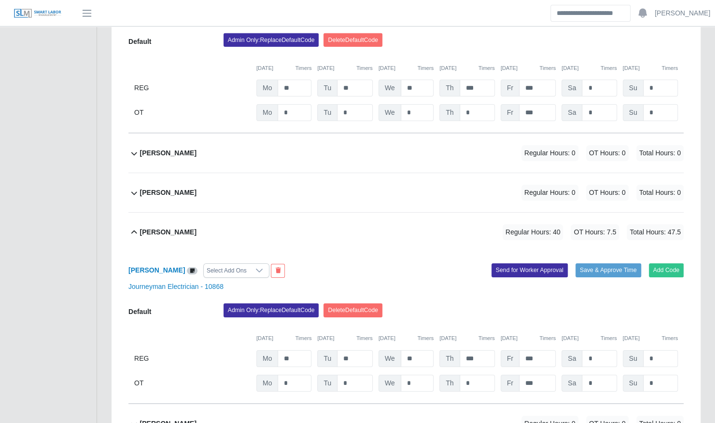
scroll to position [3991, 0]
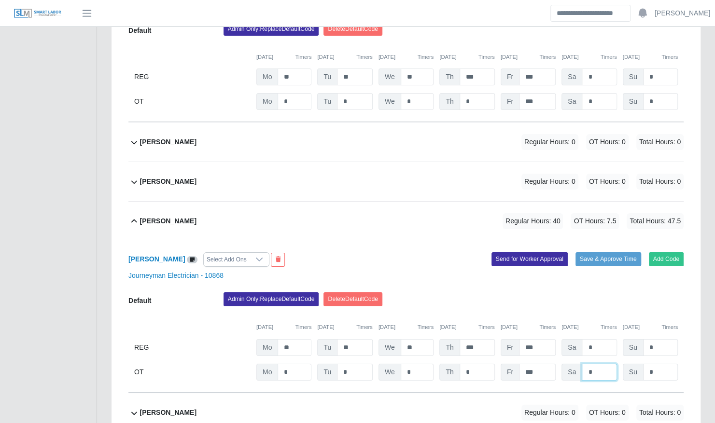
click at [596, 364] on input "*" at bounding box center [598, 372] width 35 height 17
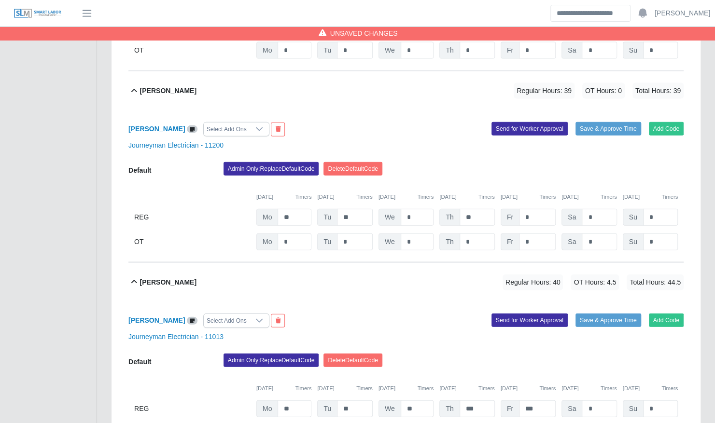
scroll to position [5507, 0]
type input "*"
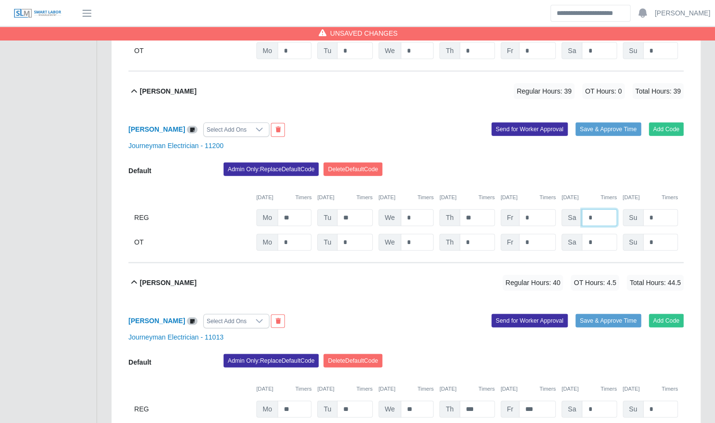
click at [597, 209] on input "*" at bounding box center [598, 217] width 35 height 17
type input "*"
click at [603, 182] on div "09/22/2025 Timers 09/23/2025 Timers 09/24/2025 Timers 09/25/2025 Timers 09/26/2…" at bounding box center [405, 192] width 555 height 20
click at [599, 234] on input "*" at bounding box center [598, 242] width 35 height 17
type input "*"
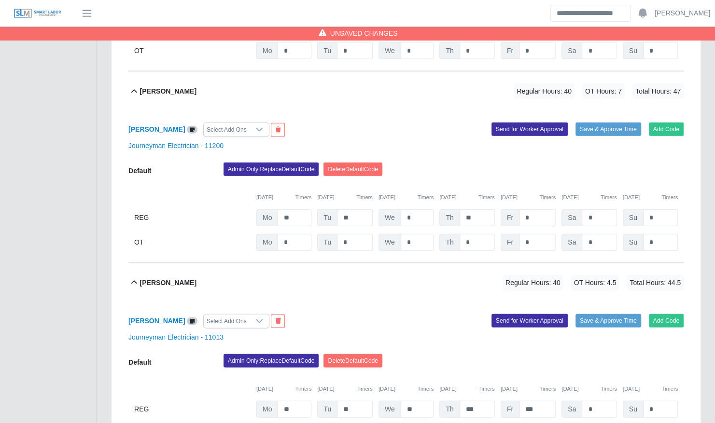
click at [603, 193] on button "Timers" at bounding box center [608, 197] width 16 height 8
click at [622, 163] on div "Admin Only: Replace Default Code Delete Default Code" at bounding box center [453, 172] width 474 height 19
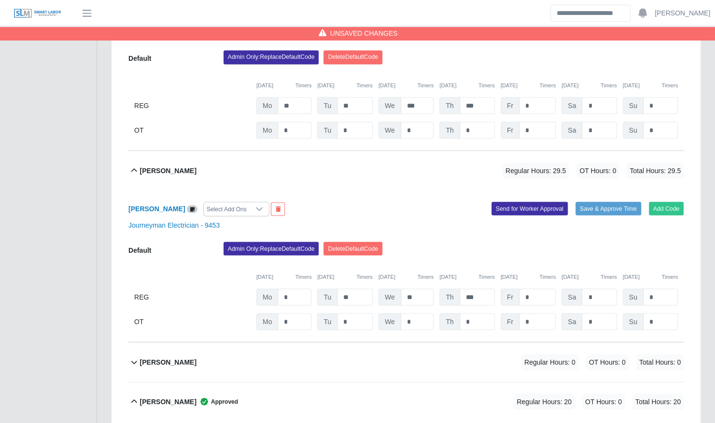
scroll to position [1001, 0]
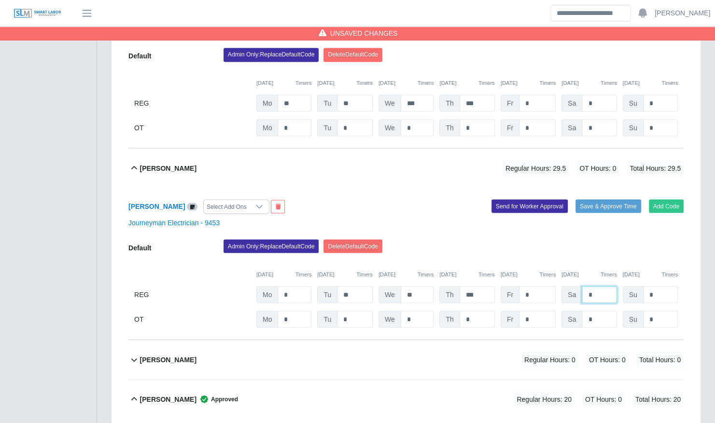
click at [591, 286] on input "*" at bounding box center [598, 294] width 35 height 17
type input "*"
click at [592, 245] on div "Admin Only: Replace Default Code Delete Default Code" at bounding box center [453, 248] width 474 height 19
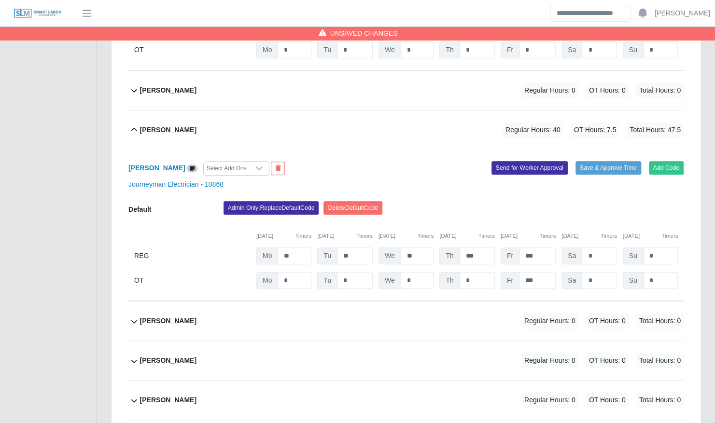
scroll to position [2578, 0]
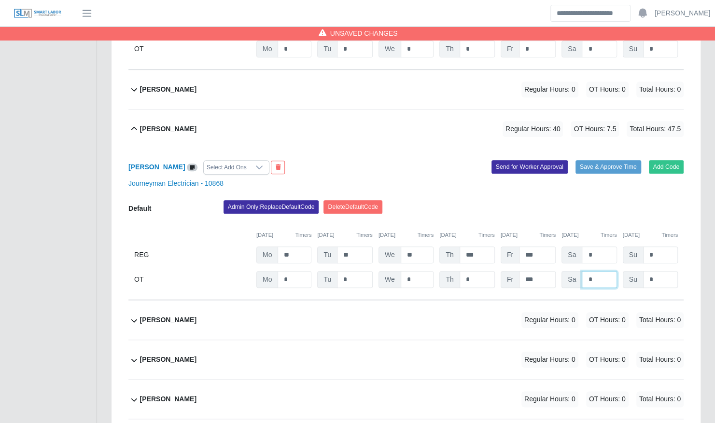
click at [605, 271] on input "*" at bounding box center [598, 279] width 35 height 17
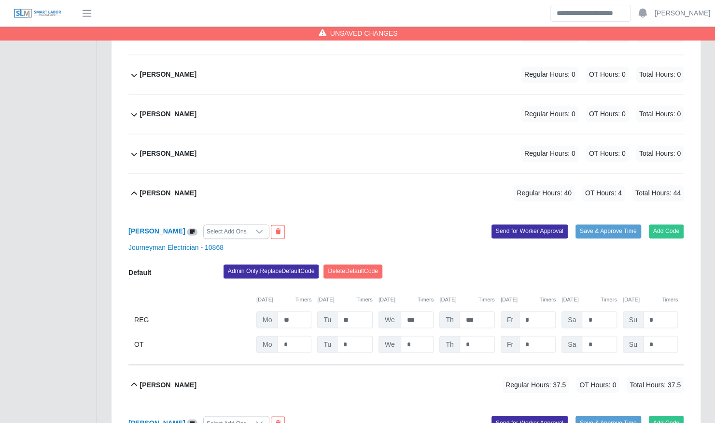
scroll to position [785, 0]
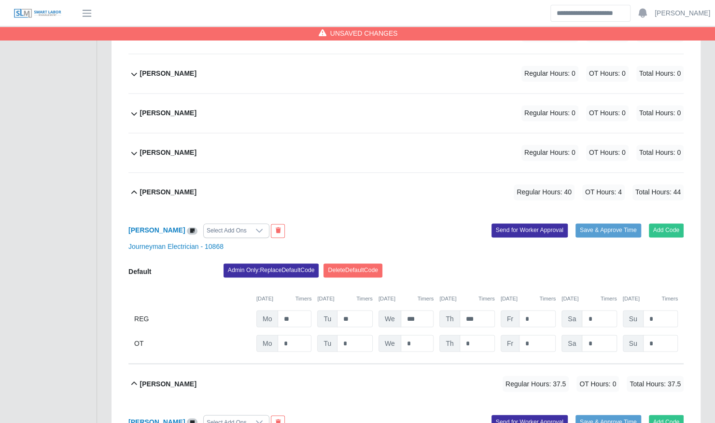
type input "*"
click at [603, 335] on input "*" at bounding box center [598, 343] width 35 height 17
type input "*"
click at [595, 241] on div "Bryam Interiano Select Add Ons Add Code Save & Approve Time Send for Worker App…" at bounding box center [405, 288] width 555 height 152
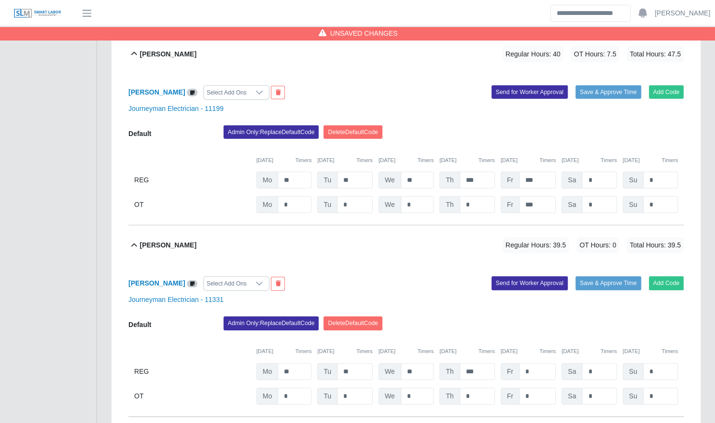
scroll to position [1577, 0]
click at [596, 197] on input "*" at bounding box center [598, 204] width 35 height 17
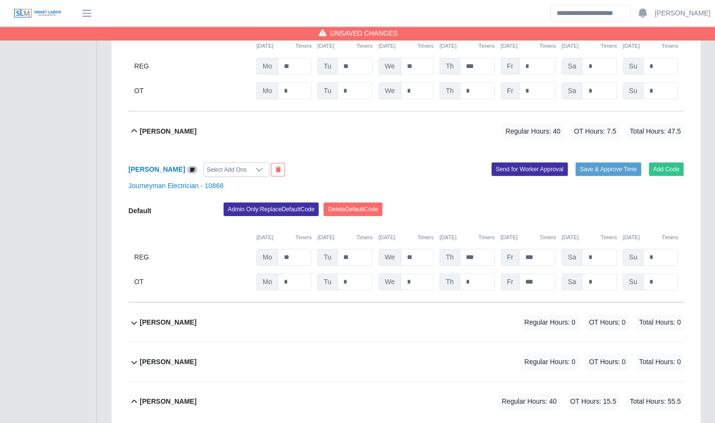
scroll to position [3817, 0]
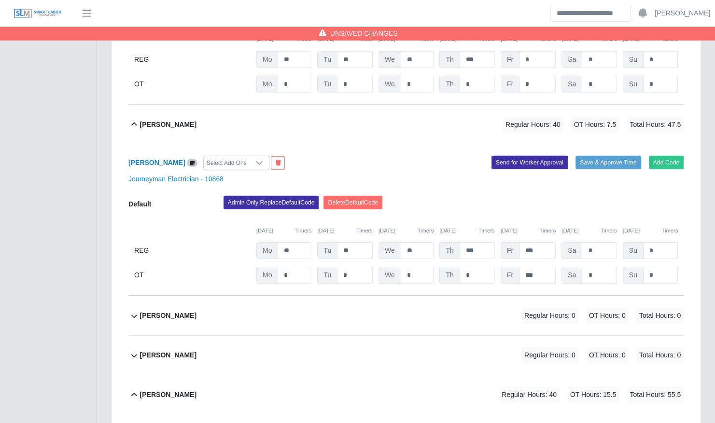
type input "*"
click at [597, 267] on input "*" at bounding box center [598, 275] width 35 height 17
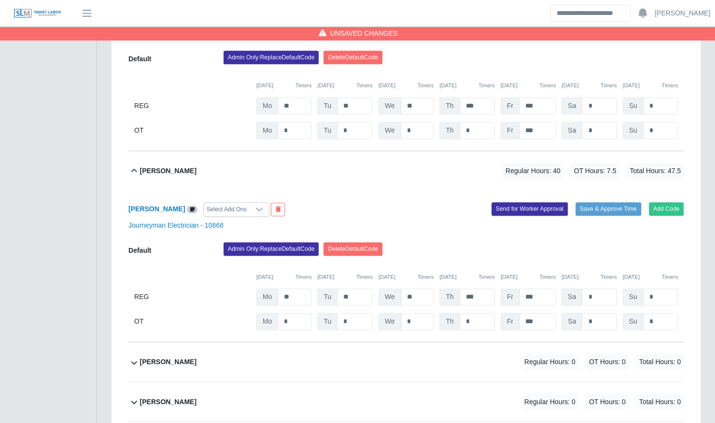
scroll to position [4961, 0]
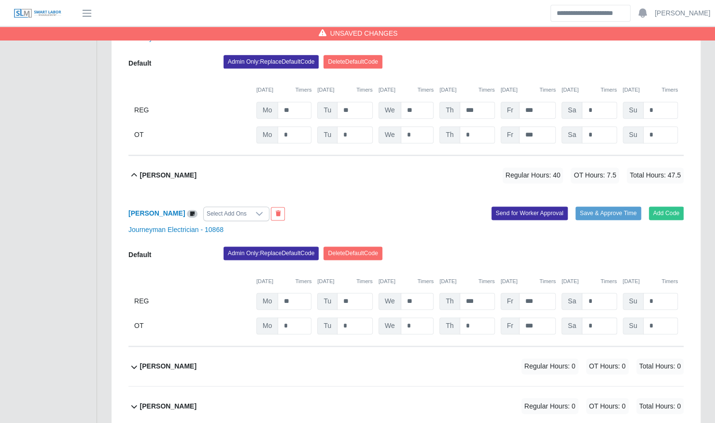
type input "*"
click at [595, 318] on input "*" at bounding box center [598, 326] width 35 height 17
type input "*"
click at [593, 266] on div "09/22/2025 Timers 09/23/2025 Timers 09/24/2025 Timers 09/25/2025 Timers 09/26/2…" at bounding box center [405, 276] width 555 height 20
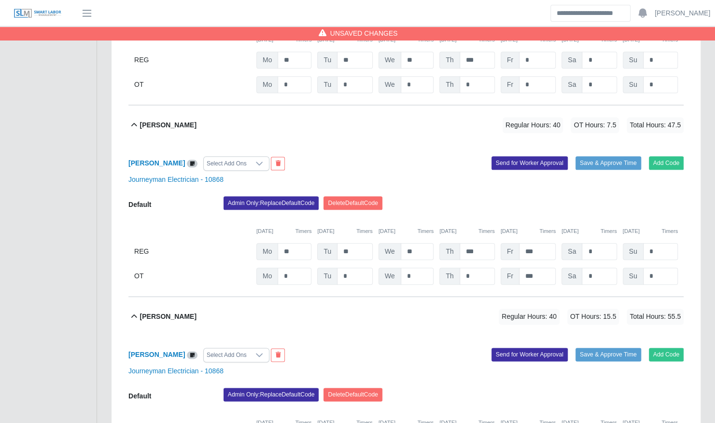
scroll to position [4789, 0]
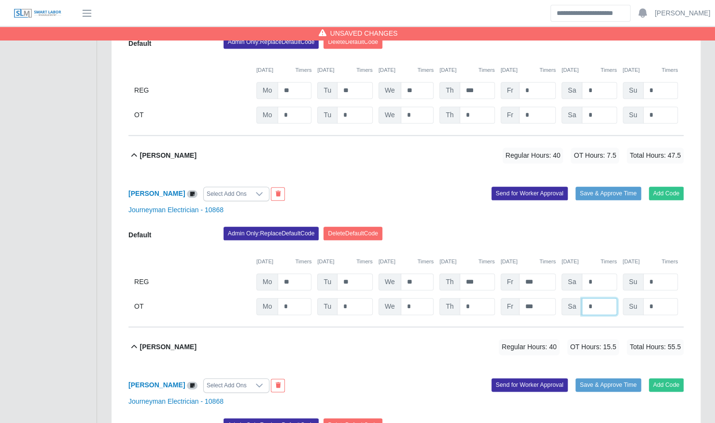
click at [599, 298] on input "*" at bounding box center [598, 306] width 35 height 17
type input "*"
click at [602, 227] on div "Admin Only: Replace Default Code Delete Default Code" at bounding box center [453, 236] width 474 height 19
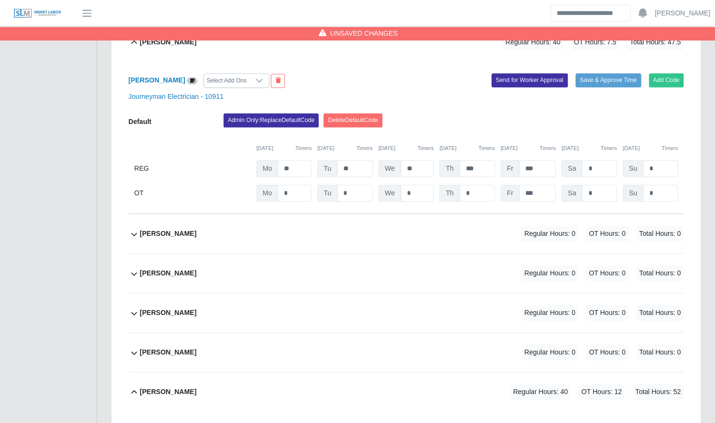
scroll to position [587, 0]
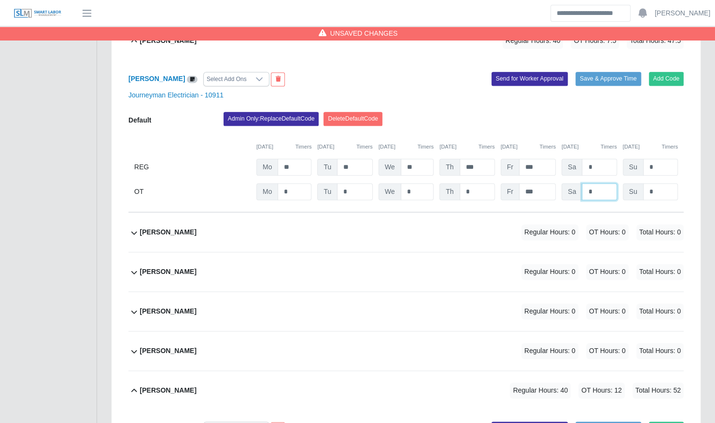
click at [604, 183] on input "*" at bounding box center [598, 191] width 35 height 17
type input "*"
click at [602, 90] on div "Journeyman Electrician - 10911" at bounding box center [405, 95] width 569 height 10
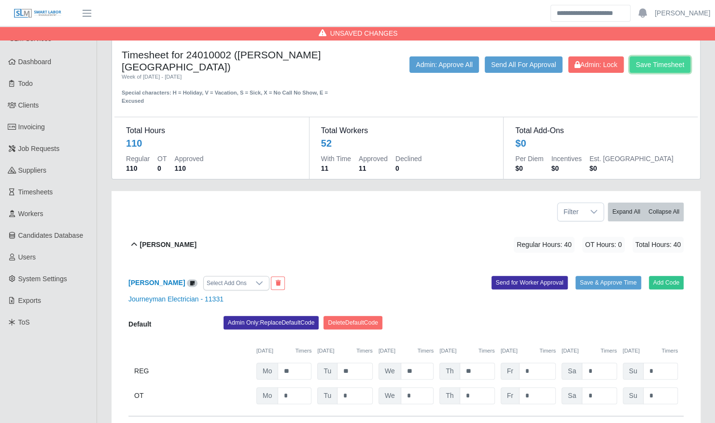
click at [655, 68] on button "Save Timesheet" at bounding box center [659, 64] width 61 height 16
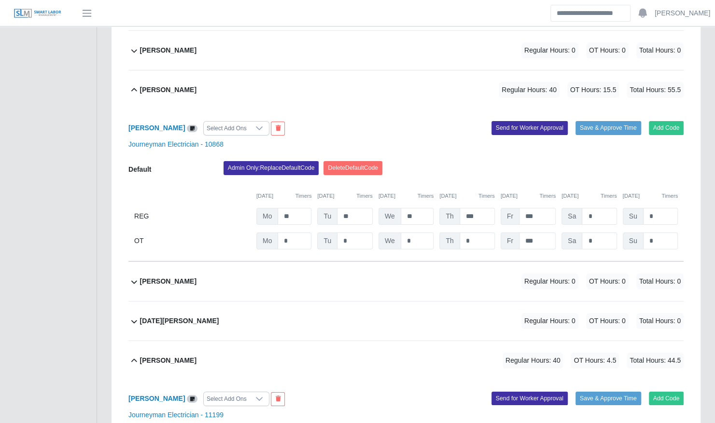
scroll to position [4126, 0]
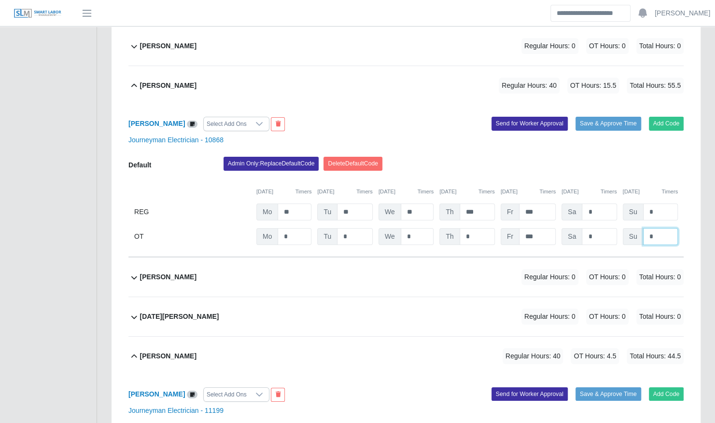
click at [653, 228] on input "*" at bounding box center [660, 236] width 35 height 17
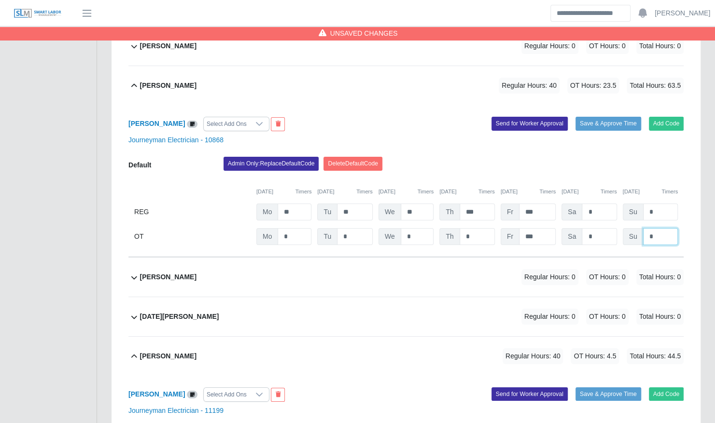
type input "*"
click at [630, 176] on div "09/22/2025 Timers 09/23/2025 Timers 09/24/2025 Timers 09/25/2025 Timers 09/26/2…" at bounding box center [405, 186] width 555 height 20
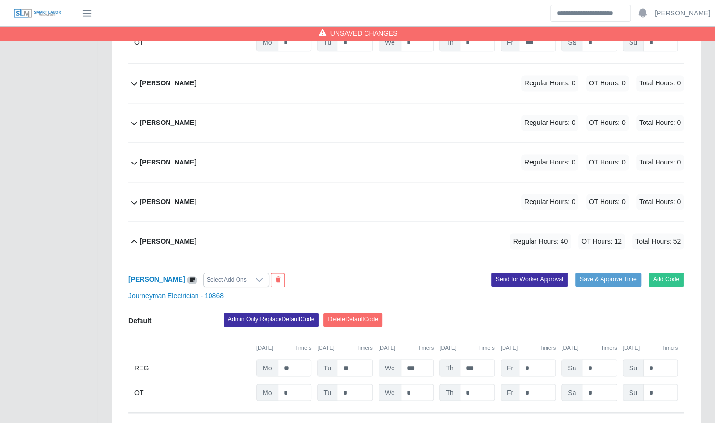
scroll to position [735, 0]
click at [666, 387] on input "*" at bounding box center [660, 393] width 35 height 17
type input "*"
click at [611, 313] on div "Admin Only: Replace Default Code Delete Default Code" at bounding box center [453, 322] width 474 height 19
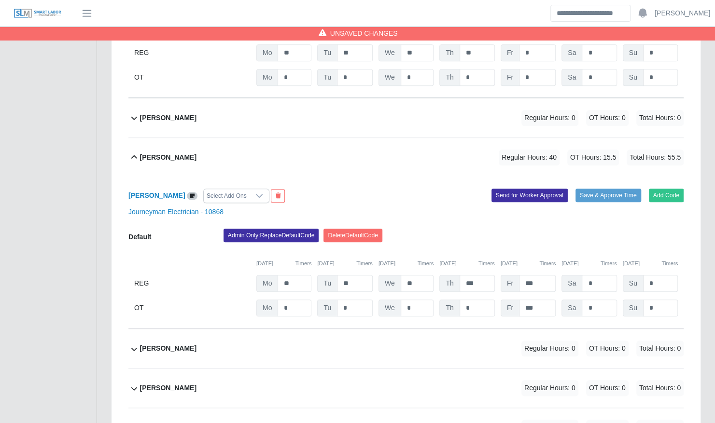
scroll to position [2550, 0]
click at [652, 299] on input "*" at bounding box center [660, 307] width 35 height 17
type input "*"
click at [646, 228] on div "Admin Only: Replace Default Code Delete Default Code" at bounding box center [453, 237] width 474 height 19
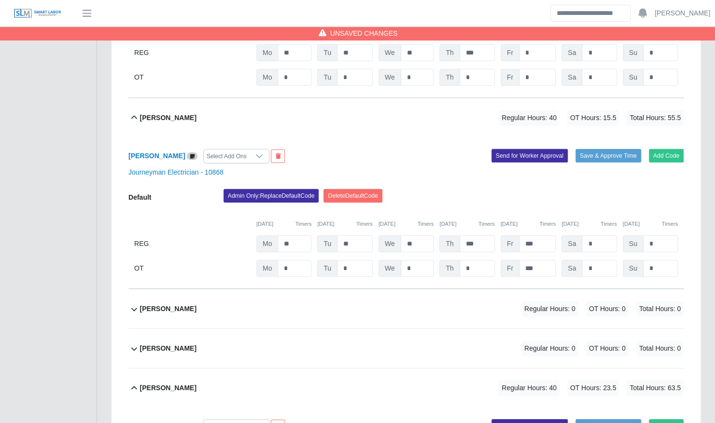
scroll to position [3824, 0]
click at [661, 260] on input "*" at bounding box center [660, 268] width 35 height 17
type input "*"
click at [648, 189] on div "Admin Only: Replace Default Code Delete Default Code" at bounding box center [453, 198] width 474 height 19
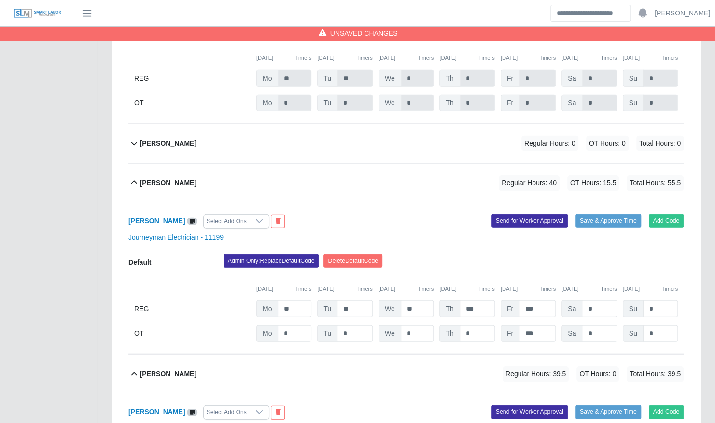
scroll to position [1448, 0]
click at [653, 326] on input "*" at bounding box center [660, 334] width 35 height 17
type input "*"
click at [647, 255] on div "Admin Only: Replace Default Code Delete Default Code" at bounding box center [453, 264] width 474 height 19
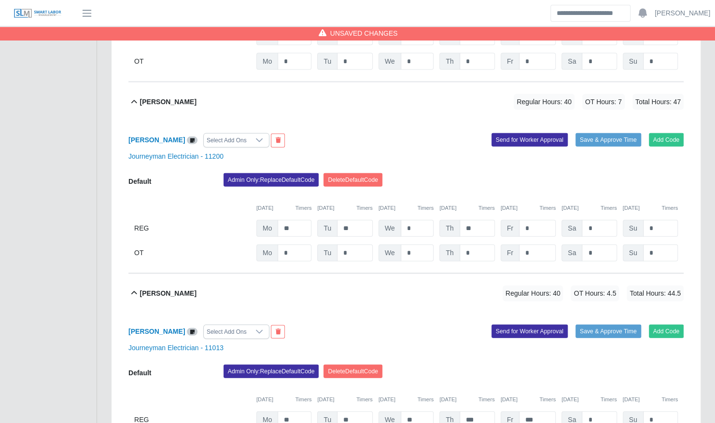
scroll to position [5495, 0]
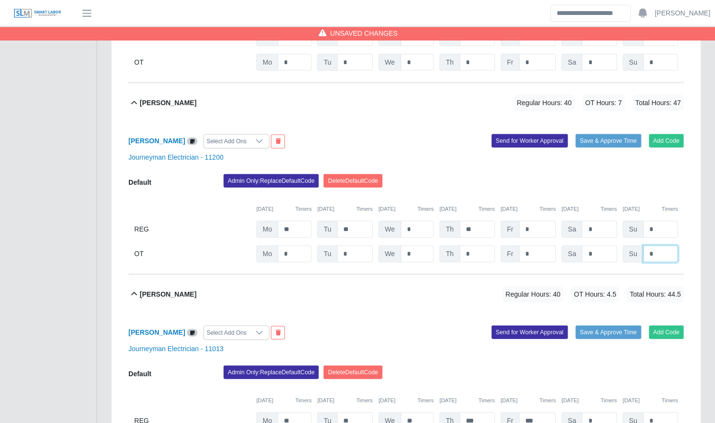
click at [663, 246] on input "*" at bounding box center [660, 254] width 35 height 17
type input "*"
click at [653, 174] on div "Admin Only: Replace Default Code Delete Default Code" at bounding box center [453, 183] width 474 height 19
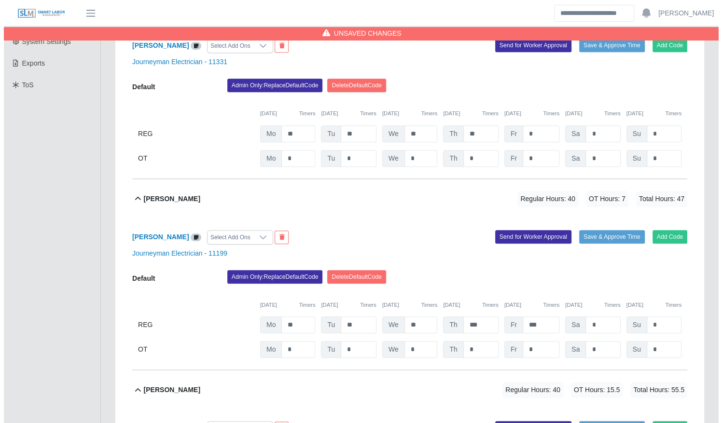
scroll to position [0, 0]
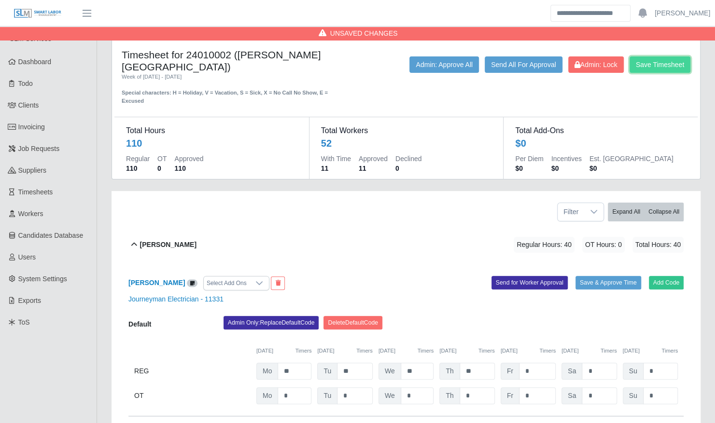
click at [652, 64] on button "Save Timesheet" at bounding box center [659, 64] width 61 height 16
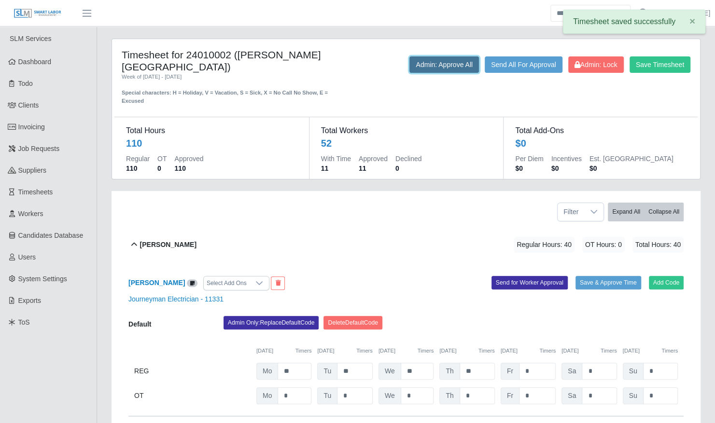
click at [454, 58] on button "Admin: Approve All" at bounding box center [443, 64] width 69 height 16
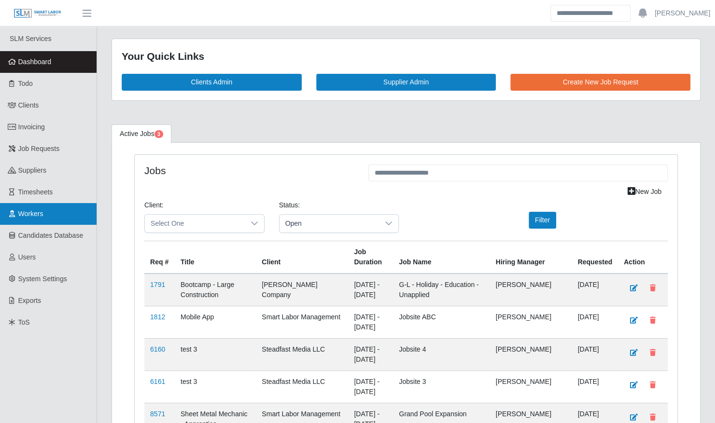
click at [60, 221] on link "Workers" at bounding box center [48, 214] width 97 height 22
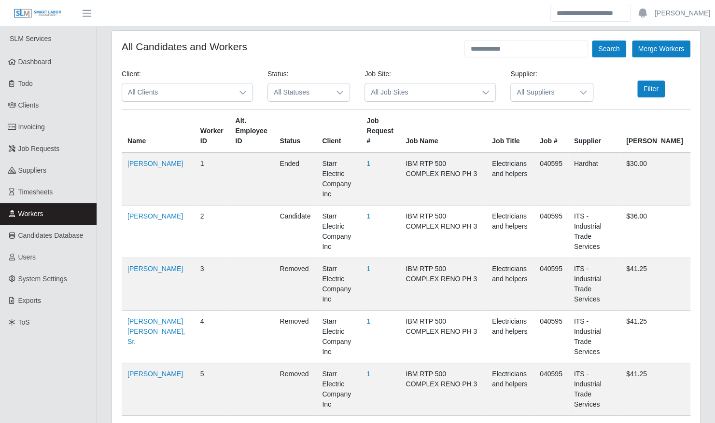
click at [206, 90] on span "All Clients" at bounding box center [177, 92] width 111 height 18
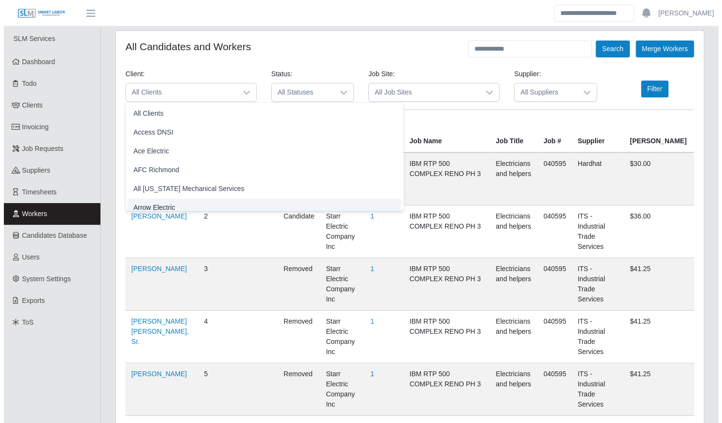
scroll to position [6, 0]
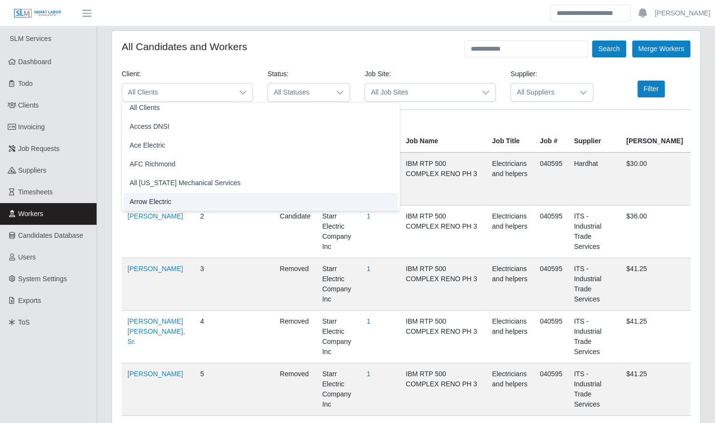
click at [198, 207] on li "Arrow Electric" at bounding box center [261, 202] width 274 height 18
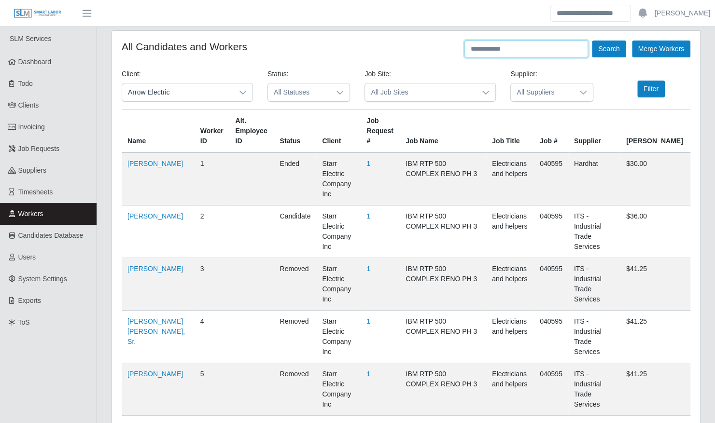
click at [555, 45] on input "text" at bounding box center [526, 49] width 124 height 17
click at [592, 41] on button "Search" at bounding box center [609, 49] width 34 height 17
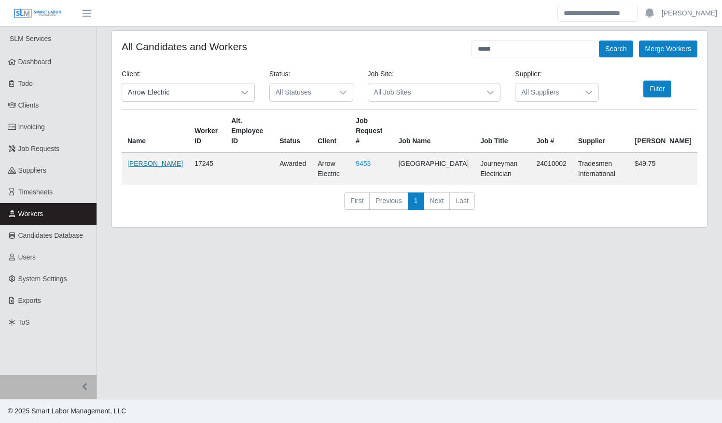
click at [142, 160] on link "Bryce Jackson" at bounding box center [154, 164] width 55 height 8
drag, startPoint x: 518, startPoint y: 50, endPoint x: 436, endPoint y: 44, distance: 81.7
click at [436, 44] on div "All Candidates and Workers ***** Search Merge Workers" at bounding box center [410, 49] width 576 height 17
click at [599, 41] on button "Search" at bounding box center [616, 49] width 34 height 17
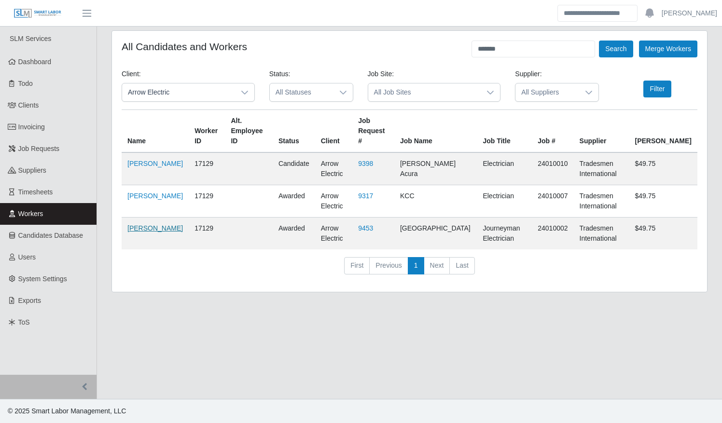
click at [149, 224] on link "Nicholas Reynolds" at bounding box center [154, 228] width 55 height 8
click at [513, 50] on input "*******" at bounding box center [533, 49] width 124 height 17
type input "****"
click at [599, 41] on button "Search" at bounding box center [616, 49] width 34 height 17
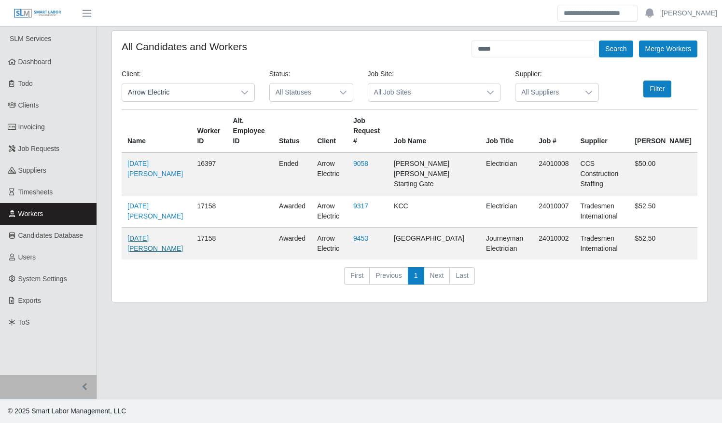
click at [136, 235] on link "Noel Lastres" at bounding box center [154, 244] width 55 height 18
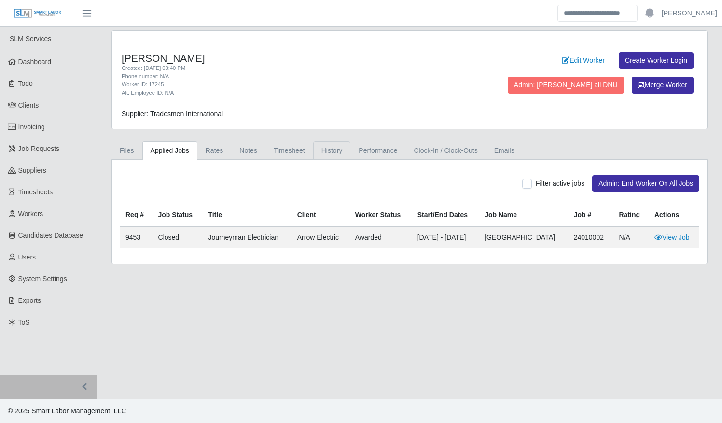
click at [325, 156] on link "History" at bounding box center [332, 150] width 38 height 19
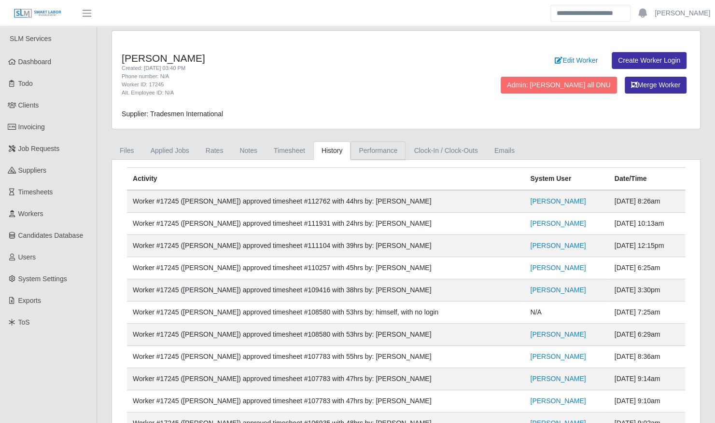
click at [357, 152] on link "Performance" at bounding box center [377, 150] width 55 height 19
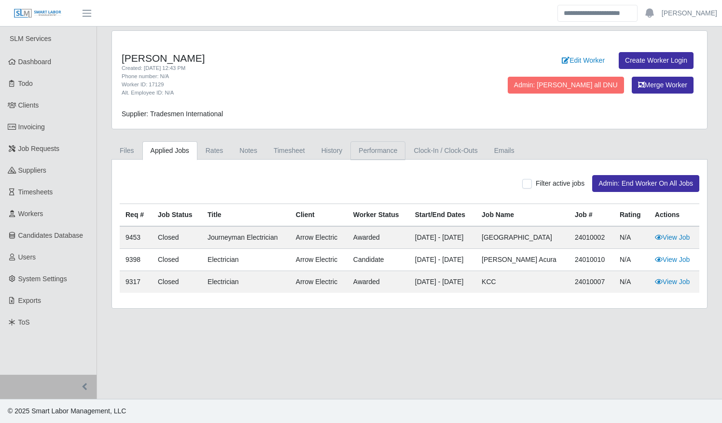
click at [385, 150] on link "Performance" at bounding box center [377, 150] width 55 height 19
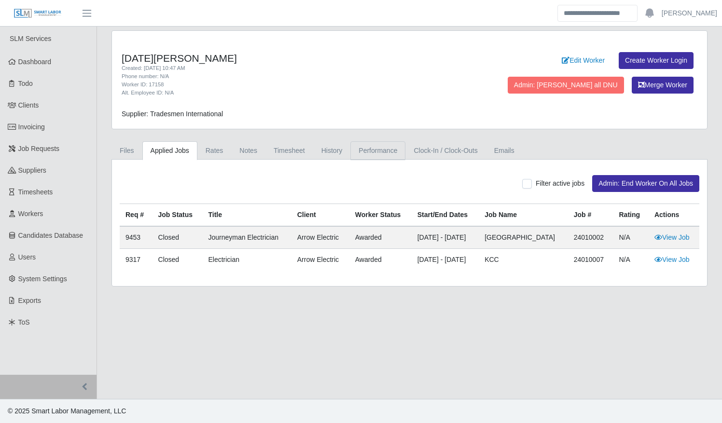
click at [372, 150] on link "Performance" at bounding box center [377, 150] width 55 height 19
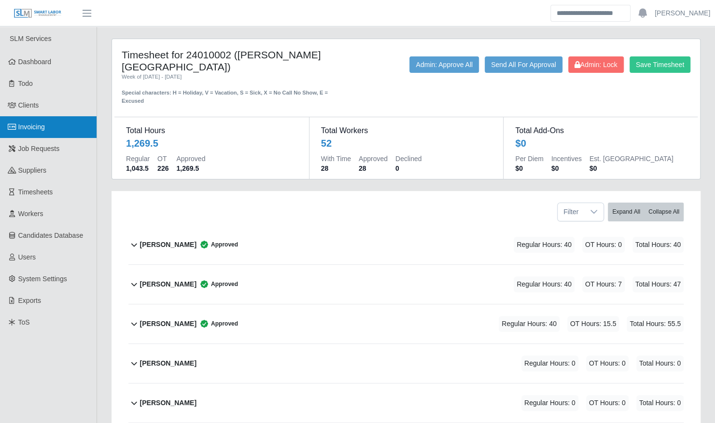
click at [52, 136] on link "Invoicing" at bounding box center [48, 127] width 97 height 22
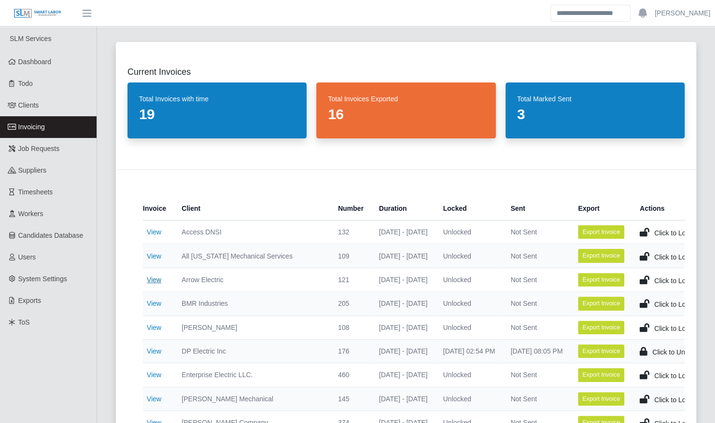
click at [155, 276] on link "View" at bounding box center [154, 280] width 14 height 8
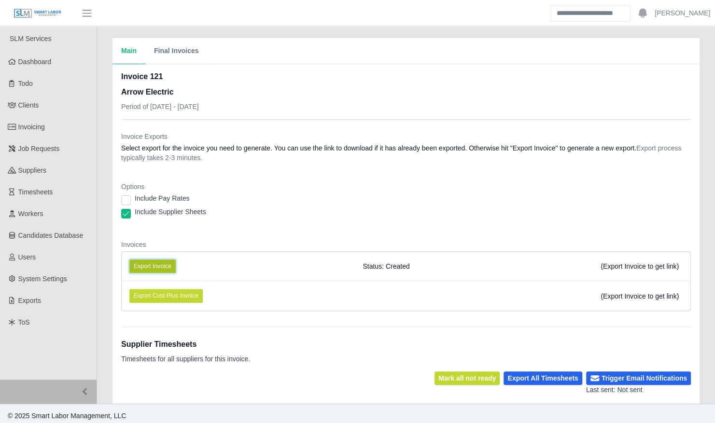
click at [169, 268] on button "Export Invoice" at bounding box center [152, 267] width 46 height 14
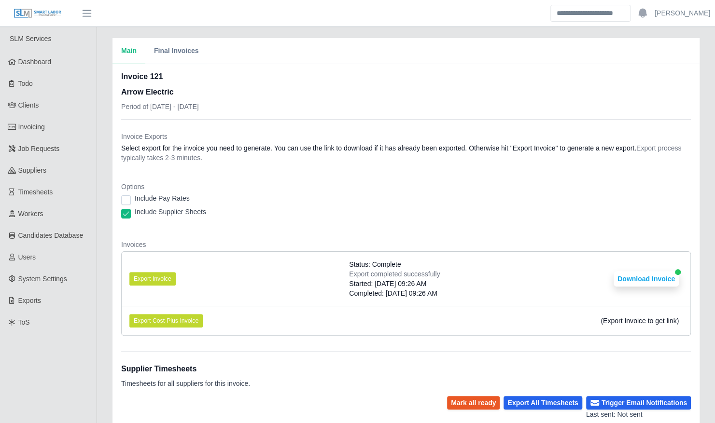
scroll to position [138, 0]
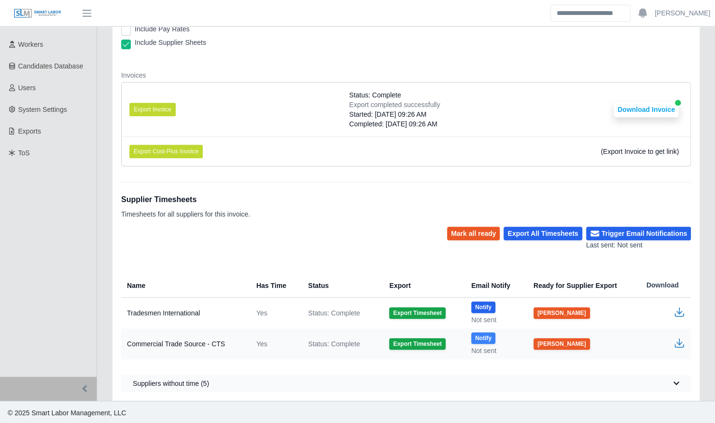
click at [490, 332] on button "Notify" at bounding box center [483, 338] width 24 height 12
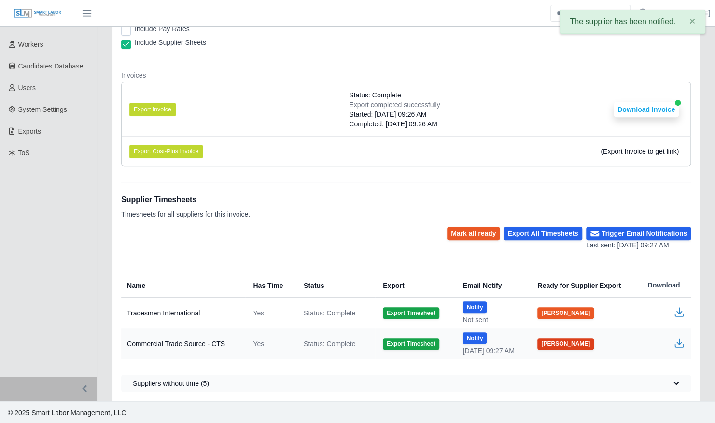
click at [567, 345] on button "[PERSON_NAME]" at bounding box center [565, 344] width 56 height 12
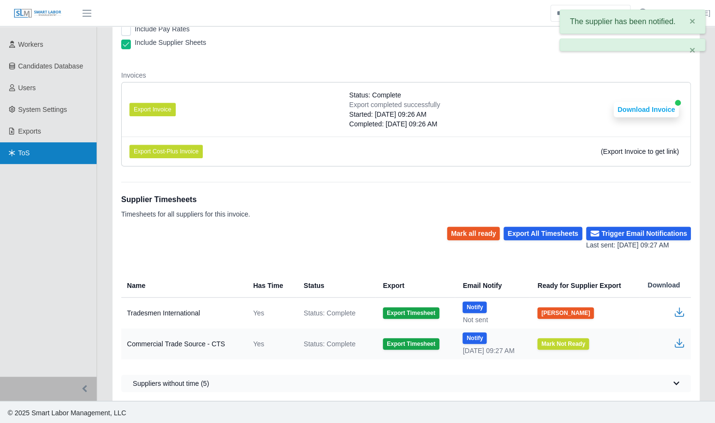
scroll to position [0, 0]
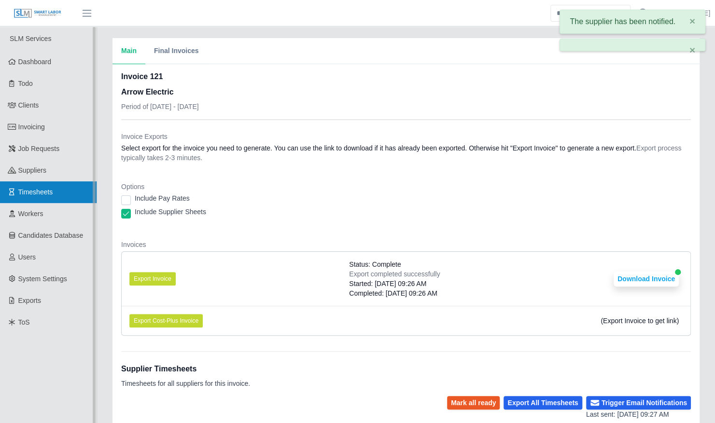
click at [56, 189] on link "Timesheets" at bounding box center [48, 192] width 97 height 22
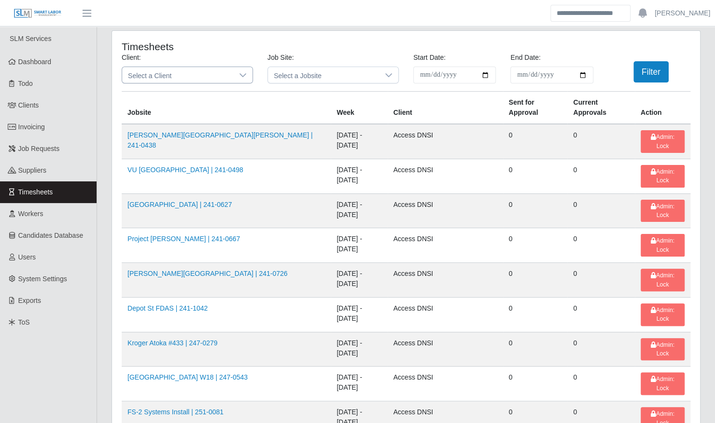
click at [174, 79] on span "Select a Client" at bounding box center [177, 75] width 111 height 16
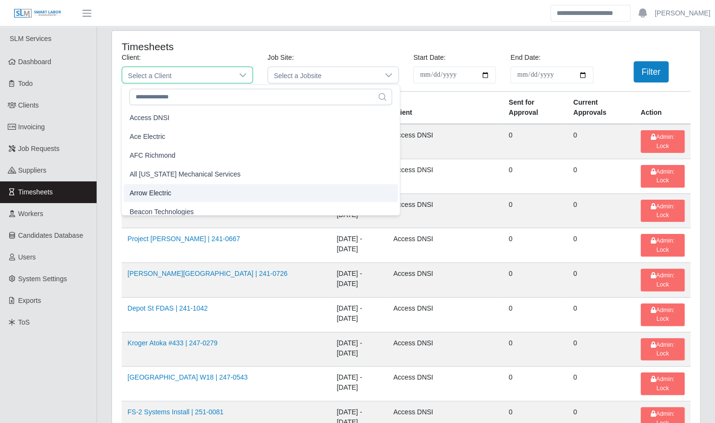
click at [189, 195] on li "Arrow Electric" at bounding box center [261, 193] width 274 height 18
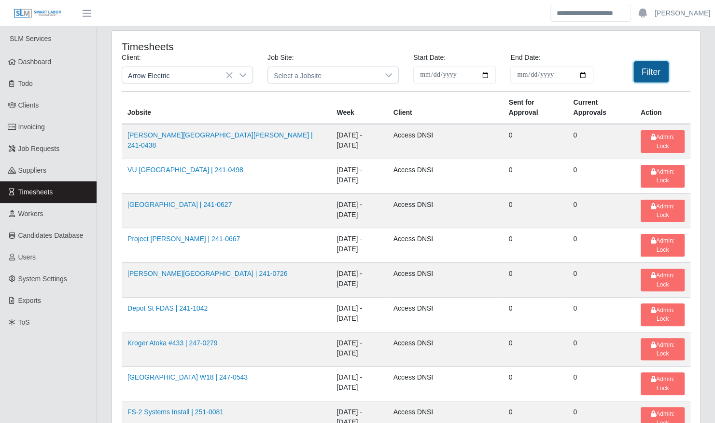
click at [664, 69] on button "Filter" at bounding box center [650, 71] width 35 height 21
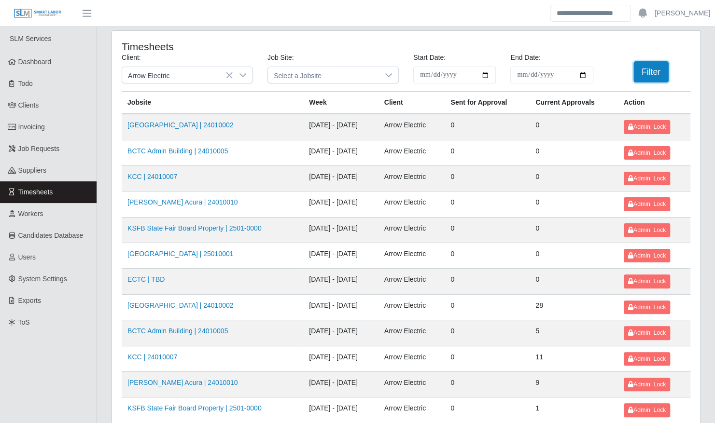
scroll to position [122, 0]
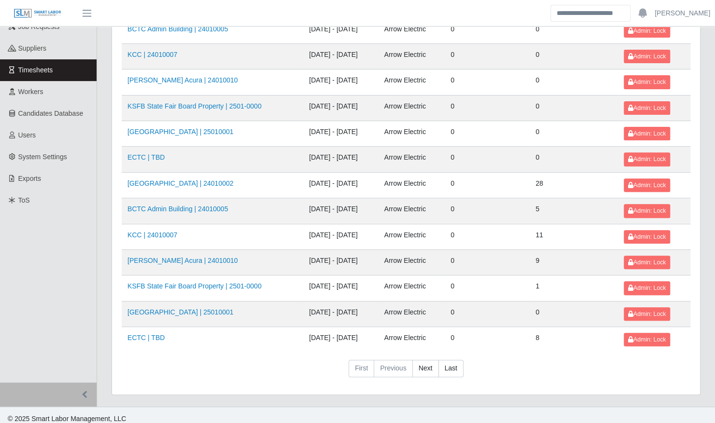
click at [205, 185] on td "Kenneland Chalet Building | 24010002" at bounding box center [212, 185] width 181 height 26
click at [199, 180] on link "Kenneland Chalet Building | 24010002" at bounding box center [180, 184] width 106 height 8
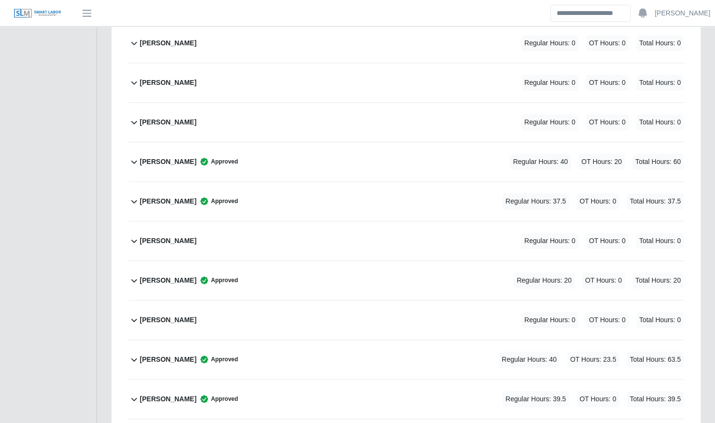
scroll to position [360, 0]
click at [268, 270] on div "[PERSON_NAME] Approved Regular Hours: 20 OT Hours: 0 Total Hours: 20" at bounding box center [411, 280] width 543 height 39
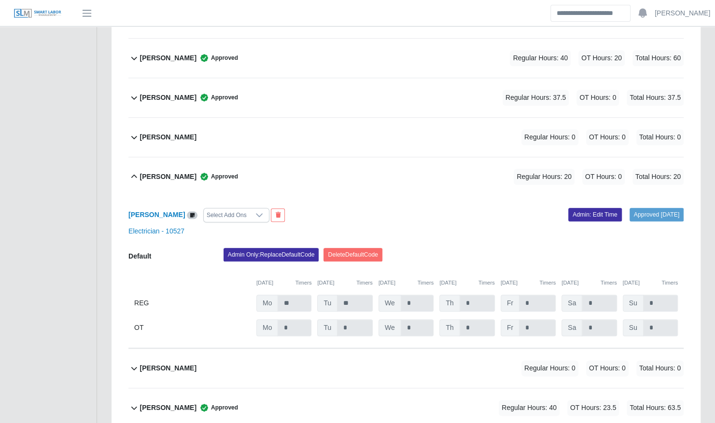
scroll to position [464, 0]
click at [291, 160] on div "Christopher Miller Approved Regular Hours: 20 OT Hours: 0 Total Hours: 20" at bounding box center [411, 176] width 543 height 39
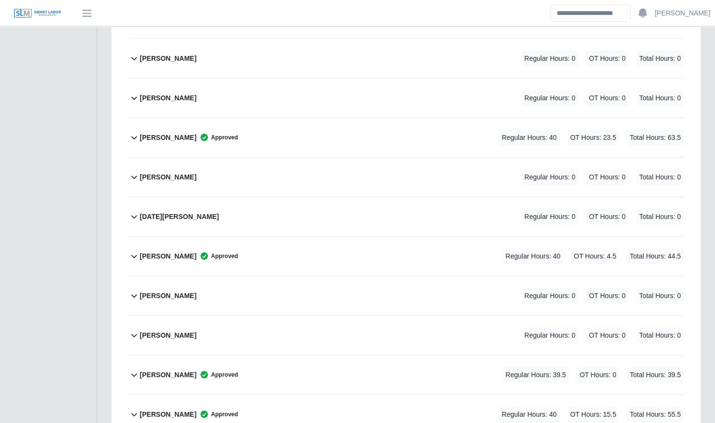
scroll to position [1493, 0]
click at [282, 122] on div "Mitchell Tinnell Approved Regular Hours: 40 OT Hours: 23.5 Total Hours: 63.5" at bounding box center [411, 136] width 543 height 39
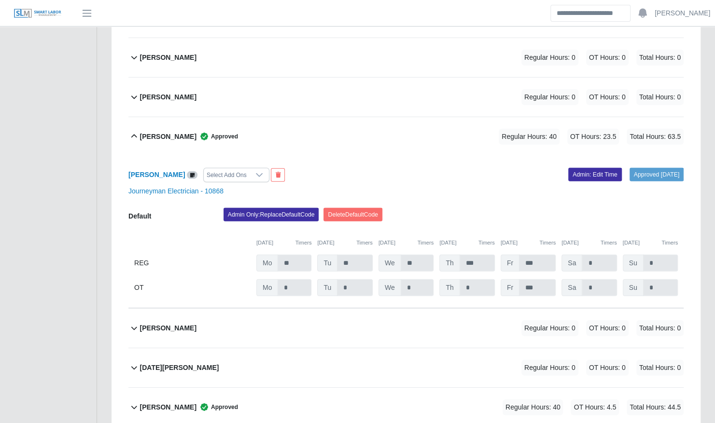
click at [278, 117] on div "Mitchell Tinnell Approved Regular Hours: 40 OT Hours: 23.5 Total Hours: 63.5" at bounding box center [411, 136] width 543 height 39
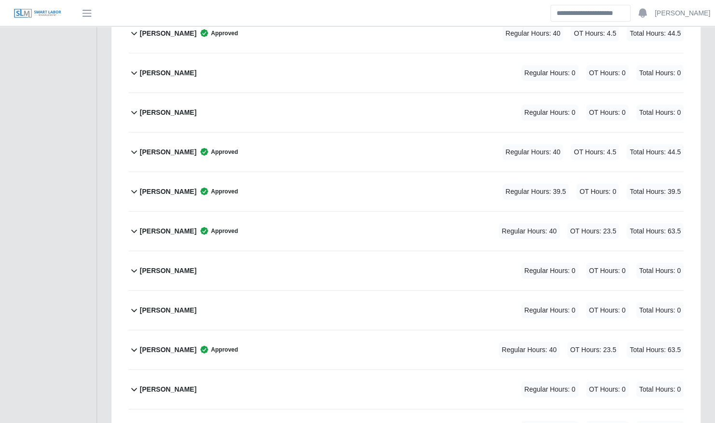
scroll to position [1280, 0]
click at [271, 214] on div "Luis Arroyo Approved Regular Hours: 40 OT Hours: 23.5 Total Hours: 63.5" at bounding box center [411, 230] width 543 height 39
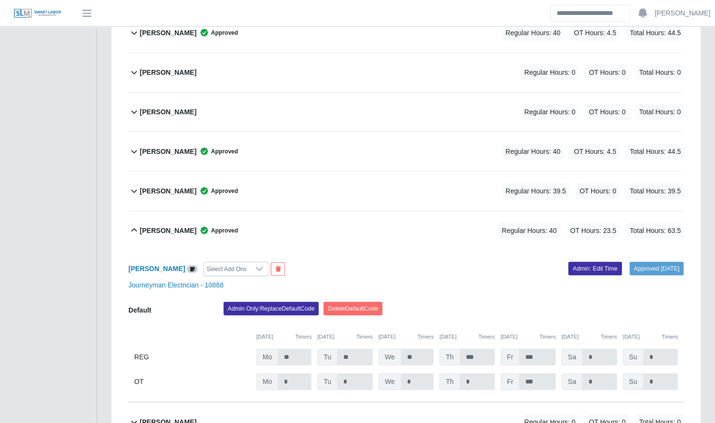
click at [271, 214] on div "Luis Arroyo Approved Regular Hours: 40 OT Hours: 23.5 Total Hours: 63.5" at bounding box center [411, 230] width 543 height 39
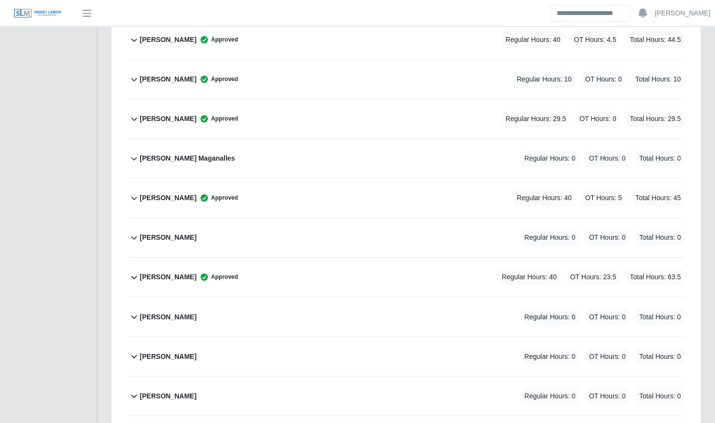
scroll to position [760, 0]
click at [240, 266] on div "Heriberto Veliz Approved Regular Hours: 40 OT Hours: 23.5 Total Hours: 63.5" at bounding box center [411, 276] width 543 height 39
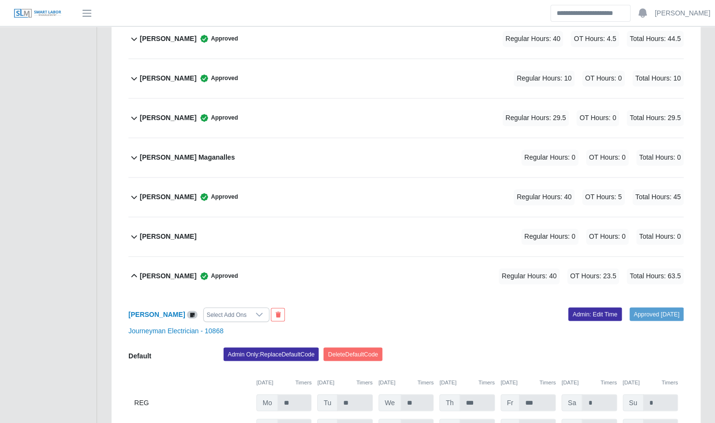
click at [240, 266] on div "Heriberto Veliz Approved Regular Hours: 40 OT Hours: 23.5 Total Hours: 63.5" at bounding box center [411, 276] width 543 height 39
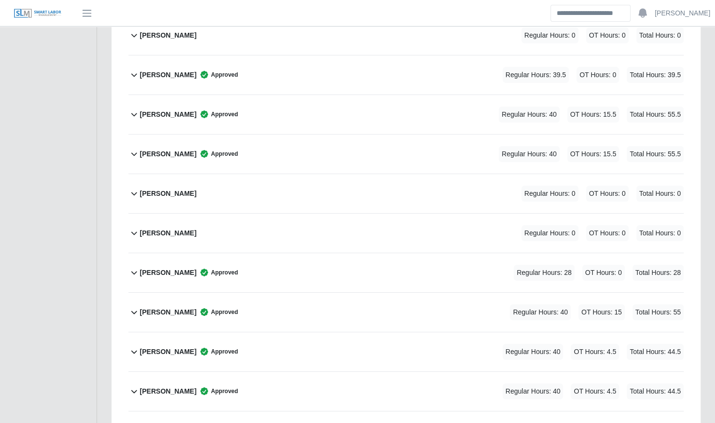
scroll to position [1793, 0]
click at [272, 139] on div "Samual Vargas Approved Regular Hours: 40 OT Hours: 15.5 Total Hours: 55.5" at bounding box center [411, 153] width 543 height 39
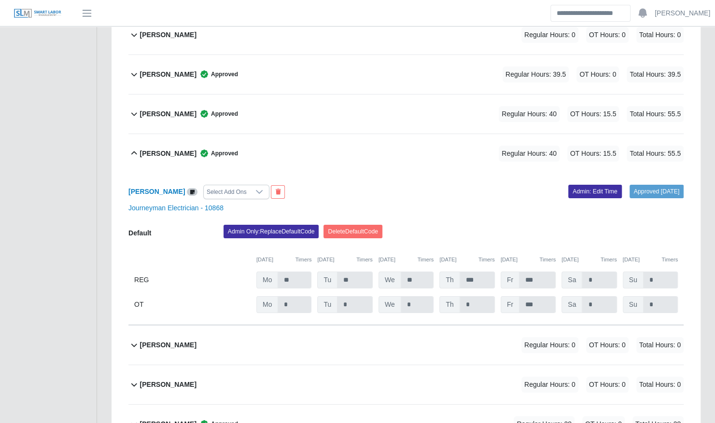
click at [442, 145] on div "Samual Vargas Approved Regular Hours: 40 OT Hours: 15.5 Total Hours: 55.5" at bounding box center [411, 153] width 543 height 39
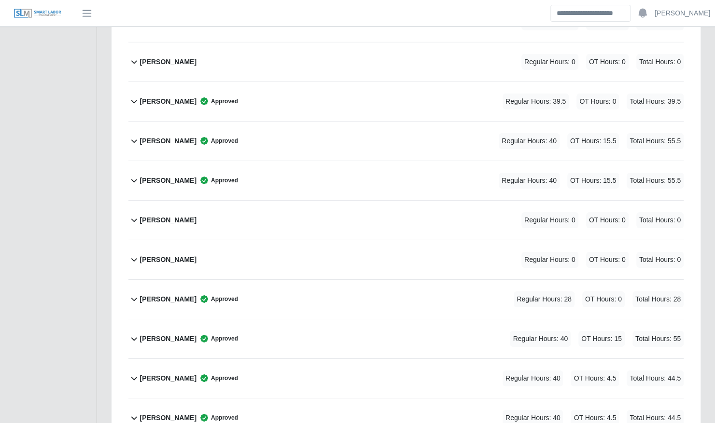
scroll to position [1766, 0]
click at [318, 127] on div "Ruth Solano Approved Regular Hours: 40 OT Hours: 15.5 Total Hours: 55.5" at bounding box center [411, 140] width 543 height 39
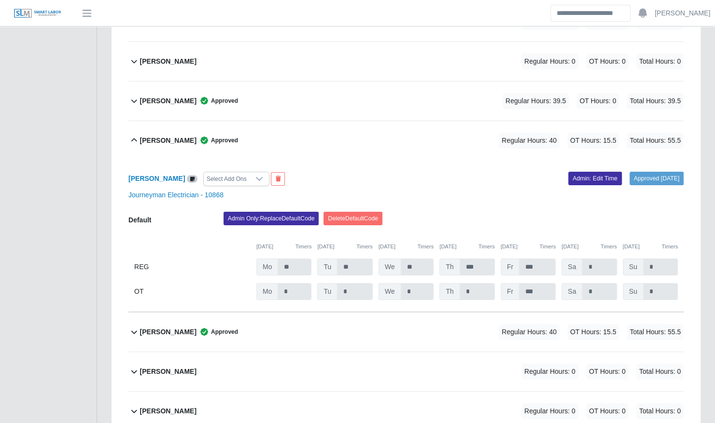
click at [318, 127] on div "Ruth Solano Approved Regular Hours: 40 OT Hours: 15.5 Total Hours: 55.5" at bounding box center [411, 140] width 543 height 39
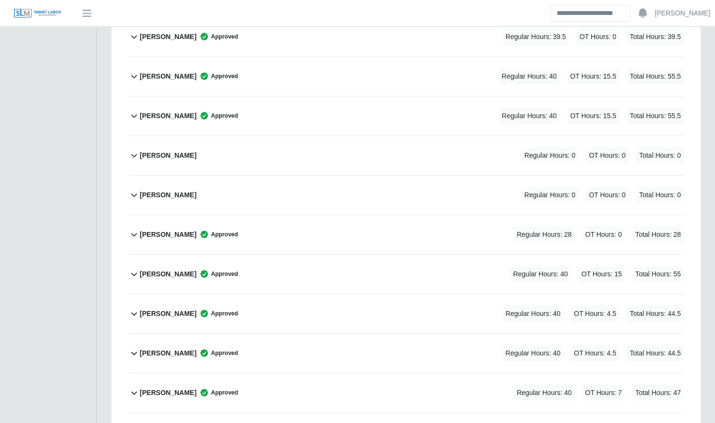
scroll to position [1836, 0]
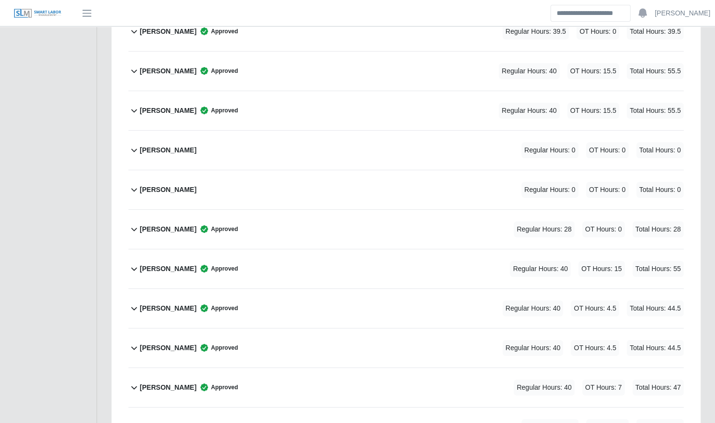
click at [285, 289] on div "Yahin Ferrer Approved Regular Hours: 40 OT Hours: 4.5 Total Hours: 44.5" at bounding box center [411, 308] width 543 height 39
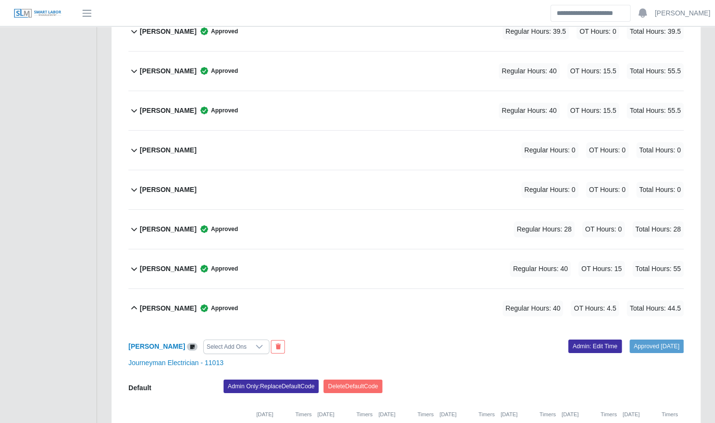
click at [285, 289] on div "Yahin Ferrer Approved Regular Hours: 40 OT Hours: 4.5 Total Hours: 44.5" at bounding box center [411, 308] width 543 height 39
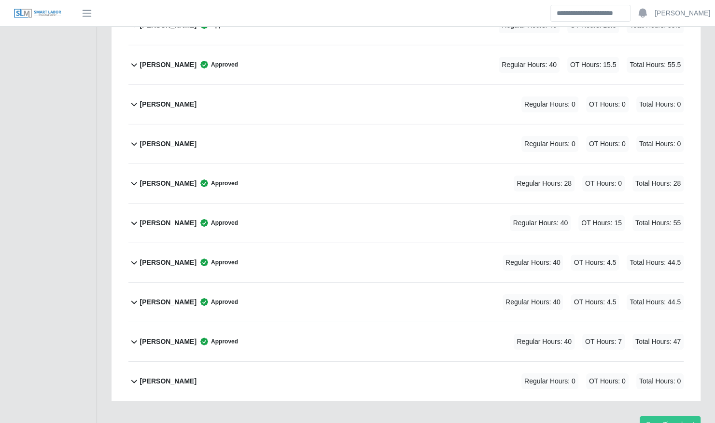
click at [272, 291] on div "Yahir Ferrer Approved Regular Hours: 40 OT Hours: 4.5 Total Hours: 44.5" at bounding box center [411, 302] width 543 height 39
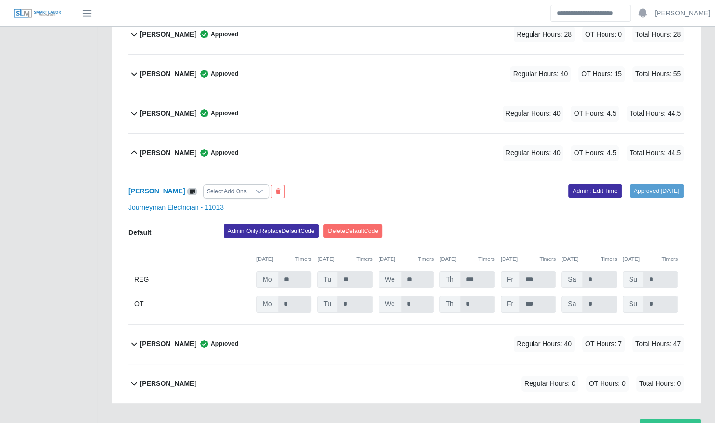
scroll to position [2033, 0]
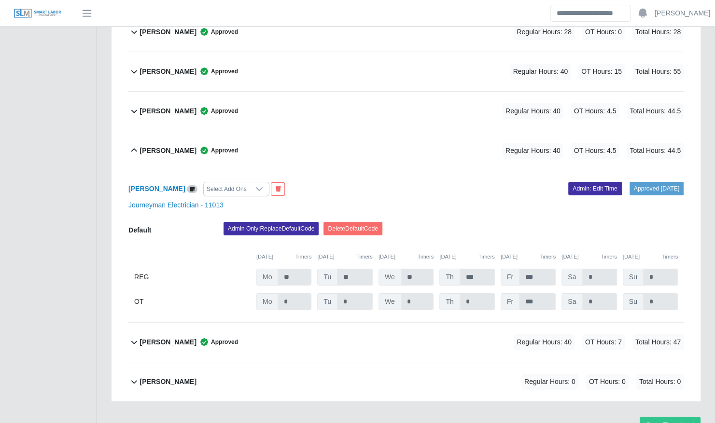
click at [288, 96] on div "Yahin Ferrer Approved Regular Hours: 40 OT Hours: 4.5 Total Hours: 44.5" at bounding box center [411, 111] width 543 height 39
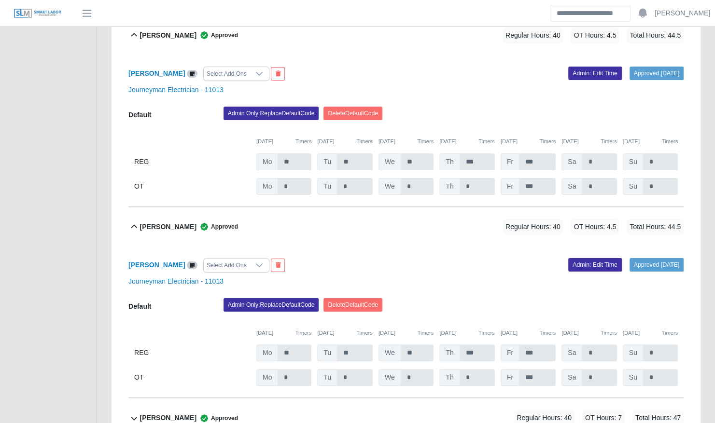
scroll to position [2108, 0]
click at [274, 211] on div "Yahir Ferrer Approved Regular Hours: 40 OT Hours: 4.5 Total Hours: 44.5" at bounding box center [411, 227] width 543 height 39
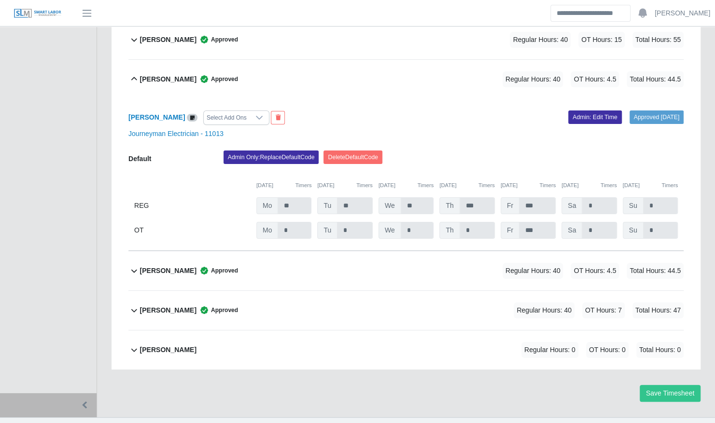
click at [281, 73] on div "Yahin Ferrer Approved Regular Hours: 40 OT Hours: 4.5 Total Hours: 44.5" at bounding box center [411, 79] width 543 height 39
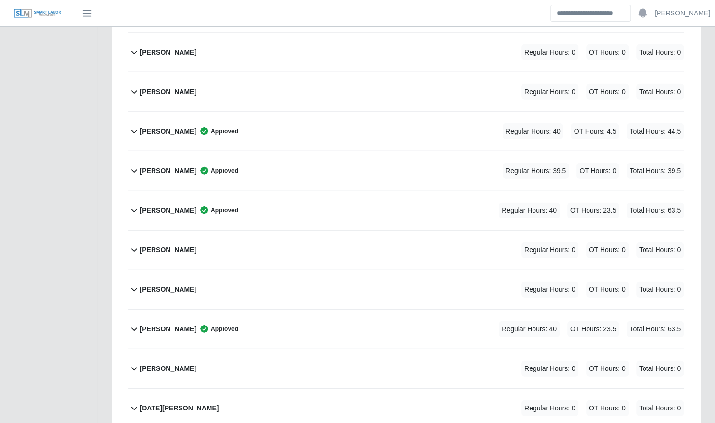
scroll to position [1310, 0]
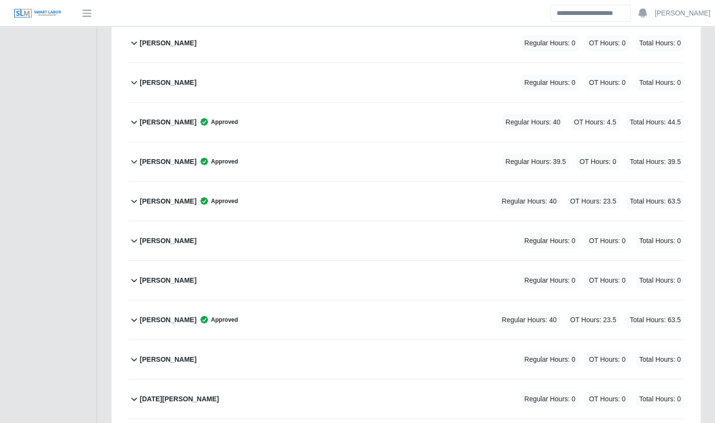
click at [284, 142] on div "Lillian Martinez Approved Regular Hours: 39.5 OT Hours: 0 Total Hours: 39.5" at bounding box center [411, 161] width 543 height 39
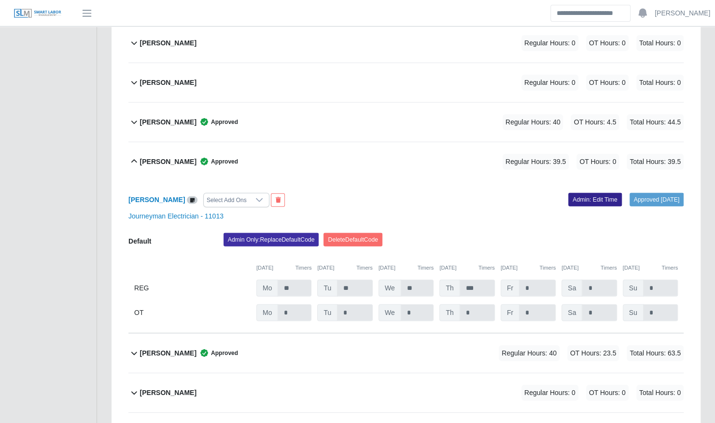
click at [583, 193] on link "Admin: Edit Time" at bounding box center [595, 200] width 54 height 14
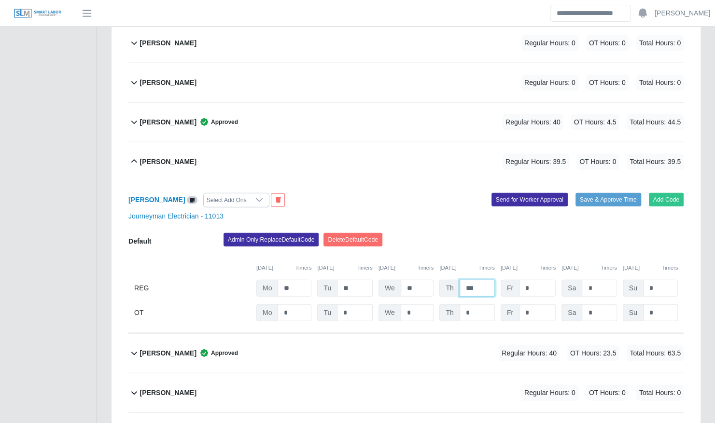
click at [486, 280] on input "***" at bounding box center [476, 288] width 35 height 17
type input "*"
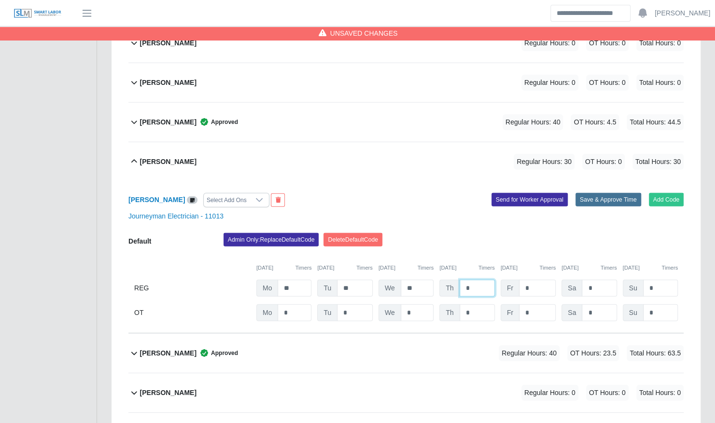
type input "*"
click at [598, 193] on button "Save & Approve Time" at bounding box center [608, 200] width 66 height 14
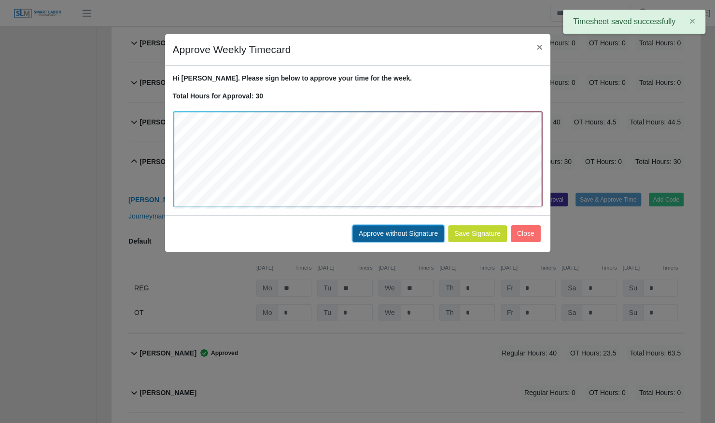
click at [402, 235] on button "Approve without Signature" at bounding box center [398, 233] width 92 height 17
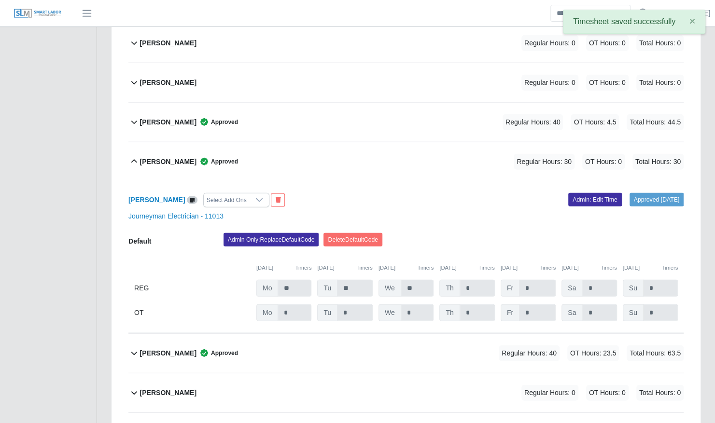
click at [270, 148] on div "Lillian Martinez Approved Regular Hours: 30 OT Hours: 0 Total Hours: 30" at bounding box center [411, 161] width 543 height 39
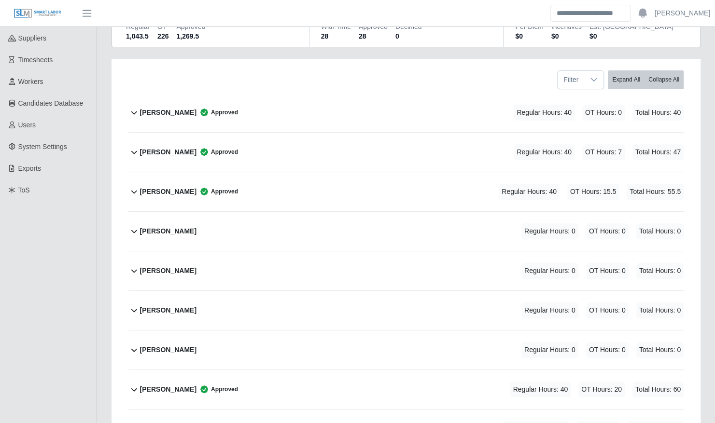
scroll to position [132, 0]
click at [258, 189] on div "Andrew Flores Approved Regular Hours: 40 OT Hours: 15.5 Total Hours: 55.5" at bounding box center [411, 192] width 543 height 39
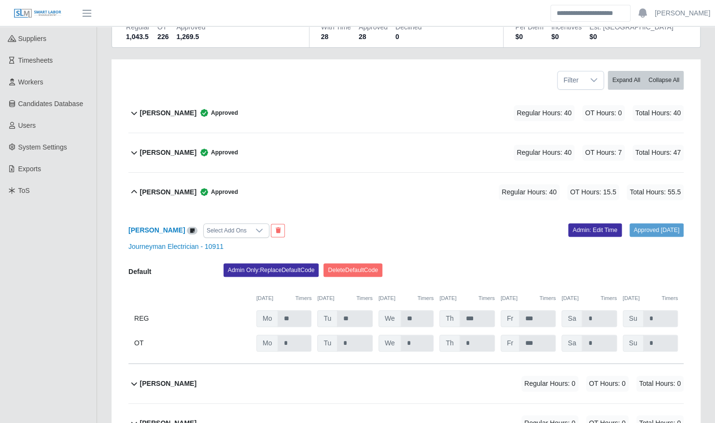
click at [258, 189] on div "Andrew Flores Approved Regular Hours: 40 OT Hours: 15.5 Total Hours: 55.5" at bounding box center [411, 192] width 543 height 39
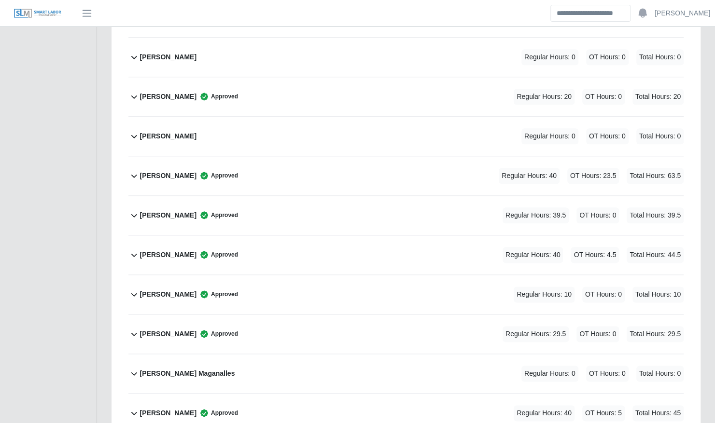
scroll to position [545, 0]
click at [254, 329] on div "Edwin Villa Approved Regular Hours: 29.5 OT Hours: 0 Total Hours: 29.5" at bounding box center [411, 333] width 543 height 39
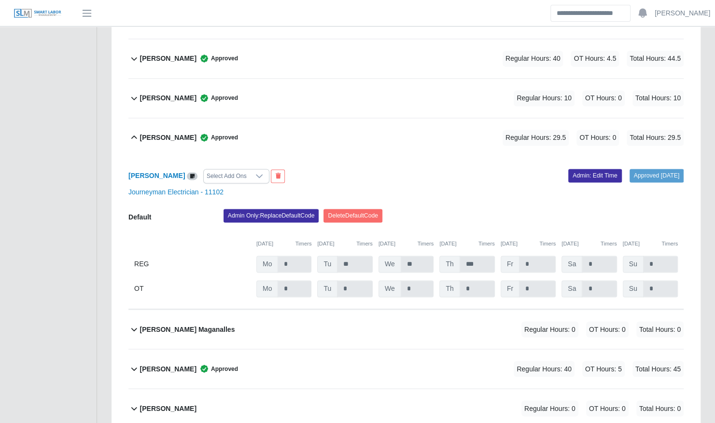
scroll to position [742, 0]
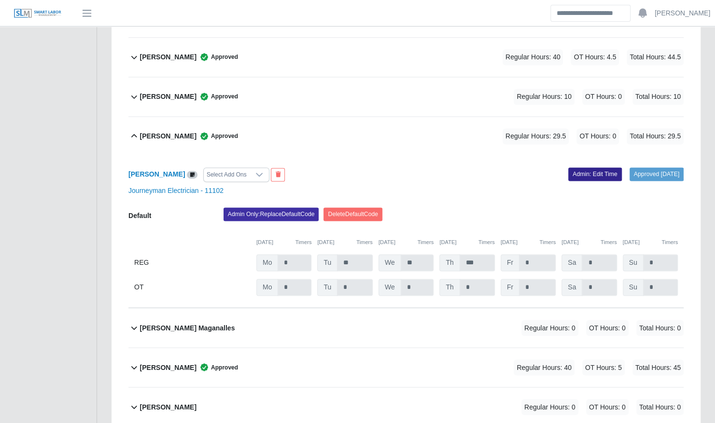
click at [578, 167] on link "Admin: Edit Time" at bounding box center [595, 174] width 54 height 14
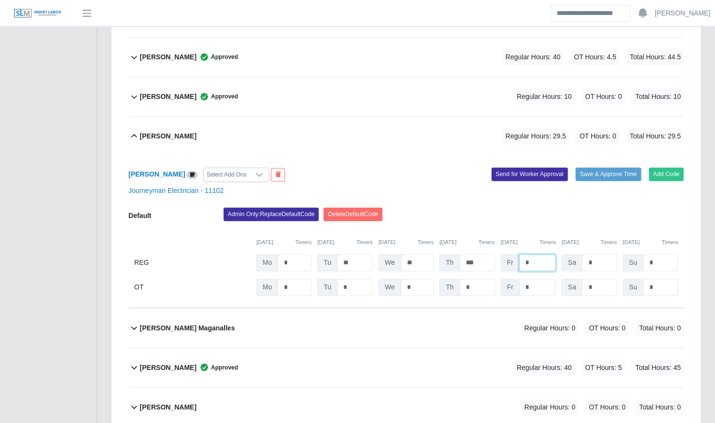
click at [536, 254] on input "*" at bounding box center [537, 262] width 37 height 17
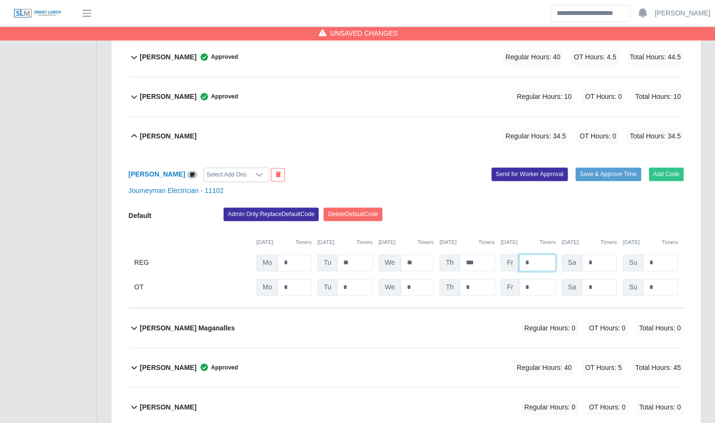
type input "*"
click at [539, 238] on button "Timers" at bounding box center [547, 242] width 16 height 8
click at [563, 207] on div "Admin Only: Replace Default Code Delete Default Code" at bounding box center [453, 216] width 474 height 19
click at [587, 170] on div "Add Code Save & Approve Time Send for Worker Approval" at bounding box center [548, 174] width 285 height 14
click at [587, 167] on button "Save & Approve Time" at bounding box center [608, 174] width 66 height 14
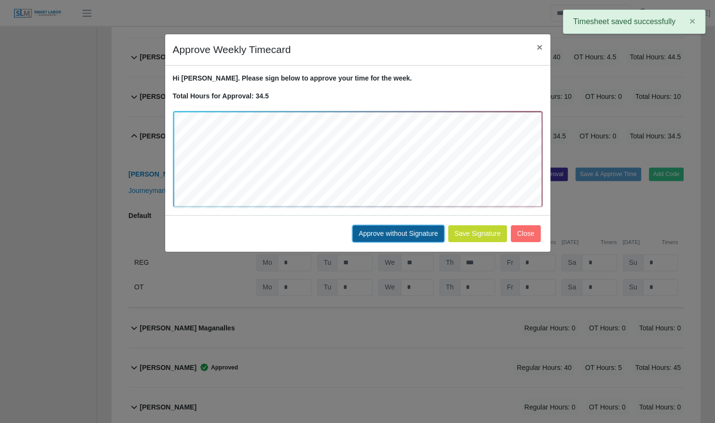
click at [401, 233] on button "Approve without Signature" at bounding box center [398, 233] width 92 height 17
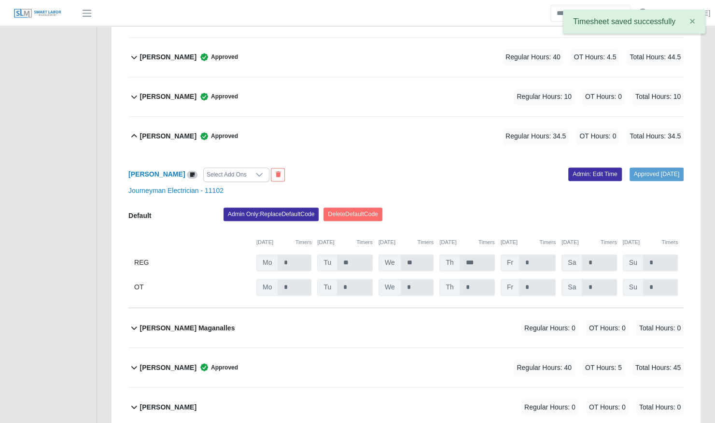
click at [256, 119] on div "Edwin Villa Approved Regular Hours: 34.5 OT Hours: 0 Total Hours: 34.5" at bounding box center [411, 136] width 543 height 39
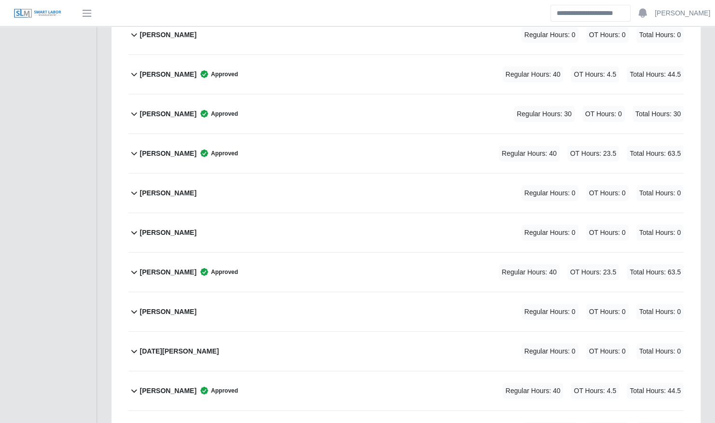
scroll to position [1357, 0]
click at [273, 65] on div "Leonardo Lugo Approved Regular Hours: 40 OT Hours: 4.5 Total Hours: 44.5" at bounding box center [411, 74] width 543 height 39
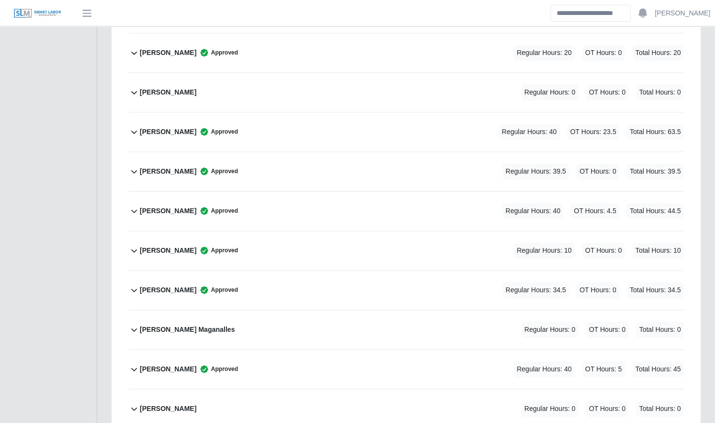
scroll to position [588, 0]
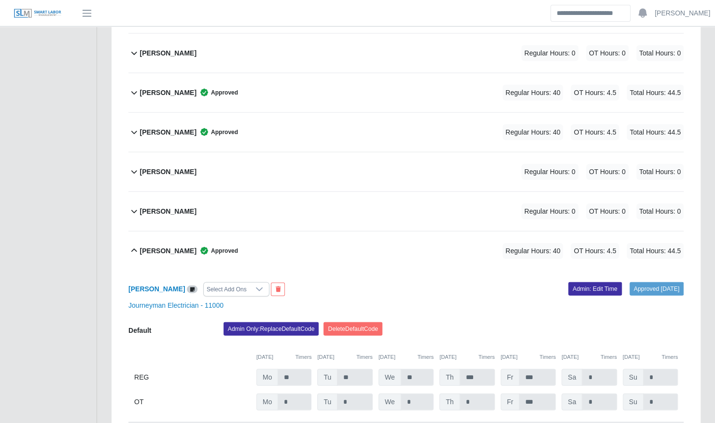
click at [350, 235] on div "Leonardo Lugo Approved Regular Hours: 40 OT Hours: 4.5 Total Hours: 44.5" at bounding box center [411, 251] width 543 height 39
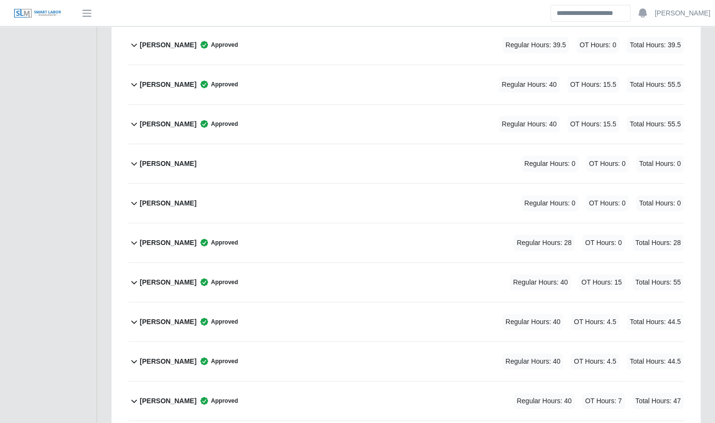
scroll to position [1913, 0]
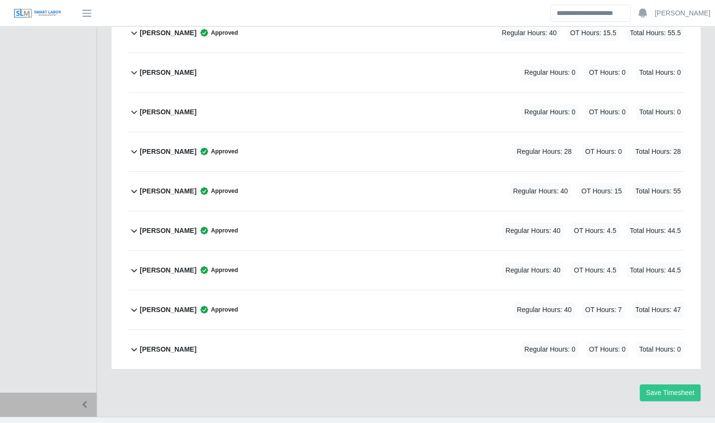
click at [328, 290] on div "Yefferson Rodriguez Approved Regular Hours: 40 OT Hours: 7 Total Hours: 47" at bounding box center [411, 309] width 543 height 39
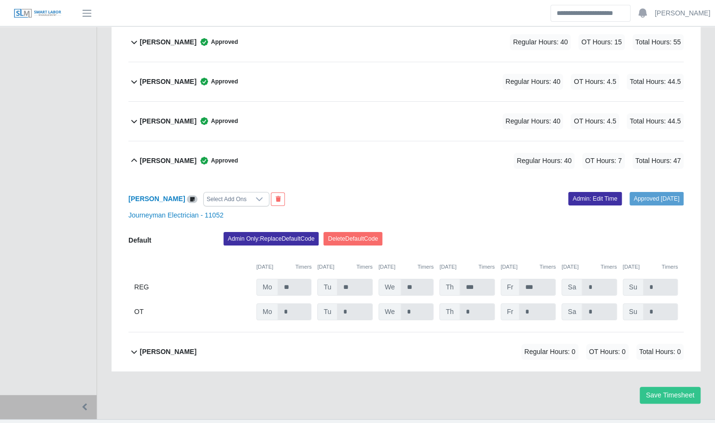
scroll to position [2065, 0]
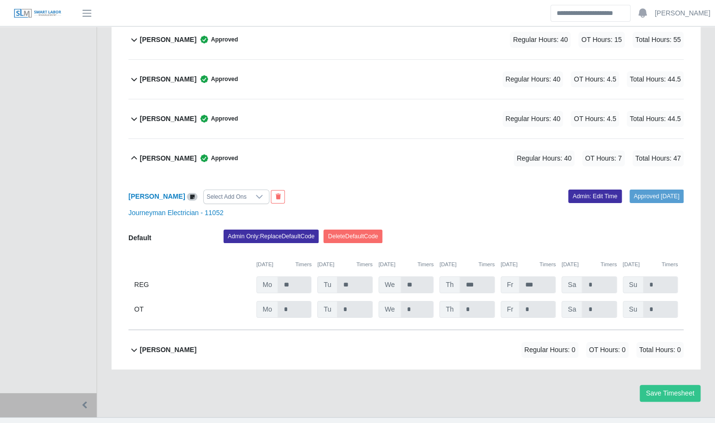
click at [377, 150] on div "Yefferson Rodriguez Approved Regular Hours: 40 OT Hours: 7 Total Hours: 47" at bounding box center [411, 158] width 543 height 39
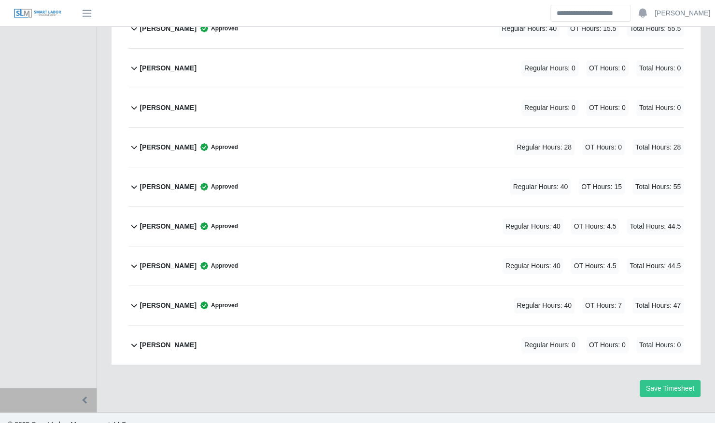
scroll to position [1913, 0]
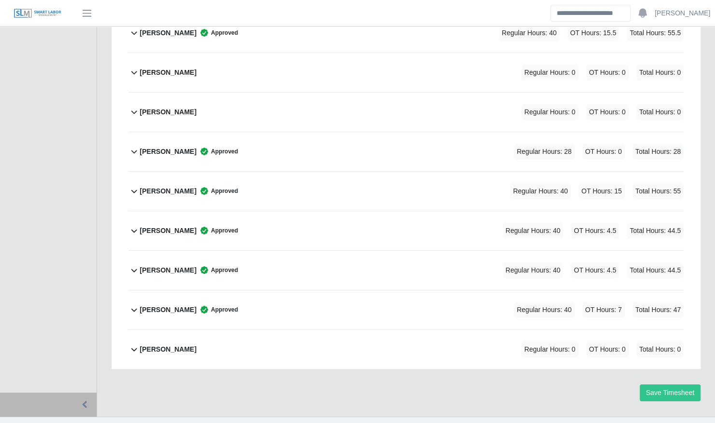
click at [367, 143] on div "Tony Barrett Approved Regular Hours: 28 OT Hours: 0 Total Hours: 28" at bounding box center [411, 151] width 543 height 39
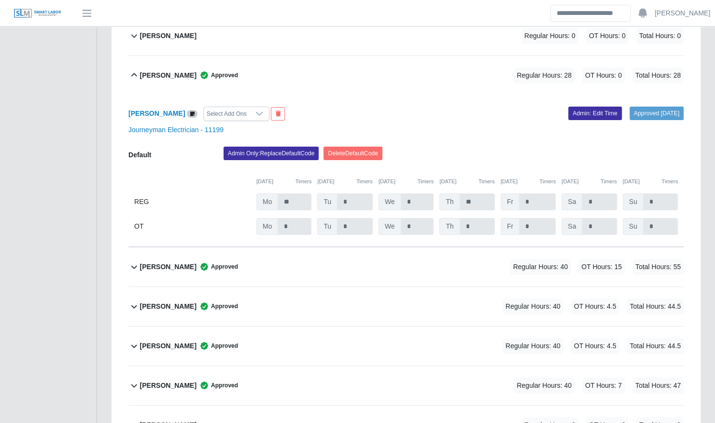
click at [413, 71] on div "Tony Barrett Approved Regular Hours: 28 OT Hours: 0 Total Hours: 28" at bounding box center [411, 75] width 543 height 39
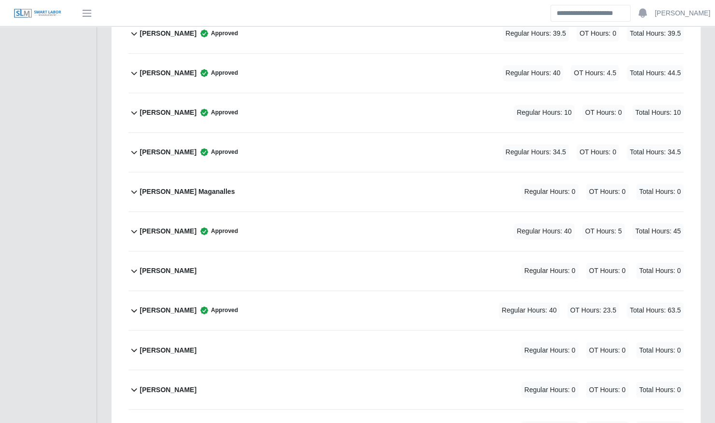
scroll to position [680, 0]
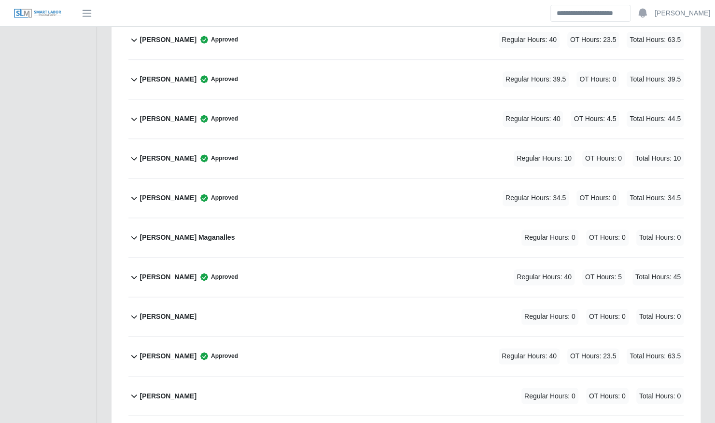
click at [323, 271] on div "George Avery Approved Regular Hours: 40 OT Hours: 5 Total Hours: 45" at bounding box center [411, 277] width 543 height 39
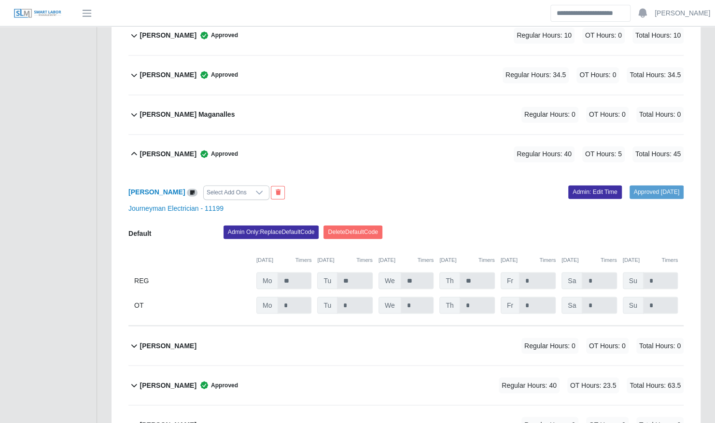
scroll to position [803, 0]
click at [588, 185] on link "Admin: Edit Time" at bounding box center [595, 192] width 54 height 14
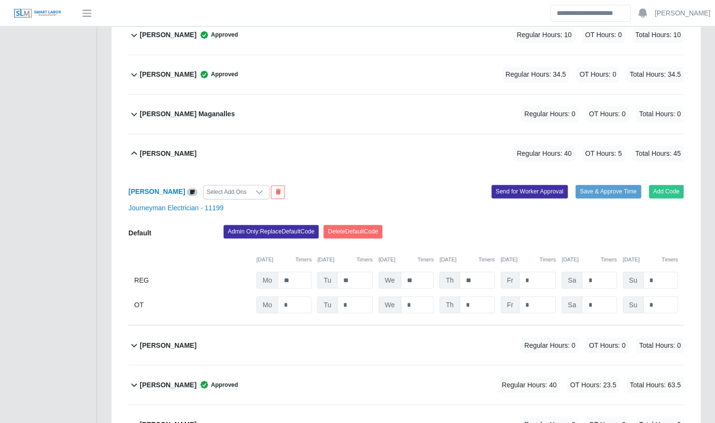
click at [527, 305] on div "George Avery Select Add Ons Add Code Save & Approve Time Send for Worker Approv…" at bounding box center [405, 249] width 555 height 152
click at [534, 296] on input "*" at bounding box center [537, 304] width 37 height 17
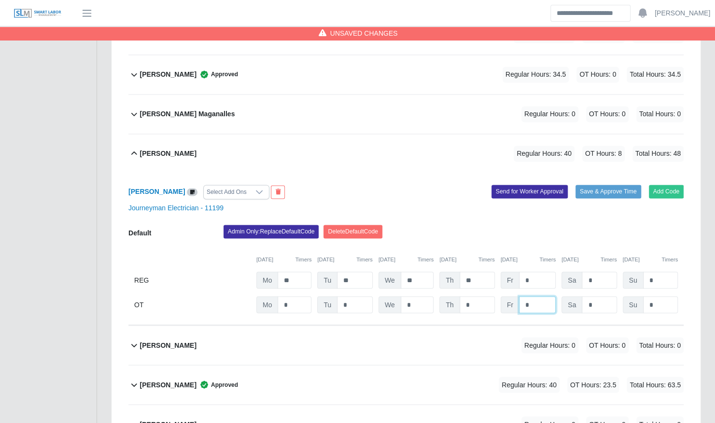
type input "*"
click at [565, 225] on div "Admin Only: Replace Default Code Delete Default Code" at bounding box center [453, 234] width 474 height 19
click at [591, 185] on button "Save & Approve Time" at bounding box center [608, 192] width 66 height 14
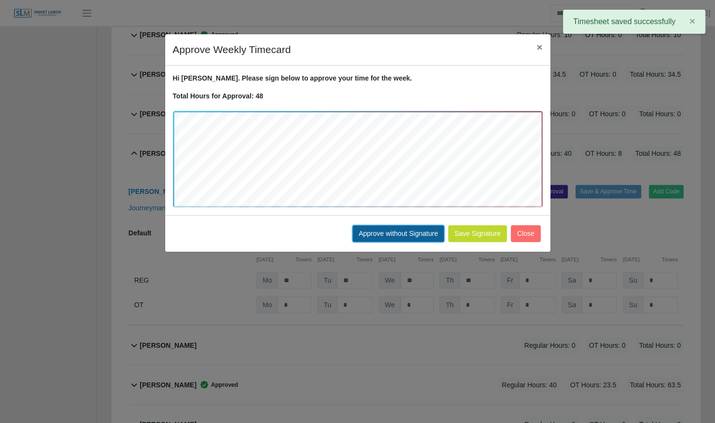
click at [391, 235] on button "Approve without Signature" at bounding box center [398, 233] width 92 height 17
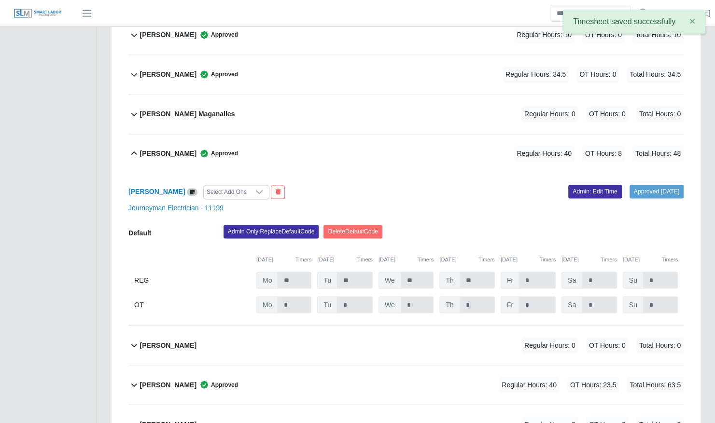
click at [228, 139] on div "George Avery Approved Regular Hours: 40 OT Hours: 8 Total Hours: 48" at bounding box center [411, 153] width 543 height 39
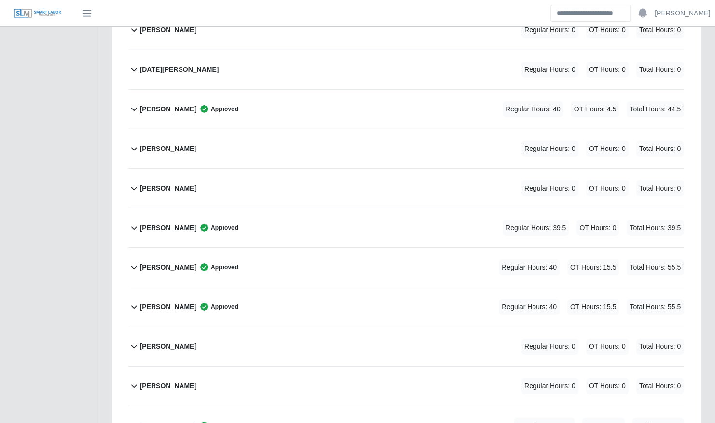
scroll to position [1639, 0]
click at [299, 211] on div "Ronny Machado Approved Regular Hours: 39.5 OT Hours: 0 Total Hours: 39.5" at bounding box center [411, 228] width 543 height 39
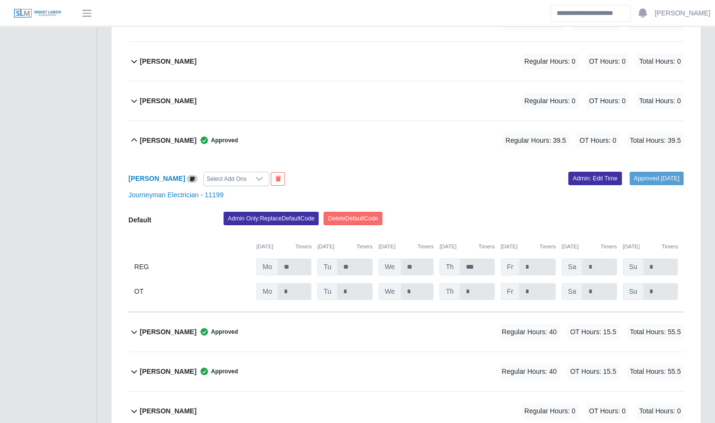
scroll to position [1729, 0]
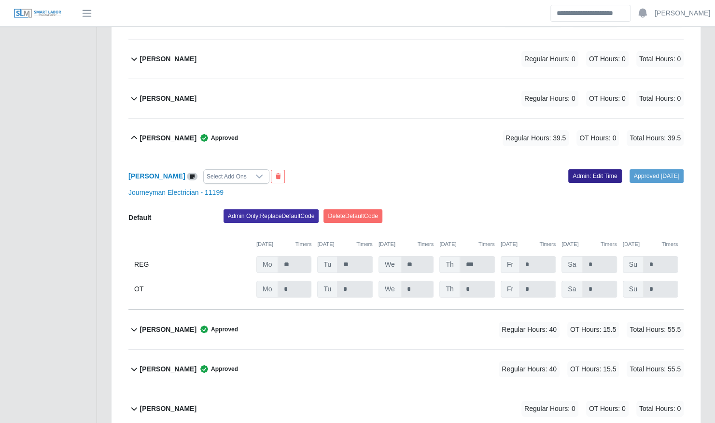
click at [591, 169] on link "Admin: Edit Time" at bounding box center [595, 176] width 54 height 14
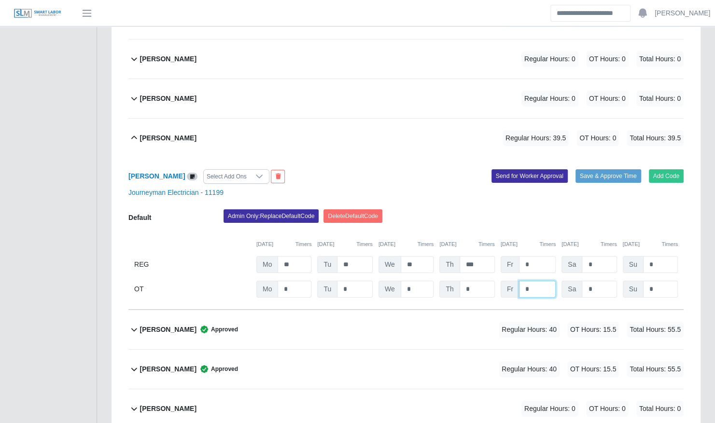
click at [545, 281] on input "*" at bounding box center [537, 289] width 37 height 17
click at [543, 256] on input "*" at bounding box center [537, 264] width 37 height 17
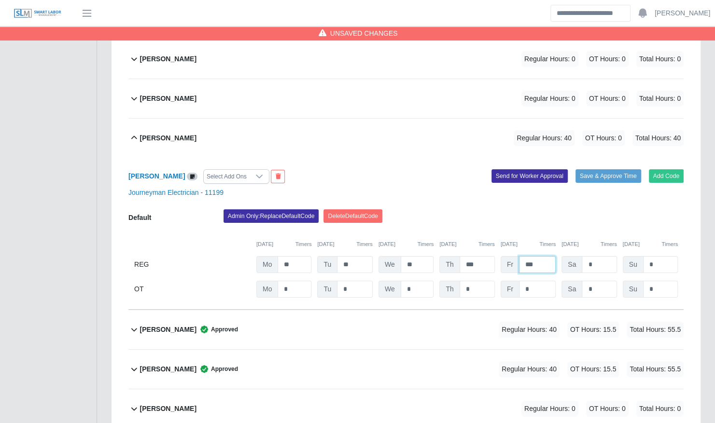
type input "***"
click at [539, 281] on input "*" at bounding box center [537, 289] width 37 height 17
type input "***"
click at [575, 229] on div "09/22/2025 Timers 09/23/2025 Timers 09/24/2025 Timers 09/25/2025 Timers 09/26/2…" at bounding box center [405, 239] width 555 height 20
click at [587, 169] on button "Save & Approve Time" at bounding box center [608, 176] width 66 height 14
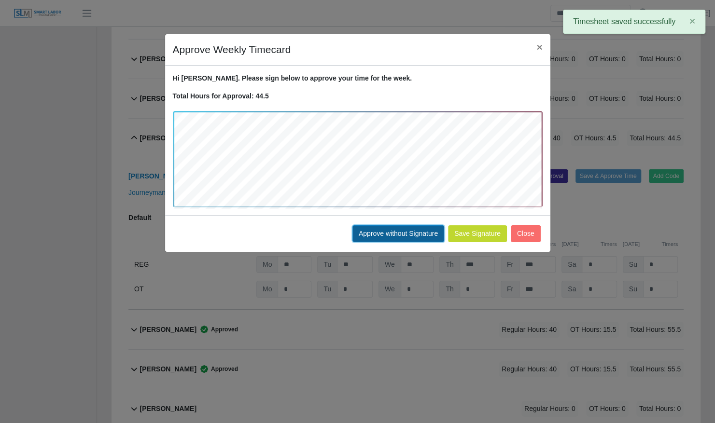
click at [435, 229] on button "Approve without Signature" at bounding box center [398, 233] width 92 height 17
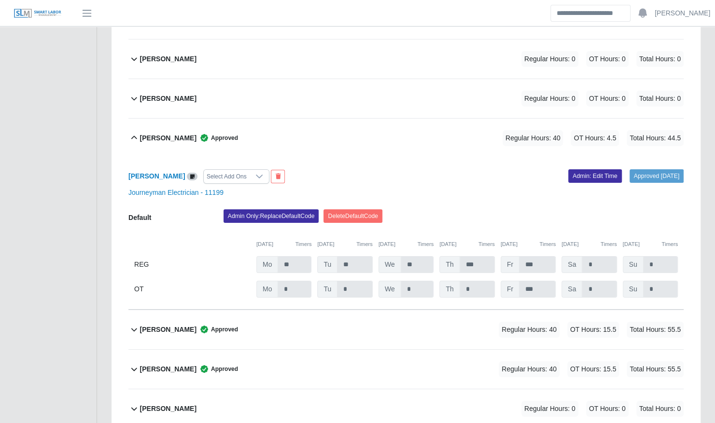
click at [418, 129] on div "Ronny Machado Approved Regular Hours: 40 OT Hours: 4.5 Total Hours: 44.5" at bounding box center [411, 138] width 543 height 39
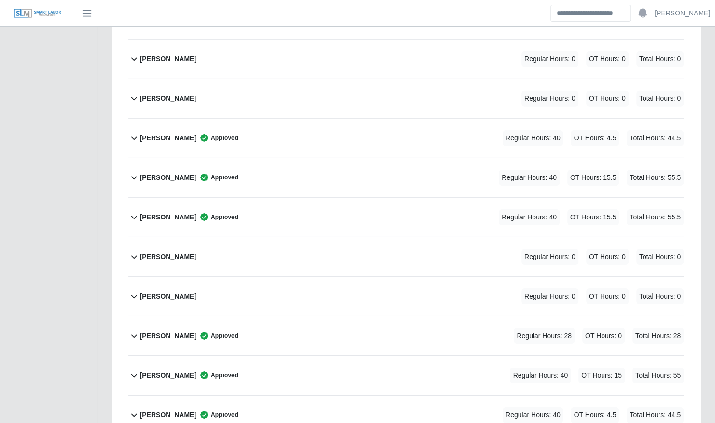
click at [418, 129] on div "Ronny Machado Approved Regular Hours: 40 OT Hours: 4.5 Total Hours: 44.5" at bounding box center [411, 138] width 543 height 39
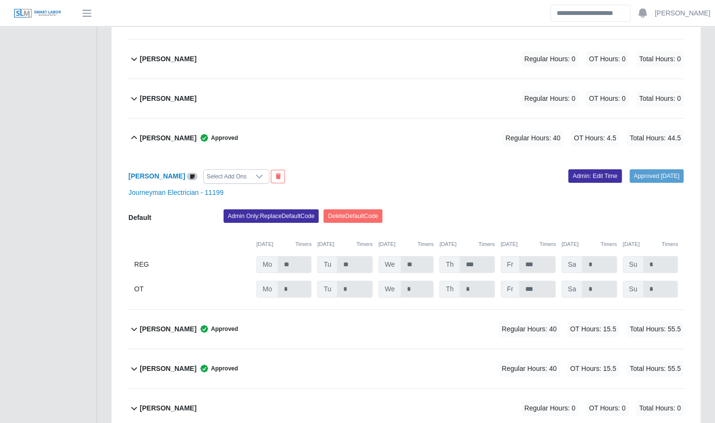
click at [418, 129] on div "Ronny Machado Approved Regular Hours: 40 OT Hours: 4.5 Total Hours: 44.5" at bounding box center [411, 138] width 543 height 39
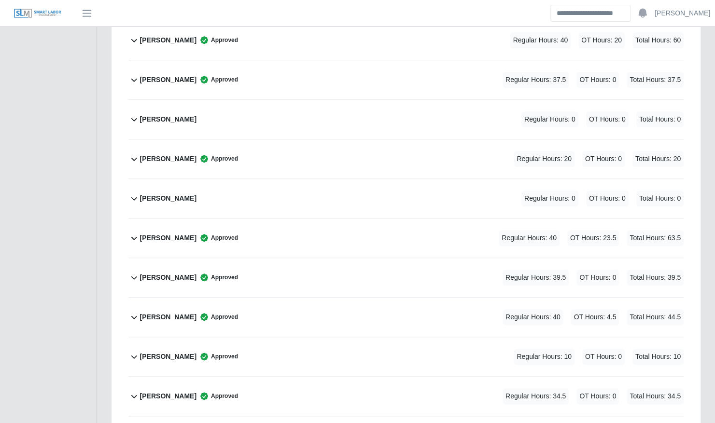
scroll to position [483, 0]
drag, startPoint x: 399, startPoint y: 224, endPoint x: 323, endPoint y: 224, distance: 76.2
click at [323, 224] on div "Darwin Rodas Approved Regular Hours: 40 OT Hours: 23.5 Total Hours: 63.5" at bounding box center [411, 237] width 543 height 39
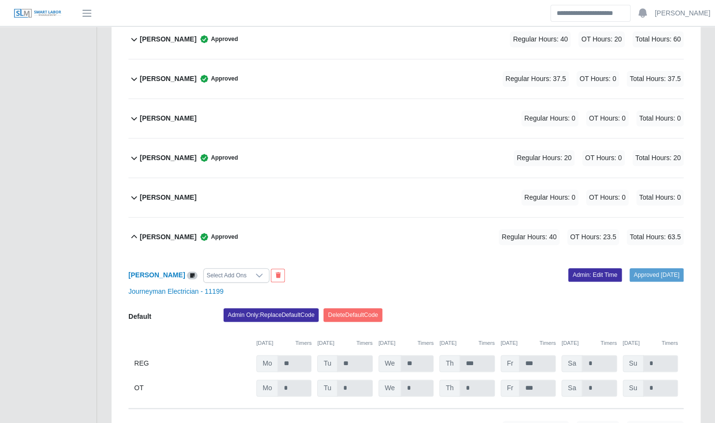
click at [323, 224] on div "Darwin Rodas Approved Regular Hours: 40 OT Hours: 23.5 Total Hours: 63.5" at bounding box center [411, 237] width 543 height 39
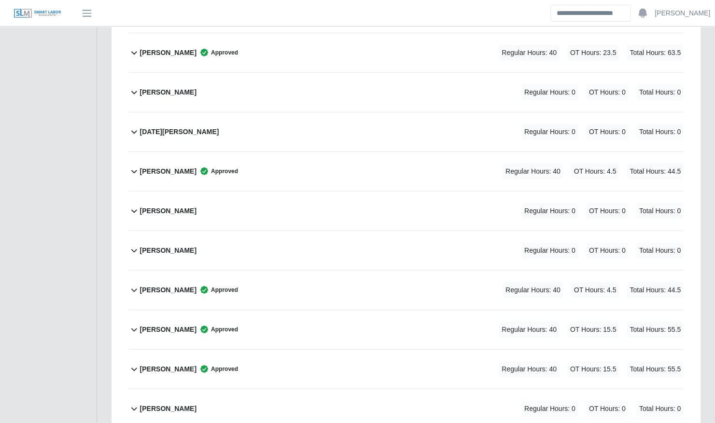
scroll to position [1577, 0]
click at [352, 153] on div "Oswal Molina Approved Regular Hours: 40 OT Hours: 4.5 Total Hours: 44.5" at bounding box center [411, 171] width 543 height 39
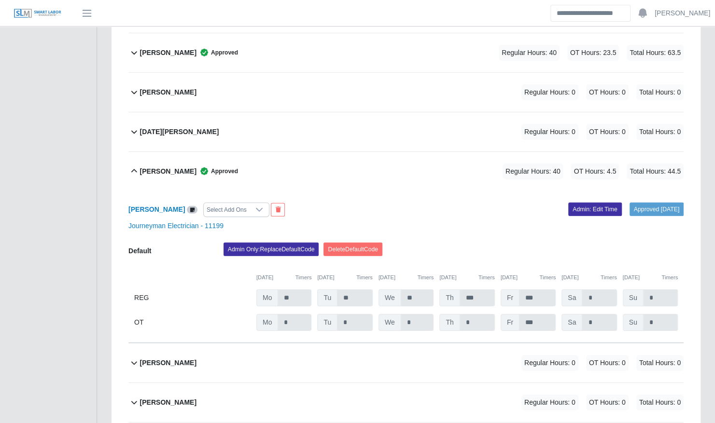
click at [403, 161] on div "Oswal Molina Approved Regular Hours: 40 OT Hours: 4.5 Total Hours: 44.5" at bounding box center [411, 171] width 543 height 39
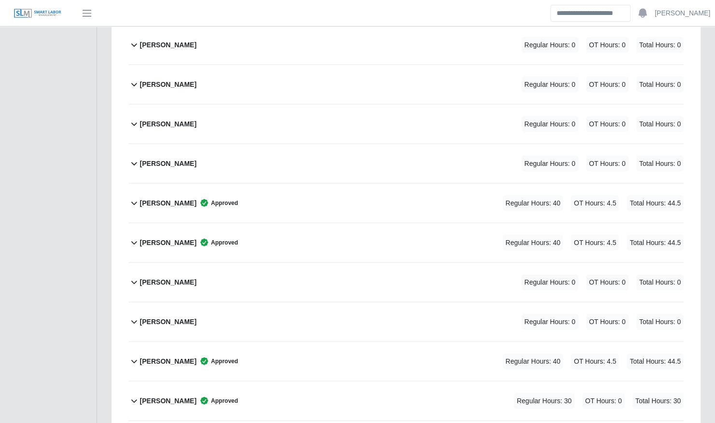
scroll to position [1070, 0]
click at [362, 184] on div "Jose Diaz Approved Regular Hours: 40 OT Hours: 4.5 Total Hours: 44.5" at bounding box center [411, 203] width 543 height 39
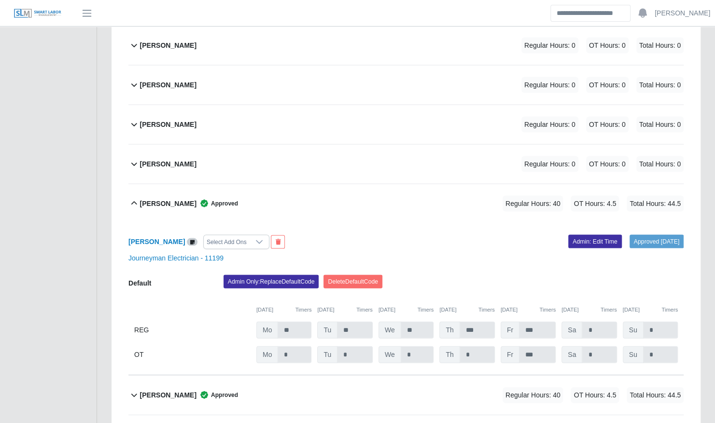
click at [360, 184] on div "Jose Diaz Approved Regular Hours: 40 OT Hours: 4.5 Total Hours: 44.5" at bounding box center [411, 203] width 543 height 39
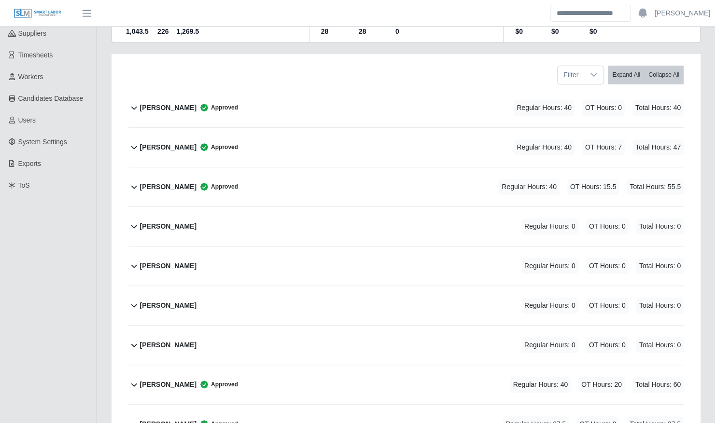
scroll to position [137, 0]
click at [237, 100] on div "aaron ramey Approved Regular Hours: 40 OT Hours: 0 Total Hours: 40" at bounding box center [411, 108] width 543 height 39
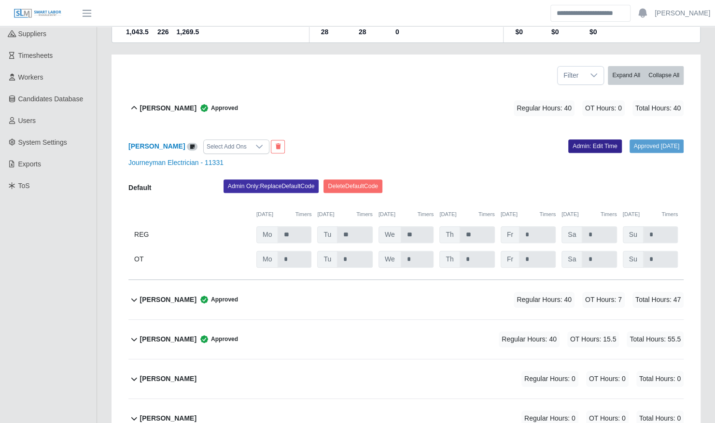
click at [581, 139] on link "Admin: Edit Time" at bounding box center [595, 146] width 54 height 14
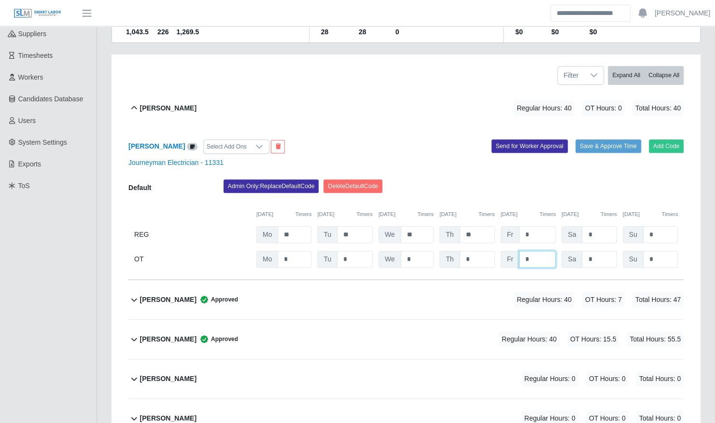
click at [539, 253] on input "*" at bounding box center [537, 259] width 37 height 17
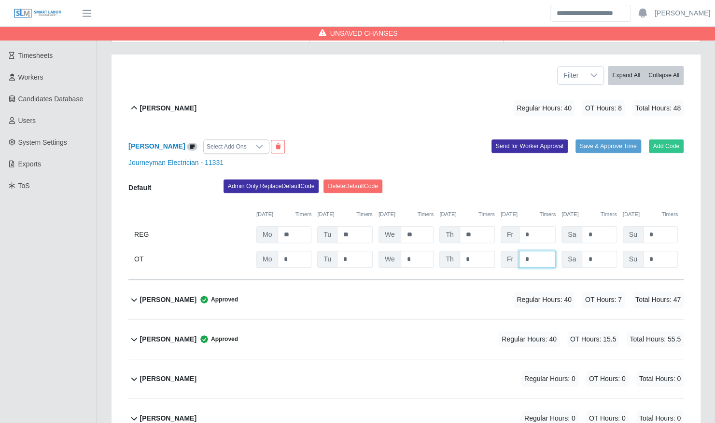
type input "*"
click at [621, 168] on div "aaron ramey Select Add Ons Add Code Save & Approve Time Send for Worker Approva…" at bounding box center [405, 204] width 555 height 152
click at [608, 139] on button "Save & Approve Time" at bounding box center [608, 146] width 66 height 14
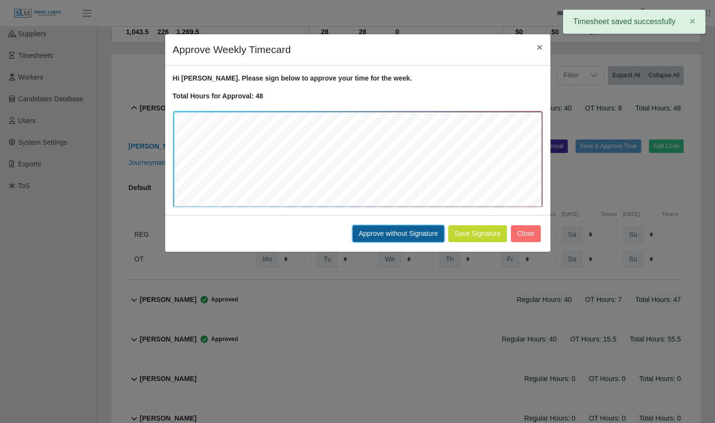
click at [407, 229] on button "Approve without Signature" at bounding box center [398, 233] width 92 height 17
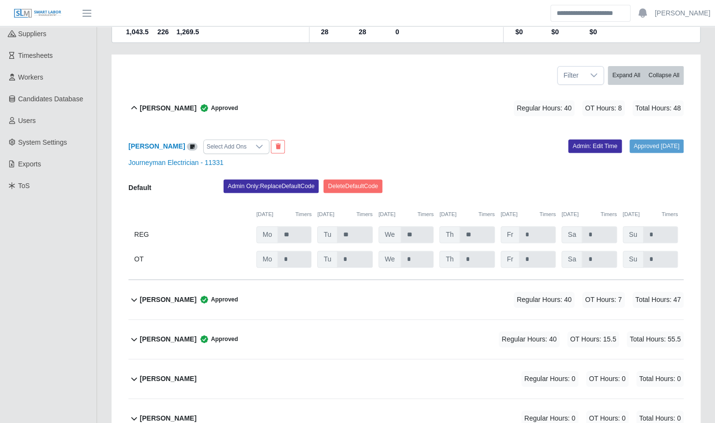
click at [271, 103] on div "aaron ramey Approved Regular Hours: 40 OT Hours: 8 Total Hours: 48" at bounding box center [411, 108] width 543 height 39
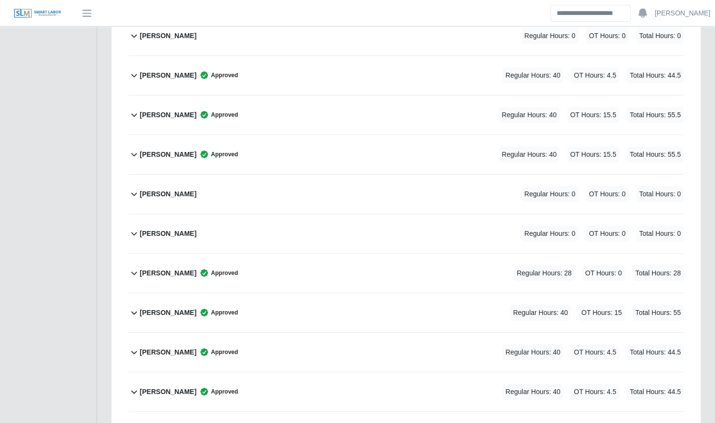
scroll to position [1913, 0]
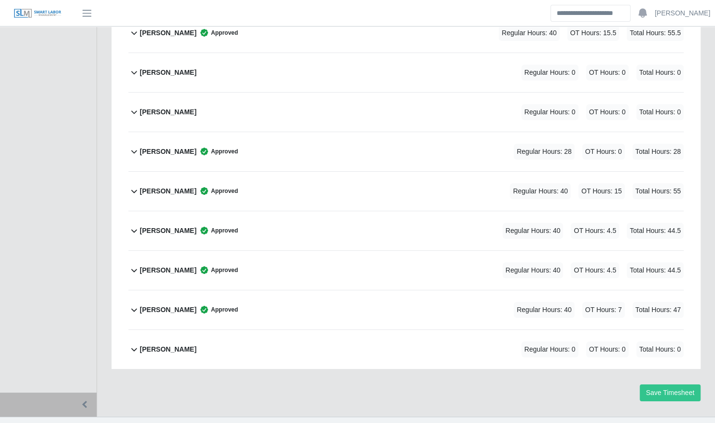
click at [289, 182] on div "Vincent Becknell Approved Regular Hours: 40 OT Hours: 15 Total Hours: 55" at bounding box center [411, 191] width 543 height 39
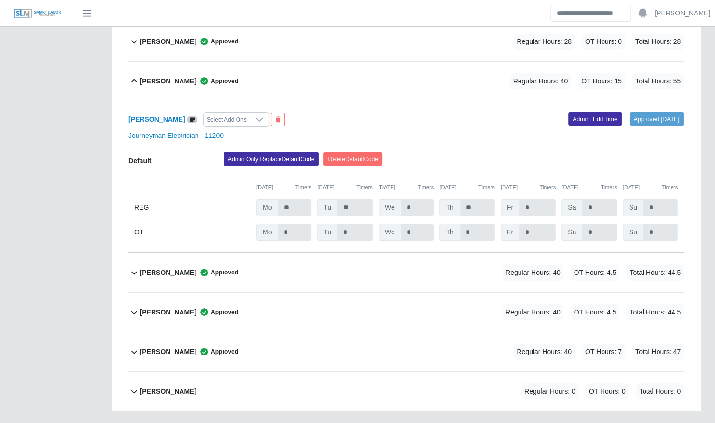
scroll to position [2023, 0]
click at [391, 80] on div "Vincent Becknell Approved Regular Hours: 40 OT Hours: 15 Total Hours: 55" at bounding box center [411, 81] width 543 height 39
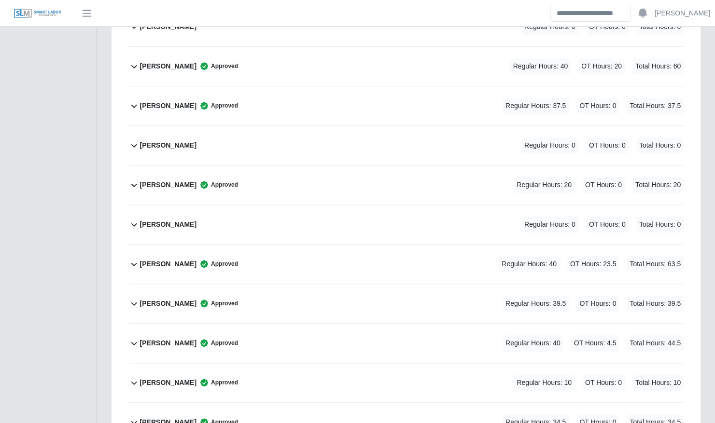
scroll to position [456, 0]
click at [251, 60] on div "Bryam Interiano Approved Regular Hours: 40 OT Hours: 20 Total Hours: 60" at bounding box center [411, 65] width 543 height 39
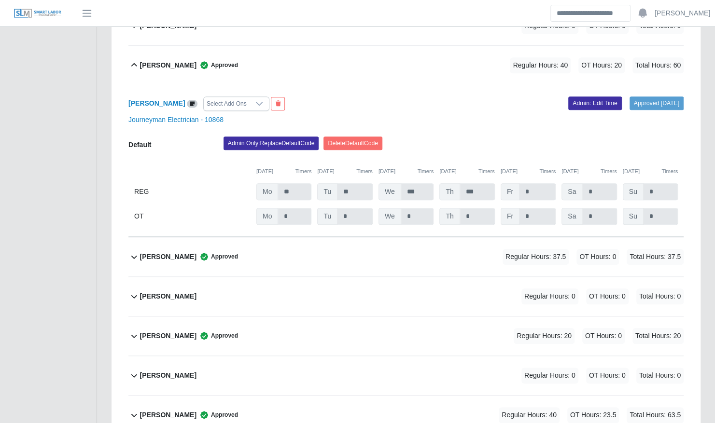
click at [251, 60] on div "Bryam Interiano Approved Regular Hours: 40 OT Hours: 20 Total Hours: 60" at bounding box center [411, 65] width 543 height 39
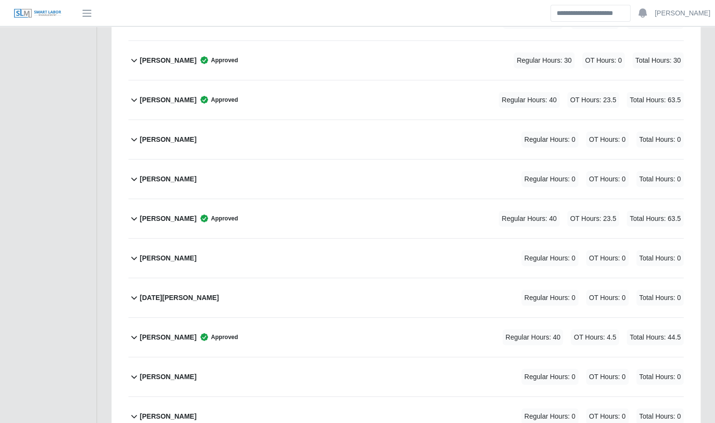
scroll to position [1413, 0]
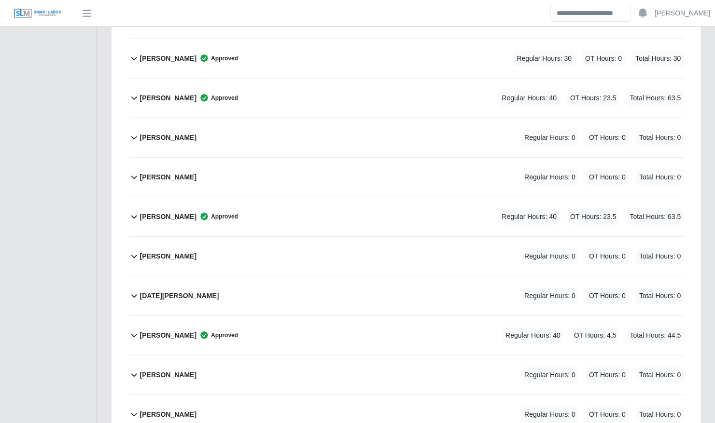
click at [251, 199] on div "Mitchell Tinnell Approved Regular Hours: 40 OT Hours: 23.5 Total Hours: 63.5" at bounding box center [411, 216] width 543 height 39
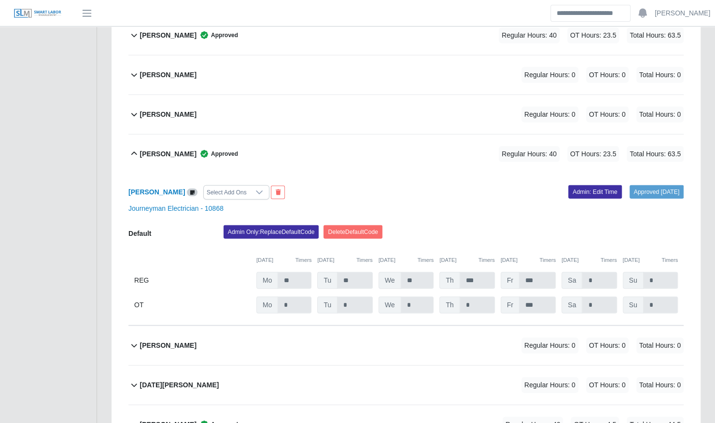
scroll to position [1476, 0]
click at [248, 152] on div "Mitchell Tinnell Approved Regular Hours: 40 OT Hours: 23.5 Total Hours: 63.5" at bounding box center [411, 154] width 543 height 39
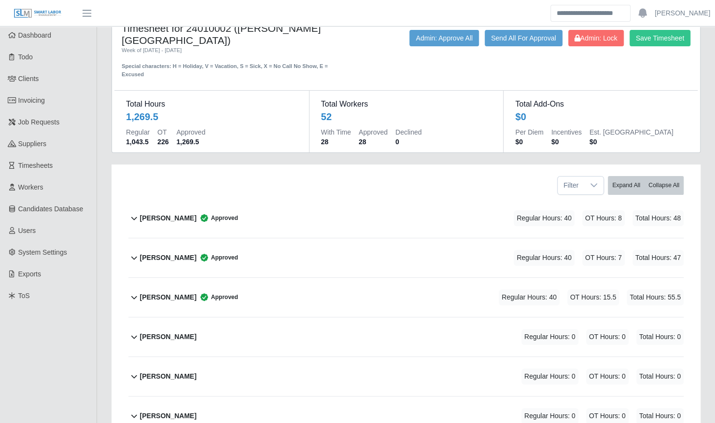
scroll to position [0, 0]
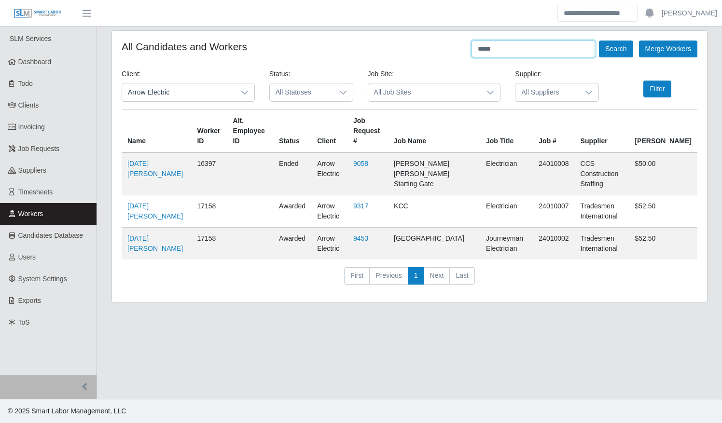
click at [503, 55] on input "****" at bounding box center [533, 49] width 124 height 17
type input "*"
type input "**"
click at [599, 41] on button "Search" at bounding box center [616, 49] width 34 height 17
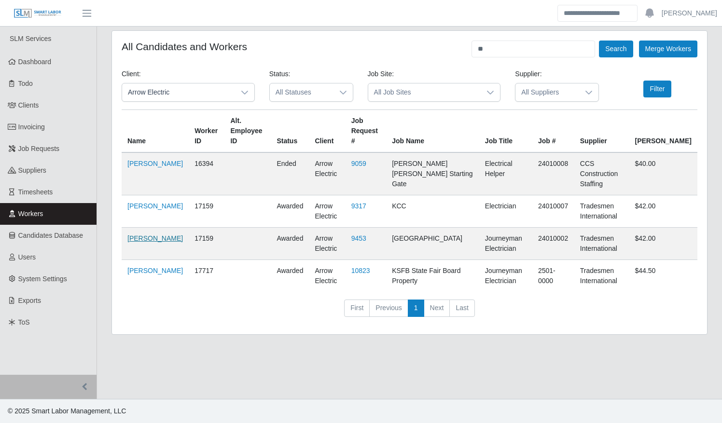
click at [159, 235] on link "Yuleimy Gonzalez Concepcion" at bounding box center [154, 239] width 55 height 8
drag, startPoint x: 503, startPoint y: 47, endPoint x: 434, endPoint y: 41, distance: 69.3
click at [434, 41] on div "All Candidates and Workers ** Search Merge Workers" at bounding box center [410, 49] width 576 height 17
click at [166, 160] on link "Yuleimy Concepcion" at bounding box center [154, 164] width 55 height 8
click at [529, 50] on input "text" at bounding box center [533, 49] width 124 height 17
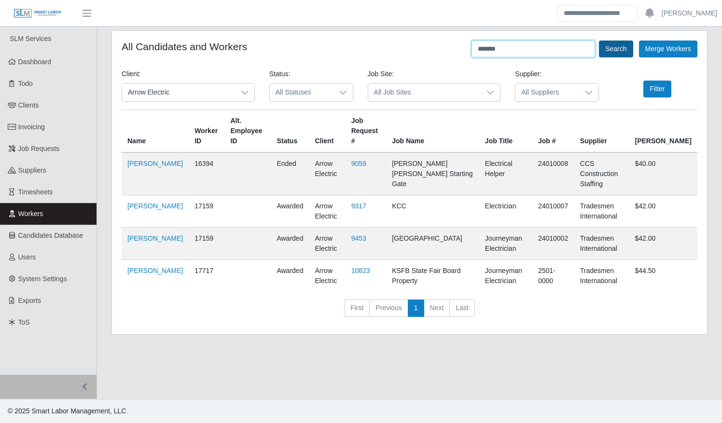
type input "*******"
click at [619, 48] on button "Search" at bounding box center [616, 49] width 34 height 17
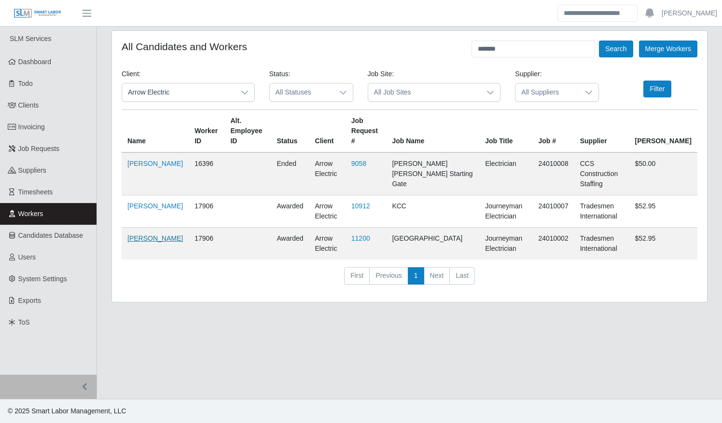
click at [144, 235] on link "Rodolfo Boixfinseca" at bounding box center [154, 239] width 55 height 8
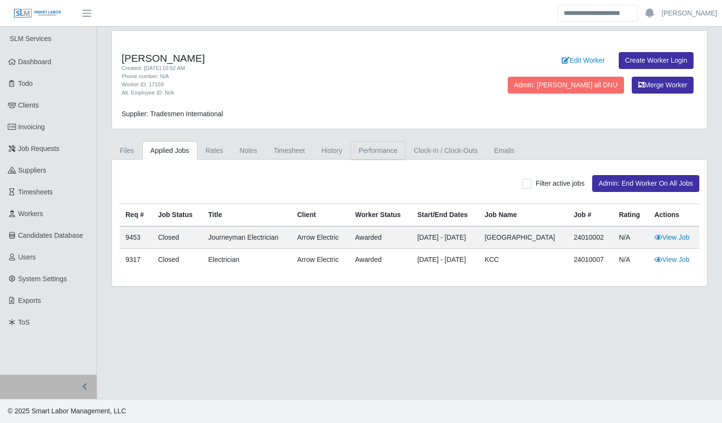
click at [384, 151] on link "Performance" at bounding box center [377, 150] width 55 height 19
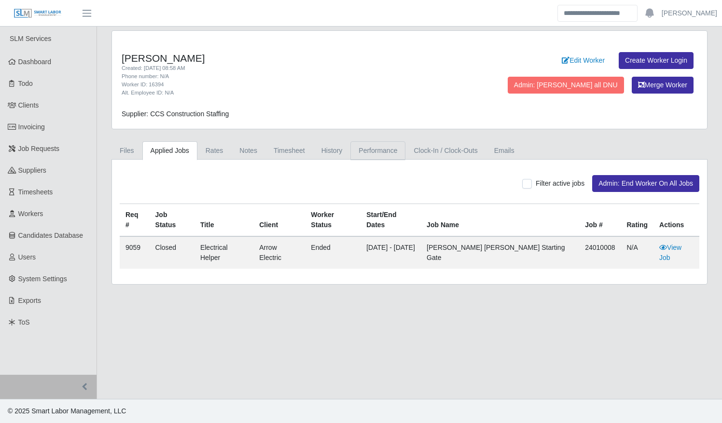
click at [382, 147] on link "Performance" at bounding box center [377, 150] width 55 height 19
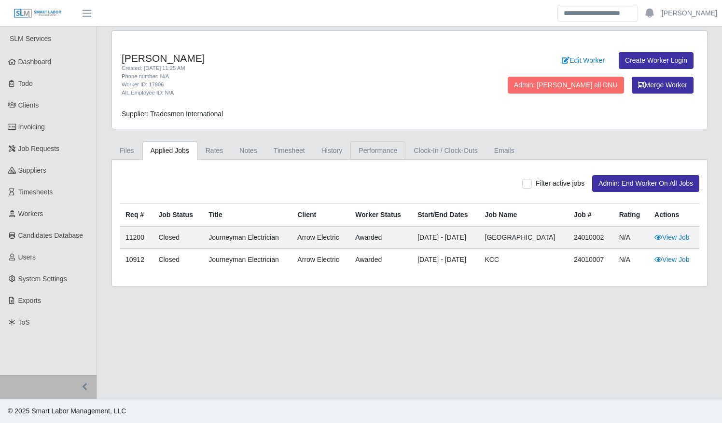
click at [372, 150] on link "Performance" at bounding box center [377, 150] width 55 height 19
